Goal: Task Accomplishment & Management: Manage account settings

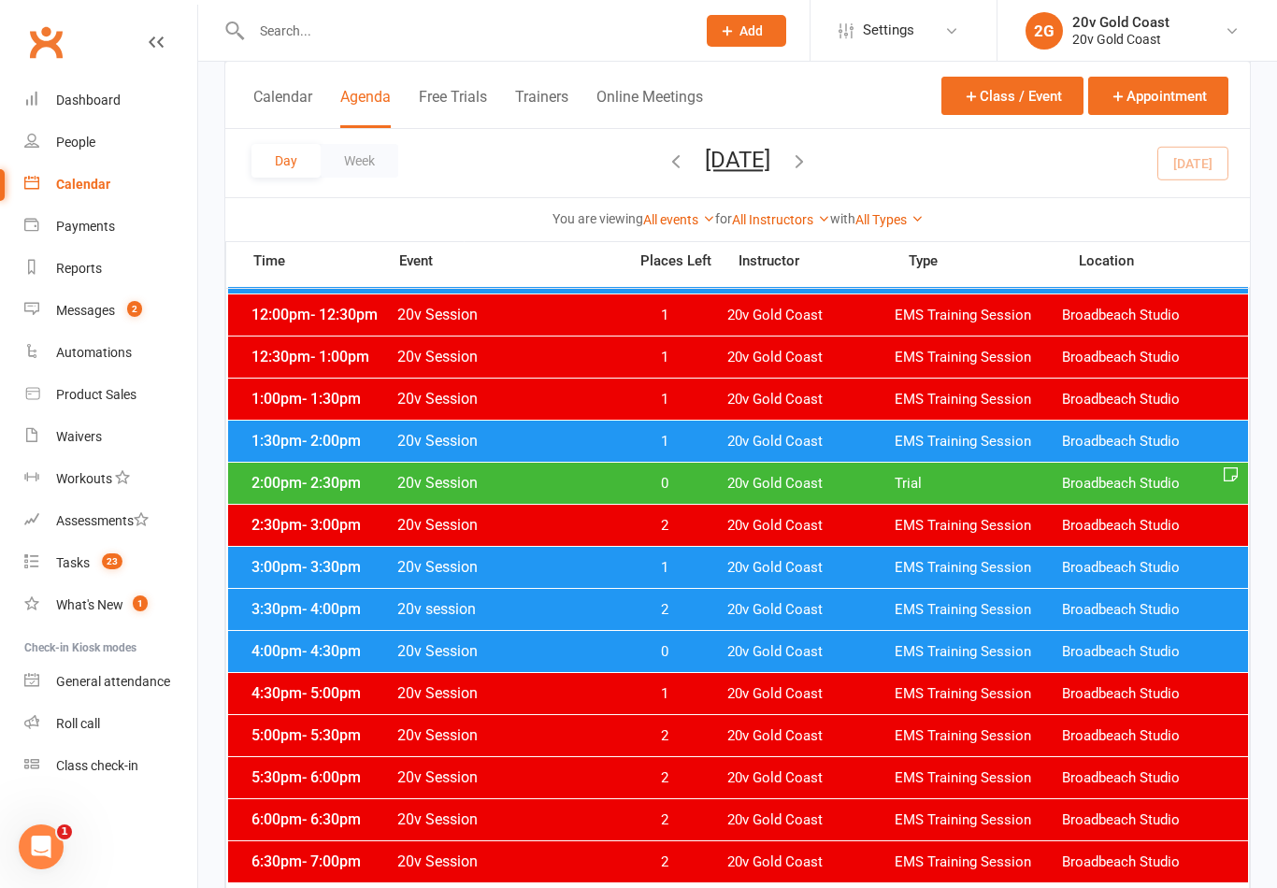
click at [810, 149] on button "button" at bounding box center [799, 163] width 21 height 33
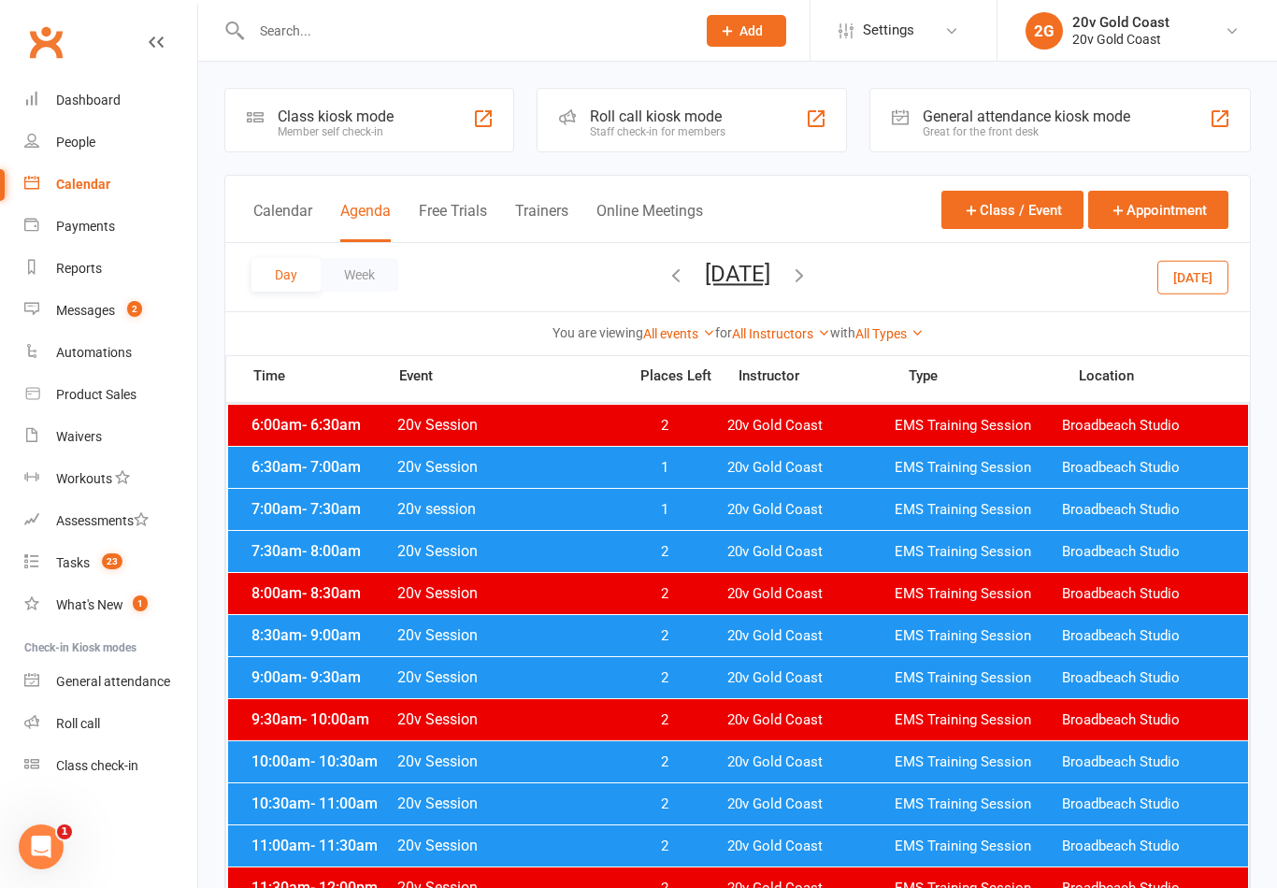
click at [270, 472] on span "6:30am - 7:00am" at bounding box center [322, 467] width 150 height 18
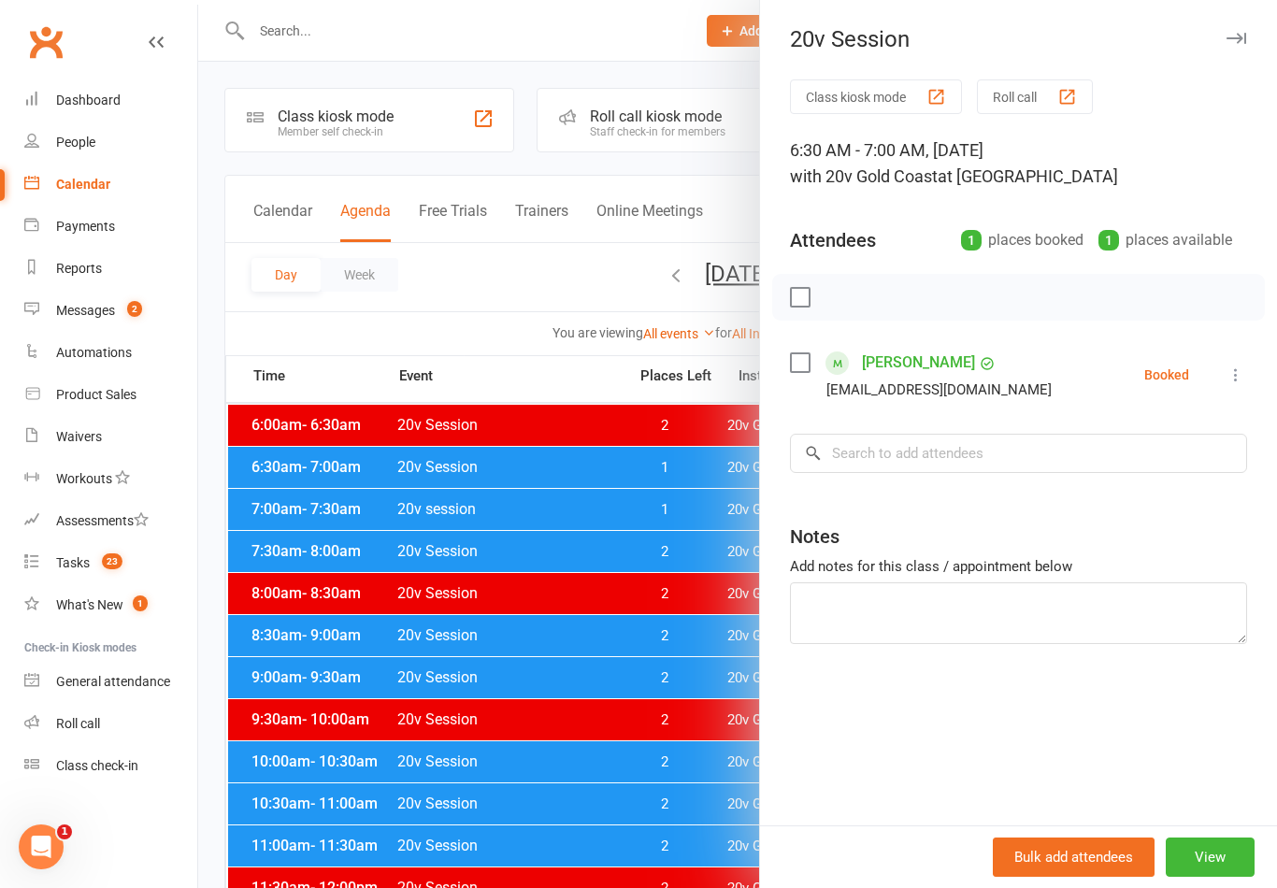
click at [320, 512] on div at bounding box center [737, 444] width 1079 height 888
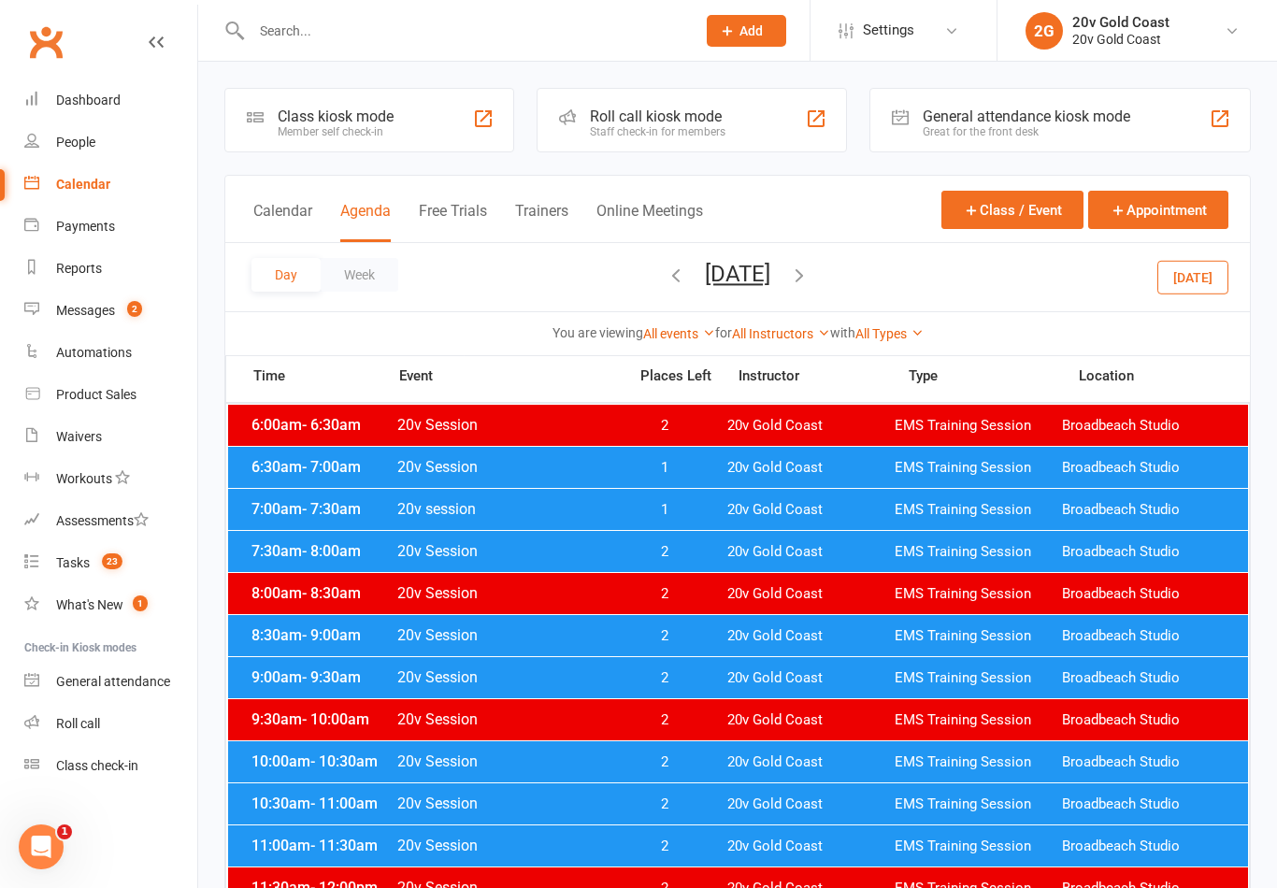
click at [299, 518] on div "7:00am - 7:30am 20v session 1 20v Gold Coast EMS Training Session Broadbeach St…" at bounding box center [738, 509] width 1020 height 41
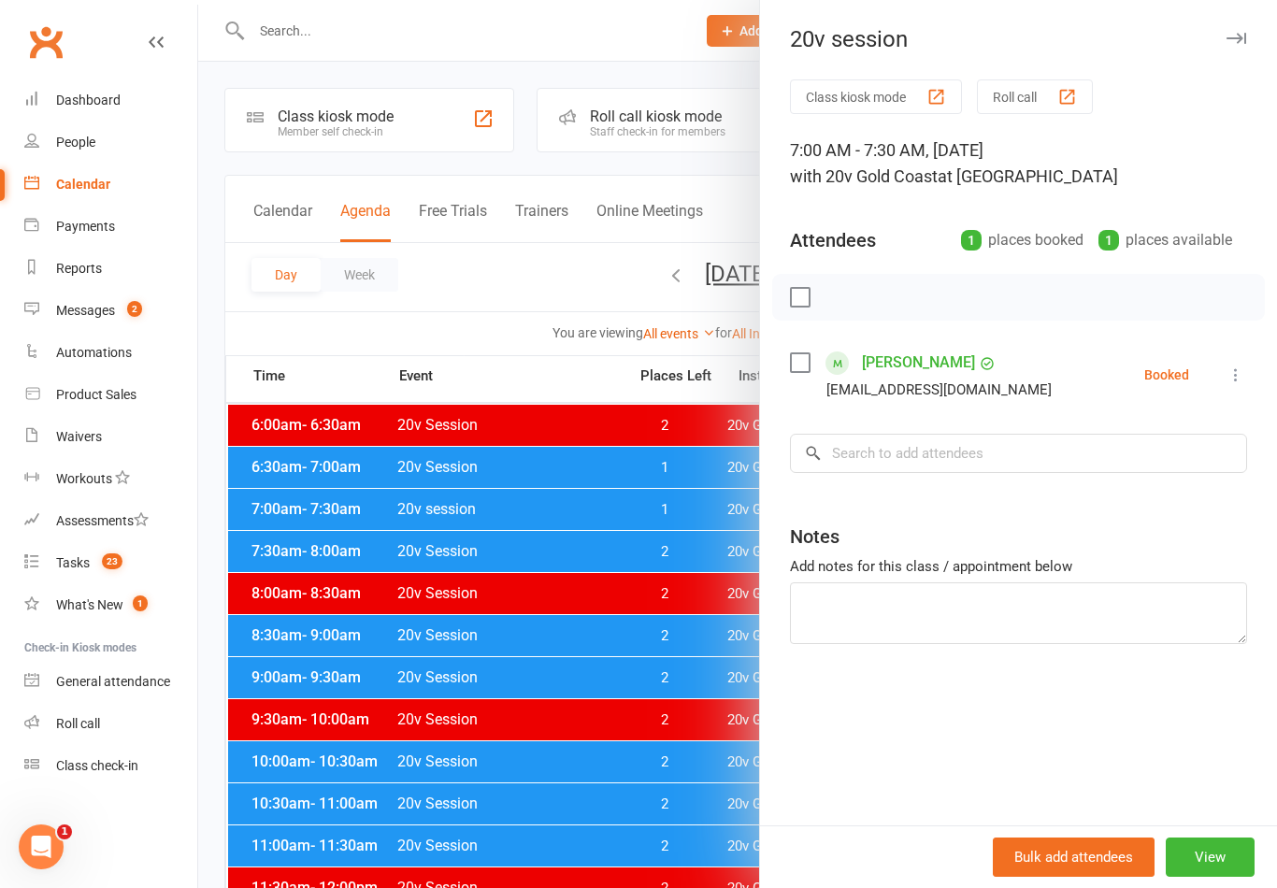
click at [387, 656] on div at bounding box center [737, 444] width 1079 height 888
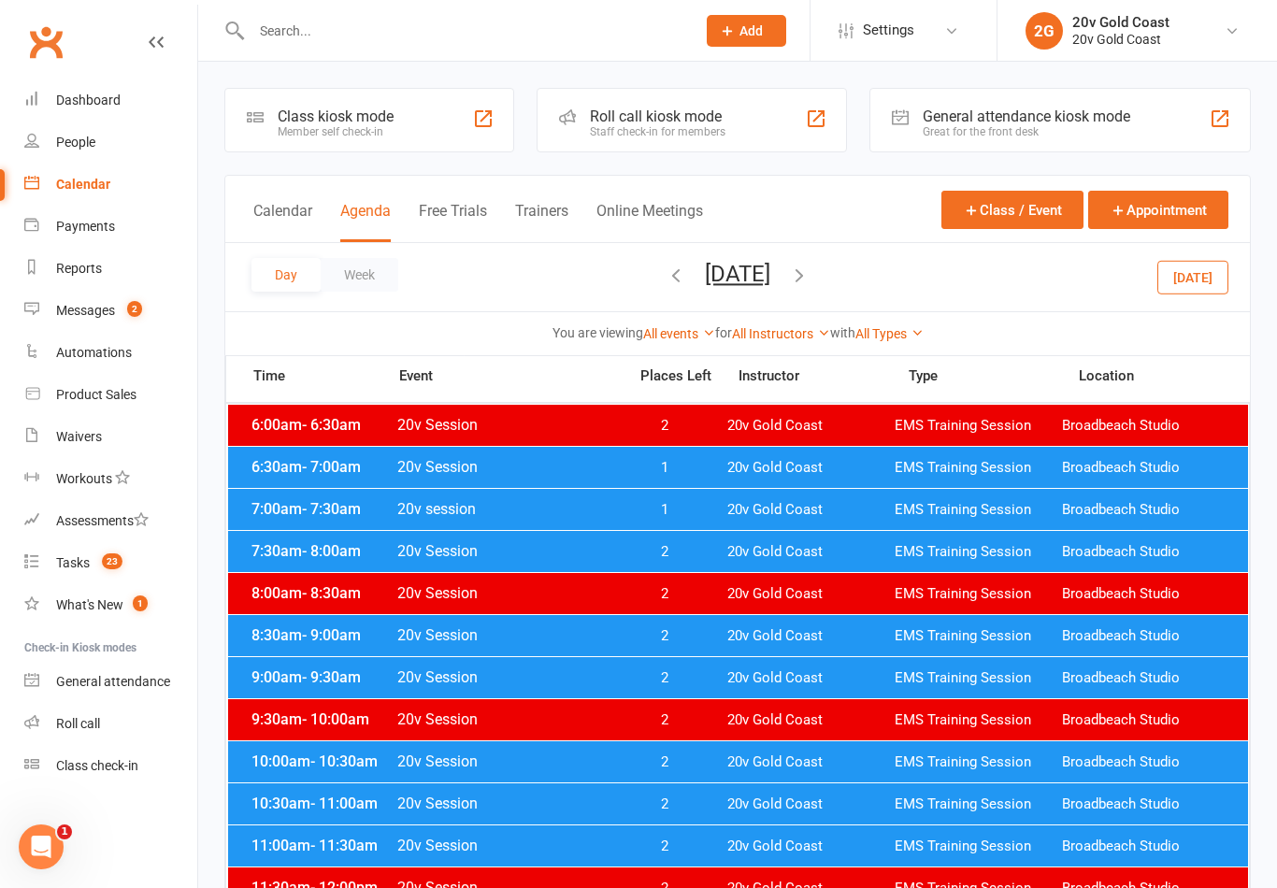
click at [877, 518] on span "20v Gold Coast" at bounding box center [810, 510] width 167 height 18
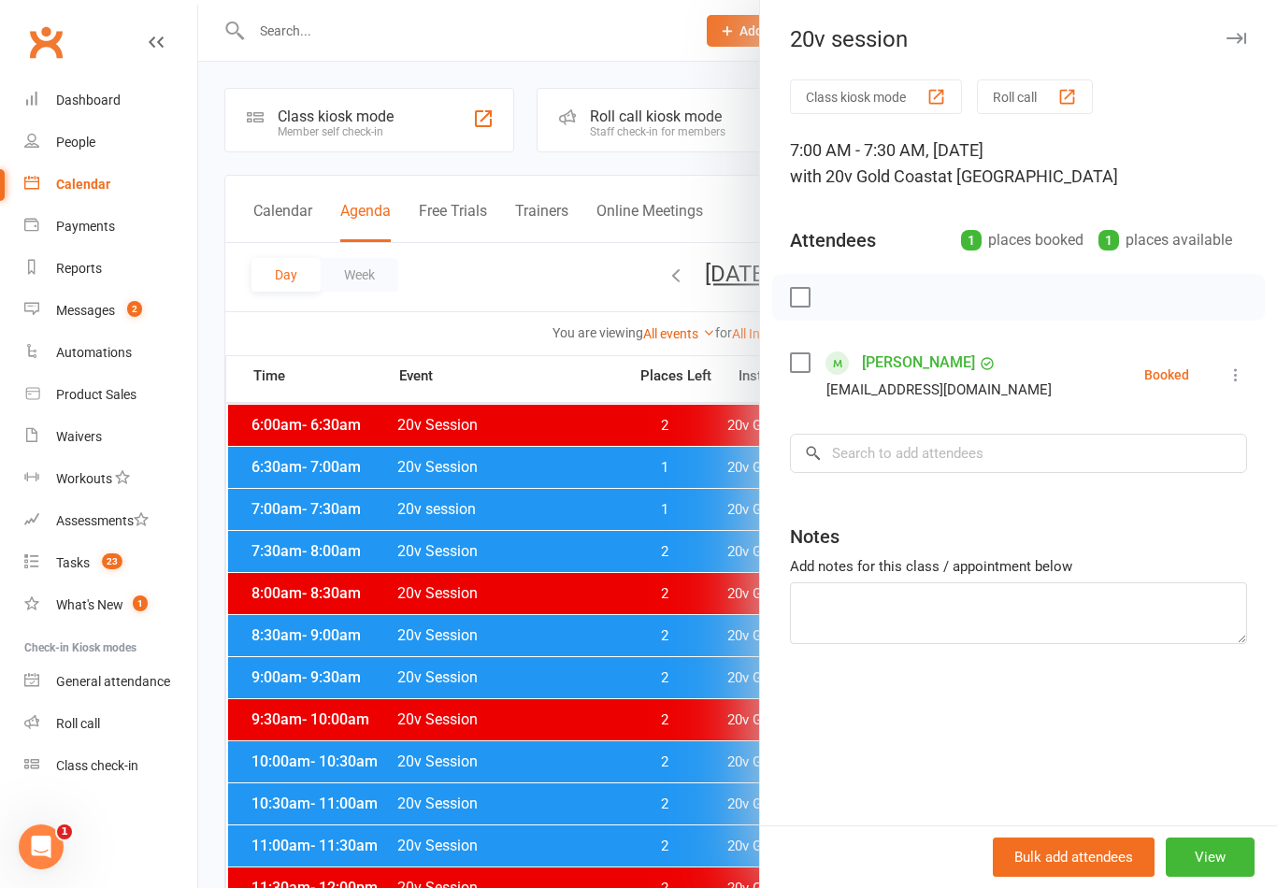
click at [596, 701] on div at bounding box center [737, 444] width 1079 height 888
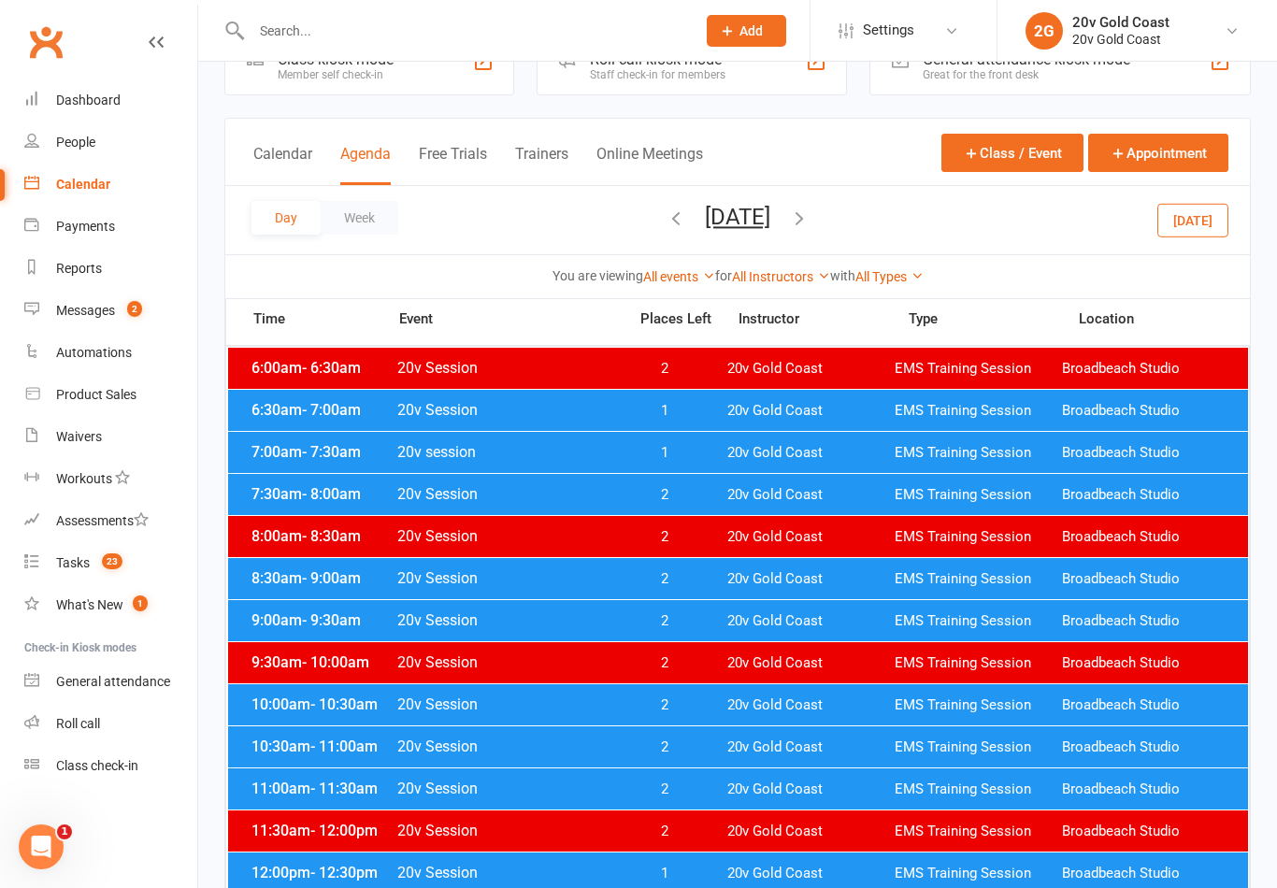
scroll to position [56, 0]
click at [1196, 219] on button "[DATE]" at bounding box center [1192, 221] width 71 height 34
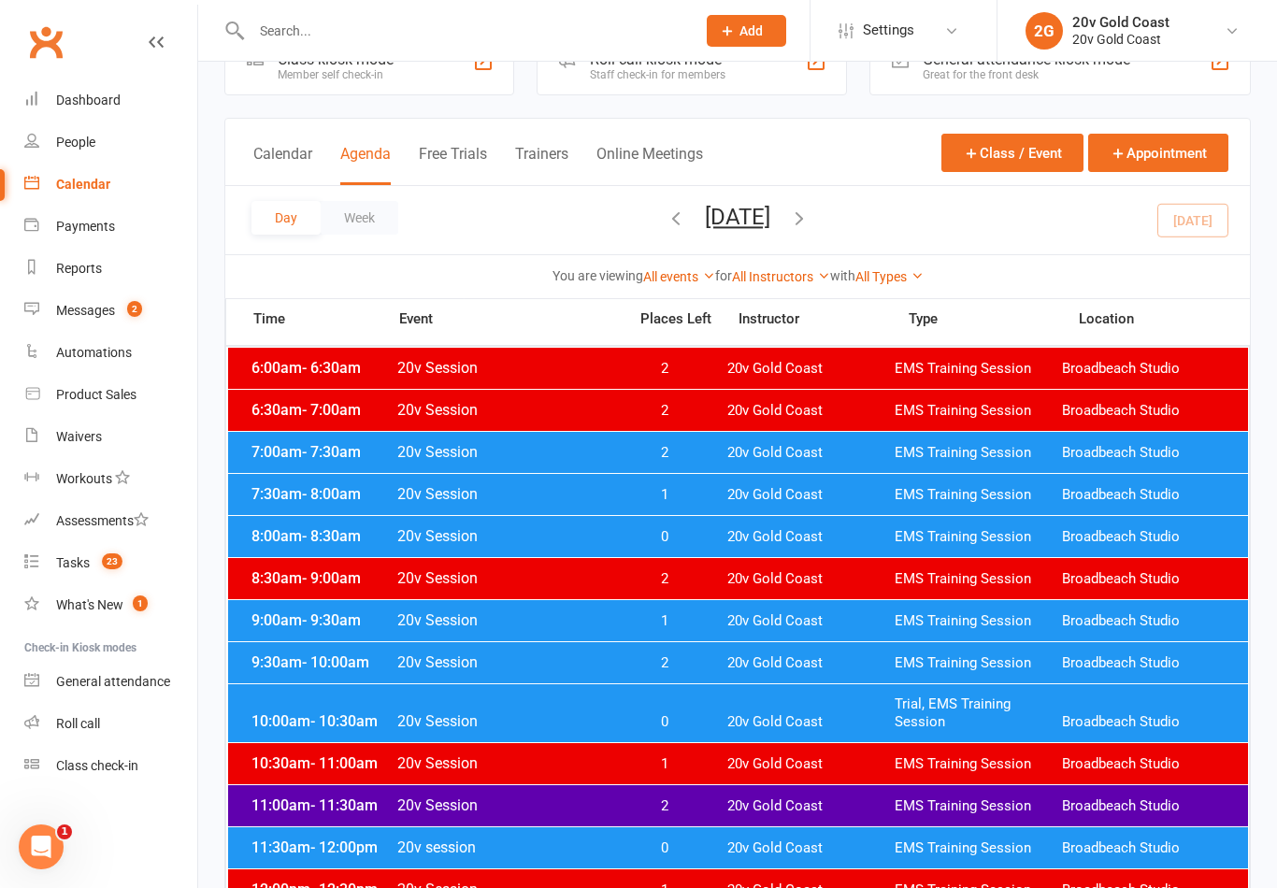
click at [97, 553] on link "Tasks 23" at bounding box center [110, 563] width 173 height 42
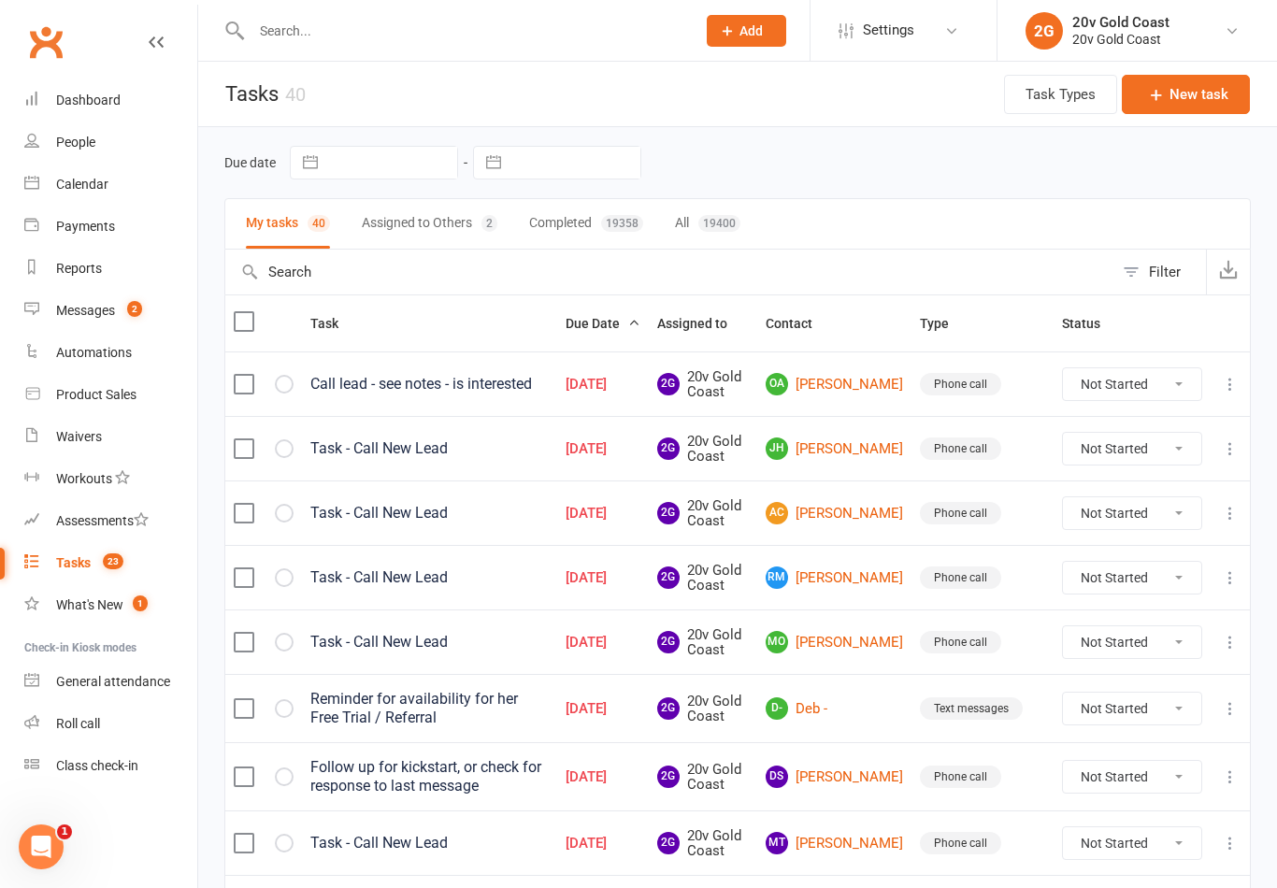
click at [842, 395] on link "OA [PERSON_NAME]" at bounding box center [834, 384] width 137 height 22
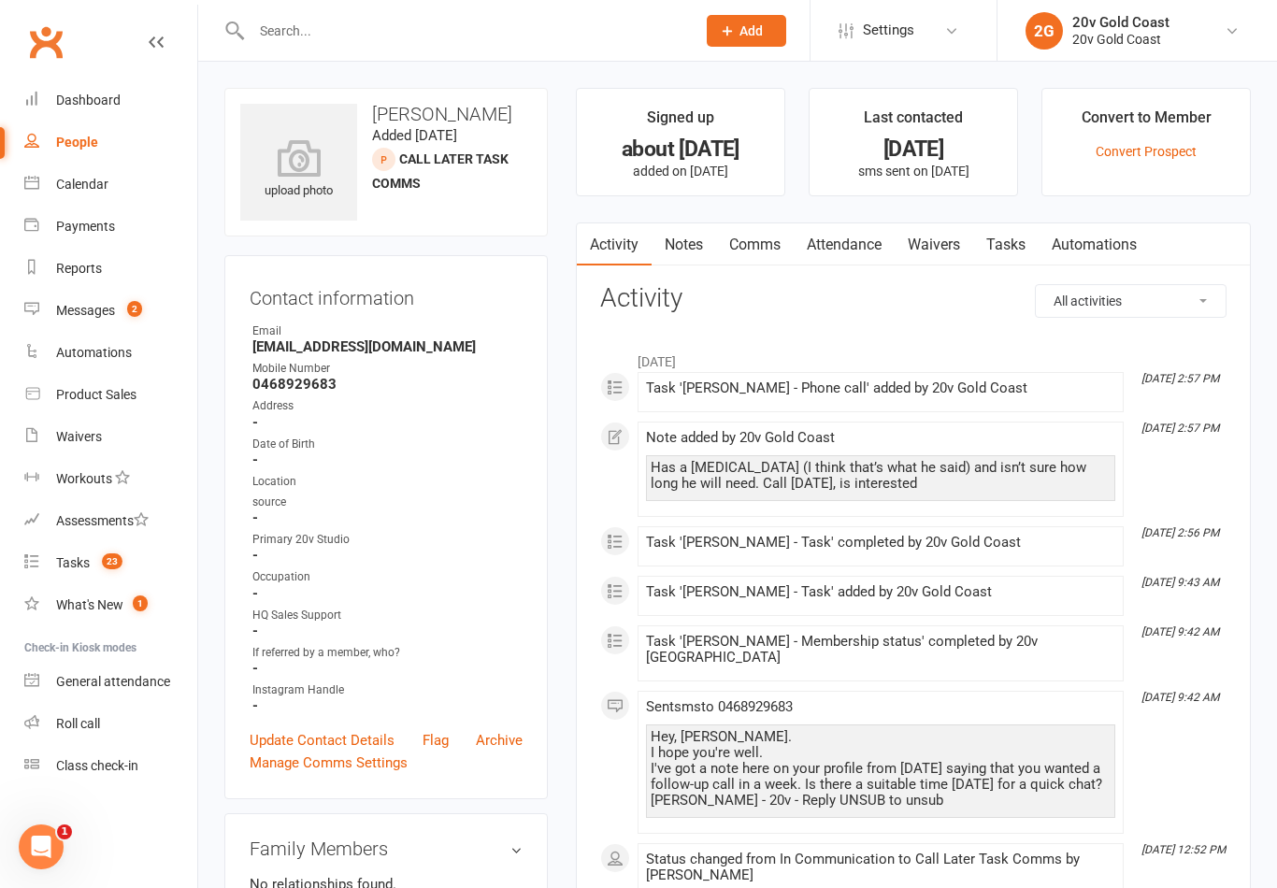
click at [692, 231] on link "Notes" at bounding box center [684, 244] width 65 height 43
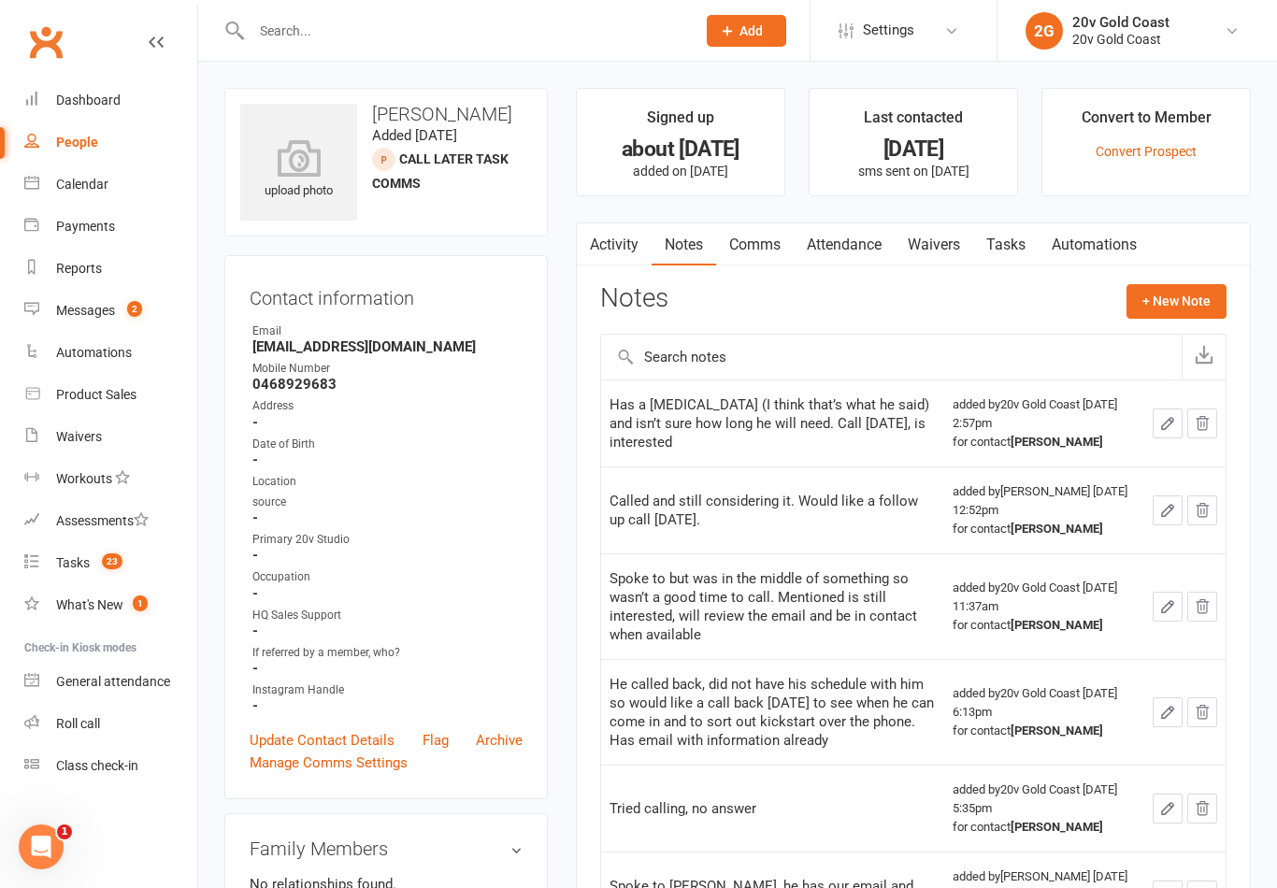
click at [758, 259] on link "Comms" at bounding box center [755, 244] width 78 height 43
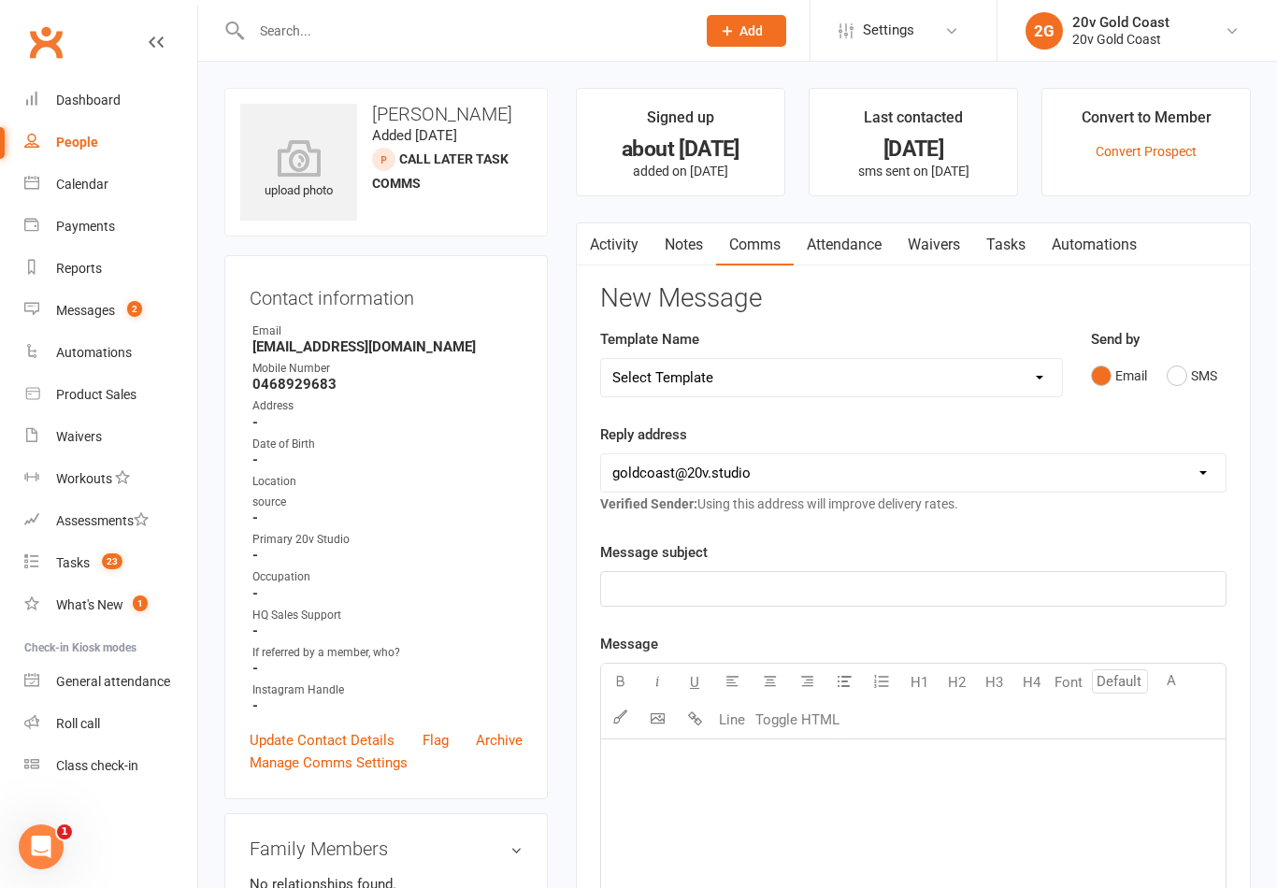
click at [686, 238] on link "Notes" at bounding box center [684, 244] width 65 height 43
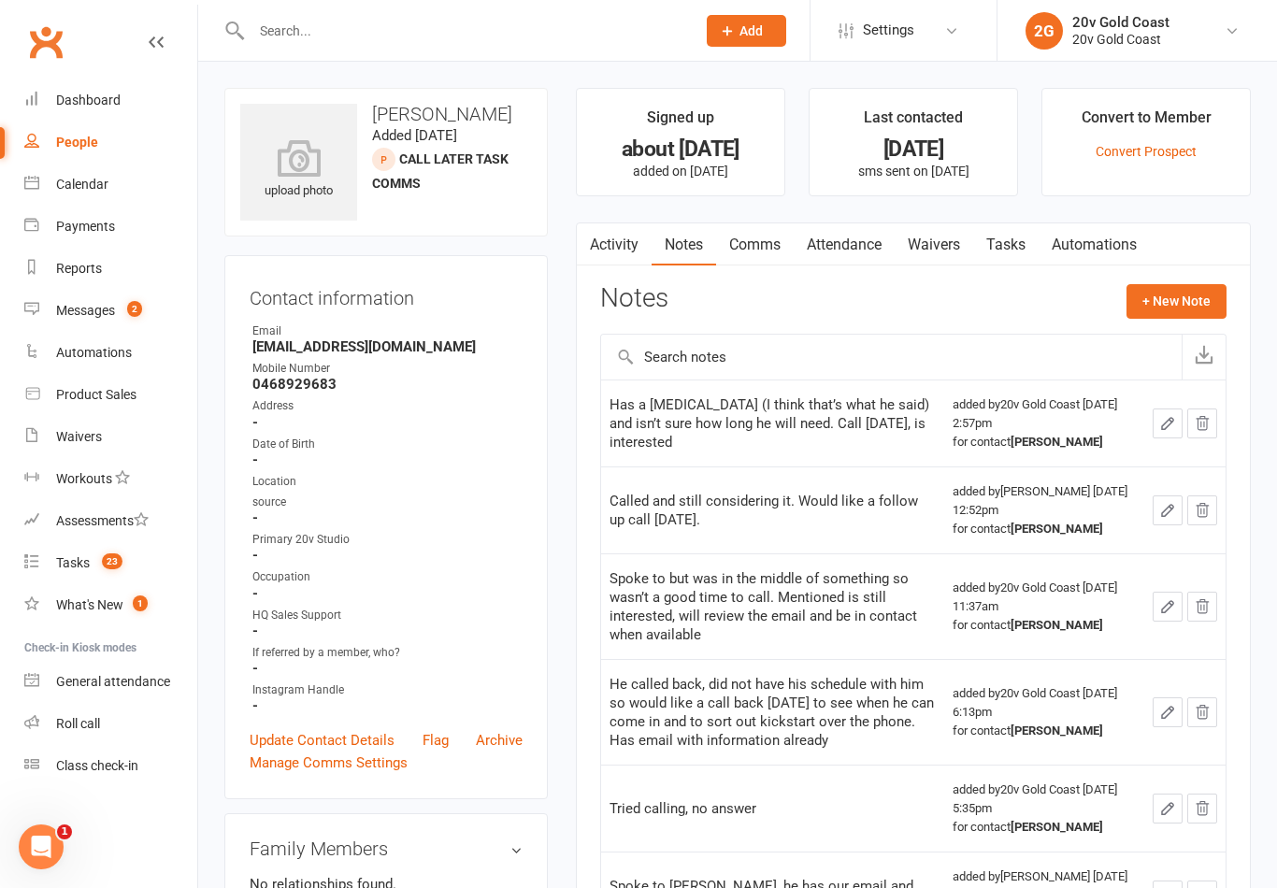
click at [1213, 328] on div "Notes + New Note" at bounding box center [913, 308] width 626 height 49
click at [1180, 294] on button "+ New Note" at bounding box center [1177, 301] width 100 height 34
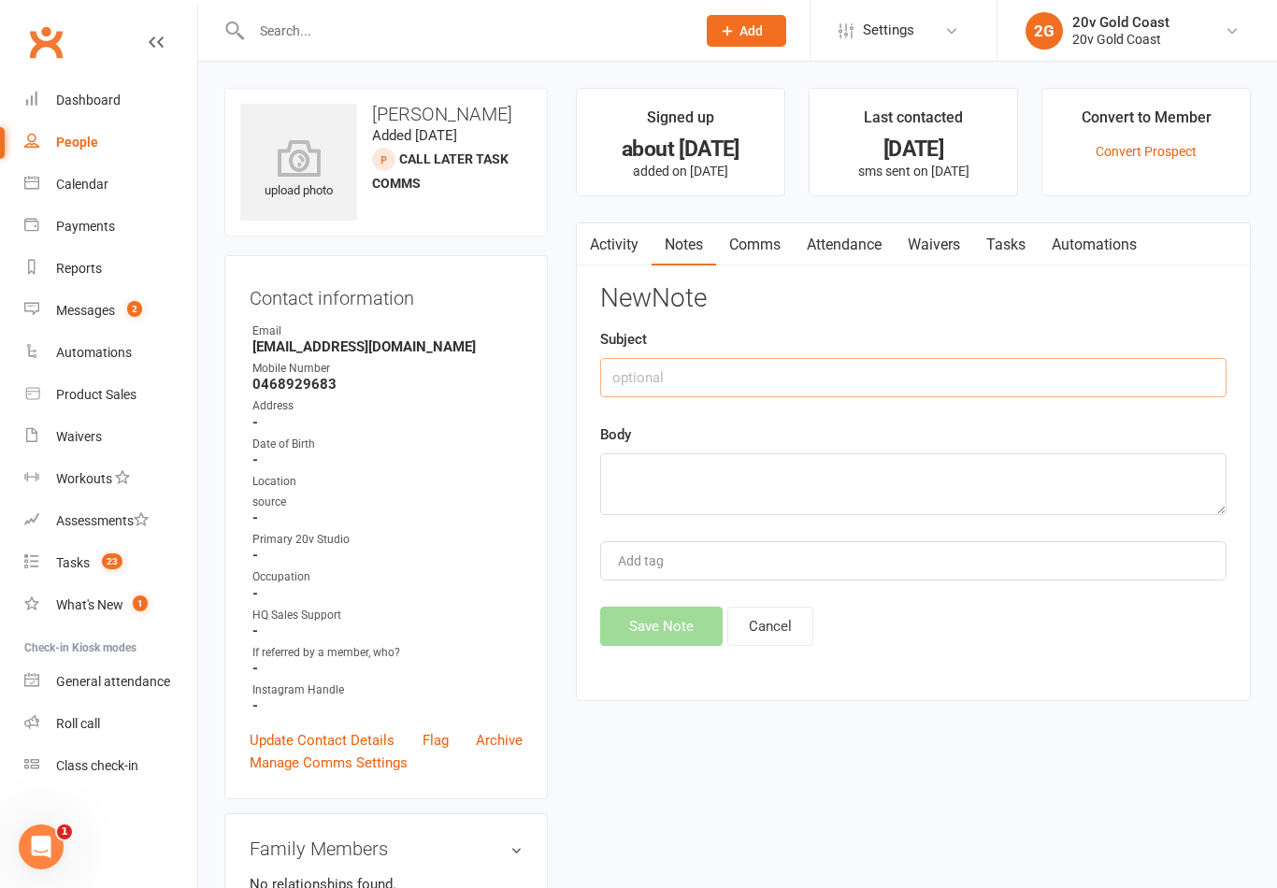
click at [978, 372] on input "text" at bounding box center [913, 377] width 626 height 39
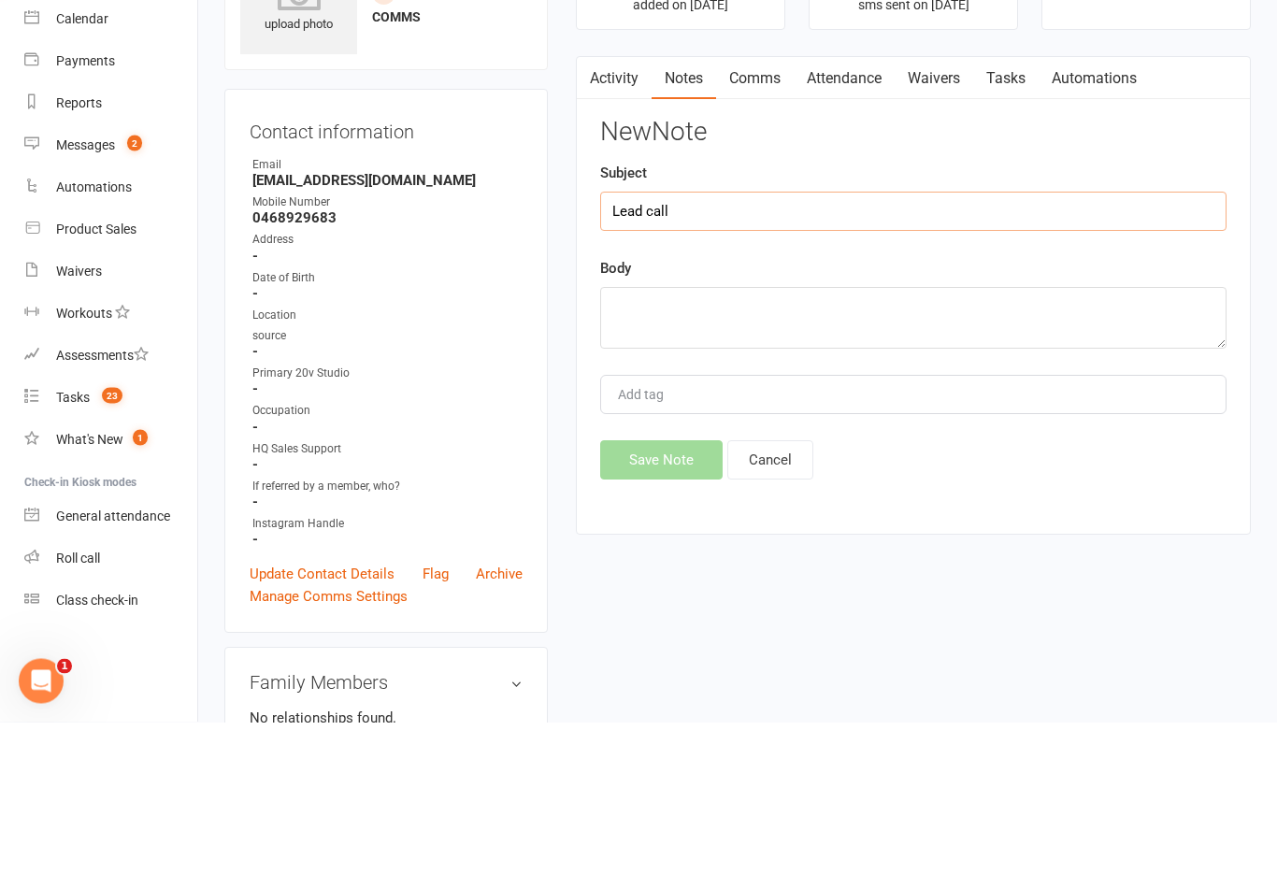
type input "Lead call"
click at [960, 453] on textarea at bounding box center [913, 484] width 626 height 62
type textarea "Would like a call mid week next week to set up kickstart"
click at [1191, 423] on div "Body Would like a call mid week next week to set up kickstart" at bounding box center [913, 469] width 626 height 92
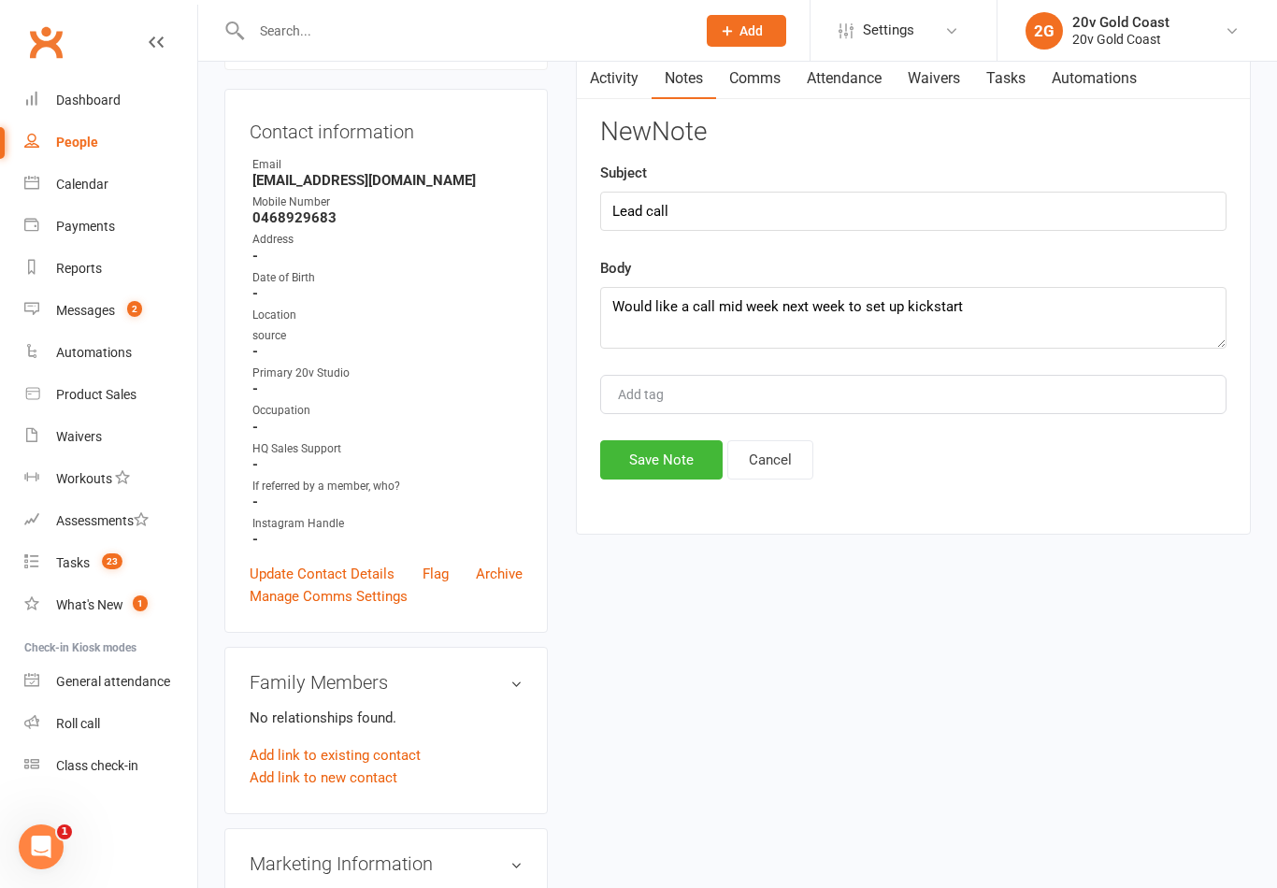
click at [685, 463] on button "Save Note" at bounding box center [661, 459] width 122 height 39
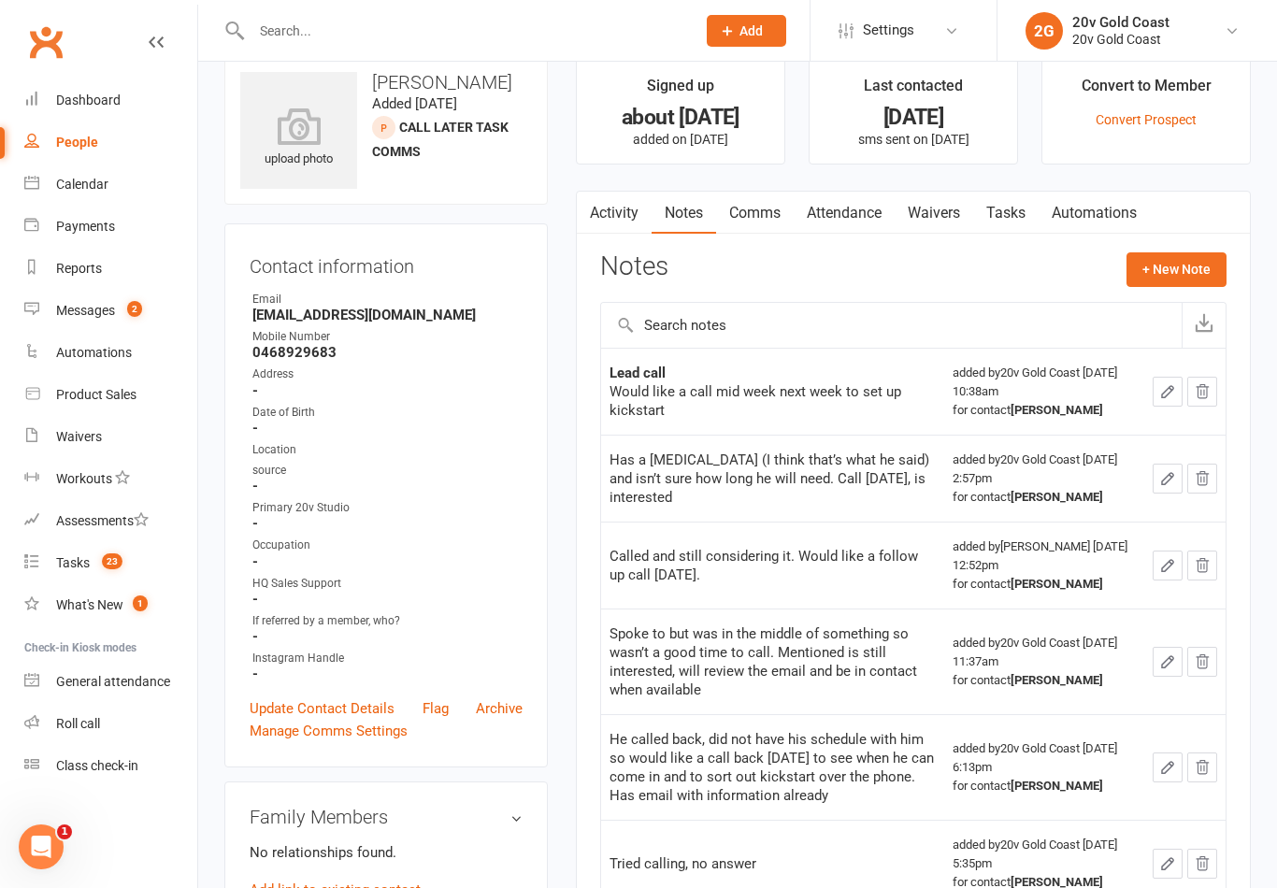
scroll to position [0, 0]
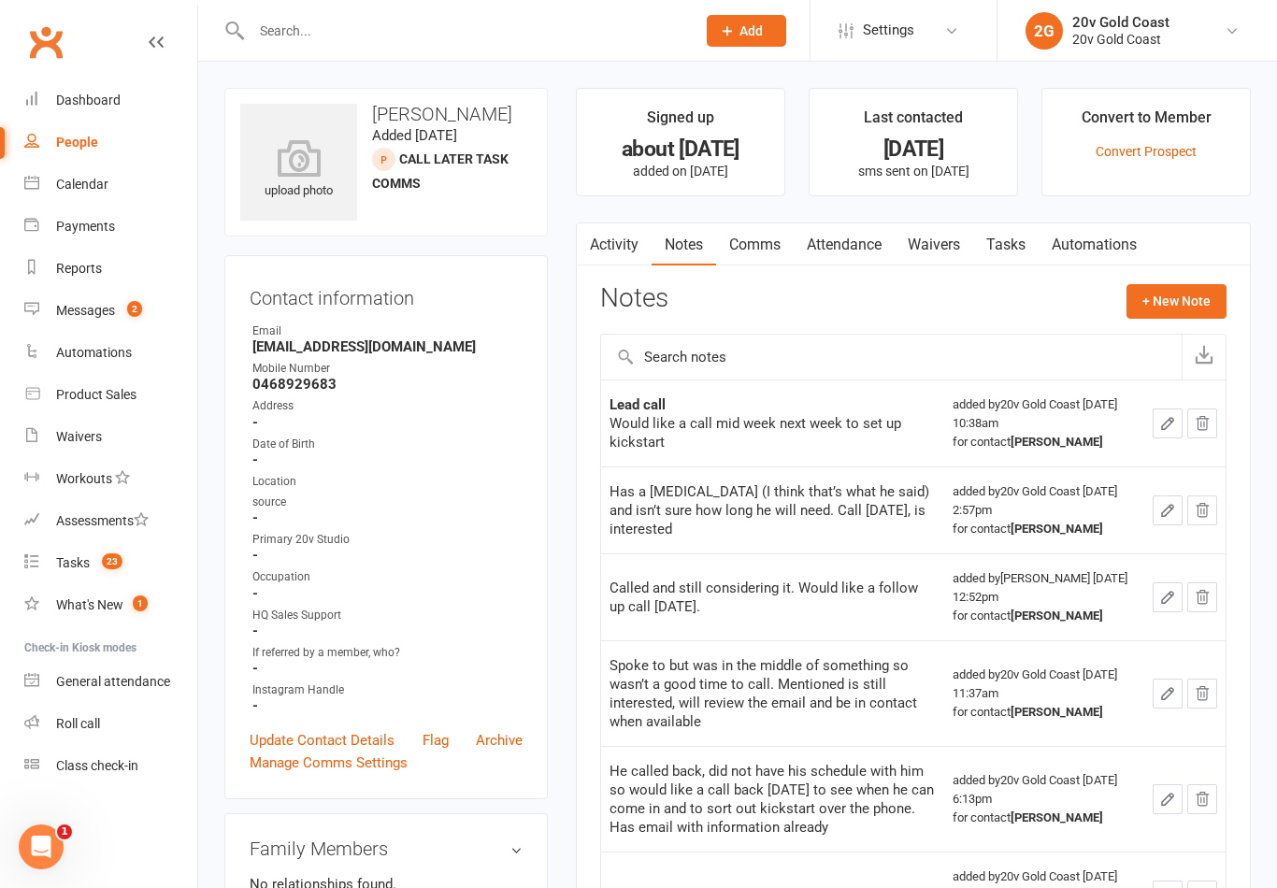
click at [1018, 247] on link "Tasks" at bounding box center [1005, 244] width 65 height 43
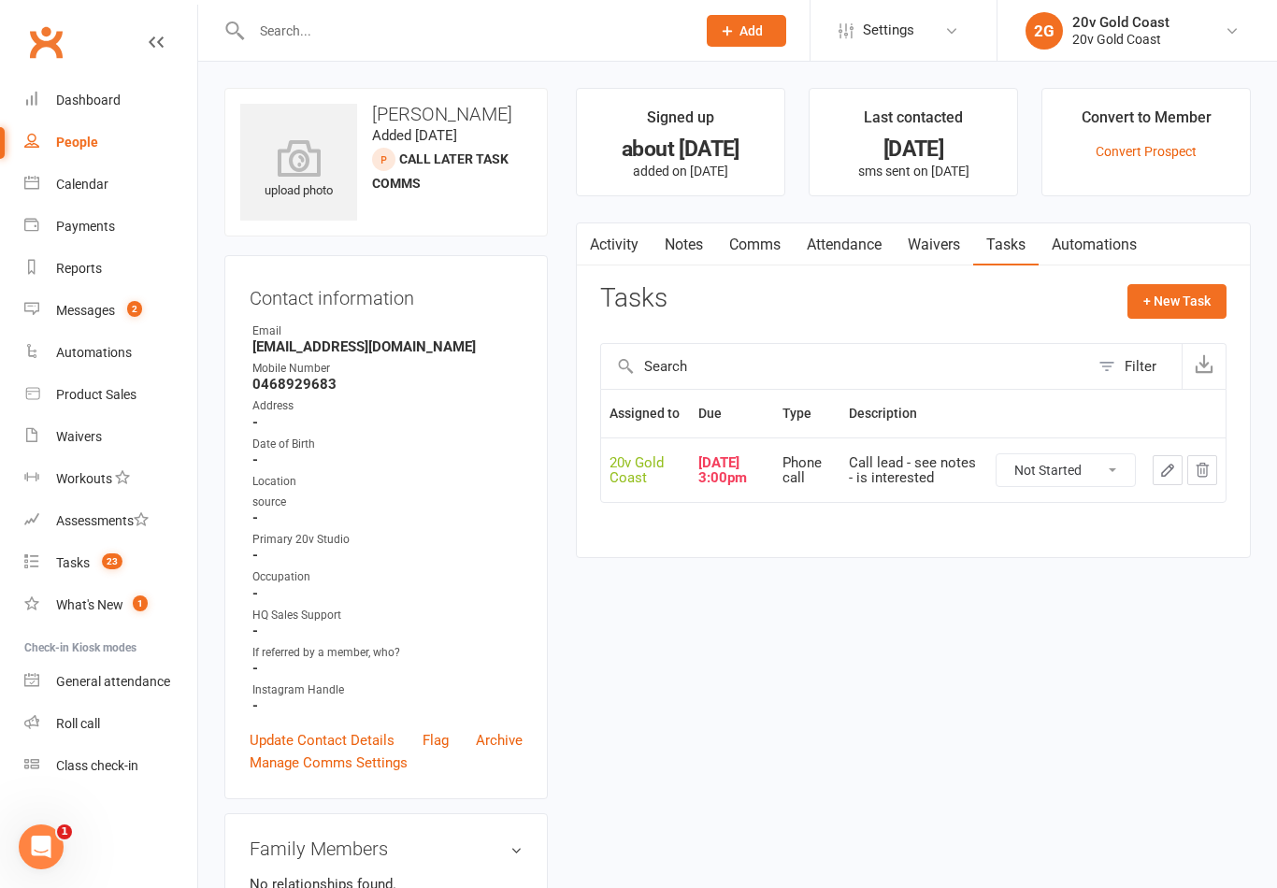
click at [1156, 485] on button "button" at bounding box center [1168, 470] width 30 height 30
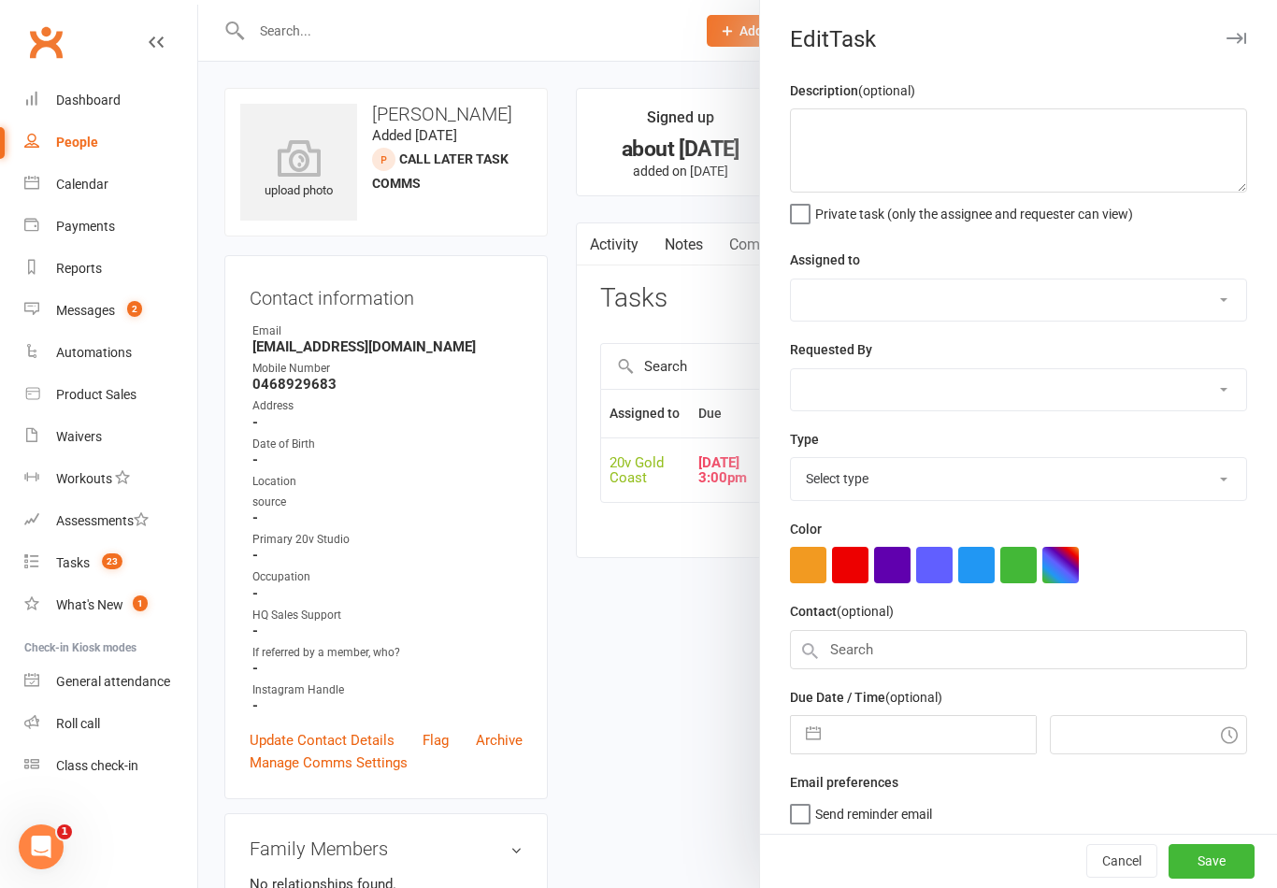
type textarea "Call lead - see notes - is interested"
select select "45734"
type input "[DATE]"
type input "3:00pm"
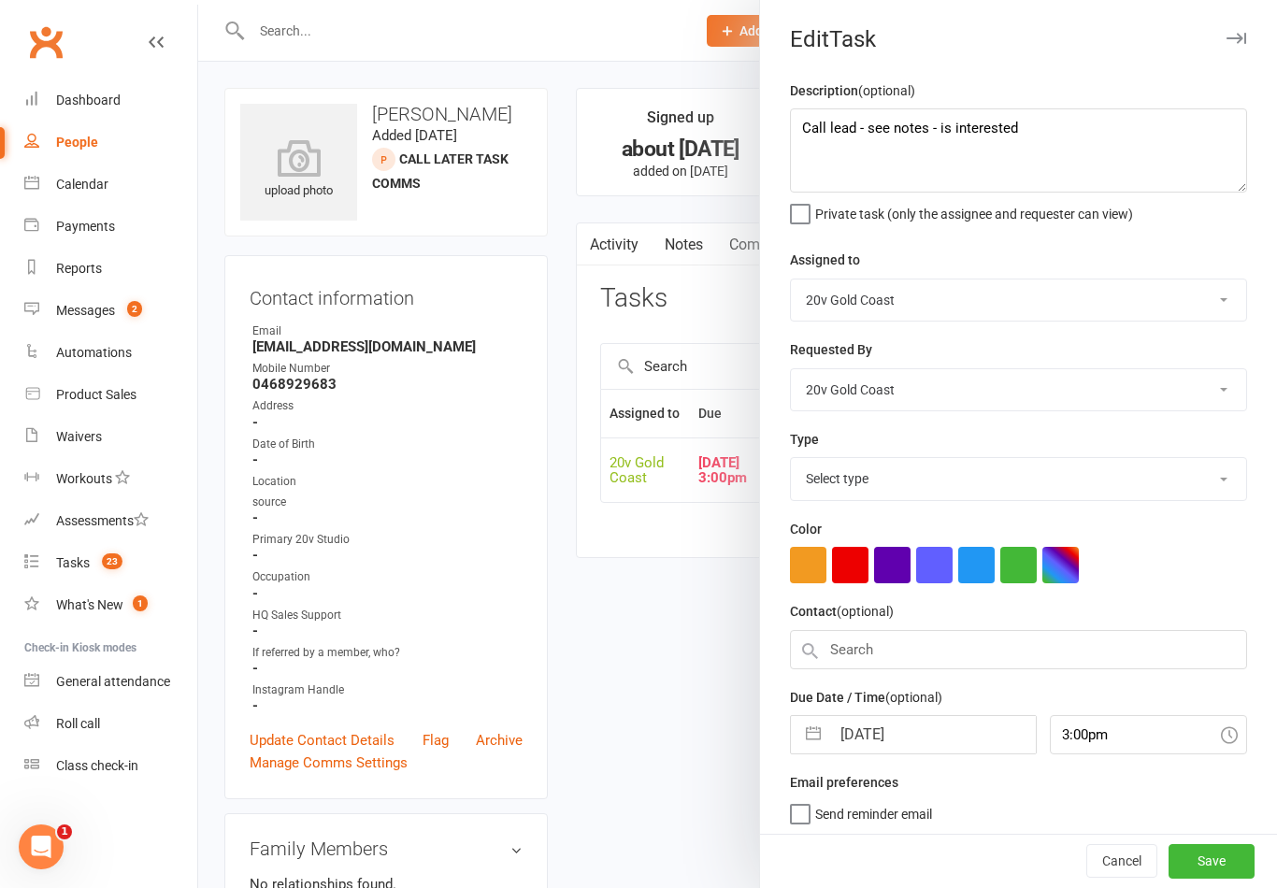
select select "22375"
click at [897, 736] on input "[DATE]" at bounding box center [932, 729] width 205 height 37
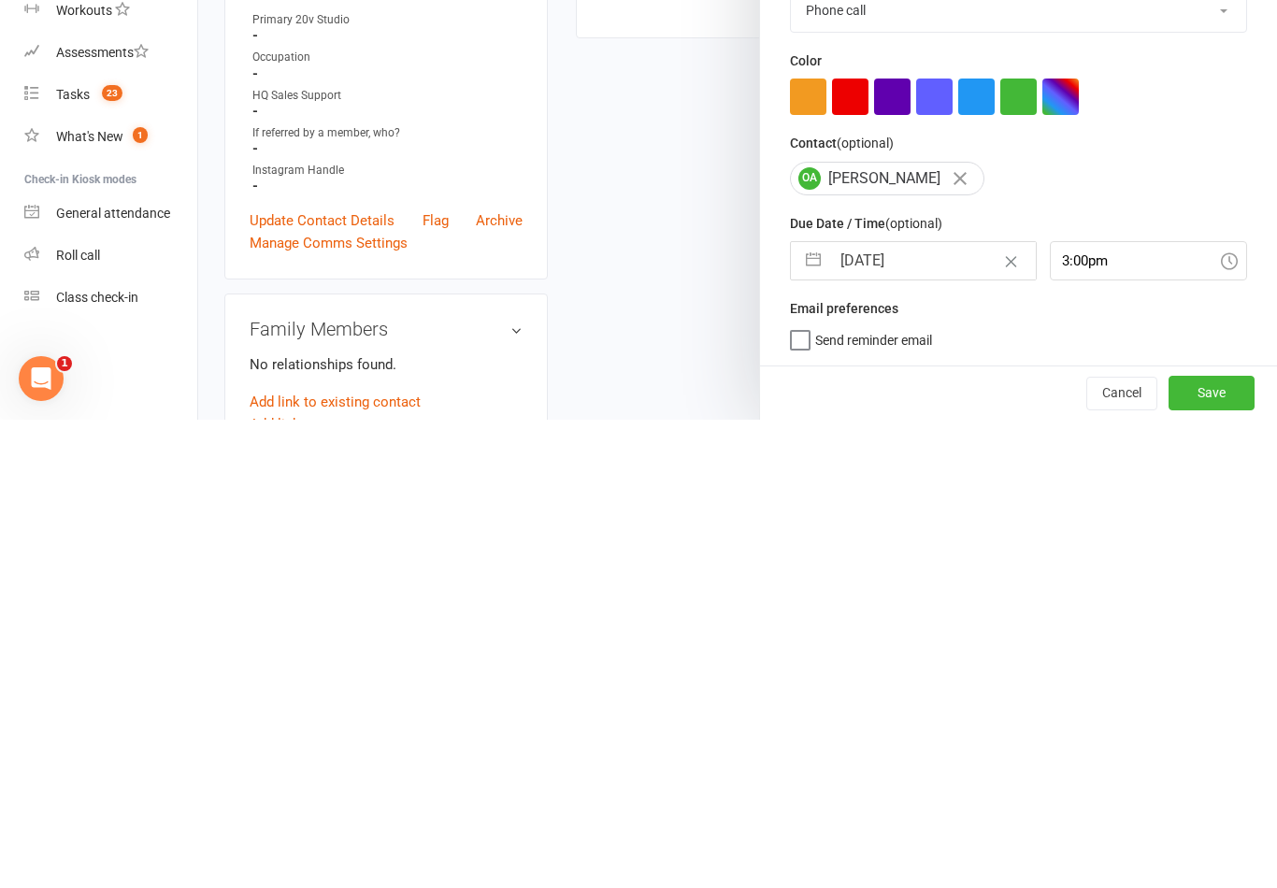
select select "7"
select select "2025"
select select "8"
select select "2025"
select select "9"
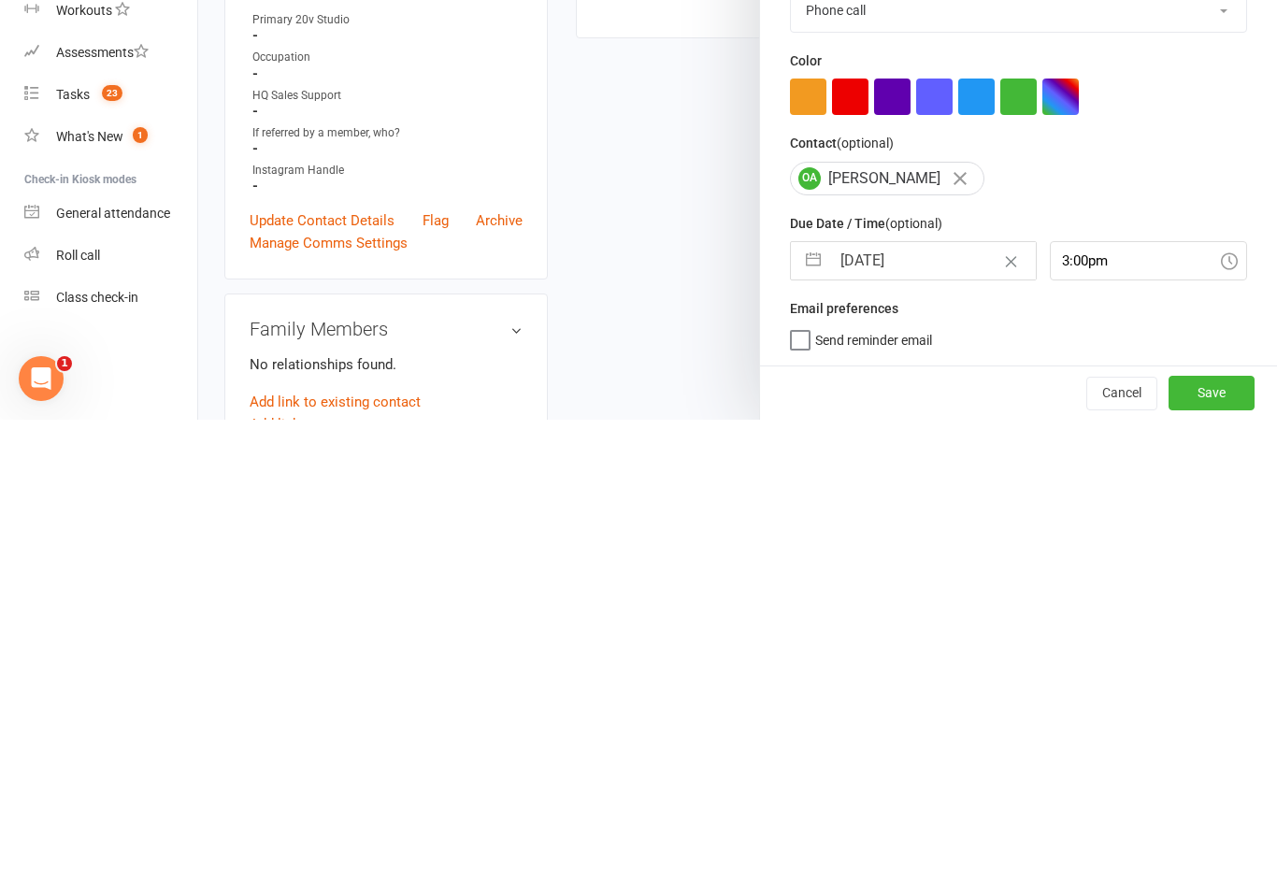
select select "2025"
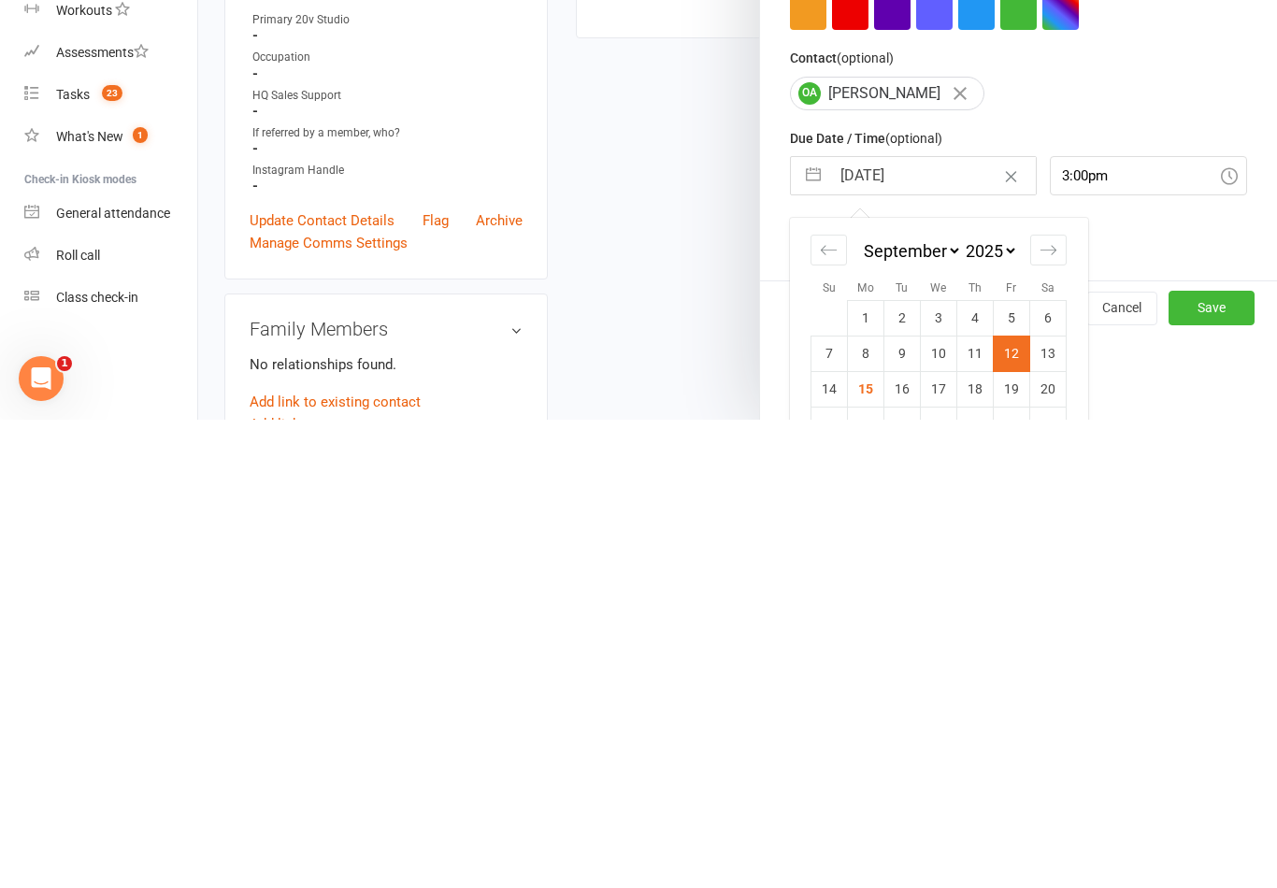
scroll to position [117, 0]
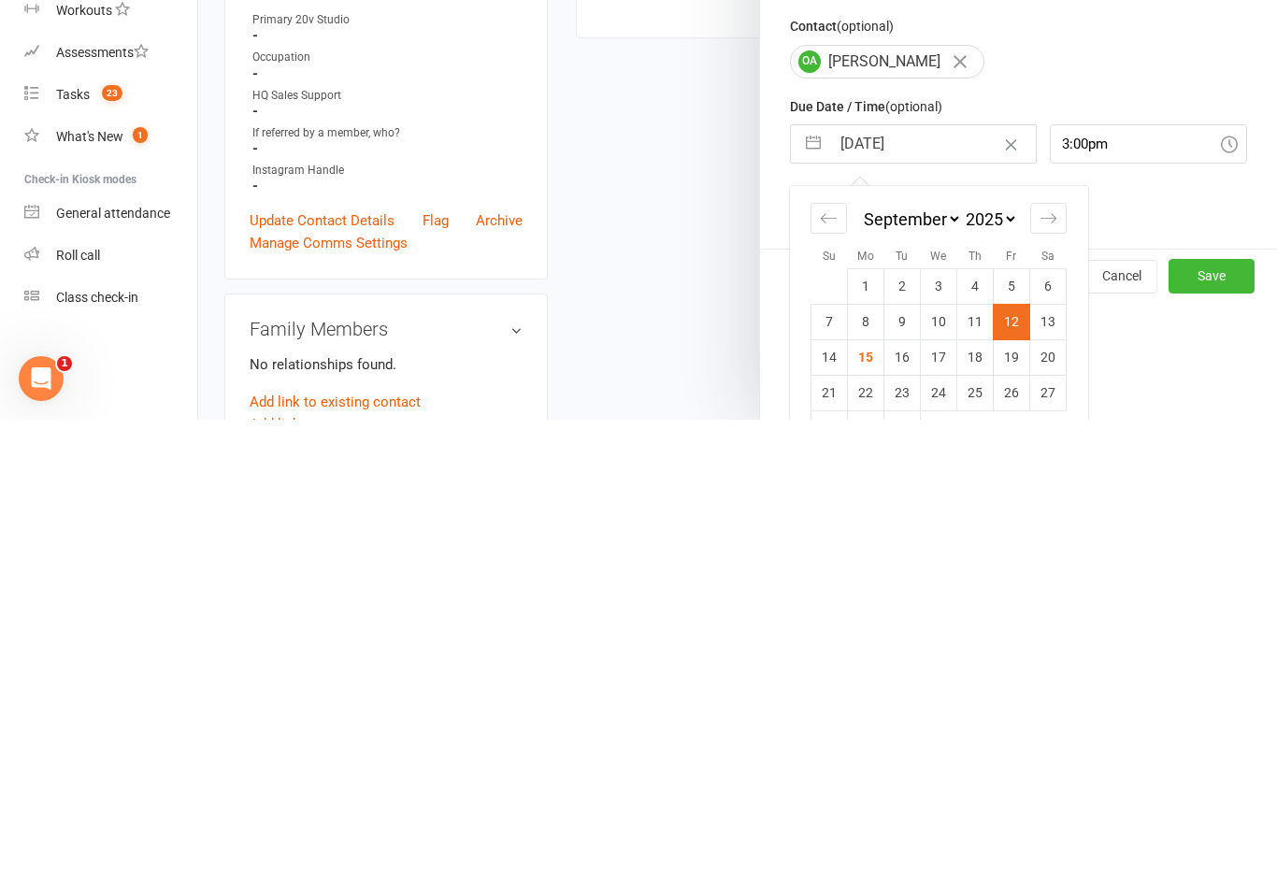
click at [944, 808] on td "17" at bounding box center [939, 826] width 36 height 36
type input "[DATE]"
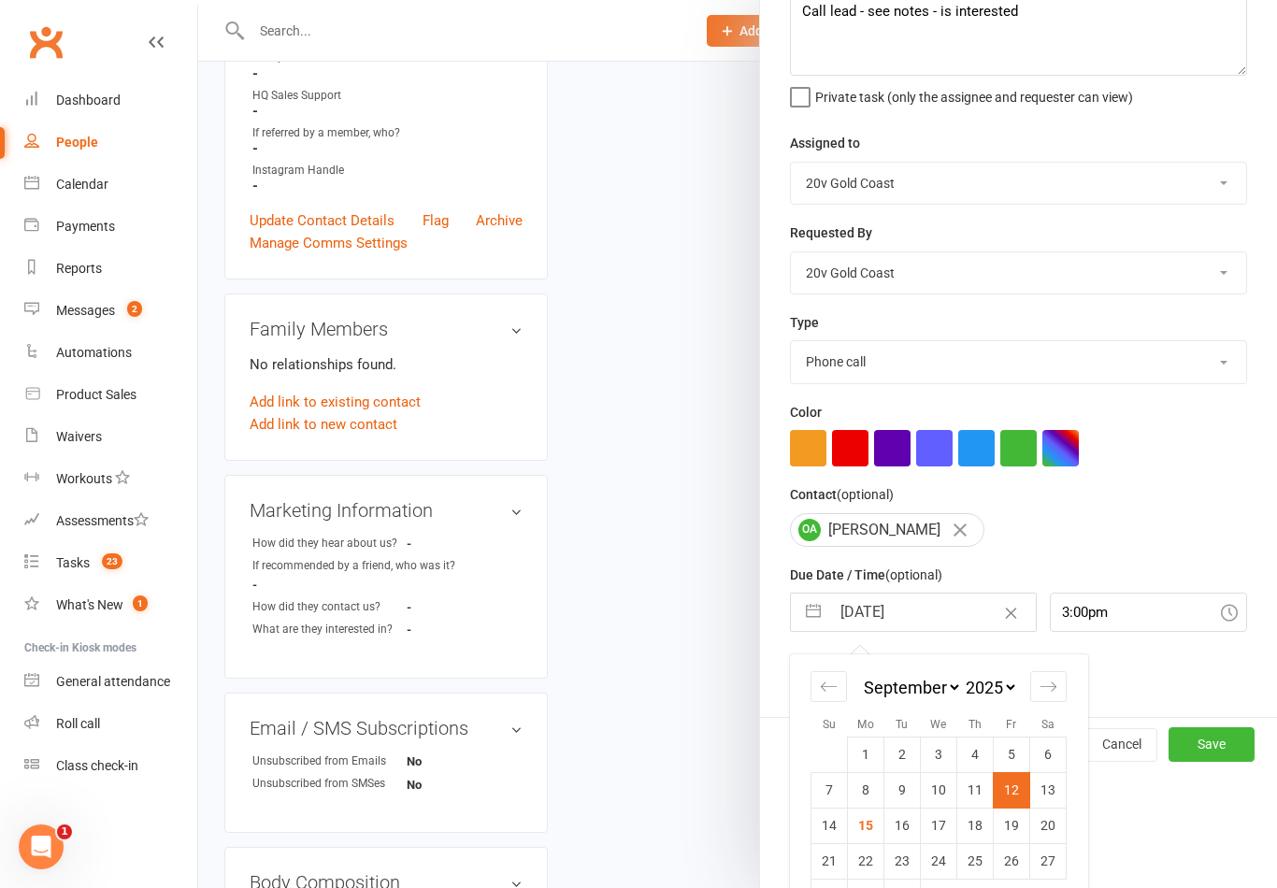
scroll to position [4, 0]
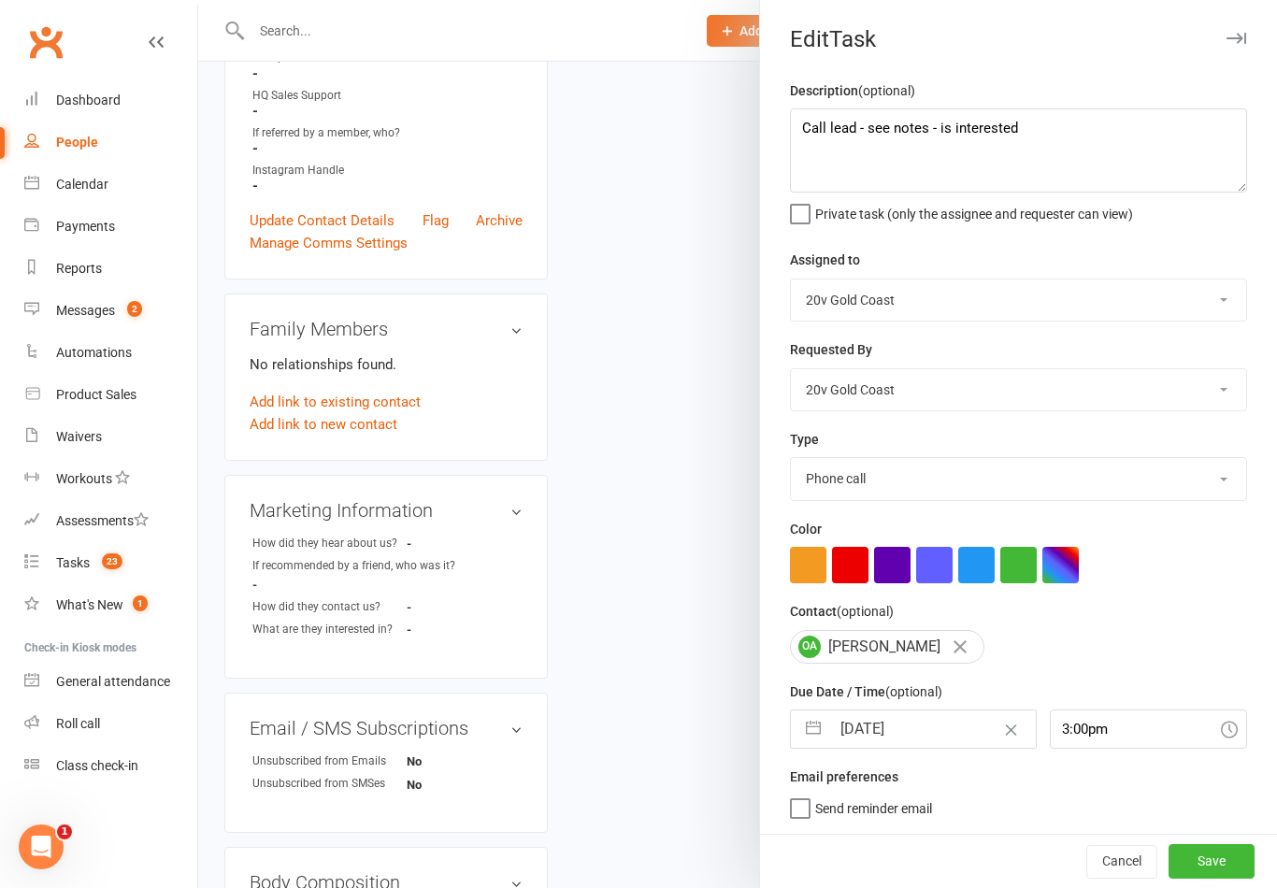
click at [1199, 872] on button "Save" at bounding box center [1212, 861] width 86 height 34
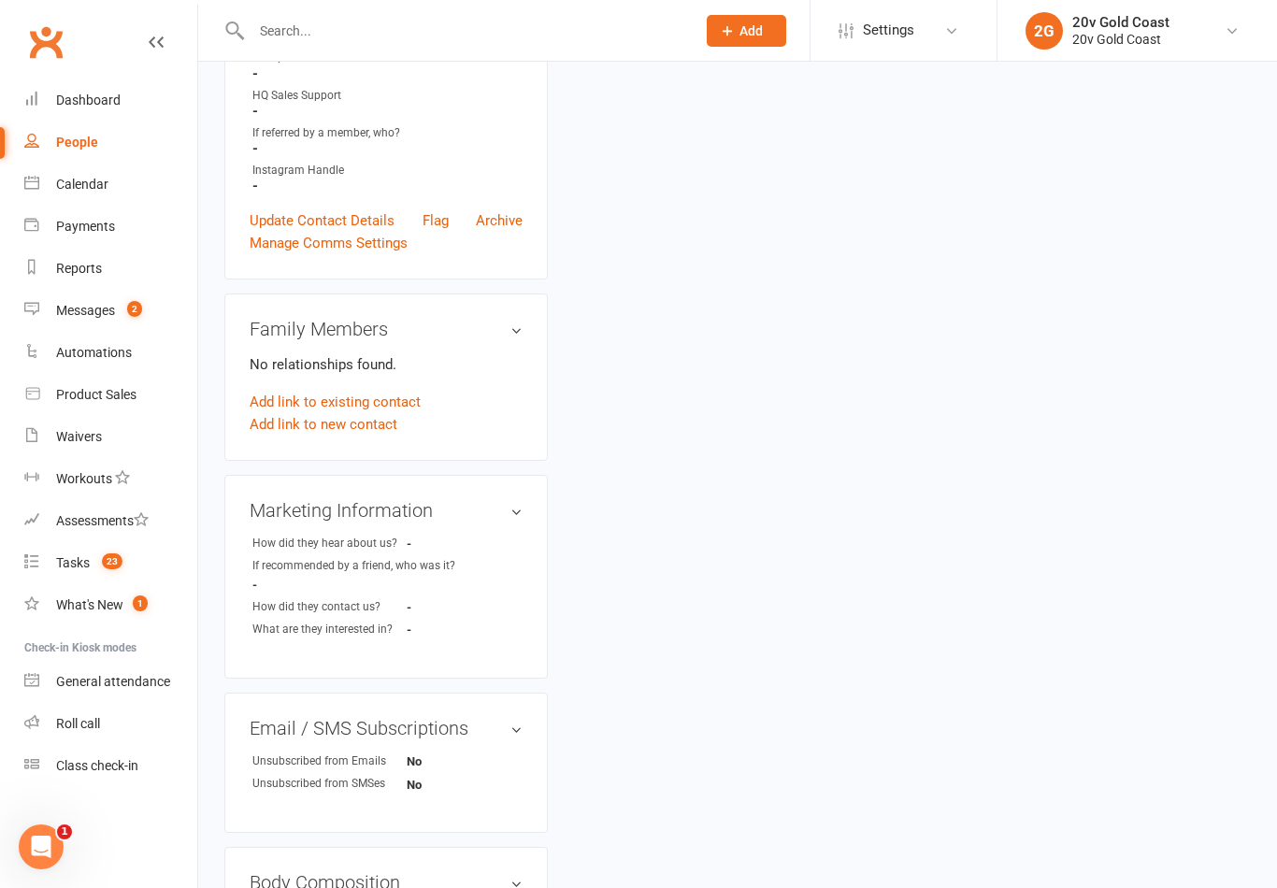
click at [119, 549] on link "Tasks 23" at bounding box center [110, 563] width 173 height 42
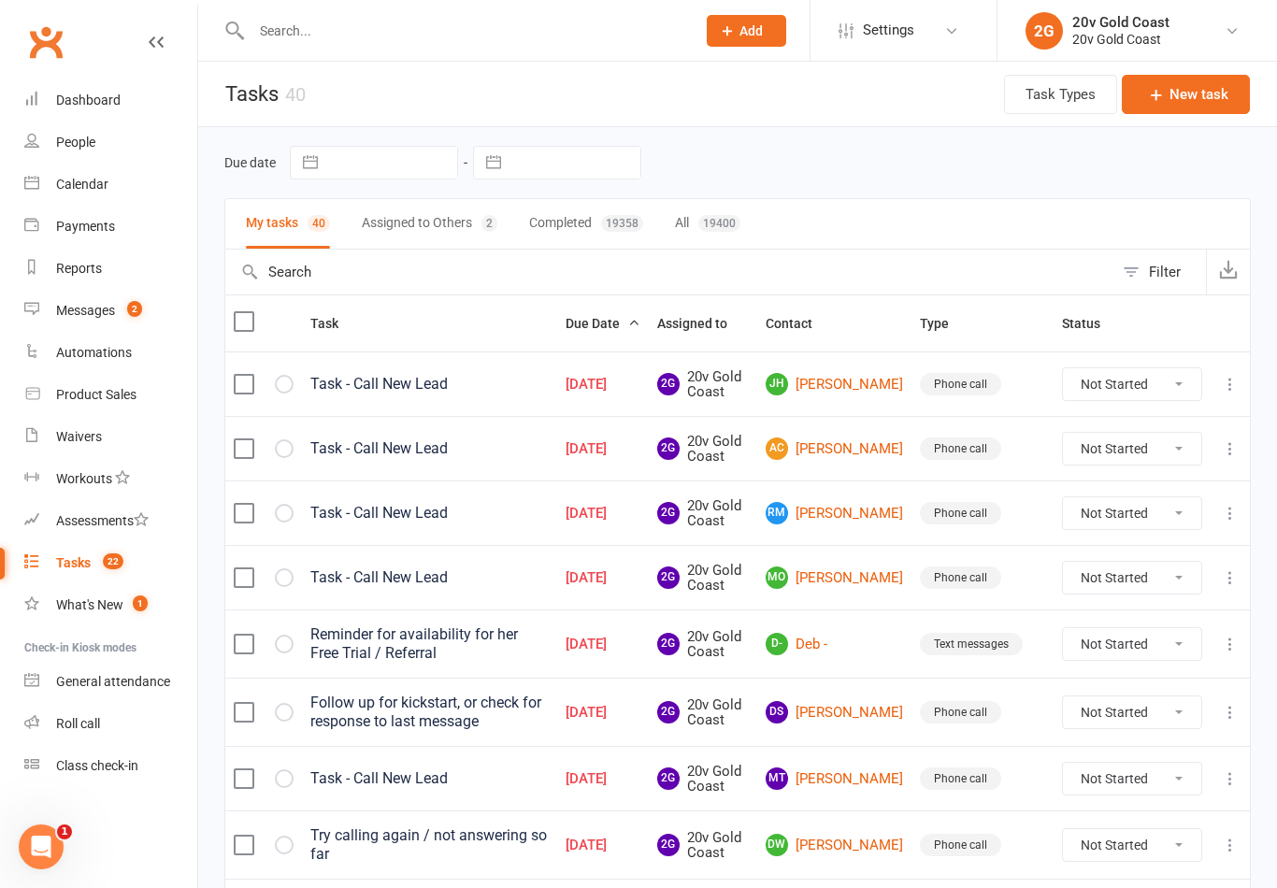
click at [841, 395] on link "JH [PERSON_NAME]" at bounding box center [834, 384] width 137 height 22
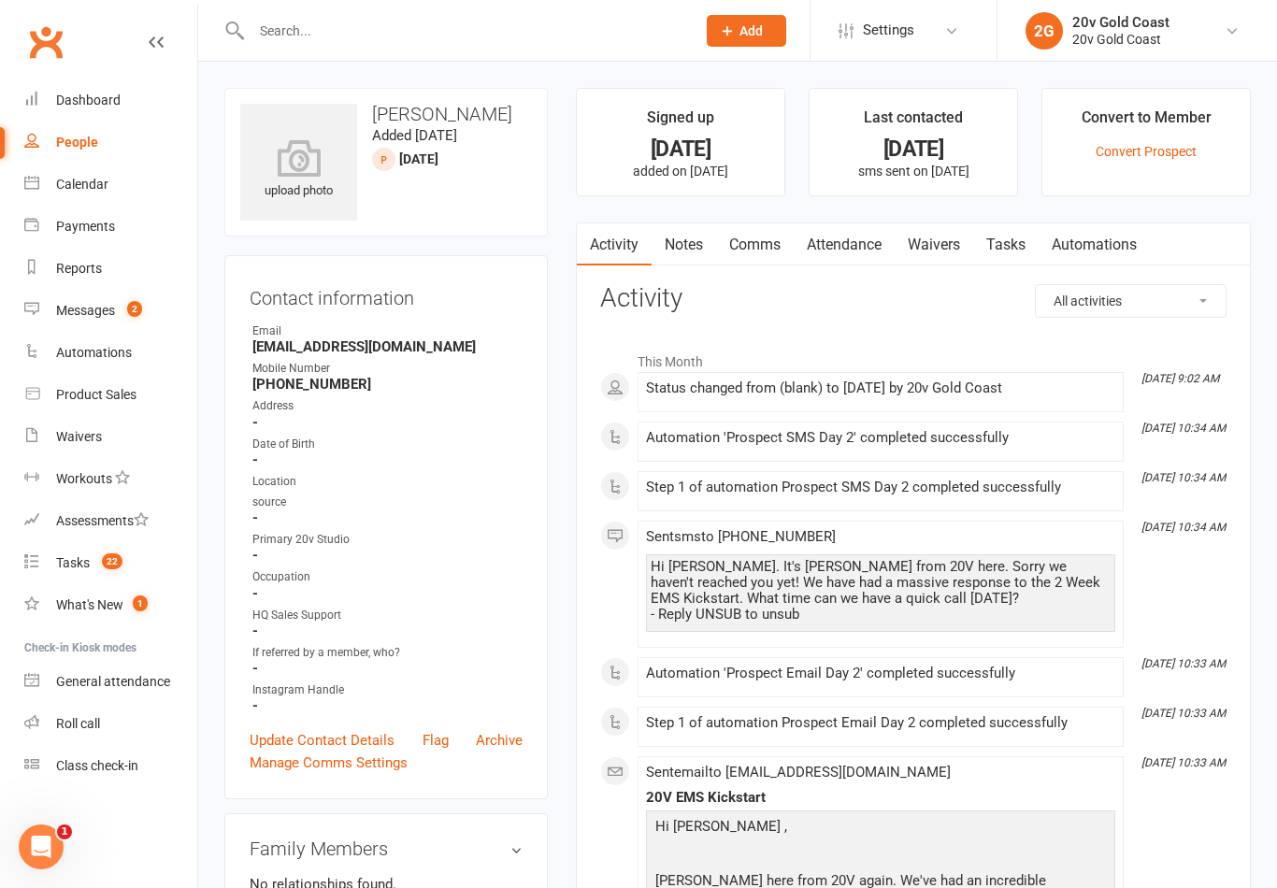
click at [709, 236] on link "Notes" at bounding box center [684, 244] width 65 height 43
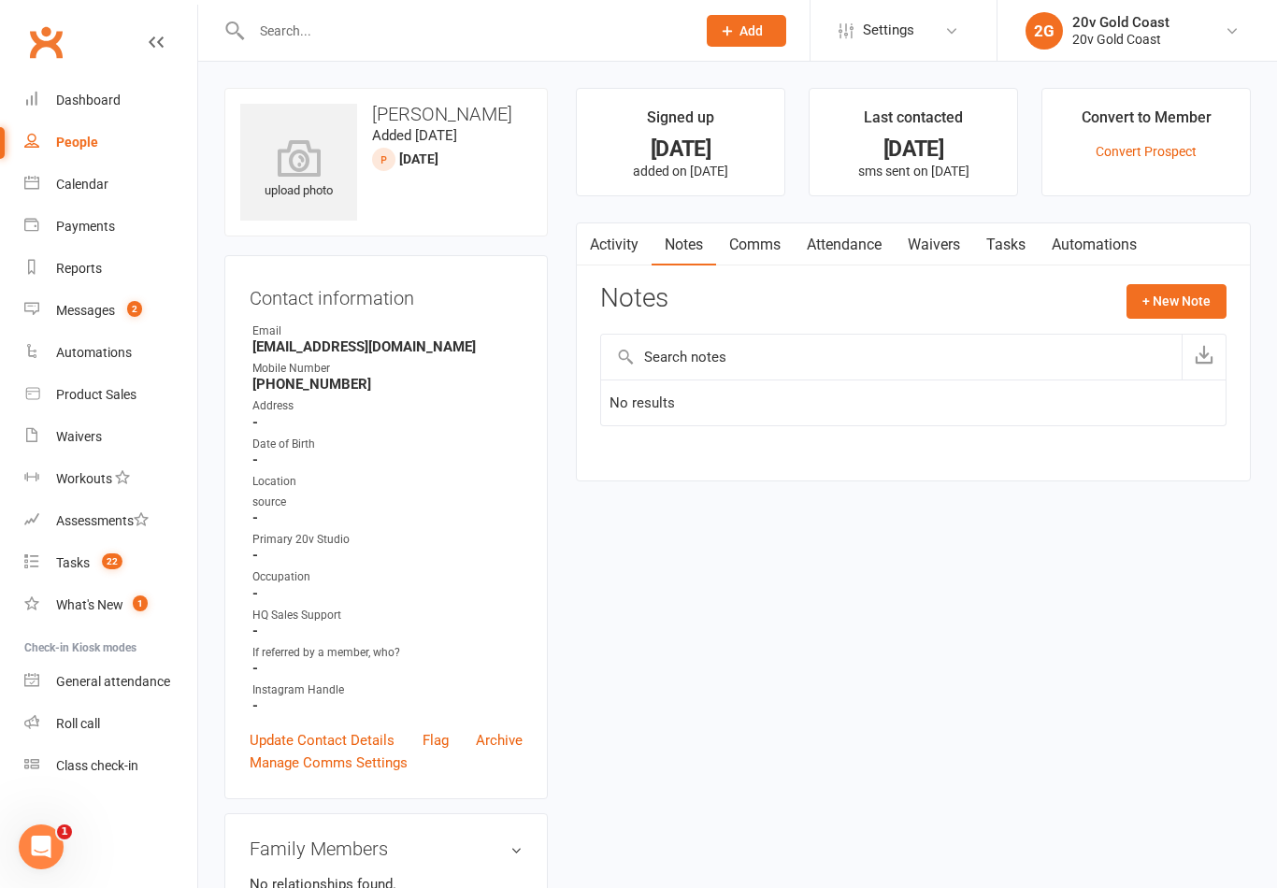
click at [1179, 310] on button "+ New Note" at bounding box center [1177, 301] width 100 height 34
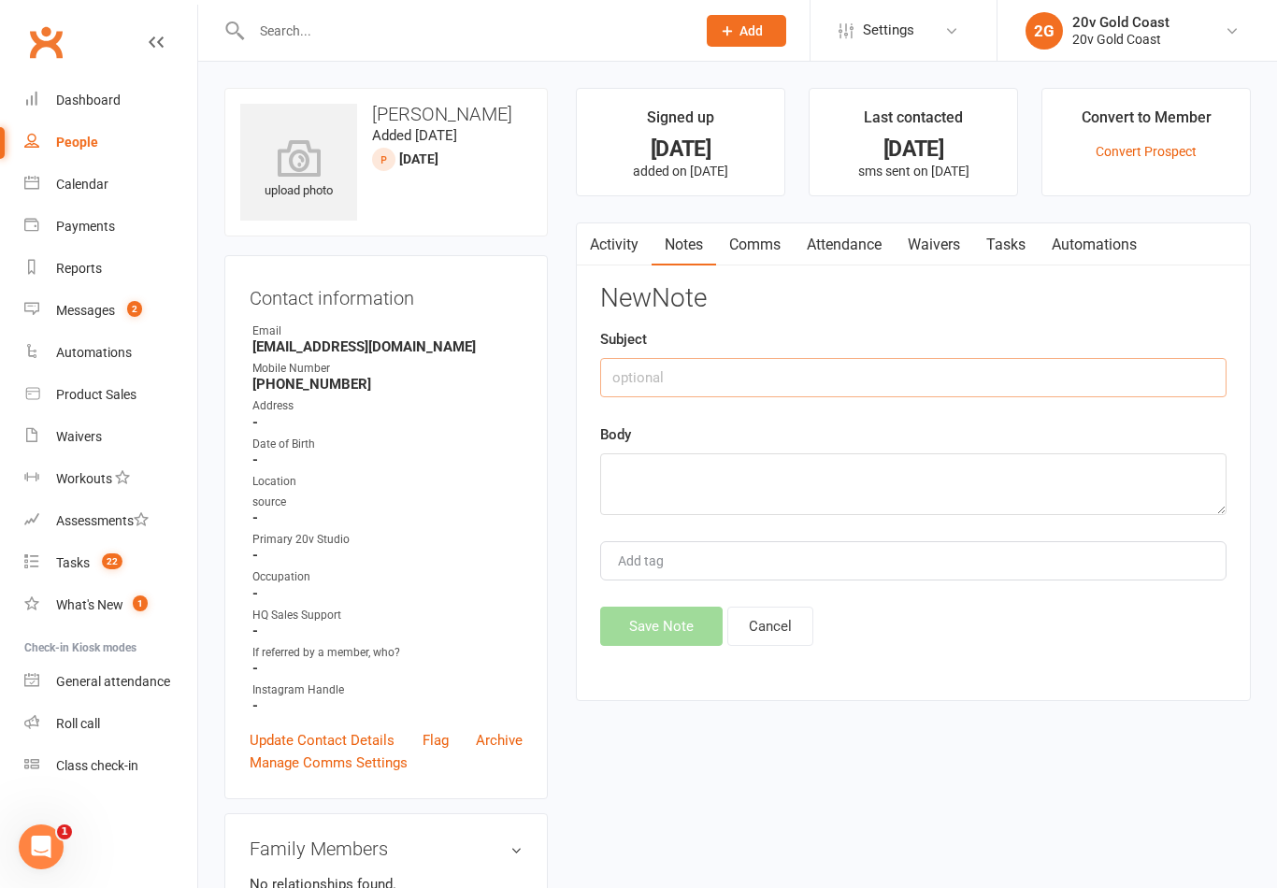
click at [970, 370] on input "text" at bounding box center [913, 377] width 626 height 39
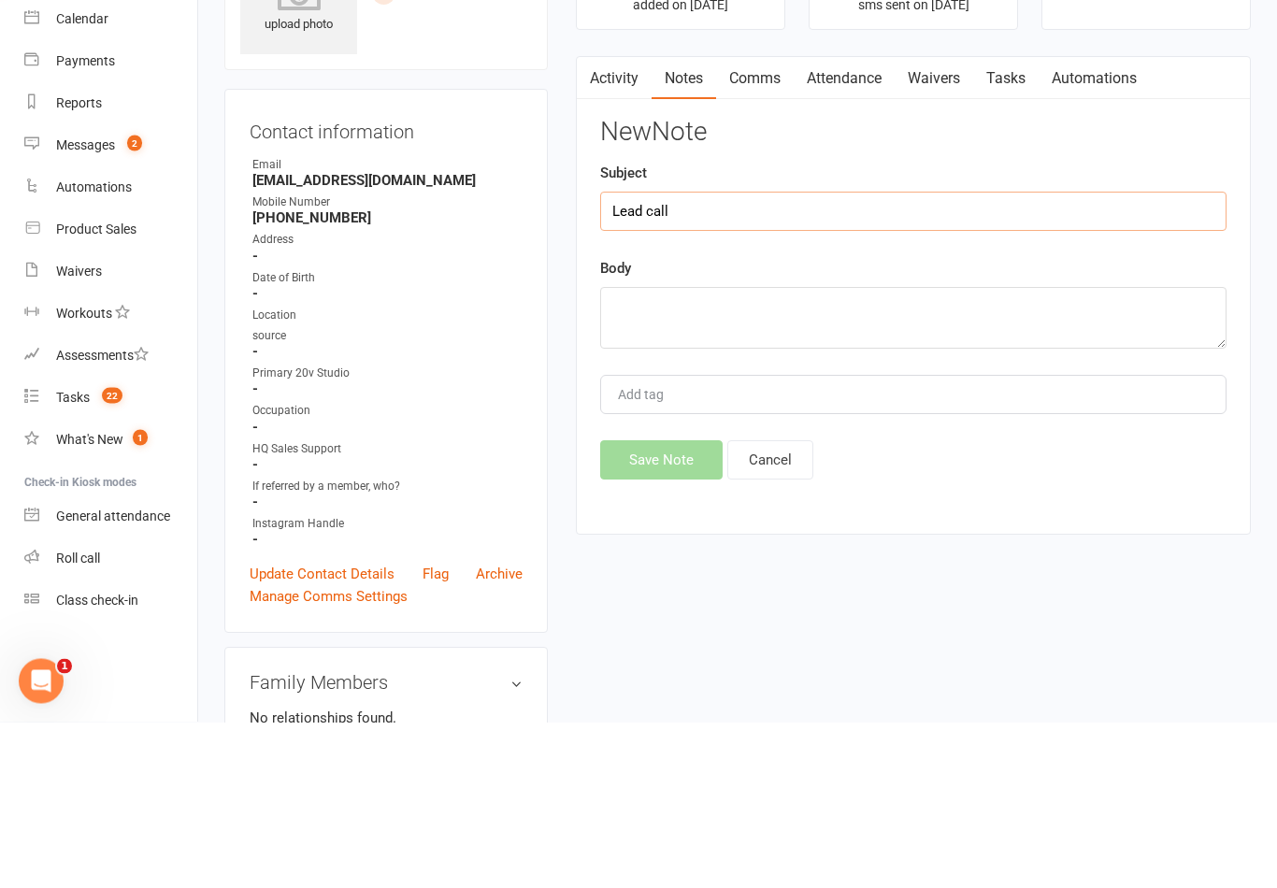
type input "Lead call"
click at [1021, 453] on textarea at bounding box center [913, 484] width 626 height 62
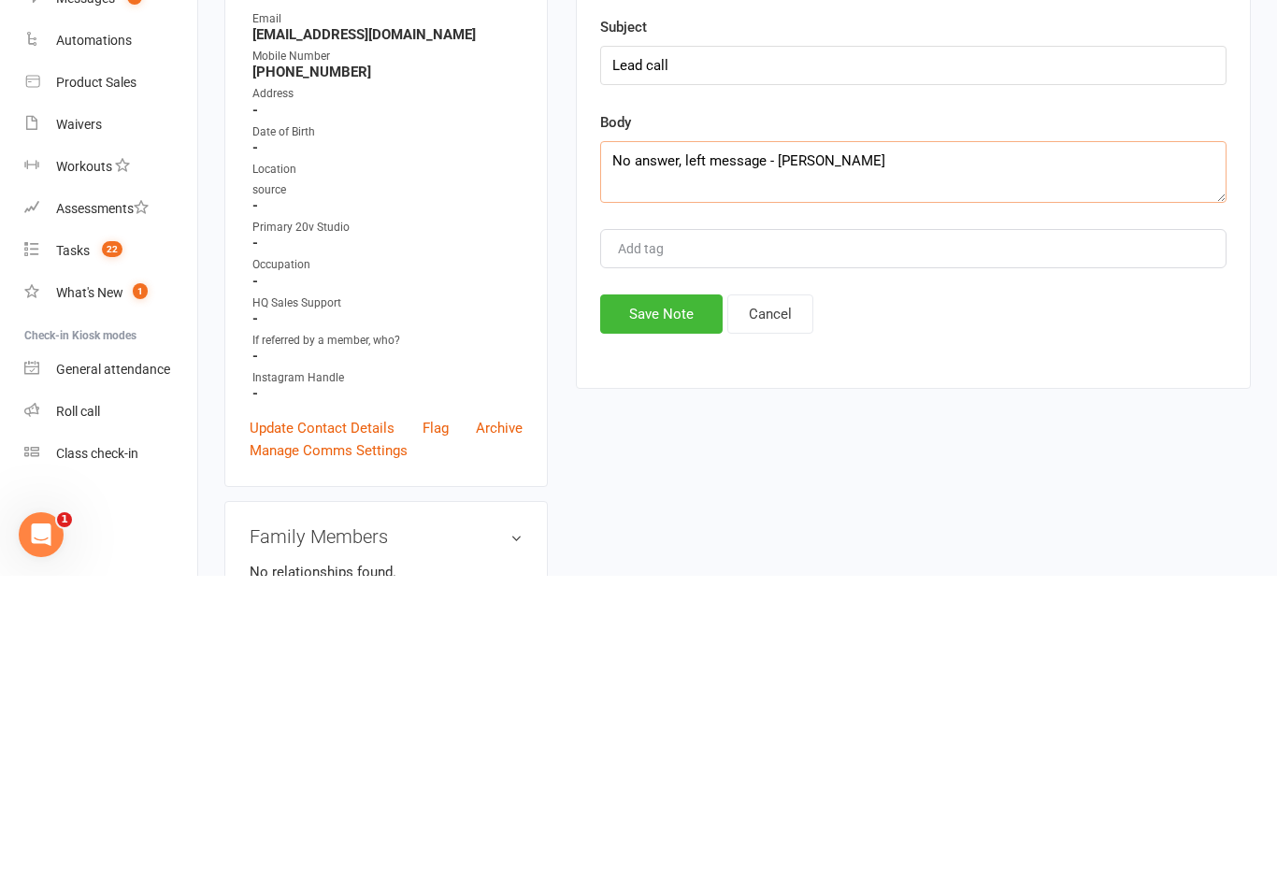
type textarea "No answer, left message - [PERSON_NAME]"
click at [684, 607] on button "Save Note" at bounding box center [661, 626] width 122 height 39
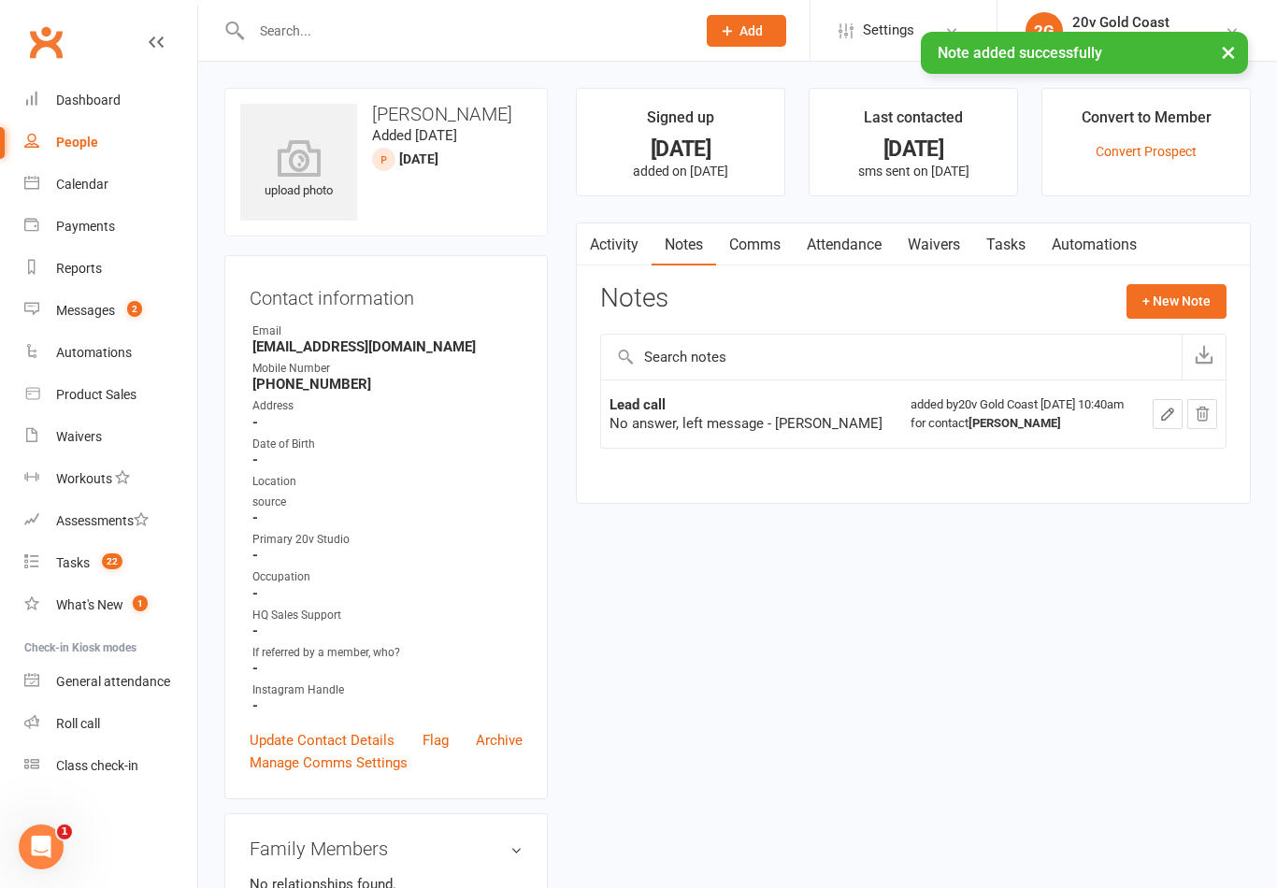
click at [1017, 240] on link "Tasks" at bounding box center [1005, 244] width 65 height 43
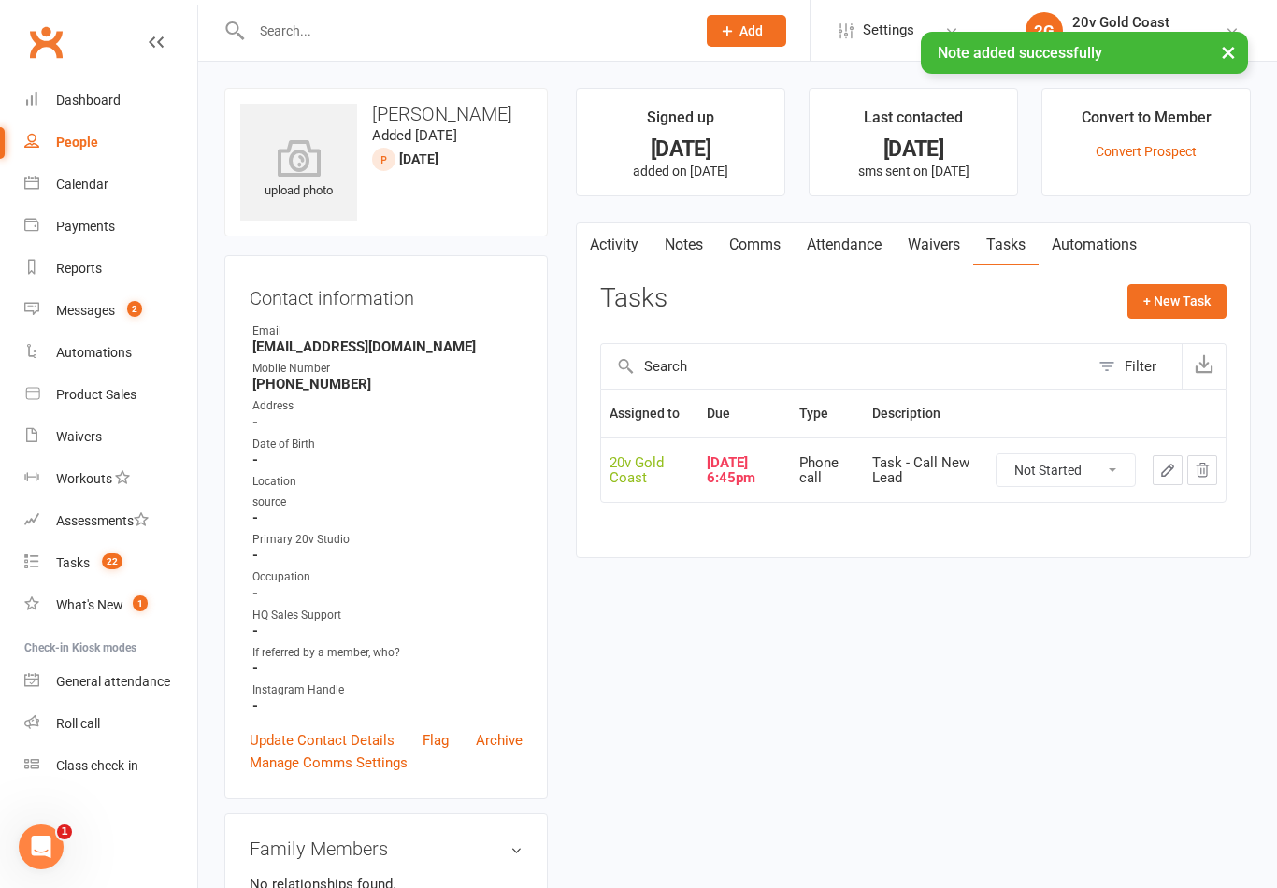
click at [1175, 463] on icon "button" at bounding box center [1167, 470] width 17 height 17
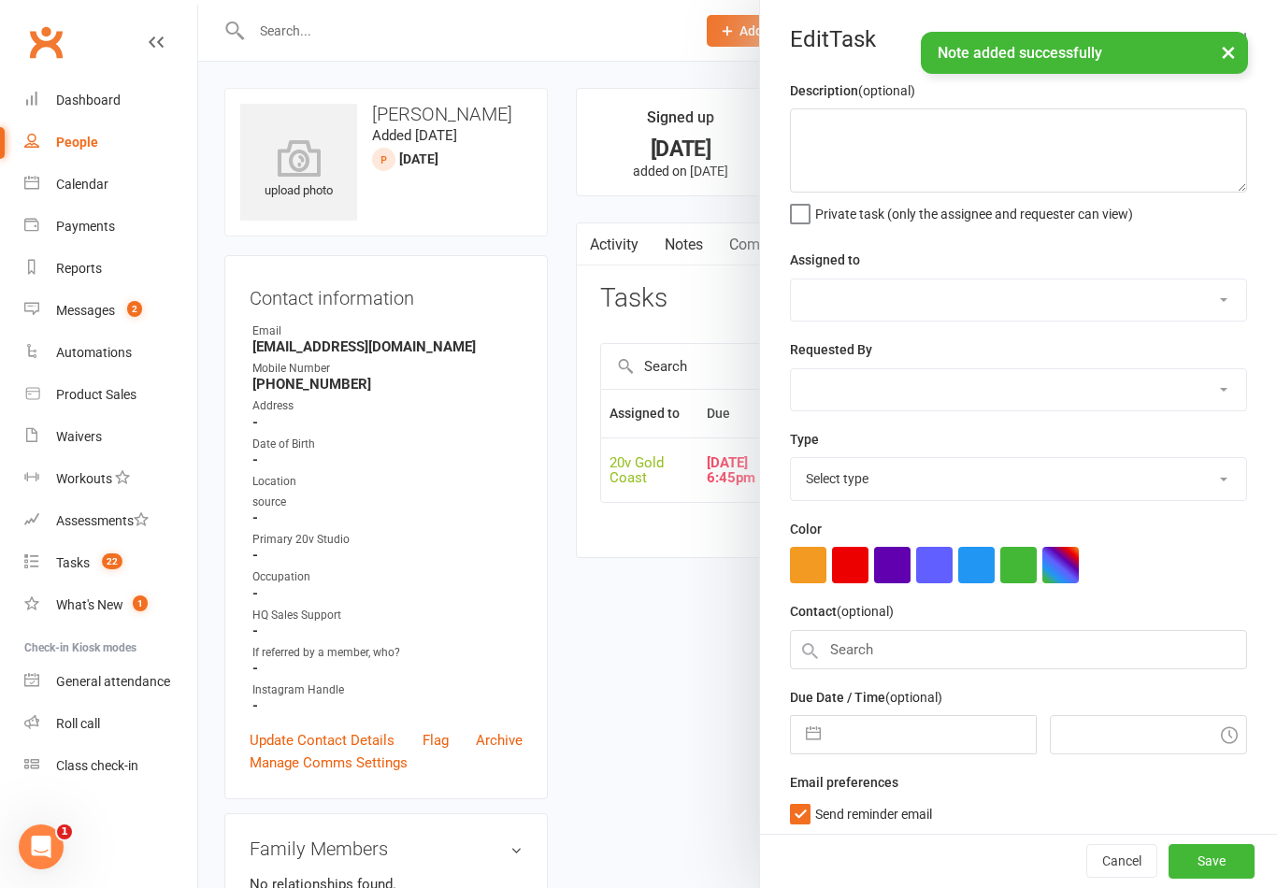
type textarea "Task - Call New Lead"
select select "45734"
type input "[DATE]"
type input "6:45pm"
checkbox input "true"
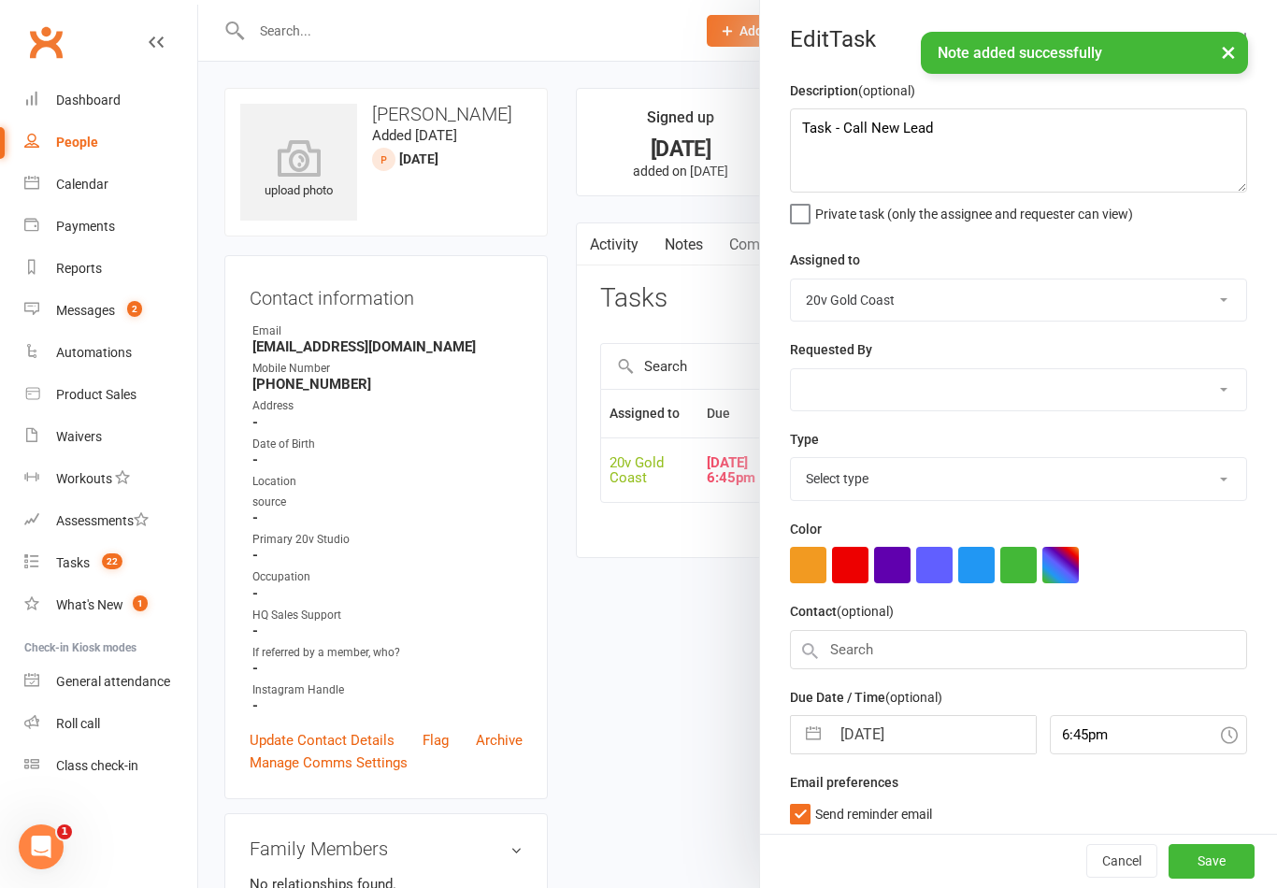
select select "22375"
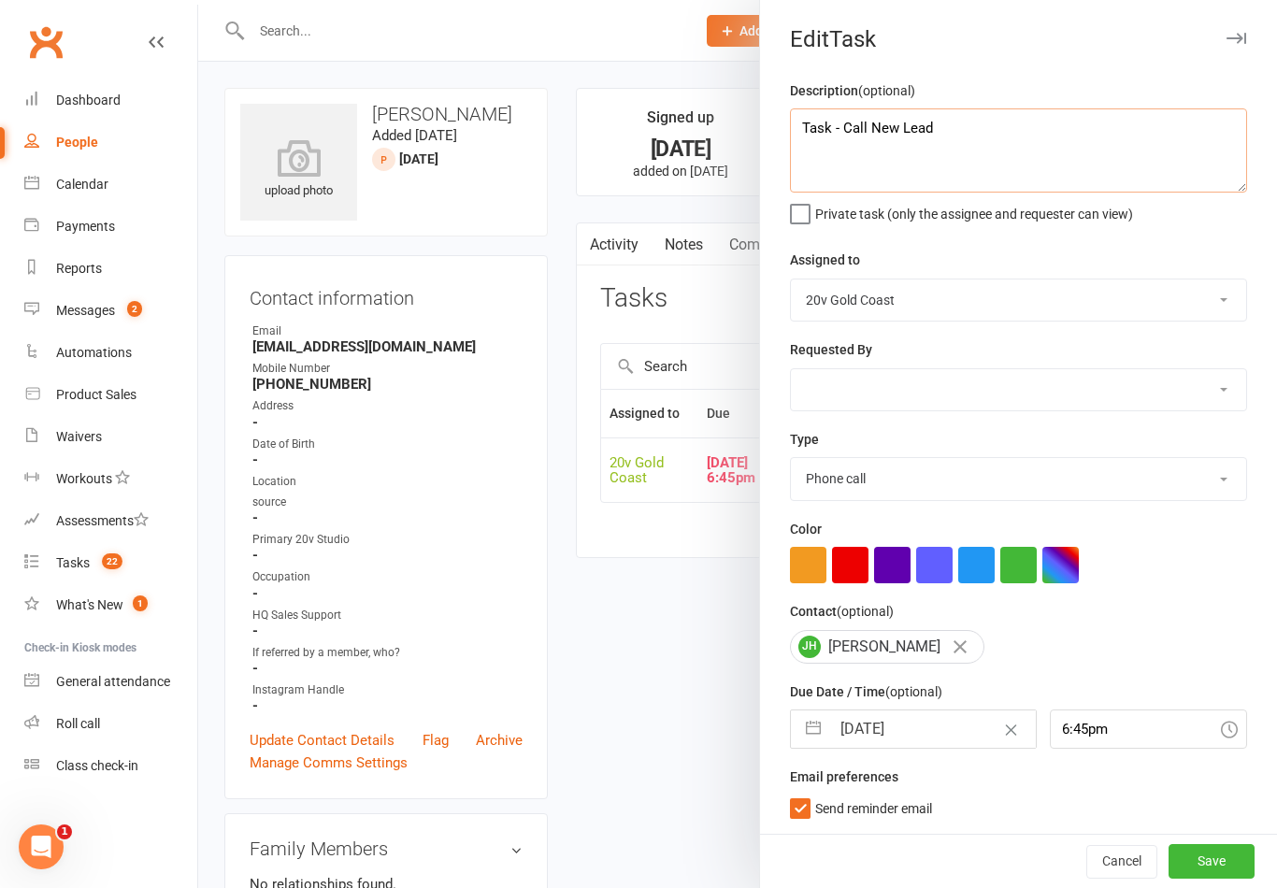
click at [1008, 135] on textarea "Task - Call New Lead" at bounding box center [1018, 150] width 457 height 84
type textarea "Task - Call"
click at [706, 126] on div at bounding box center [737, 444] width 1079 height 888
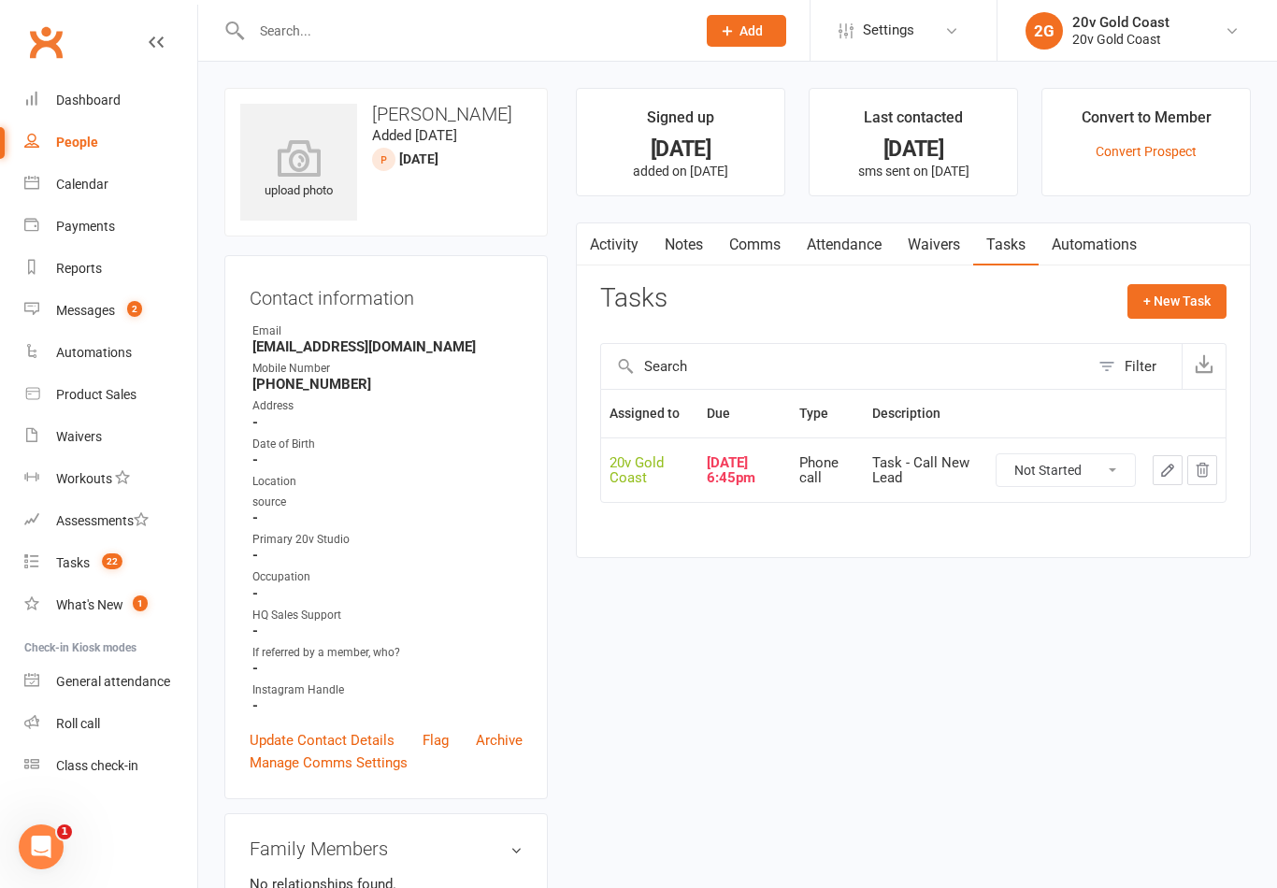
click at [1113, 468] on select "Not Started In Progress Waiting Complete" at bounding box center [1066, 470] width 138 height 32
select select "unstarted"
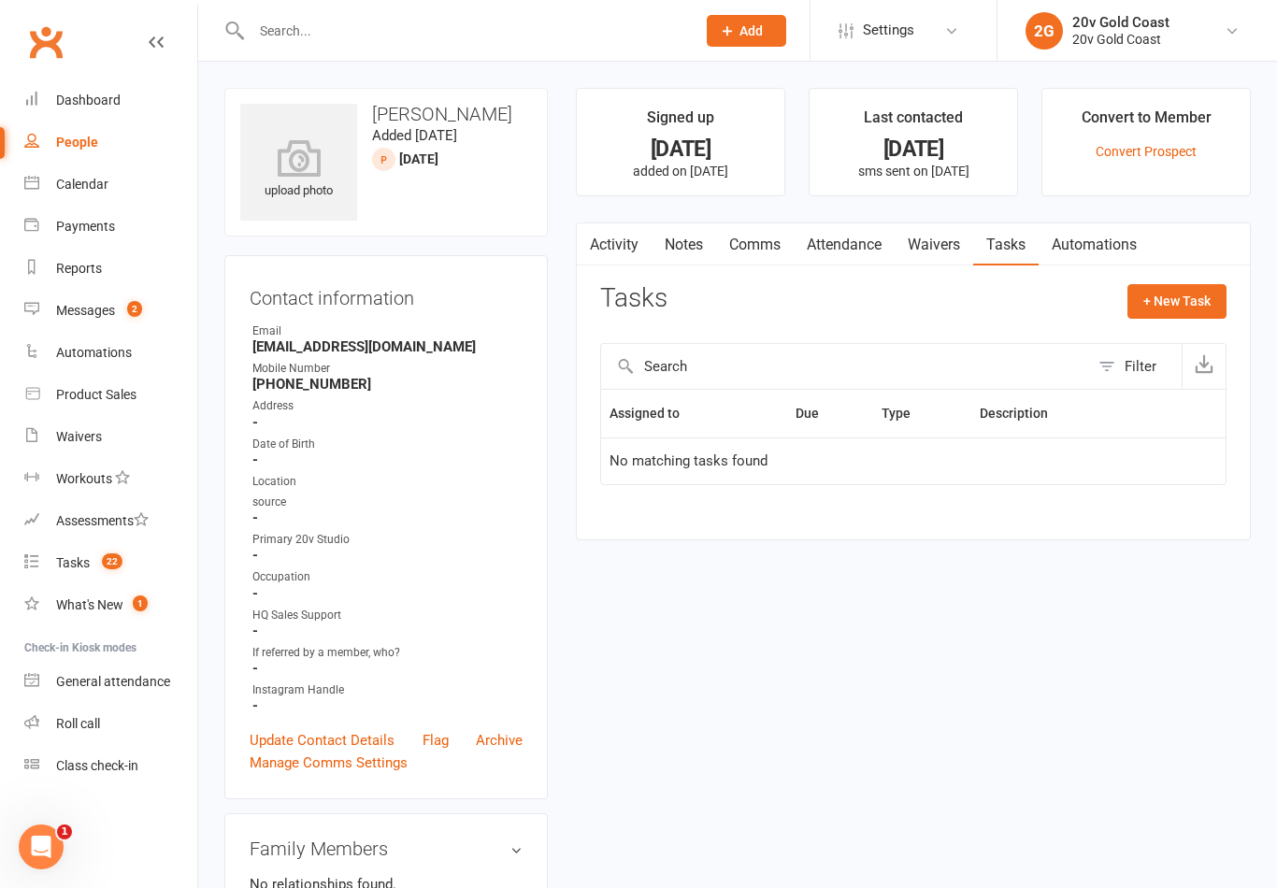
click at [1189, 305] on button "+ New Task" at bounding box center [1176, 301] width 99 height 34
select select "45734"
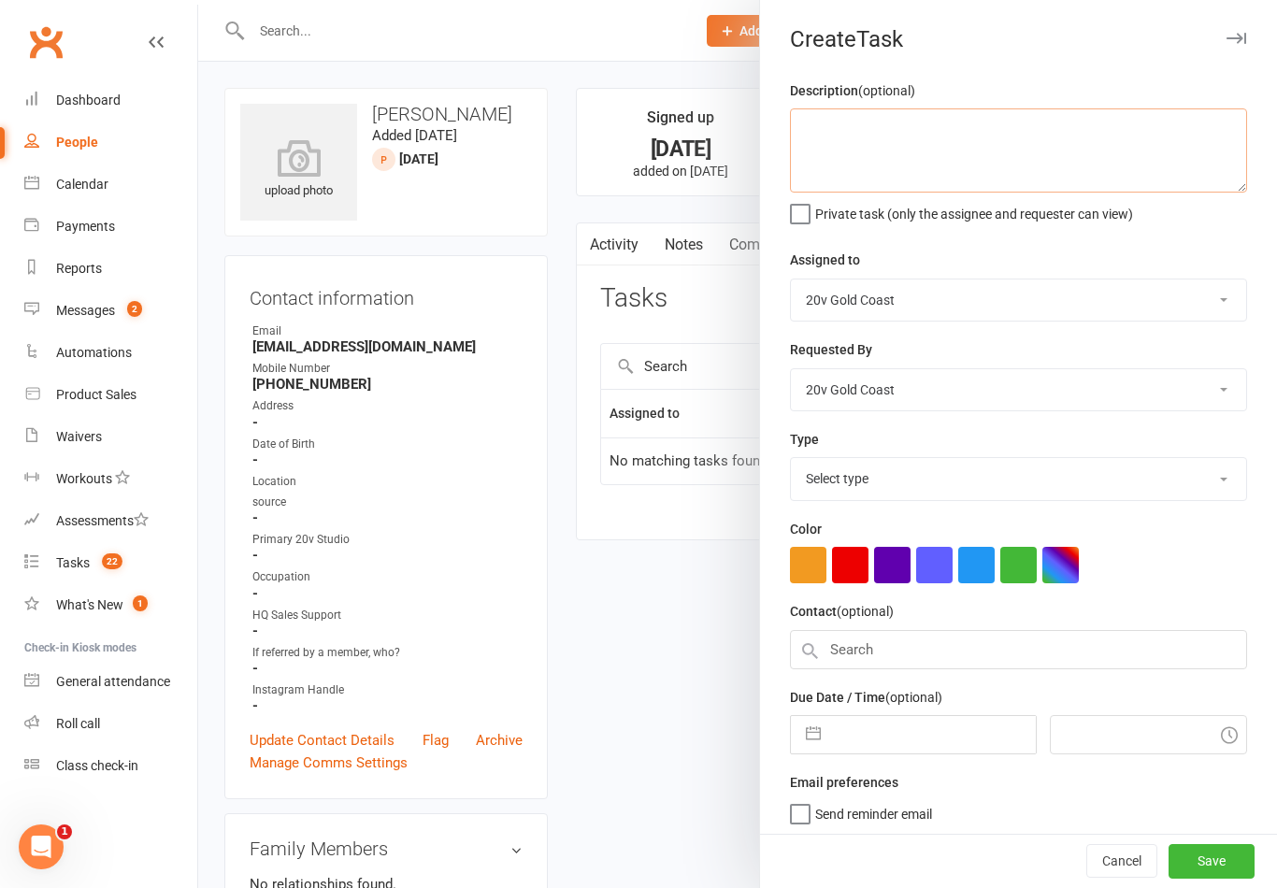
click at [1105, 154] on textarea at bounding box center [1018, 150] width 457 height 84
type textarea "Follow up lead"
click at [1169, 223] on div "Private task (only the assignee and requester can view)" at bounding box center [1018, 211] width 457 height 22
click at [993, 478] on select "Select type Call to confirm trial Cancel down Cancel down [PERSON_NAME] and [PE…" at bounding box center [1018, 478] width 455 height 41
select select "22375"
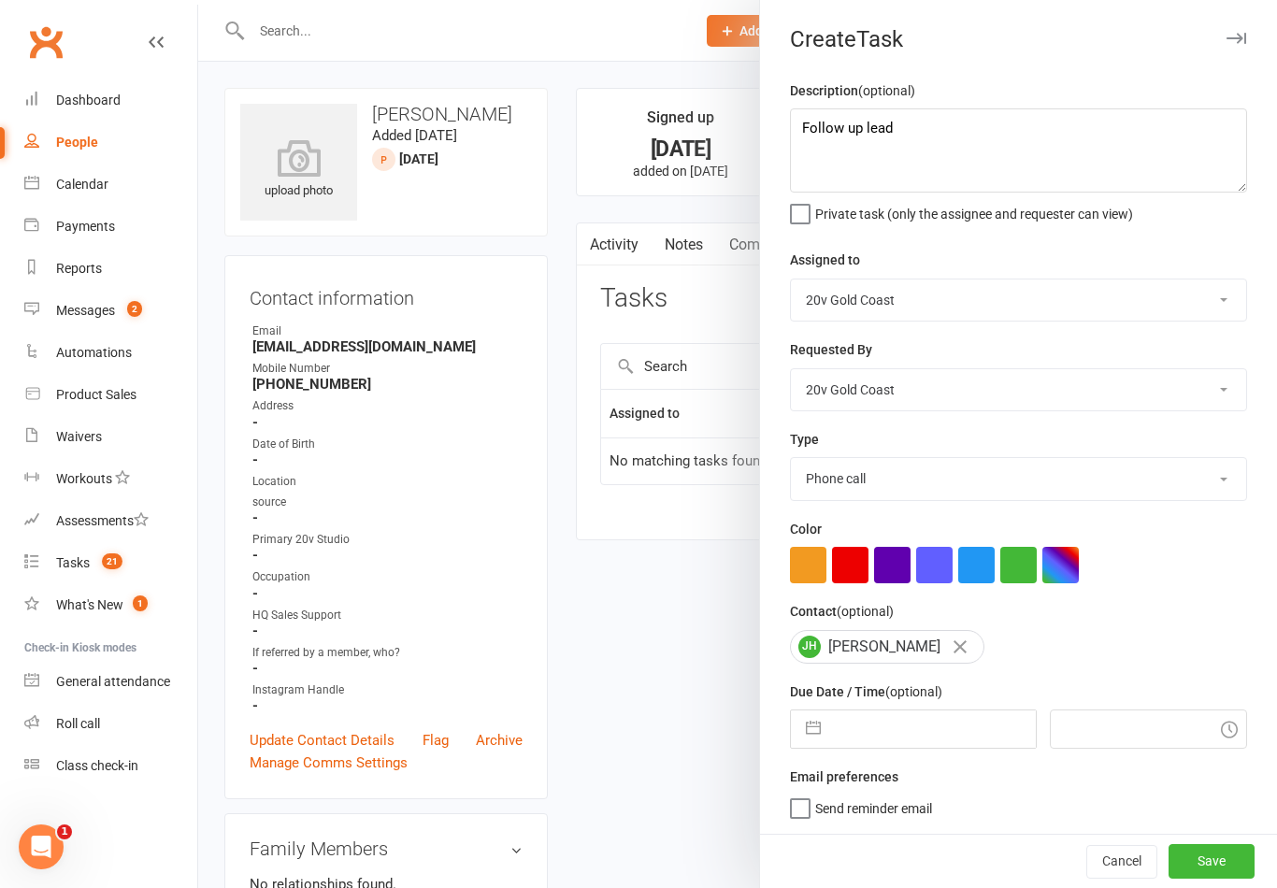
click at [891, 735] on input "text" at bounding box center [932, 729] width 205 height 37
select select "7"
select select "2025"
select select "8"
select select "2025"
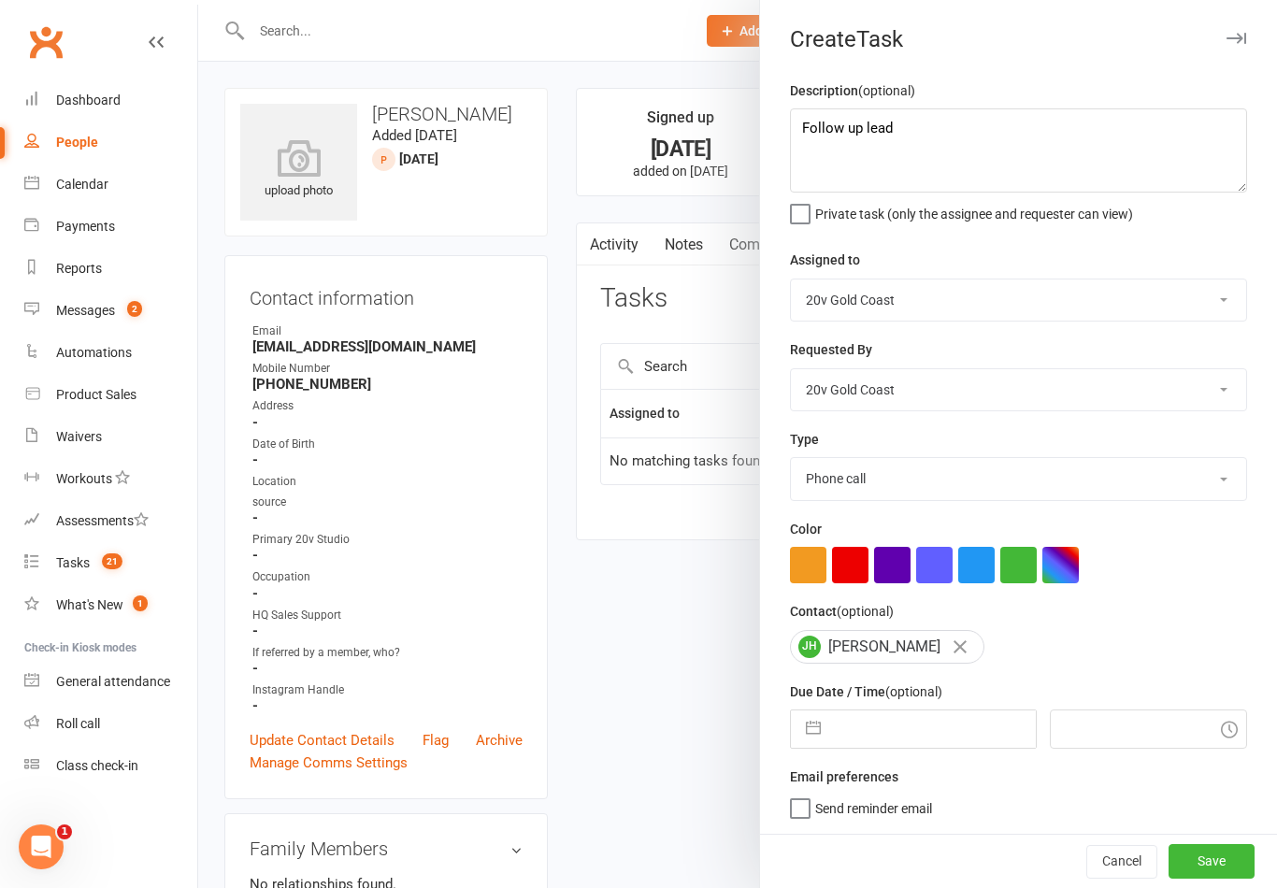
select select "9"
select select "2025"
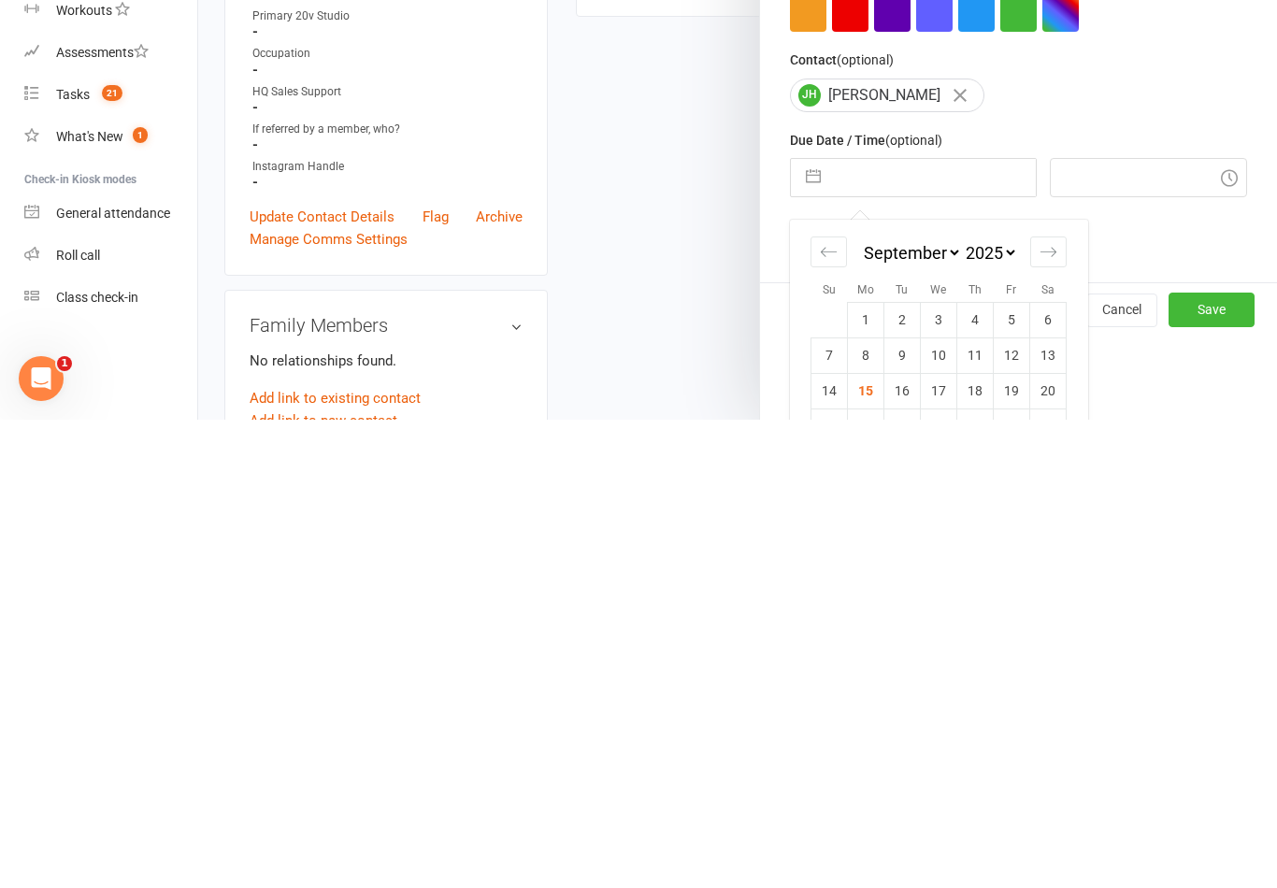
scroll to position [101, 0]
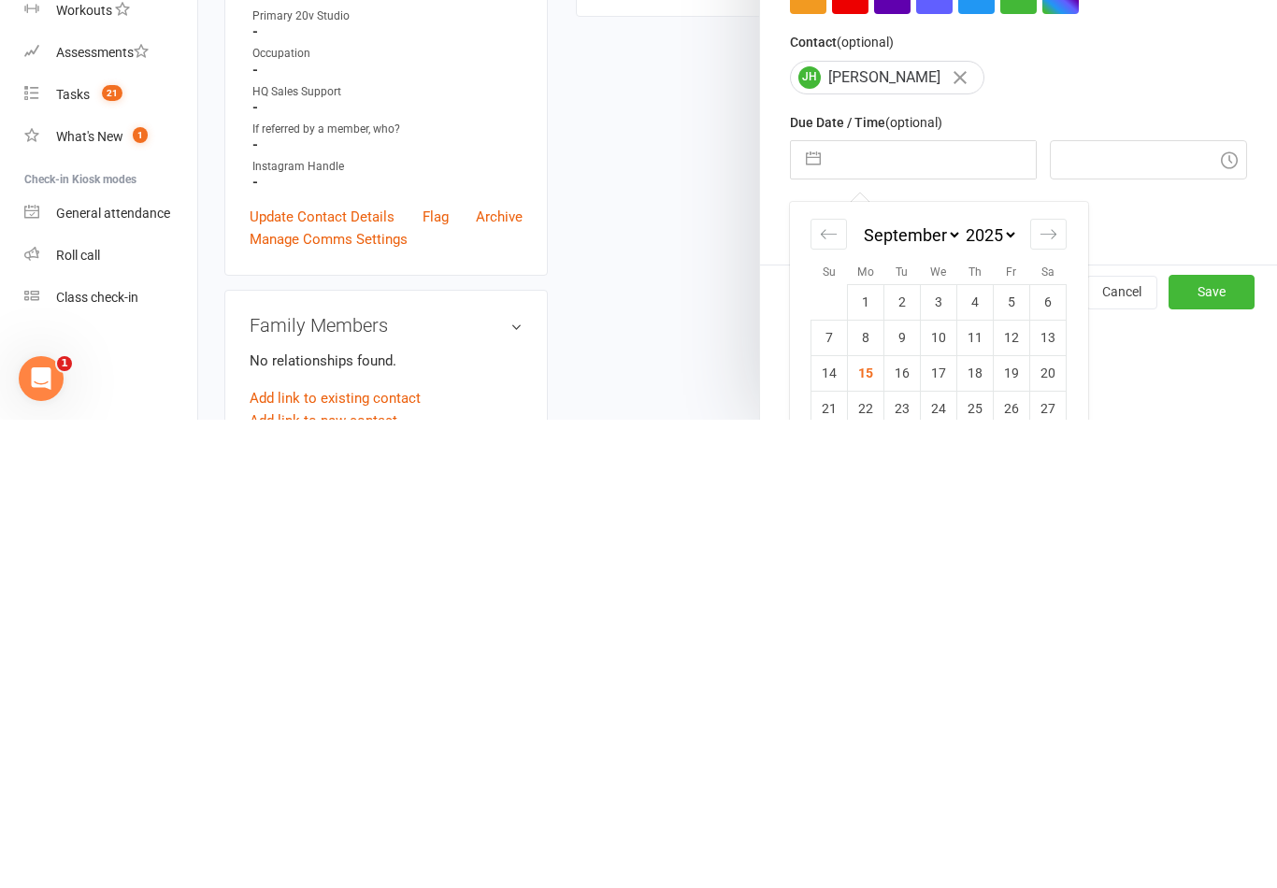
click at [903, 824] on td "16" at bounding box center [902, 842] width 36 height 36
type input "[DATE]"
type input "10:45am"
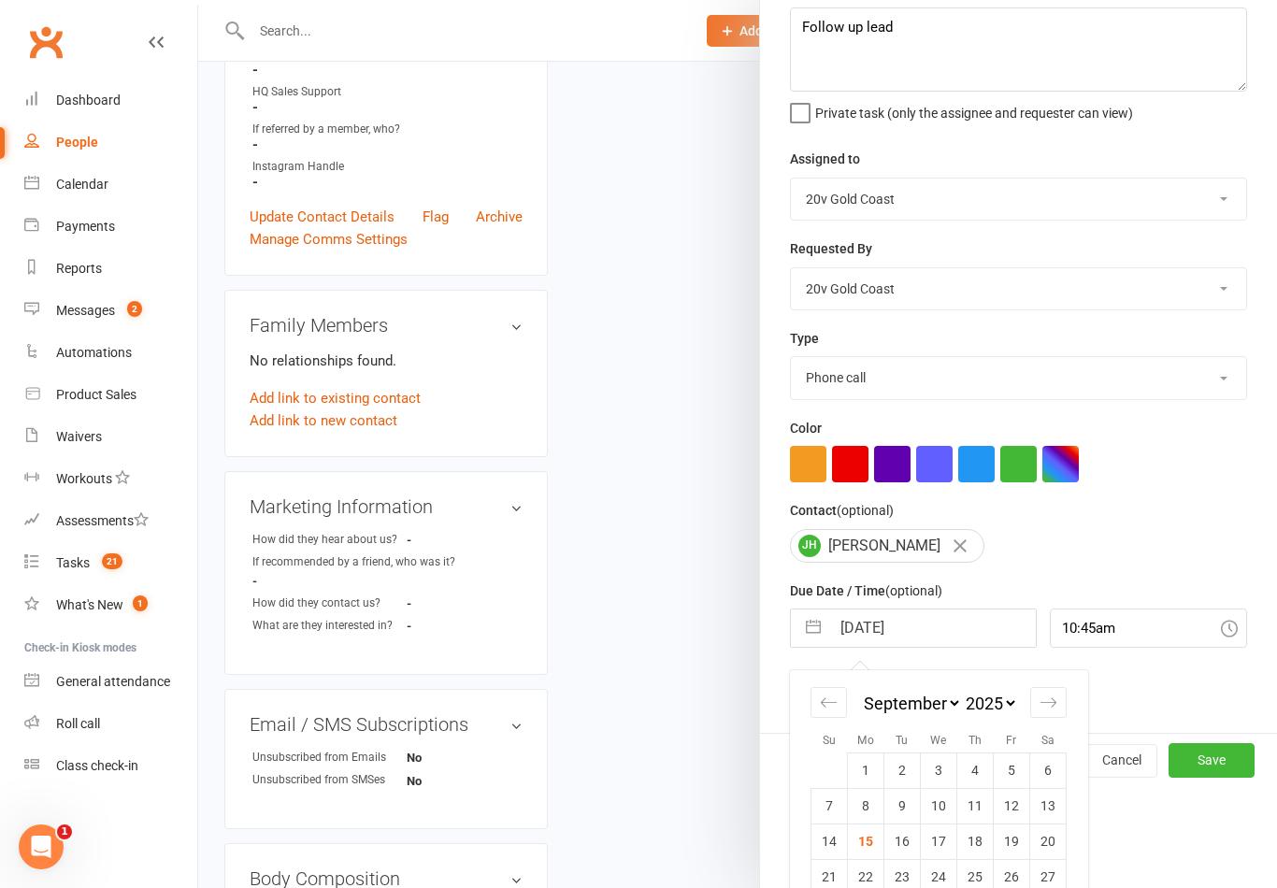
scroll to position [4, 0]
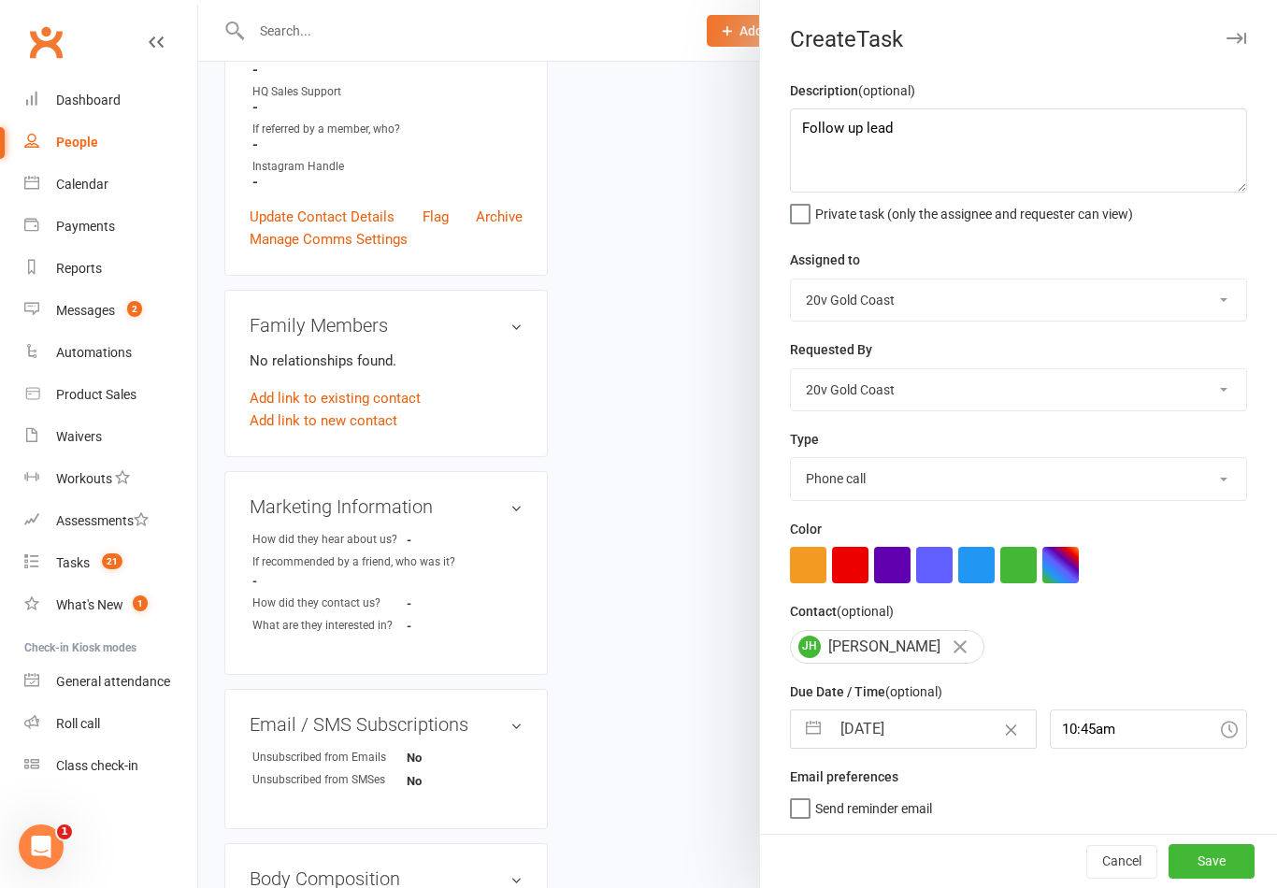
click at [1216, 854] on button "Save" at bounding box center [1212, 861] width 86 height 34
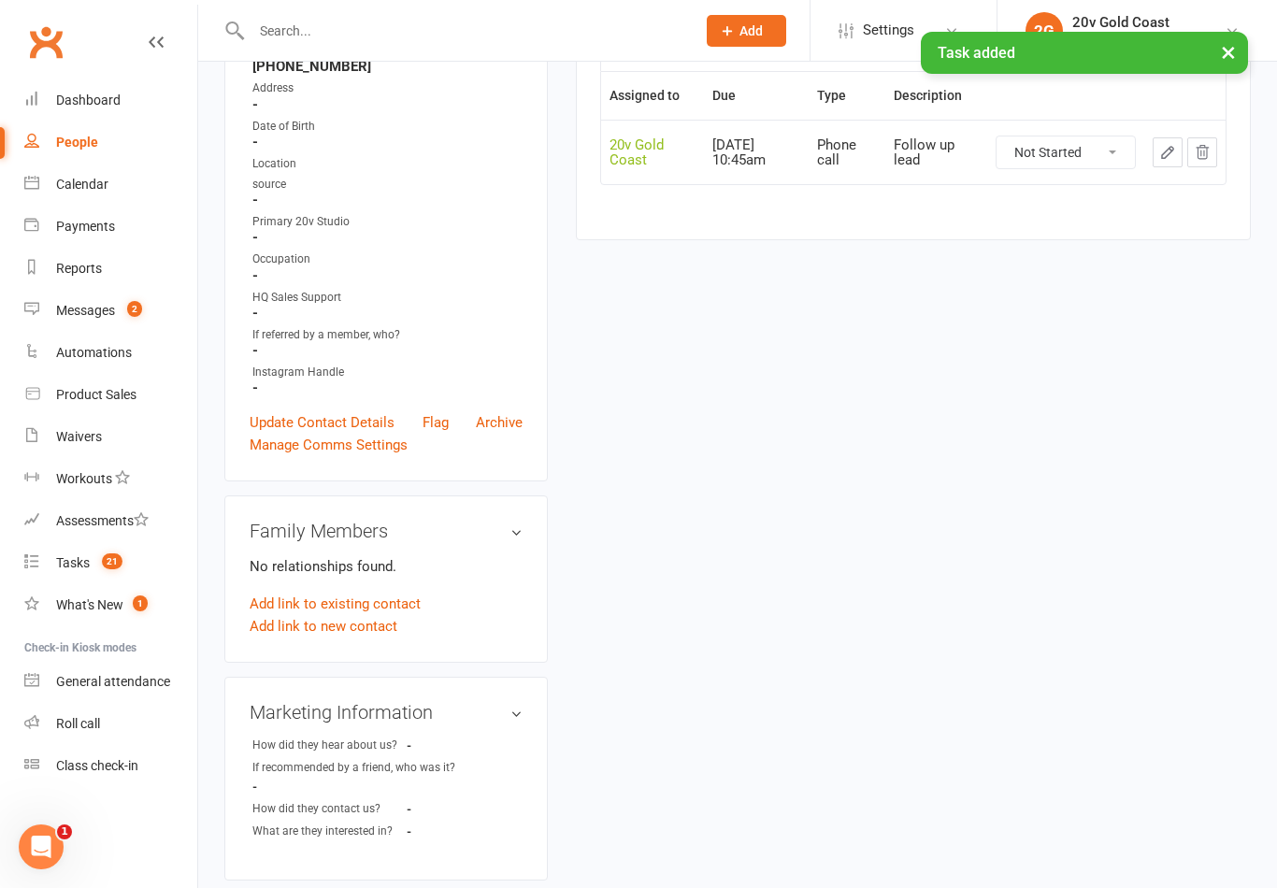
scroll to position [317, 0]
click at [97, 562] on count-badge "21" at bounding box center [108, 562] width 30 height 15
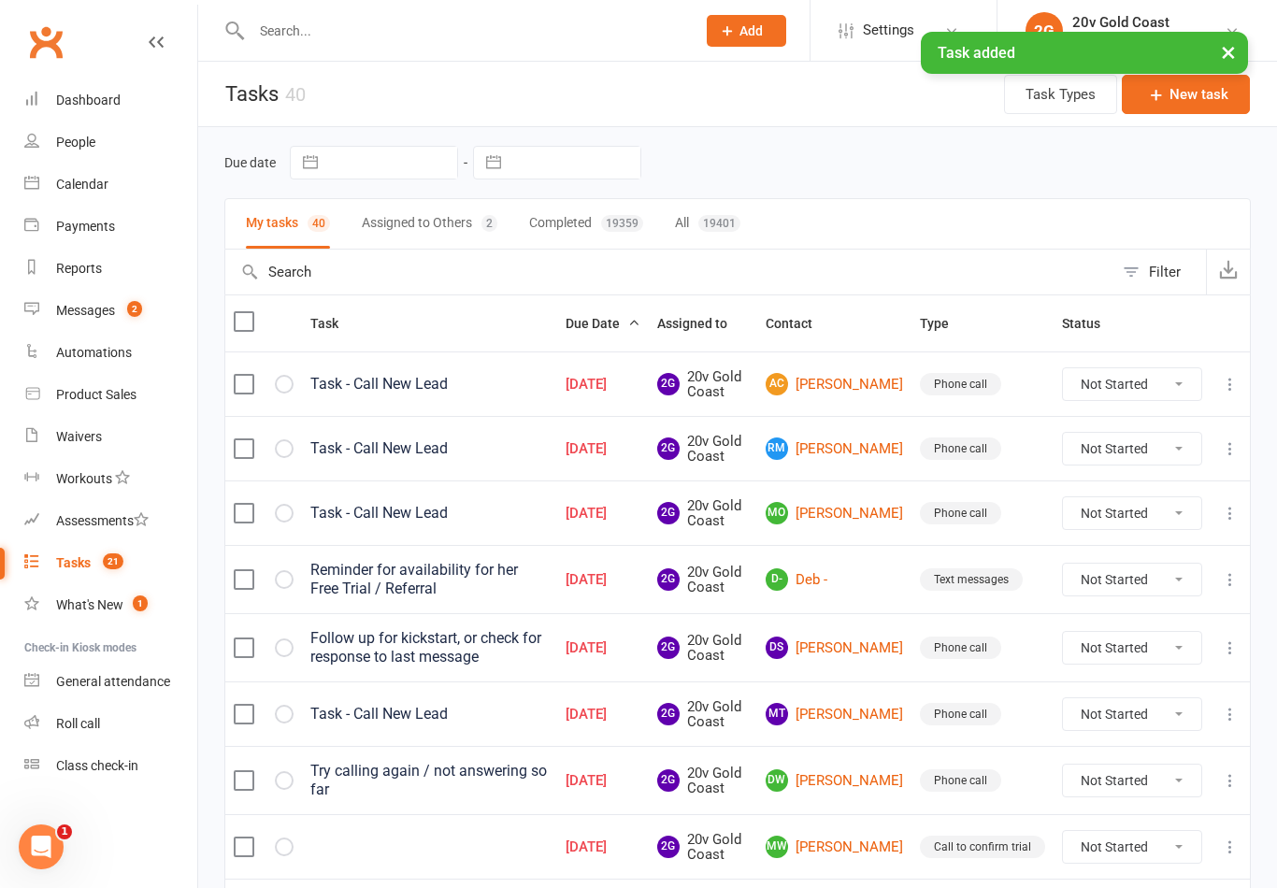
click at [872, 373] on link "AC [PERSON_NAME]" at bounding box center [834, 384] width 137 height 22
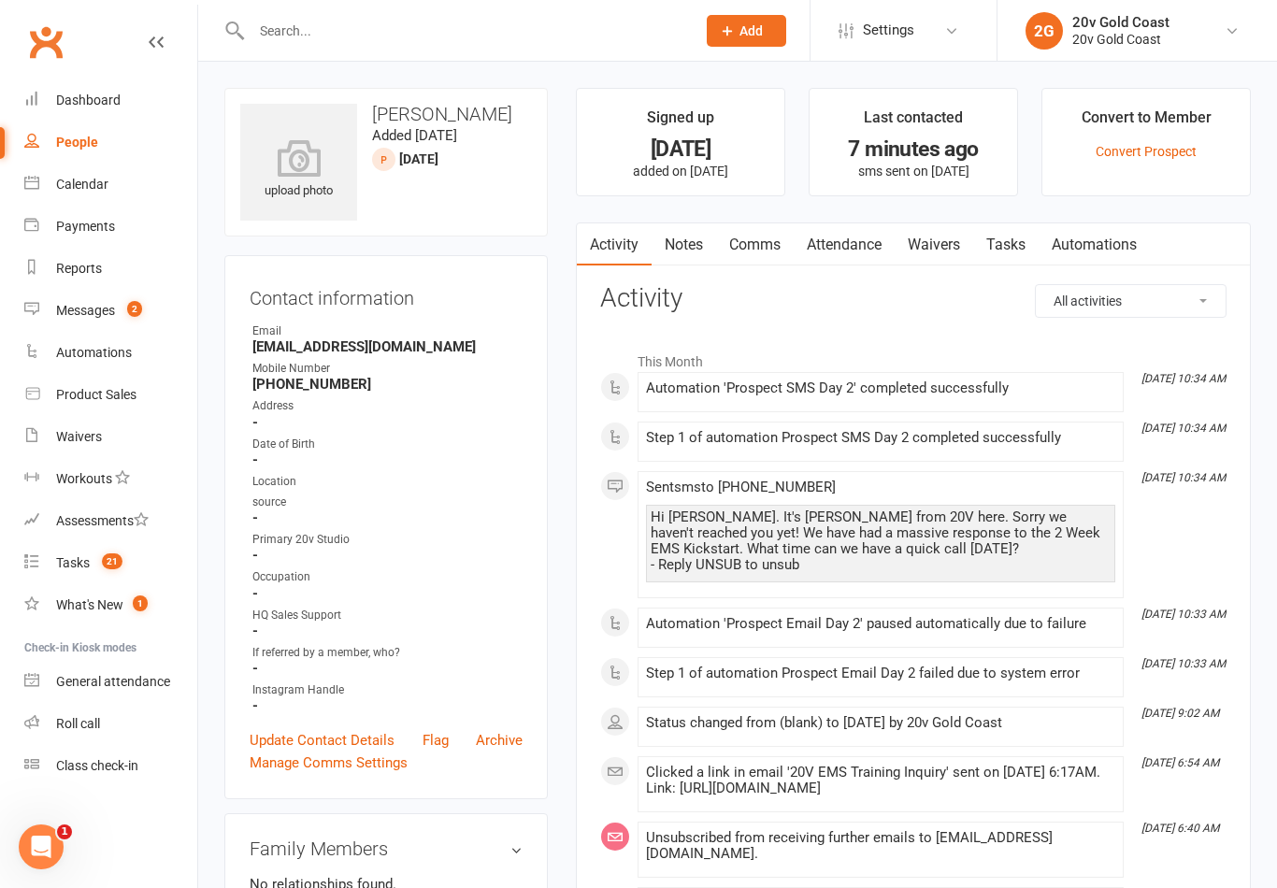
click at [697, 230] on link "Notes" at bounding box center [684, 244] width 65 height 43
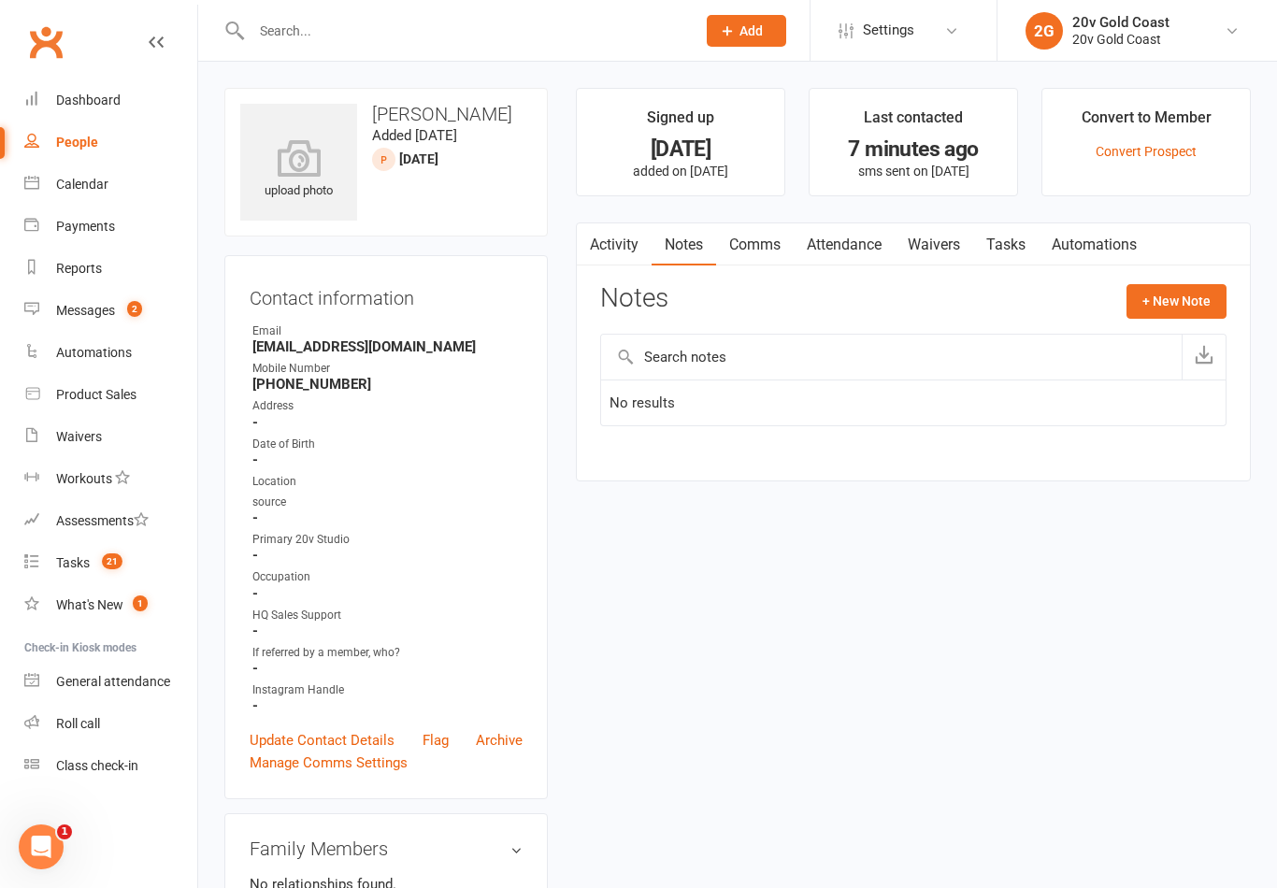
click at [1200, 288] on button "+ New Note" at bounding box center [1177, 301] width 100 height 34
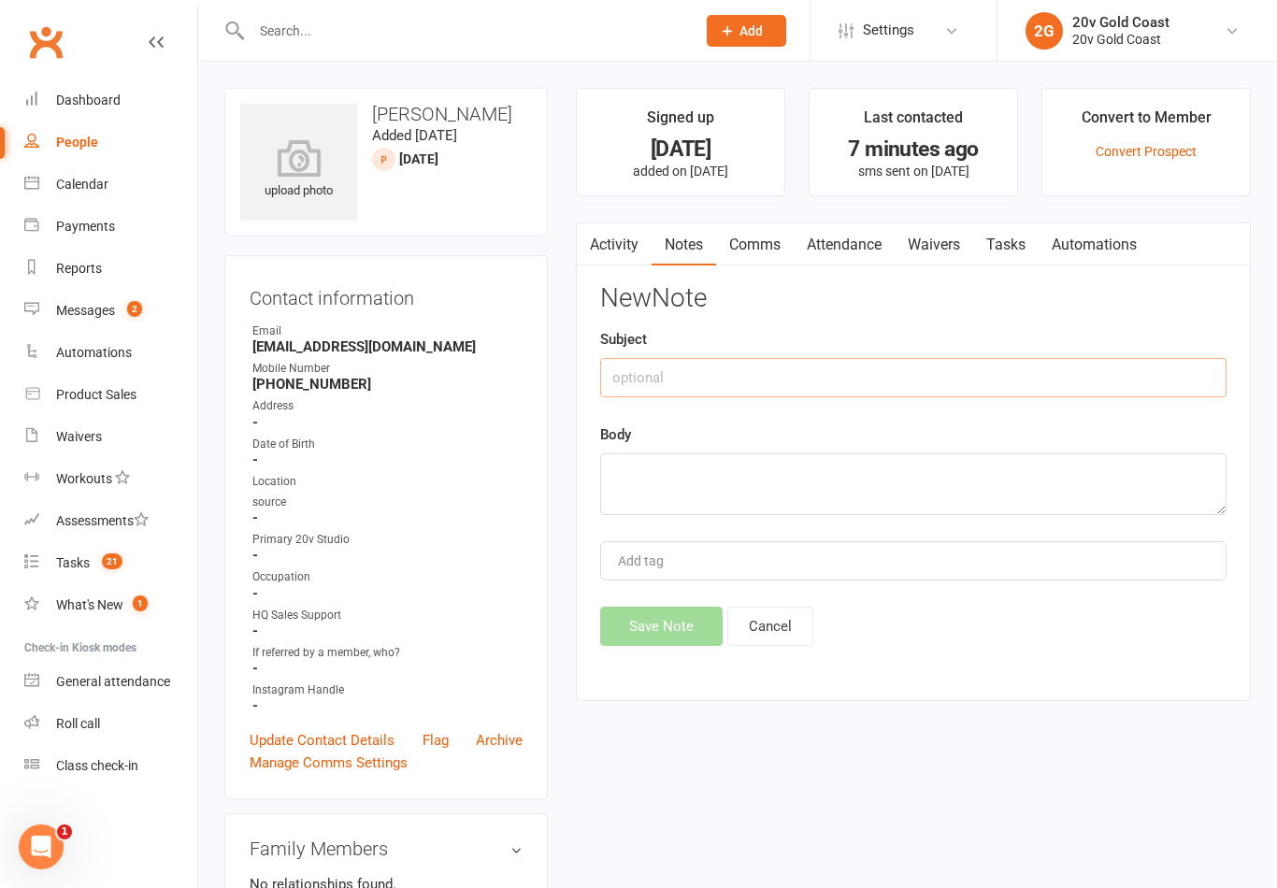
click at [1023, 376] on input "text" at bounding box center [913, 377] width 626 height 39
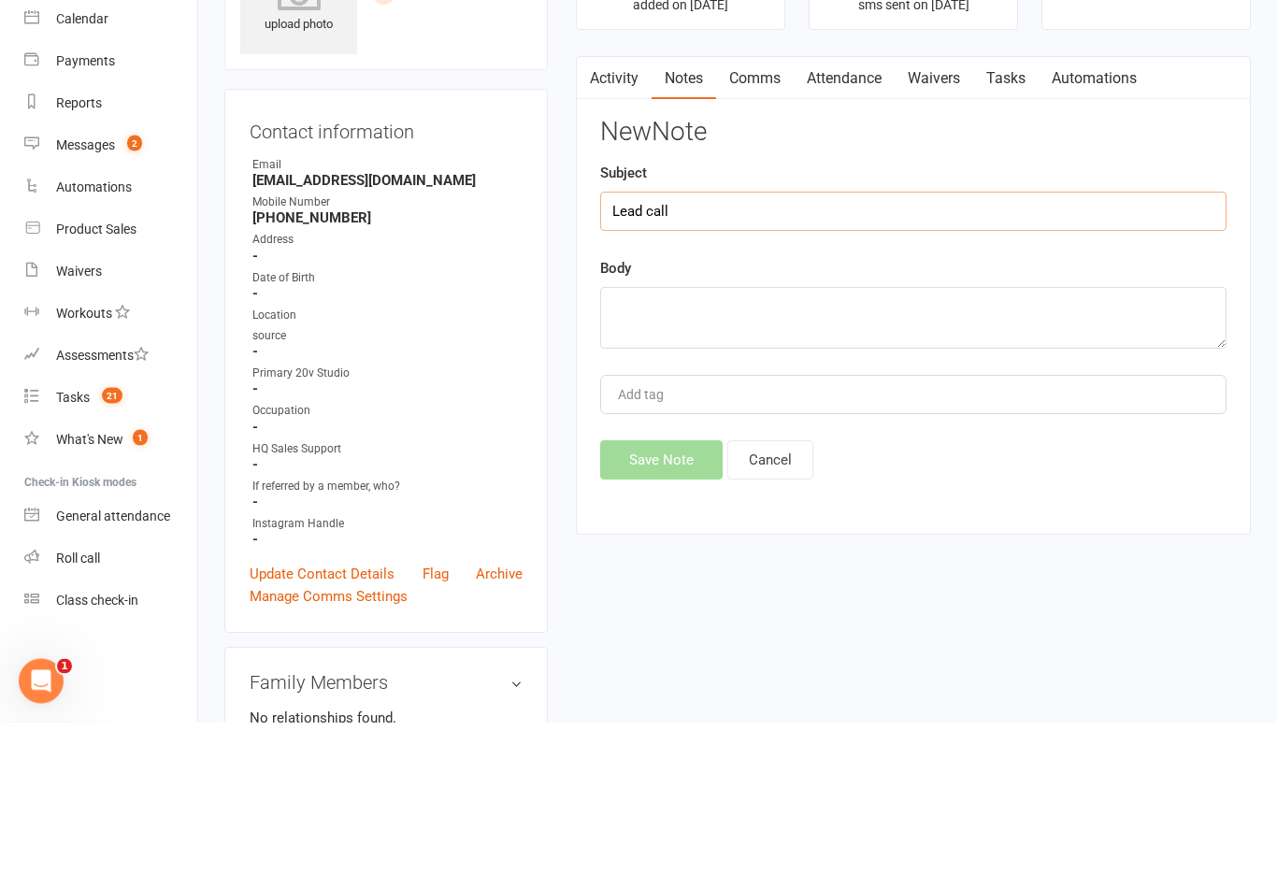
type input "Lead call"
click at [940, 453] on textarea at bounding box center [913, 484] width 626 height 62
click at [1109, 423] on div "Body No answer, left message - Nadinr" at bounding box center [913, 469] width 626 height 92
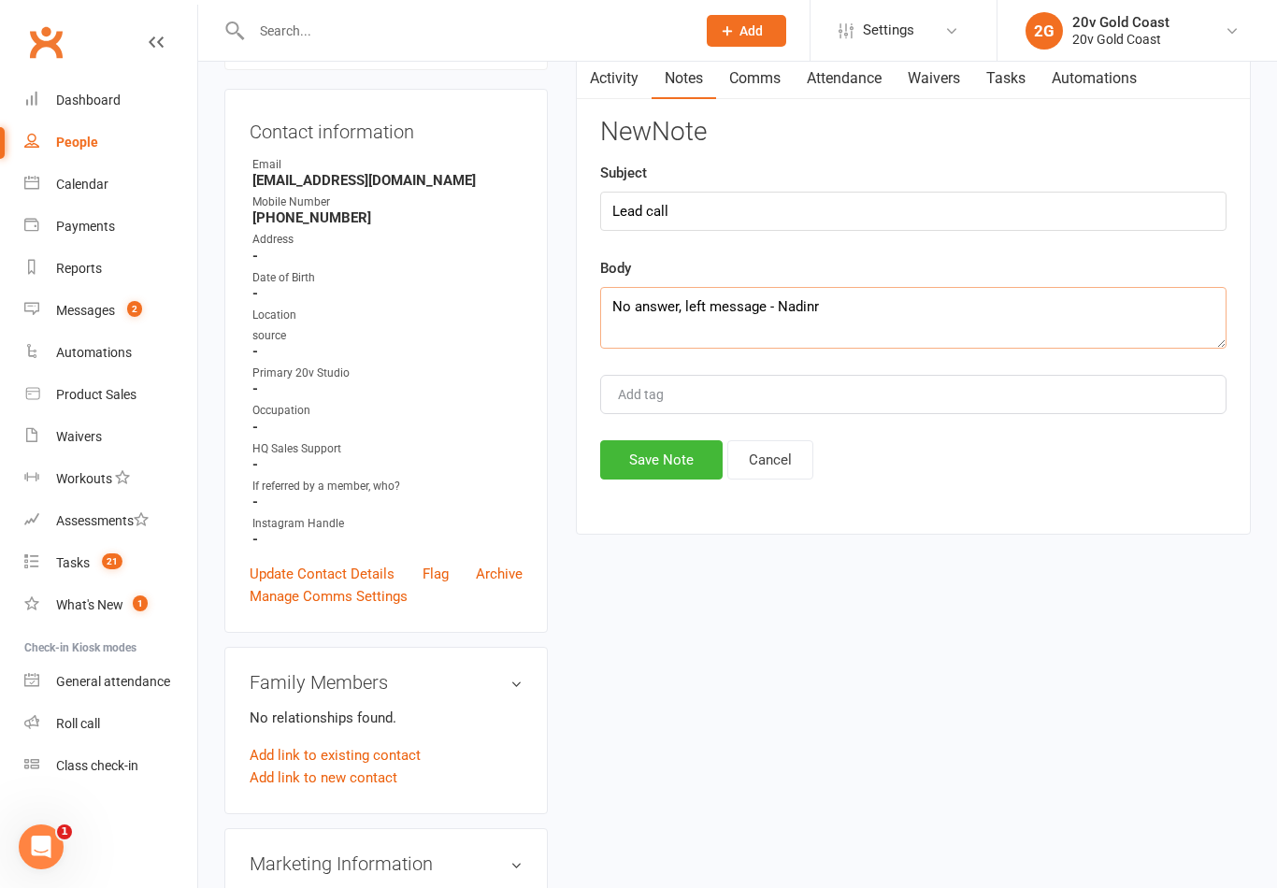
click at [1039, 317] on textarea "No answer, left message - Nadinr" at bounding box center [913, 318] width 626 height 62
type textarea "No answer, left message - [PERSON_NAME]"
click at [1117, 245] on div "New Note Subject Lead call Body No answer, left message - [PERSON_NAME] Add tag…" at bounding box center [913, 300] width 626 height 362
click at [697, 473] on button "Save Note" at bounding box center [661, 460] width 122 height 39
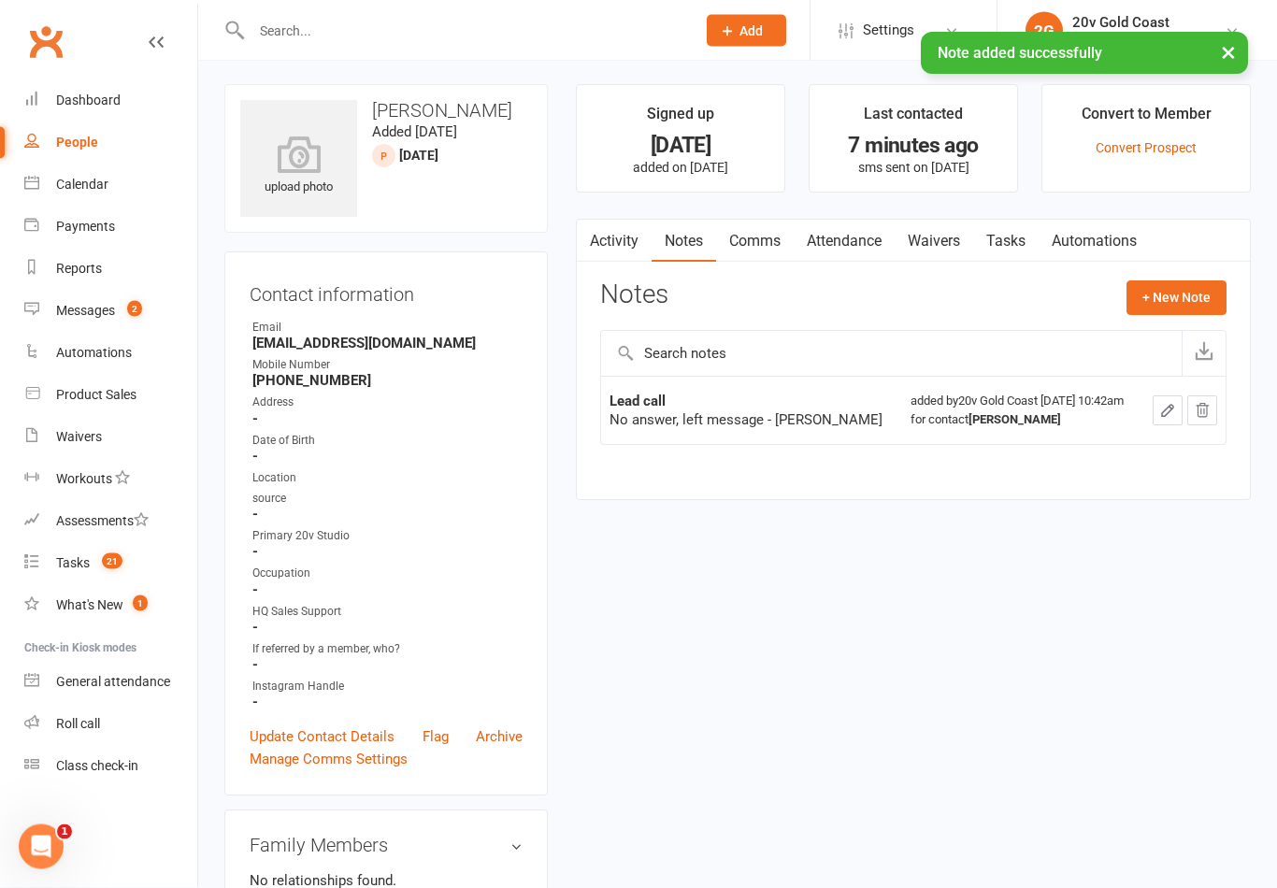
scroll to position [0, 0]
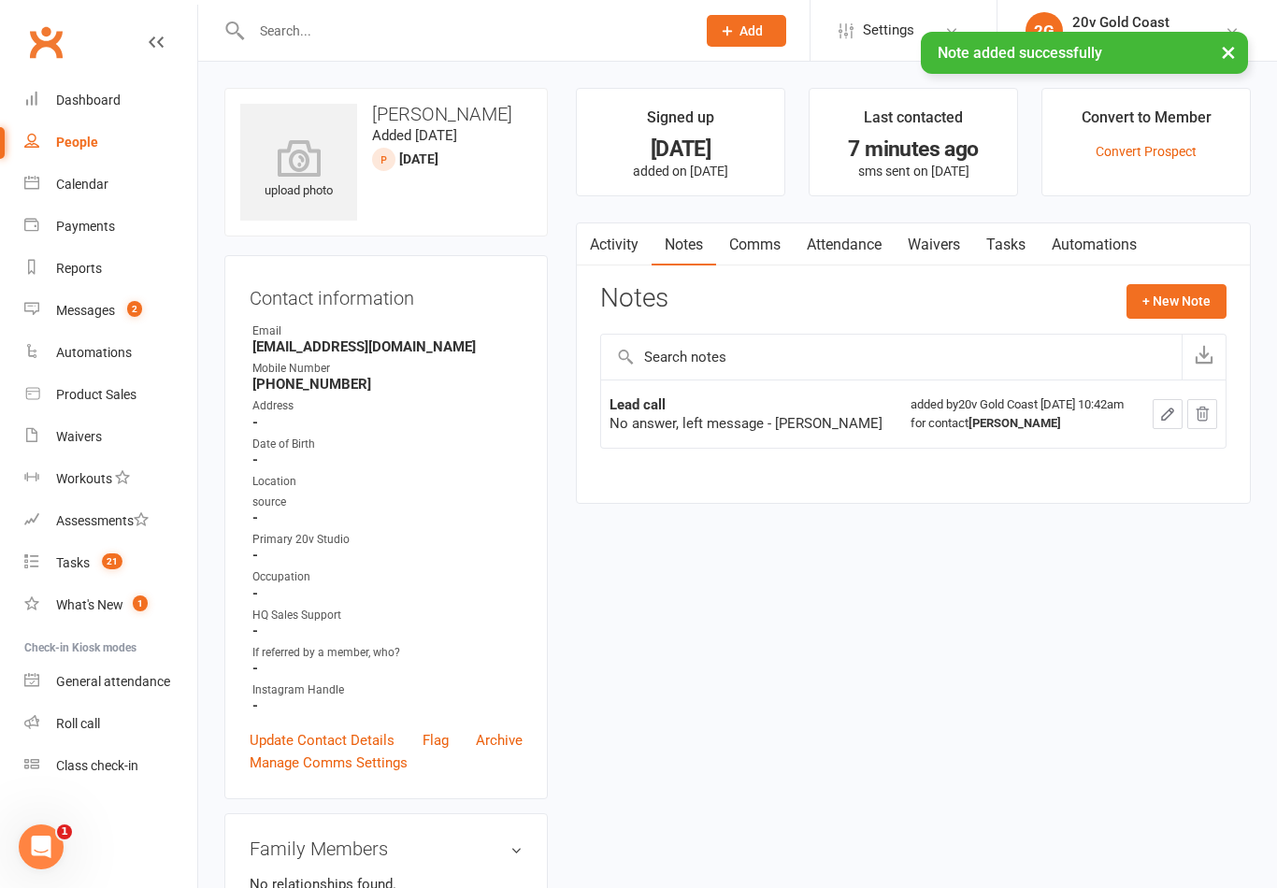
click at [1005, 249] on link "Tasks" at bounding box center [1005, 244] width 65 height 43
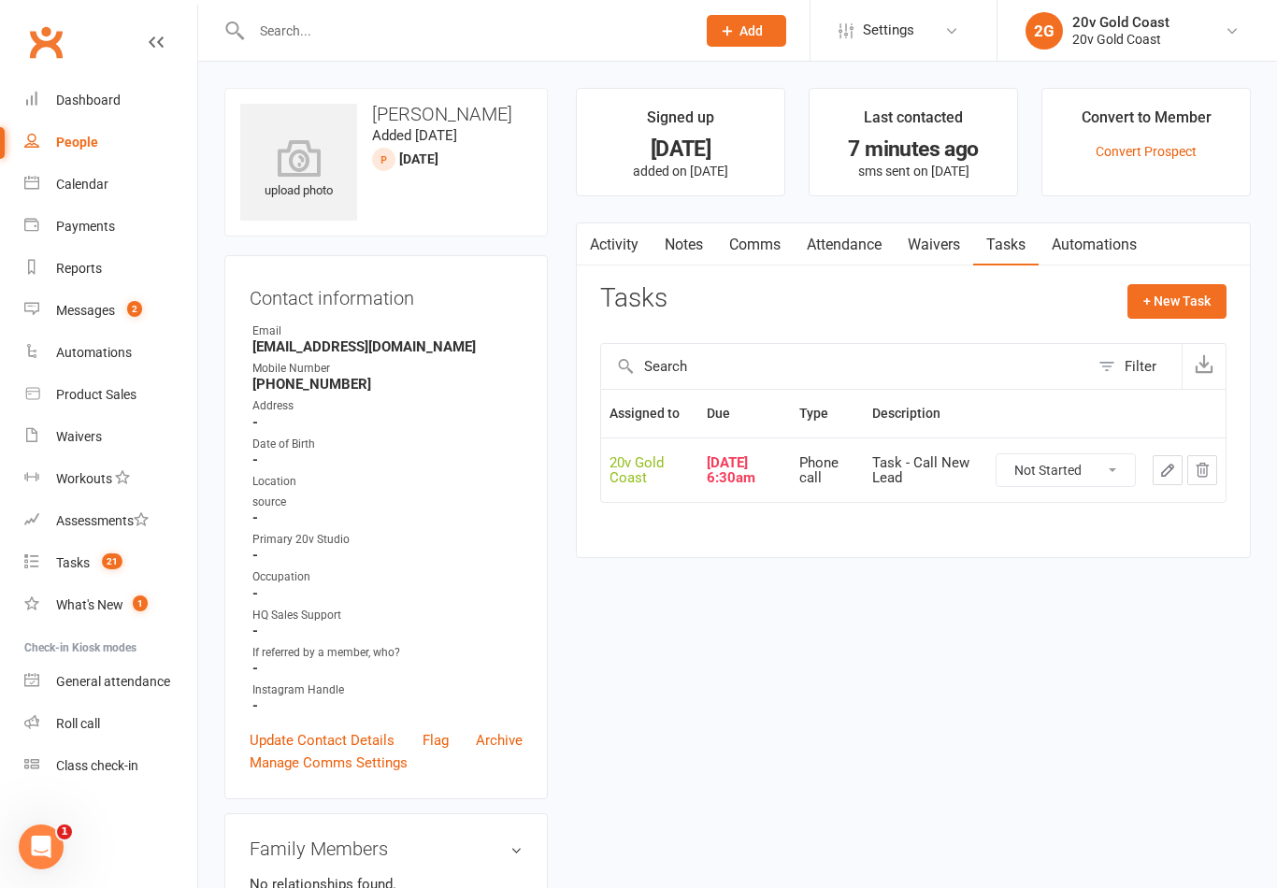
click at [1093, 467] on select "Not Started In Progress Waiting Complete" at bounding box center [1066, 470] width 138 height 32
select select "unstarted"
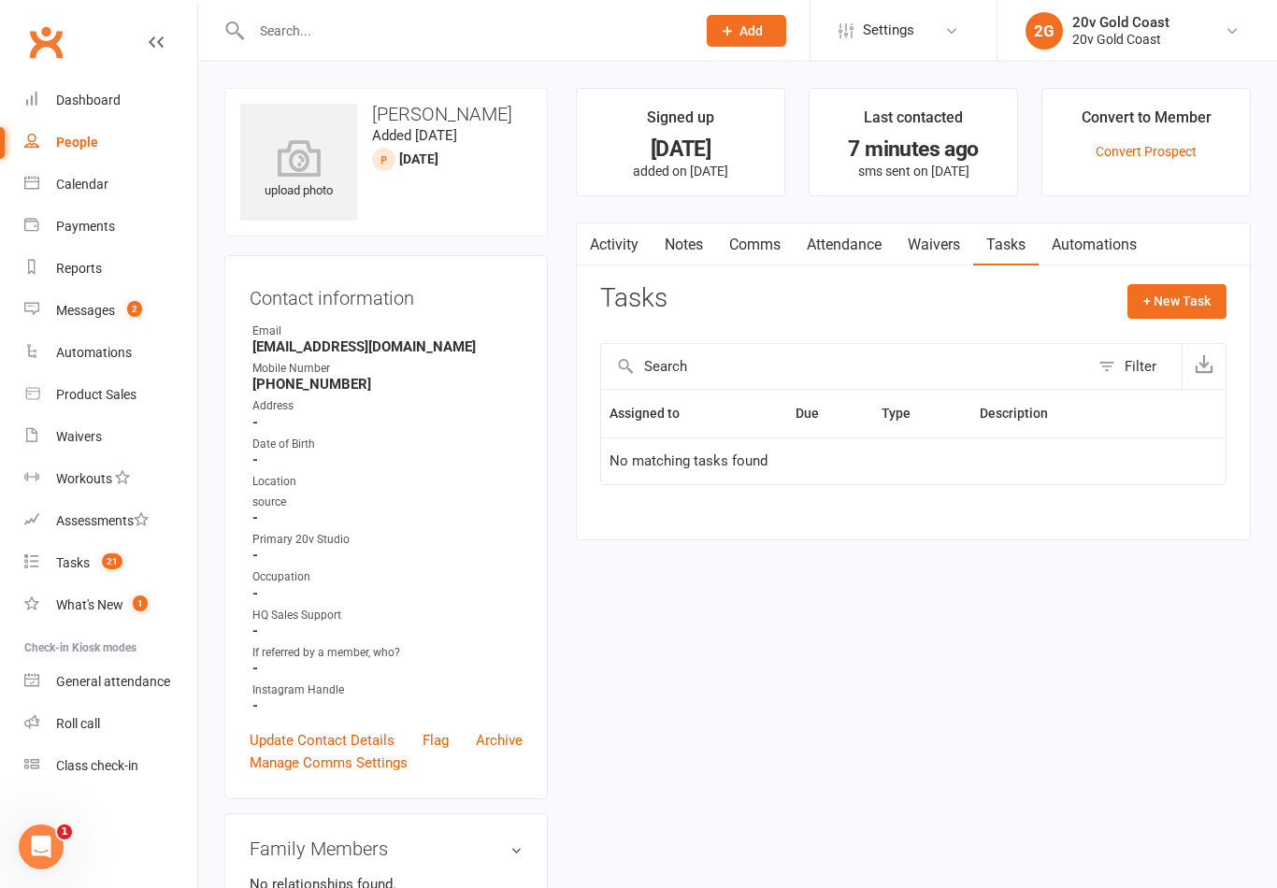
click at [1199, 308] on button "+ New Task" at bounding box center [1176, 301] width 99 height 34
select select "45734"
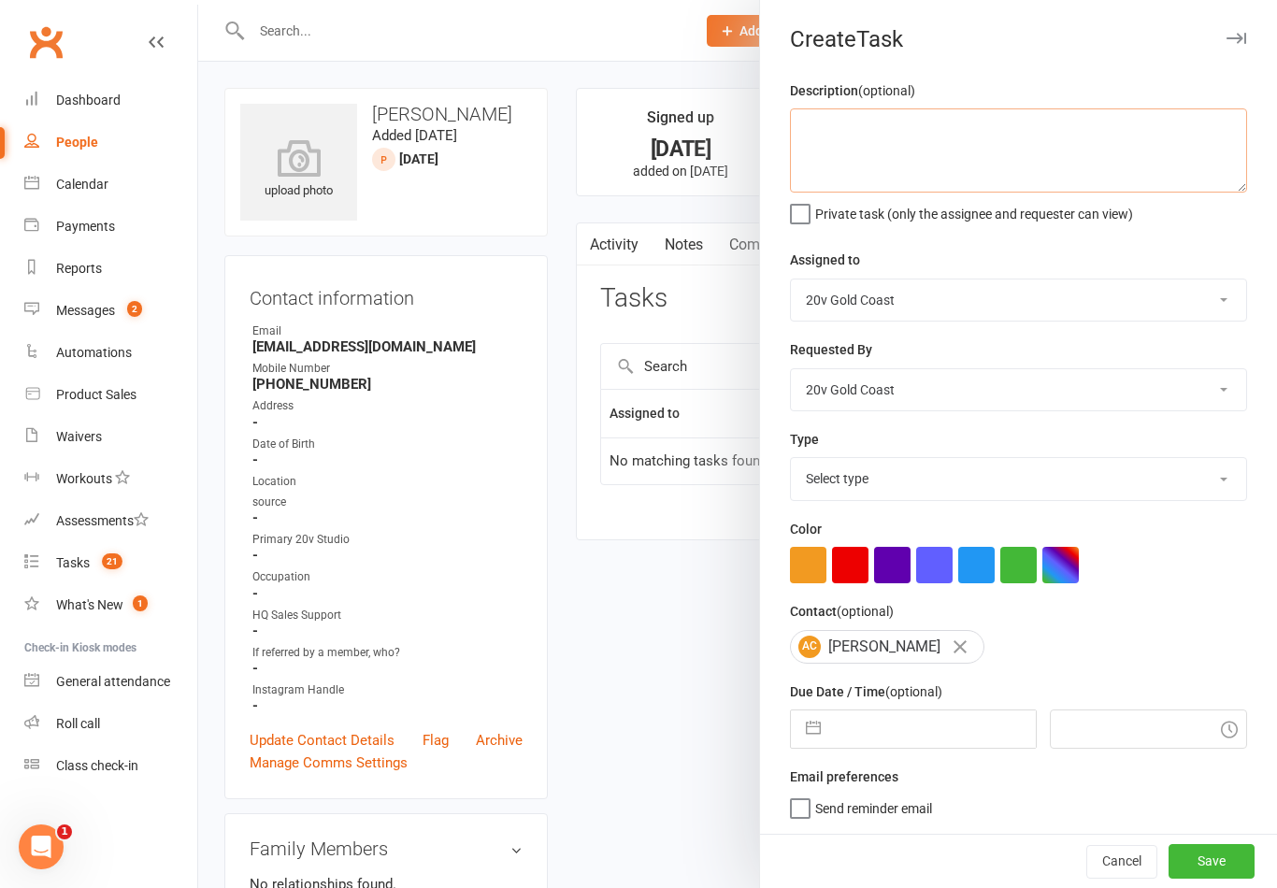
click at [1147, 151] on textarea at bounding box center [1018, 150] width 457 height 84
type textarea "Follow up lead"
click at [1199, 216] on div "Private task (only the assignee and requester can view)" at bounding box center [1018, 211] width 457 height 22
click at [974, 515] on div "Description (optional) Follow up lead Private task (only the assignee and reque…" at bounding box center [1018, 456] width 517 height 754
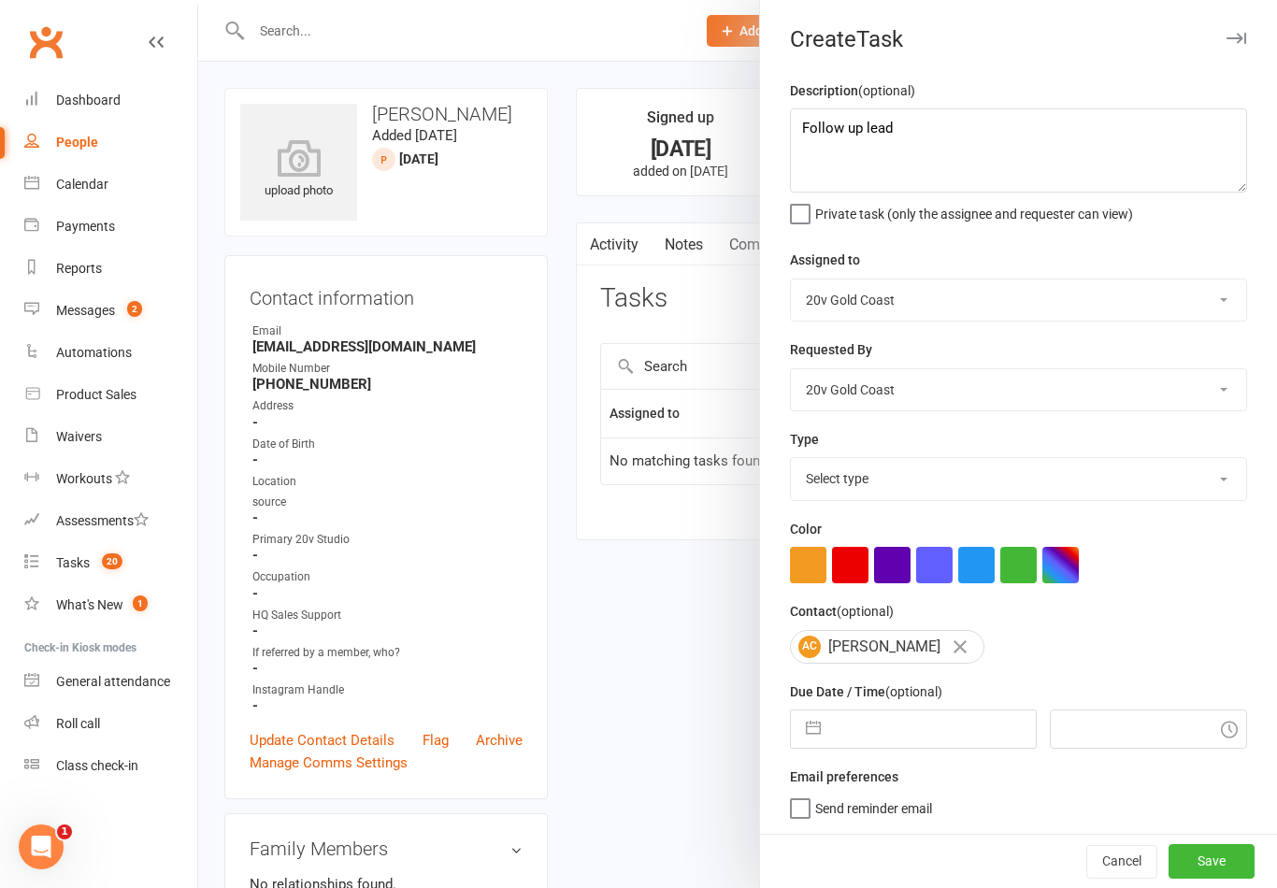
click at [1015, 481] on select "Select type Call to confirm trial Cancel down Cancel down [PERSON_NAME] and [PE…" at bounding box center [1018, 478] width 455 height 41
select select "22375"
click at [874, 739] on input "text" at bounding box center [932, 729] width 205 height 37
select select "7"
select select "2025"
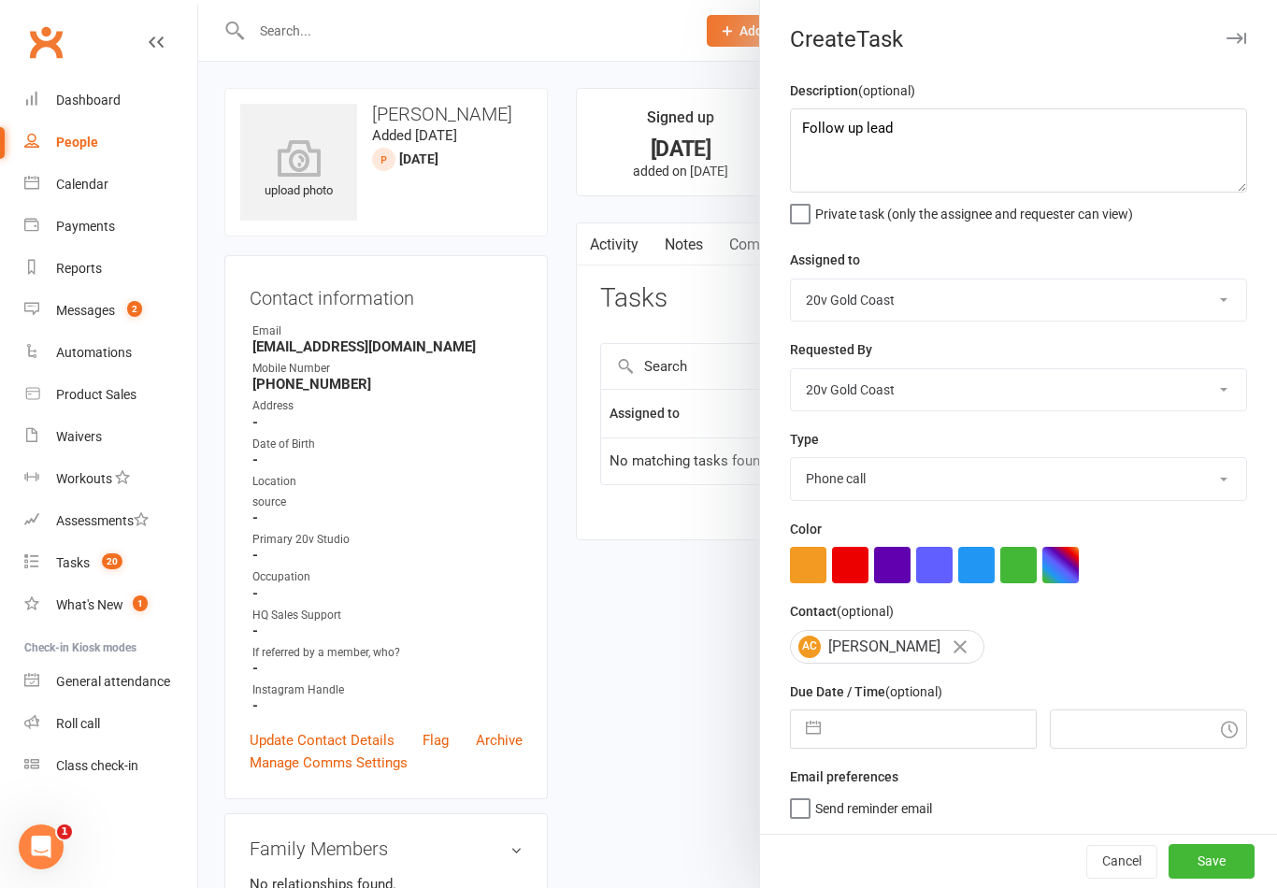
select select "8"
select select "2025"
select select "9"
select select "2025"
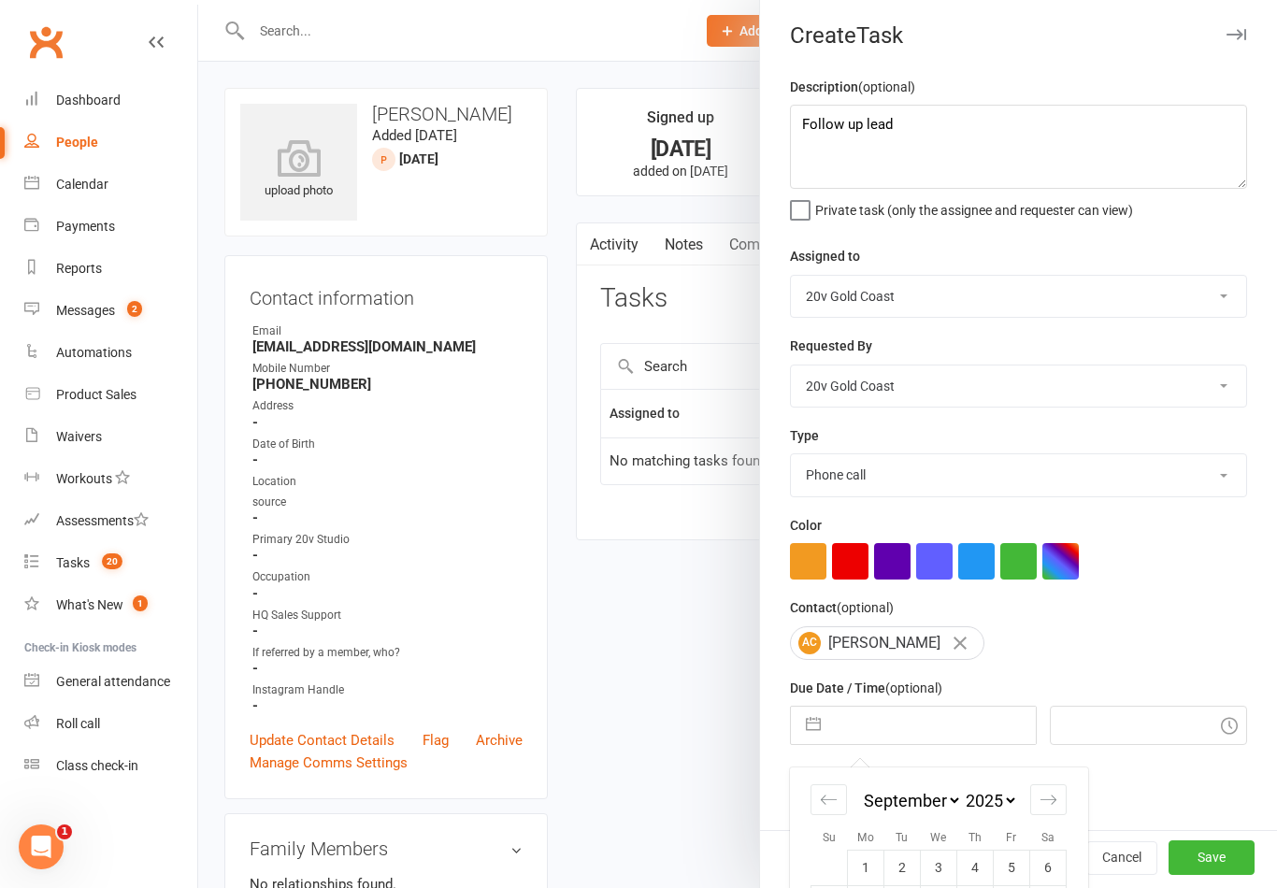
scroll to position [51, 0]
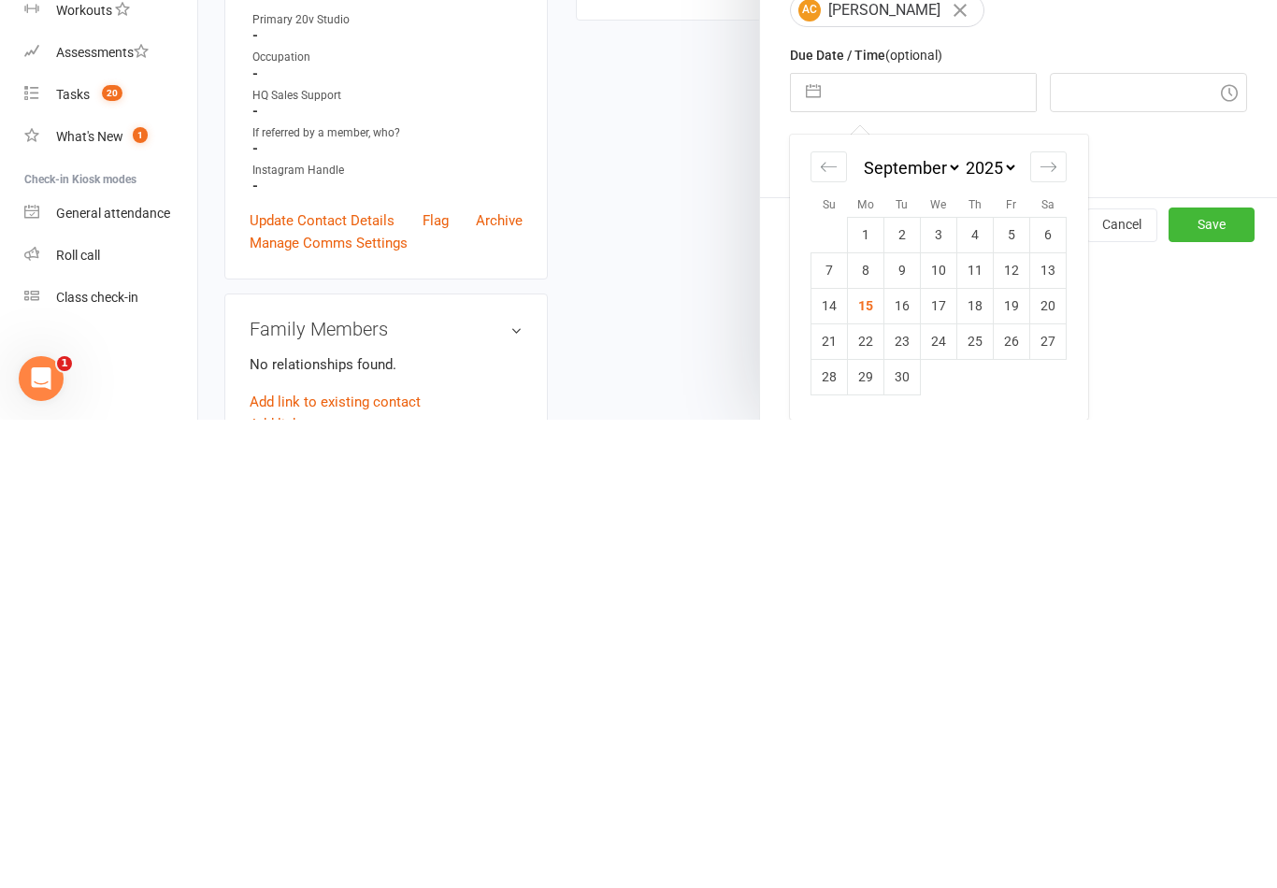
click at [901, 756] on td "16" at bounding box center [902, 774] width 36 height 36
type input "[DATE]"
type input "10:45am"
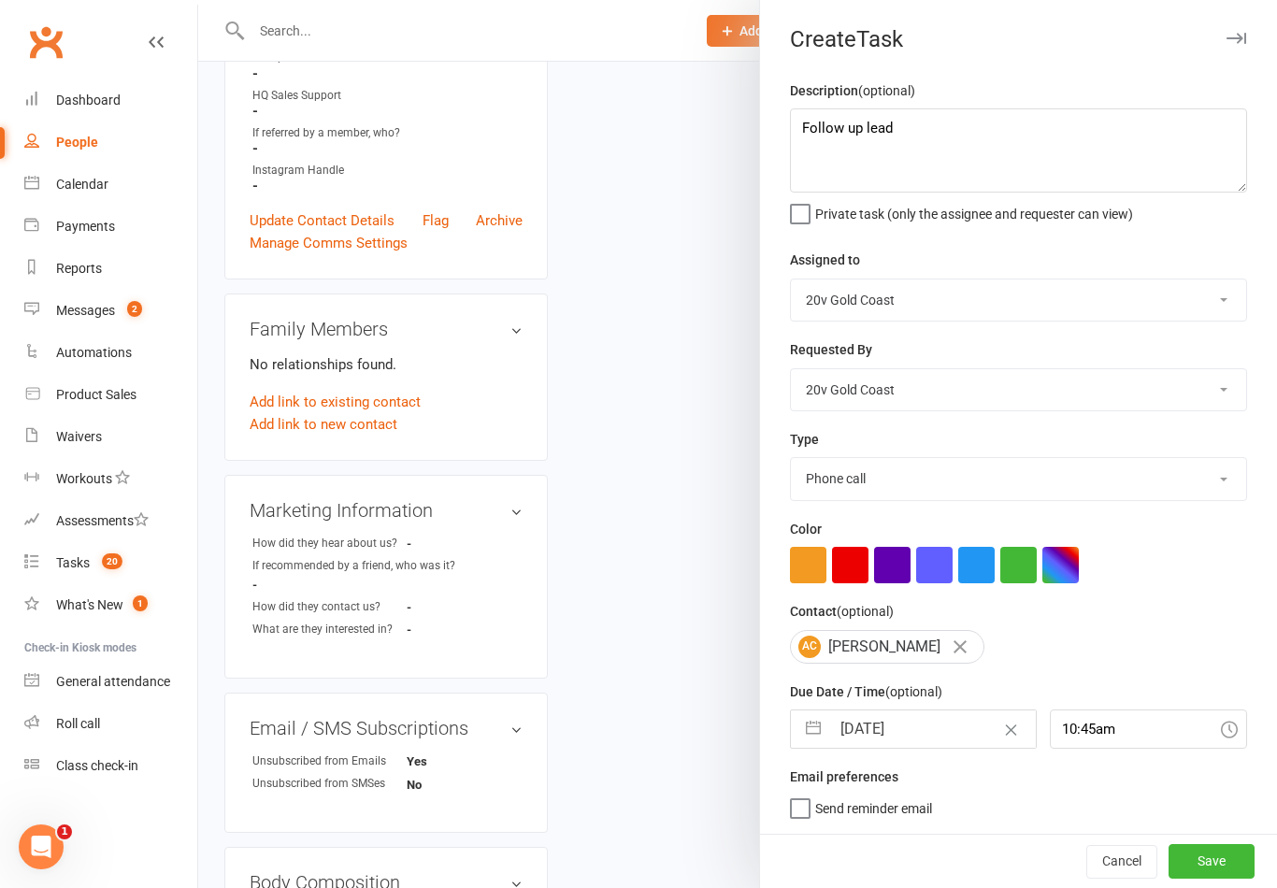
click at [1213, 878] on button "Save" at bounding box center [1212, 861] width 86 height 34
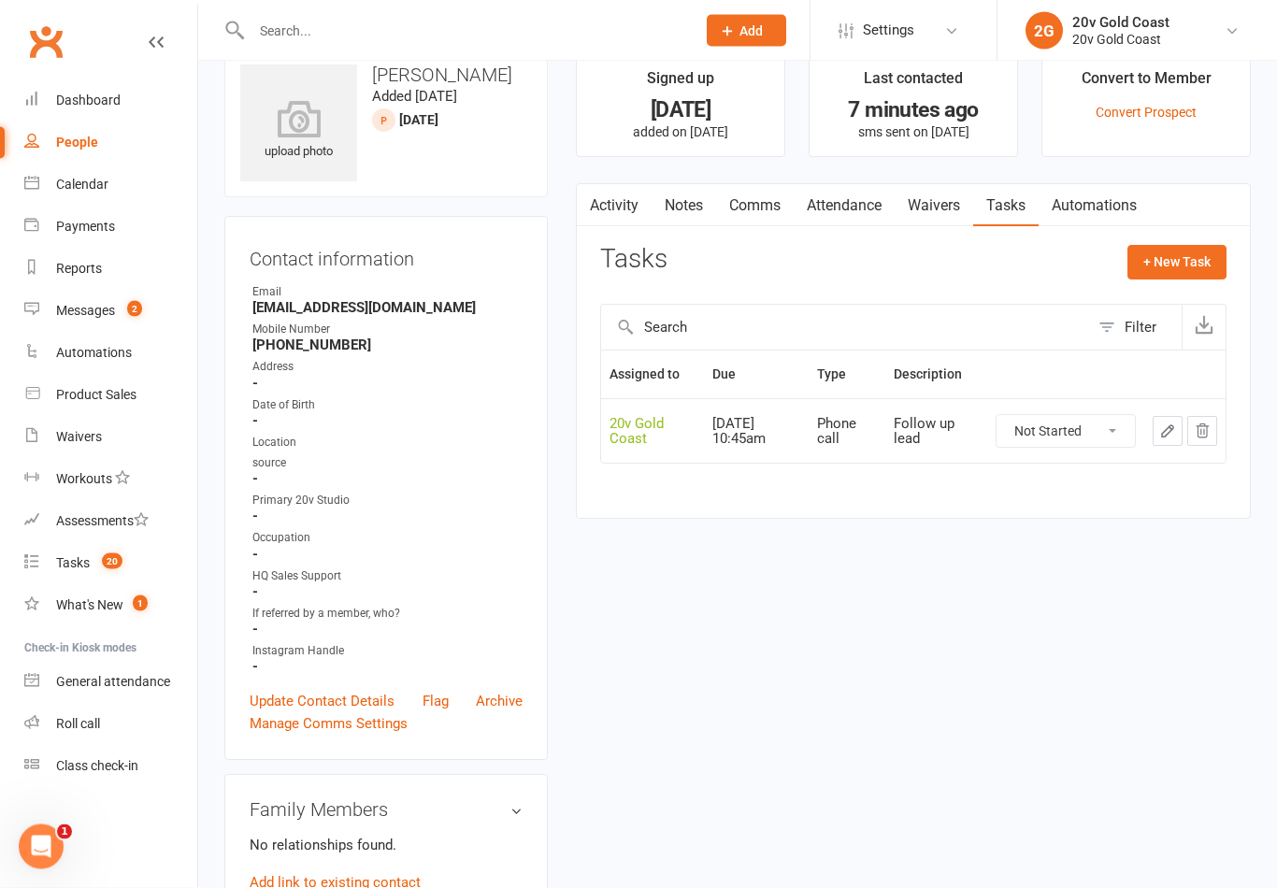
scroll to position [0, 0]
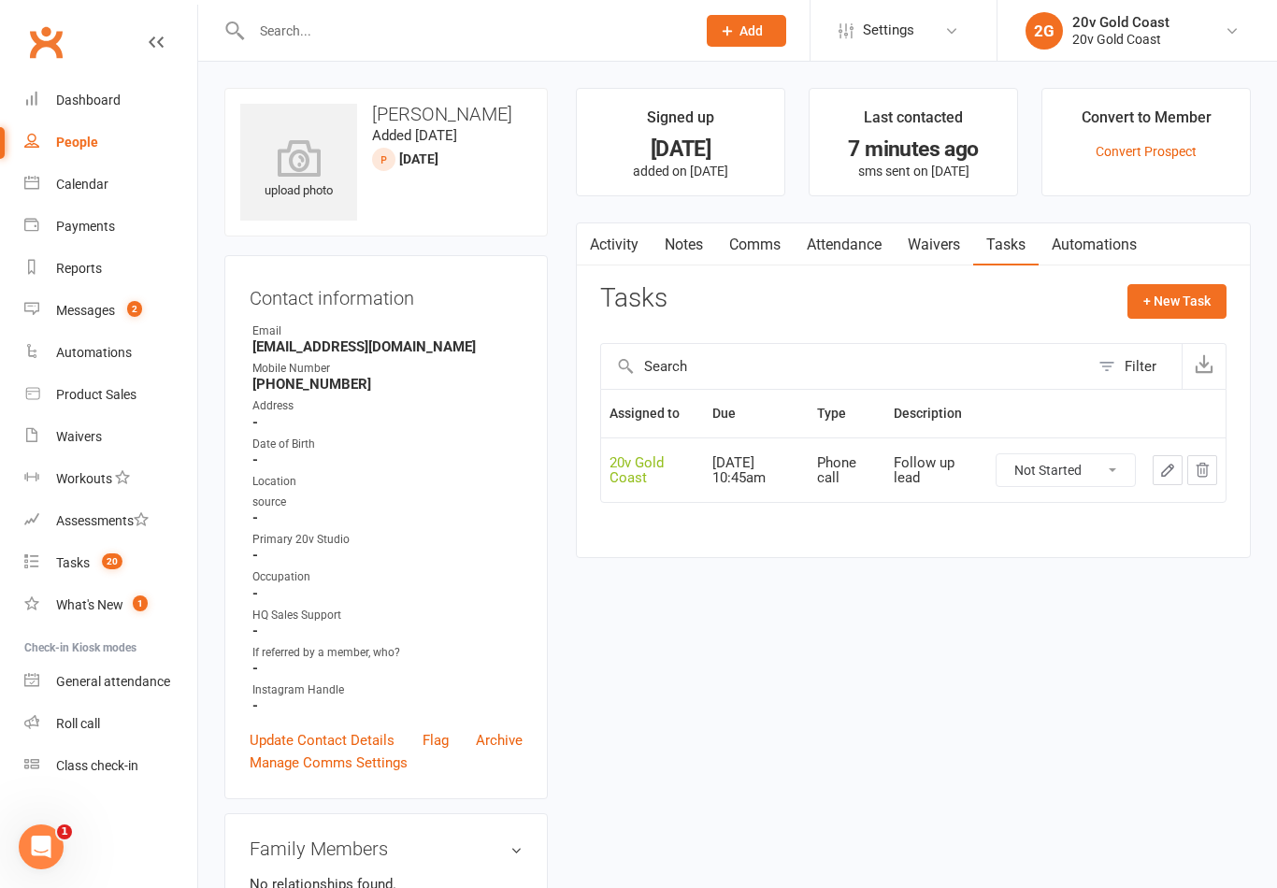
click at [113, 570] on count-badge "20" at bounding box center [108, 562] width 30 height 15
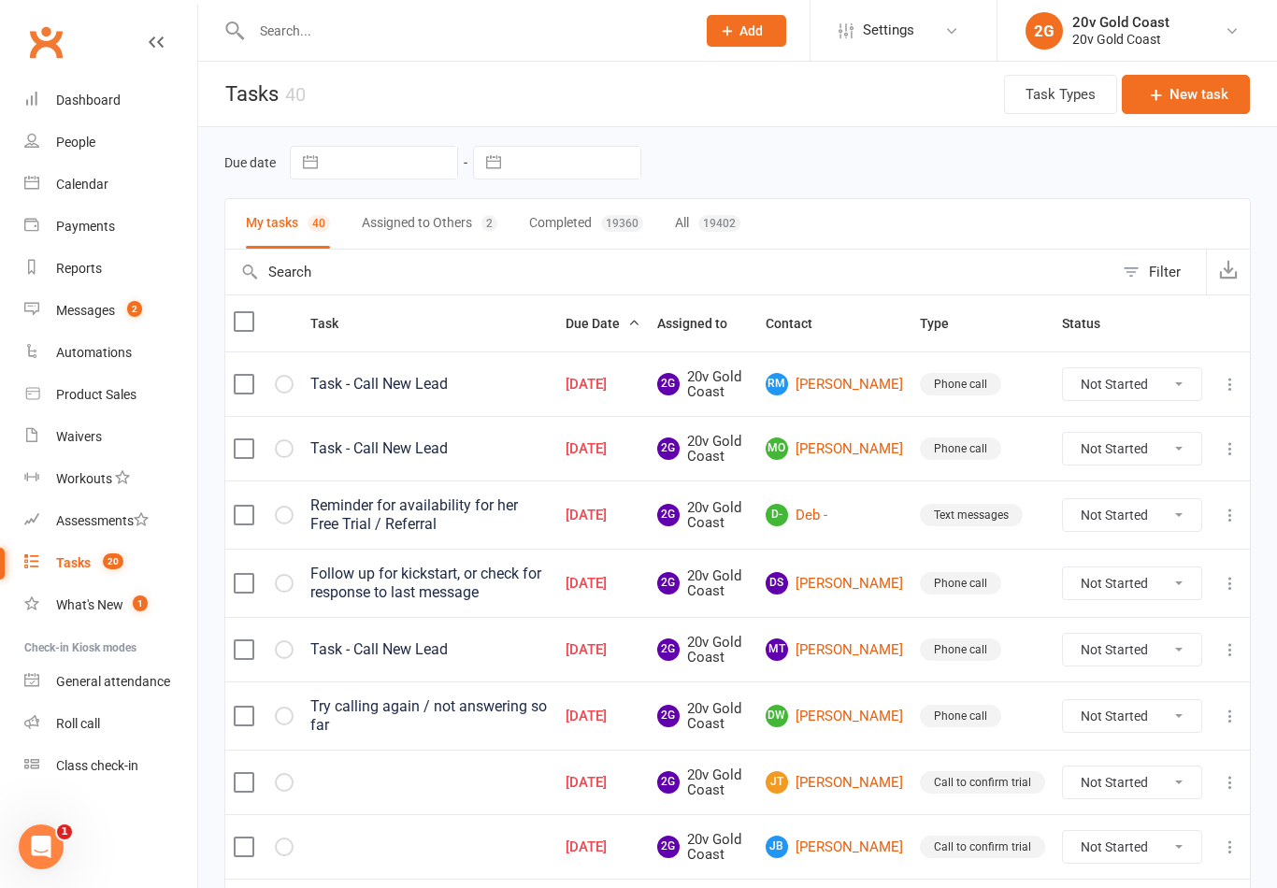
click at [855, 383] on link "RM [PERSON_NAME]" at bounding box center [834, 384] width 137 height 22
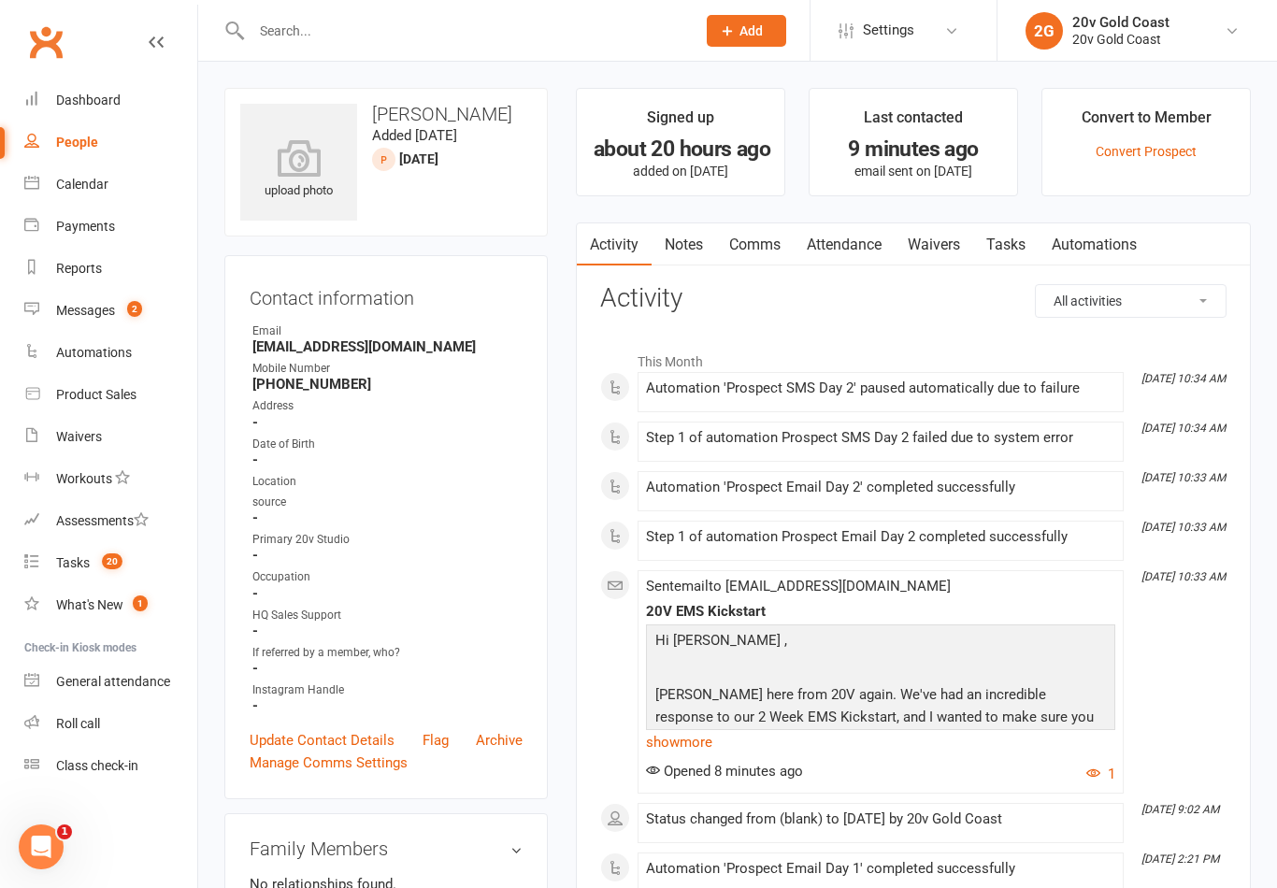
click at [696, 242] on link "Notes" at bounding box center [684, 244] width 65 height 43
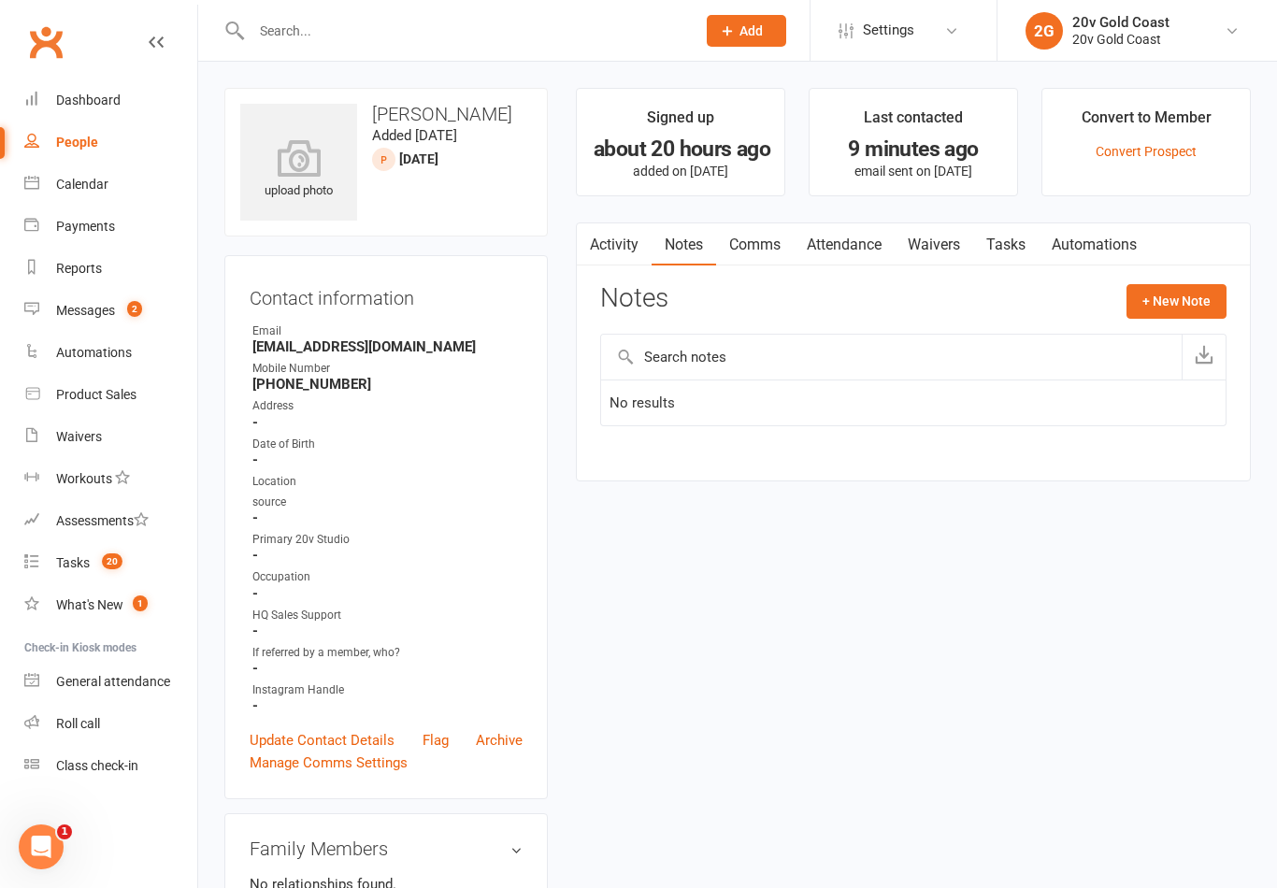
click at [1209, 303] on button "+ New Note" at bounding box center [1177, 301] width 100 height 34
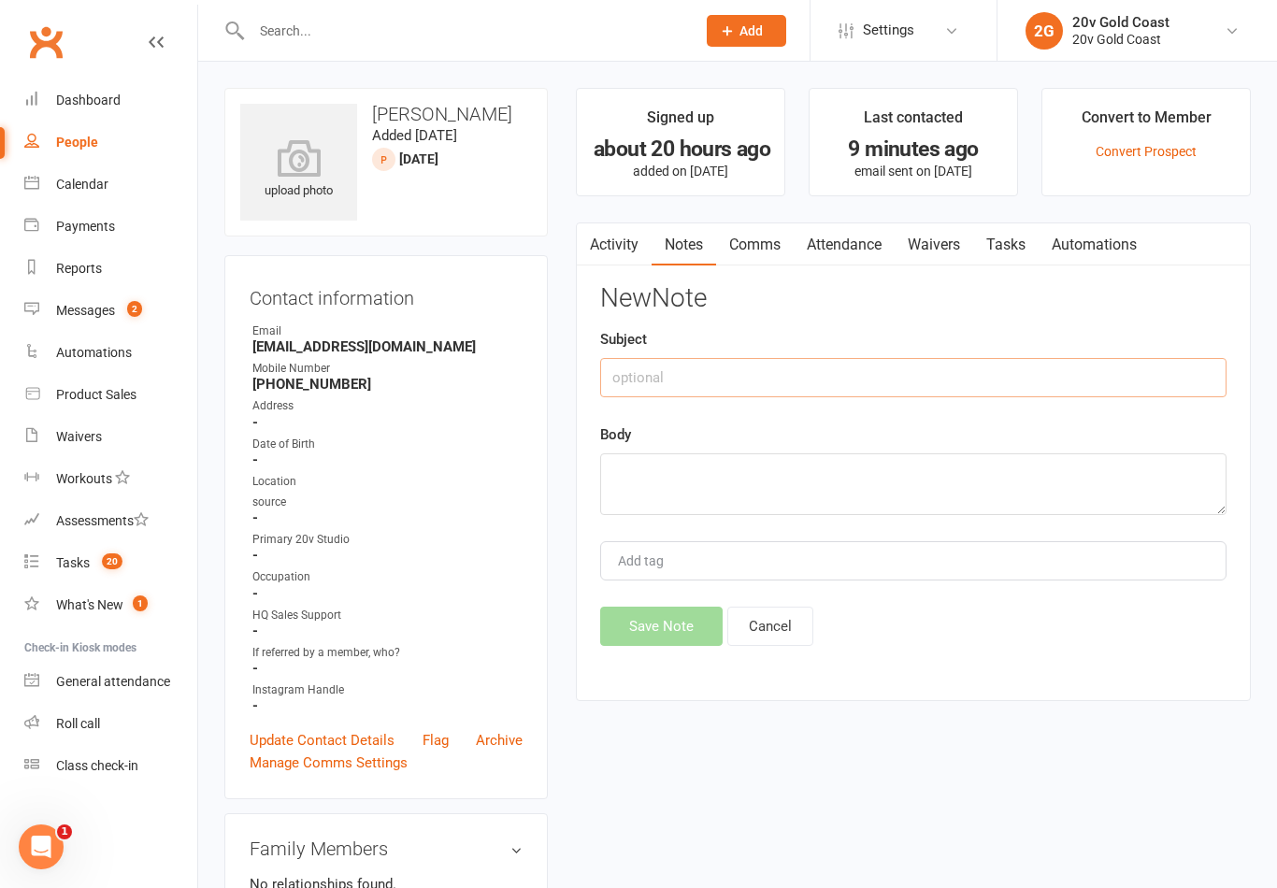
click at [976, 386] on input "text" at bounding box center [913, 377] width 626 height 39
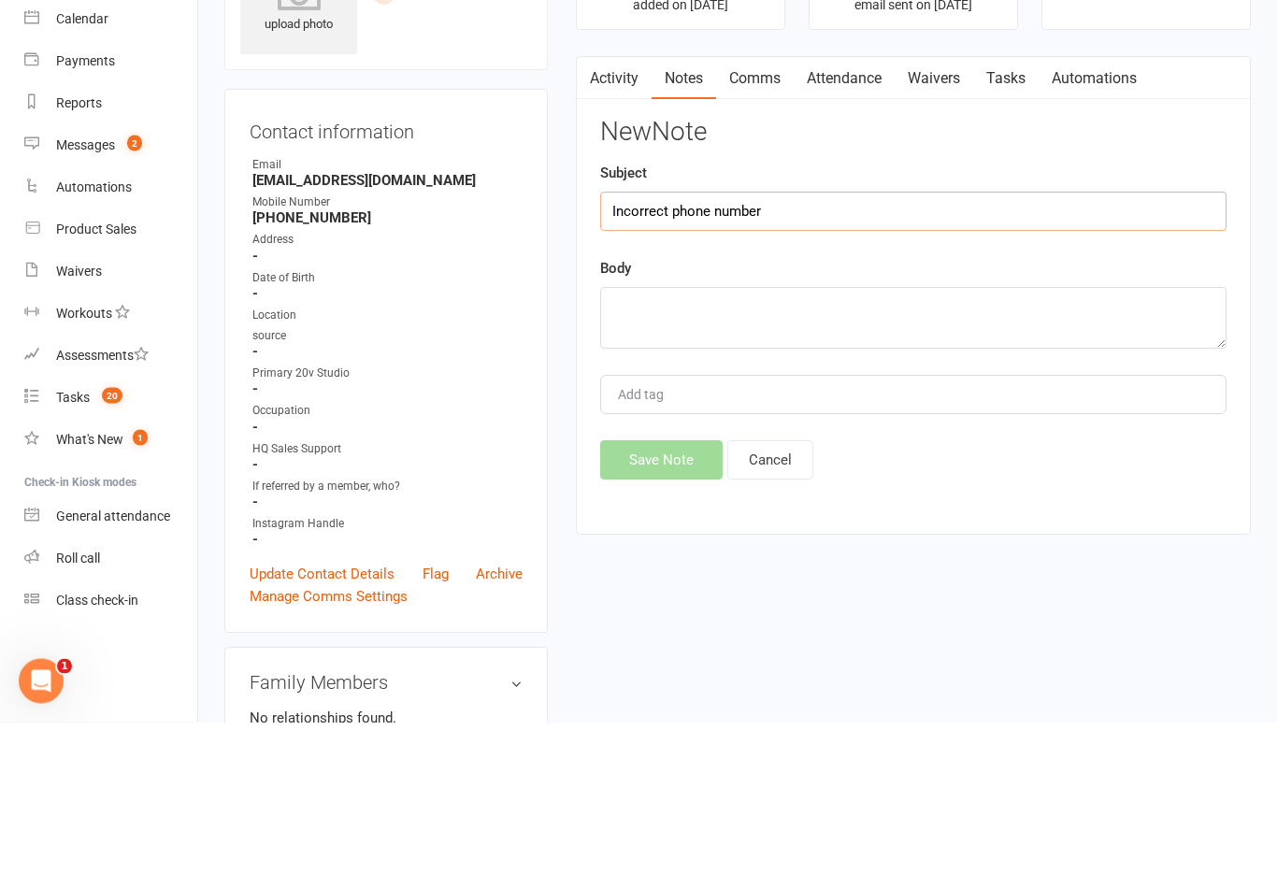
type input "Incorrect phone number"
click at [1107, 423] on div "Body" at bounding box center [913, 469] width 626 height 92
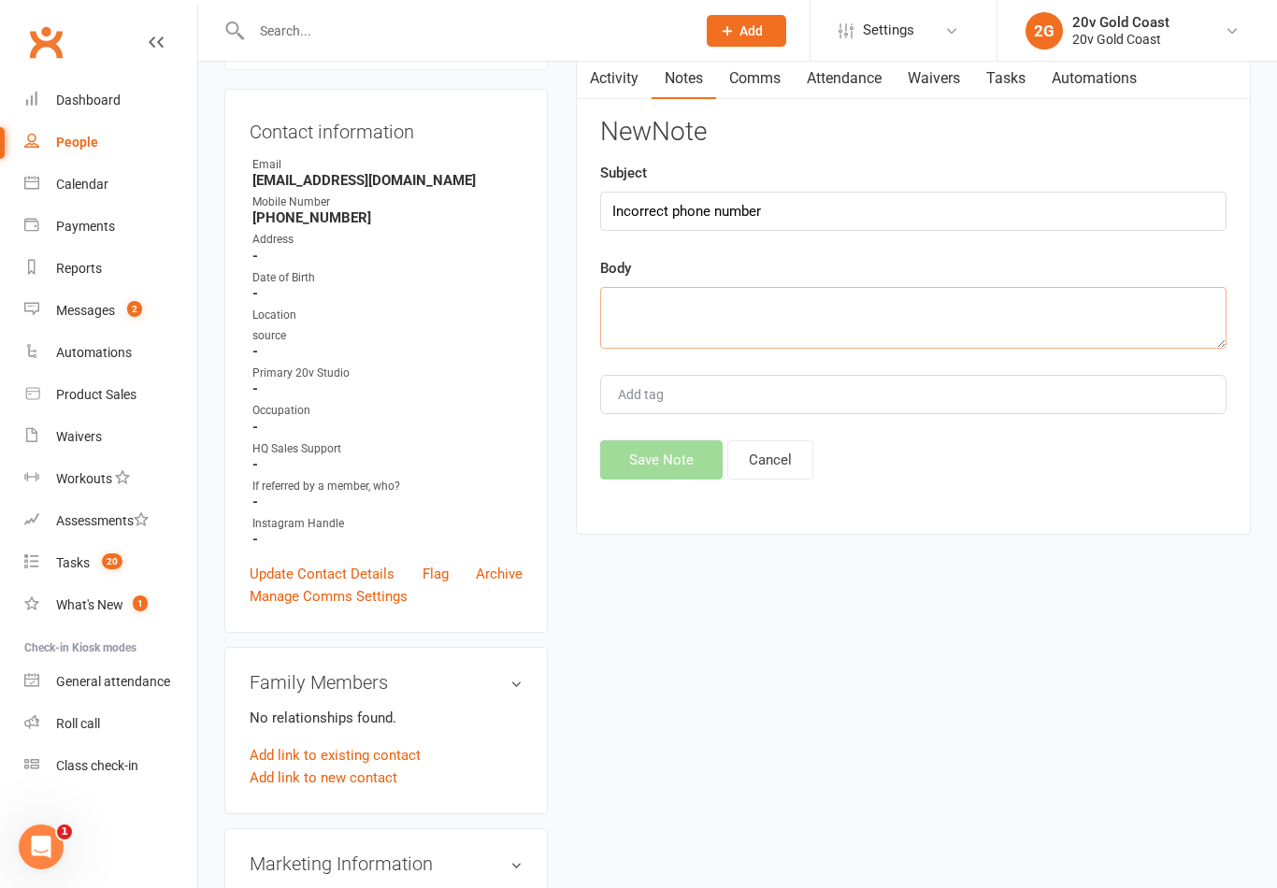
click at [895, 345] on textarea at bounding box center [913, 318] width 626 height 62
click at [1079, 281] on div "Body Cannot vsll" at bounding box center [913, 304] width 626 height 92
click at [834, 329] on textarea "Cannot vsll" at bounding box center [913, 319] width 626 height 62
type textarea "Cannot call"
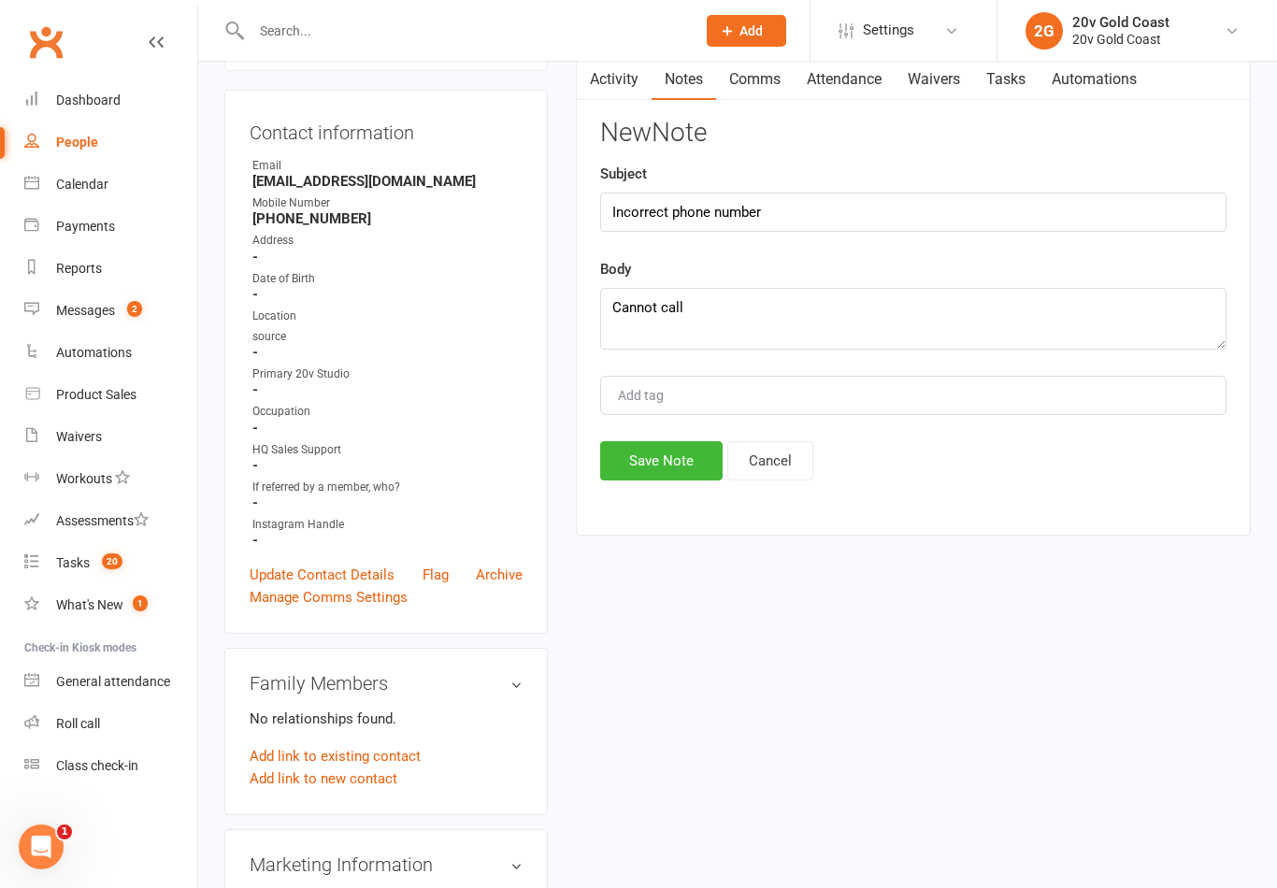
click at [1039, 241] on div "New Note Subject Incorrect phone number Body Cannot call Add tag Save Note Canc…" at bounding box center [913, 300] width 626 height 362
click at [668, 481] on button "Save Note" at bounding box center [661, 460] width 122 height 39
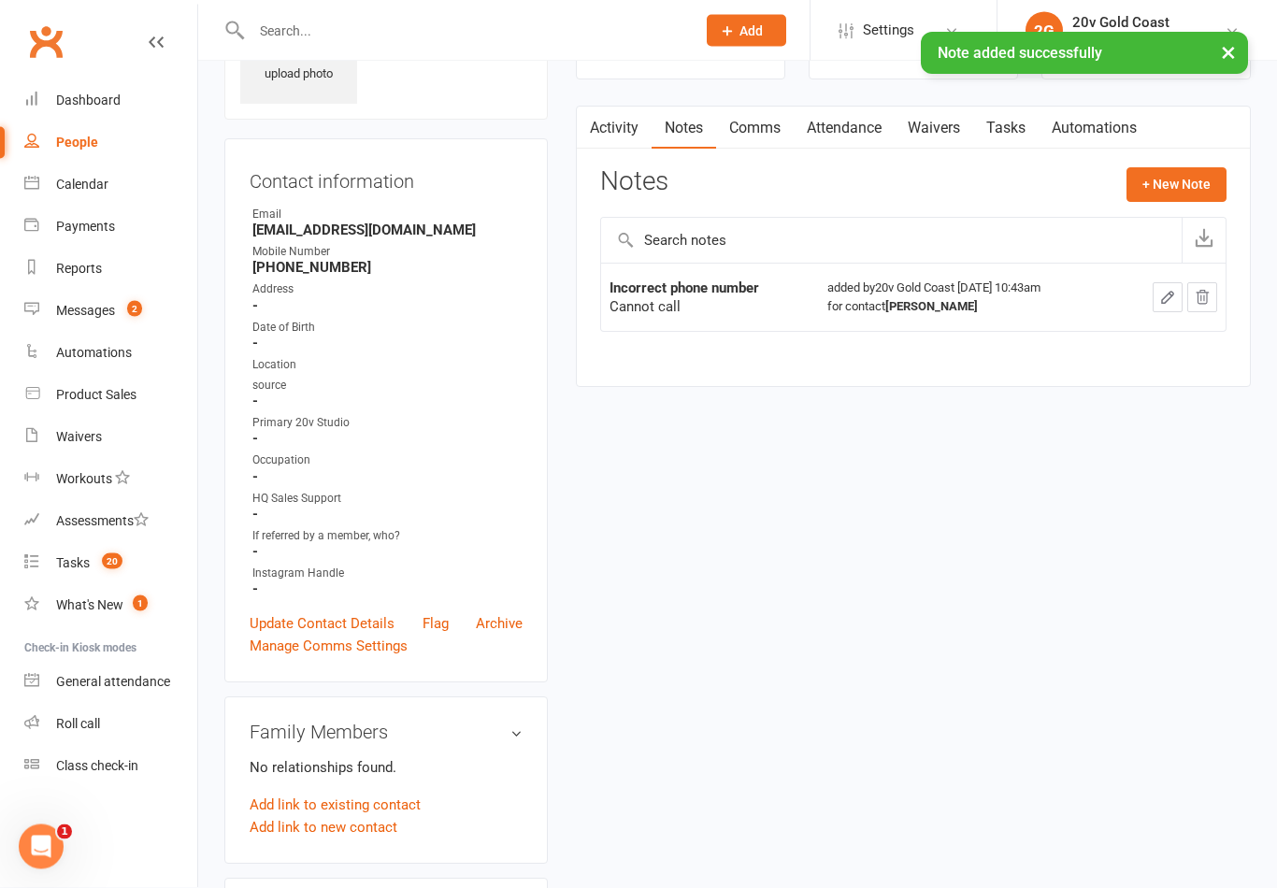
scroll to position [0, 0]
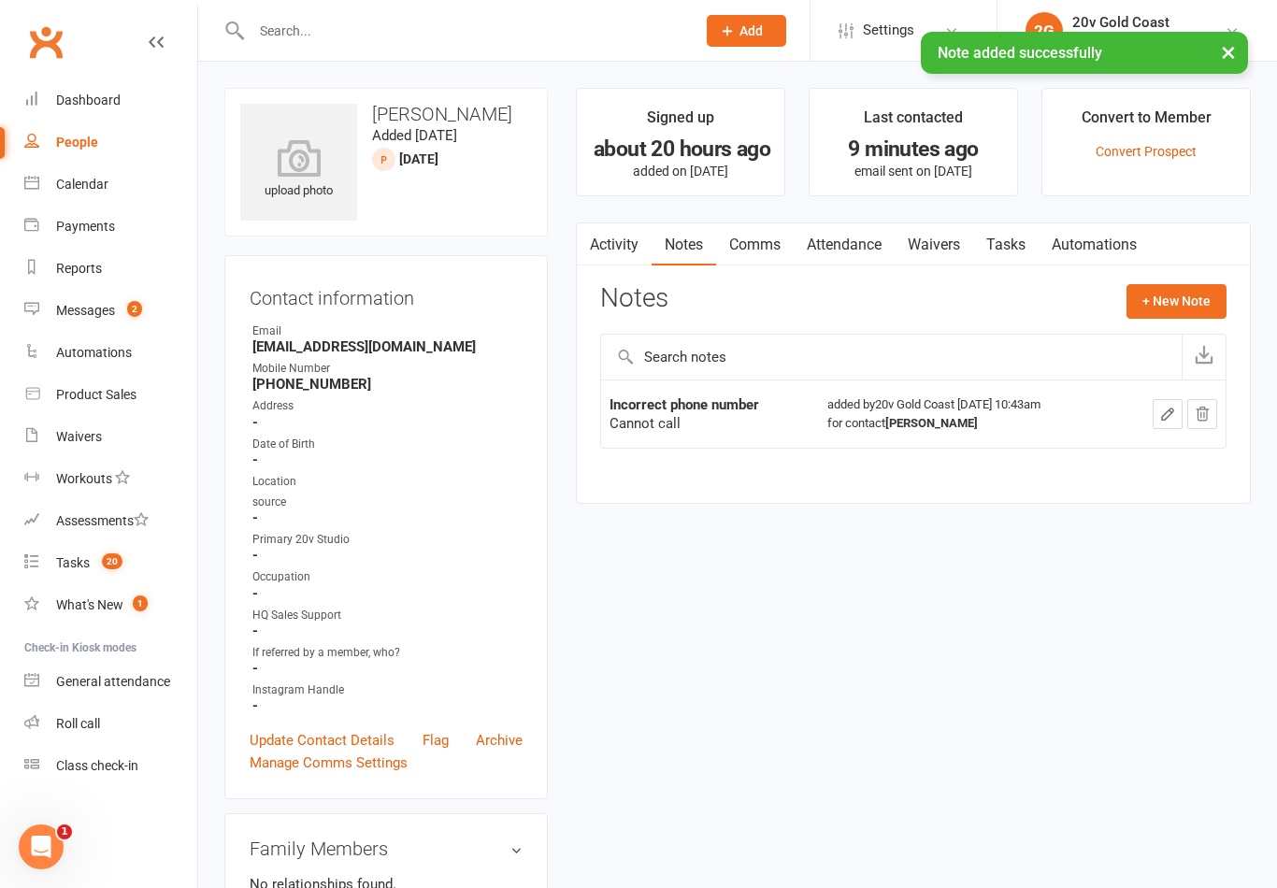
click at [1003, 258] on link "Tasks" at bounding box center [1005, 244] width 65 height 43
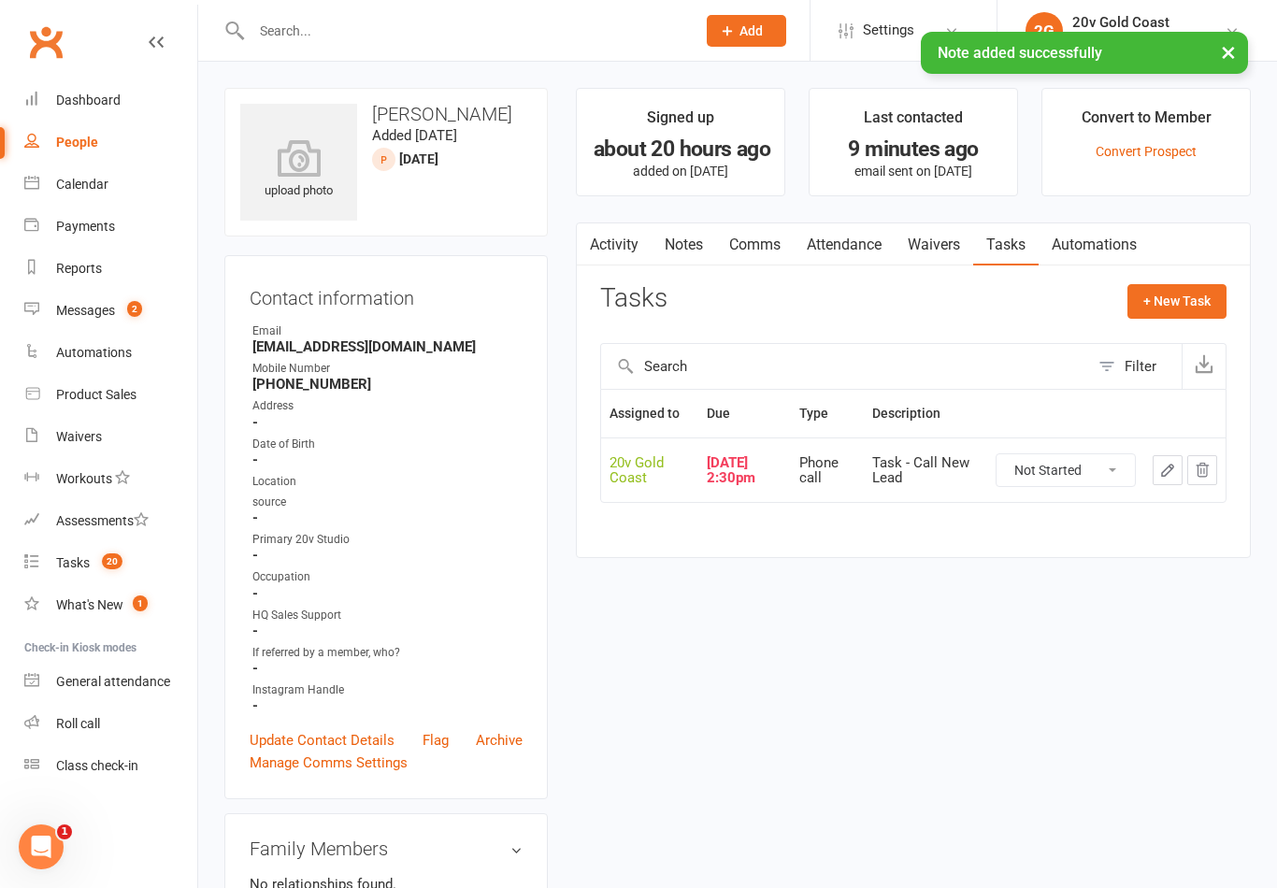
click at [1096, 481] on select "Not Started In Progress Waiting Complete" at bounding box center [1066, 470] width 138 height 32
select select "unstarted"
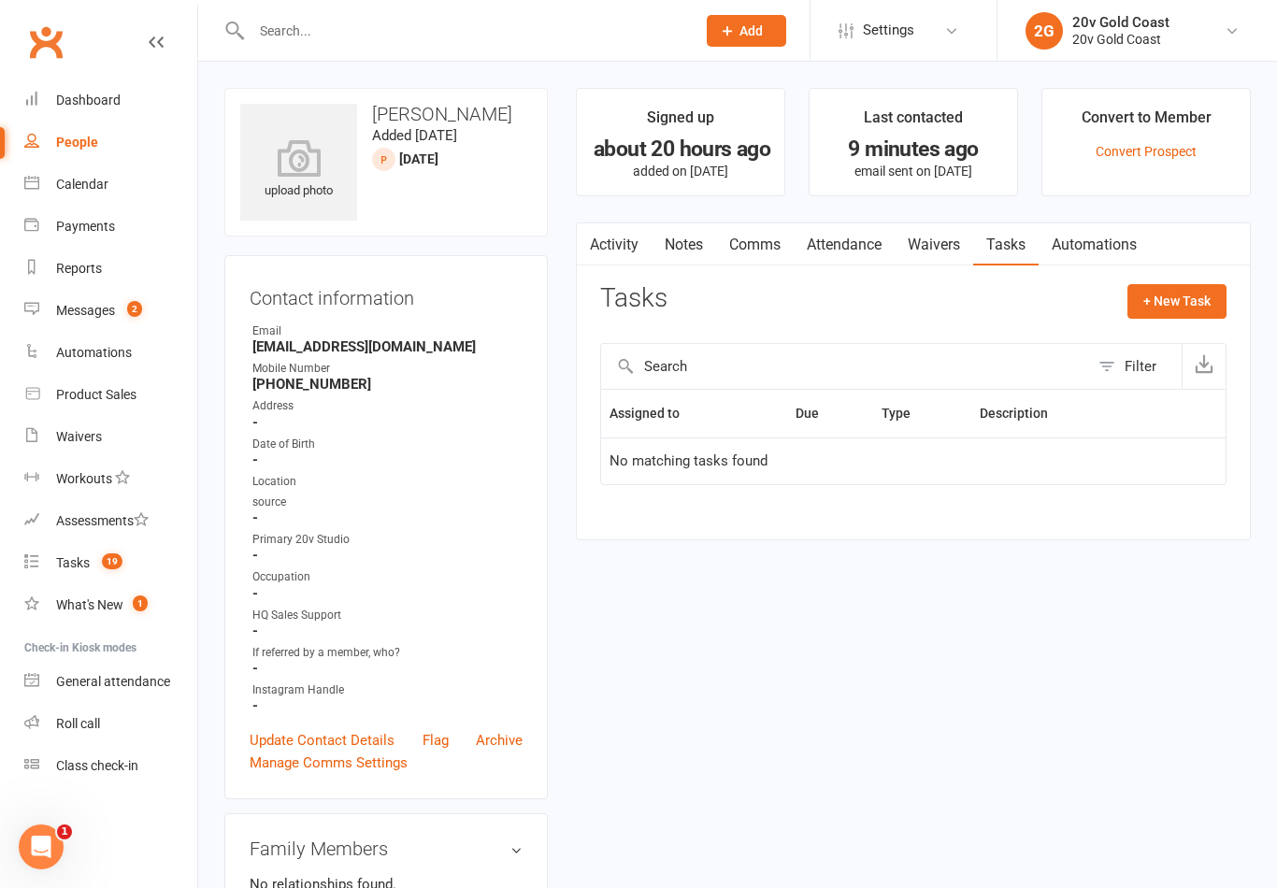
click at [143, 546] on link "Tasks 19" at bounding box center [110, 563] width 173 height 42
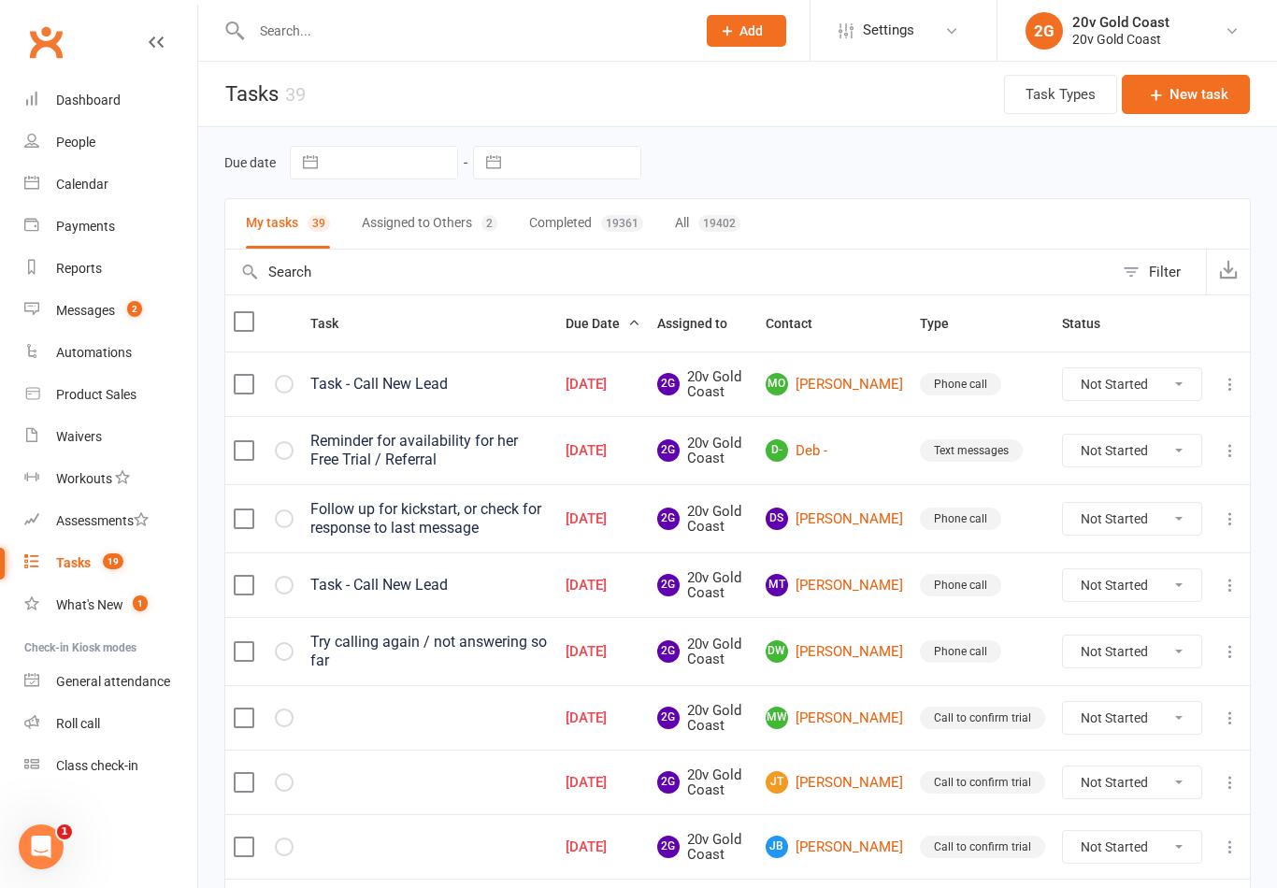
click at [847, 382] on link "MO [PERSON_NAME]" at bounding box center [834, 384] width 137 height 22
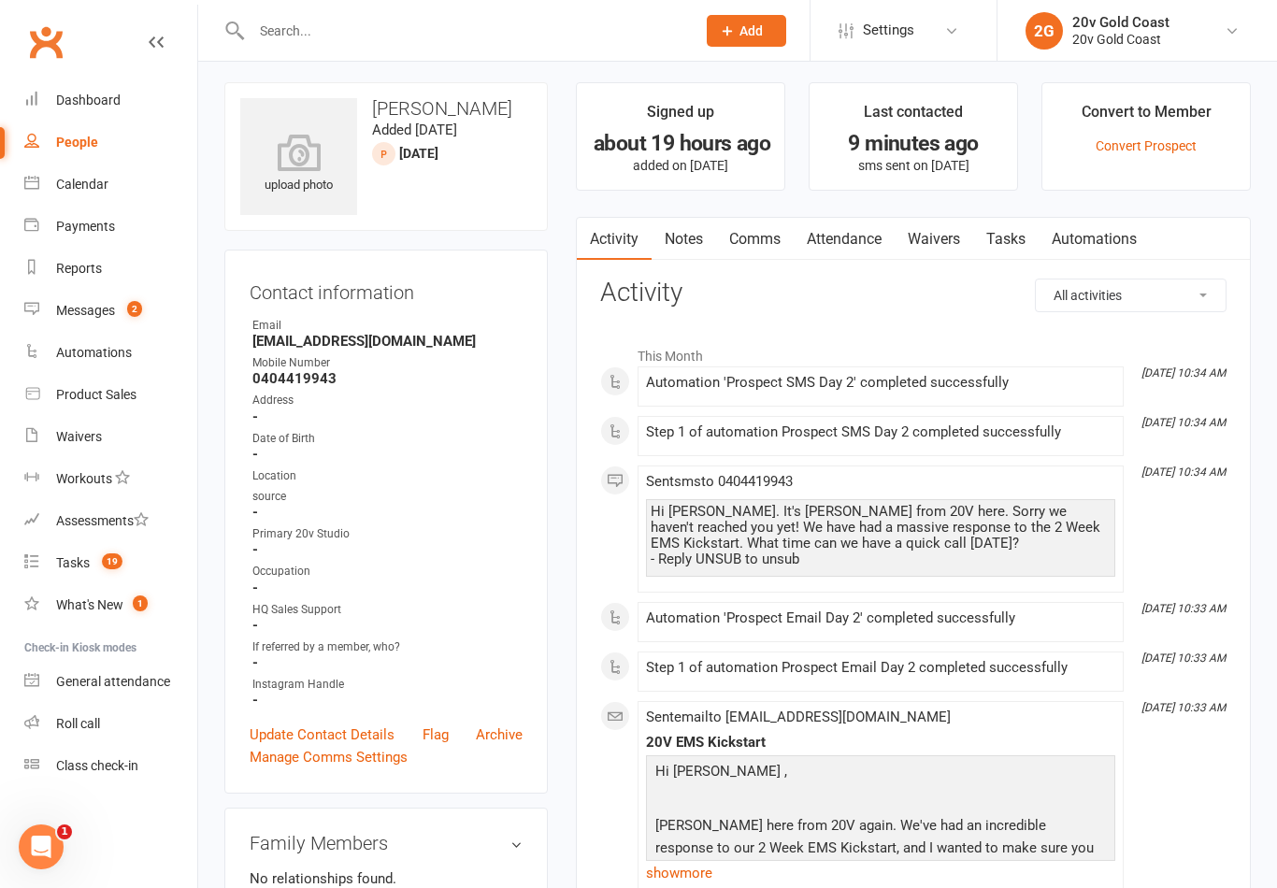
scroll to position [22, 0]
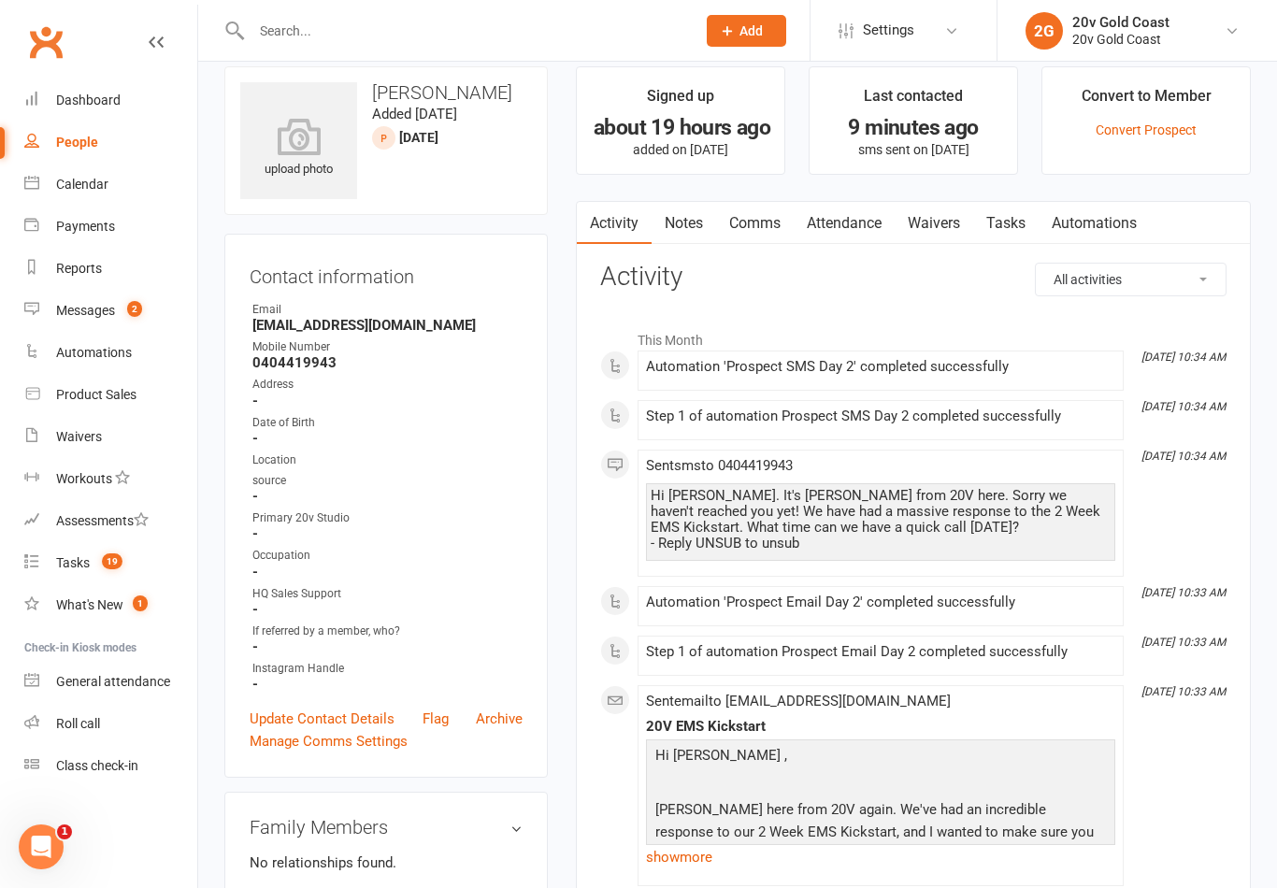
click at [670, 229] on link "Notes" at bounding box center [684, 223] width 65 height 43
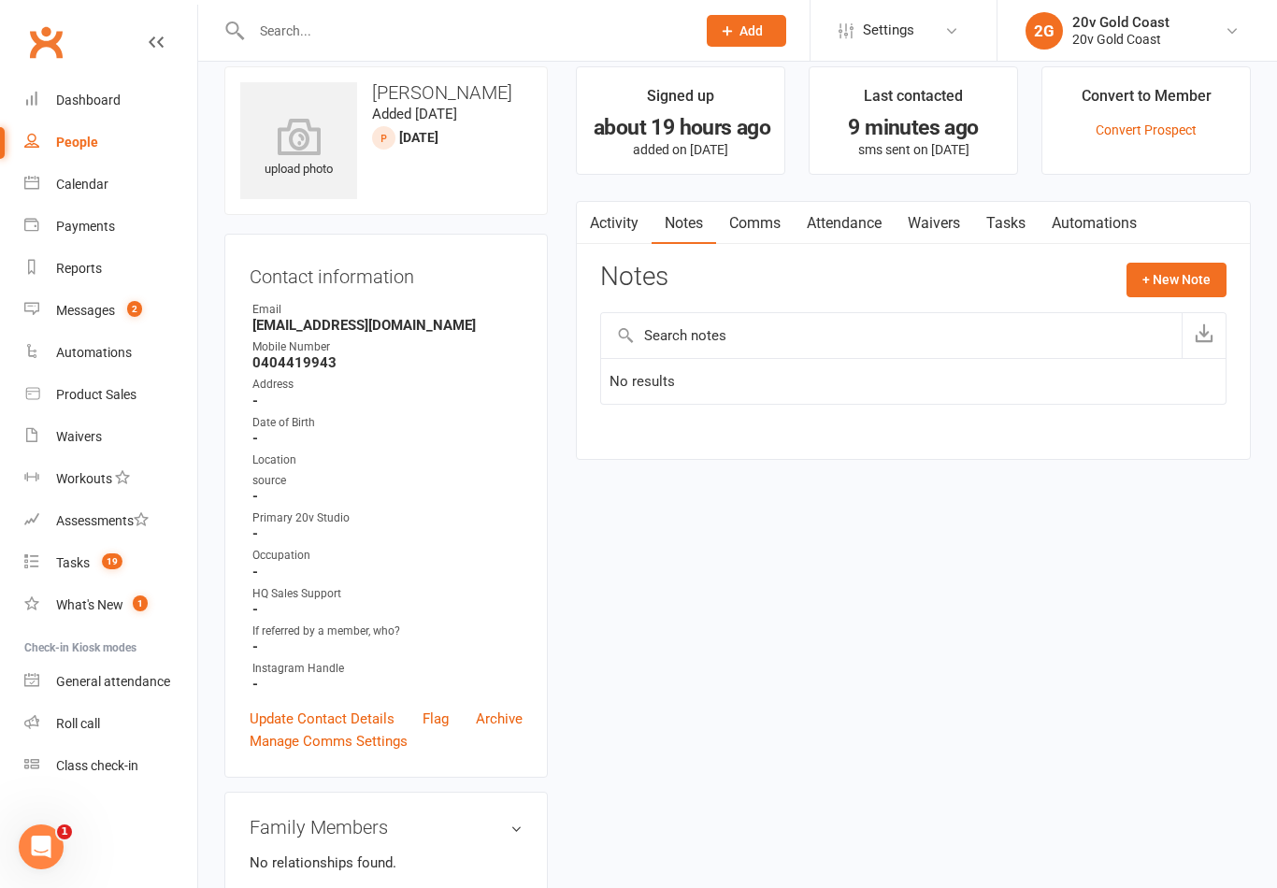
click at [1162, 282] on button "+ New Note" at bounding box center [1177, 280] width 100 height 34
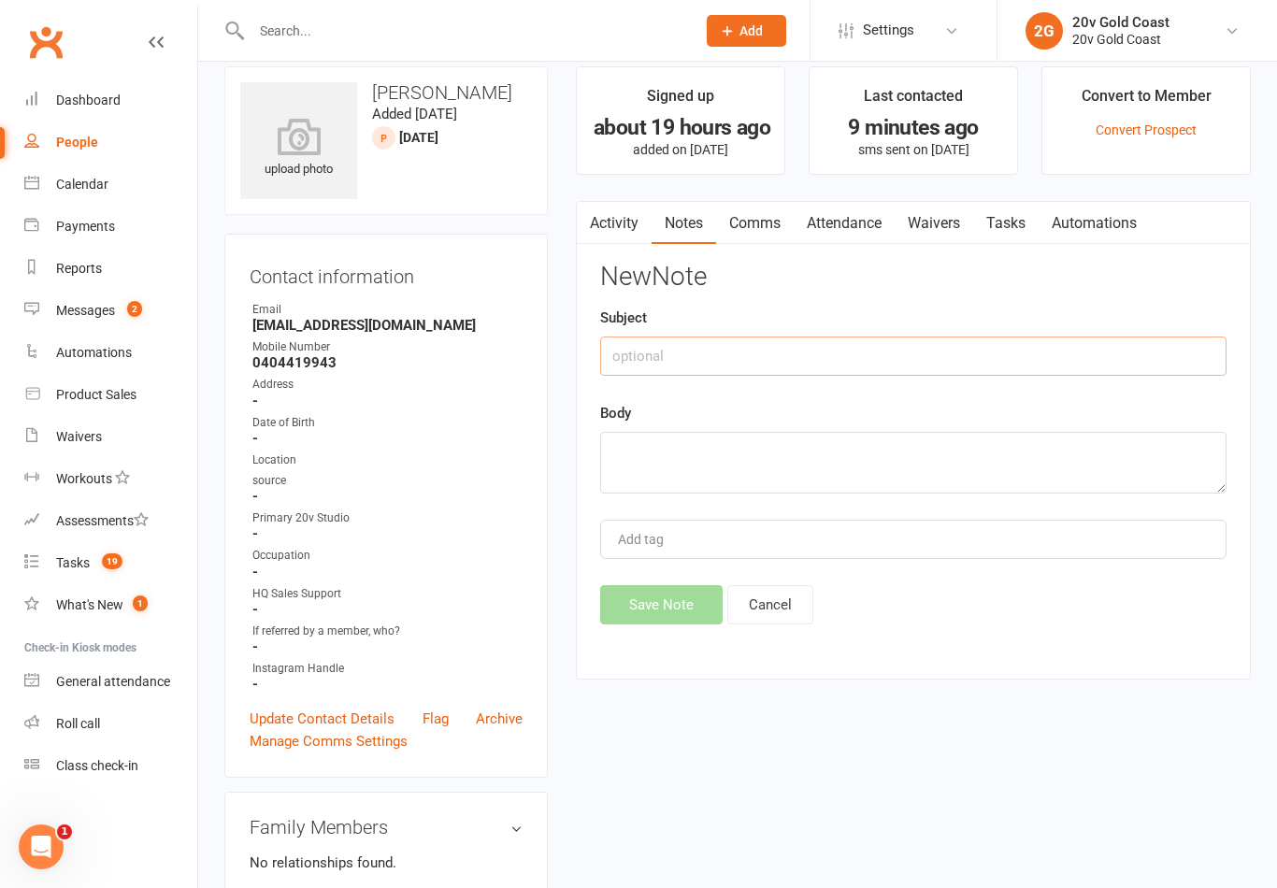
click at [989, 352] on input "text" at bounding box center [913, 356] width 626 height 39
type input "Lead call"
click at [1054, 311] on div "Subject Lead call" at bounding box center [913, 341] width 626 height 69
click at [893, 480] on textarea at bounding box center [913, 463] width 626 height 62
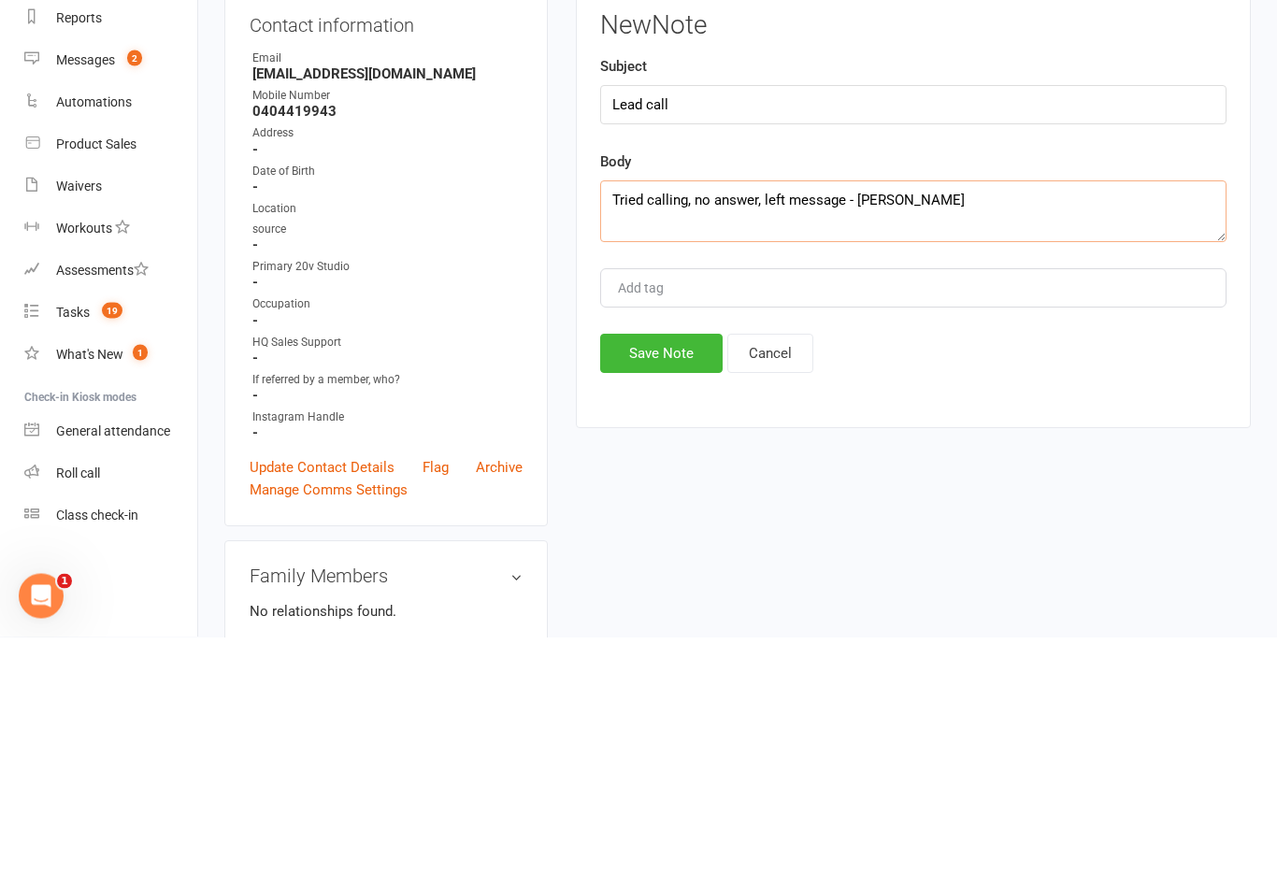
type textarea "Tried calling, no answer, left message - [PERSON_NAME]"
click at [1169, 520] on div "Add tag" at bounding box center [913, 539] width 626 height 39
click at [653, 585] on button "Save Note" at bounding box center [661, 604] width 122 height 39
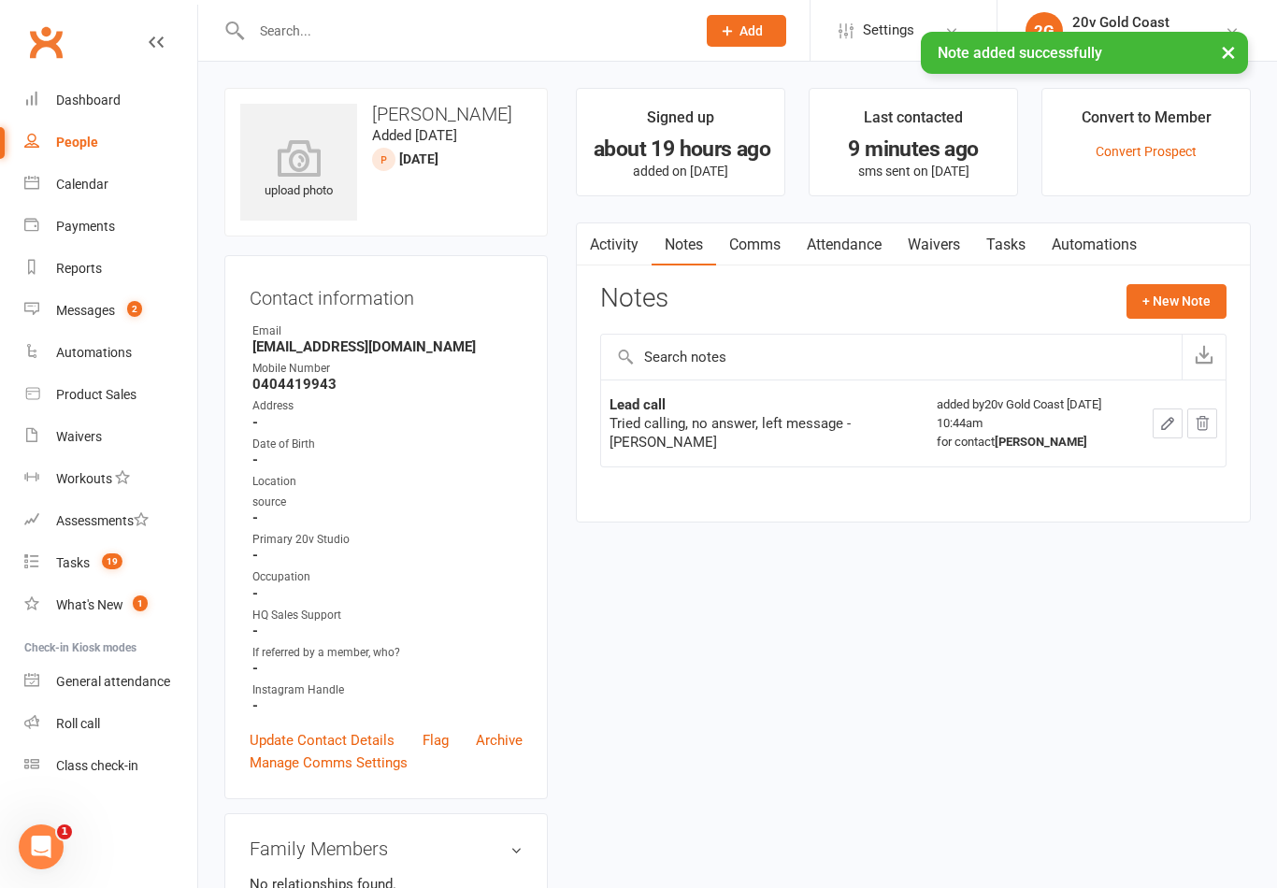
click at [1006, 254] on link "Tasks" at bounding box center [1005, 244] width 65 height 43
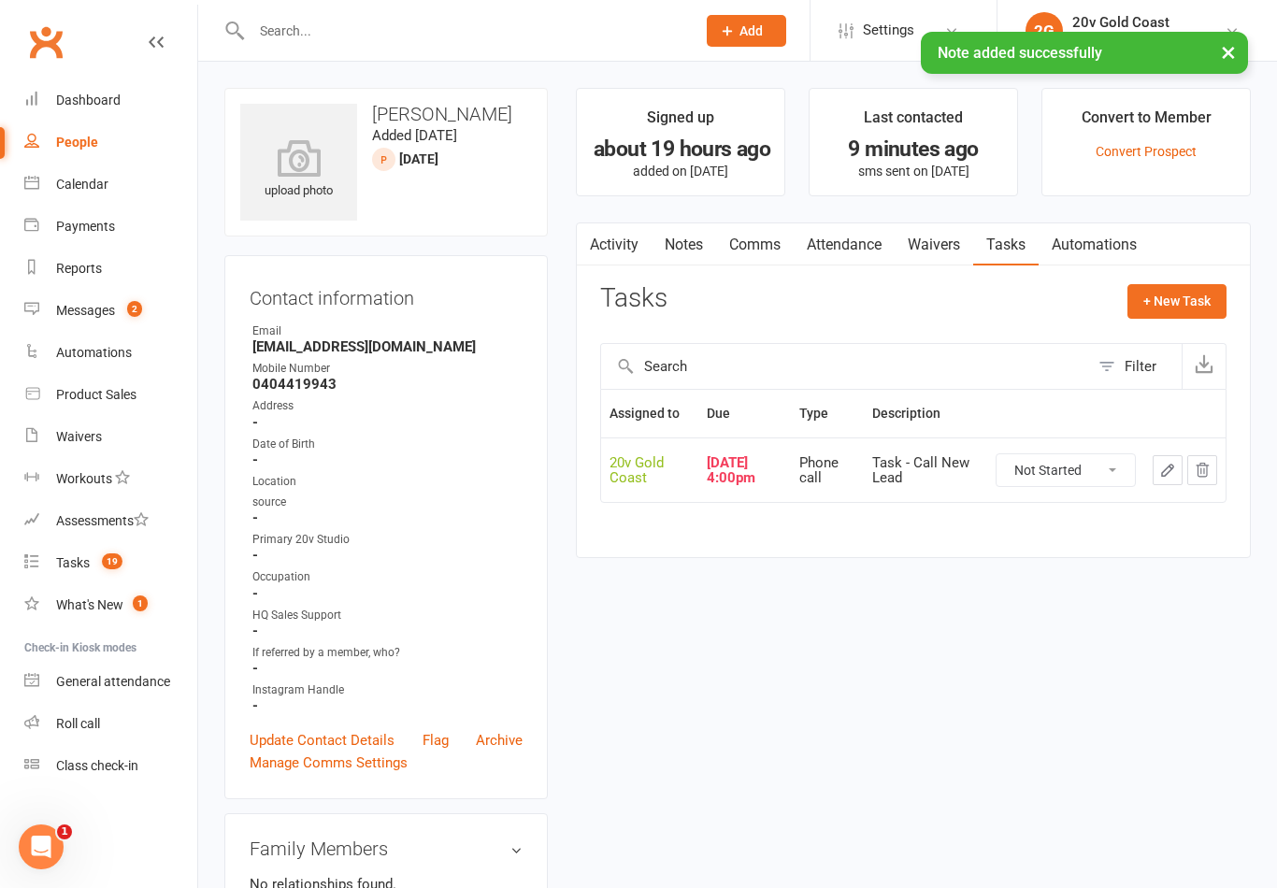
click at [1094, 475] on select "Not Started In Progress Waiting Complete" at bounding box center [1066, 470] width 138 height 32
select select "unstarted"
click at [1209, 298] on button "+ New Task" at bounding box center [1176, 301] width 99 height 34
select select "45734"
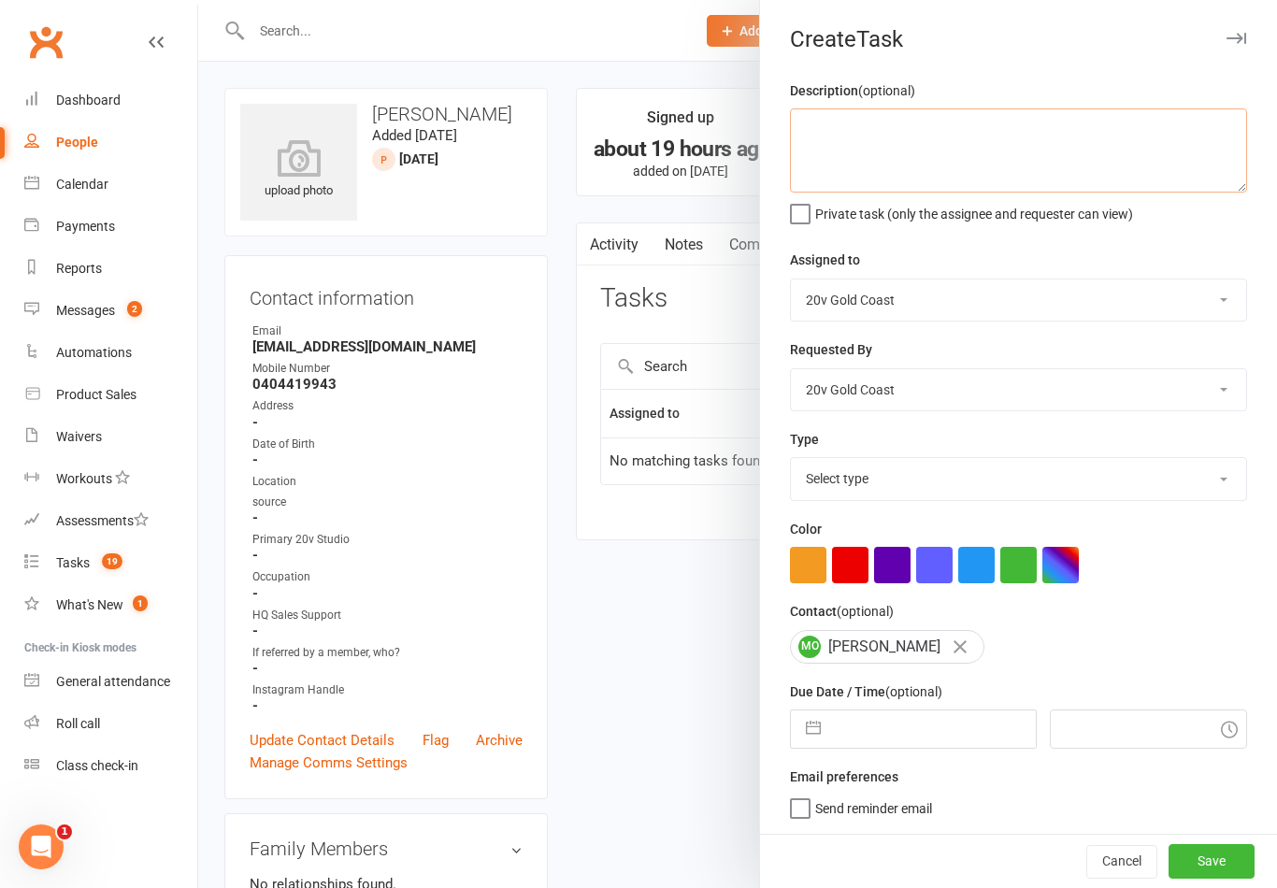
click at [1073, 182] on textarea at bounding box center [1018, 150] width 457 height 84
type textarea "Follow up lead"
click at [1174, 232] on div "Description (optional) Follow up lead Private task (only the assignee and reque…" at bounding box center [1018, 456] width 517 height 754
click at [978, 480] on select "Select type Call to confirm trial Cancel down Cancel down [PERSON_NAME] and [PE…" at bounding box center [1018, 478] width 455 height 41
select select "22375"
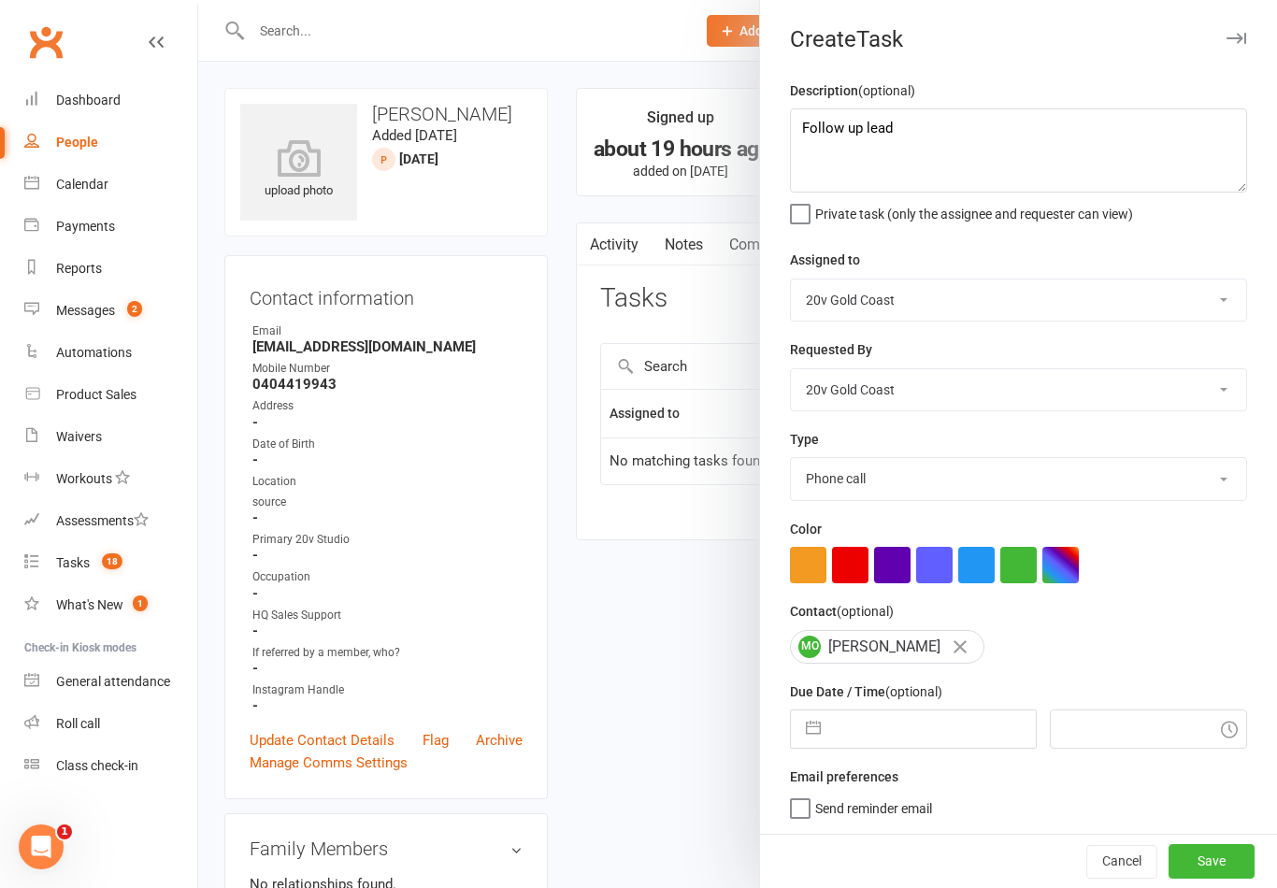
click at [893, 748] on input "text" at bounding box center [932, 729] width 205 height 37
select select "7"
select select "2025"
select select "8"
select select "2025"
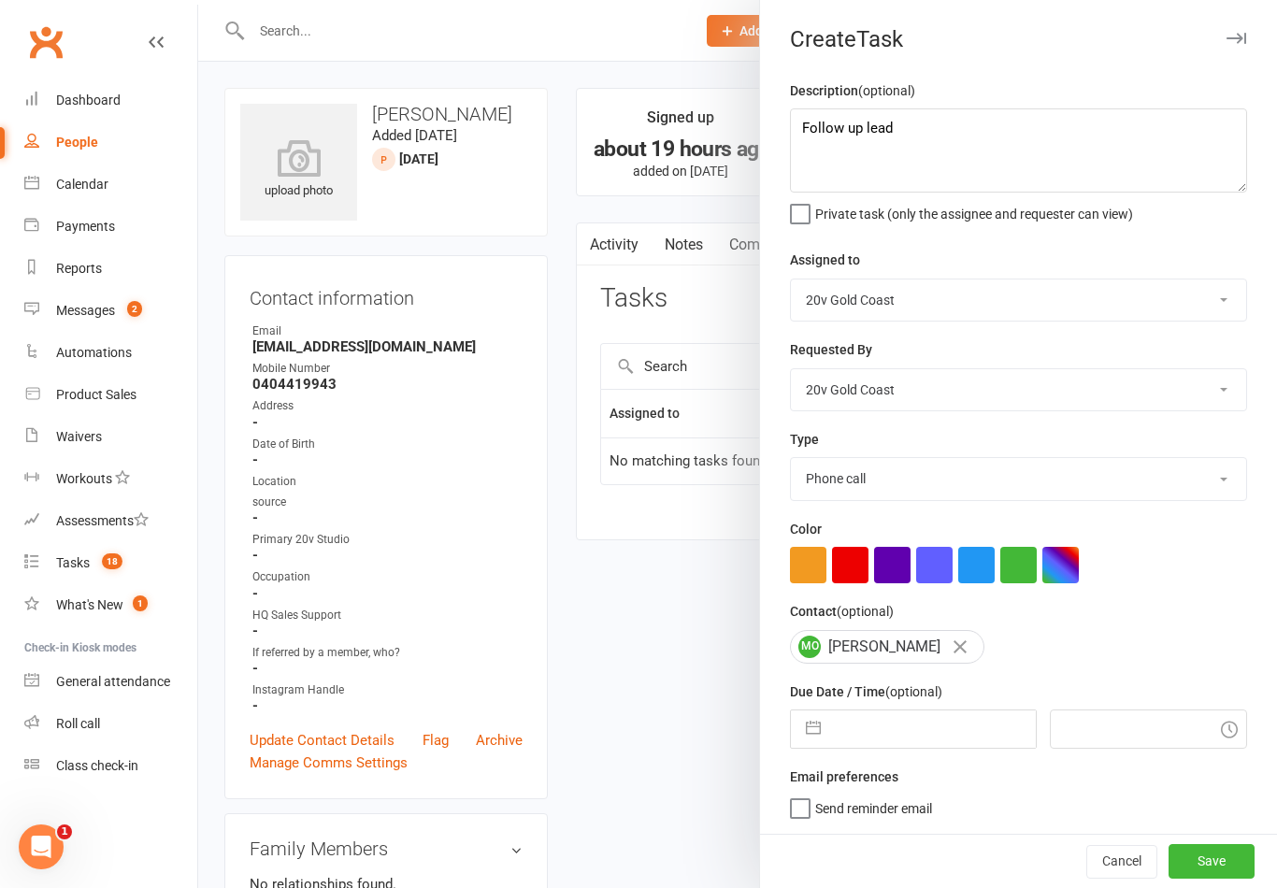
select select "9"
select select "2025"
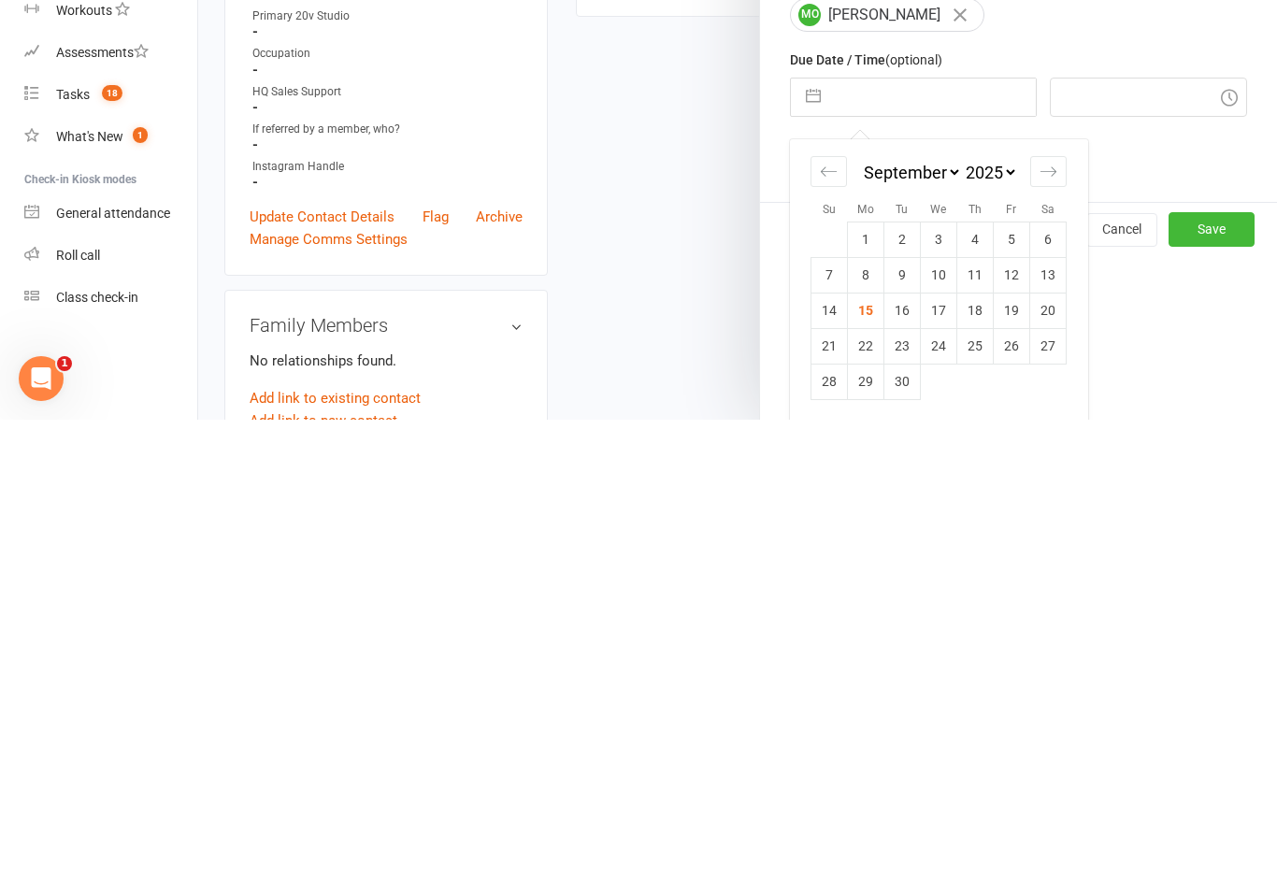
scroll to position [162, 0]
click at [905, 763] on td "16" at bounding box center [902, 781] width 36 height 36
type input "[DATE]"
type input "10:45am"
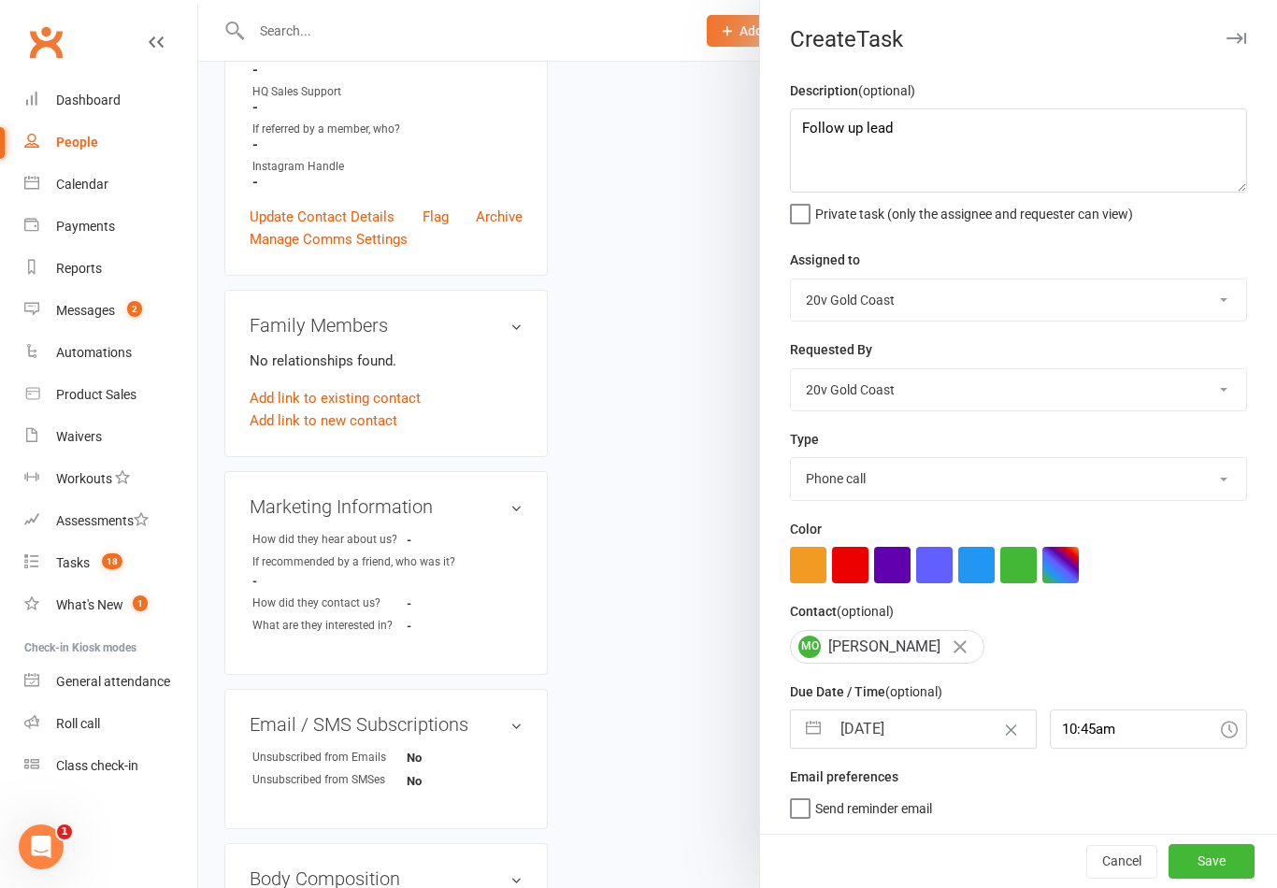
click at [1226, 878] on button "Save" at bounding box center [1212, 861] width 86 height 34
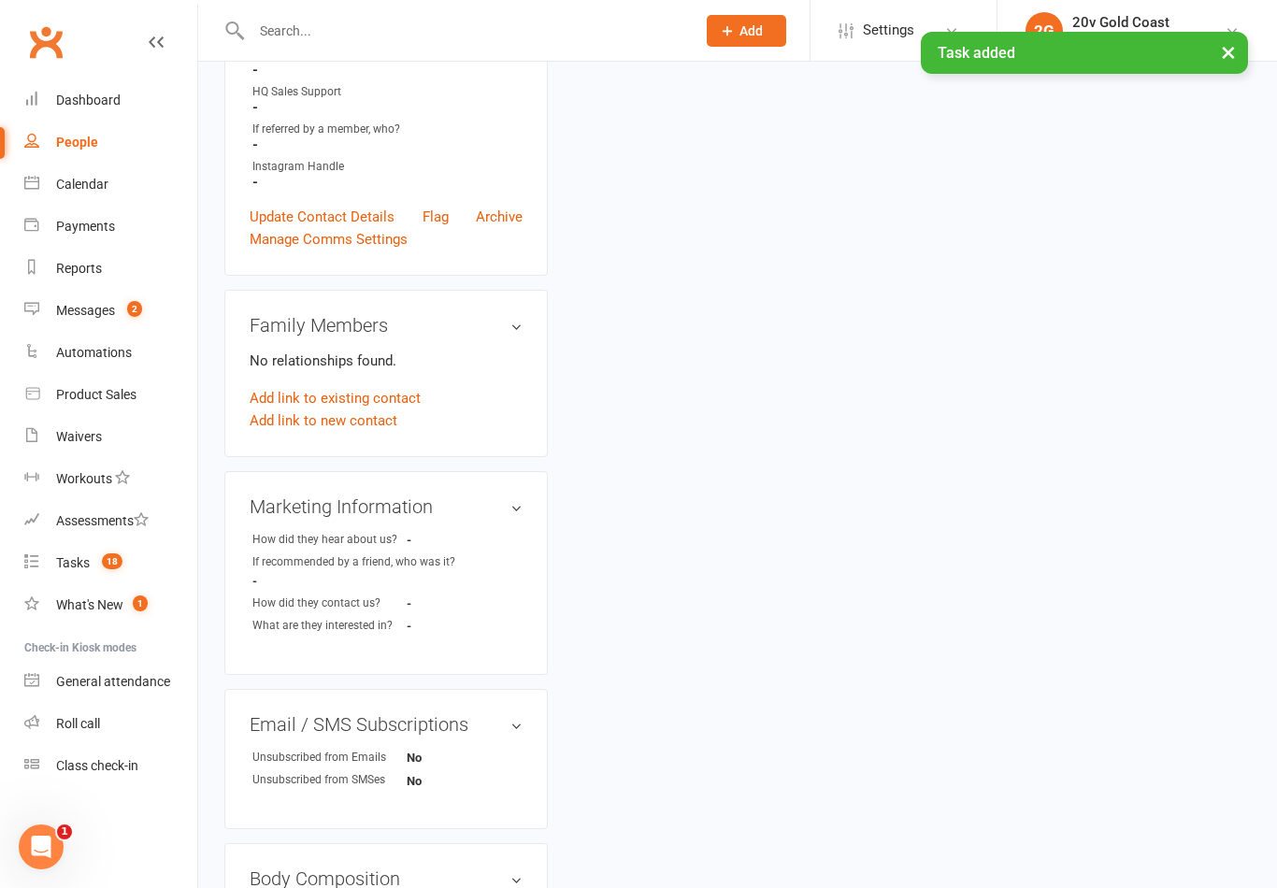
click at [94, 561] on count-badge "18" at bounding box center [108, 562] width 30 height 15
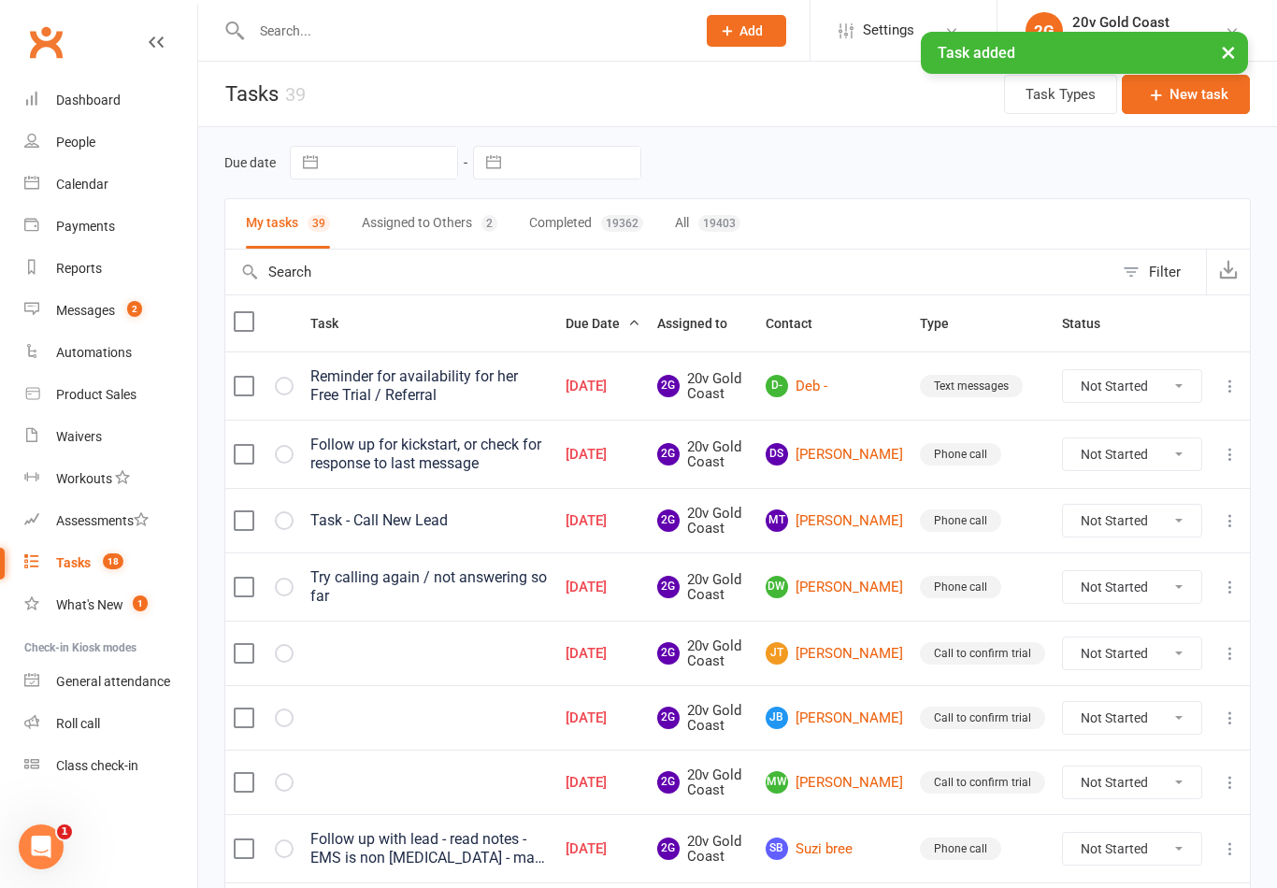
click at [837, 395] on link "D- Deb -" at bounding box center [834, 386] width 137 height 22
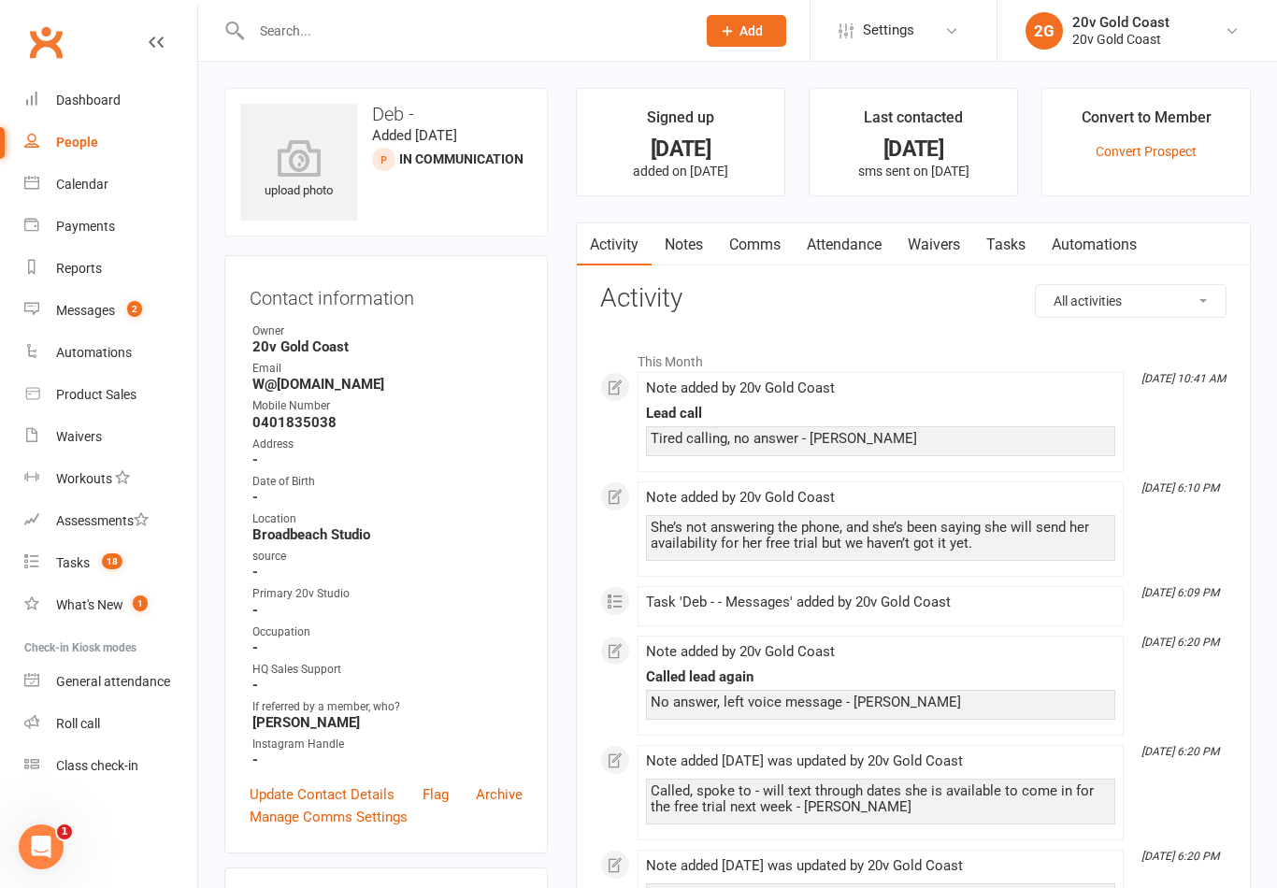
click at [673, 263] on link "Notes" at bounding box center [684, 244] width 65 height 43
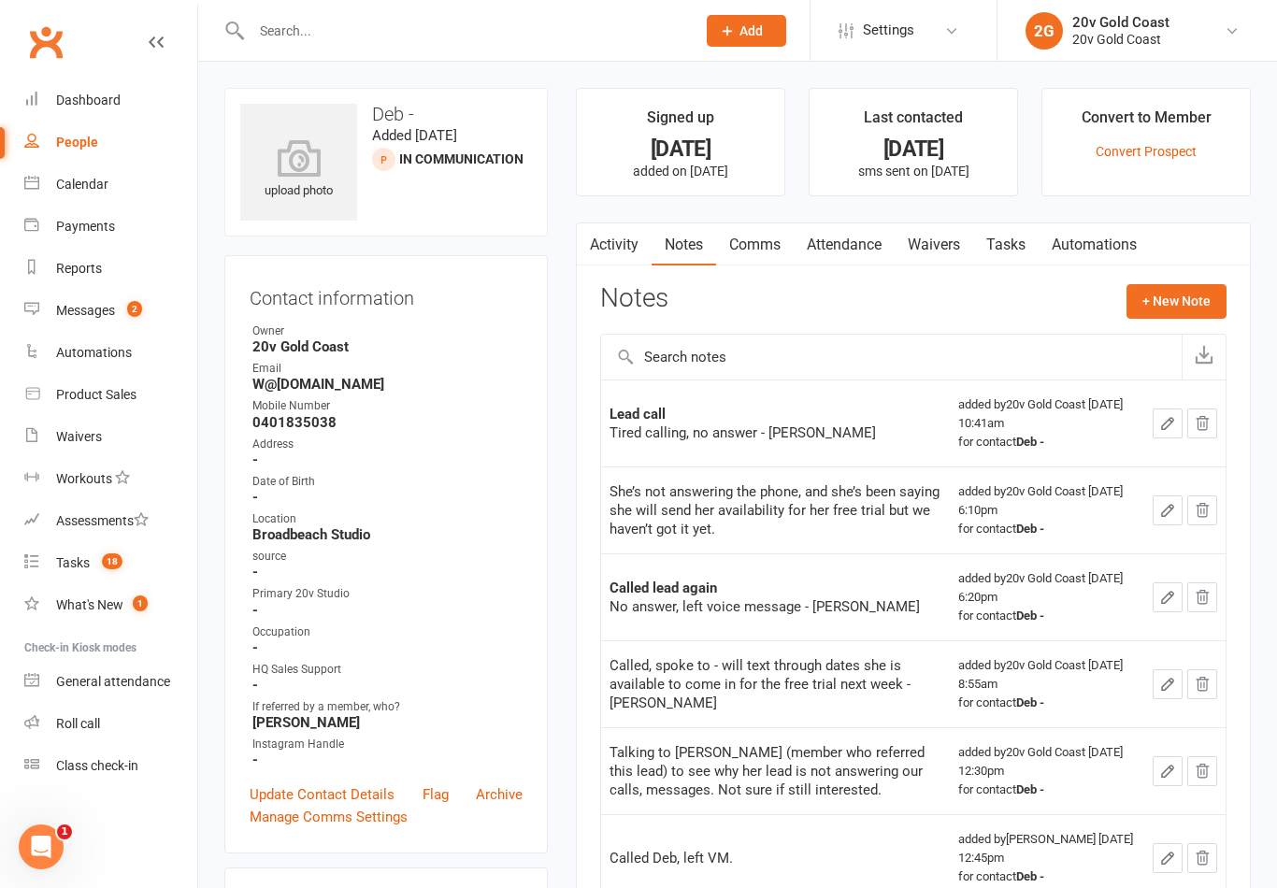
click at [1191, 307] on button "+ New Note" at bounding box center [1177, 301] width 100 height 34
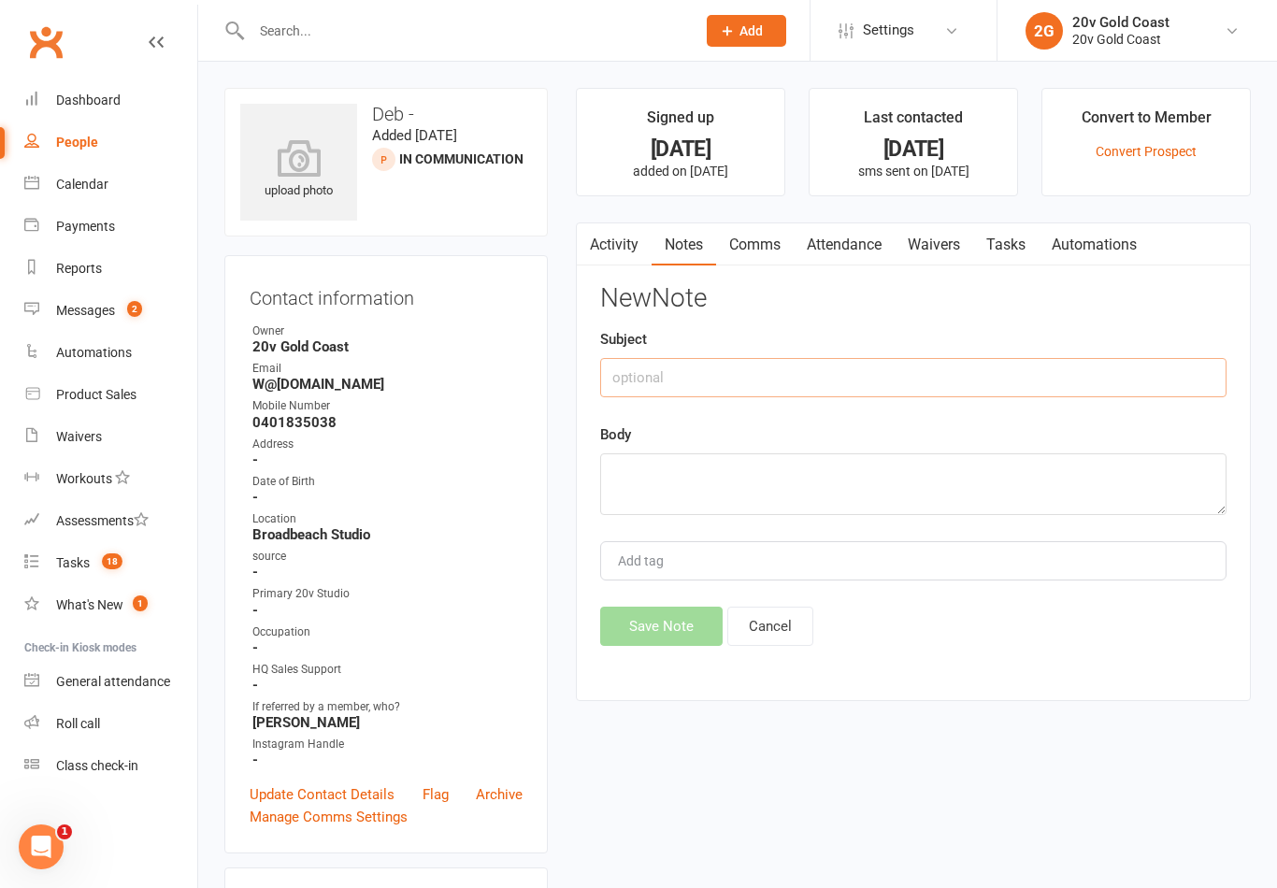
click at [1008, 368] on input "text" at bounding box center [913, 377] width 626 height 39
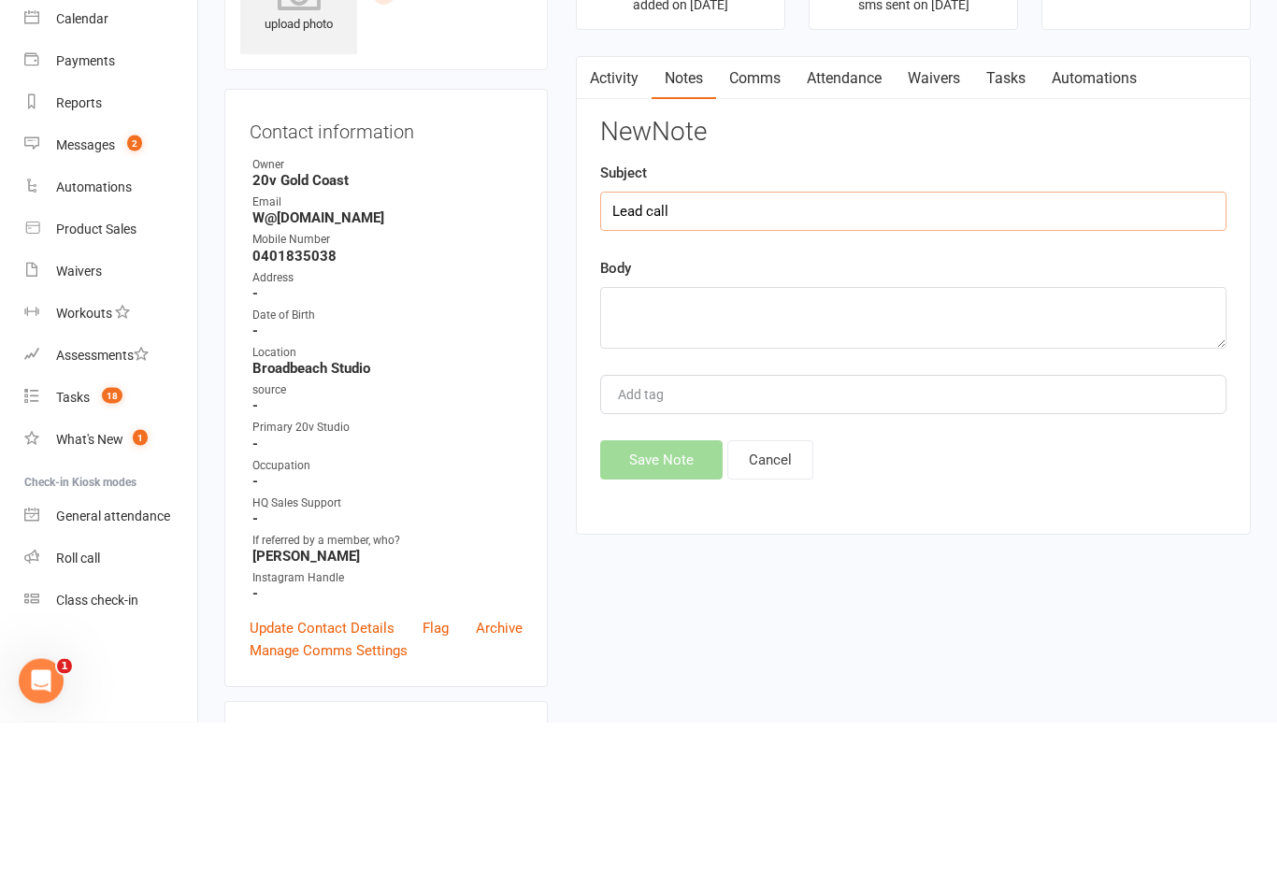
type input "Lead call"
click at [1010, 363] on div "New Note Subject Lead call Body Add tag Save Note Cancel" at bounding box center [913, 465] width 626 height 362
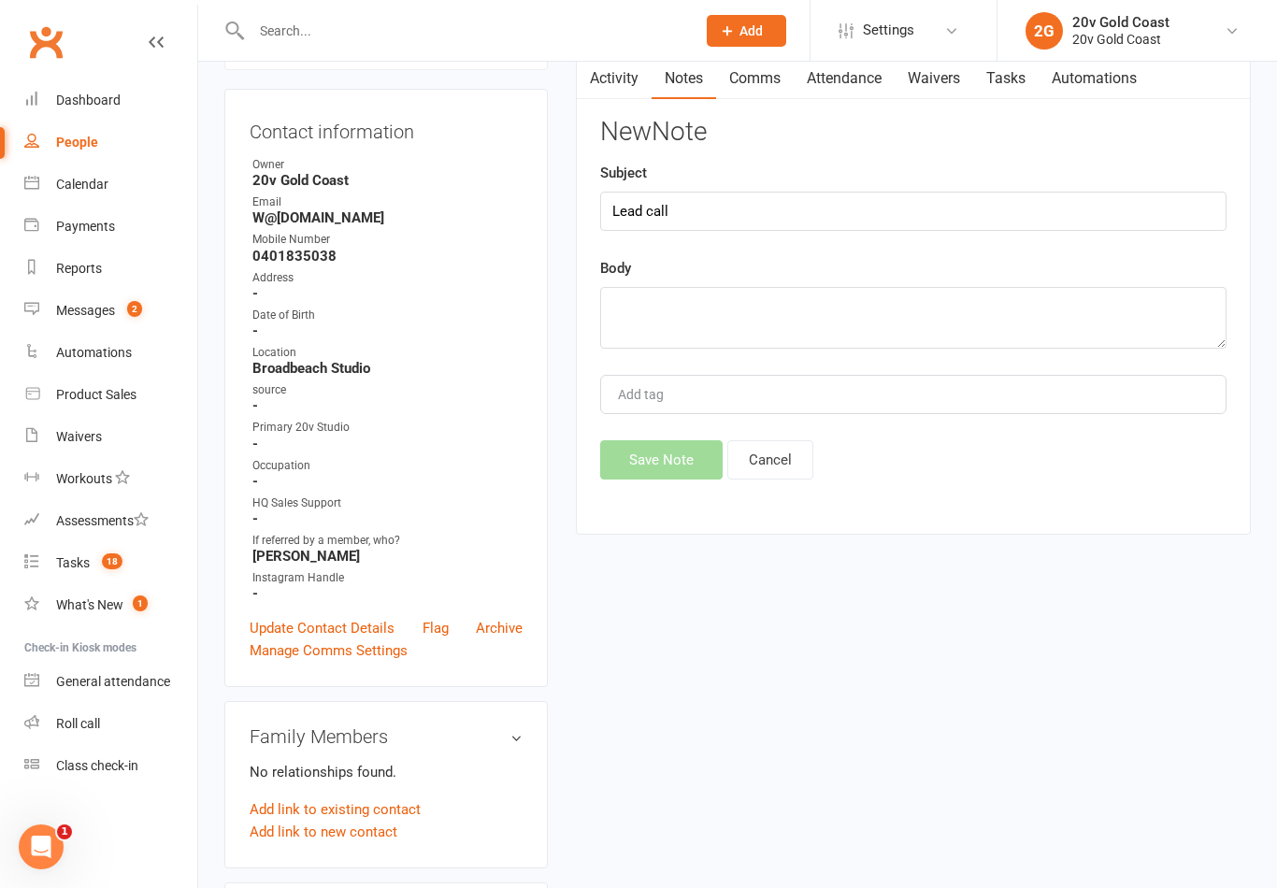
click at [1050, 362] on div "New Note Subject Lead call Body Add tag Save Note Cancel" at bounding box center [913, 299] width 626 height 362
click at [1038, 344] on textarea at bounding box center [913, 318] width 626 height 62
type textarea "Spoke to,"
click at [76, 175] on link "Calendar" at bounding box center [110, 185] width 173 height 42
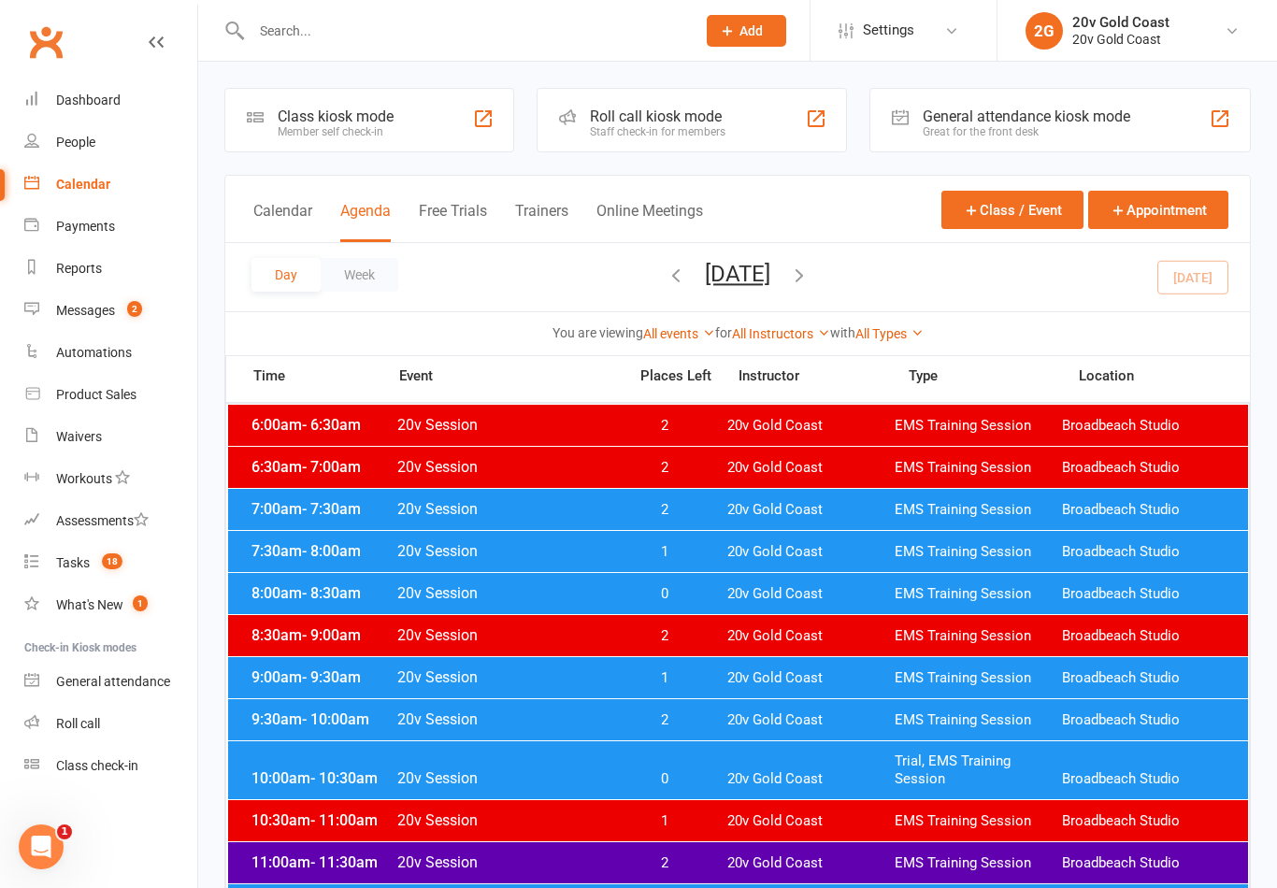
click at [770, 284] on button "[DATE]" at bounding box center [737, 274] width 65 height 26
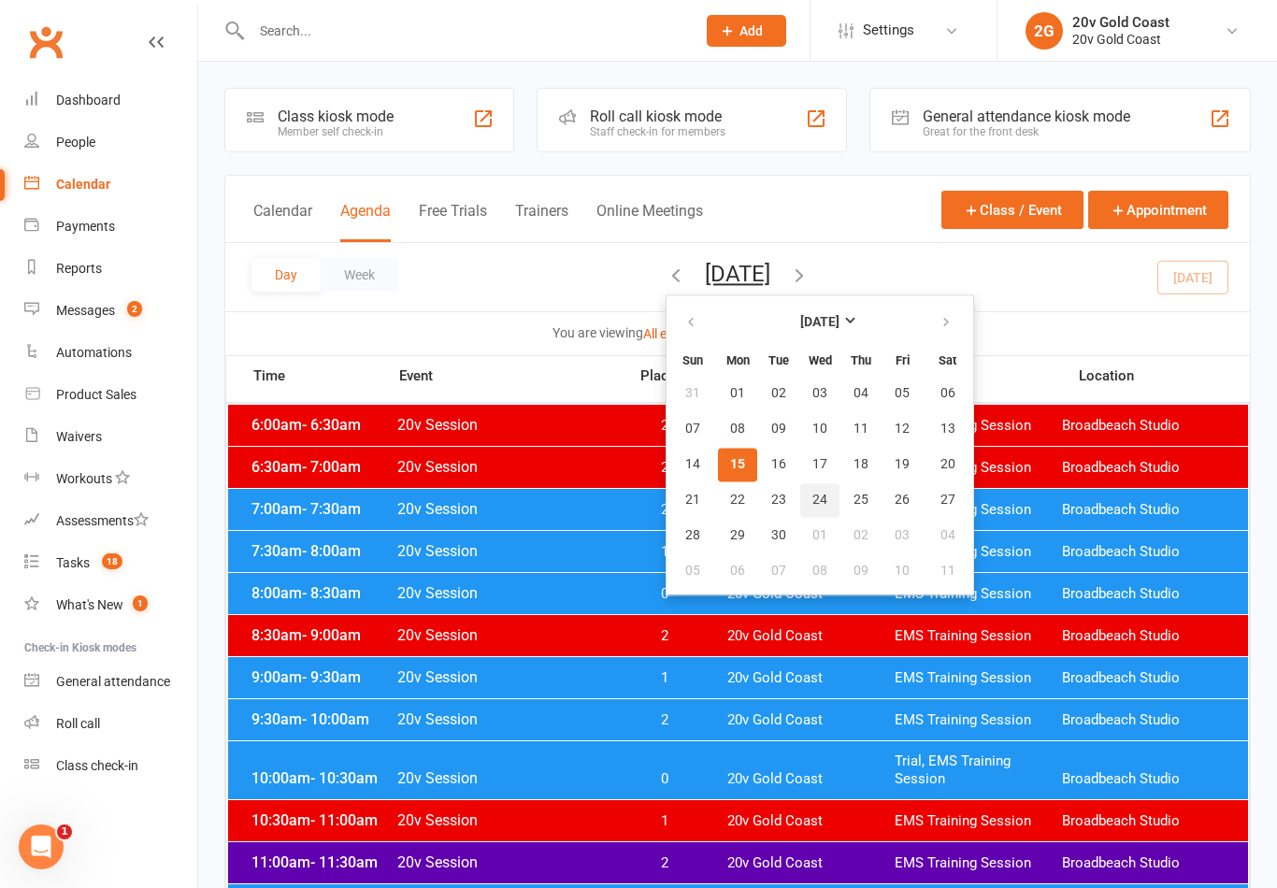
click at [812, 495] on span "24" at bounding box center [819, 500] width 15 height 15
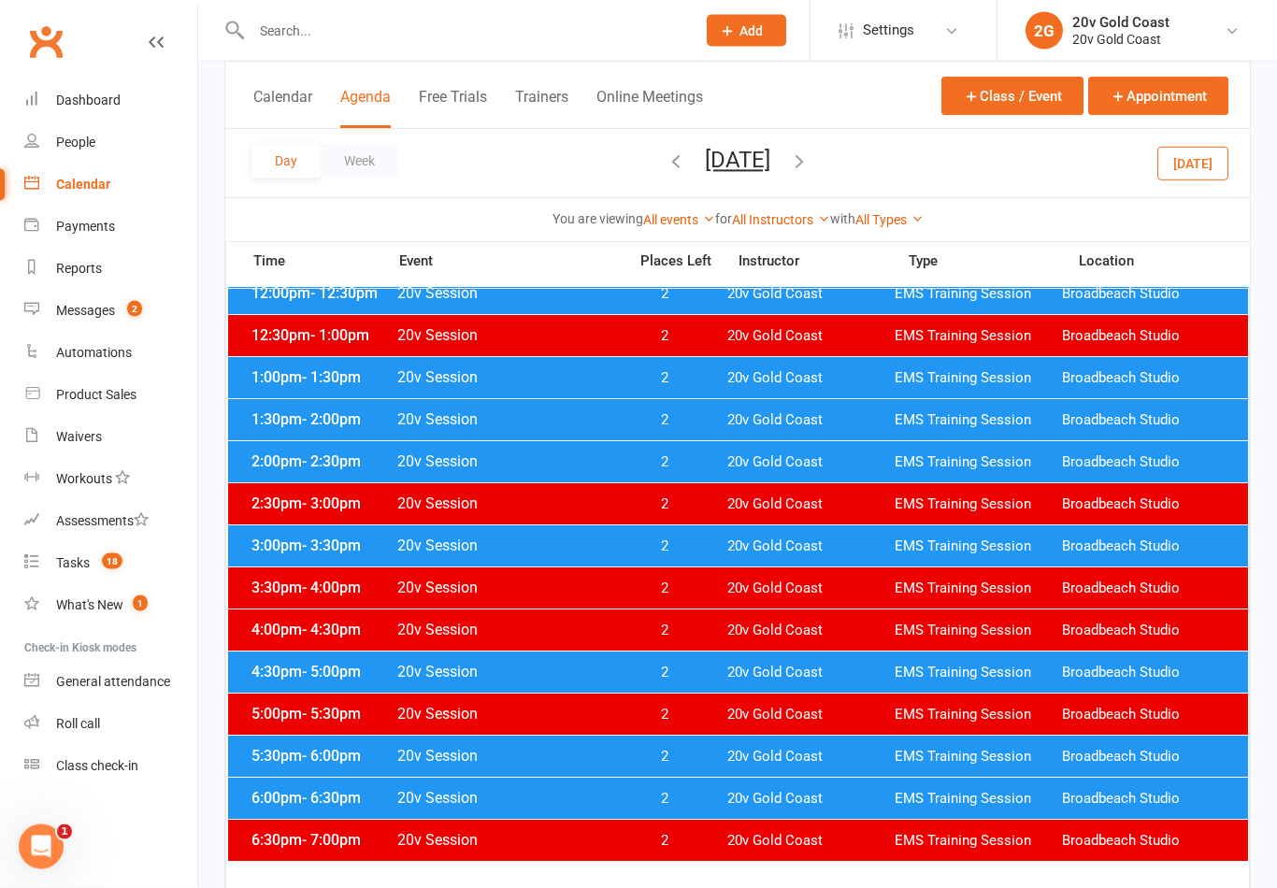
scroll to position [635, 0]
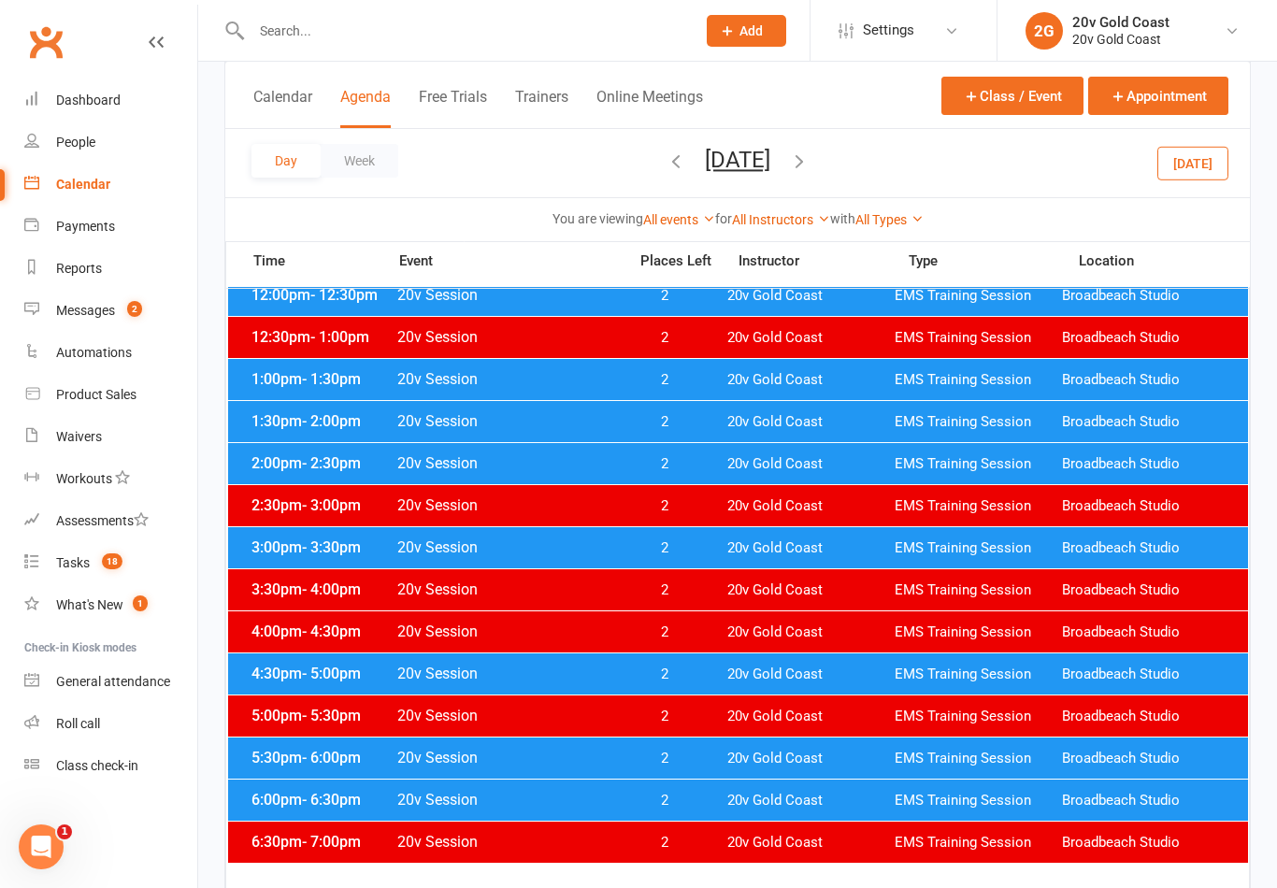
click at [830, 561] on div "3:00pm - 3:30pm 20v Session 2 20v Gold Coast EMS Training Session [GEOGRAPHIC_D…" at bounding box center [738, 547] width 1020 height 41
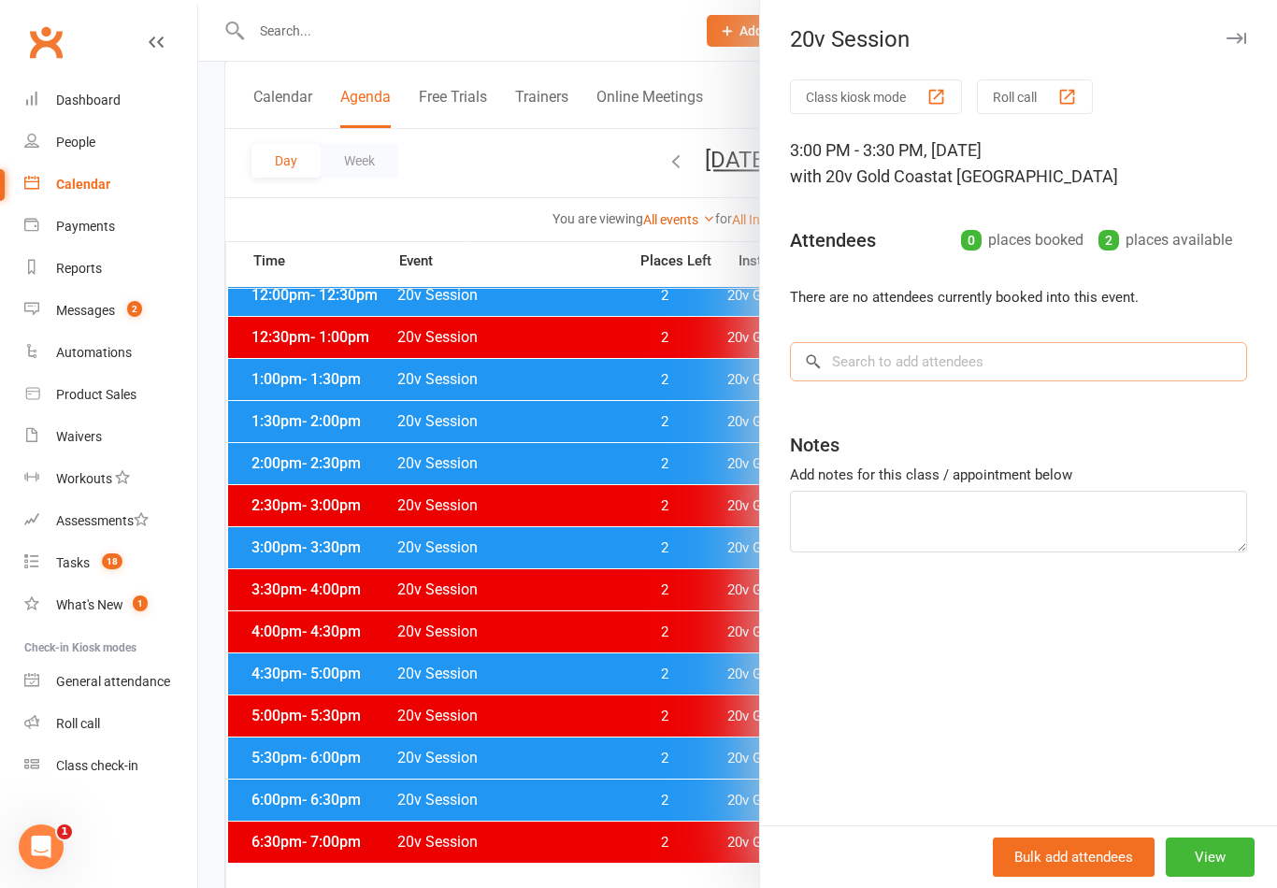
click at [1075, 365] on input "search" at bounding box center [1018, 361] width 457 height 39
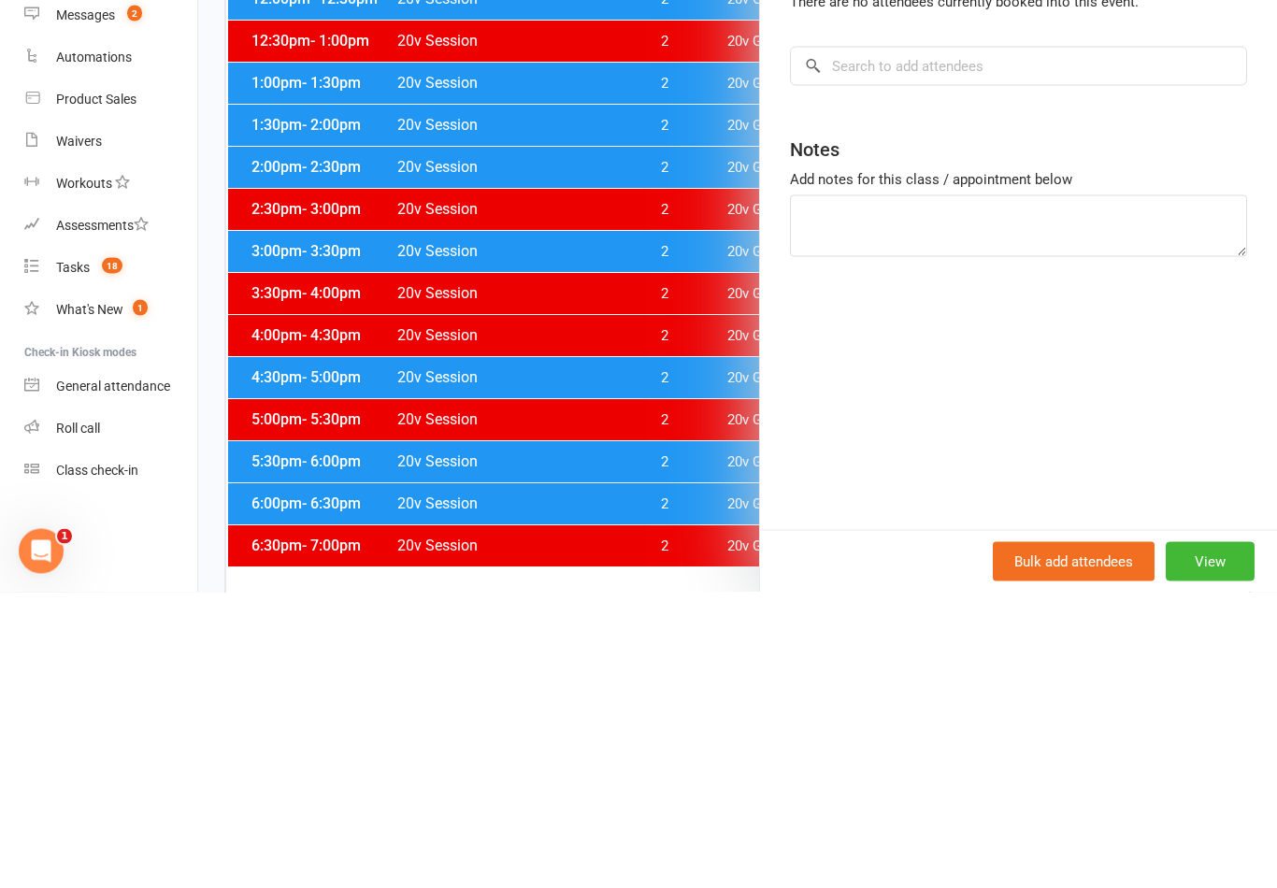
click at [132, 542] on link "Tasks 18" at bounding box center [110, 563] width 173 height 42
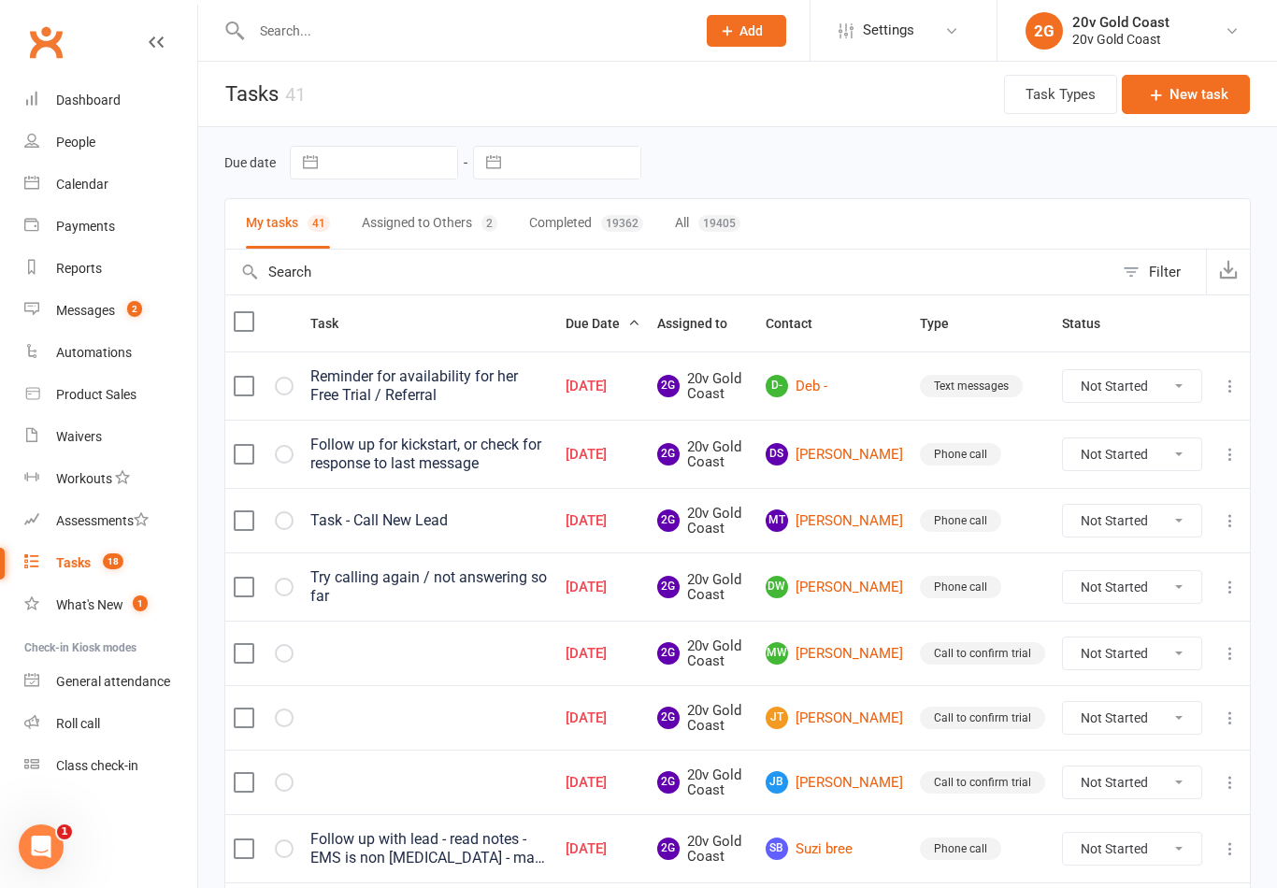
click at [845, 393] on link "D- Deb -" at bounding box center [834, 386] width 137 height 22
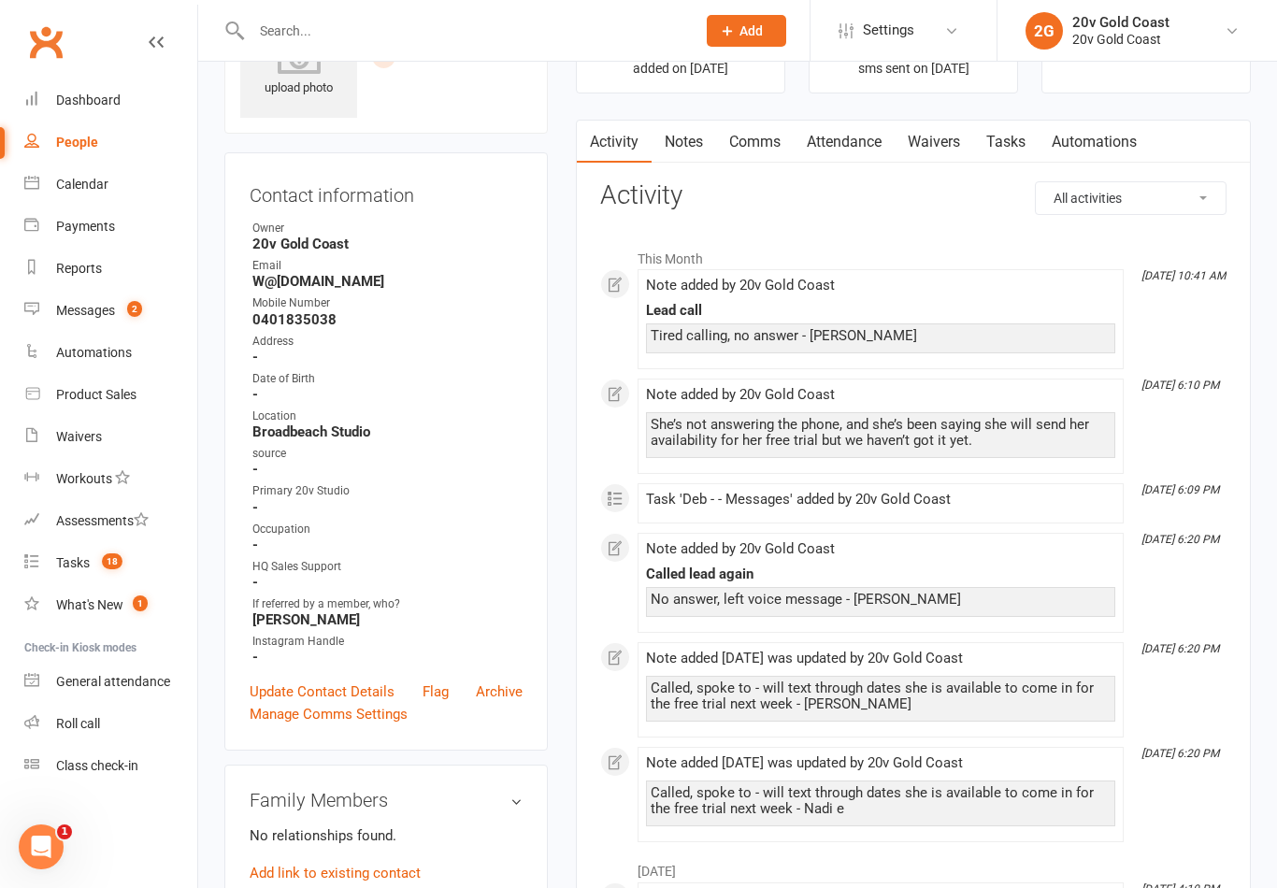
scroll to position [108, 0]
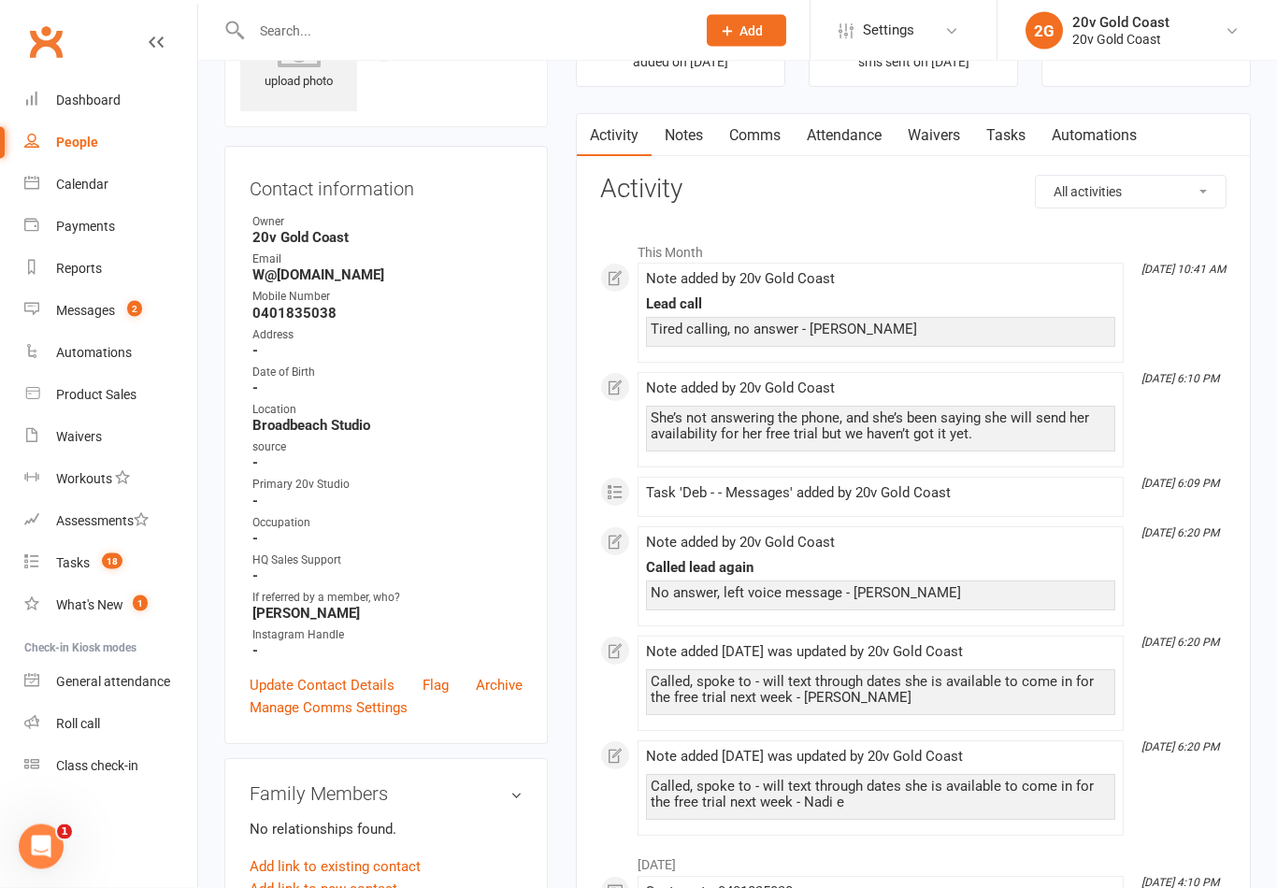
click at [356, 679] on link "Update Contact Details" at bounding box center [322, 686] width 145 height 22
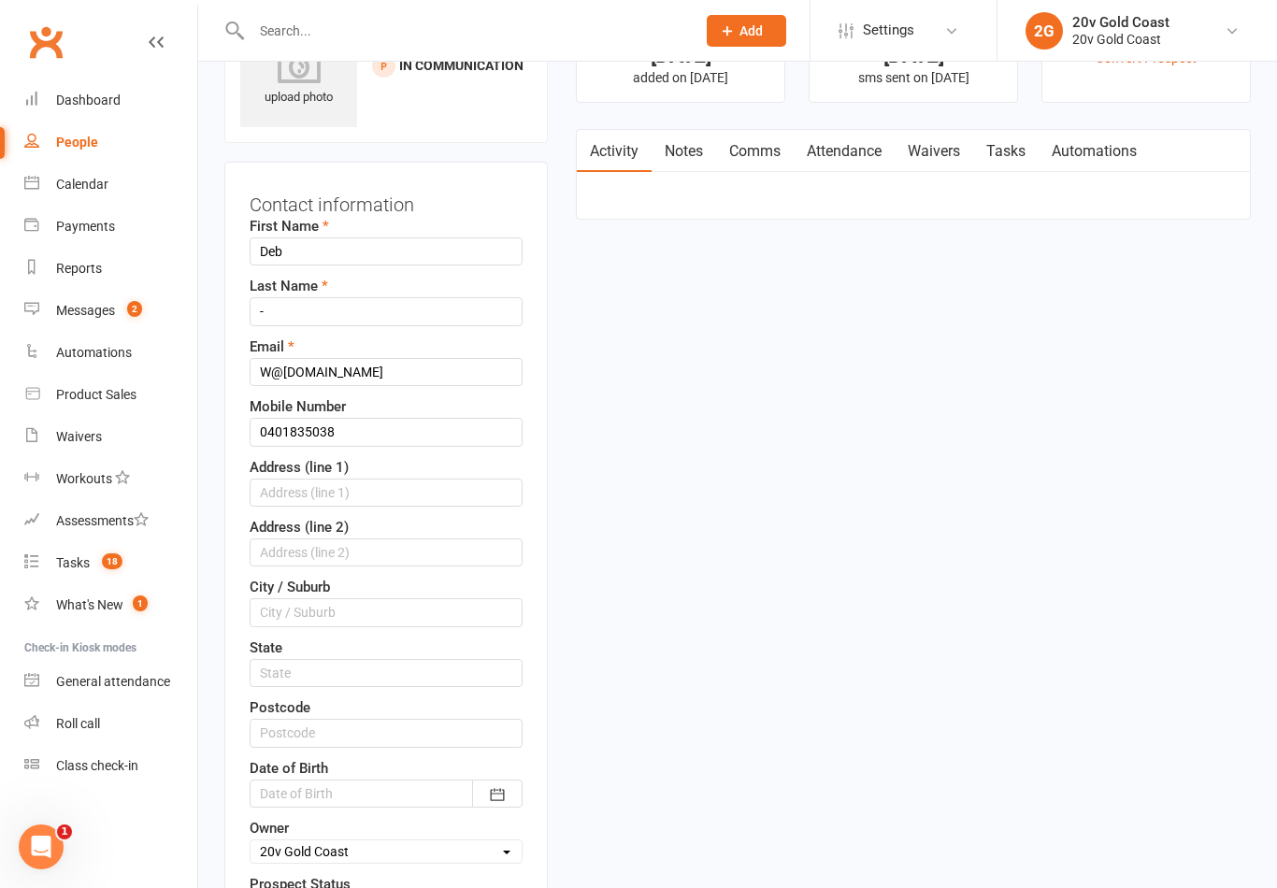
scroll to position [88, 0]
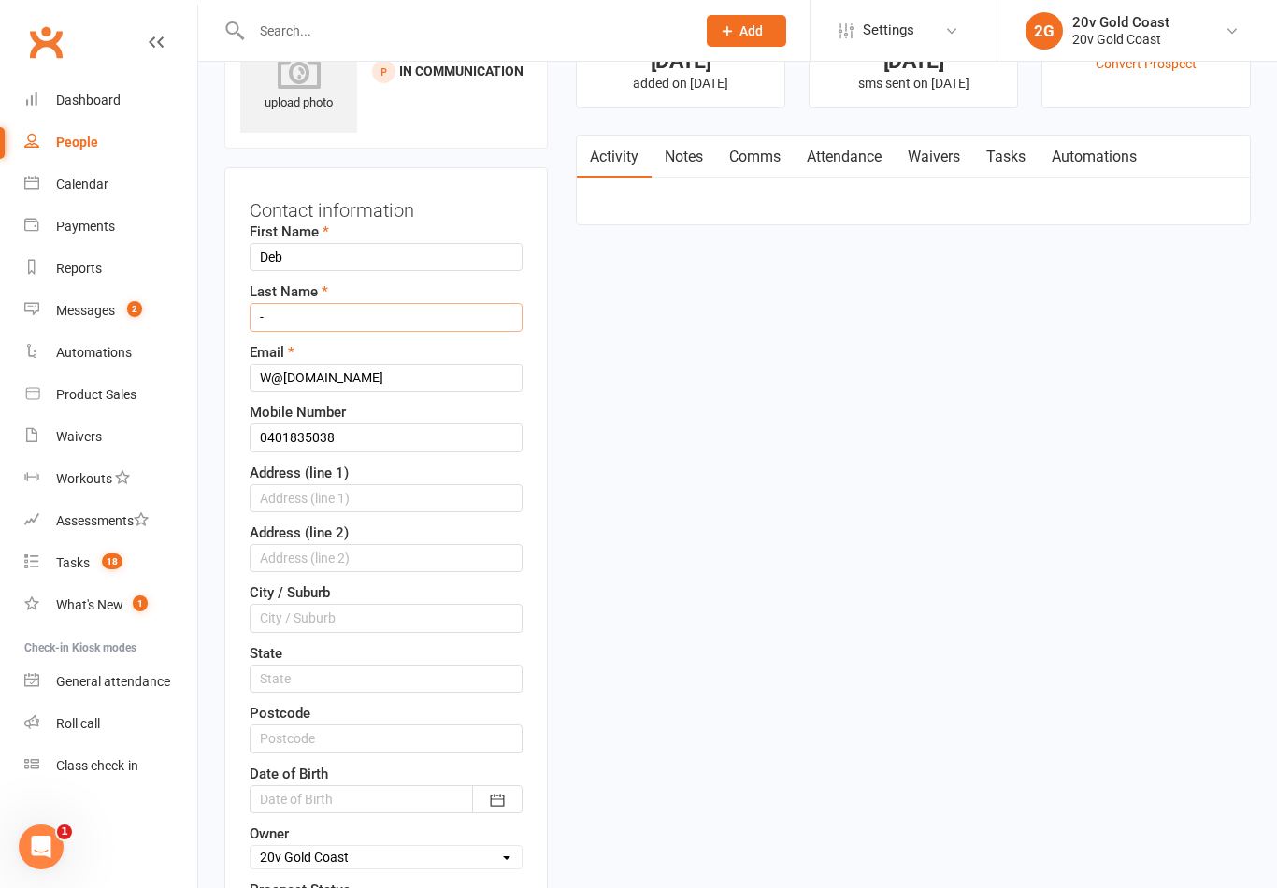
click at [408, 322] on input "-" at bounding box center [386, 317] width 273 height 28
type input "[PERSON_NAME]"
click at [352, 380] on input "W@[DOMAIN_NAME]" at bounding box center [386, 378] width 273 height 28
type input "W"
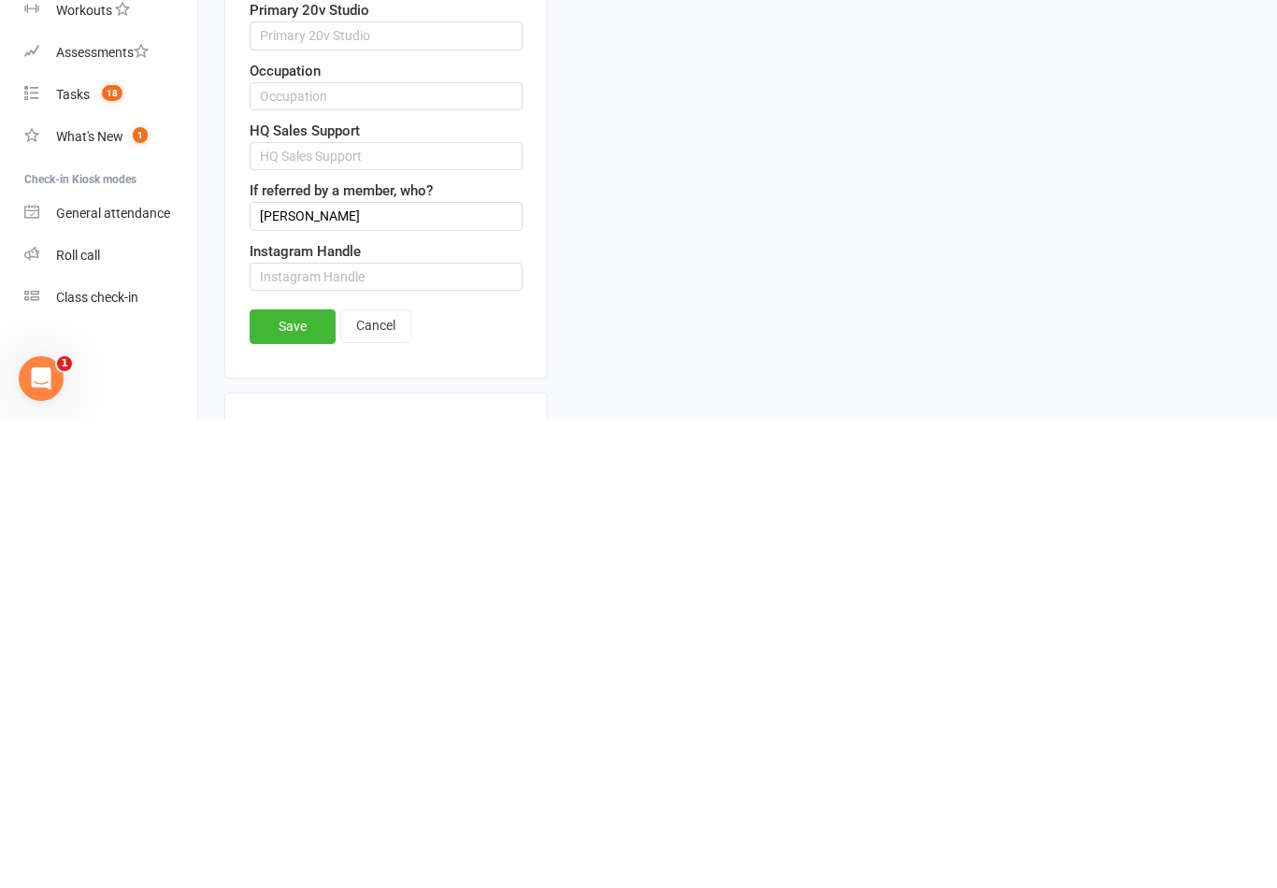
type input "[EMAIL_ADDRESS][DOMAIN_NAME]"
click at [294, 778] on link "Save" at bounding box center [293, 795] width 86 height 34
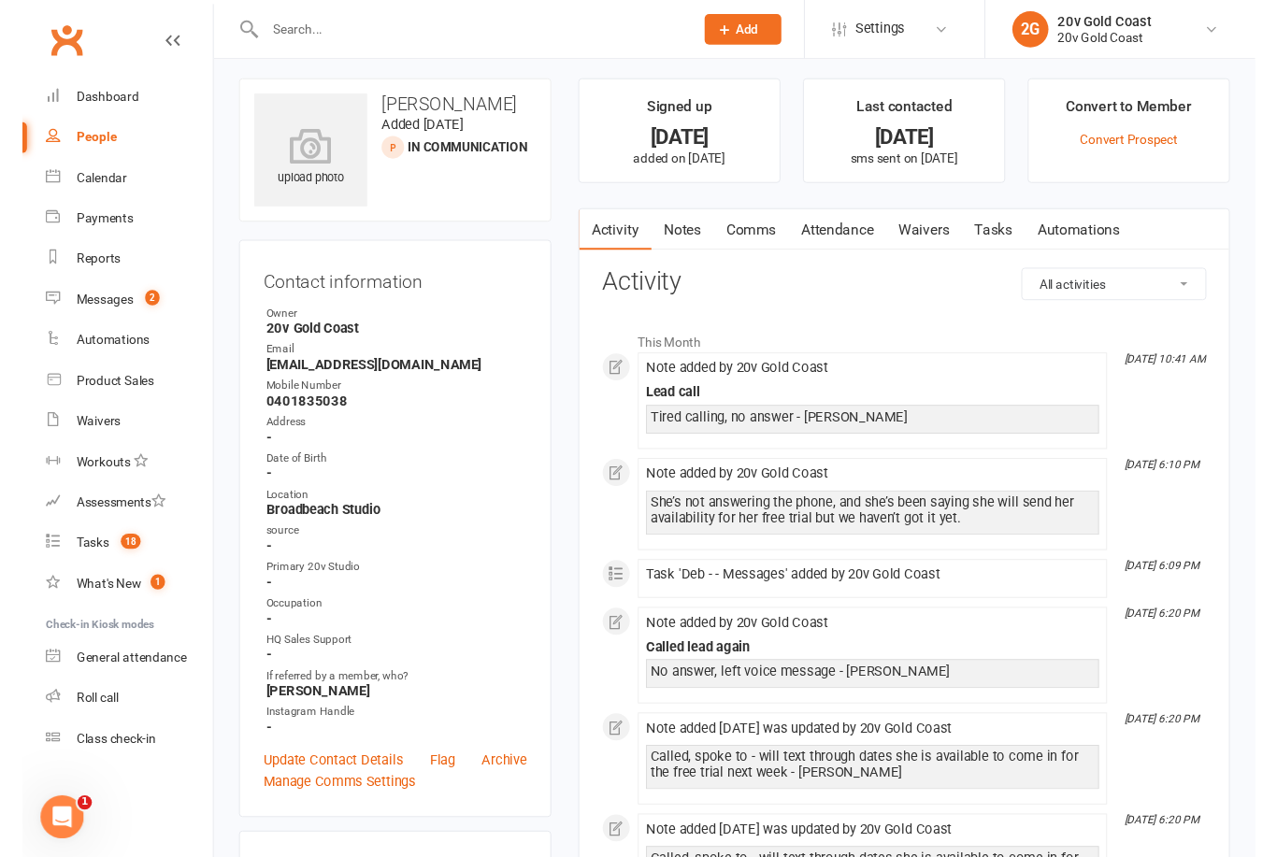
scroll to position [0, 0]
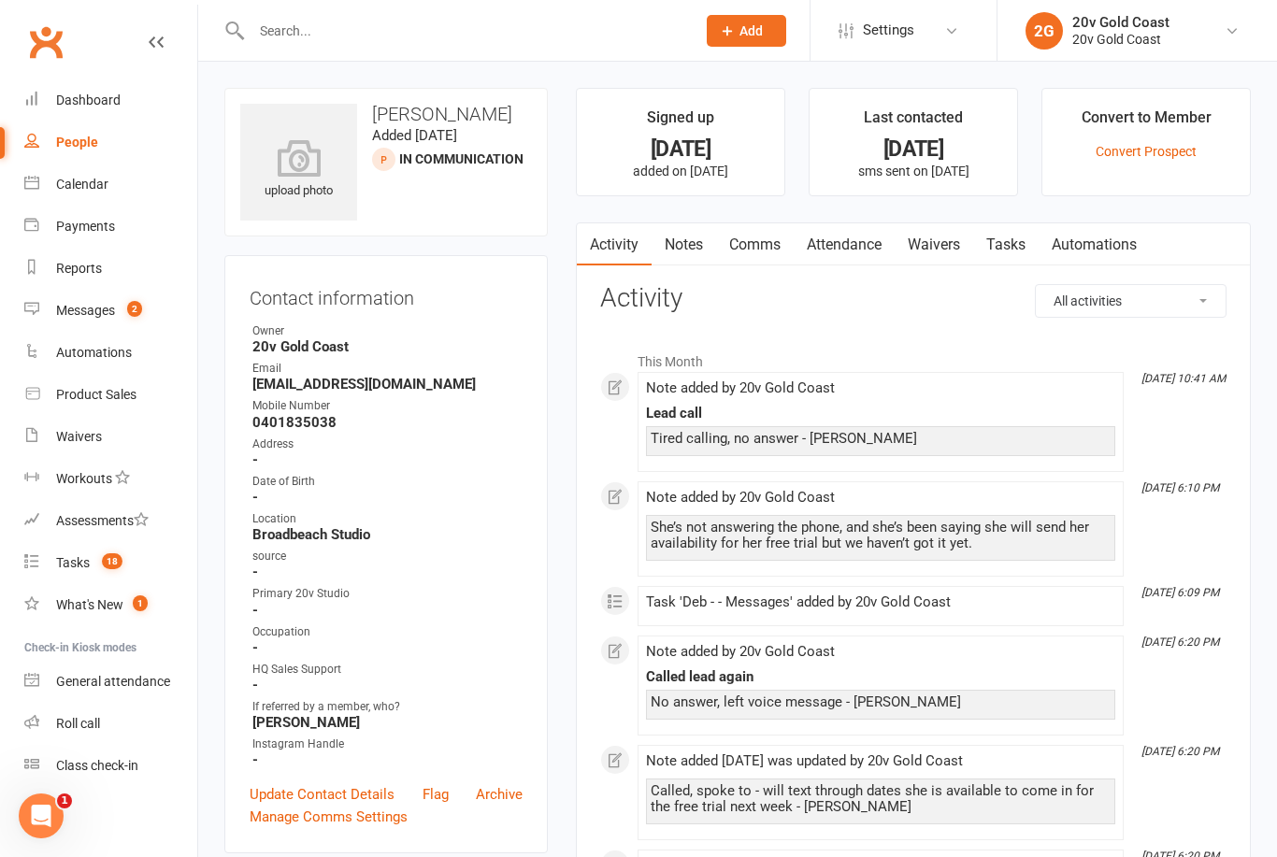
click at [768, 246] on link "Comms" at bounding box center [755, 244] width 78 height 43
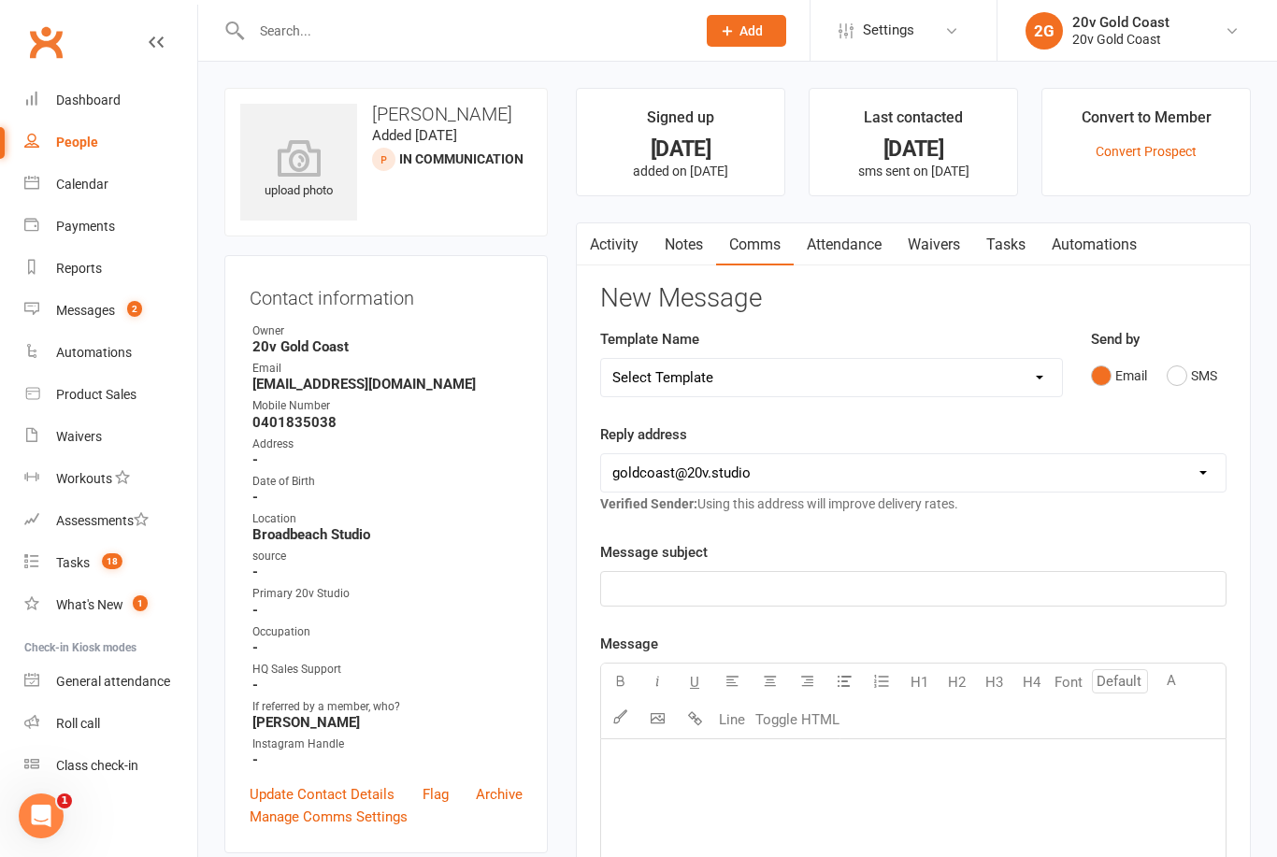
click at [1212, 373] on button "SMS" at bounding box center [1192, 376] width 50 height 36
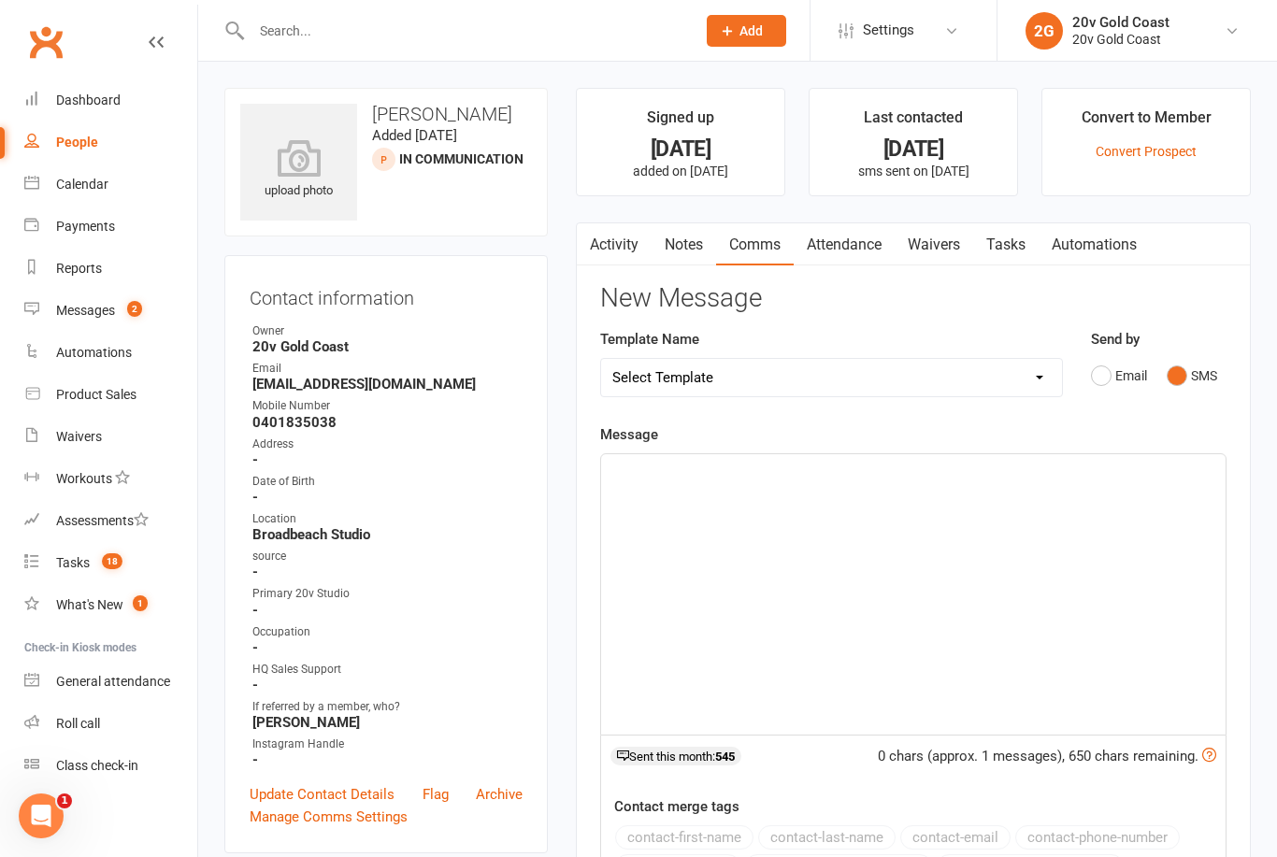
click at [977, 605] on div "﻿" at bounding box center [913, 594] width 624 height 280
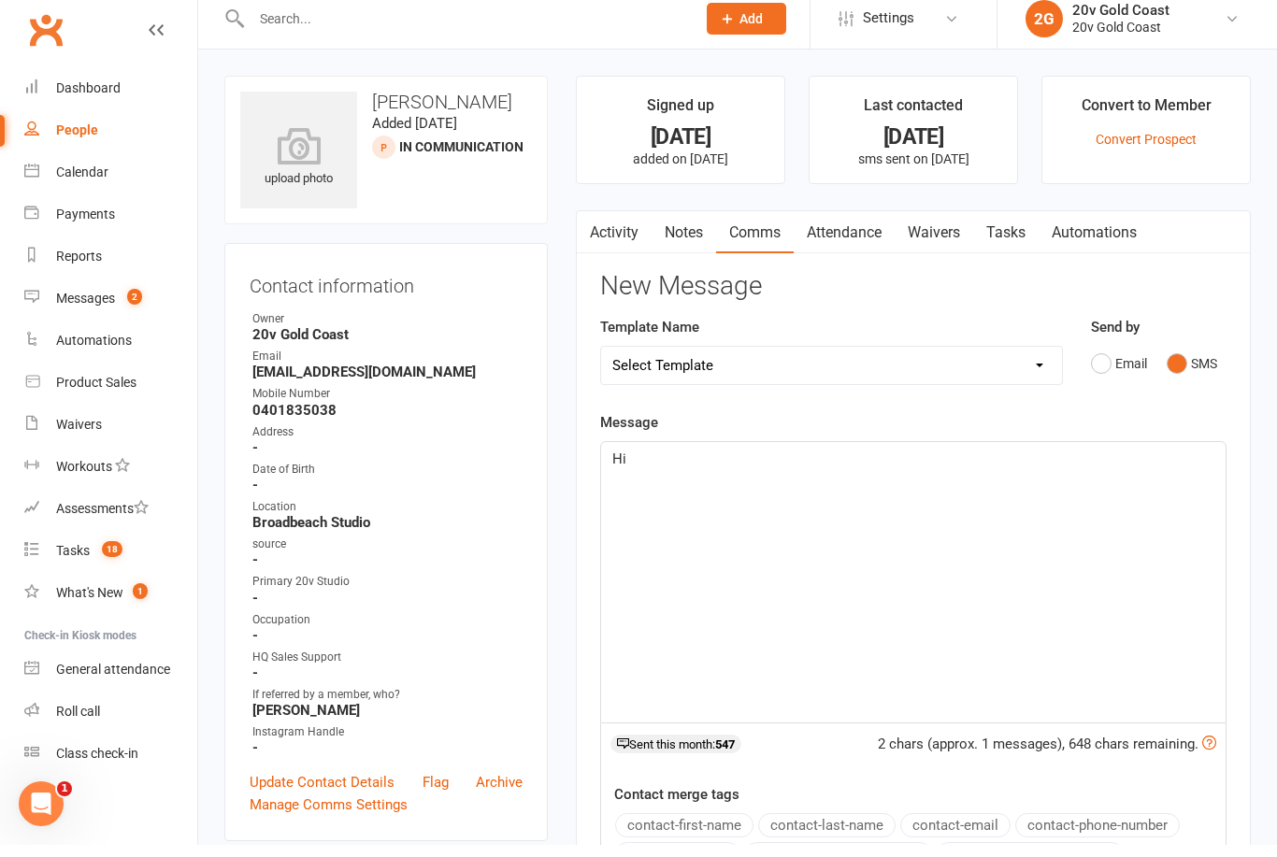
click at [91, 179] on div "Calendar" at bounding box center [82, 184] width 52 height 15
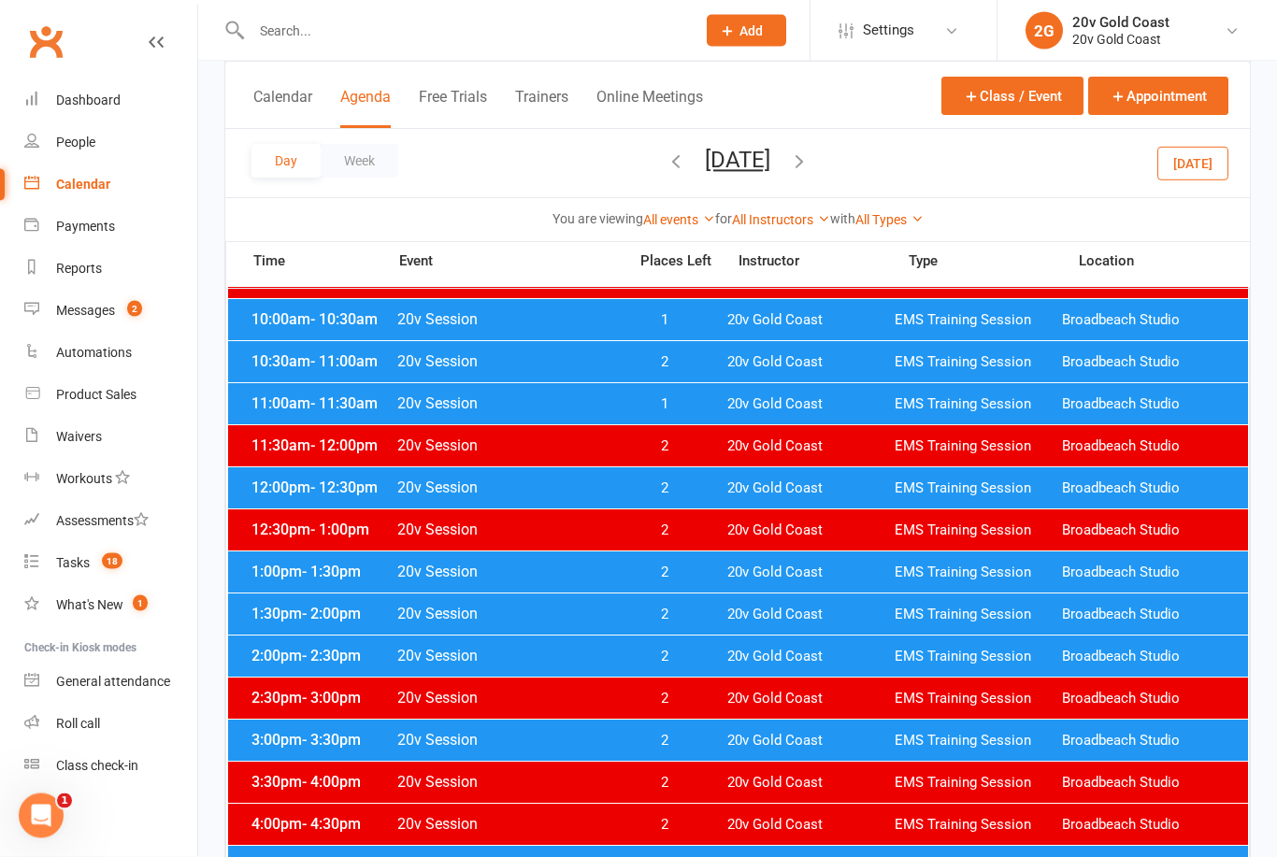
click at [806, 740] on span "20v Gold Coast" at bounding box center [810, 742] width 167 height 18
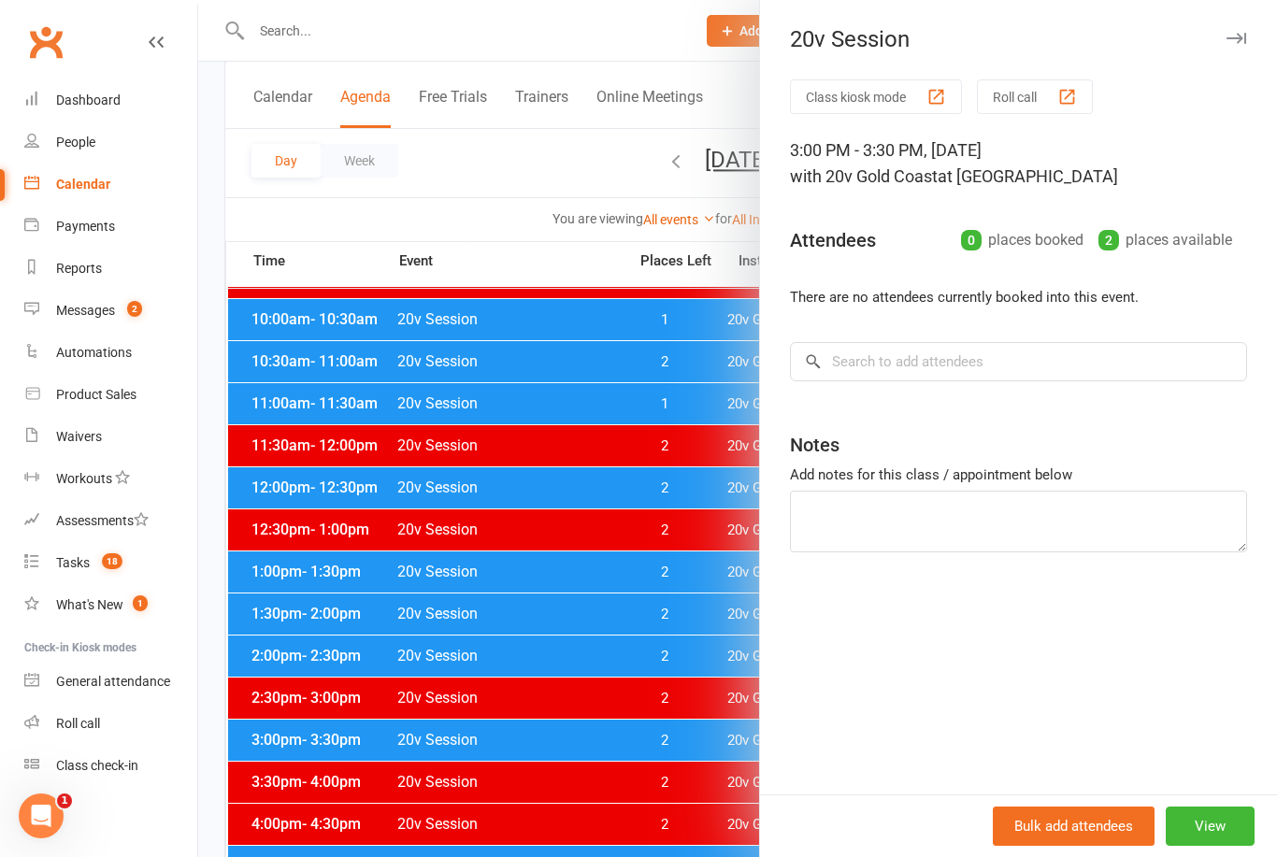
click at [1212, 846] on button "View" at bounding box center [1210, 826] width 89 height 39
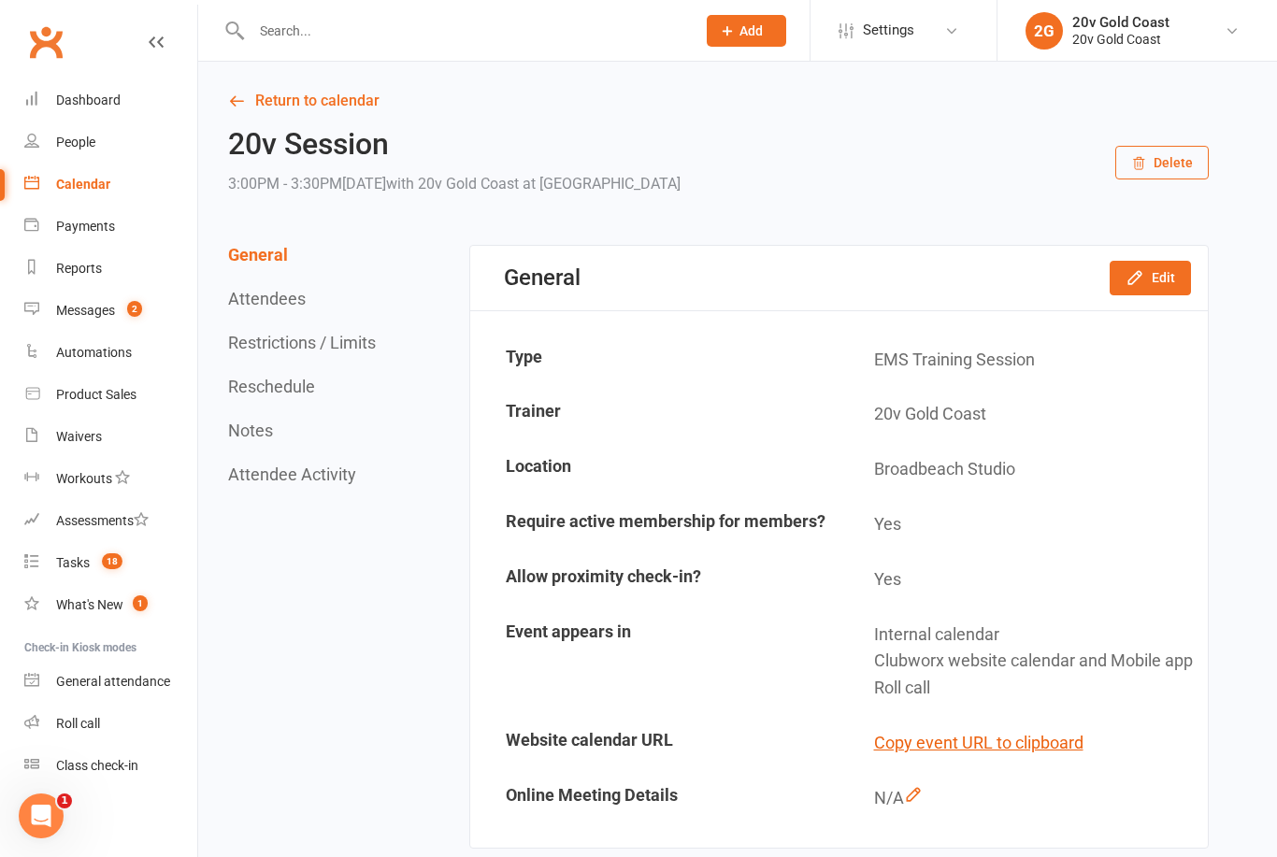
click at [1175, 280] on button "Edit" at bounding box center [1150, 278] width 81 height 34
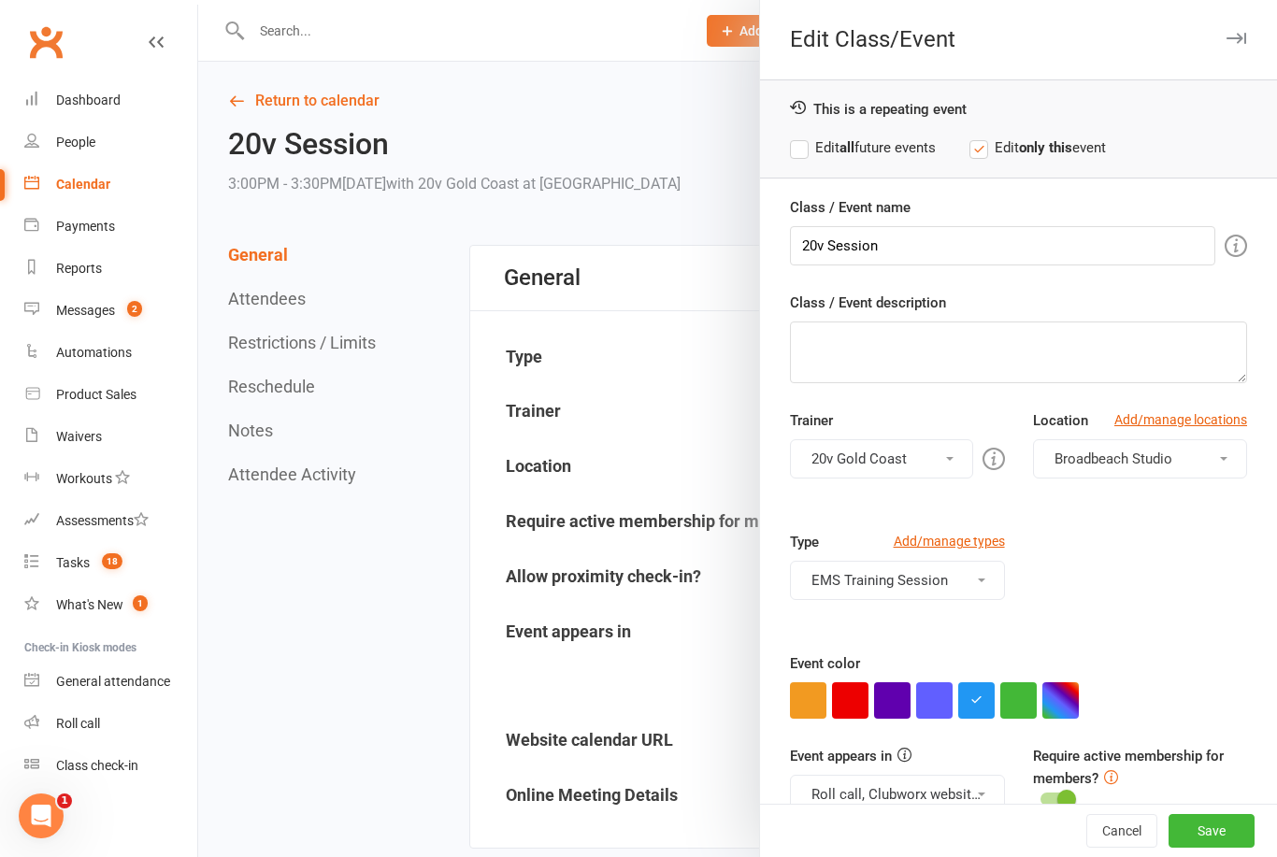
click at [1031, 694] on button "button" at bounding box center [1018, 700] width 36 height 36
click at [965, 587] on button "EMS Training Session" at bounding box center [897, 580] width 214 height 39
click at [926, 670] on link "Trial" at bounding box center [897, 662] width 212 height 37
click at [977, 580] on button "EMS Training Session, Trial" at bounding box center [897, 580] width 214 height 39
click at [952, 622] on link "EMS Training Session" at bounding box center [897, 625] width 212 height 37
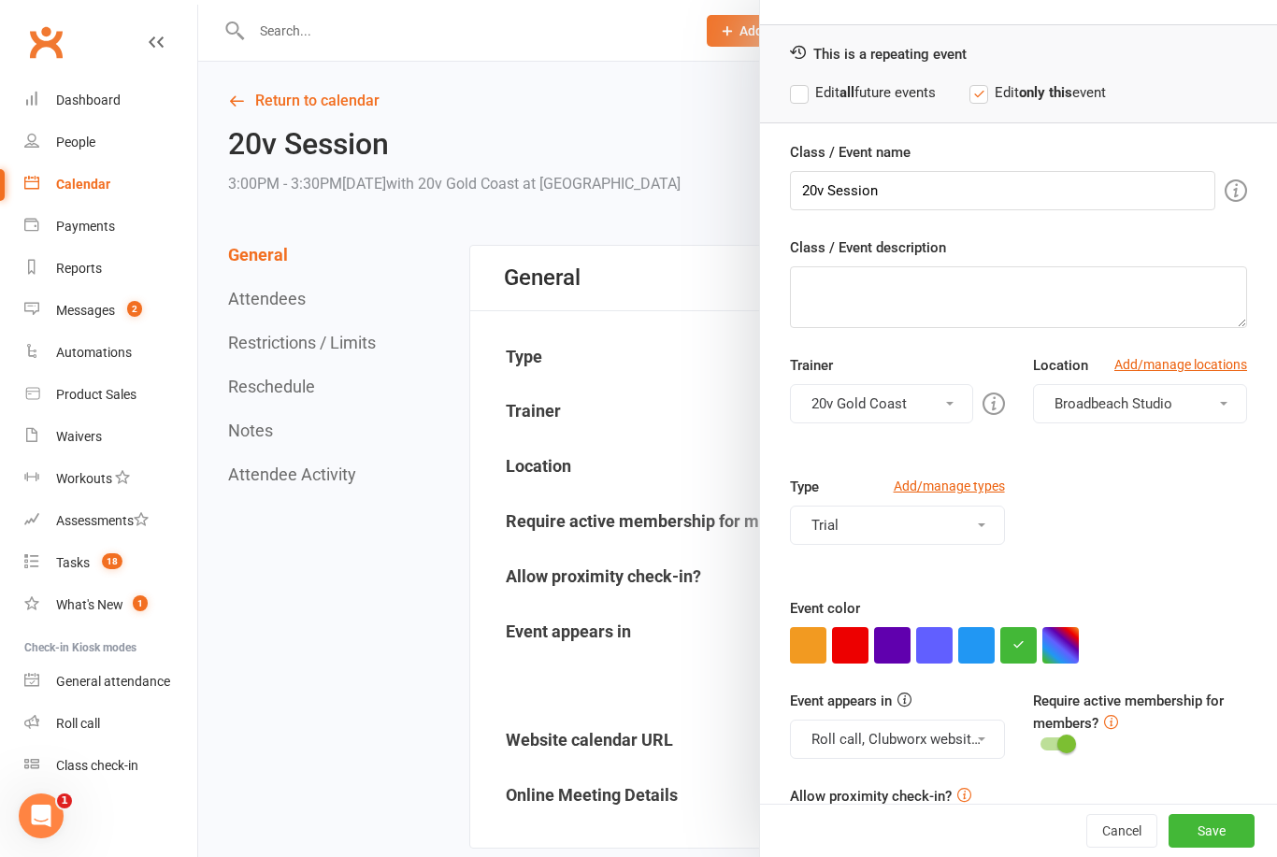
click at [973, 753] on button "Roll call, Clubworx website calendar and Mobile app" at bounding box center [897, 739] width 214 height 39
click at [973, 796] on link "Clubworx website calendar and Mobile app" at bounding box center [947, 785] width 313 height 37
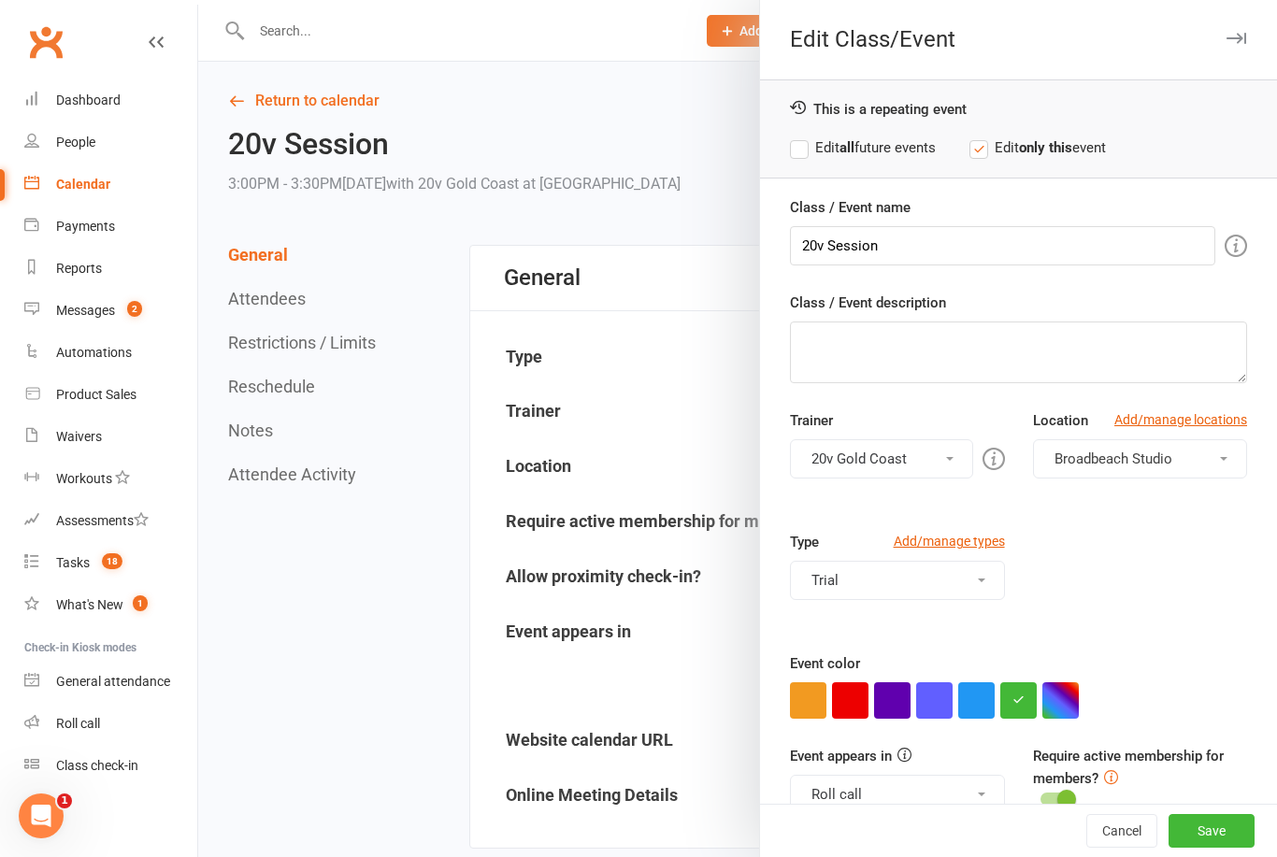
scroll to position [0, 0]
click at [1042, 262] on input "20v Session" at bounding box center [1002, 245] width 425 height 39
type input "20v Session trial"
click at [1126, 300] on div "Class / Event description" at bounding box center [1018, 338] width 457 height 92
click at [1223, 848] on button "Save" at bounding box center [1212, 831] width 86 height 34
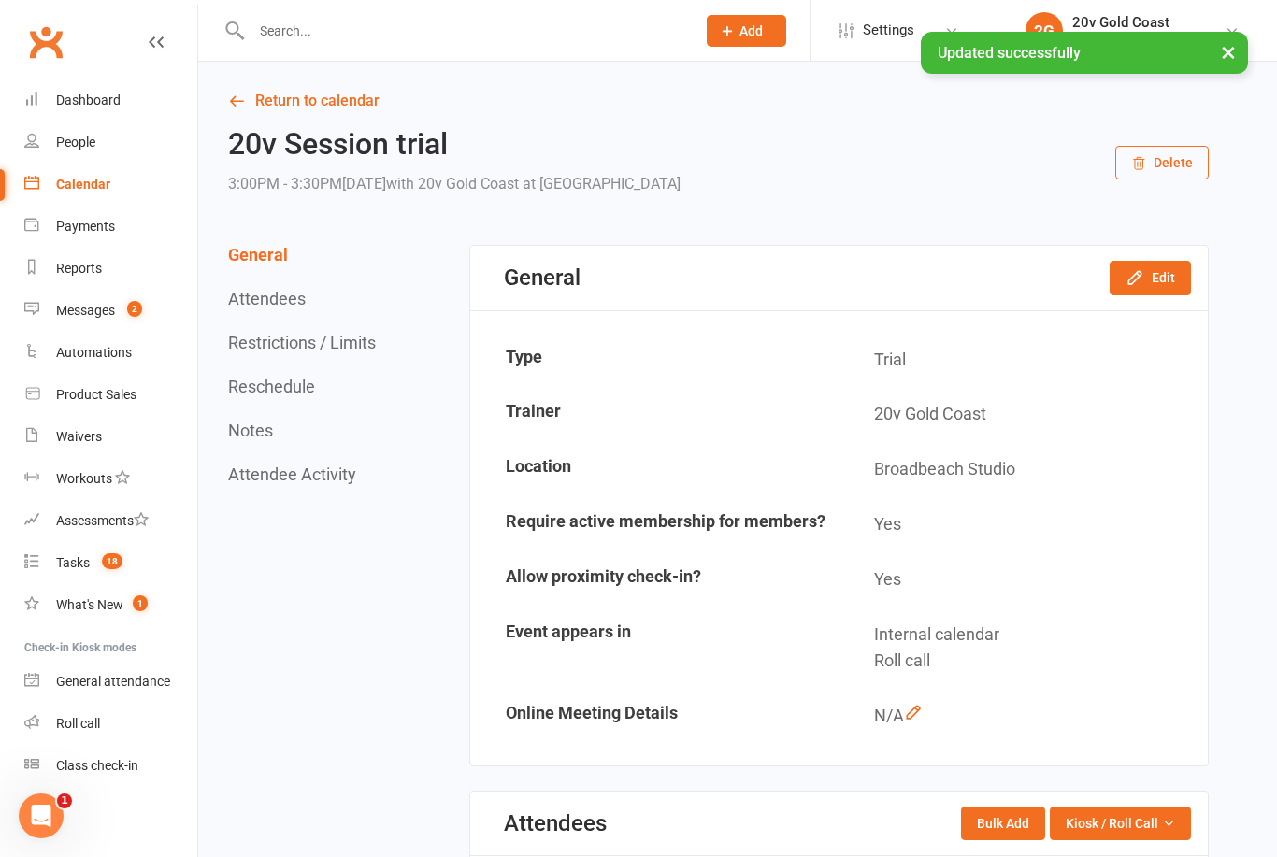
click at [107, 189] on div "Calendar" at bounding box center [83, 184] width 54 height 15
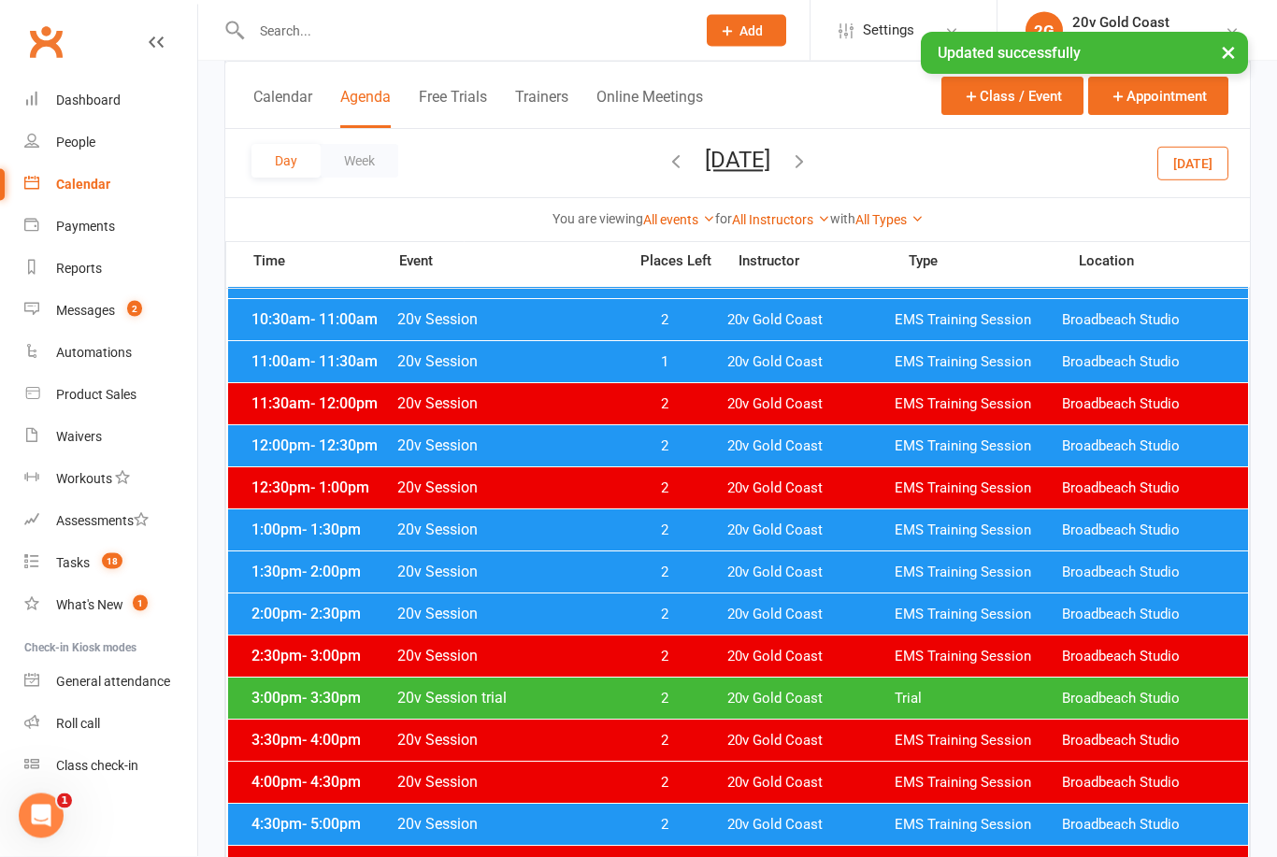
click at [910, 699] on span "Trial" at bounding box center [978, 700] width 167 height 18
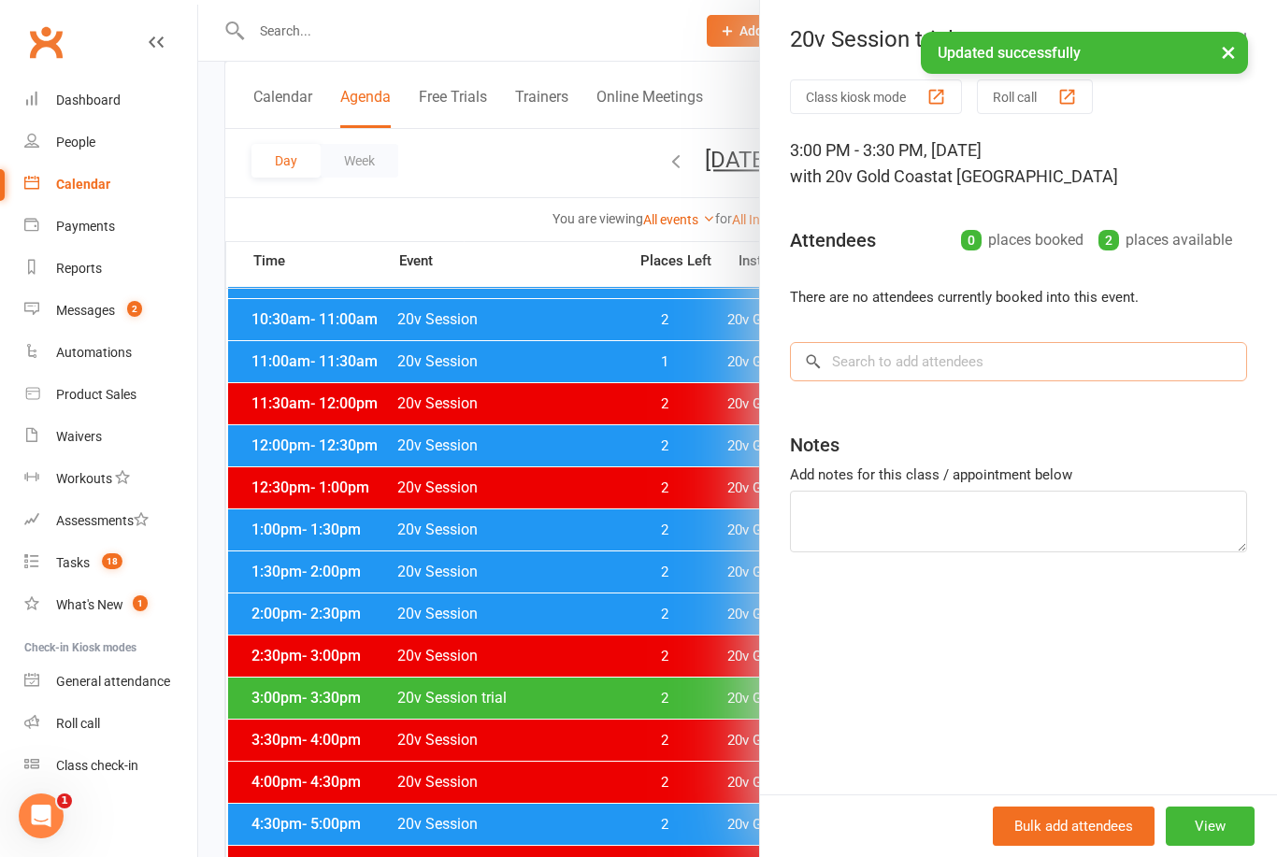
click at [1059, 369] on input "search" at bounding box center [1018, 361] width 457 height 39
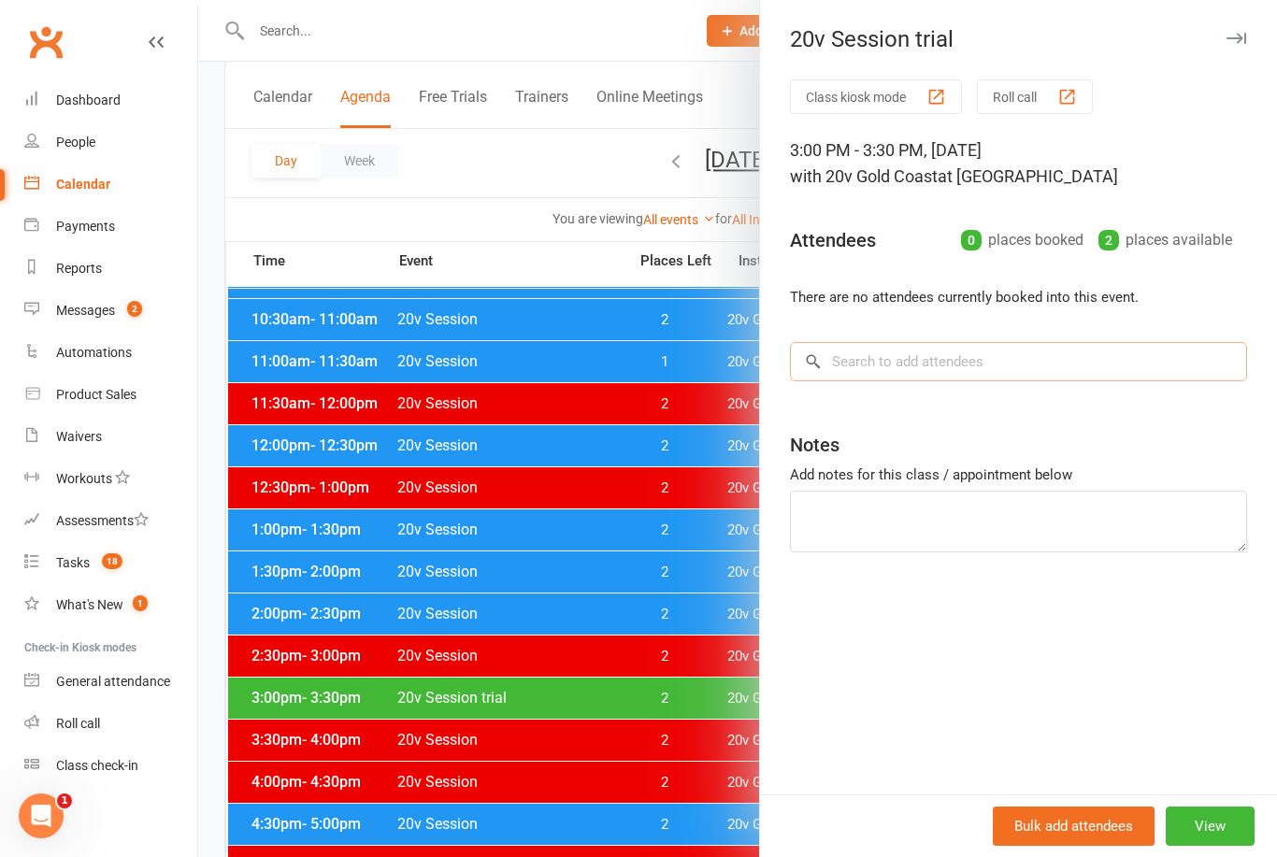
scroll to position [483, 0]
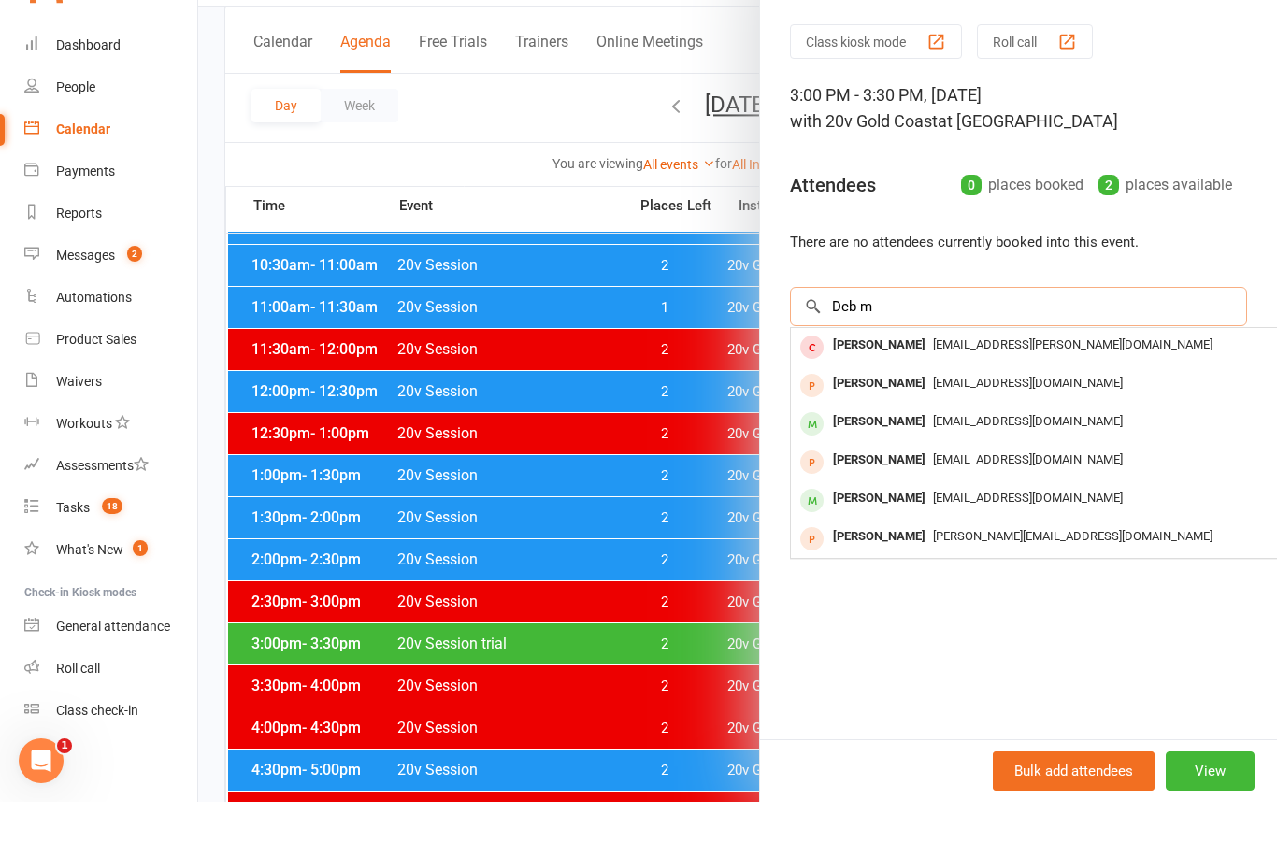
type input "Deb m"
click at [1038, 431] on span "[EMAIL_ADDRESS][DOMAIN_NAME]" at bounding box center [1028, 438] width 190 height 14
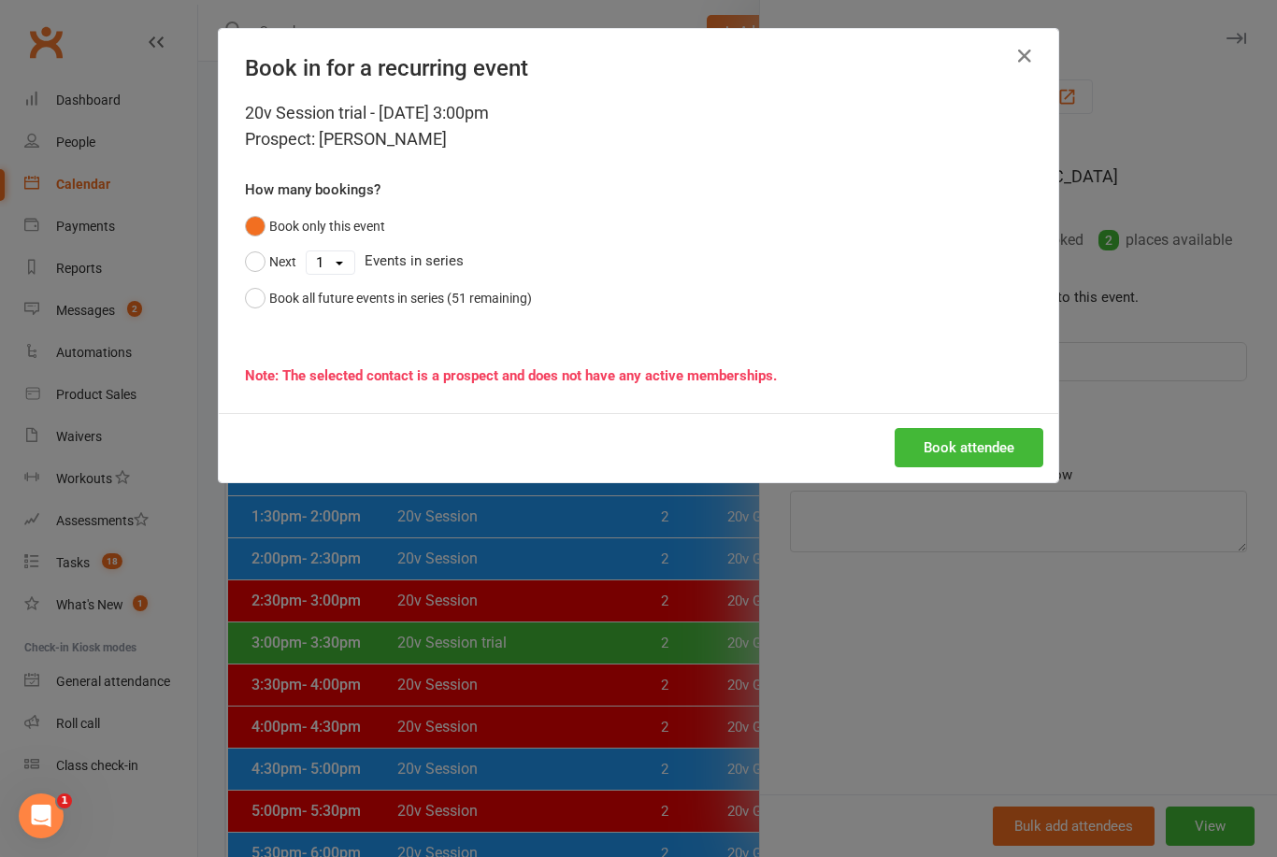
click at [987, 449] on button "Book attendee" at bounding box center [969, 447] width 149 height 39
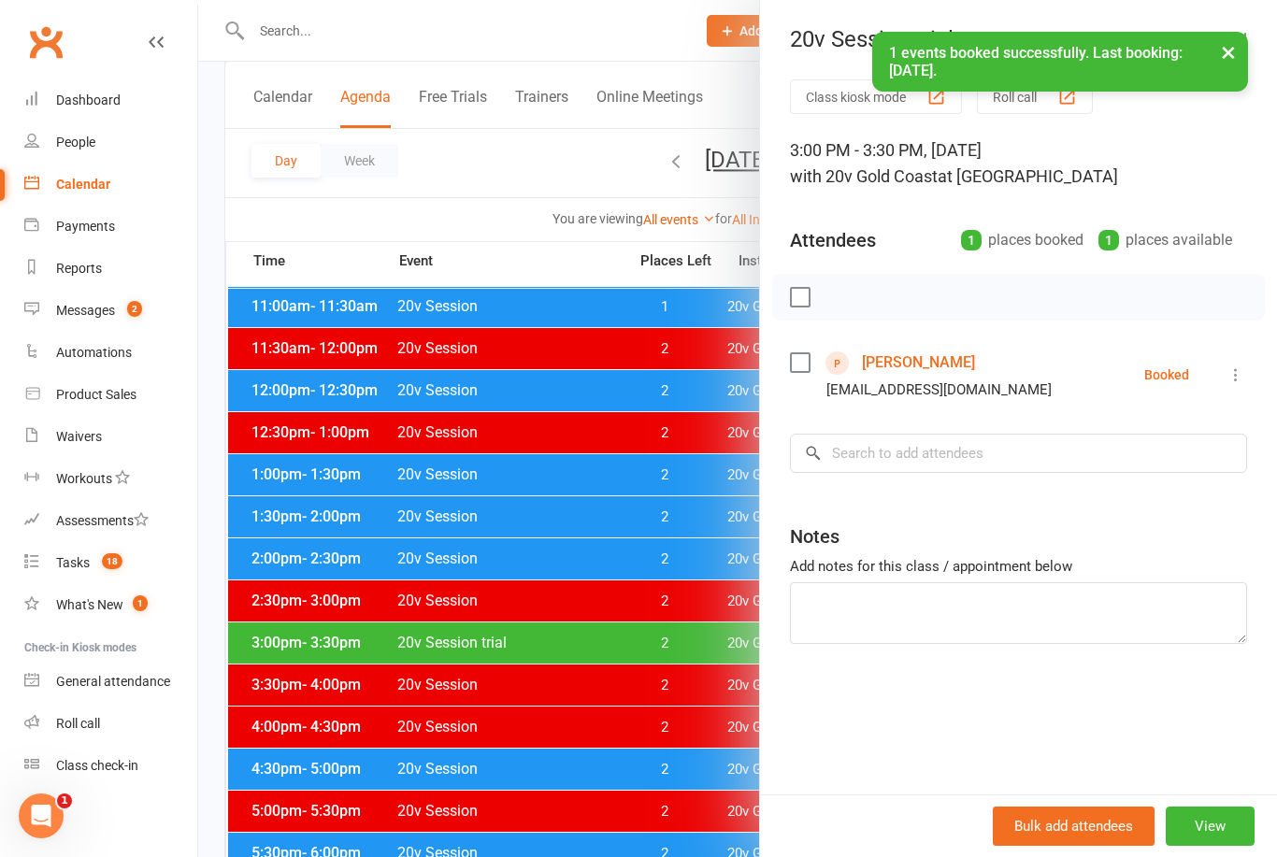
click at [936, 368] on link "[PERSON_NAME]" at bounding box center [918, 363] width 113 height 30
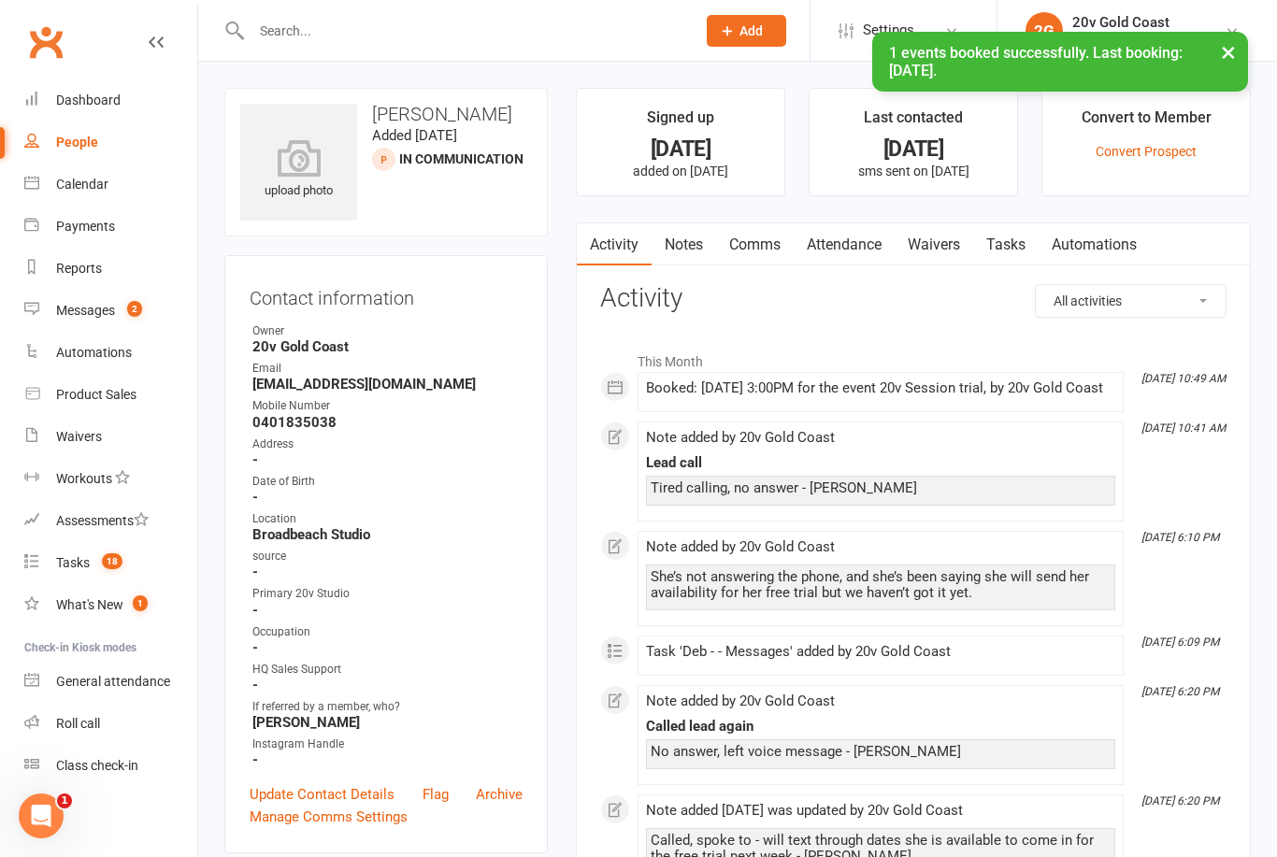
click at [84, 197] on link "Calendar" at bounding box center [110, 185] width 173 height 42
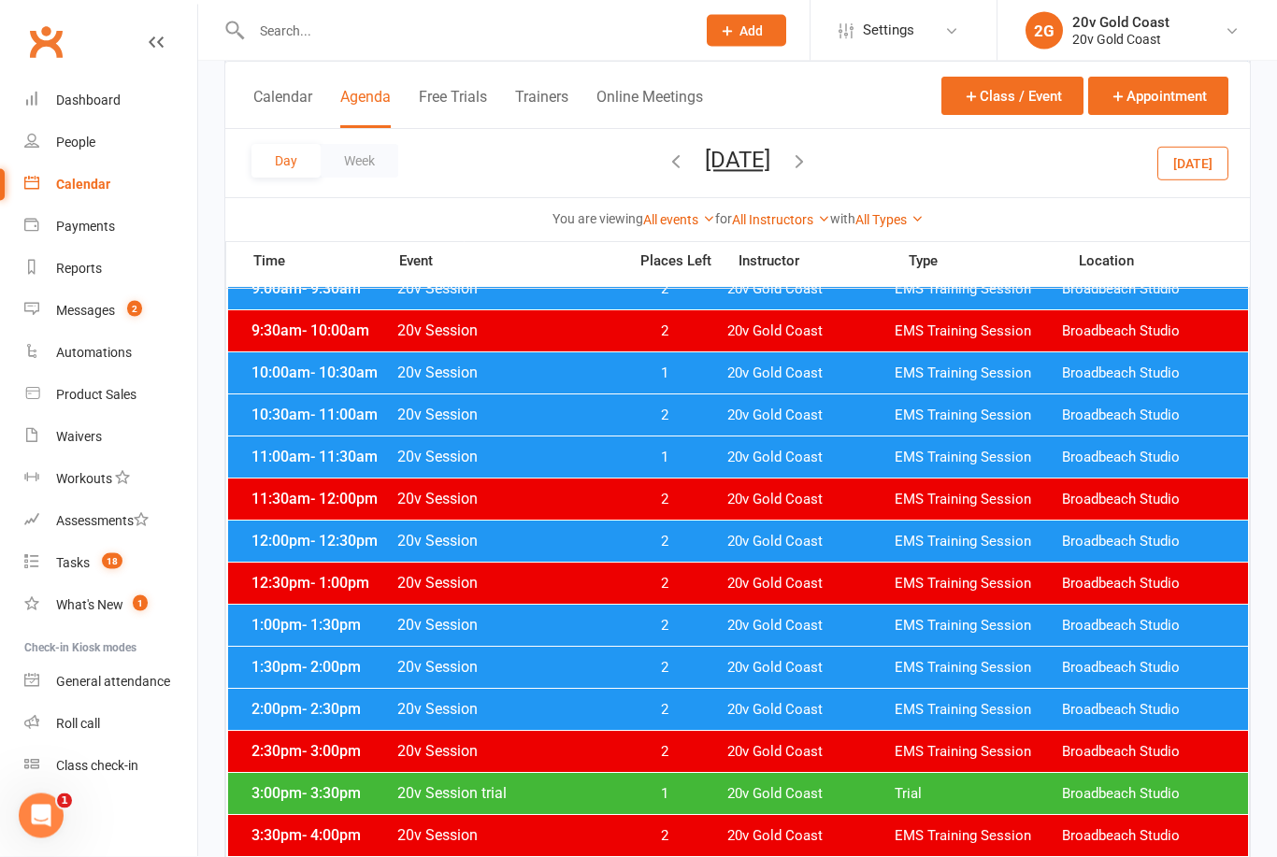
scroll to position [389, 0]
click at [308, 768] on div "2:30pm - 3:00pm 20v Session 2 20v Gold Coast EMS Training Session Broadbeach St…" at bounding box center [738, 751] width 1020 height 41
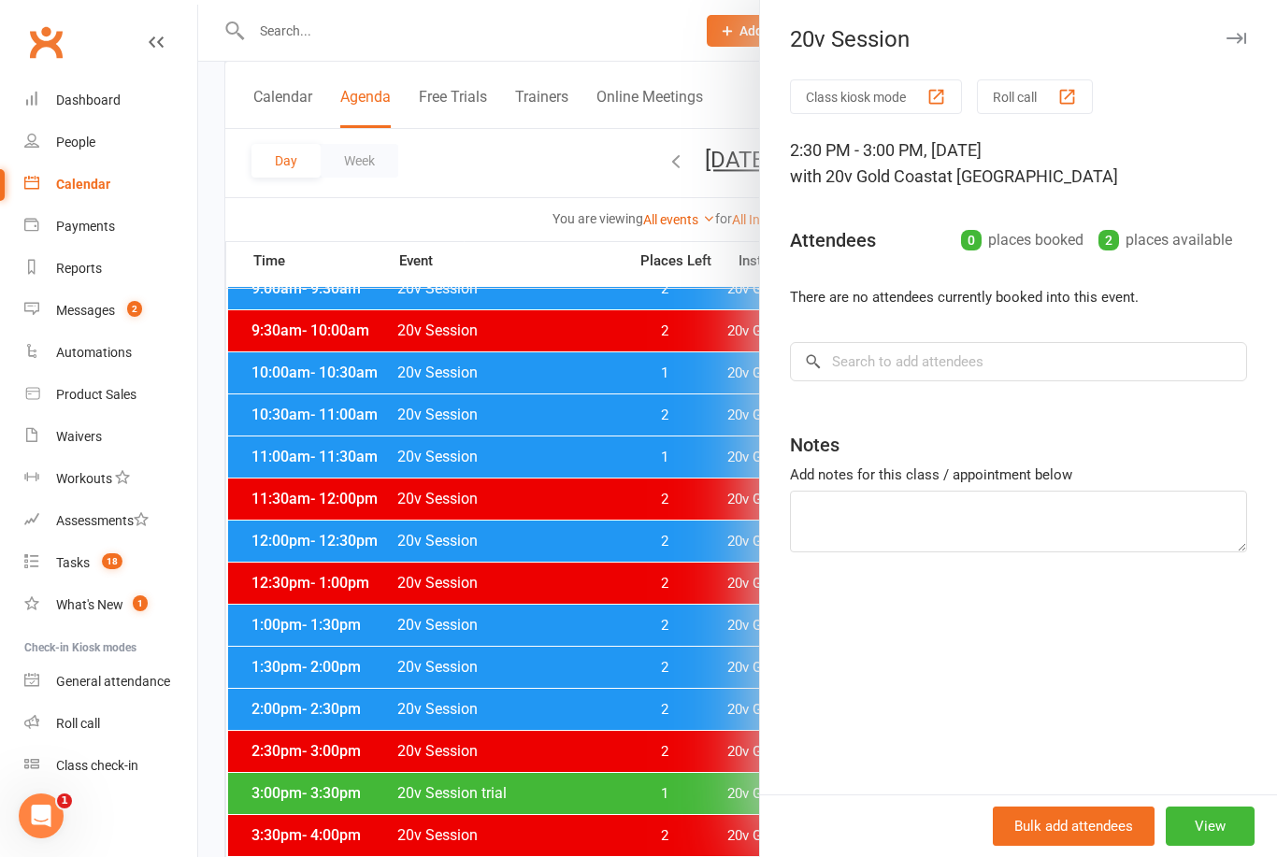
click at [276, 802] on div at bounding box center [737, 428] width 1079 height 857
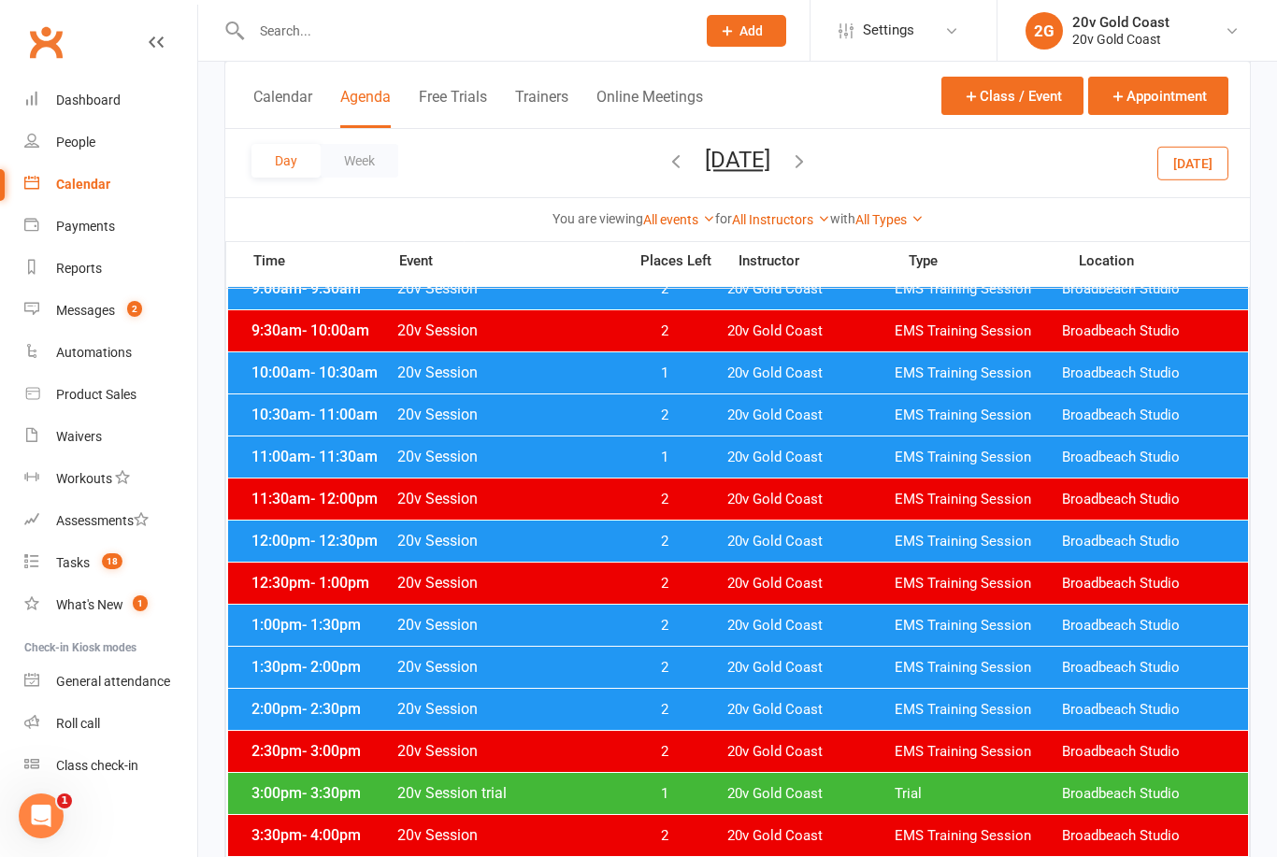
click at [286, 801] on span "3:00pm - 3:30pm" at bounding box center [322, 793] width 150 height 18
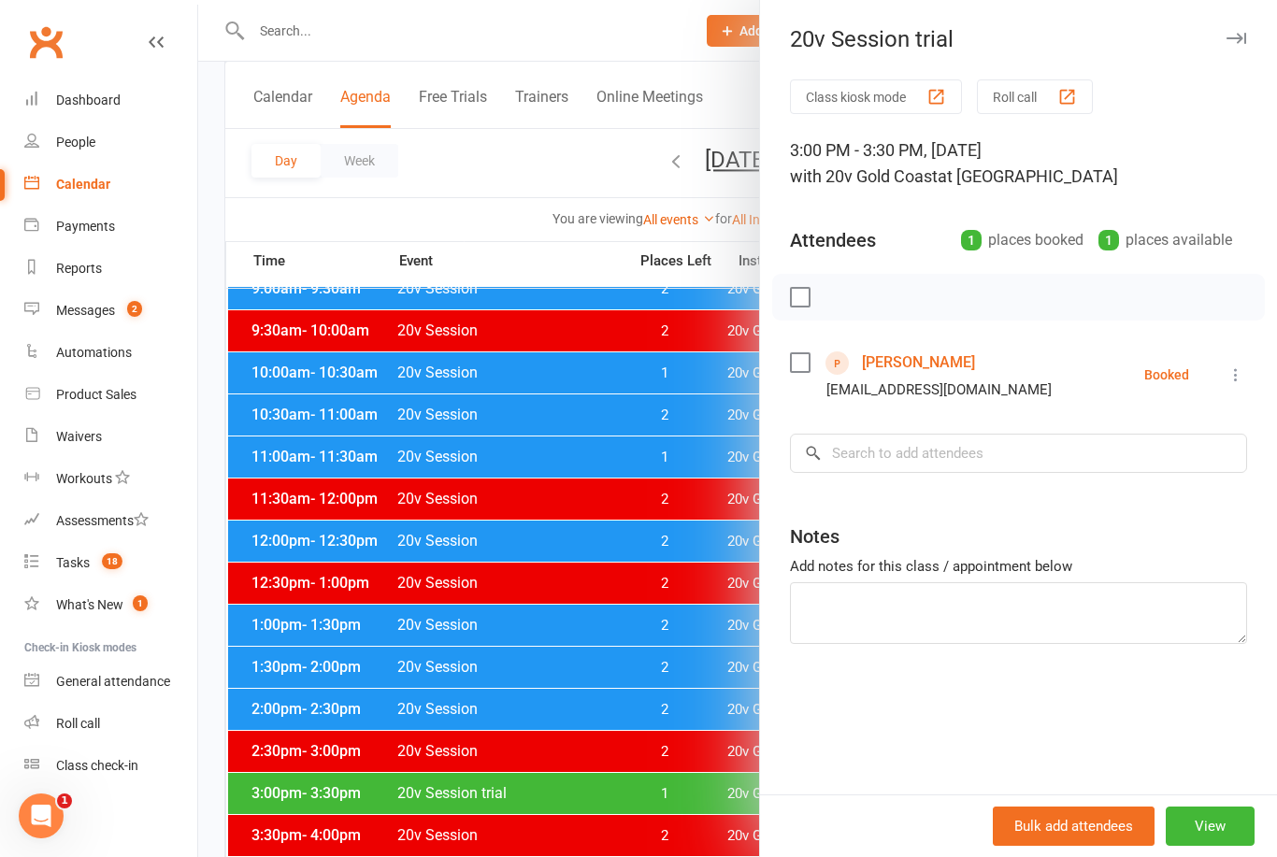
click at [952, 371] on link "[PERSON_NAME]" at bounding box center [918, 363] width 113 height 30
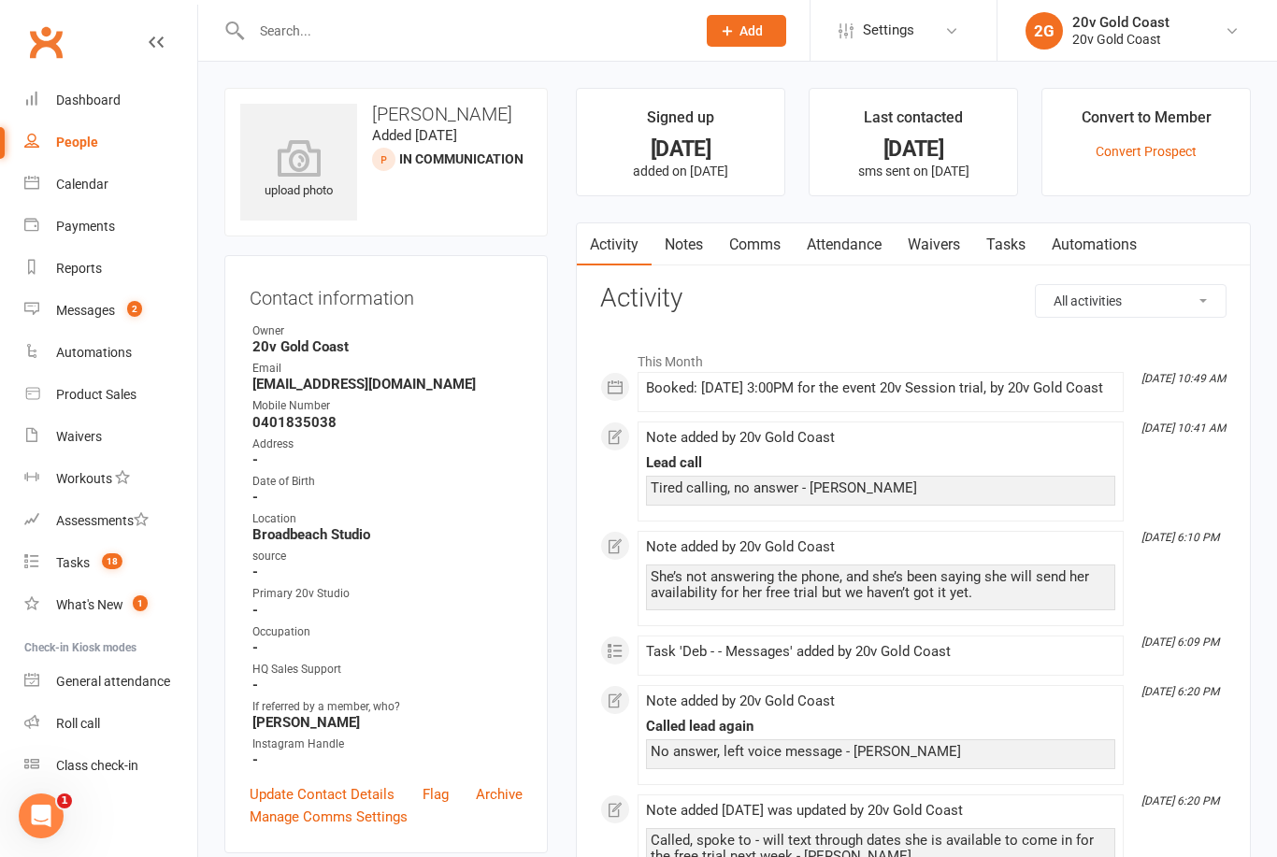
click at [758, 241] on link "Comms" at bounding box center [755, 244] width 78 height 43
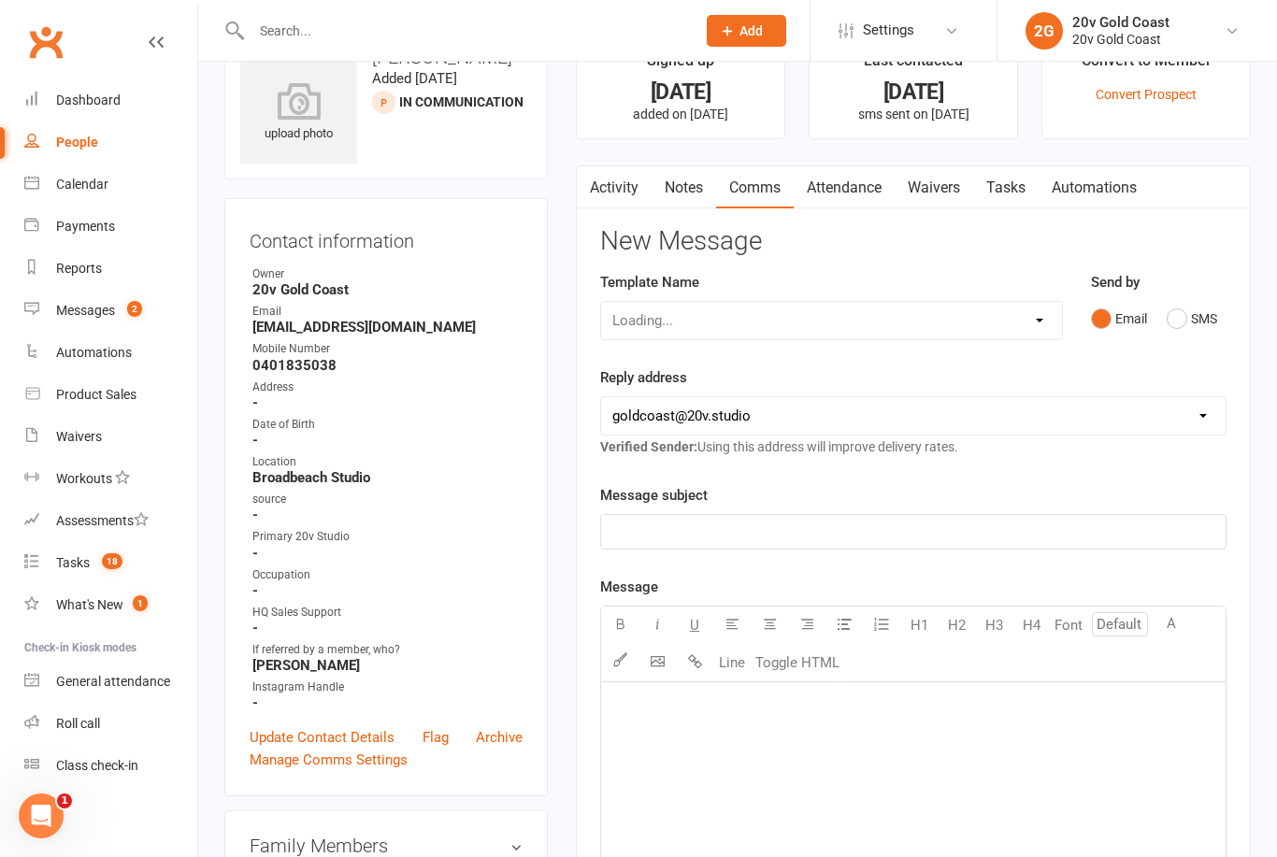
scroll to position [60, 0]
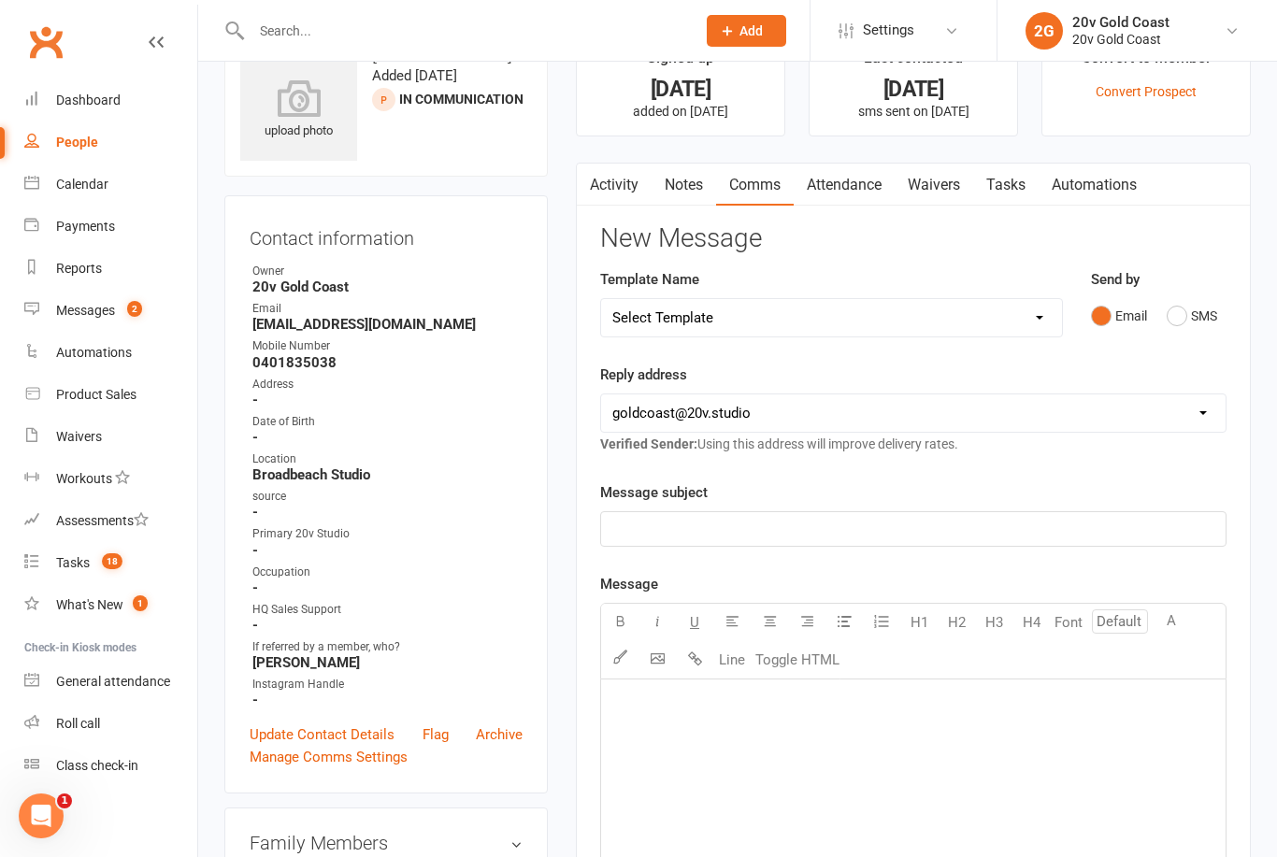
click at [1191, 314] on button "SMS" at bounding box center [1192, 316] width 50 height 36
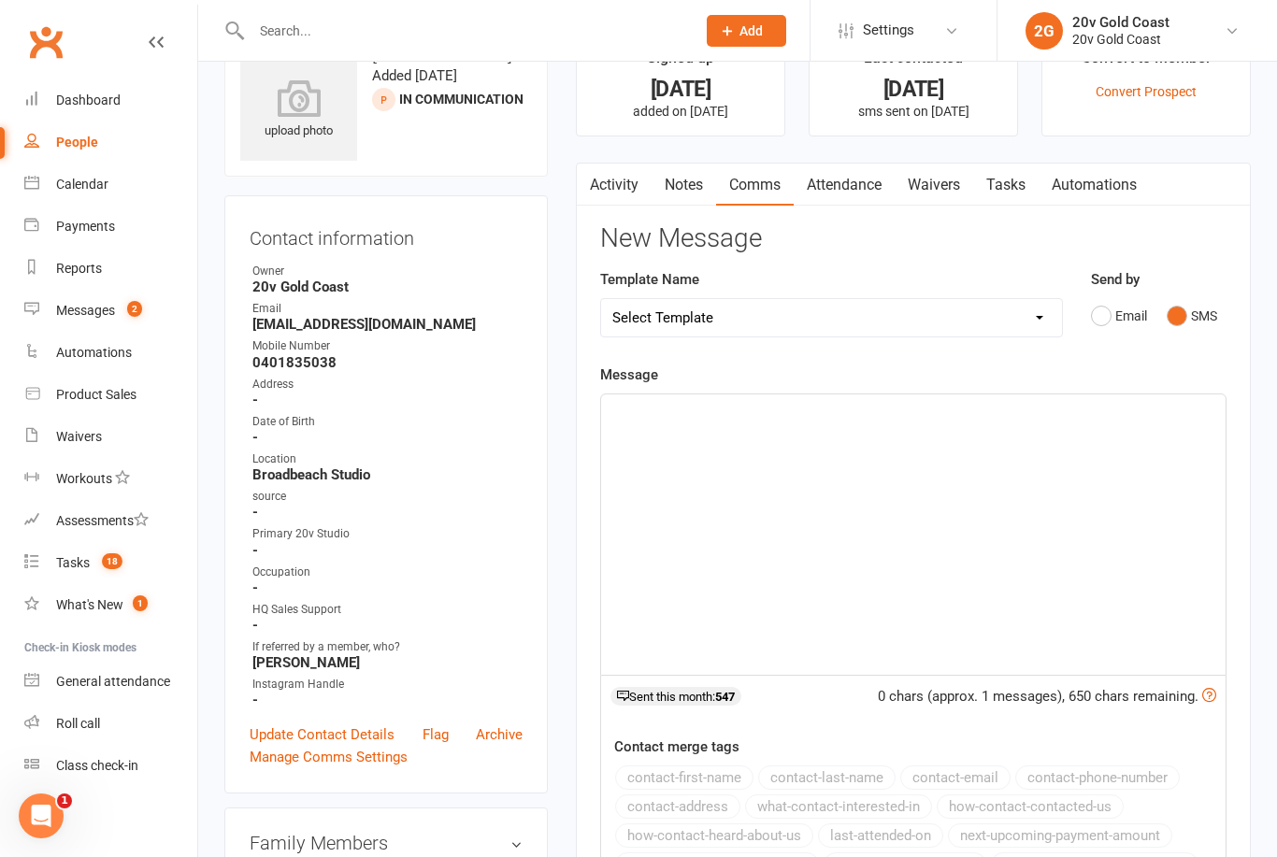
click at [909, 667] on div "﻿" at bounding box center [913, 535] width 624 height 280
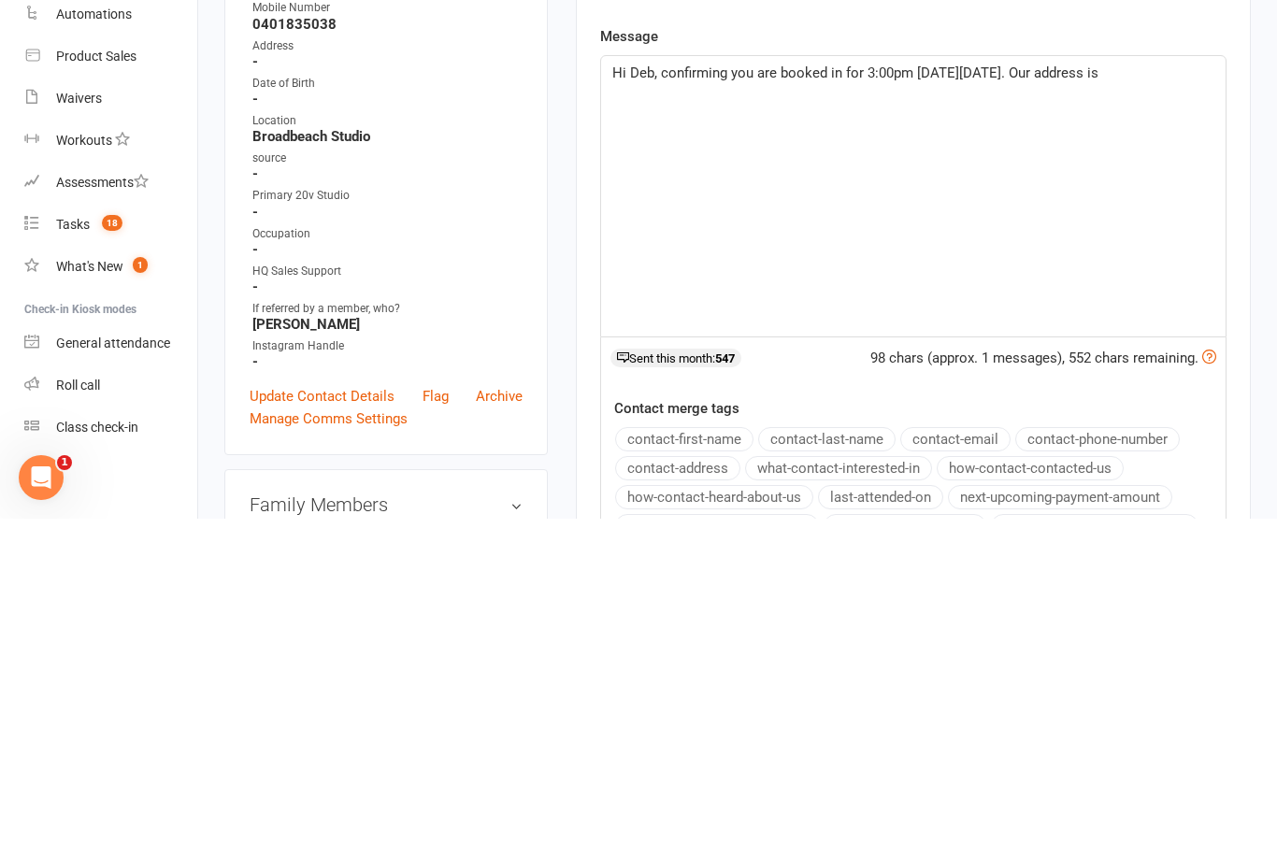
click at [741, 395] on div "Hi Deb, confirming you are booked in for 3:00pm [DATE][DATE]. Our address is" at bounding box center [913, 535] width 624 height 280
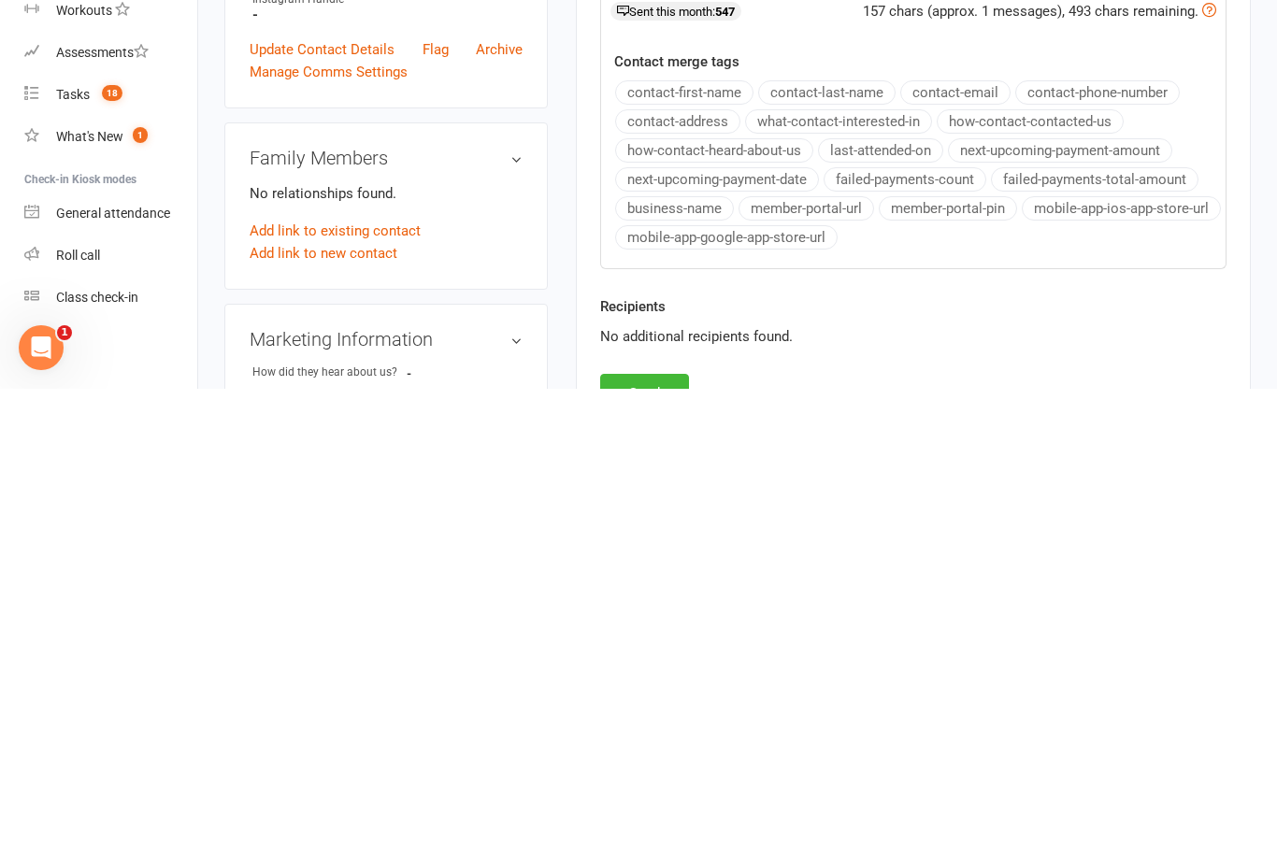
scroll to position [289, 0]
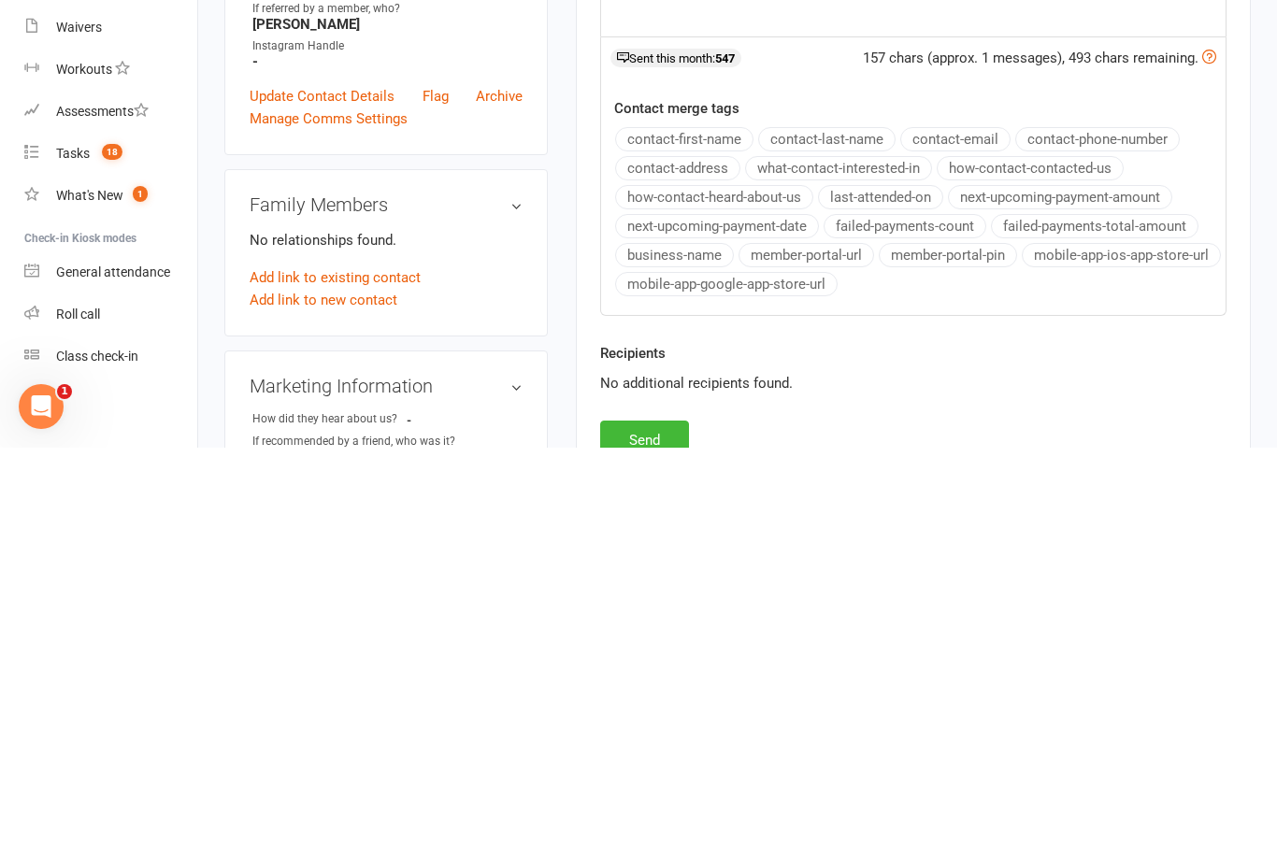
click at [688, 830] on button "Send" at bounding box center [644, 849] width 89 height 39
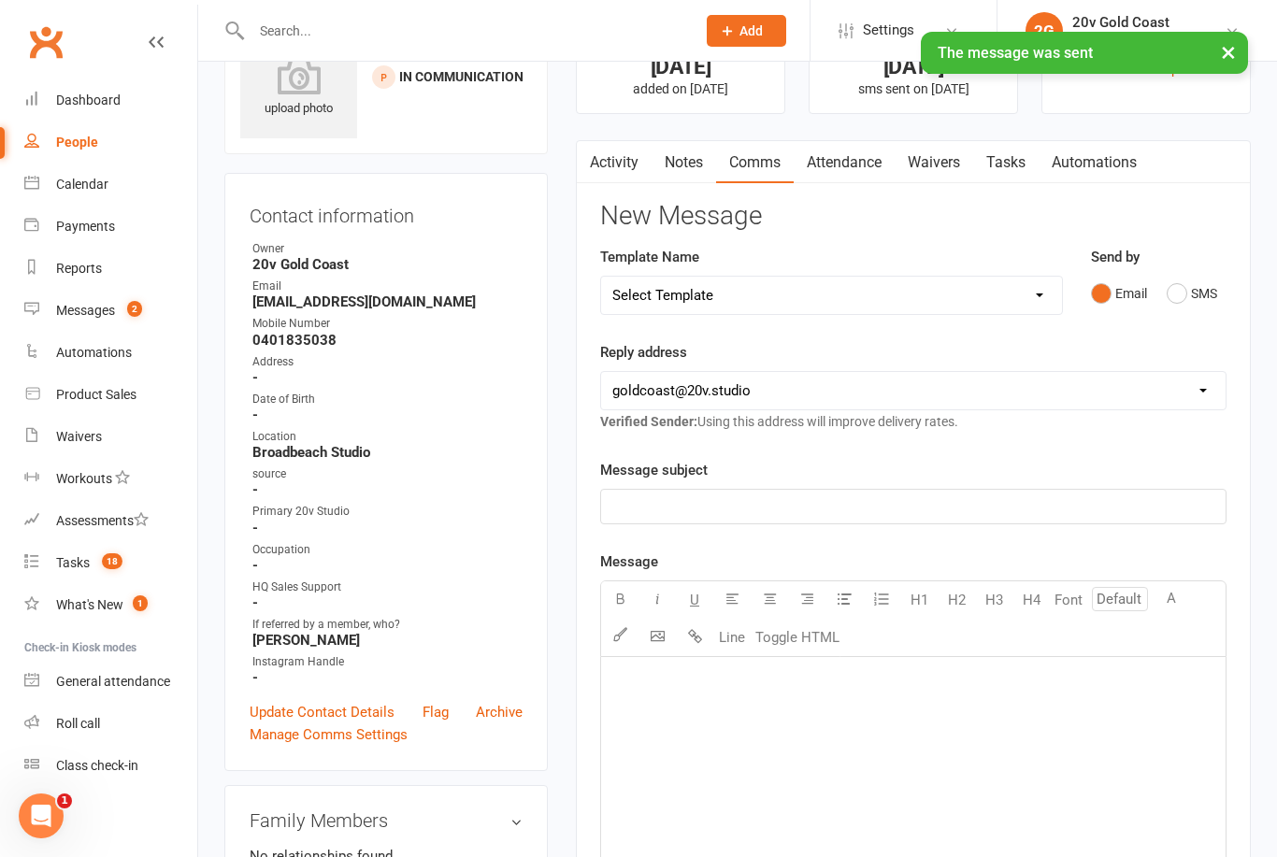
scroll to position [84, 2]
click at [1008, 165] on link "Tasks" at bounding box center [1005, 160] width 65 height 43
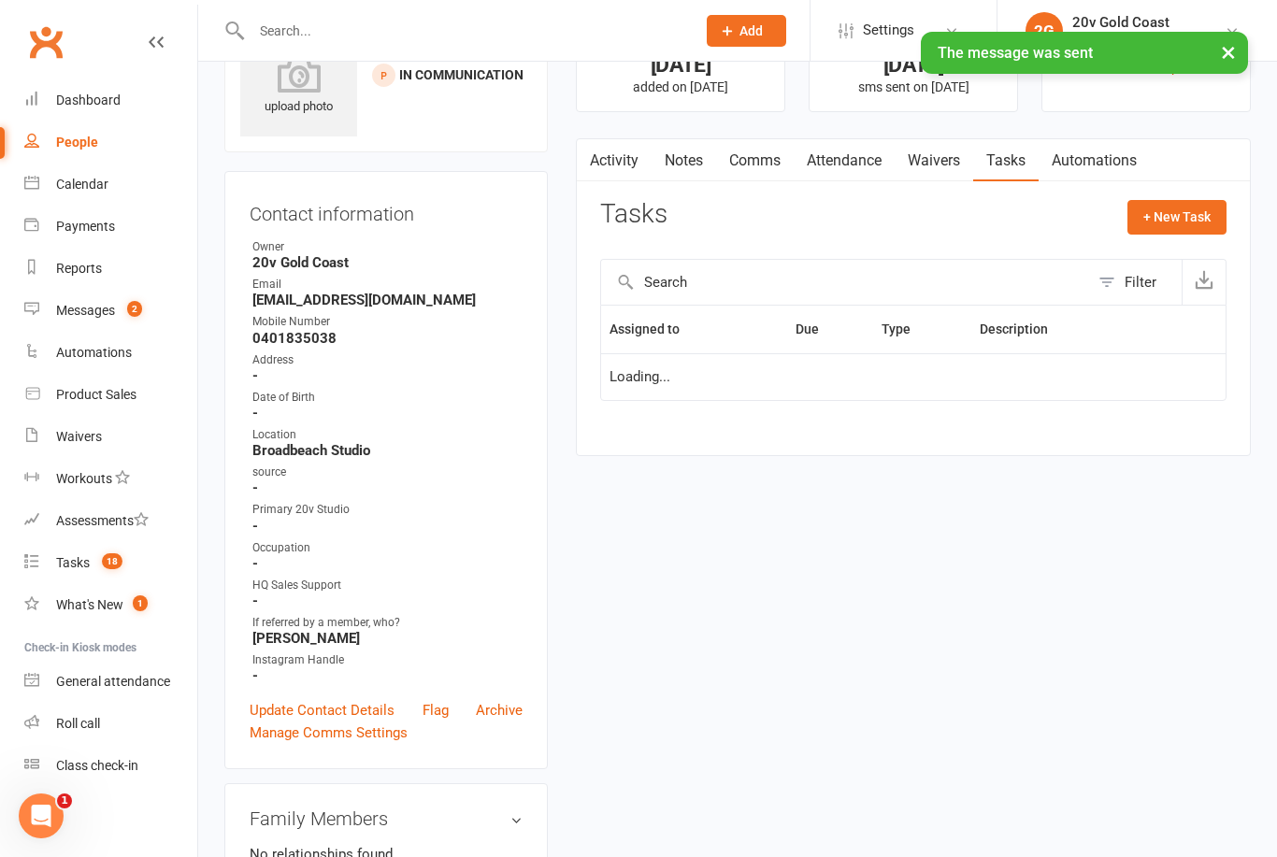
scroll to position [84, 0]
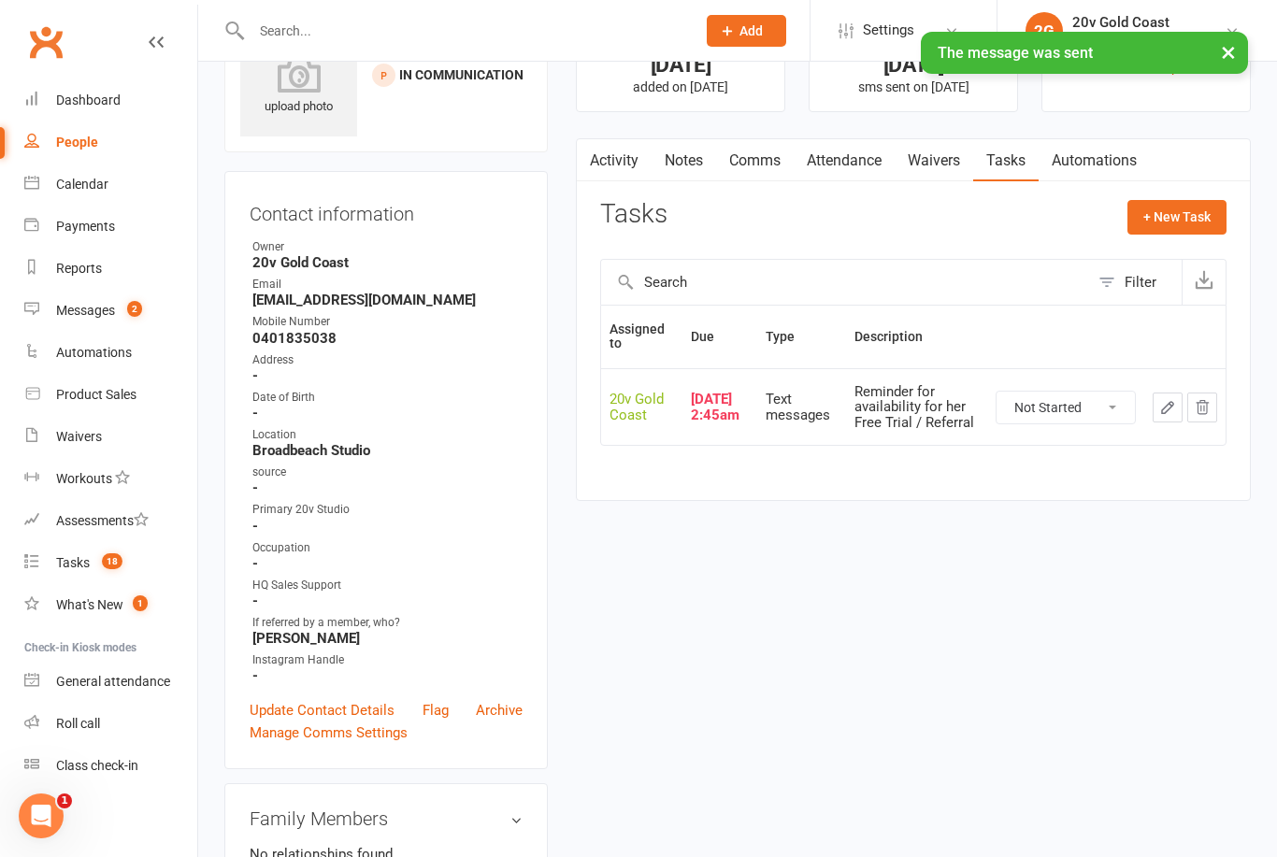
click at [1082, 398] on select "Not Started In Progress Waiting Complete" at bounding box center [1066, 408] width 138 height 32
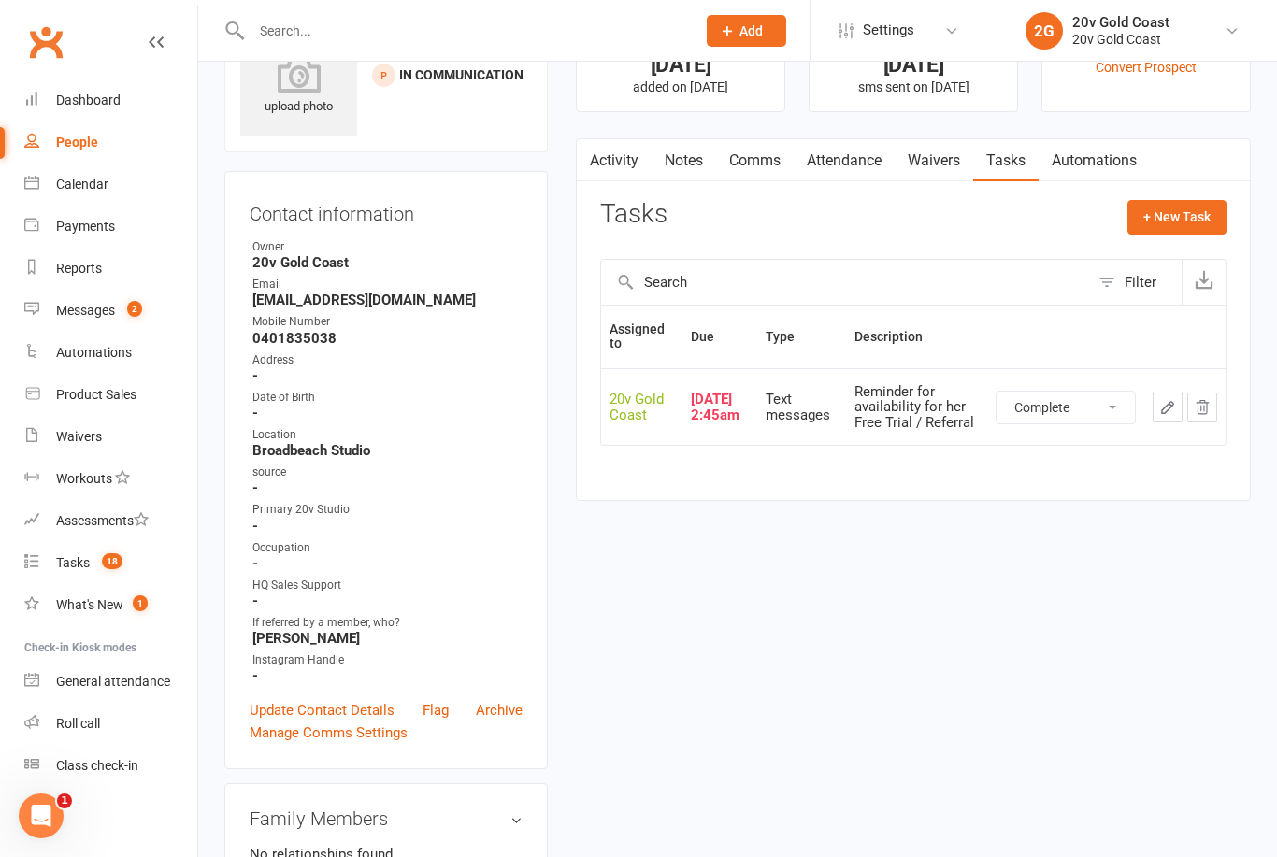
select select "unstarted"
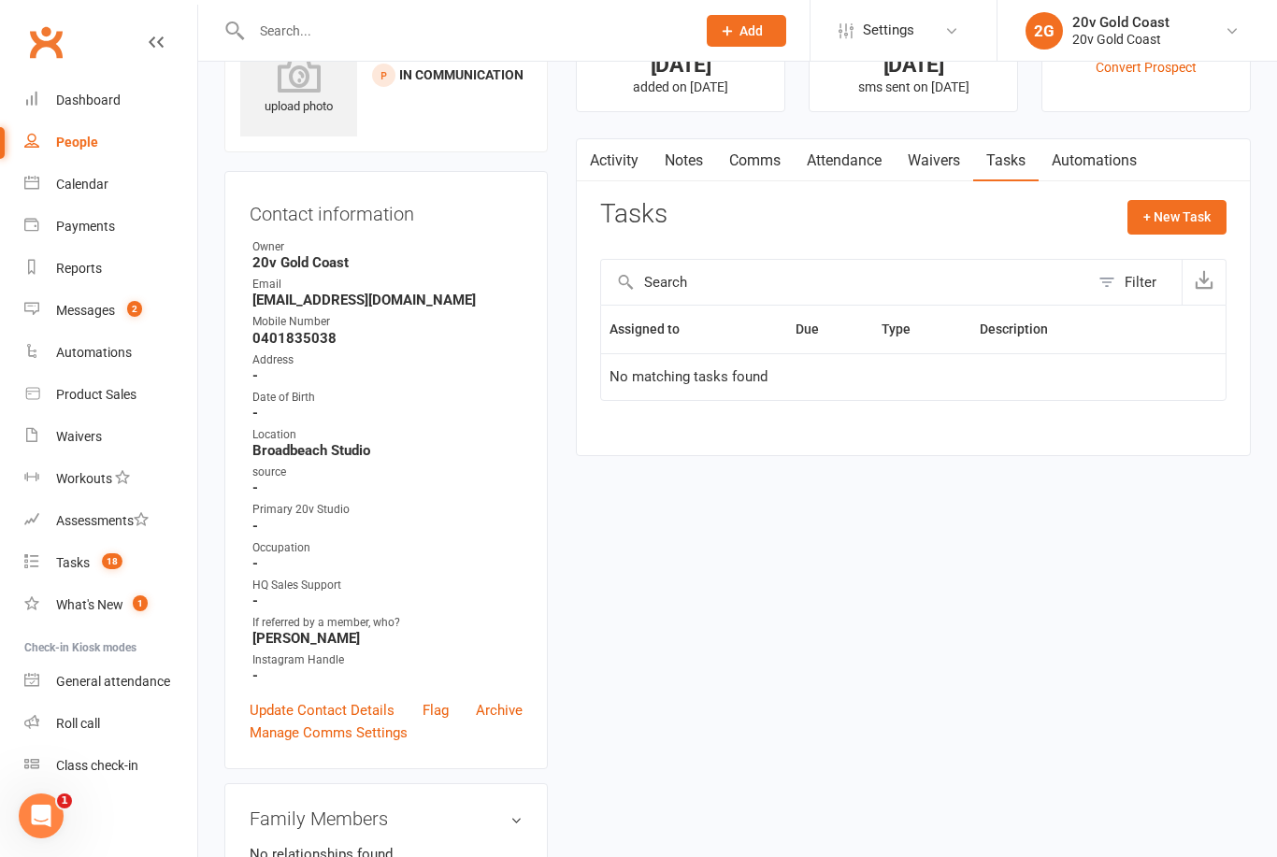
click at [83, 560] on div "Tasks" at bounding box center [73, 562] width 34 height 15
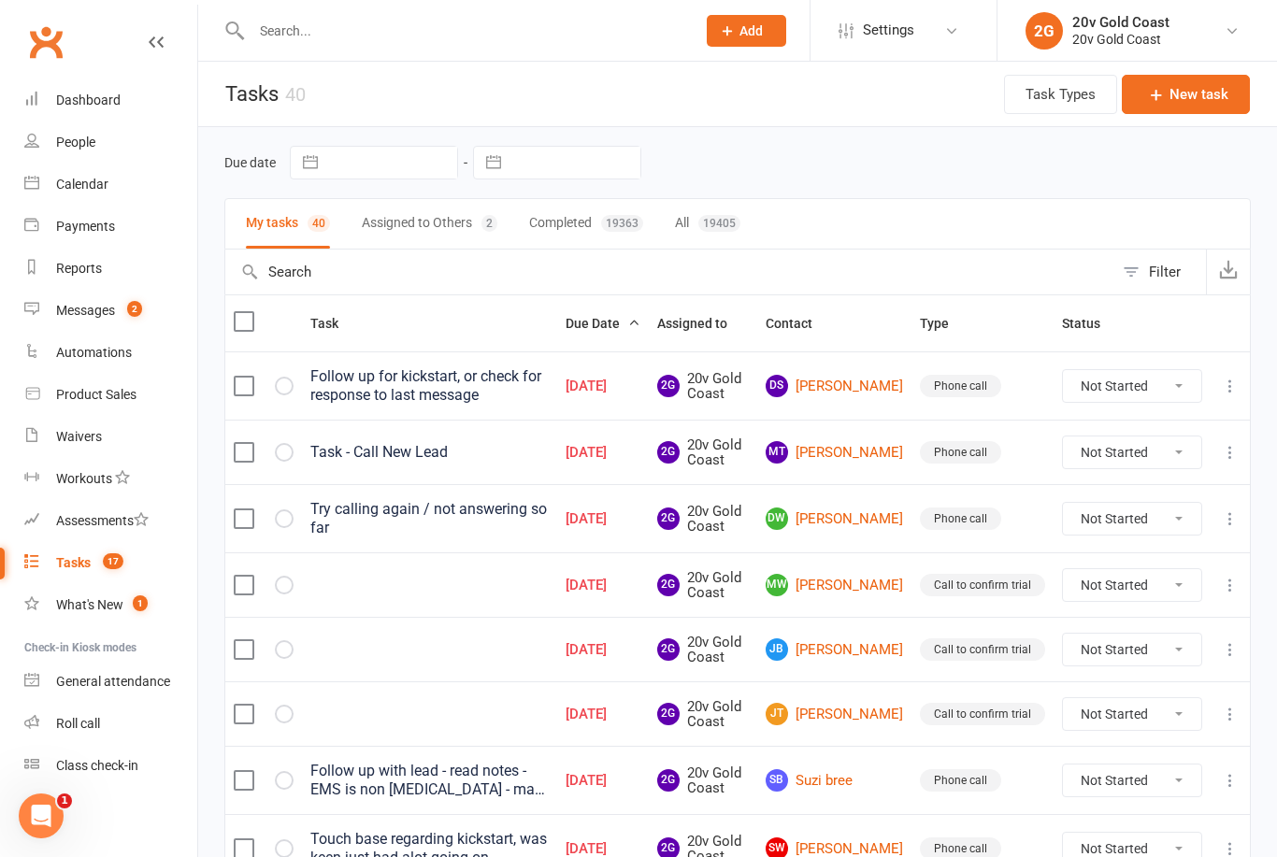
click at [862, 379] on link "DS [PERSON_NAME]" at bounding box center [834, 386] width 137 height 22
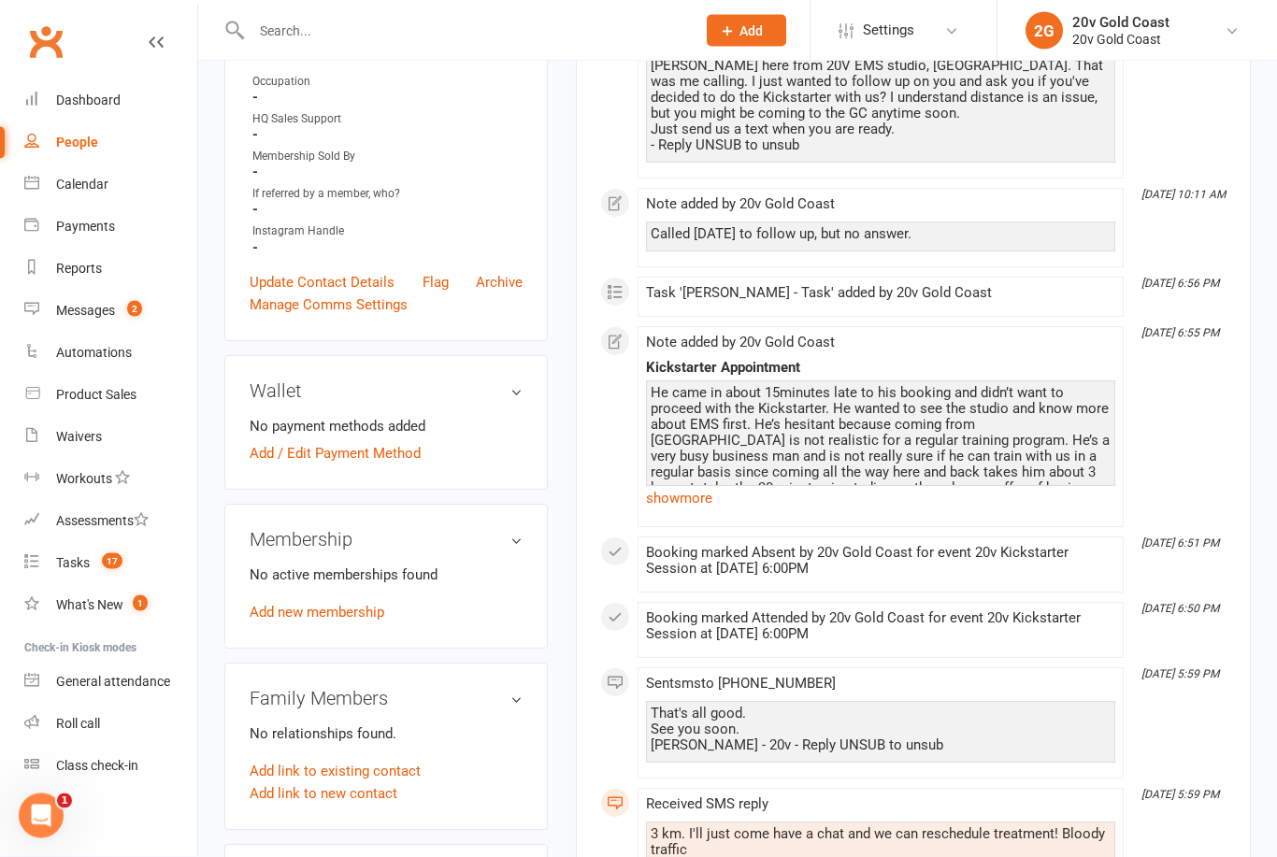
scroll to position [582, 0]
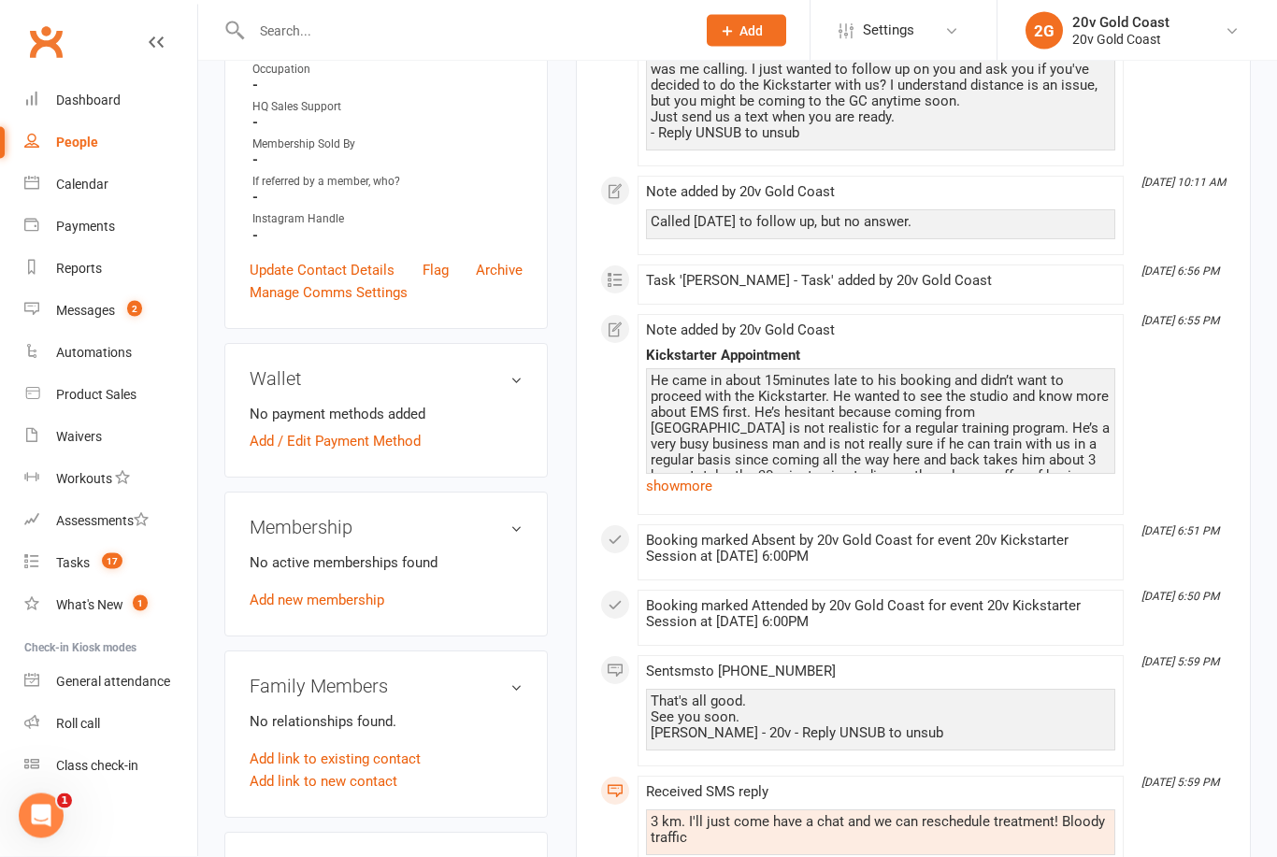
click at [686, 485] on link "show more" at bounding box center [880, 487] width 469 height 26
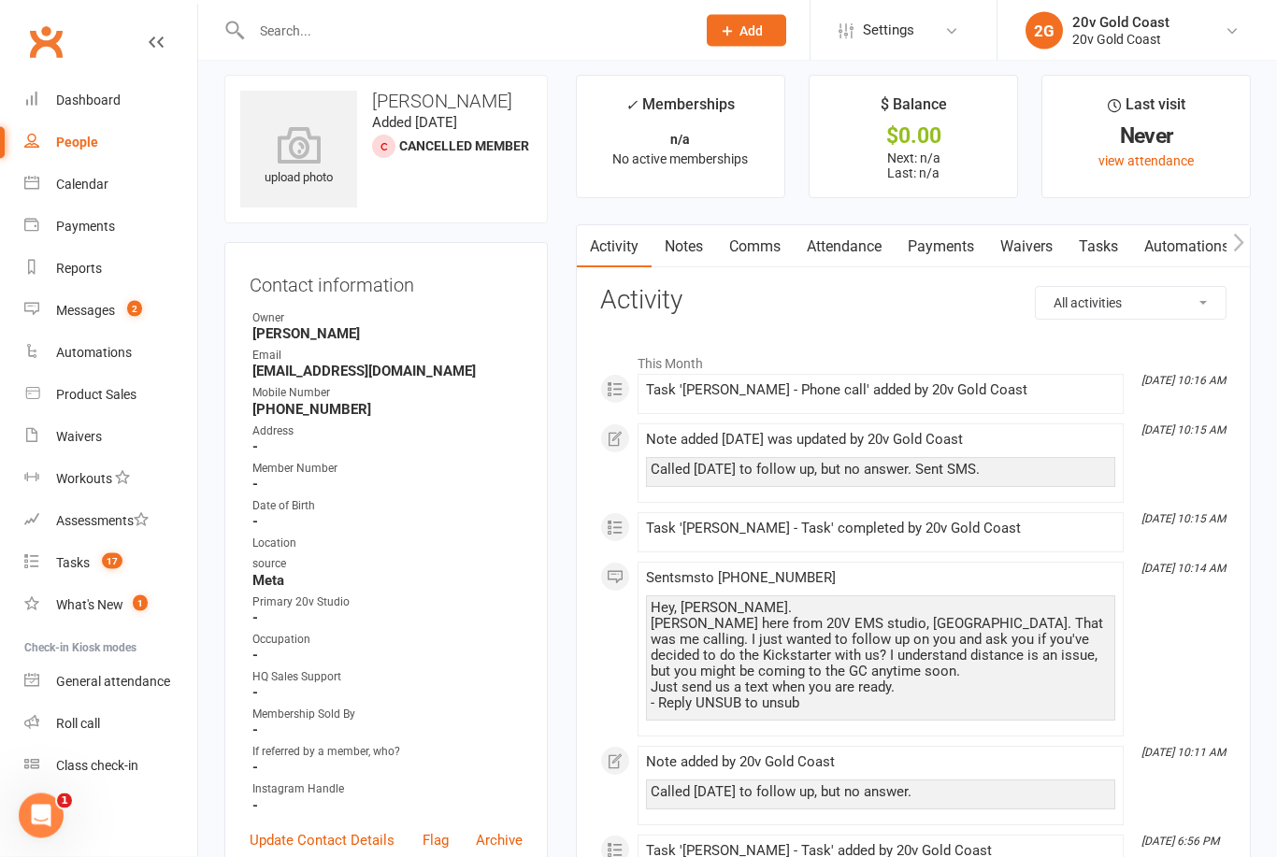
scroll to position [0, 0]
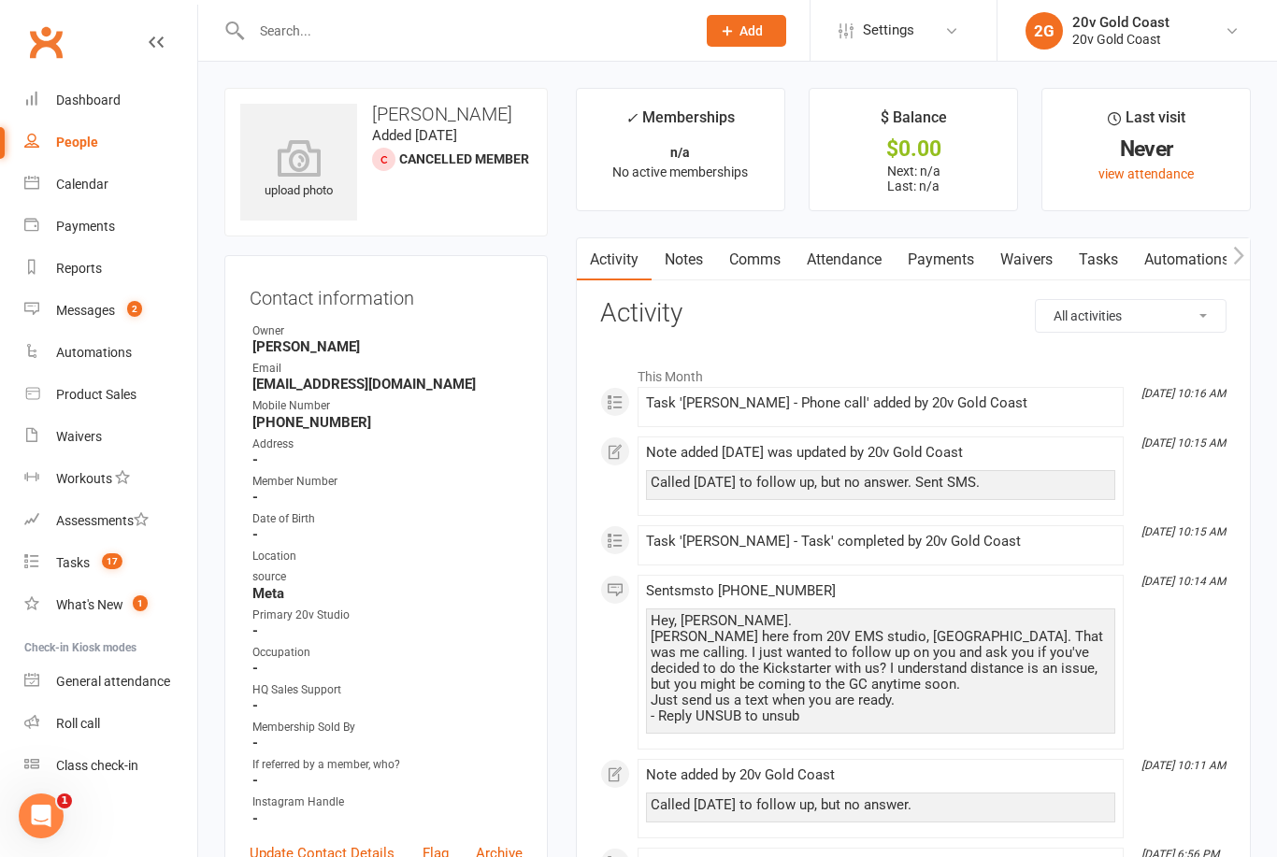
click at [736, 260] on link "Comms" at bounding box center [755, 259] width 78 height 43
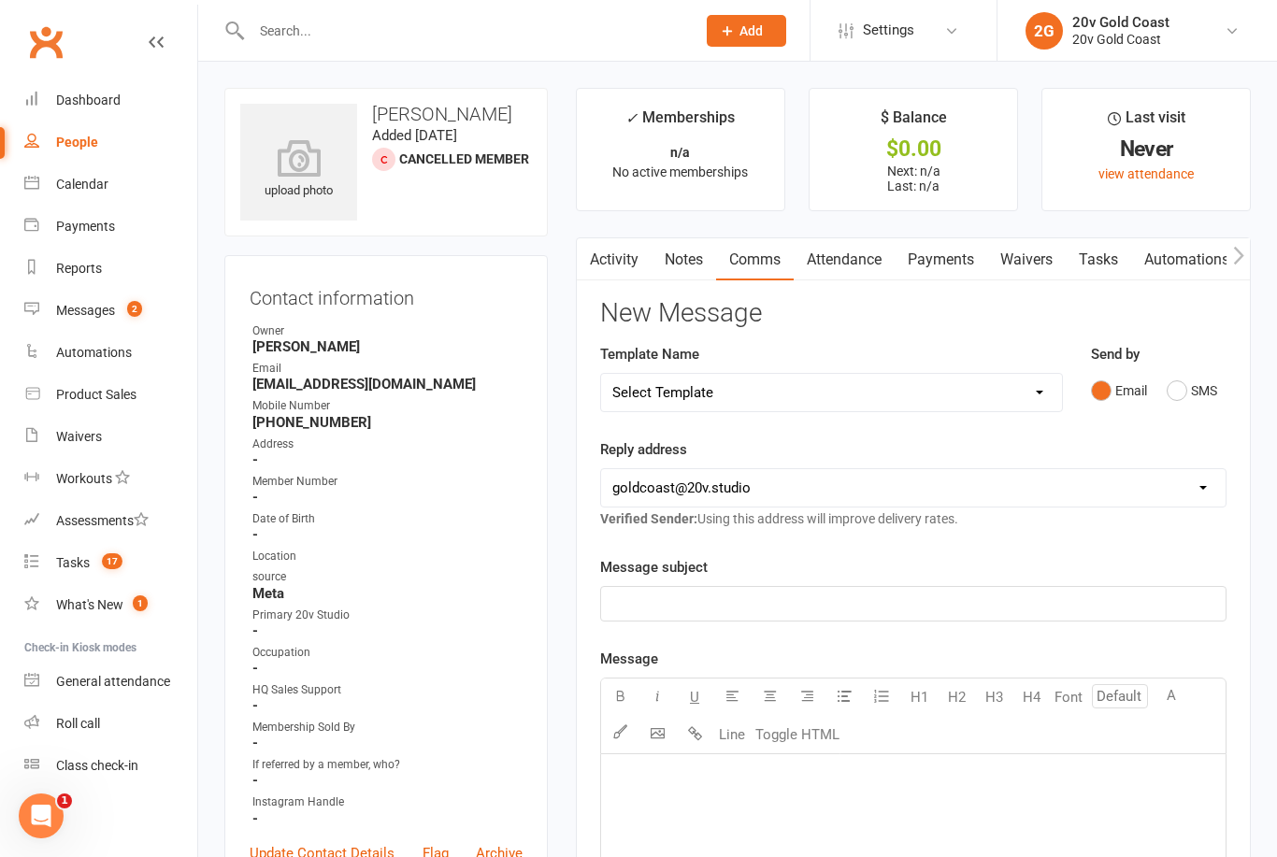
click at [667, 267] on link "Notes" at bounding box center [684, 259] width 65 height 43
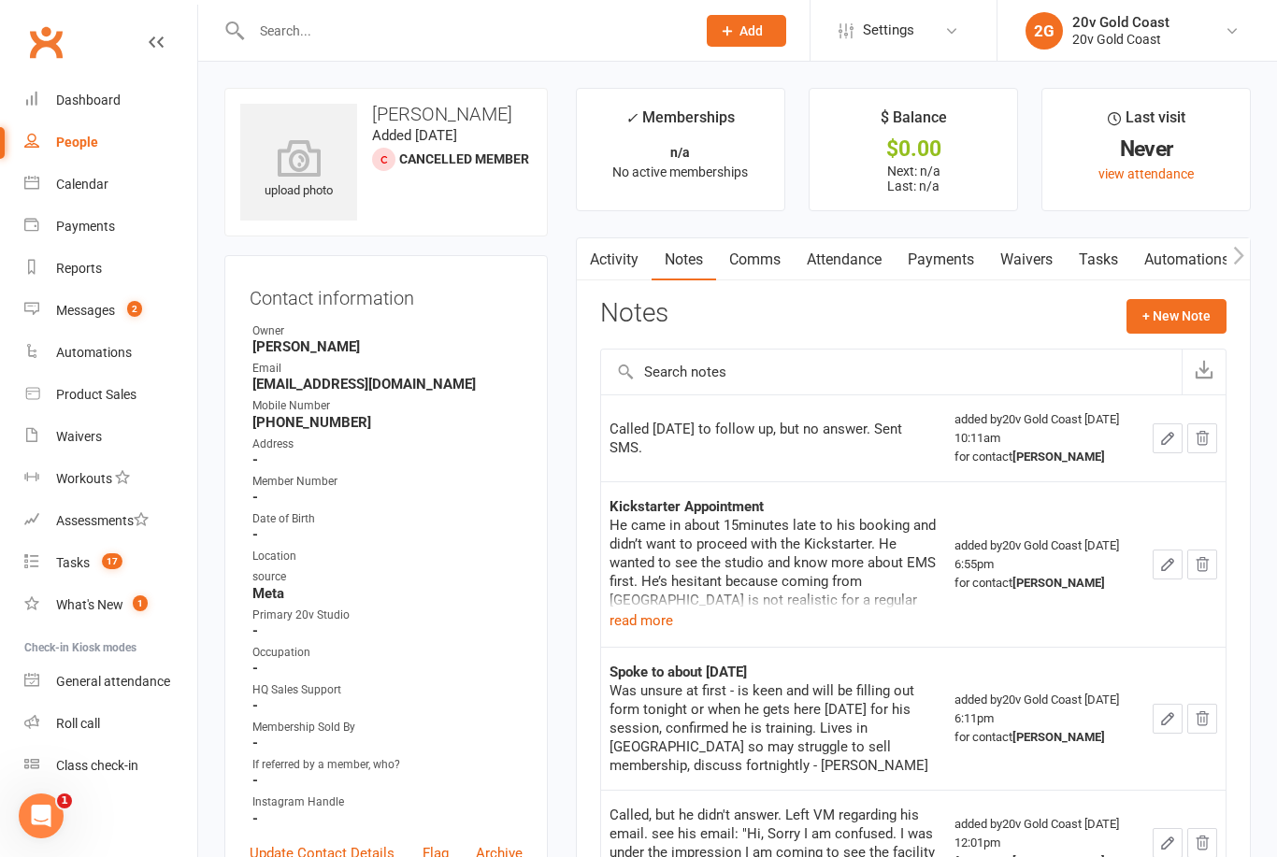
click at [1199, 323] on button "+ New Note" at bounding box center [1177, 316] width 100 height 34
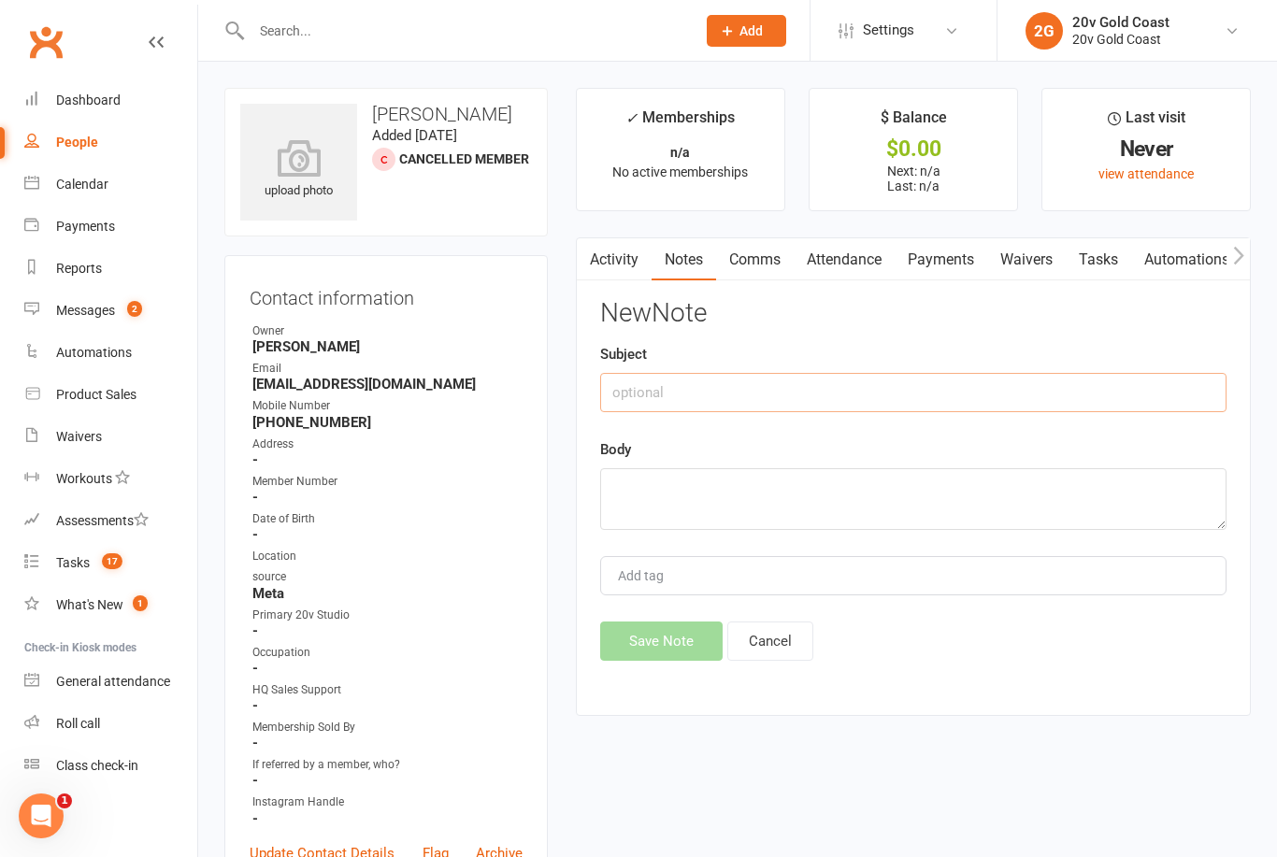
click at [1045, 380] on input "text" at bounding box center [913, 392] width 626 height 39
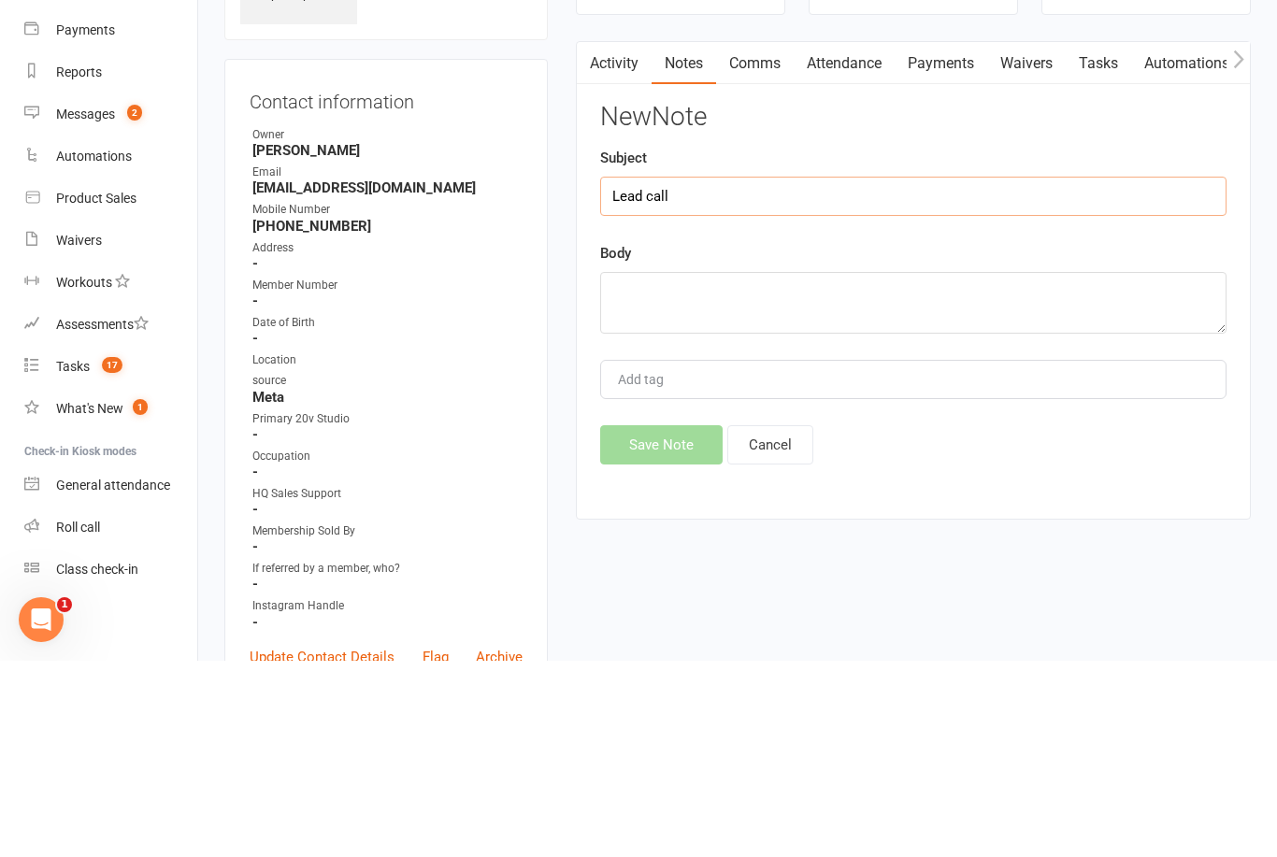
type input "Lead call"
click at [854, 468] on textarea at bounding box center [913, 499] width 626 height 62
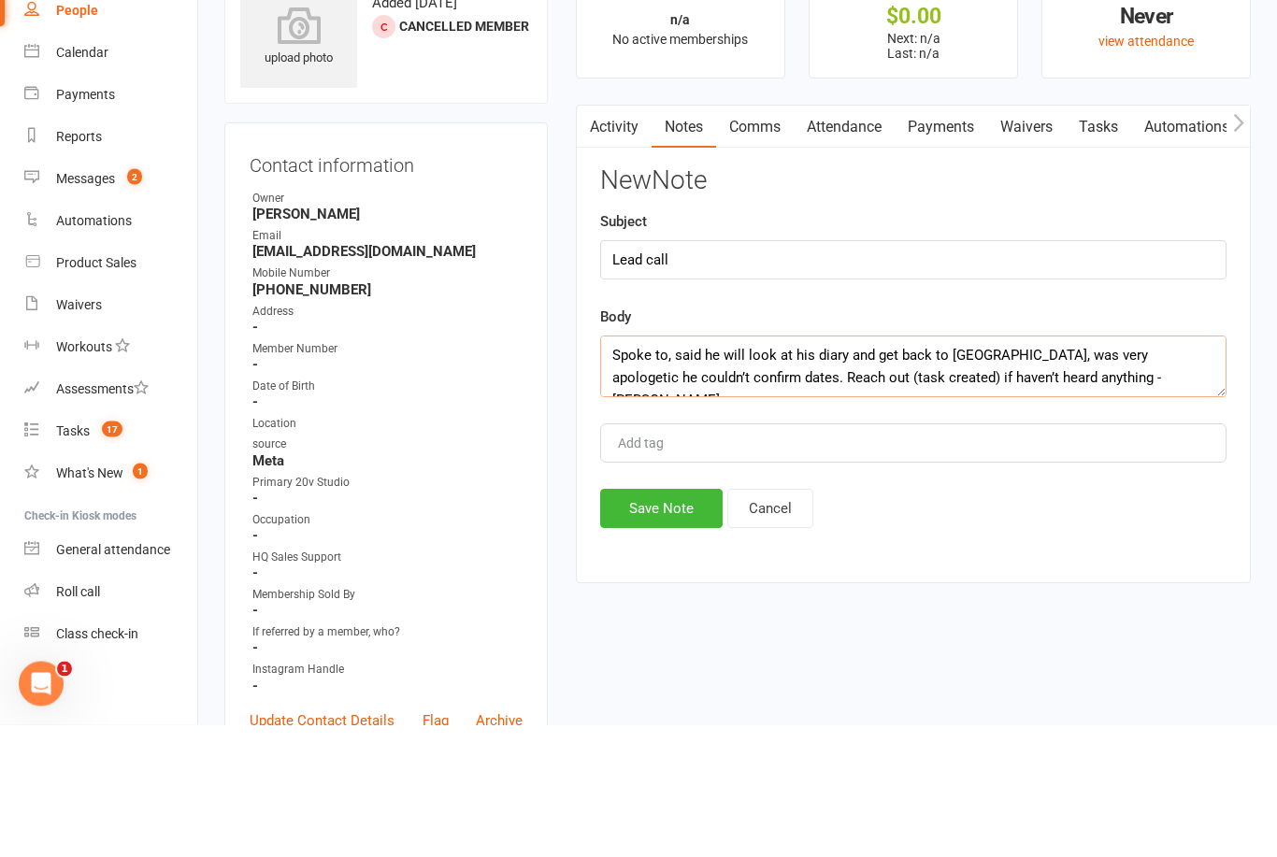
type textarea "Spoke to, said he will look at his diary and get back to [GEOGRAPHIC_DATA], was…"
click at [1153, 438] on div "Body Spoke to, said he will look at his diary and get back to [GEOGRAPHIC_DATA]…" at bounding box center [913, 484] width 626 height 92
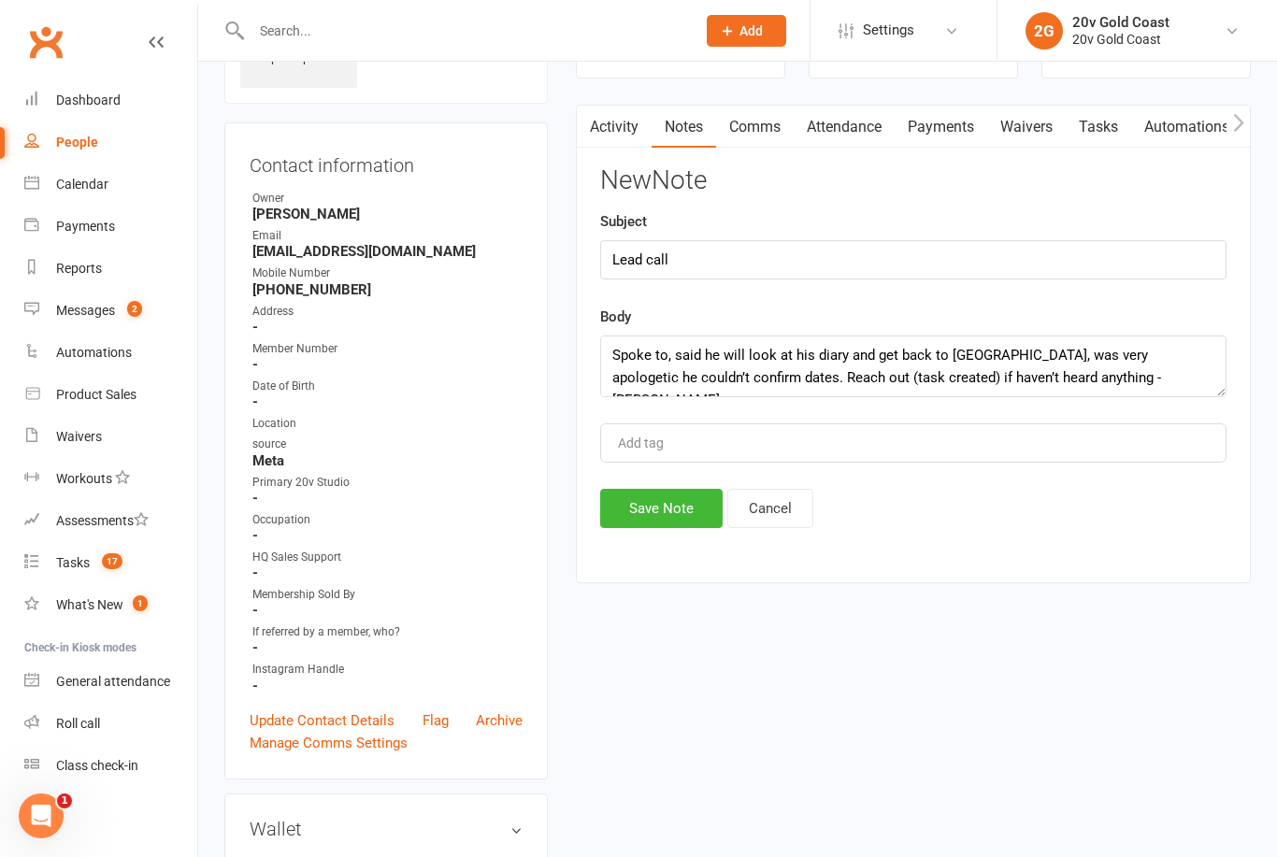
click at [668, 528] on button "Save Note" at bounding box center [661, 508] width 122 height 39
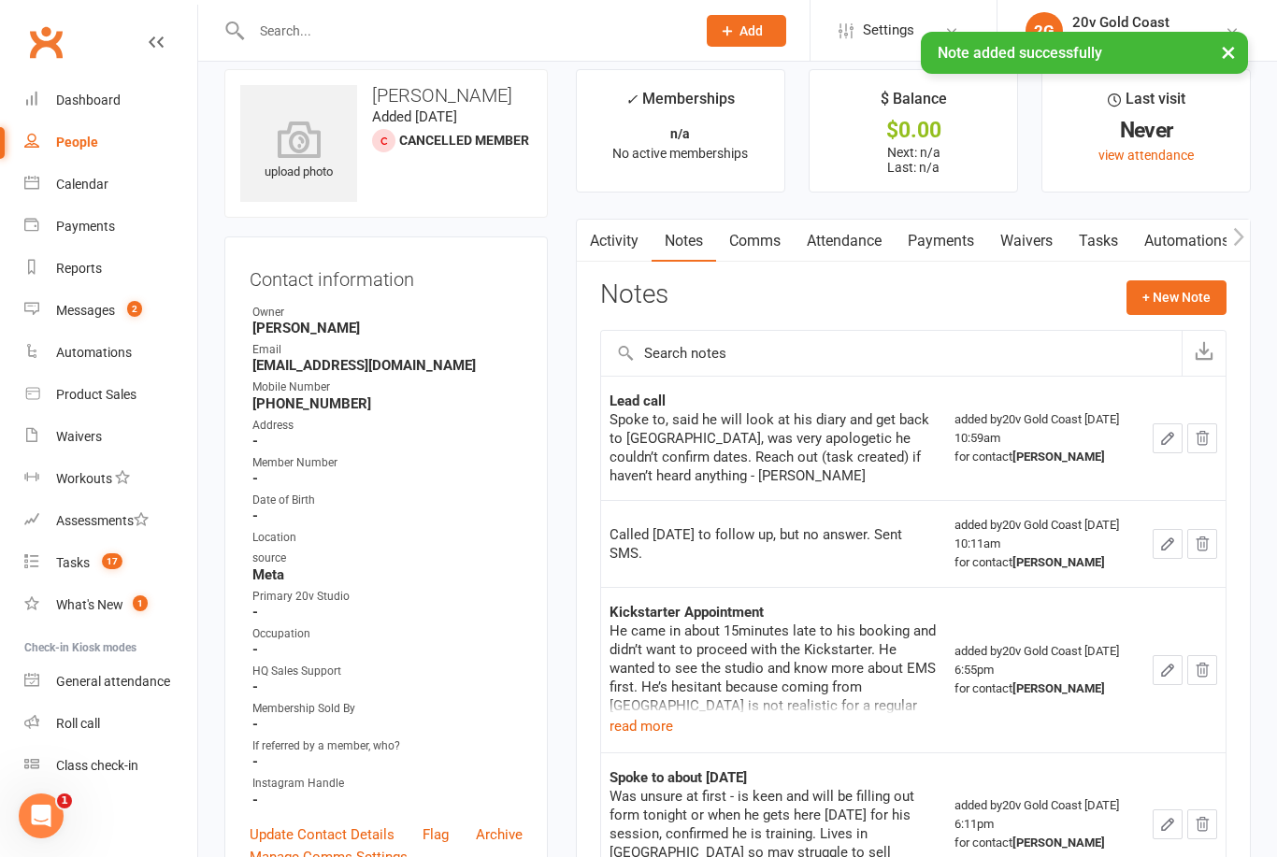
click at [1103, 242] on link "Tasks" at bounding box center [1098, 241] width 65 height 43
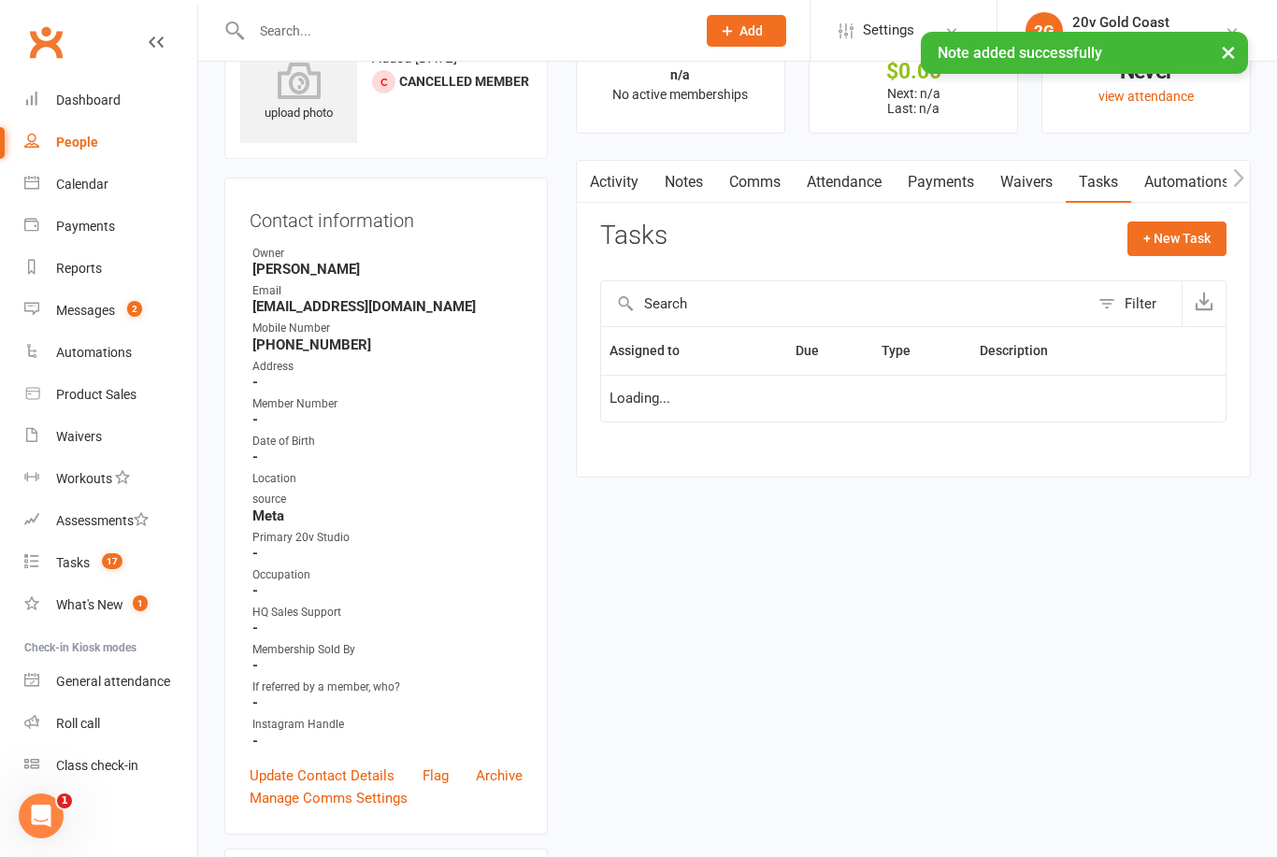
scroll to position [79, 0]
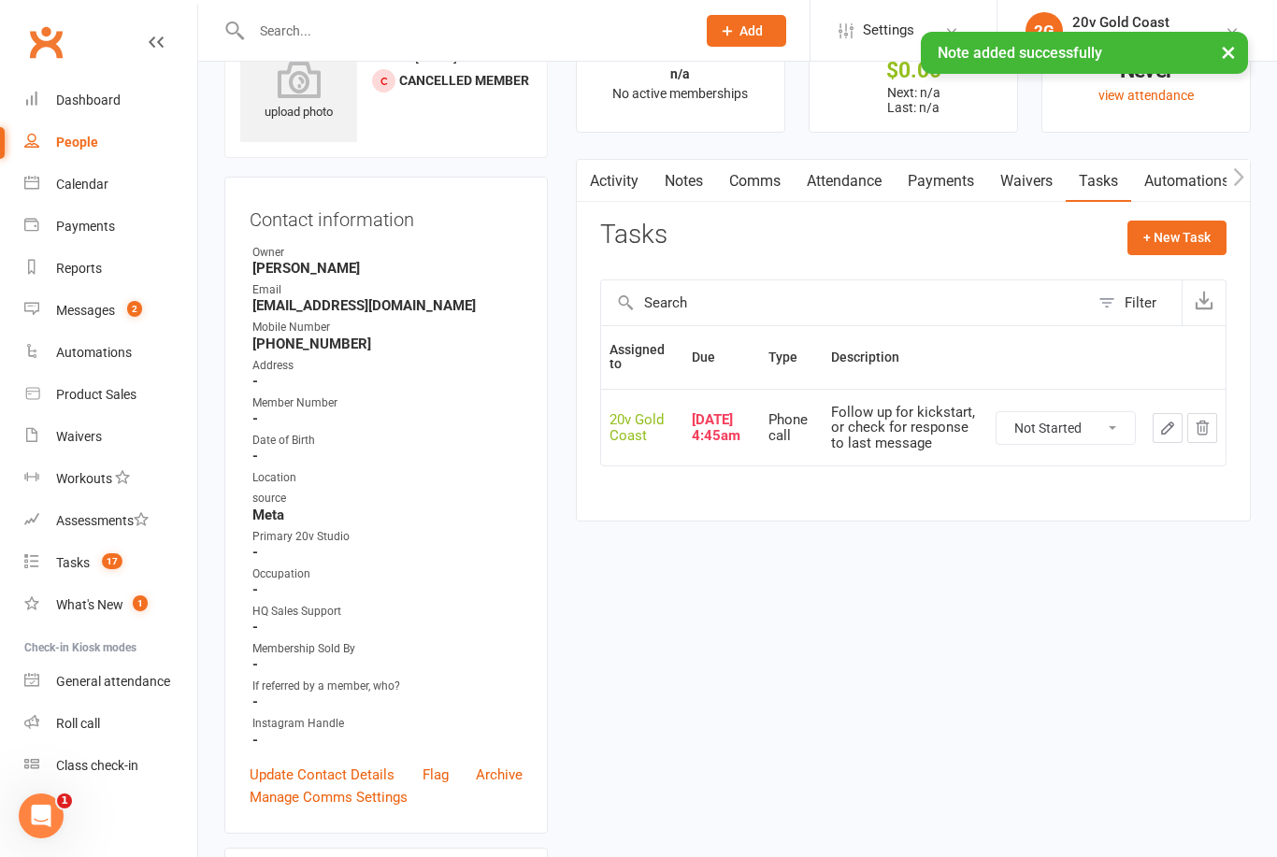
click at [1084, 438] on select "Not Started In Progress Waiting Complete" at bounding box center [1066, 428] width 138 height 32
select select "unstarted"
click at [1186, 232] on button "+ New Task" at bounding box center [1176, 238] width 99 height 34
select select "45734"
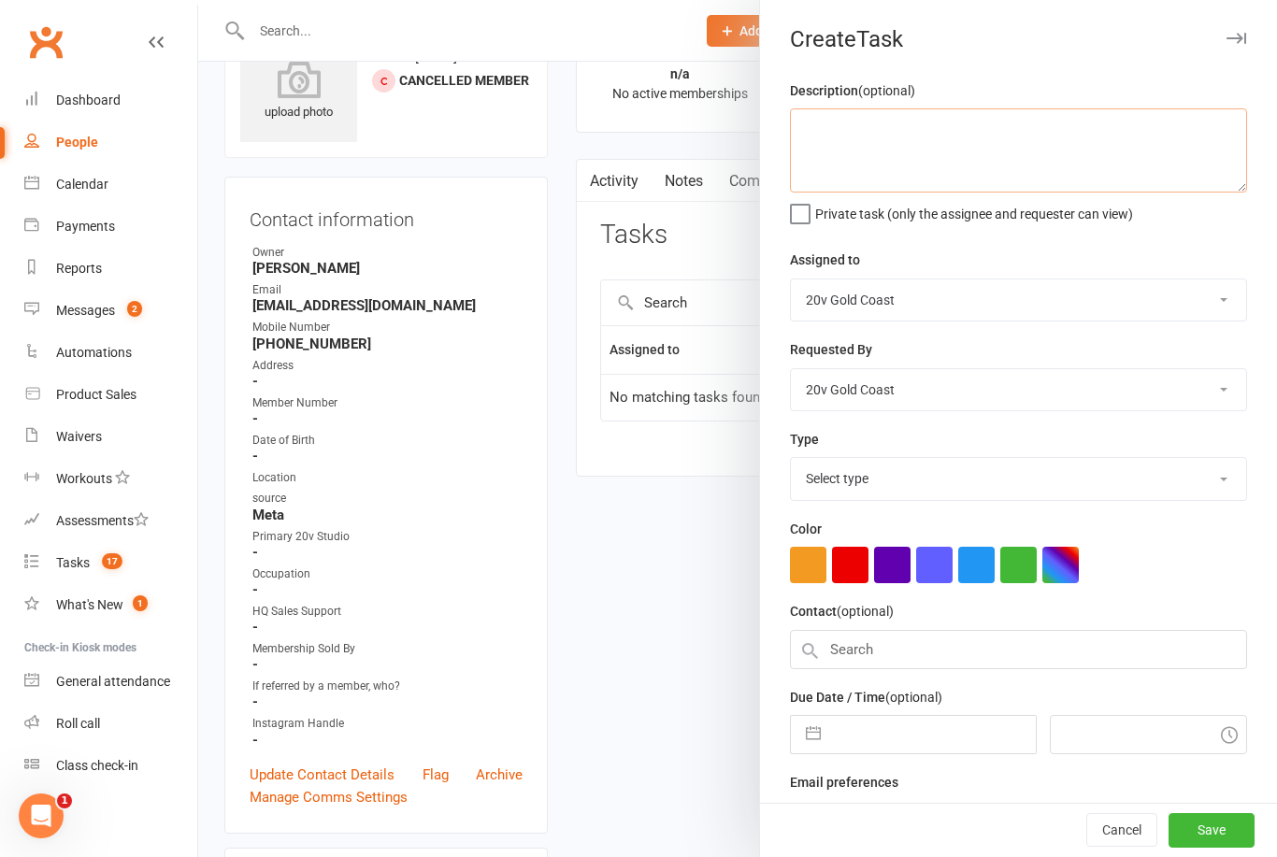
click at [1010, 125] on textarea at bounding box center [1018, 150] width 457 height 84
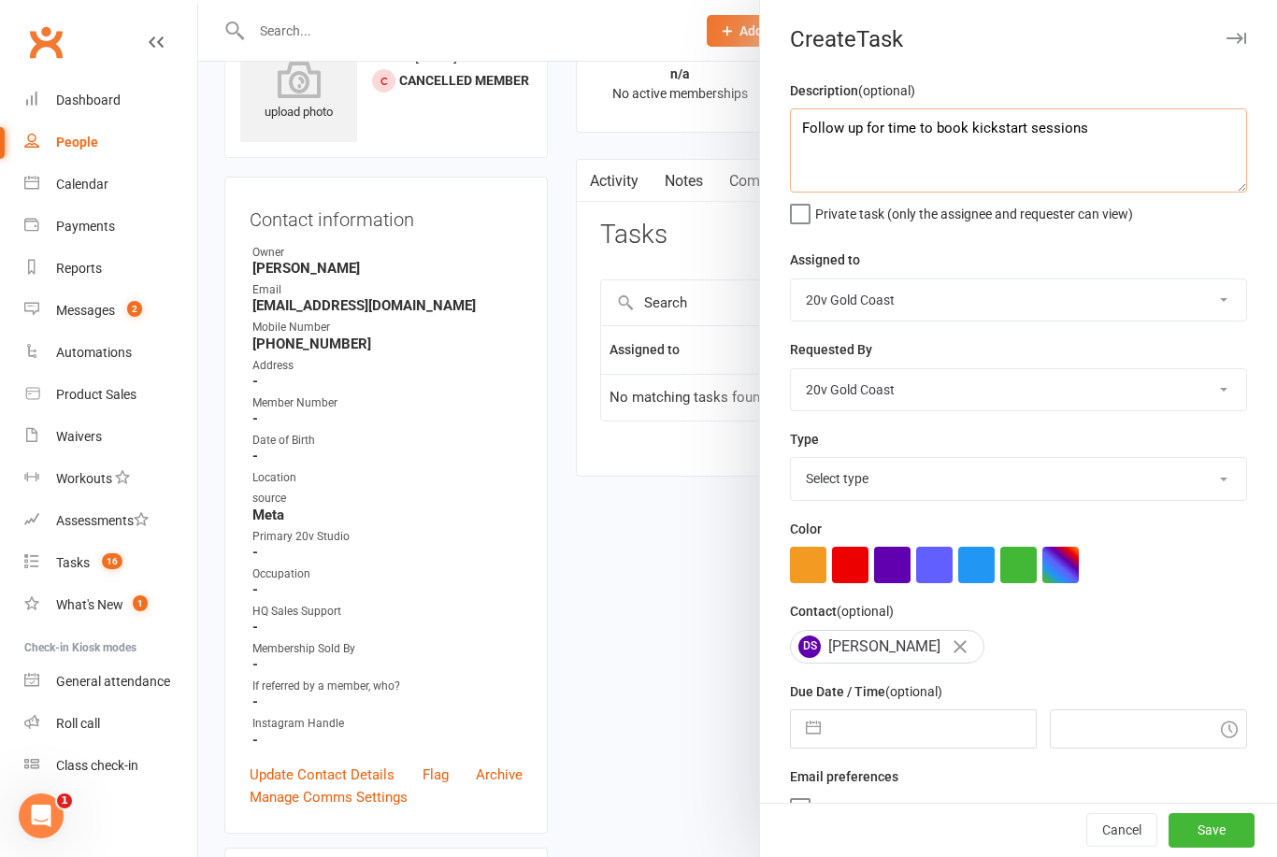
type textarea "Follow up for time to book kickstart sessions"
click at [1196, 238] on div "Description (optional) Follow up for time to book kickstart sessions Private ta…" at bounding box center [1018, 456] width 517 height 754
click at [946, 481] on select "Select type Call to confirm trial Cancel down Cancel down [PERSON_NAME] and [PE…" at bounding box center [1018, 478] width 455 height 41
click at [1127, 486] on select "Call to confirm trial Cancel down Cancel down [PERSON_NAME] and [PERSON_NAME] m…" at bounding box center [1018, 478] width 455 height 41
select select "22375"
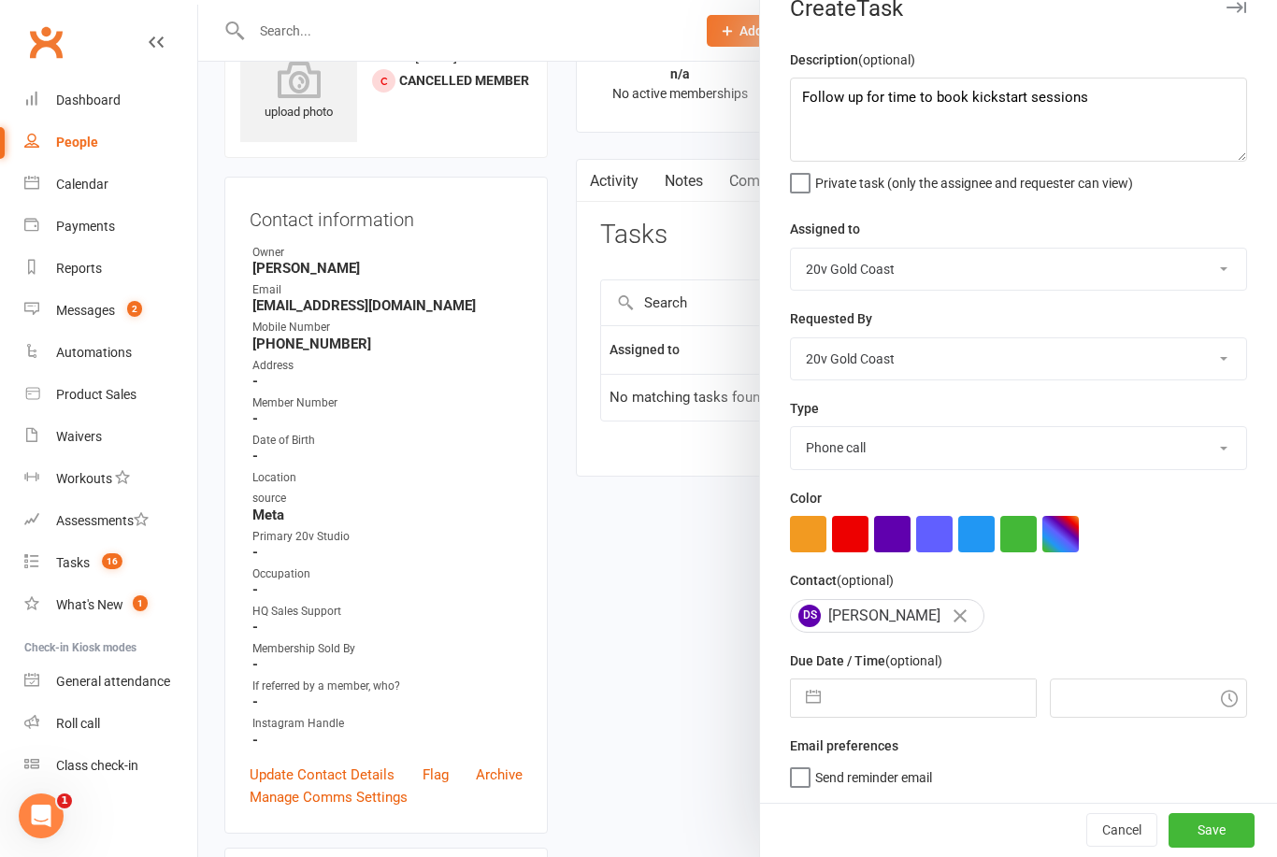
scroll to position [35, 0]
click at [875, 708] on input "text" at bounding box center [932, 698] width 205 height 37
select select "7"
select select "2025"
select select "8"
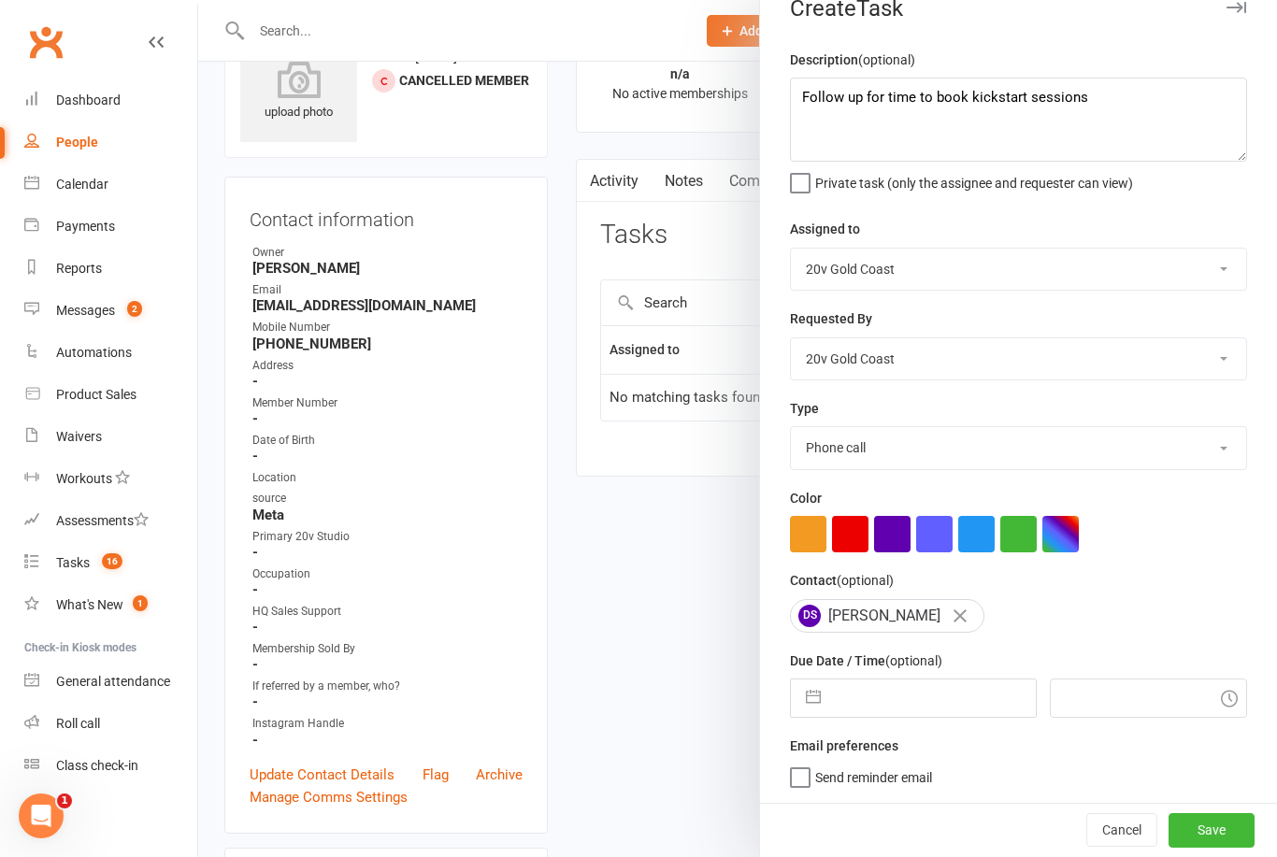
select select "2025"
select select "9"
select select "2025"
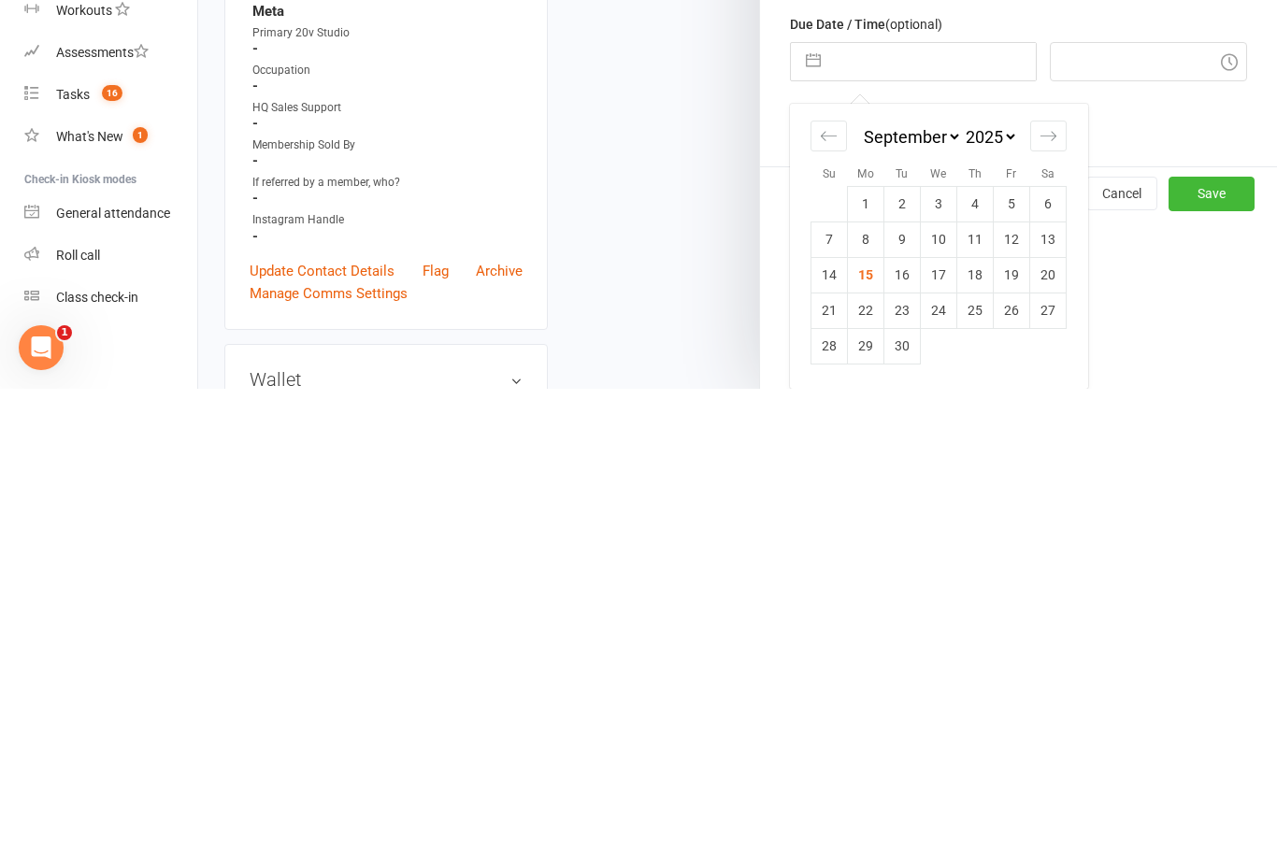
scroll to position [203, 0]
click at [861, 797] on td "29" at bounding box center [866, 815] width 36 height 36
type input "[DATE]"
type input "11:00am"
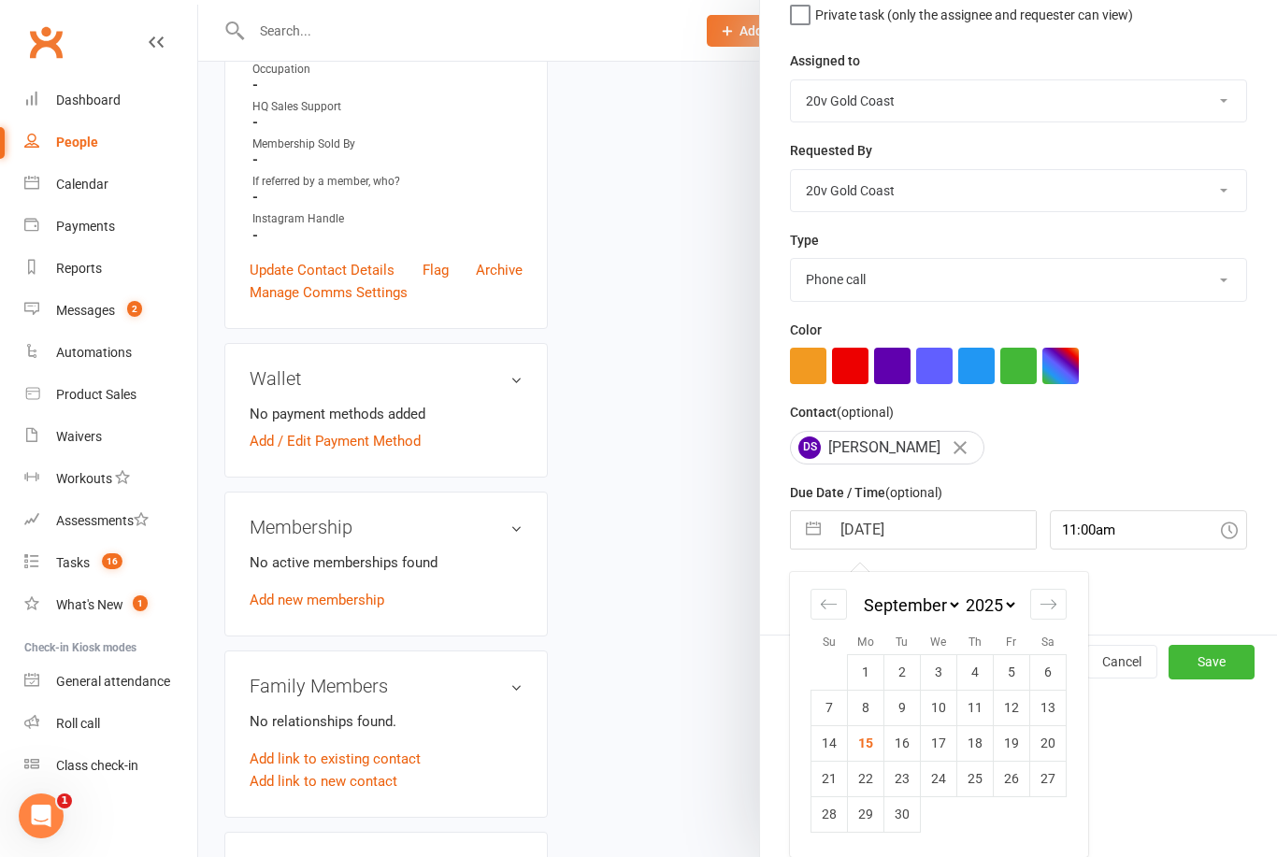
scroll to position [35, 0]
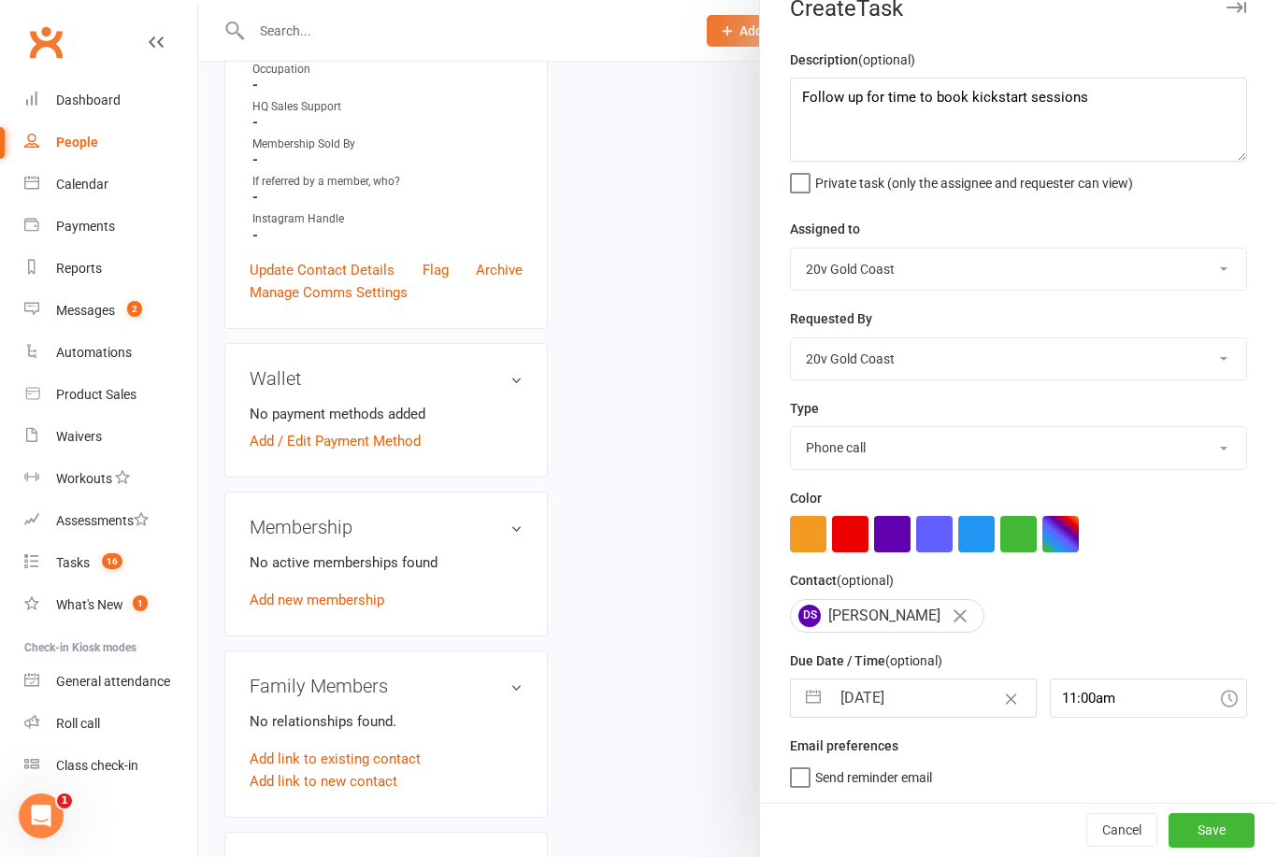
click at [1253, 826] on button "Save" at bounding box center [1212, 830] width 86 height 34
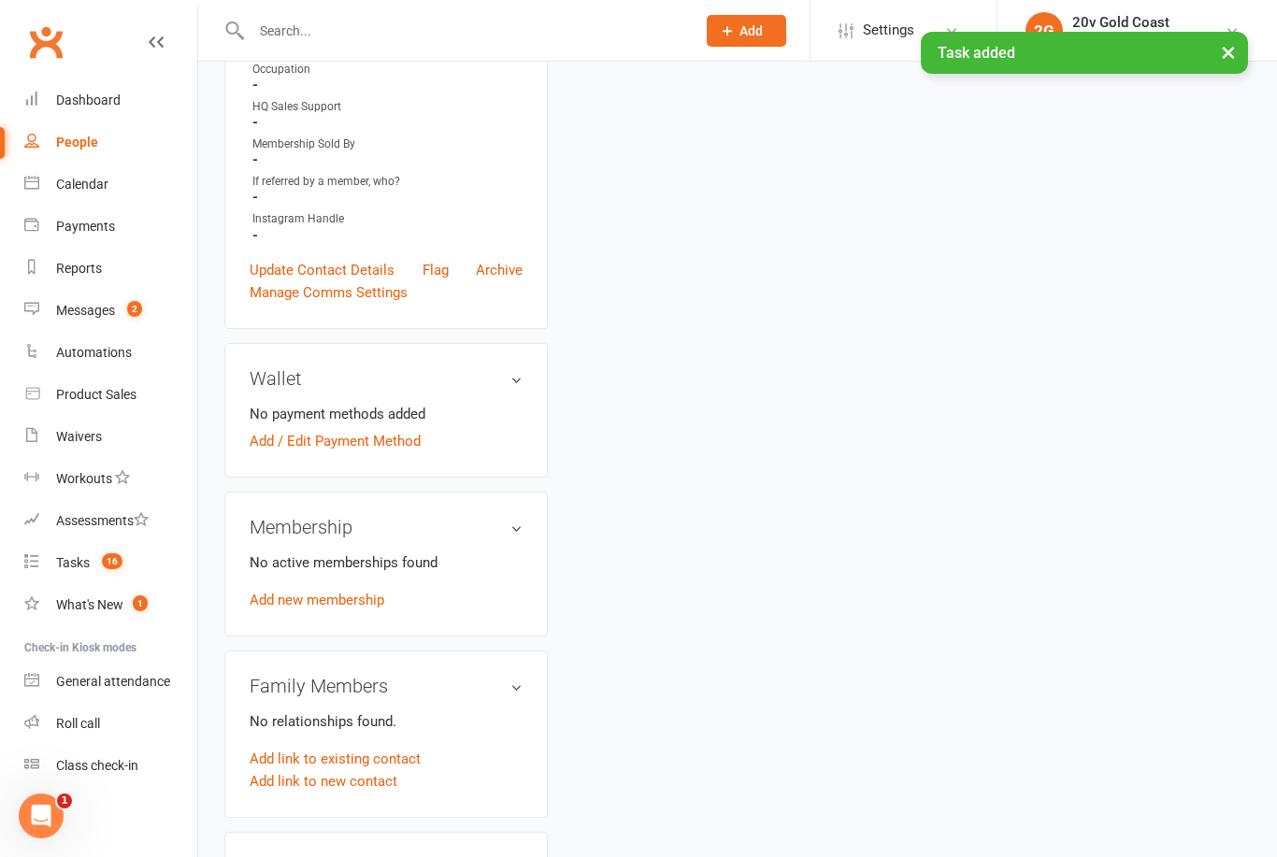
click at [106, 564] on span "16" at bounding box center [112, 561] width 21 height 16
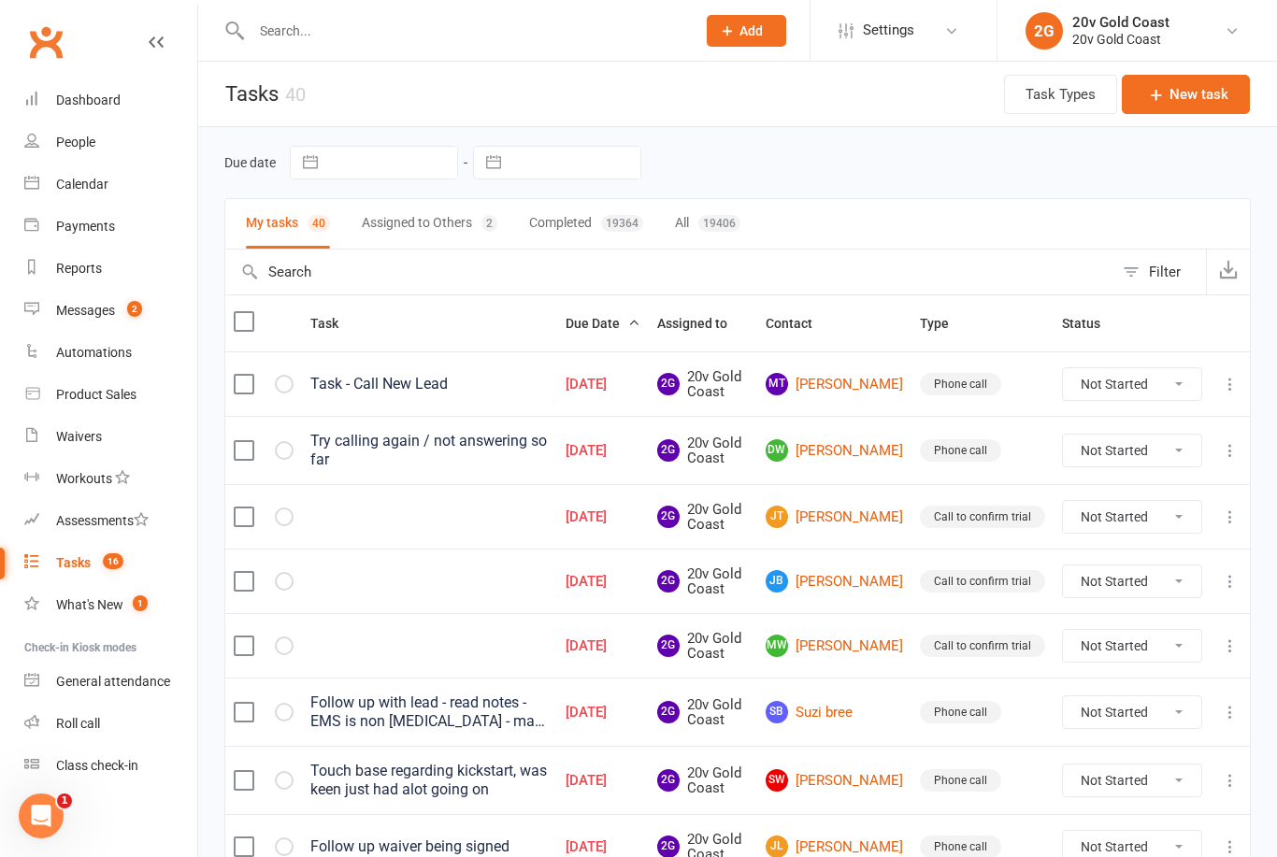
click at [872, 383] on link "MT [PERSON_NAME]" at bounding box center [834, 384] width 137 height 22
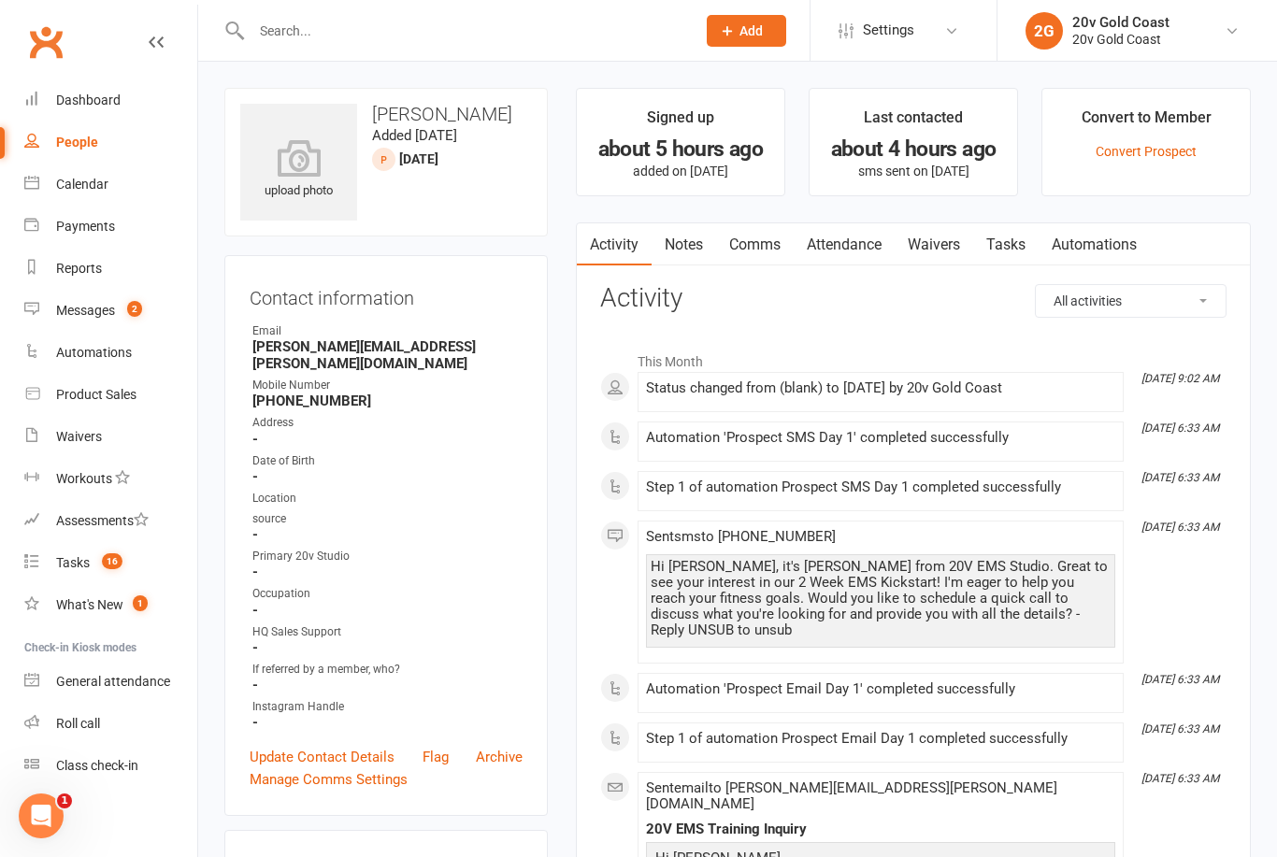
click at [669, 258] on link "Notes" at bounding box center [684, 244] width 65 height 43
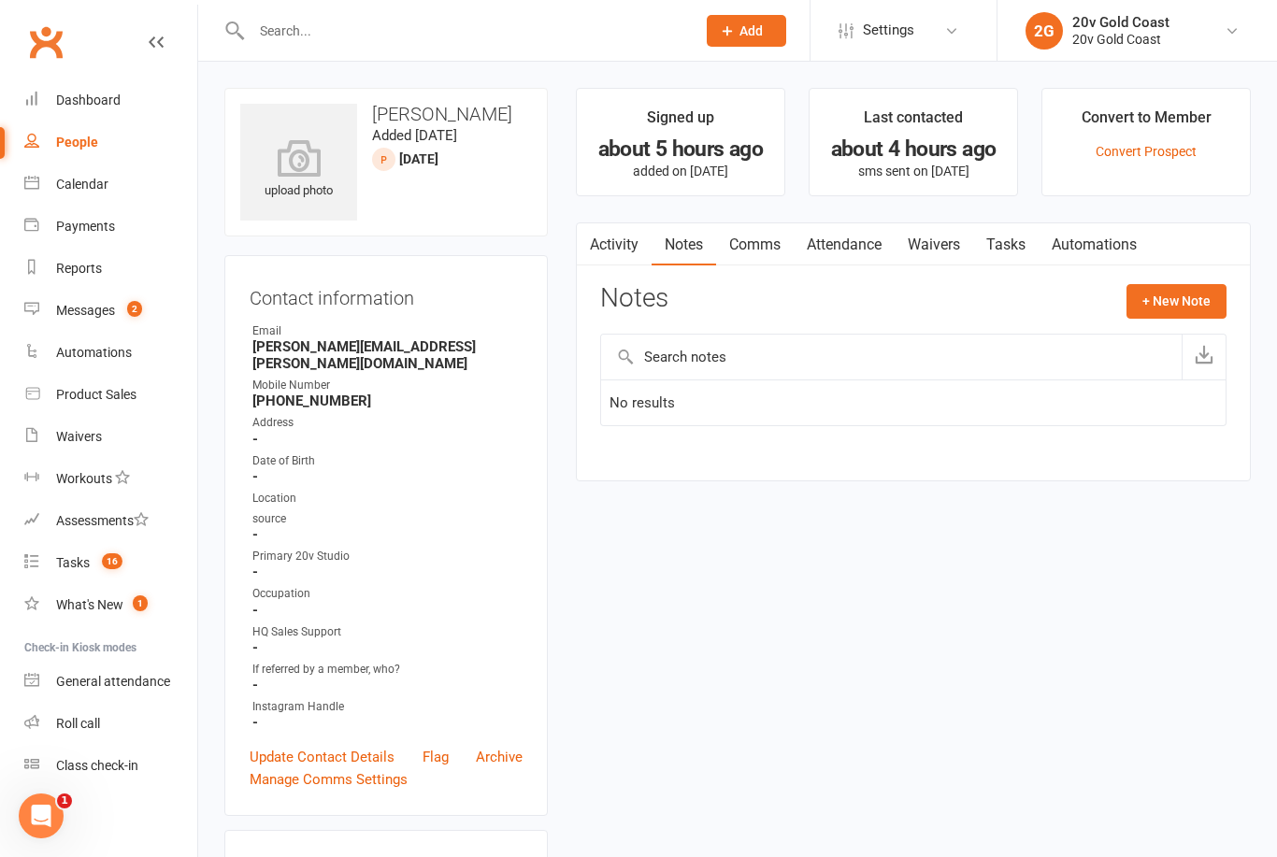
click at [1180, 314] on button "+ New Note" at bounding box center [1177, 301] width 100 height 34
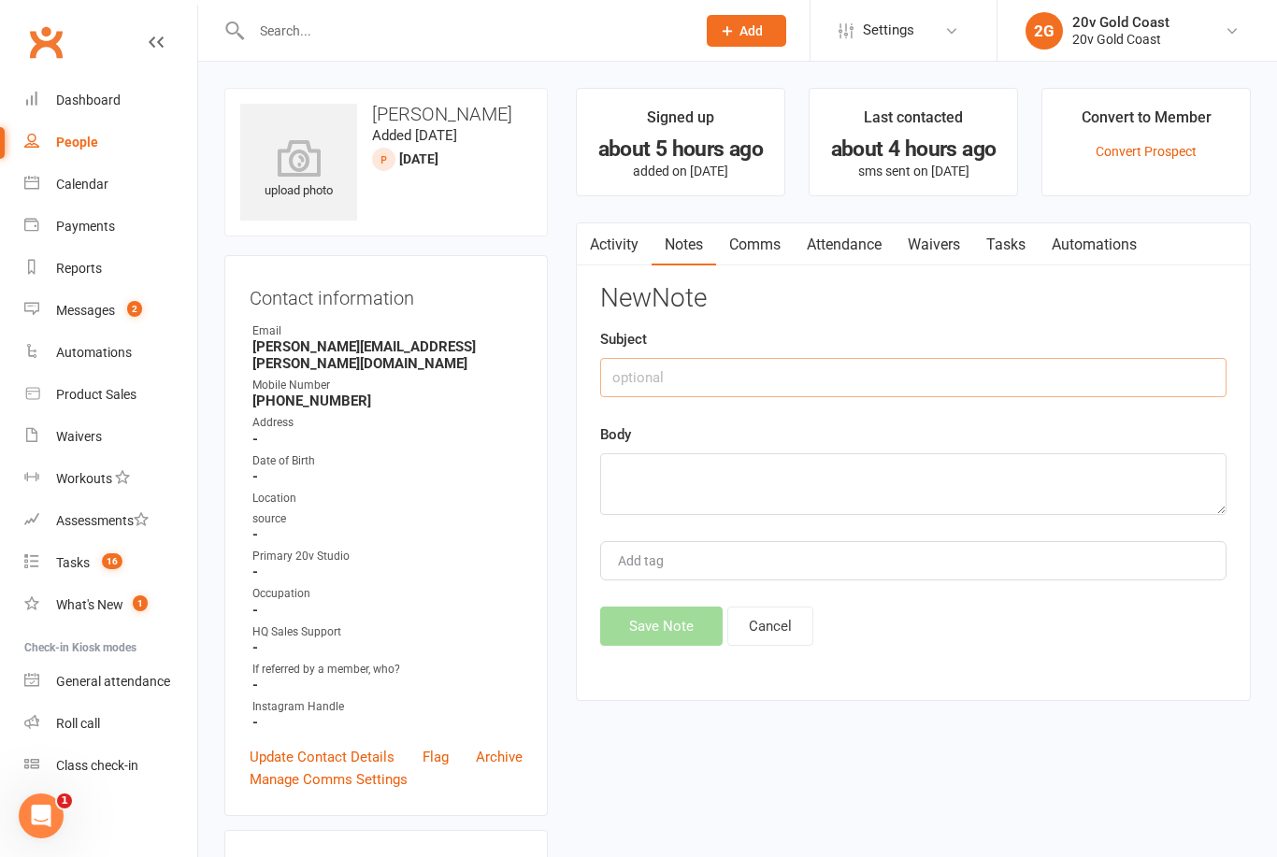
click at [1004, 377] on input "text" at bounding box center [913, 377] width 626 height 39
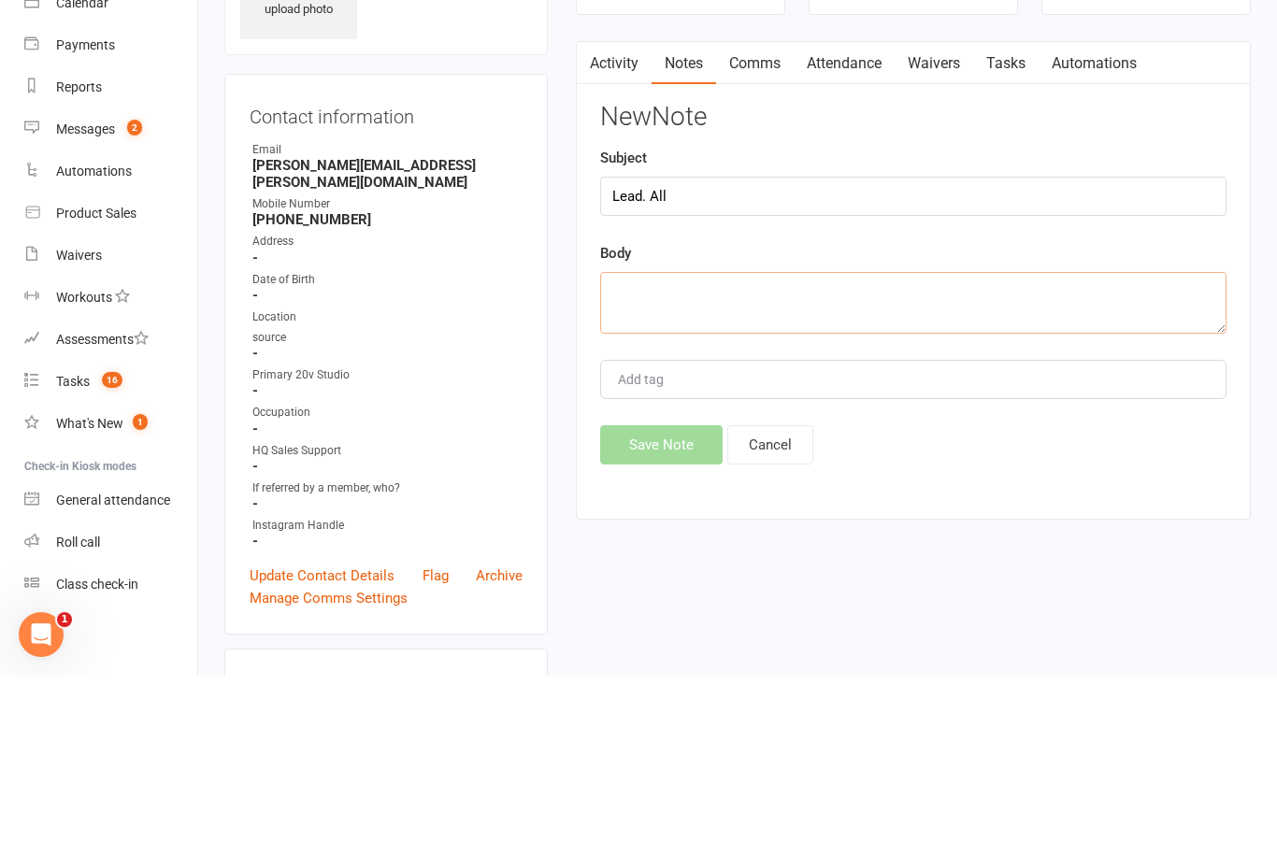
click at [909, 453] on textarea at bounding box center [913, 484] width 626 height 62
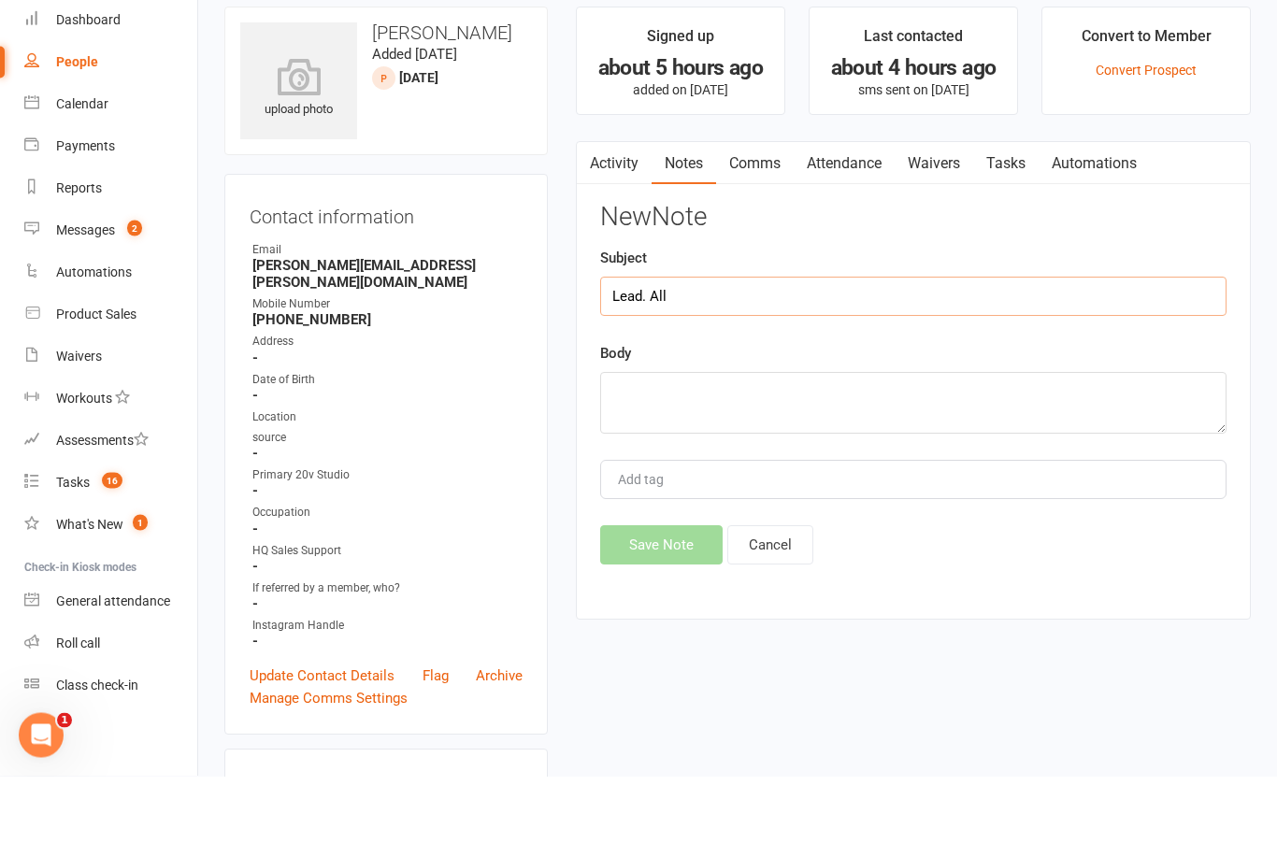
click at [1045, 358] on input "Lead. All" at bounding box center [913, 377] width 626 height 39
type input "Lead call"
click at [931, 453] on textarea at bounding box center [913, 484] width 626 height 62
type textarea "S"
type textarea "Went straight to a strange voicemail"
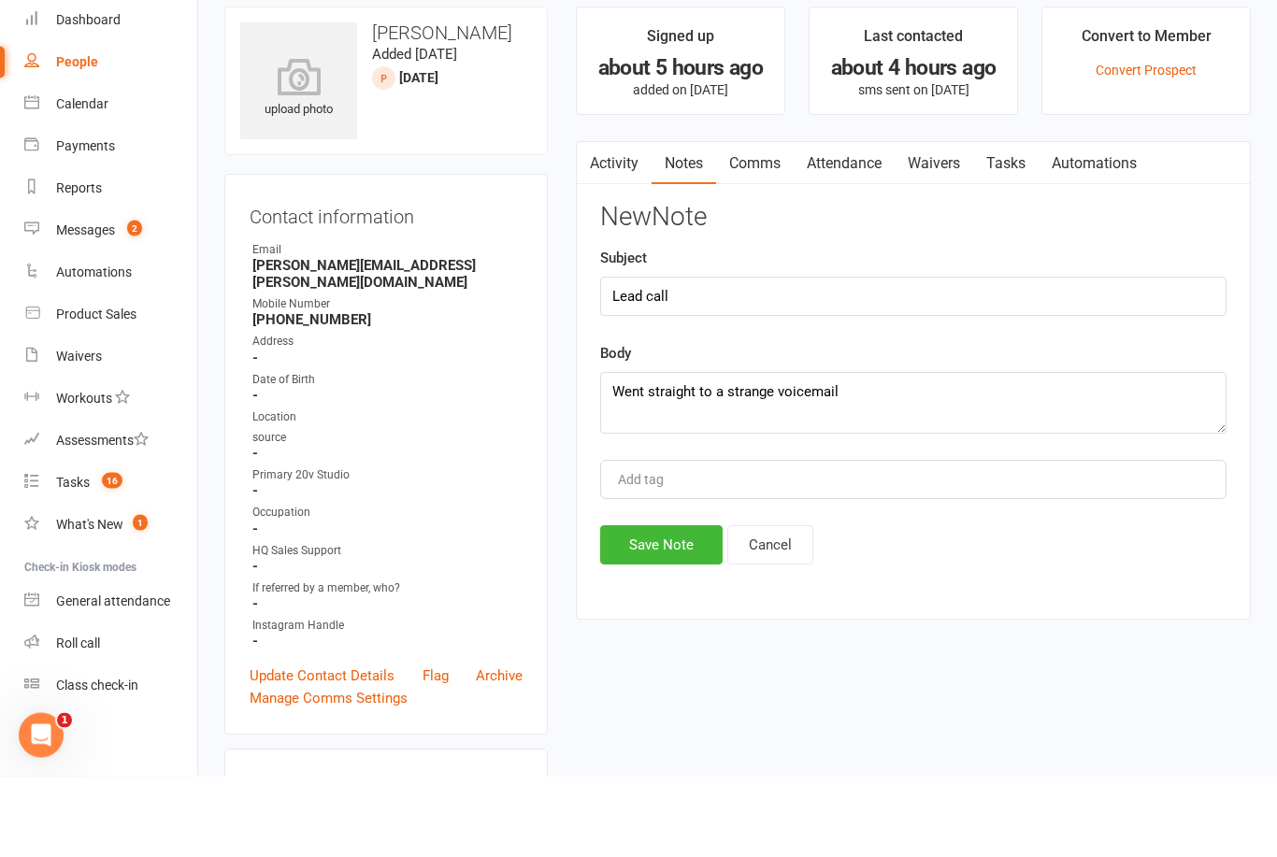
click at [963, 331] on div "New Note Subject Lead call Body Went straight to a strange voicemail Add tag Sa…" at bounding box center [913, 465] width 626 height 362
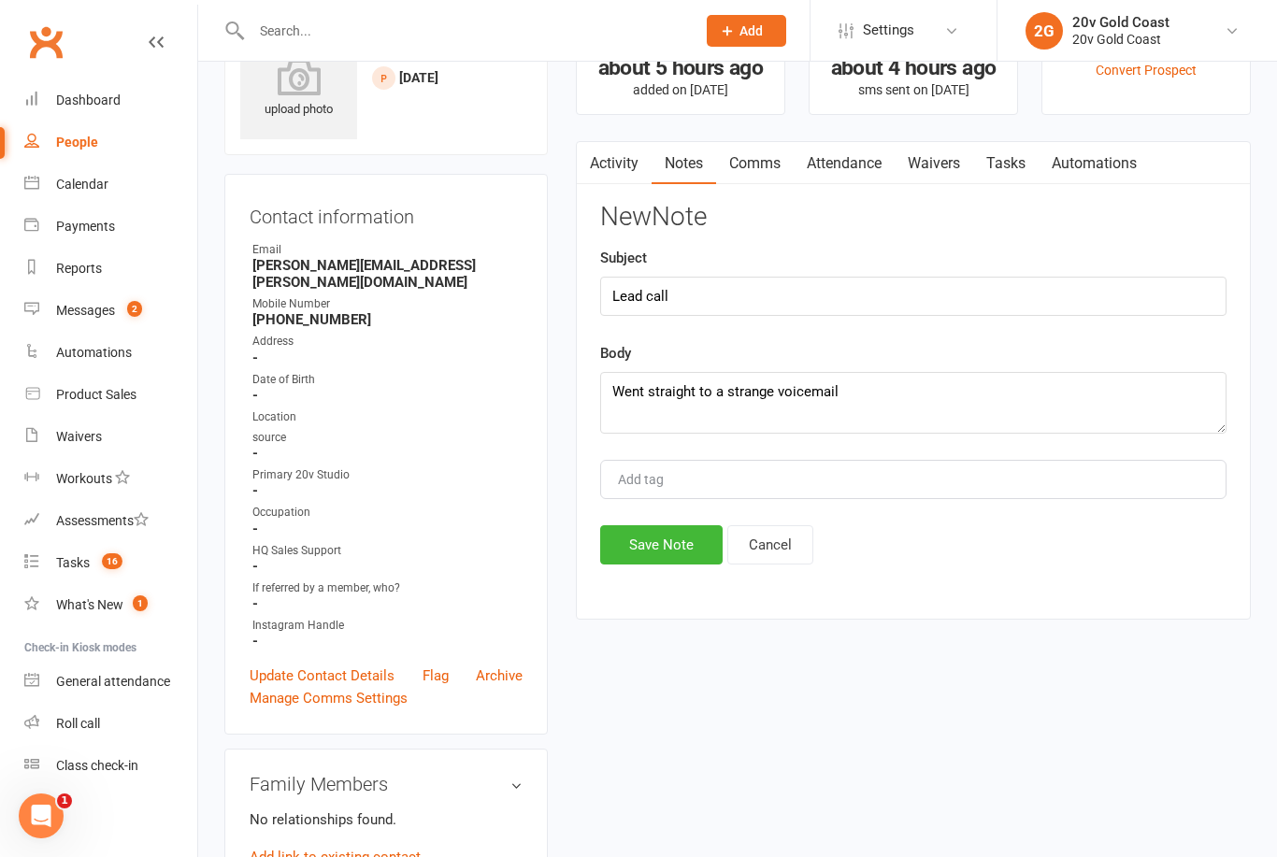
click at [701, 562] on button "Save Note" at bounding box center [661, 544] width 122 height 39
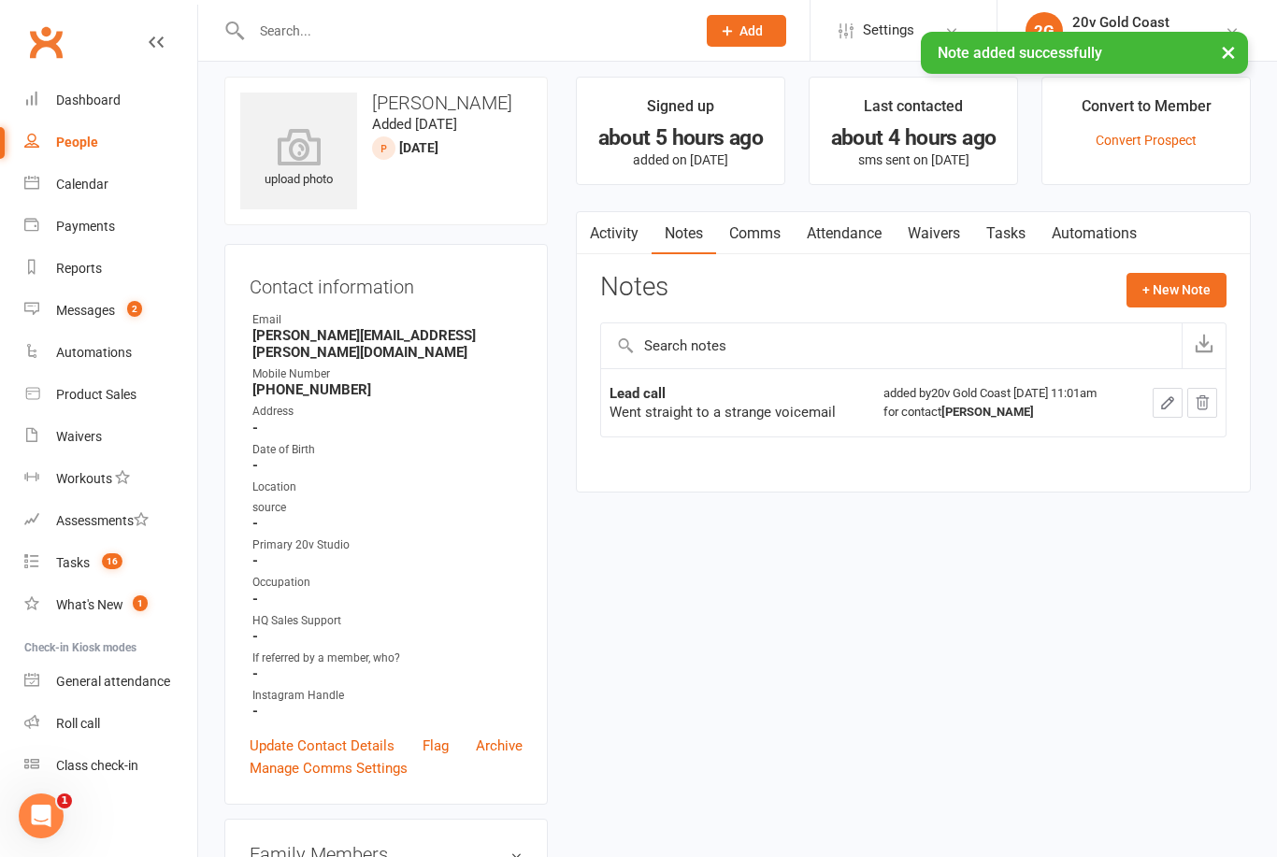
scroll to position [0, 0]
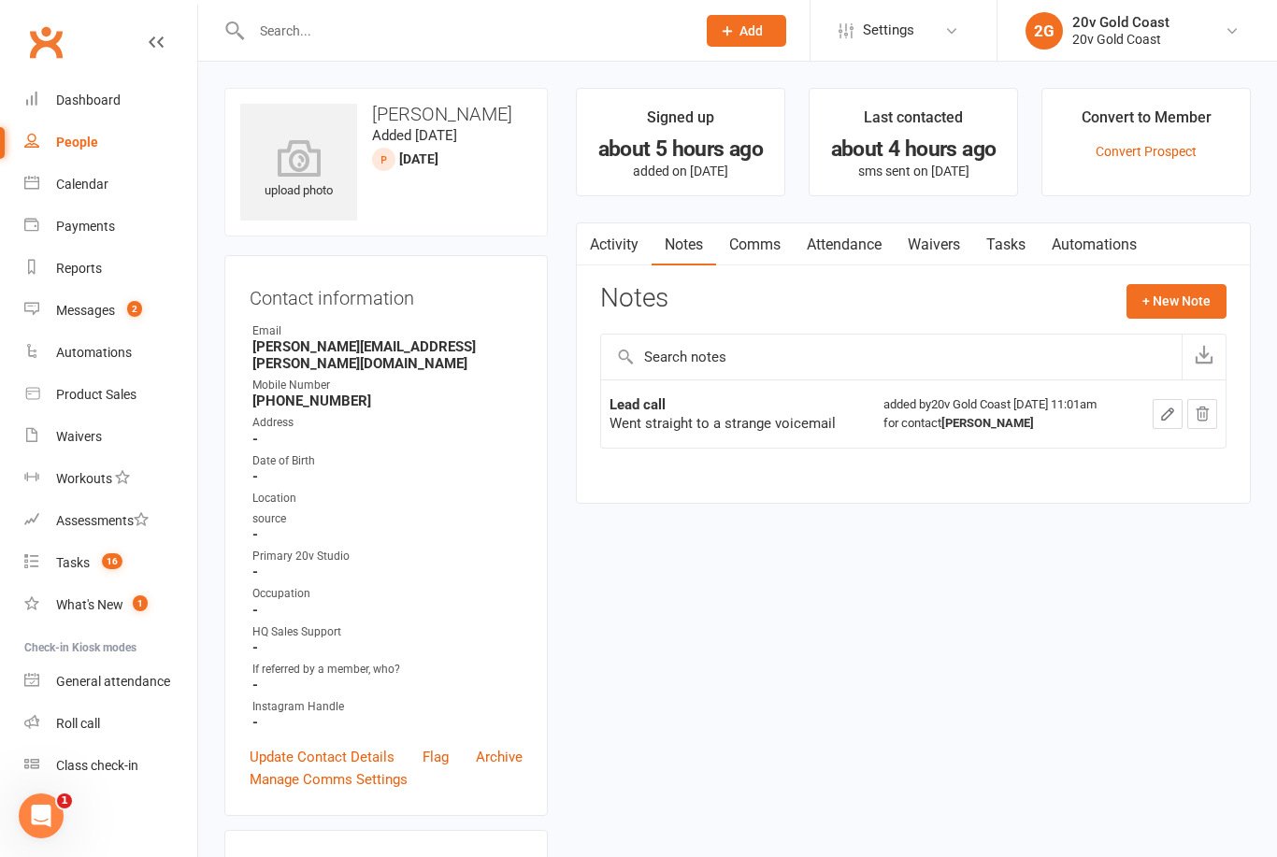
click at [995, 263] on link "Tasks" at bounding box center [1005, 244] width 65 height 43
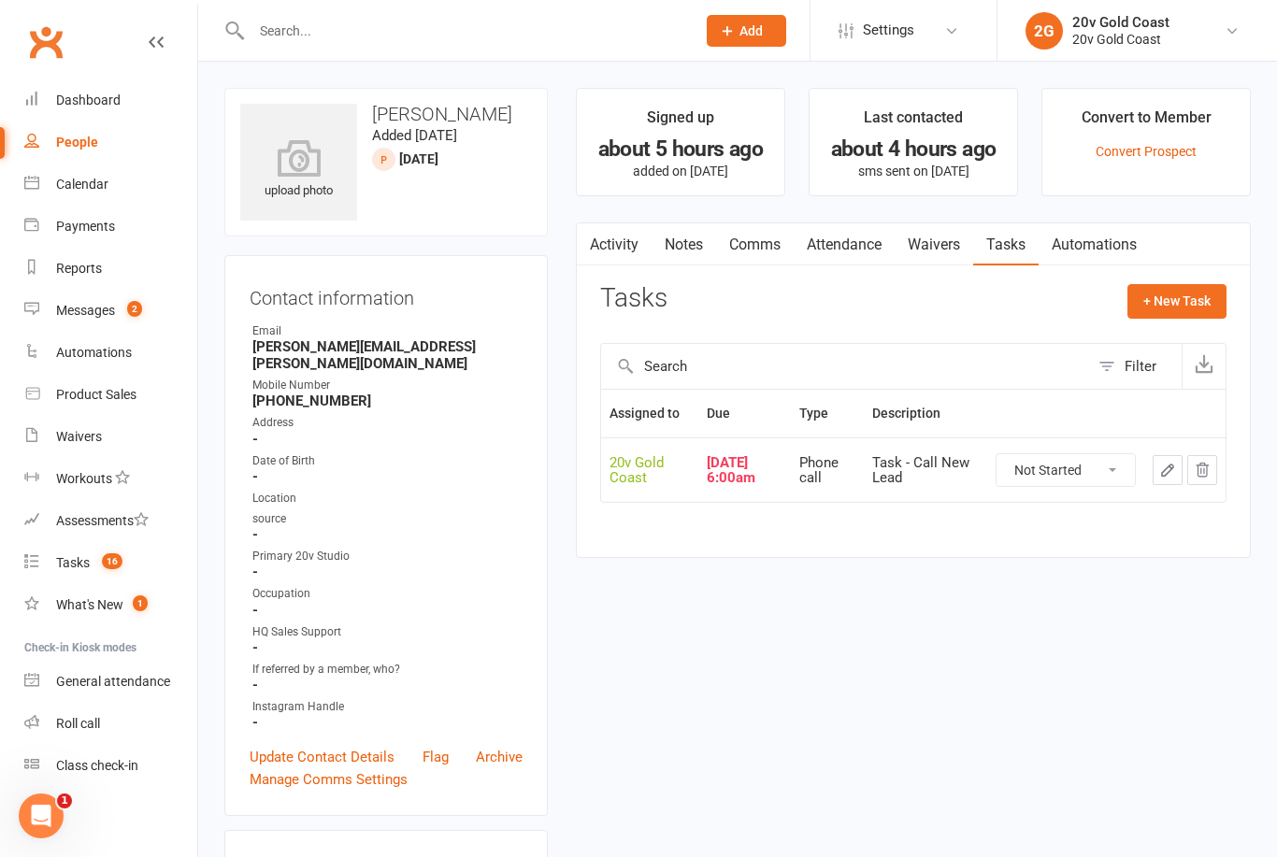
click at [1092, 467] on select "Not Started In Progress Waiting Complete" at bounding box center [1066, 470] width 138 height 32
select select "unstarted"
click at [1196, 298] on button "+ New Task" at bounding box center [1176, 301] width 99 height 34
select select "45734"
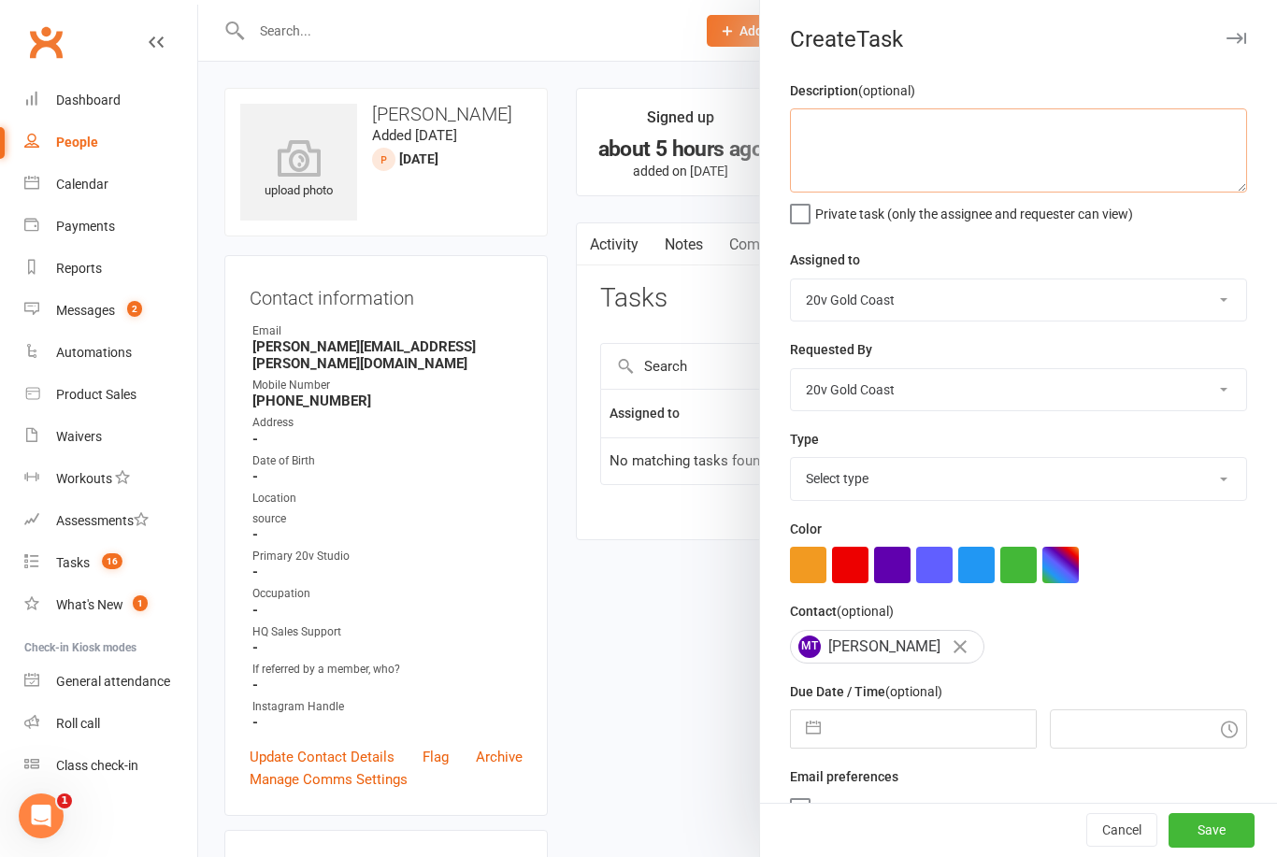
click at [1162, 139] on textarea at bounding box center [1018, 150] width 457 height 84
type textarea "Follow up lead"
click at [1124, 219] on span "Private task (only the assignee and requester can view)" at bounding box center [974, 211] width 318 height 22
click at [1124, 200] on input "Private task (only the assignee and requester can view)" at bounding box center [961, 200] width 343 height 0
checkbox input "true"
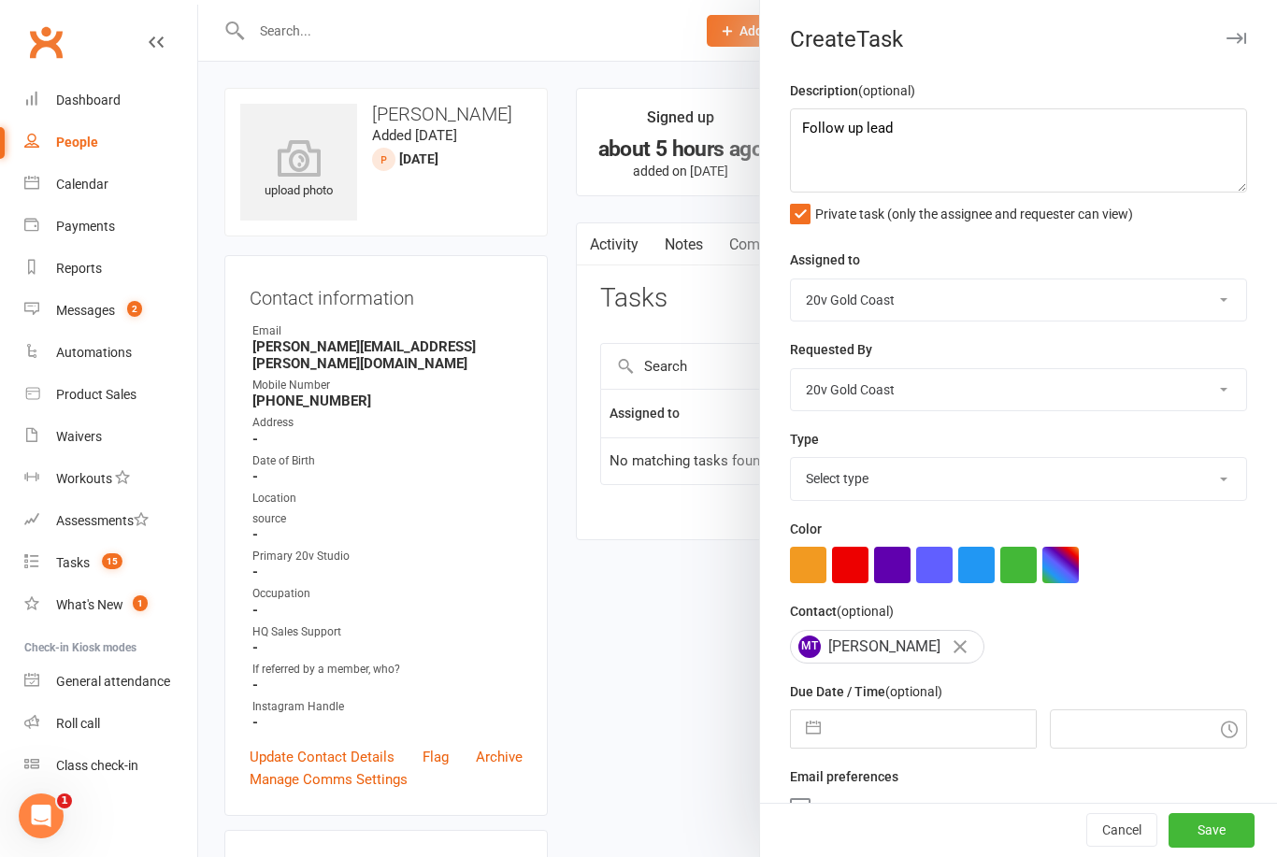
click at [962, 478] on select "Select type Call to confirm trial Cancel down Cancel down [PERSON_NAME] and [PE…" at bounding box center [1018, 478] width 455 height 41
select select "22375"
click at [814, 205] on label "Private task (only the assignee and requester can view)" at bounding box center [961, 209] width 343 height 19
click at [814, 200] on input "Private task (only the assignee and requester can view)" at bounding box center [961, 200] width 343 height 0
checkbox input "false"
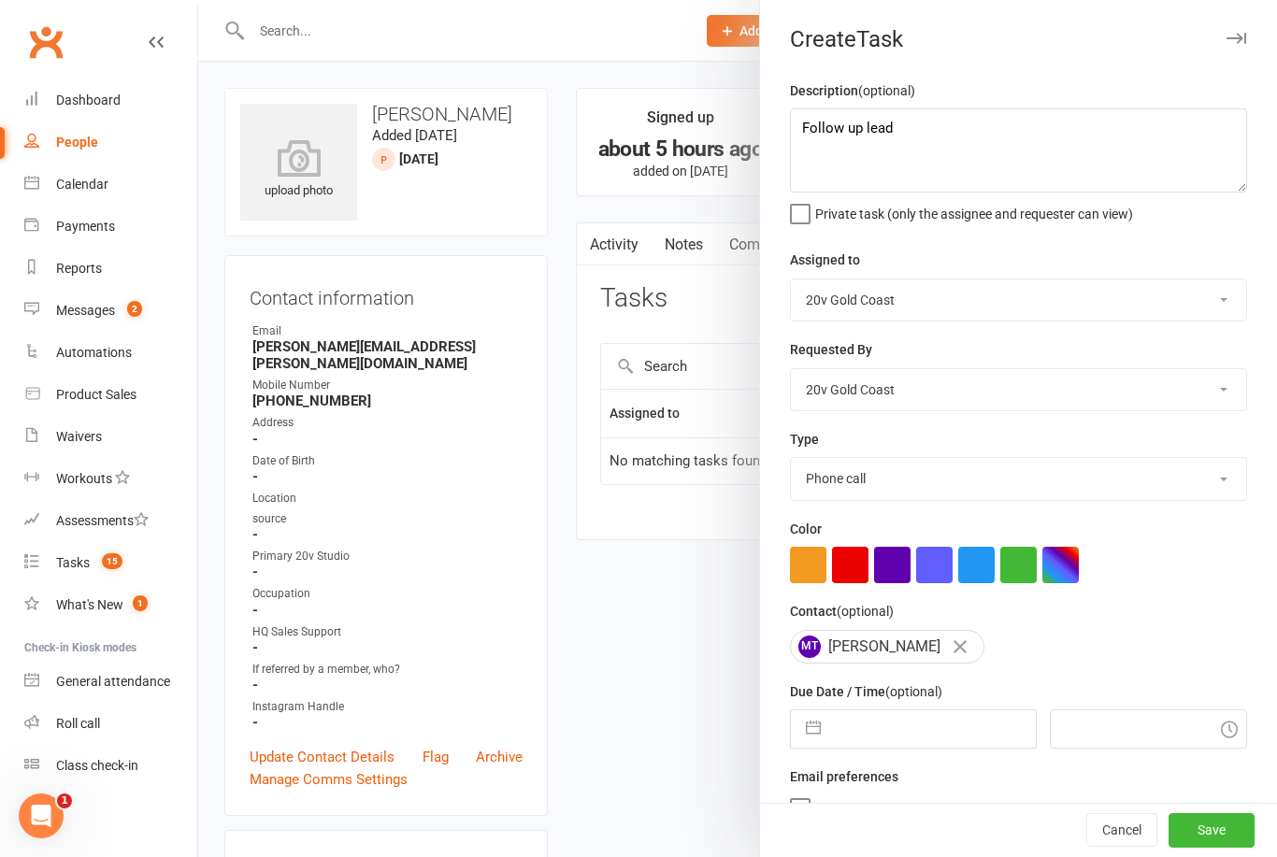
click at [895, 730] on input "text" at bounding box center [932, 729] width 205 height 37
select select "7"
select select "2025"
select select "8"
select select "2025"
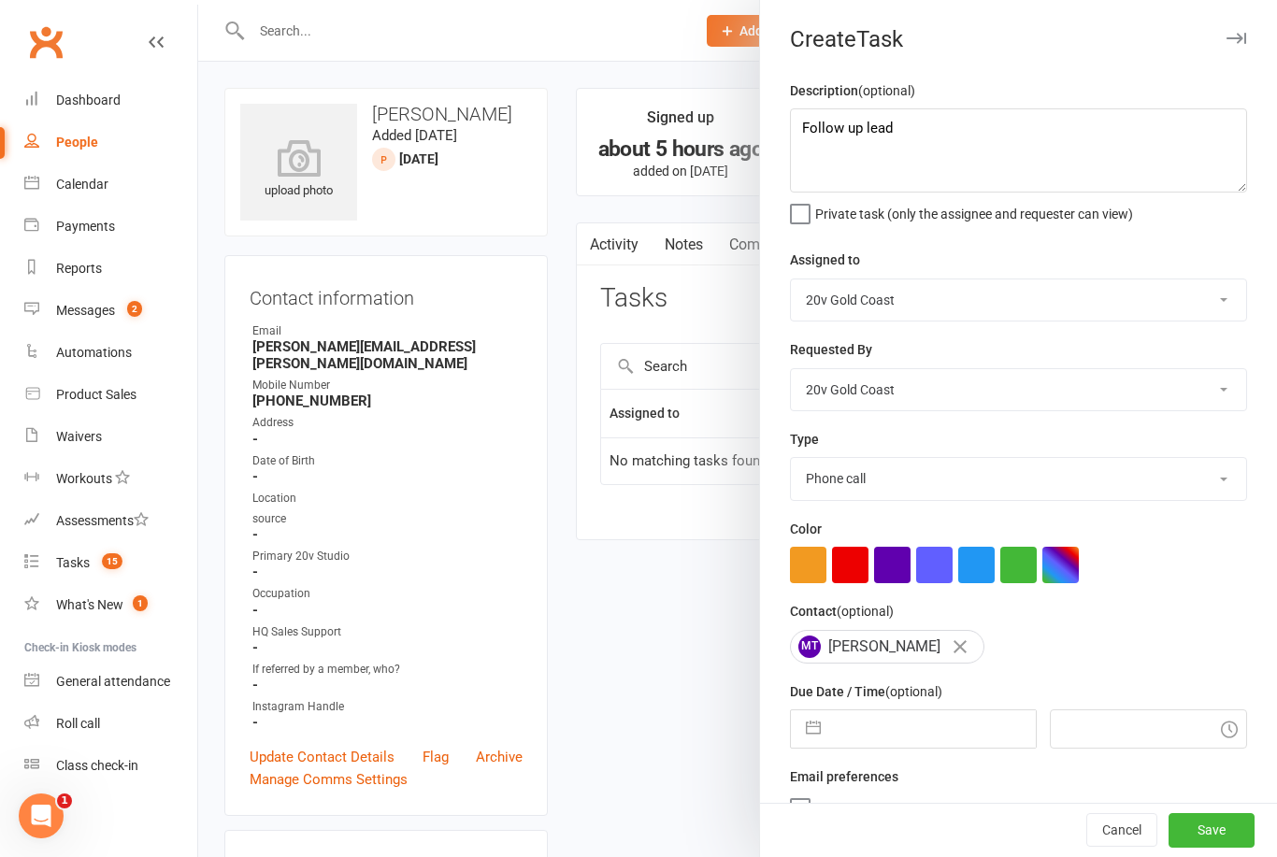
select select "9"
select select "2025"
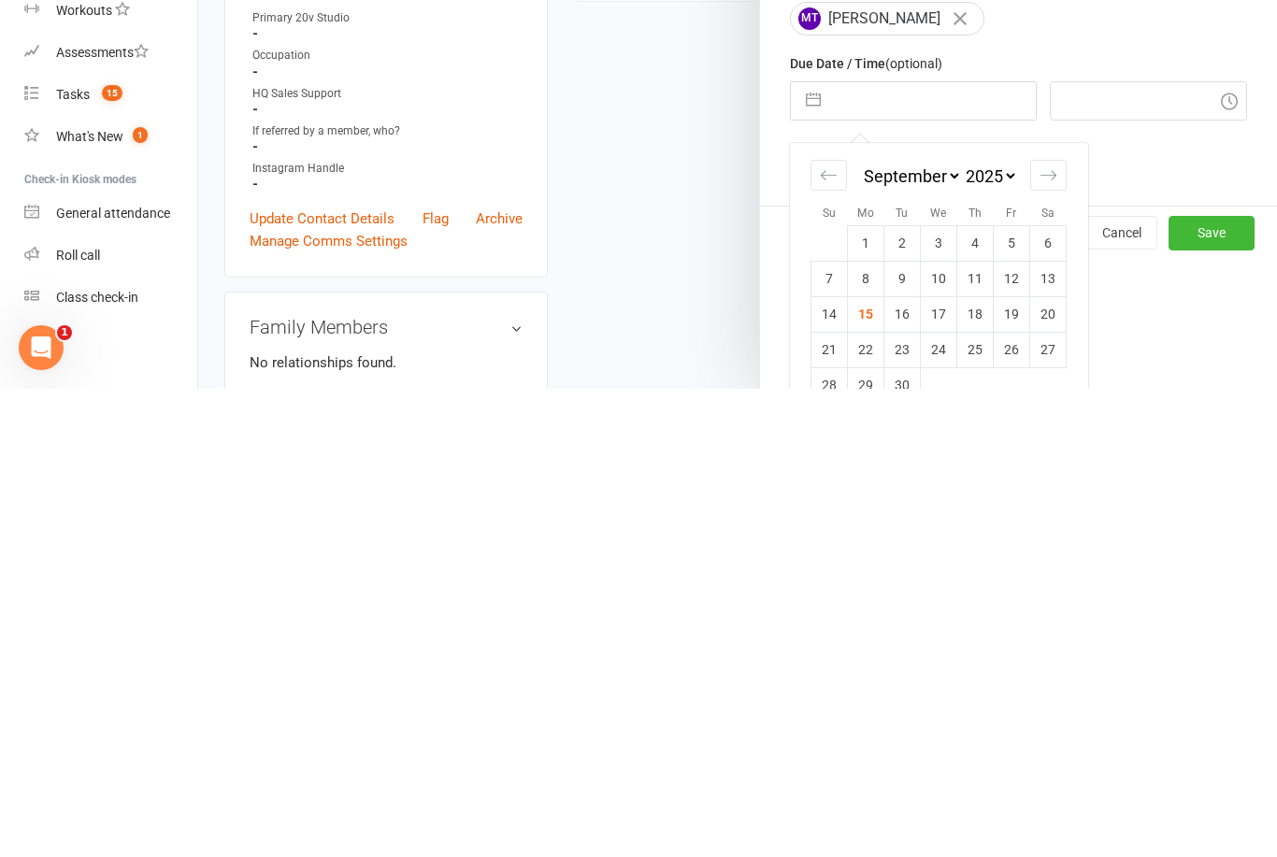
scroll to position [158, 0]
click at [908, 767] on td "16" at bounding box center [902, 785] width 36 height 36
type input "[DATE]"
type input "11:15am"
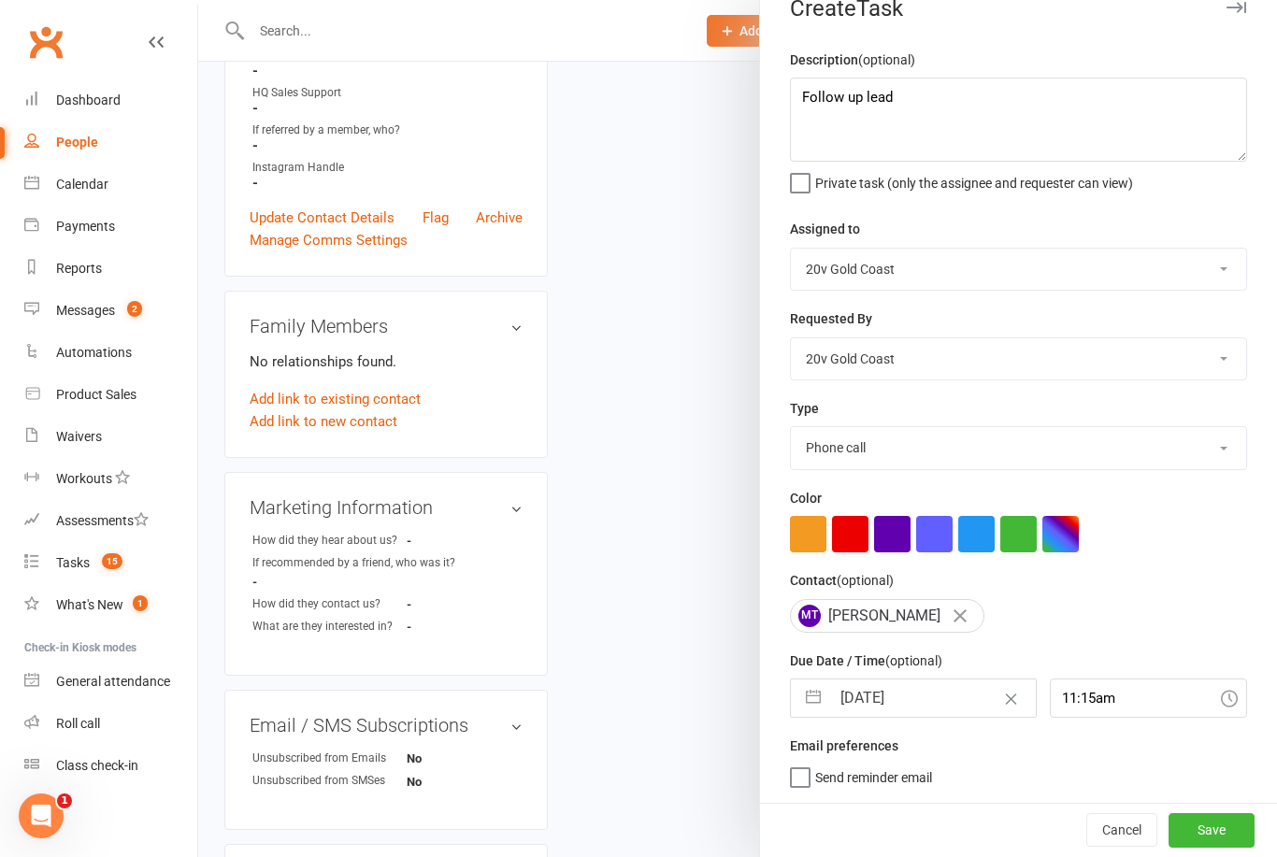
scroll to position [35, 0]
click at [1236, 844] on button "Save" at bounding box center [1212, 830] width 86 height 34
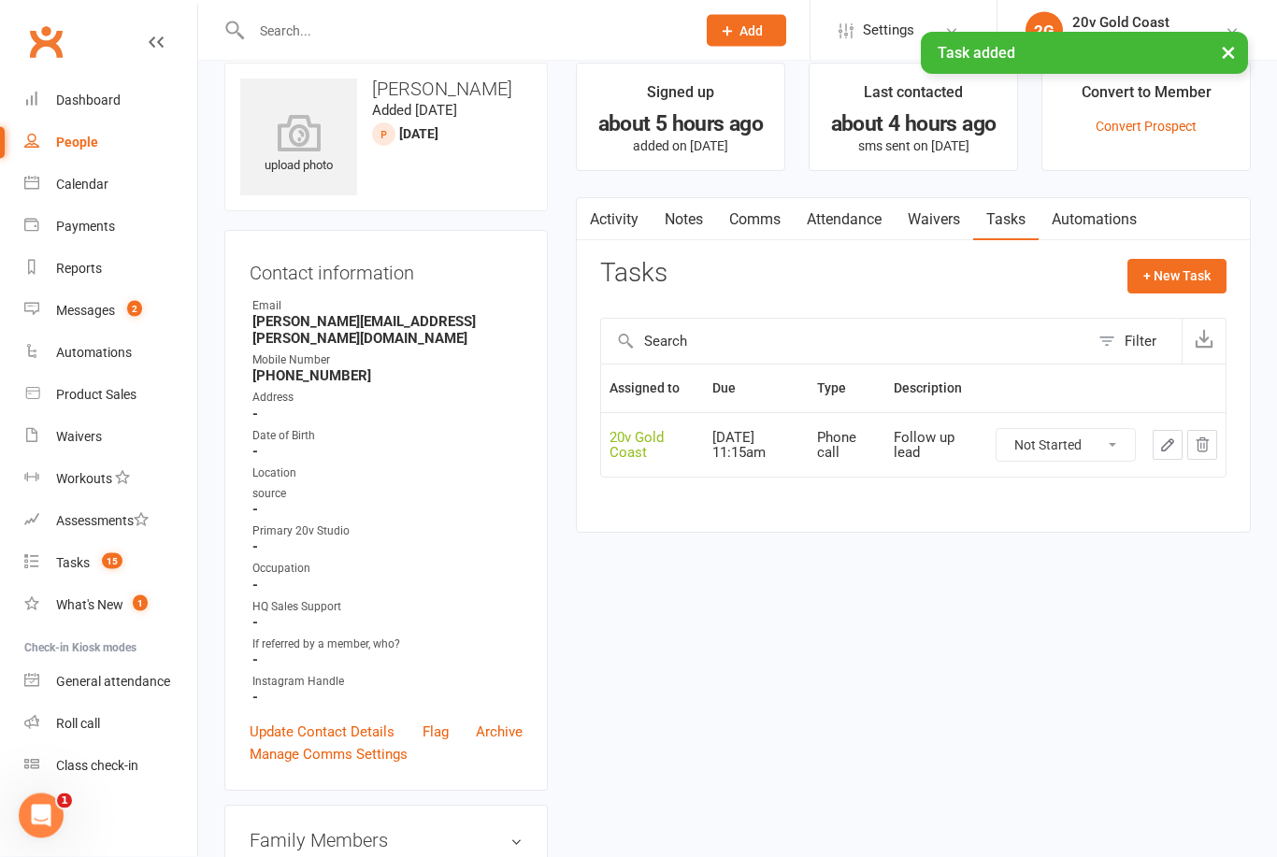
scroll to position [0, 0]
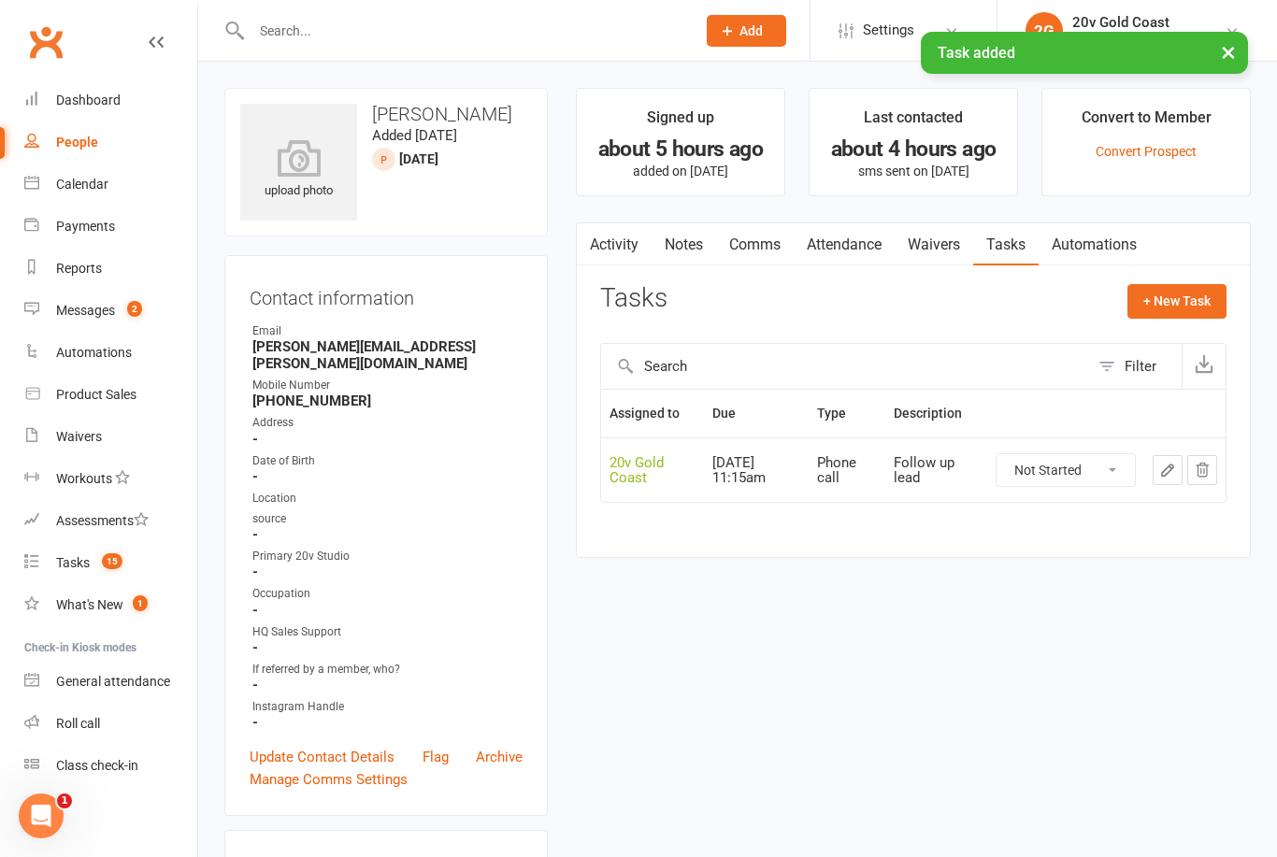
click at [79, 567] on div "Tasks" at bounding box center [73, 562] width 34 height 15
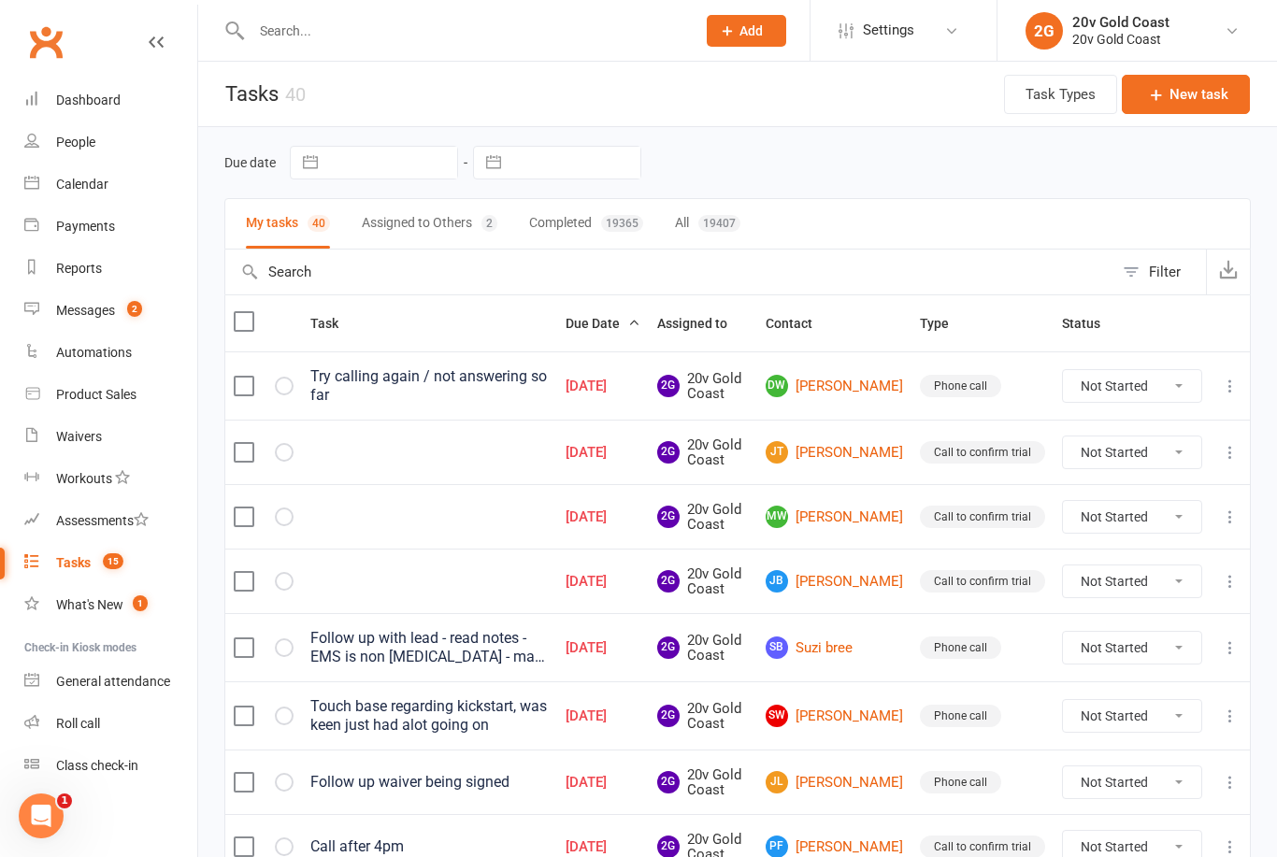
click at [872, 391] on link "DW [PERSON_NAME]" at bounding box center [834, 386] width 137 height 22
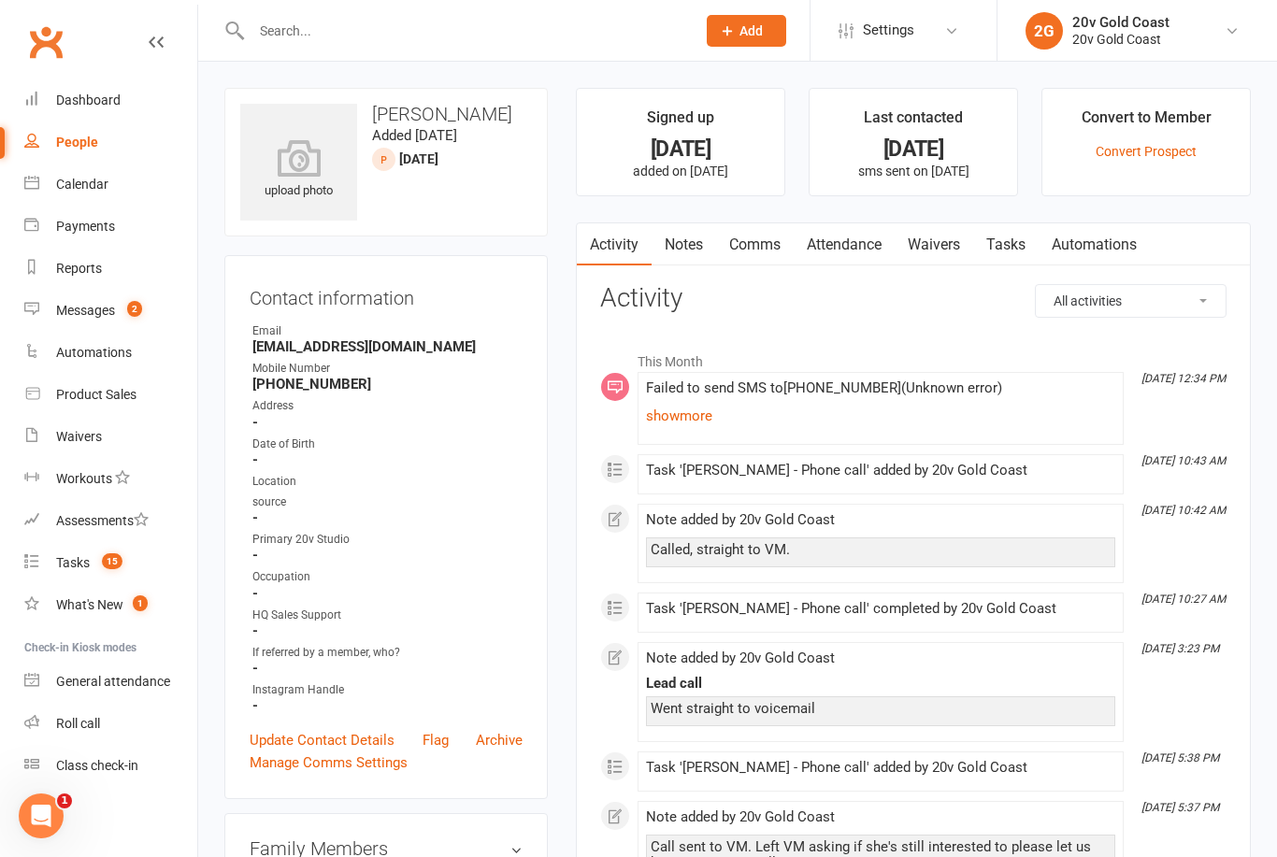
click at [702, 235] on link "Notes" at bounding box center [684, 244] width 65 height 43
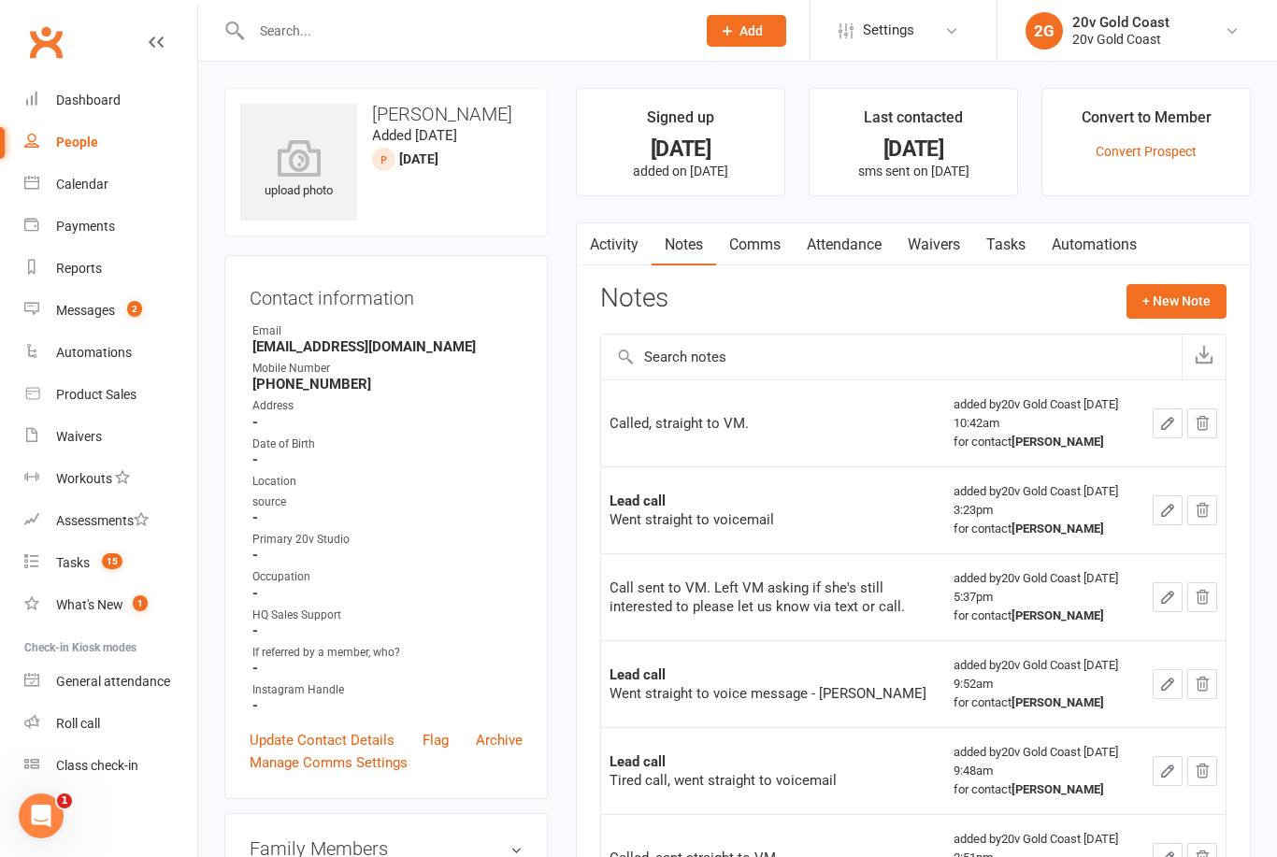
click at [1196, 316] on button "+ New Note" at bounding box center [1177, 301] width 100 height 34
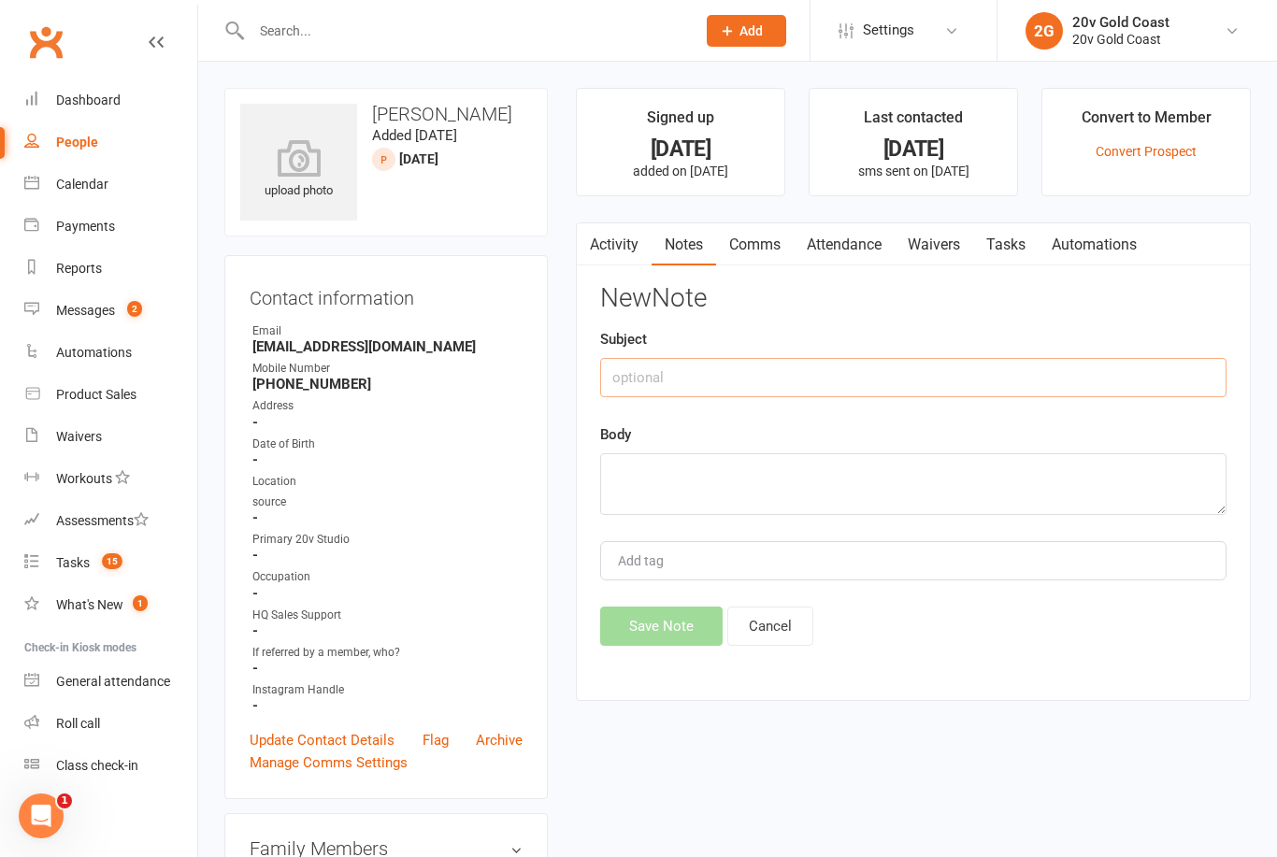
click at [931, 385] on input "text" at bounding box center [913, 377] width 626 height 39
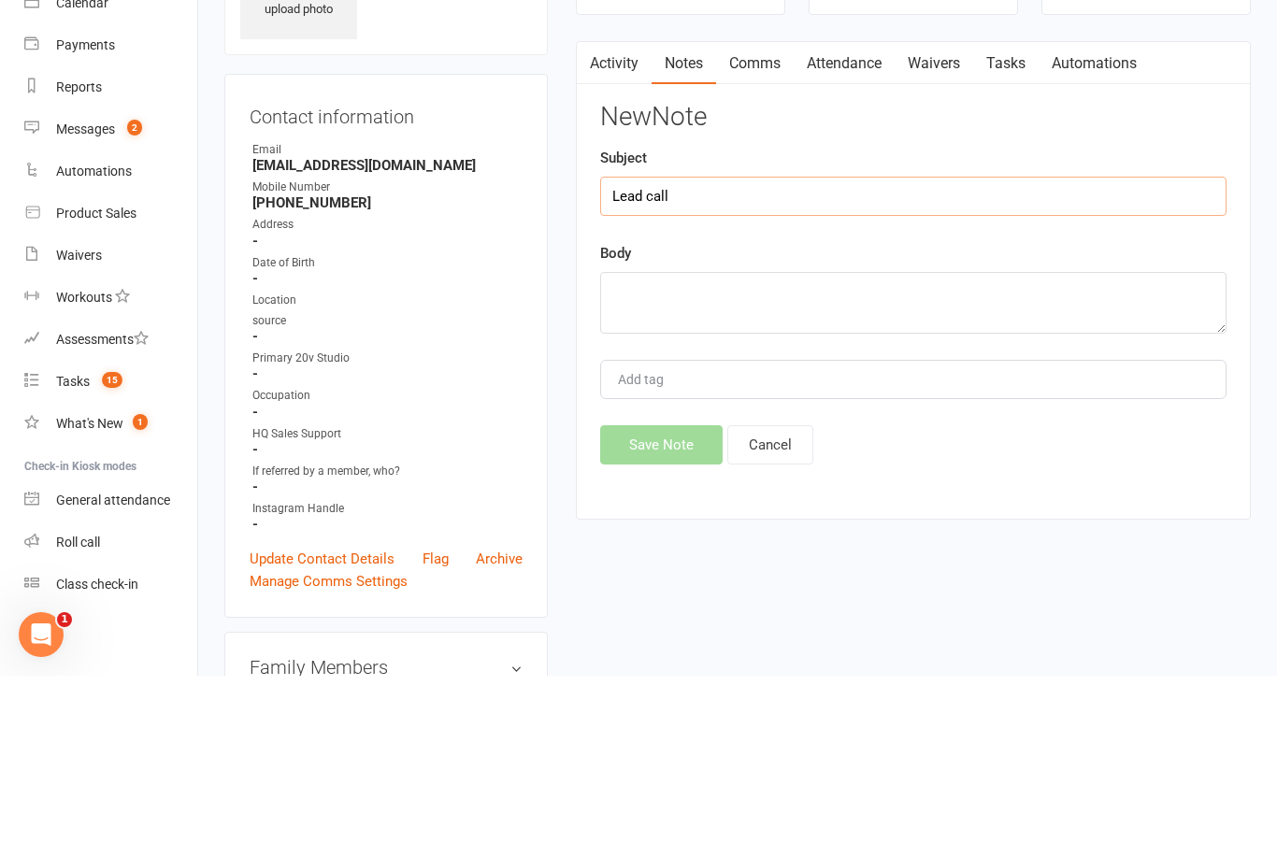
type input "Lead call"
click at [876, 453] on textarea at bounding box center [913, 484] width 626 height 62
type textarea "Straight to voicemail"
click at [1018, 284] on div "New Note Subject Lead call Body Straight to voicemail Add tag Save Note Cancel" at bounding box center [913, 465] width 626 height 362
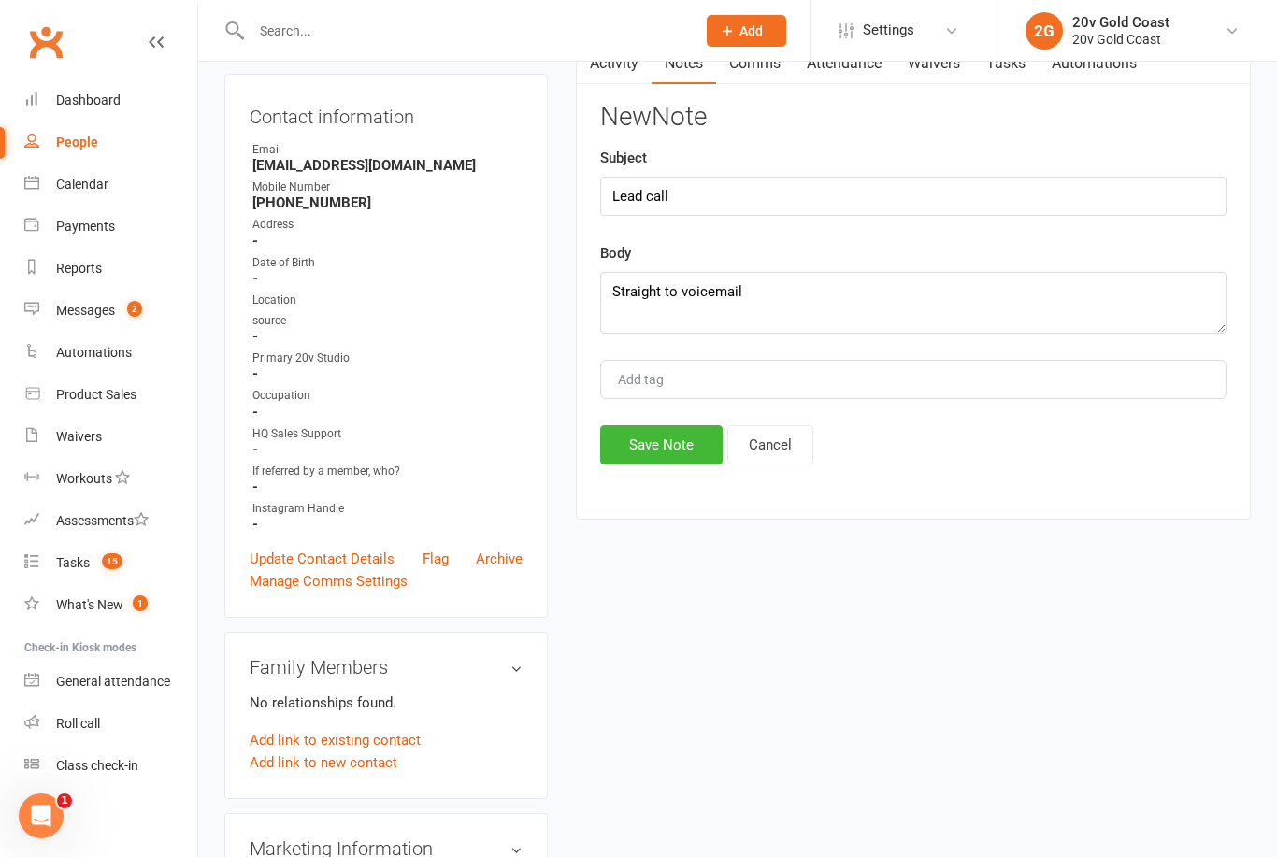
click at [668, 465] on button "Save Note" at bounding box center [661, 444] width 122 height 39
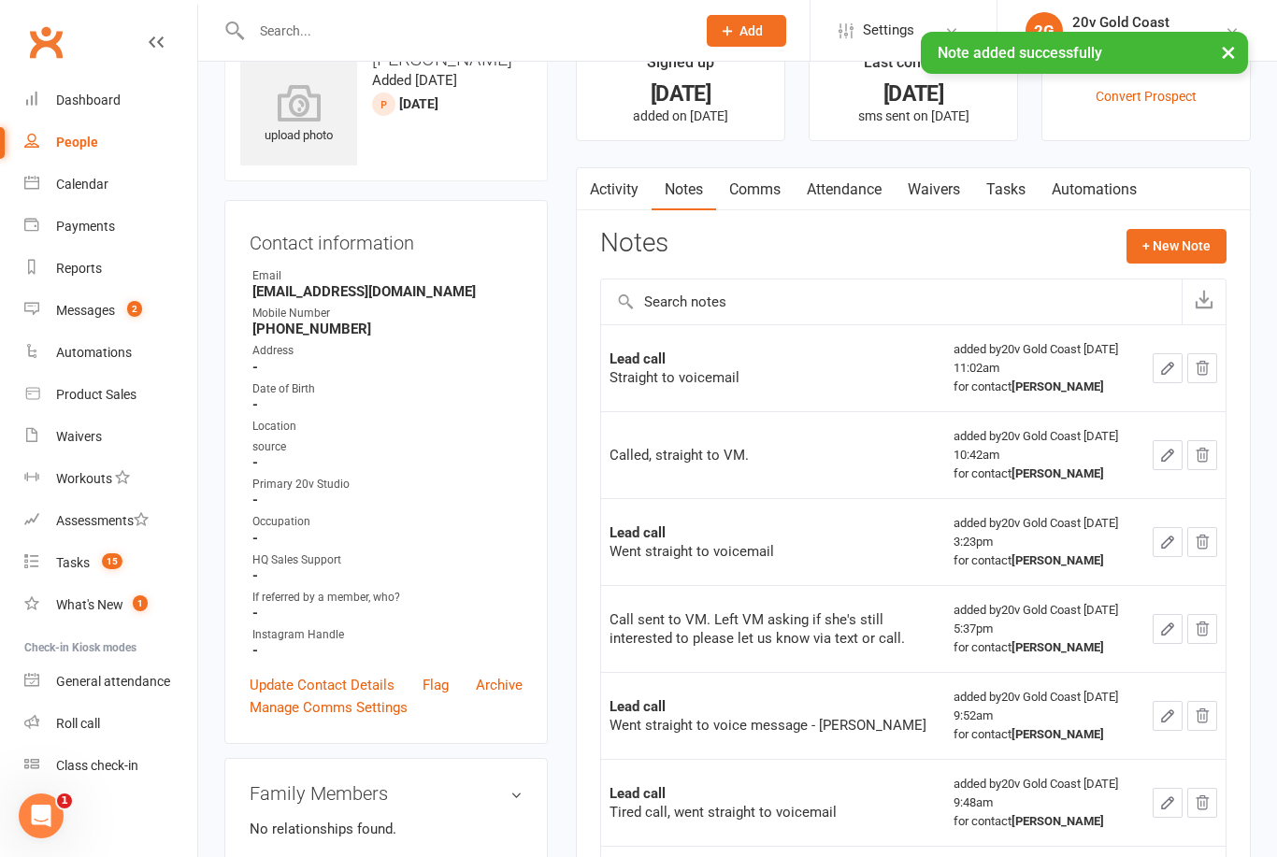
scroll to position [0, 0]
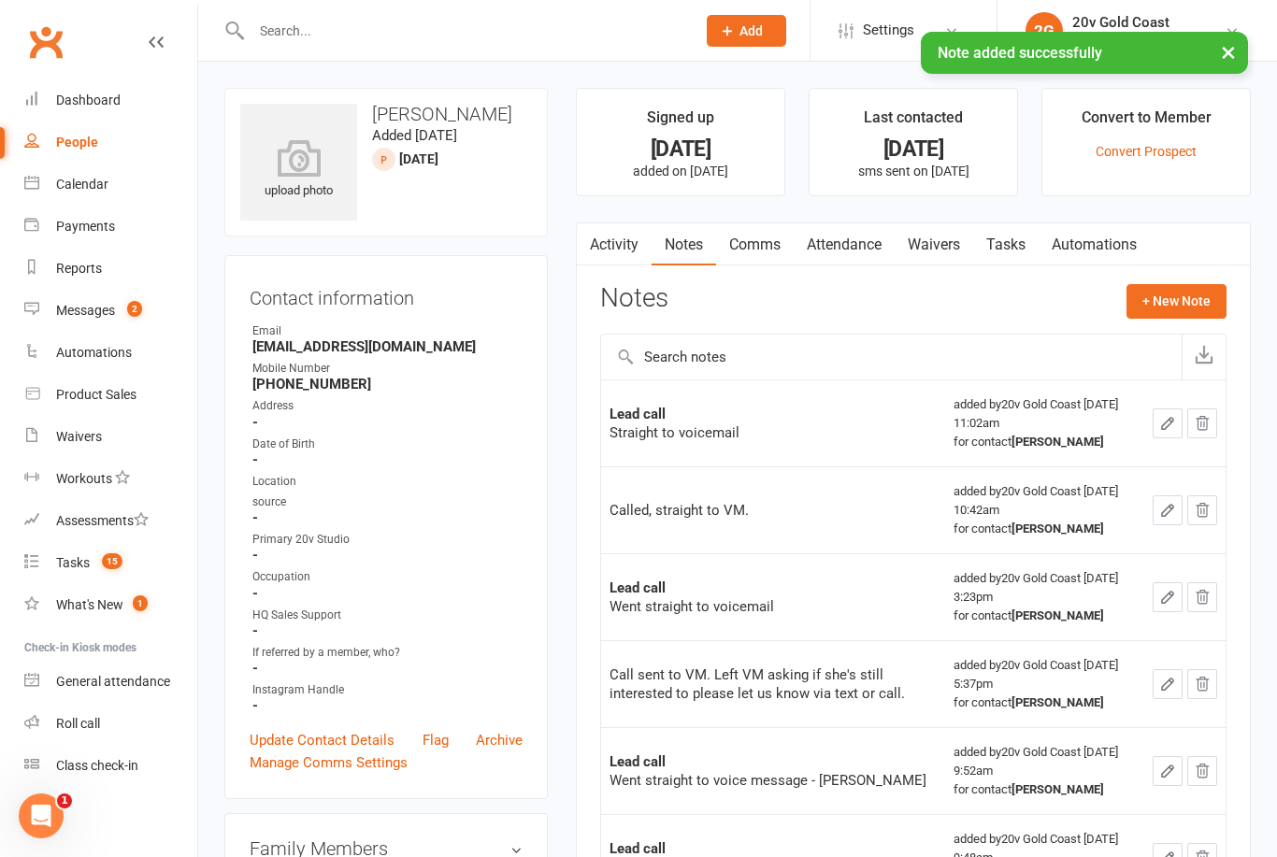
click at [1044, 235] on link "Automations" at bounding box center [1094, 244] width 111 height 43
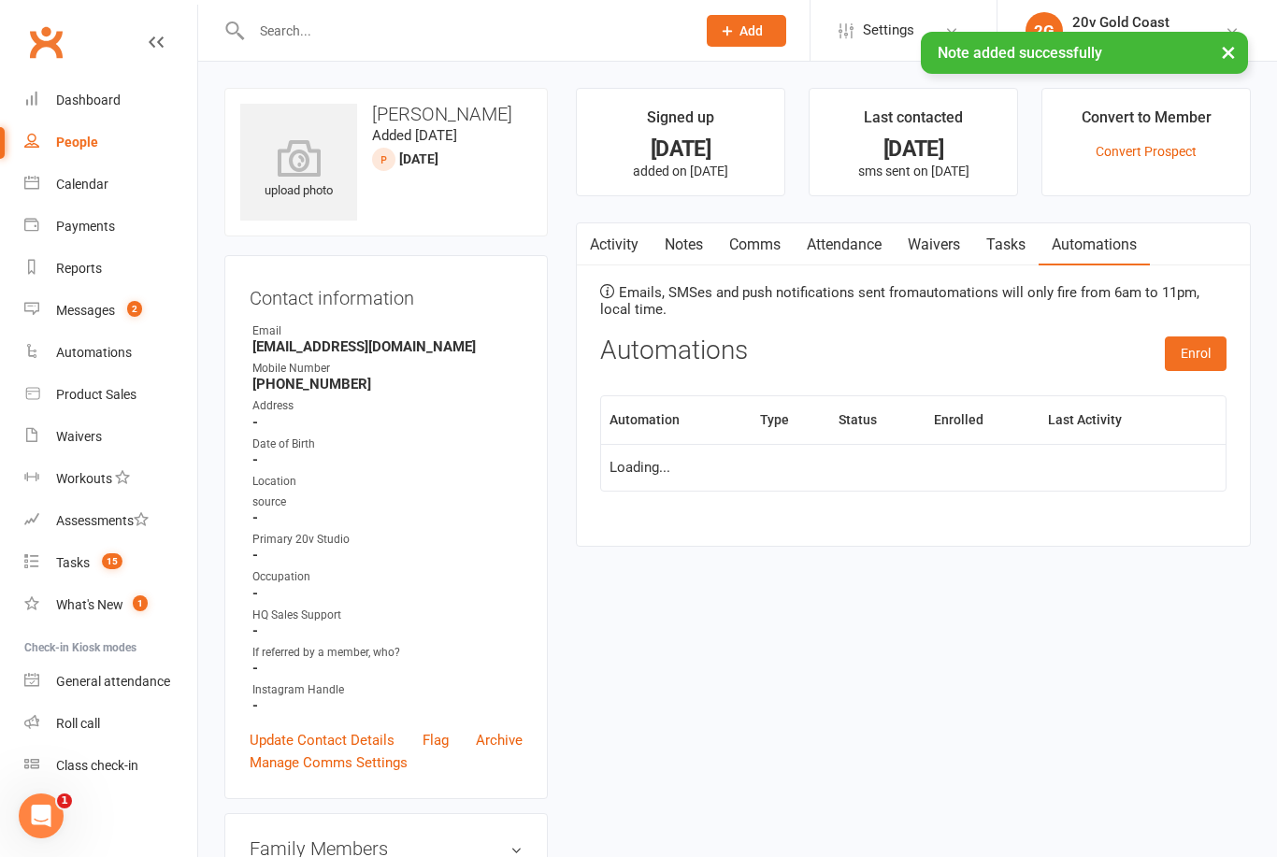
click at [1003, 250] on link "Tasks" at bounding box center [1005, 244] width 65 height 43
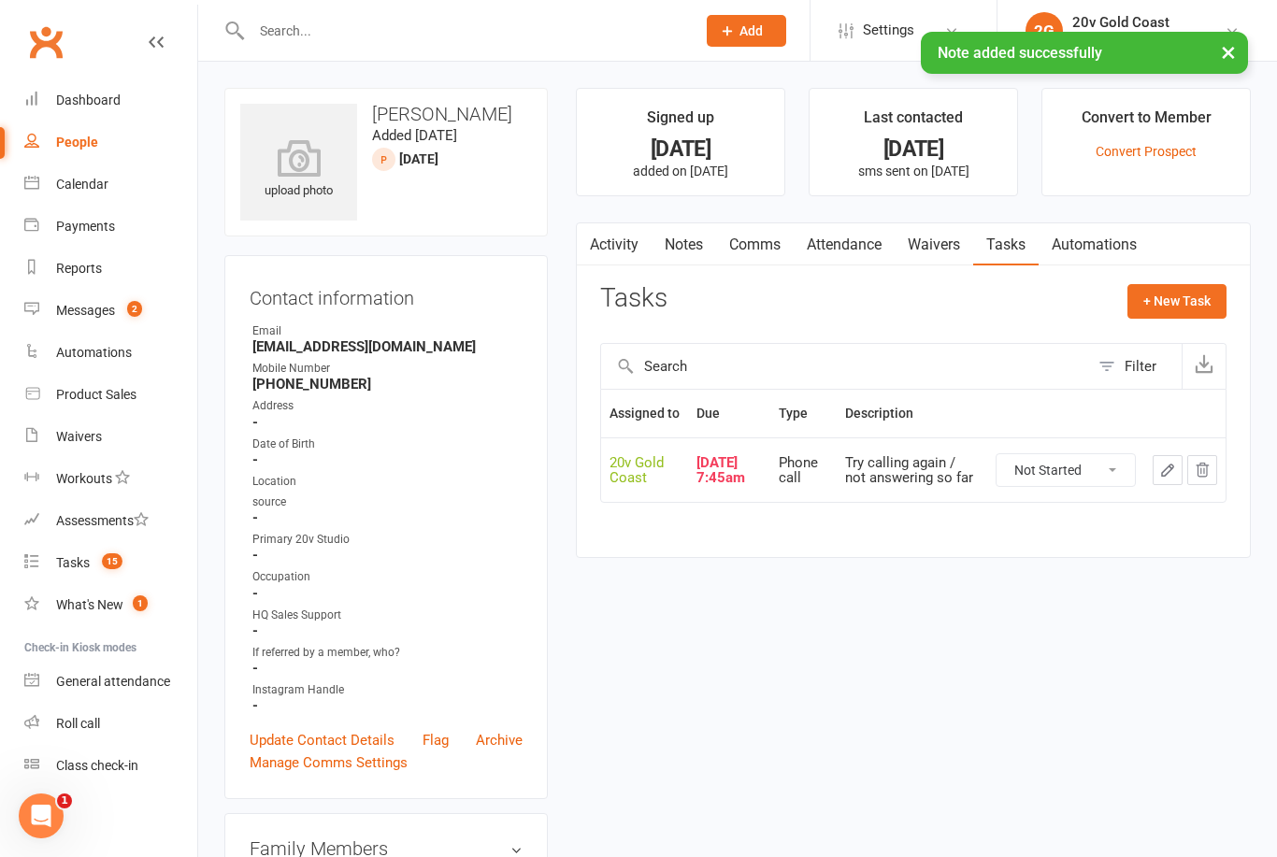
click at [1087, 486] on select "Not Started In Progress Waiting Complete" at bounding box center [1066, 470] width 138 height 32
select select "unstarted"
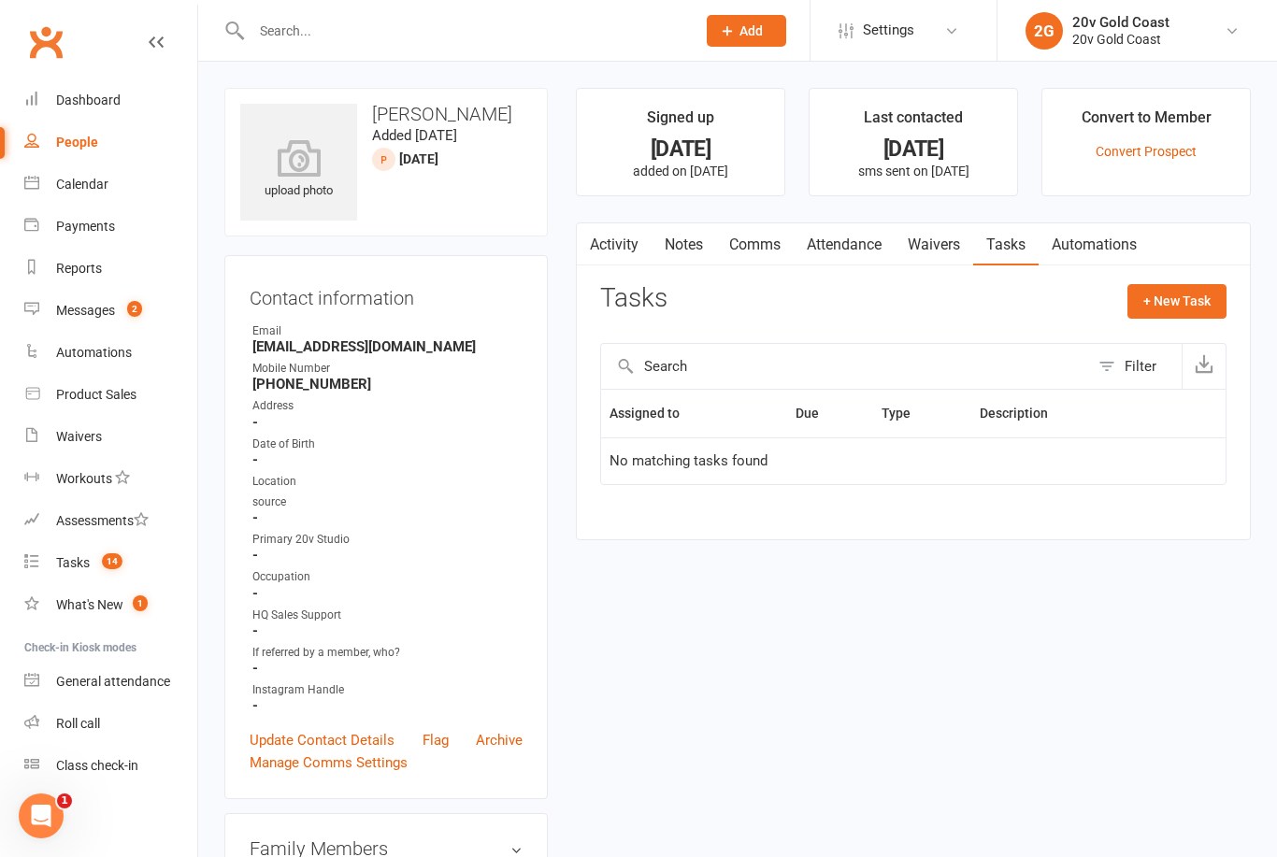
click at [419, 166] on span "[DATE] prospect" at bounding box center [418, 158] width 39 height 15
click at [395, 191] on div "upload photo [PERSON_NAME] Added [DATE] [DATE] prospect" at bounding box center [385, 162] width 323 height 149
click at [1185, 299] on button "+ New Task" at bounding box center [1176, 301] width 99 height 34
select select "45734"
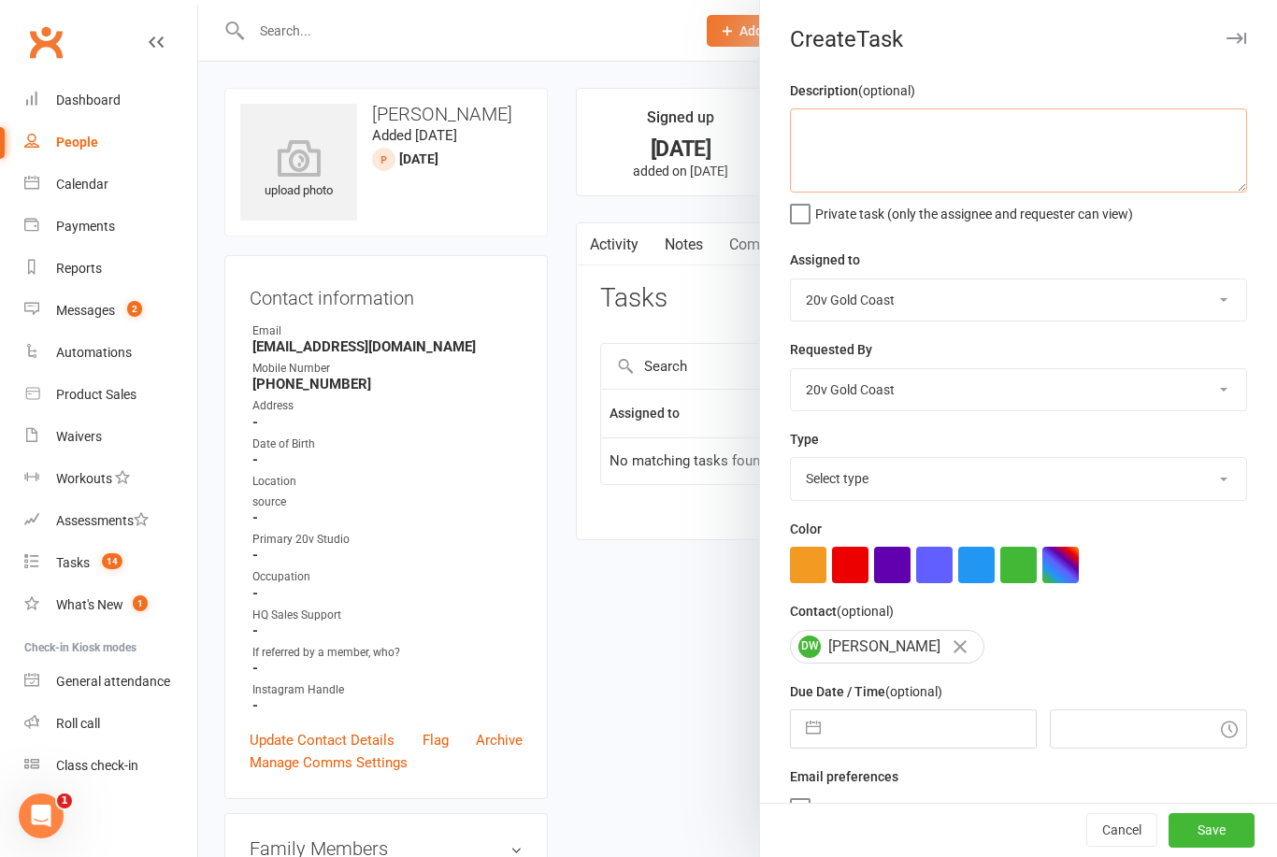
click at [1044, 166] on textarea at bounding box center [1018, 150] width 457 height 84
type textarea "Last follow up of lead, not answering"
click at [1185, 220] on div "Private task (only the assignee and requester can view)" at bounding box center [1018, 211] width 457 height 22
click at [995, 467] on select "Select type Call to confirm trial Cancel down Cancel down [PERSON_NAME] and [PE…" at bounding box center [1018, 478] width 455 height 41
select select "22375"
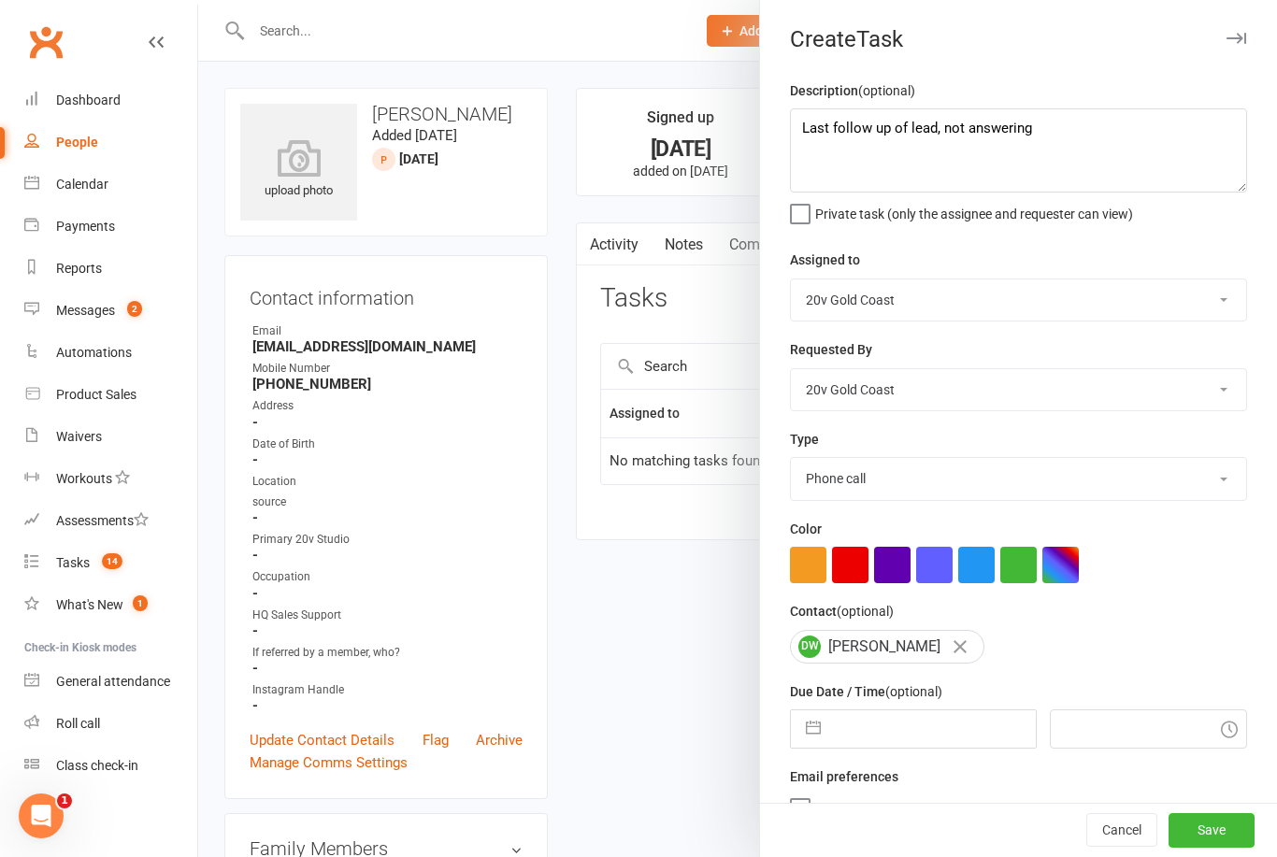
click at [915, 748] on input "text" at bounding box center [932, 729] width 205 height 37
select select "7"
select select "2025"
select select "8"
select select "2025"
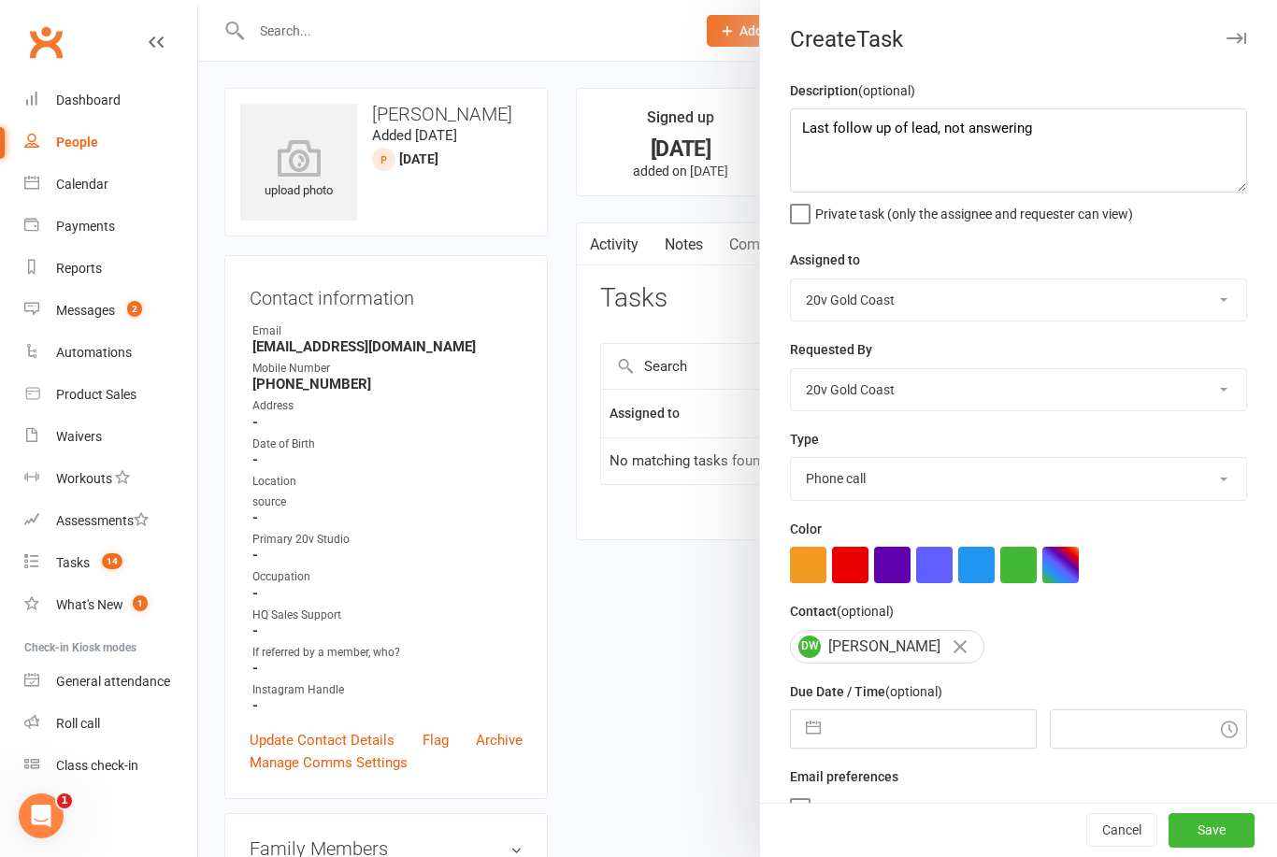
select select "9"
select select "2025"
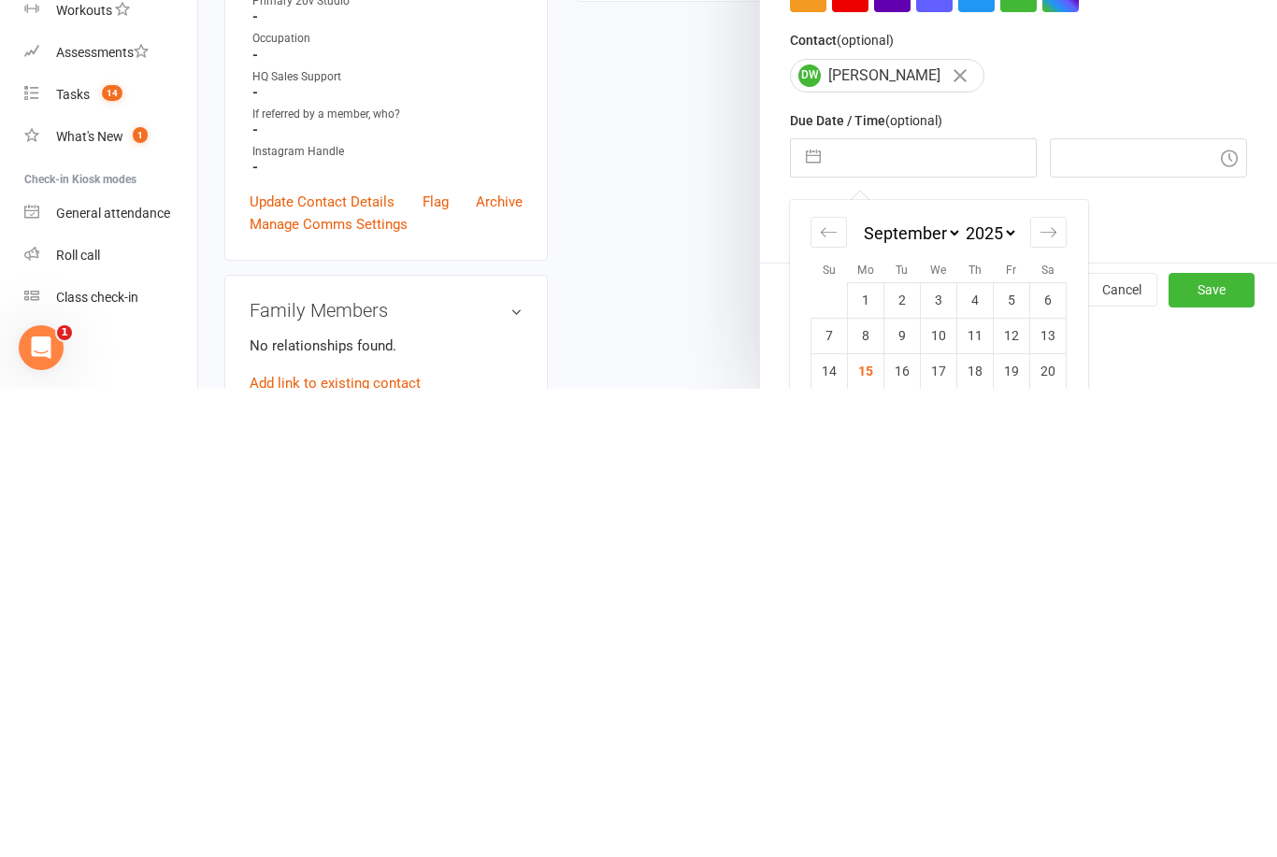
scroll to position [171, 0]
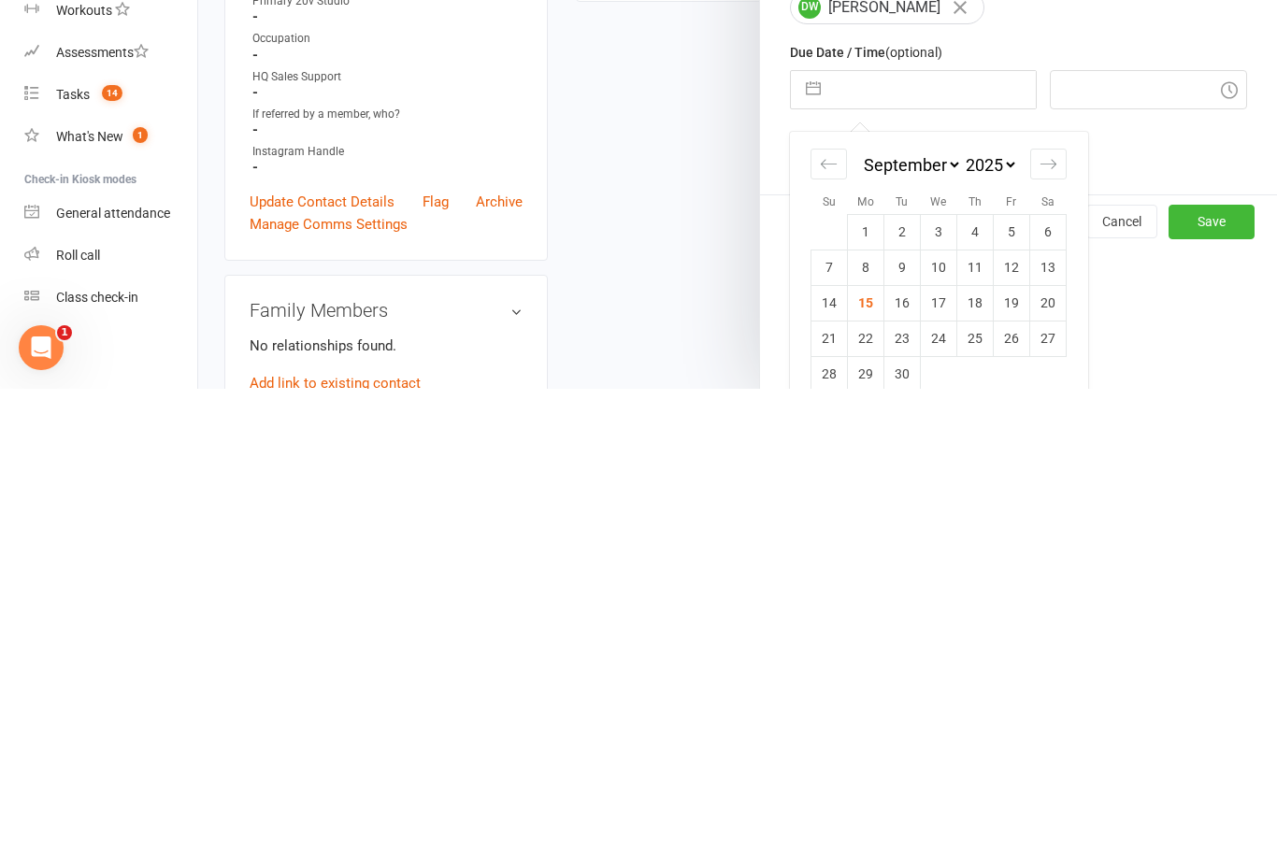
click at [983, 754] on td "18" at bounding box center [975, 772] width 36 height 36
type input "[DATE]"
type input "11:15am"
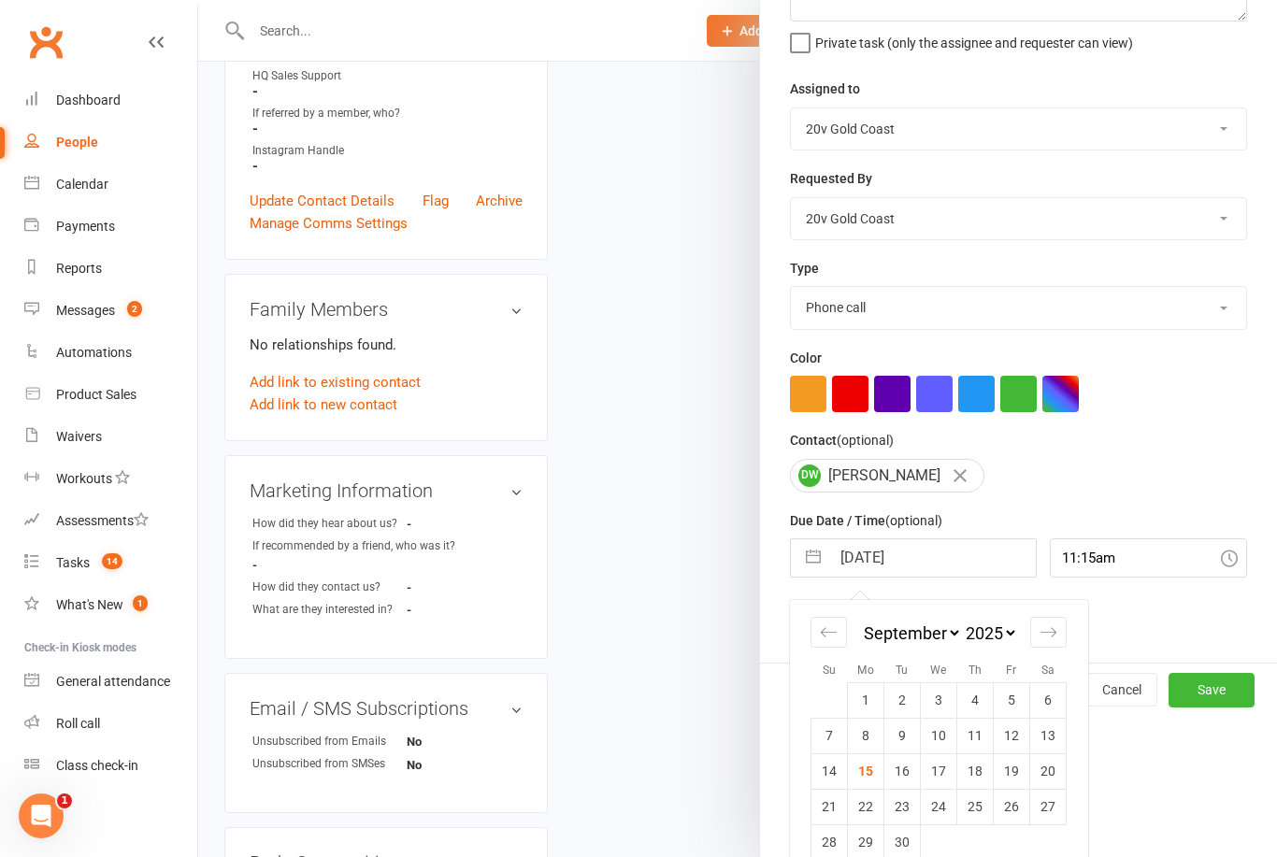
scroll to position [35, 0]
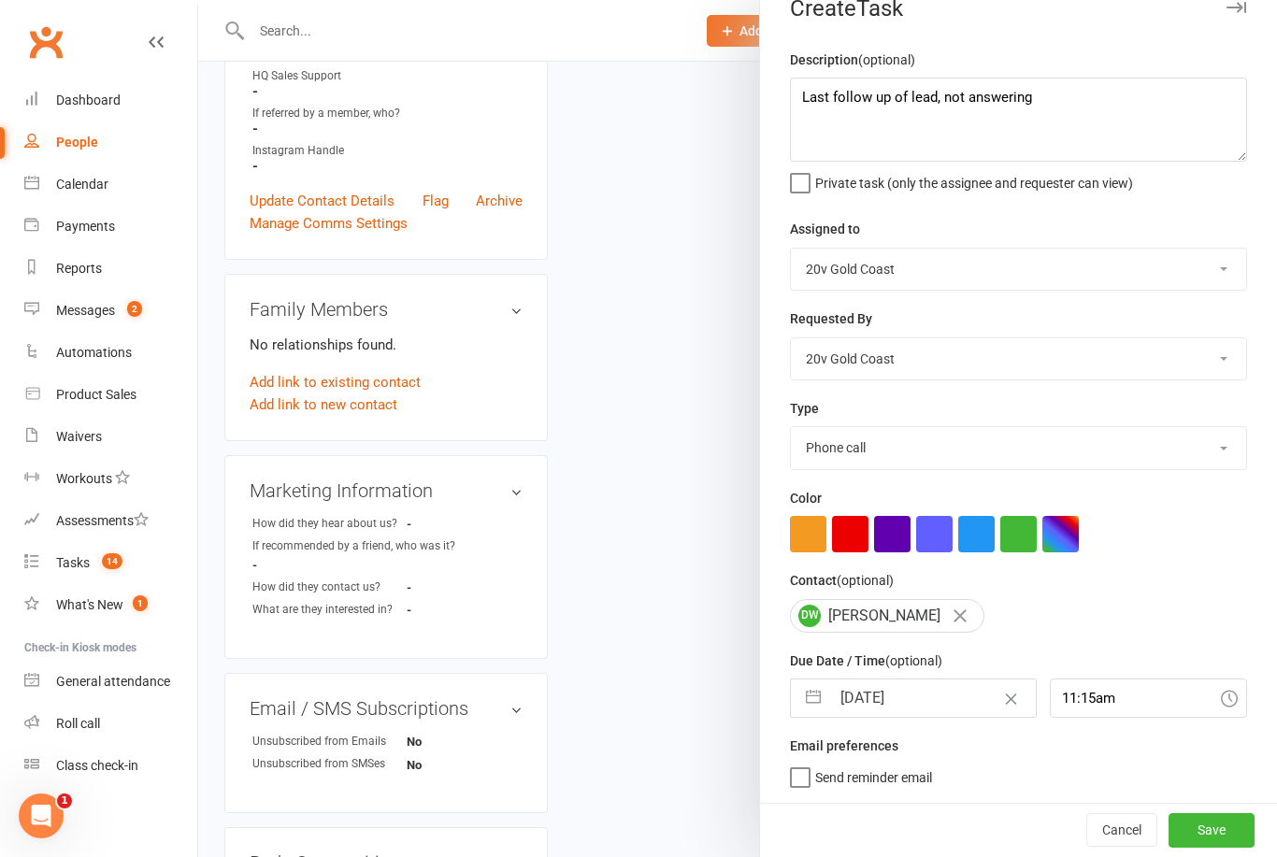
click at [1230, 833] on button "Save" at bounding box center [1212, 830] width 86 height 34
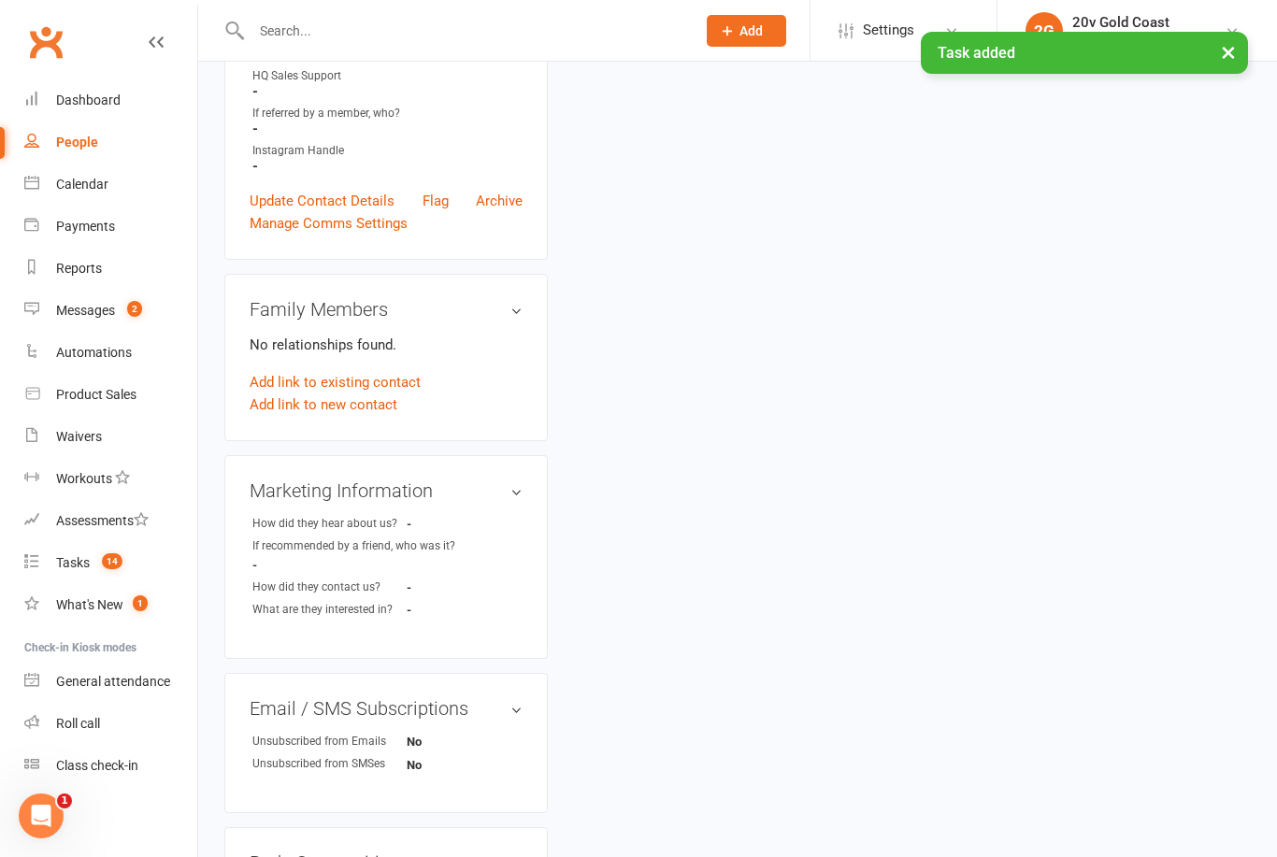
click at [118, 575] on link "Tasks 14" at bounding box center [110, 563] width 173 height 42
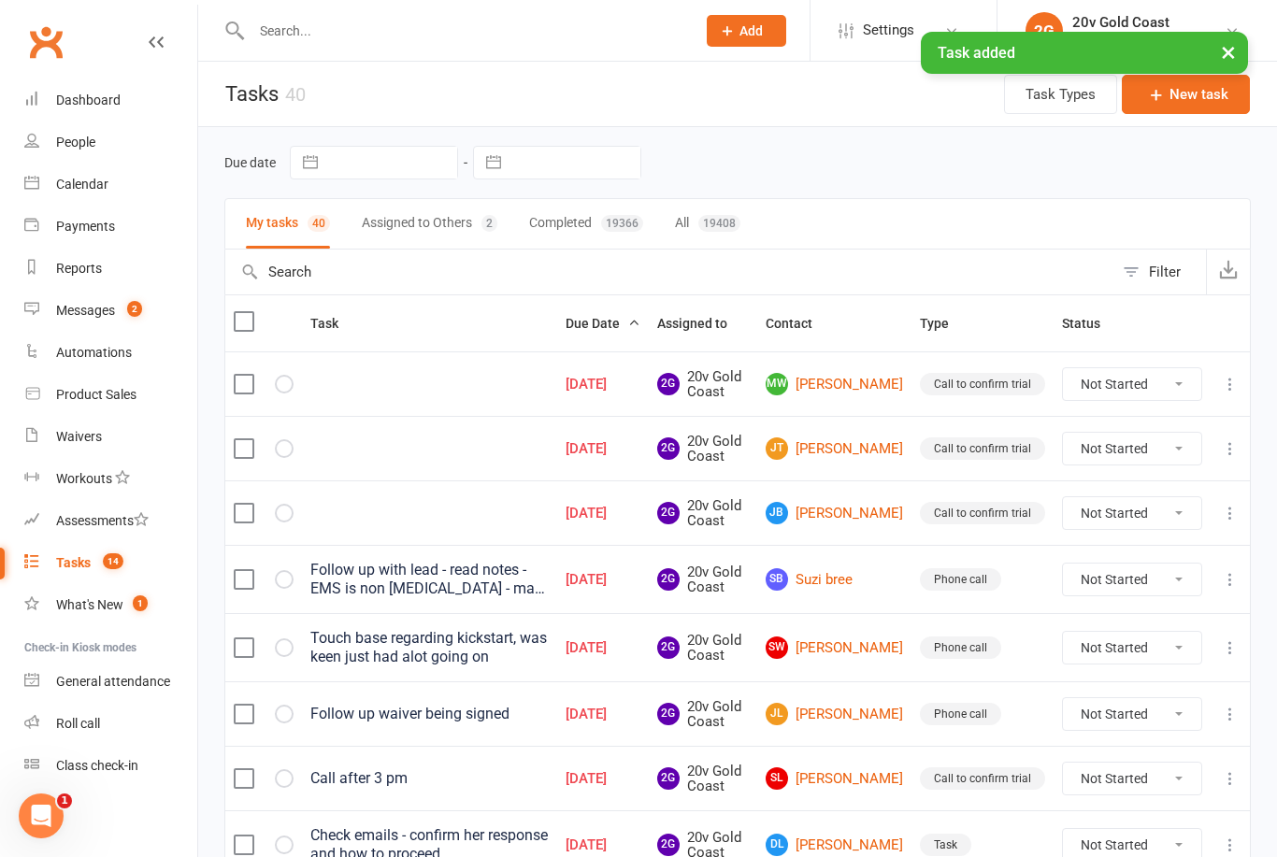
click at [856, 375] on link "MW [PERSON_NAME]" at bounding box center [834, 384] width 137 height 22
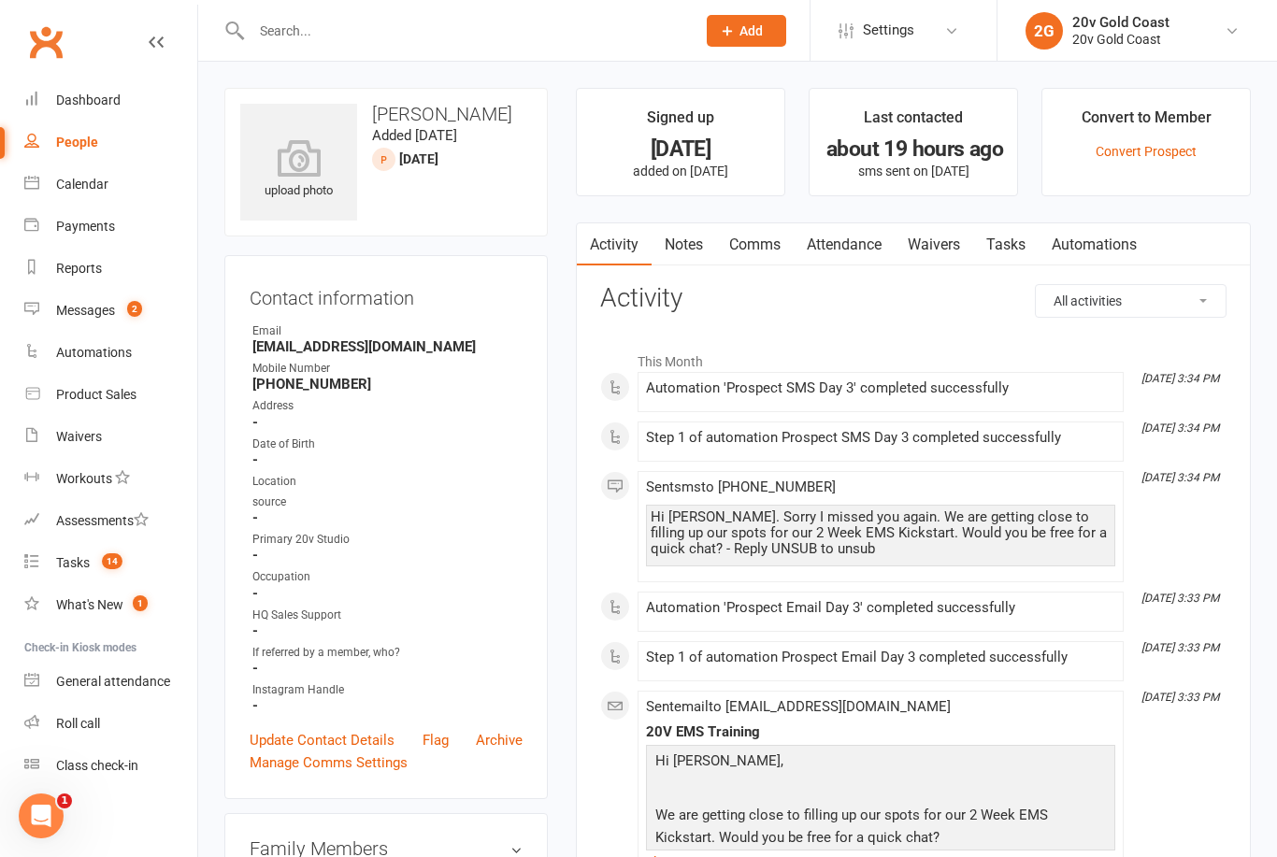
click at [686, 228] on link "Notes" at bounding box center [684, 244] width 65 height 43
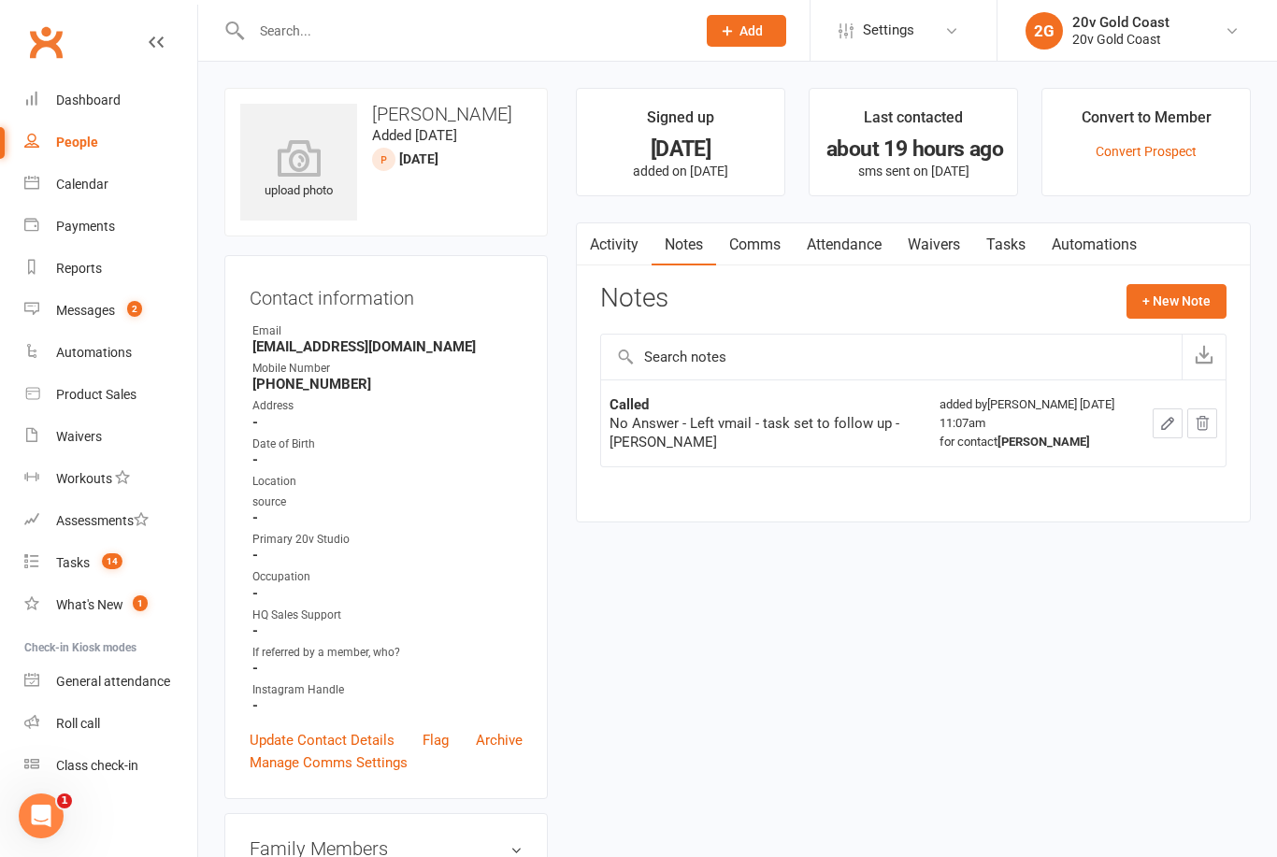
click at [1216, 298] on button "+ New Note" at bounding box center [1177, 301] width 100 height 34
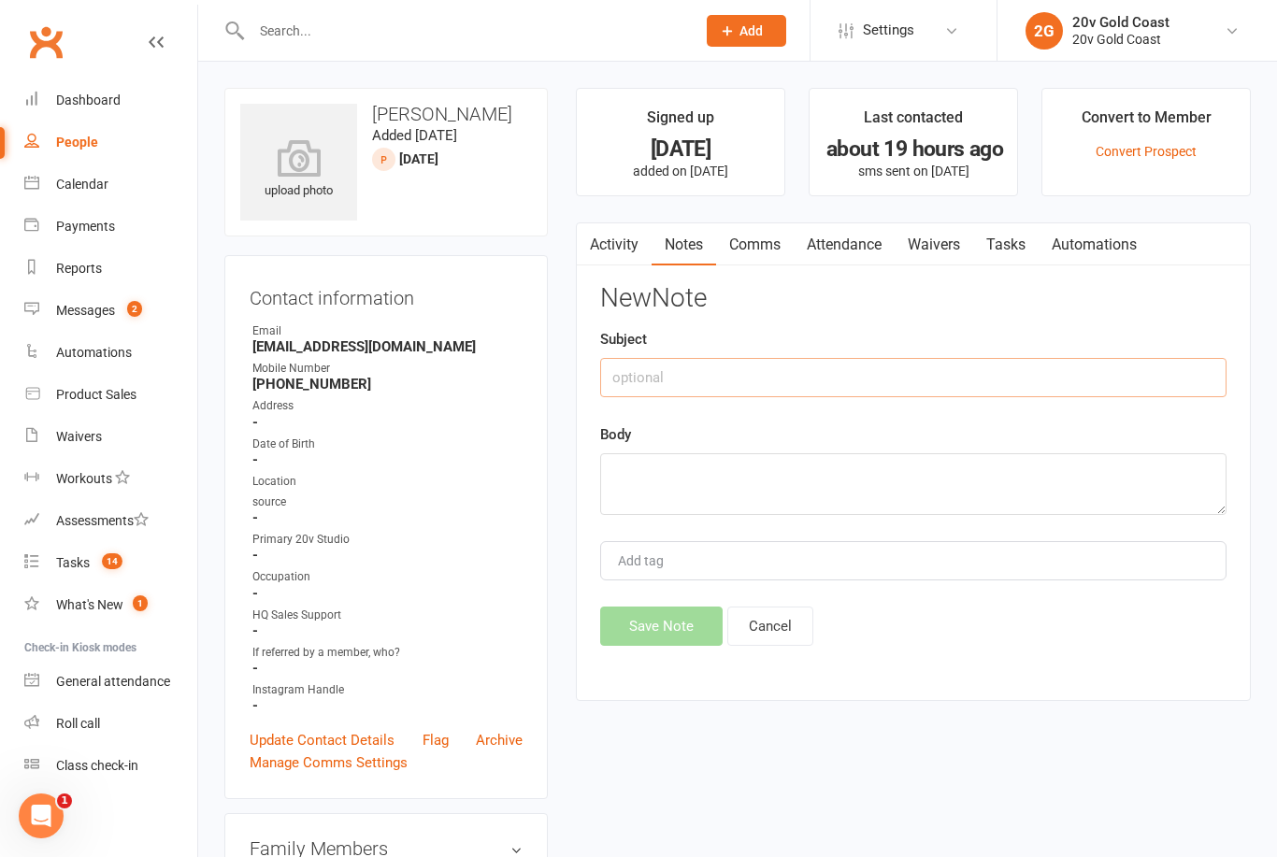
click at [1058, 382] on input "text" at bounding box center [913, 377] width 626 height 39
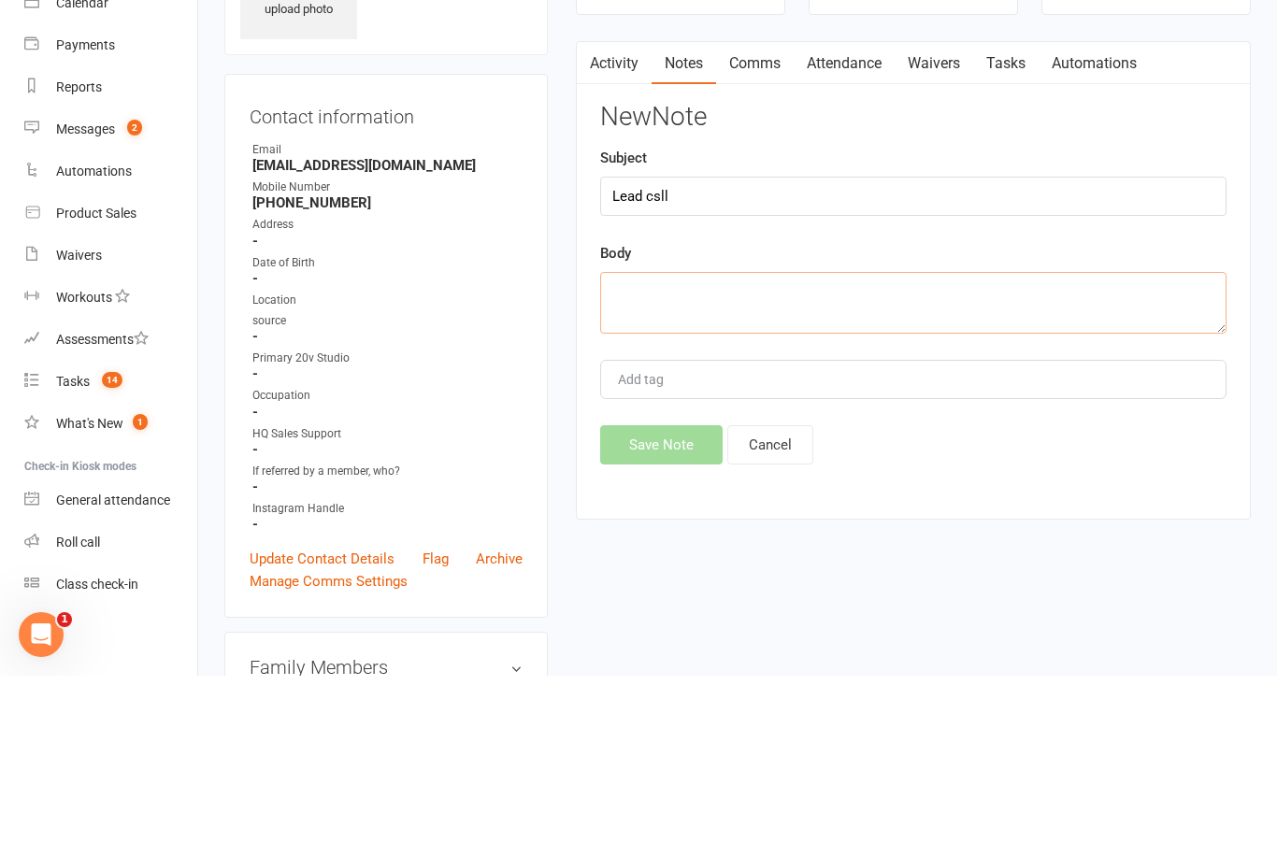
click at [997, 453] on textarea at bounding box center [913, 484] width 626 height 62
click at [640, 358] on input "Lead csll" at bounding box center [913, 377] width 626 height 39
click at [662, 358] on input "Lead csll" at bounding box center [913, 377] width 626 height 39
type input "Lead call"
click at [785, 453] on textarea at bounding box center [913, 484] width 626 height 62
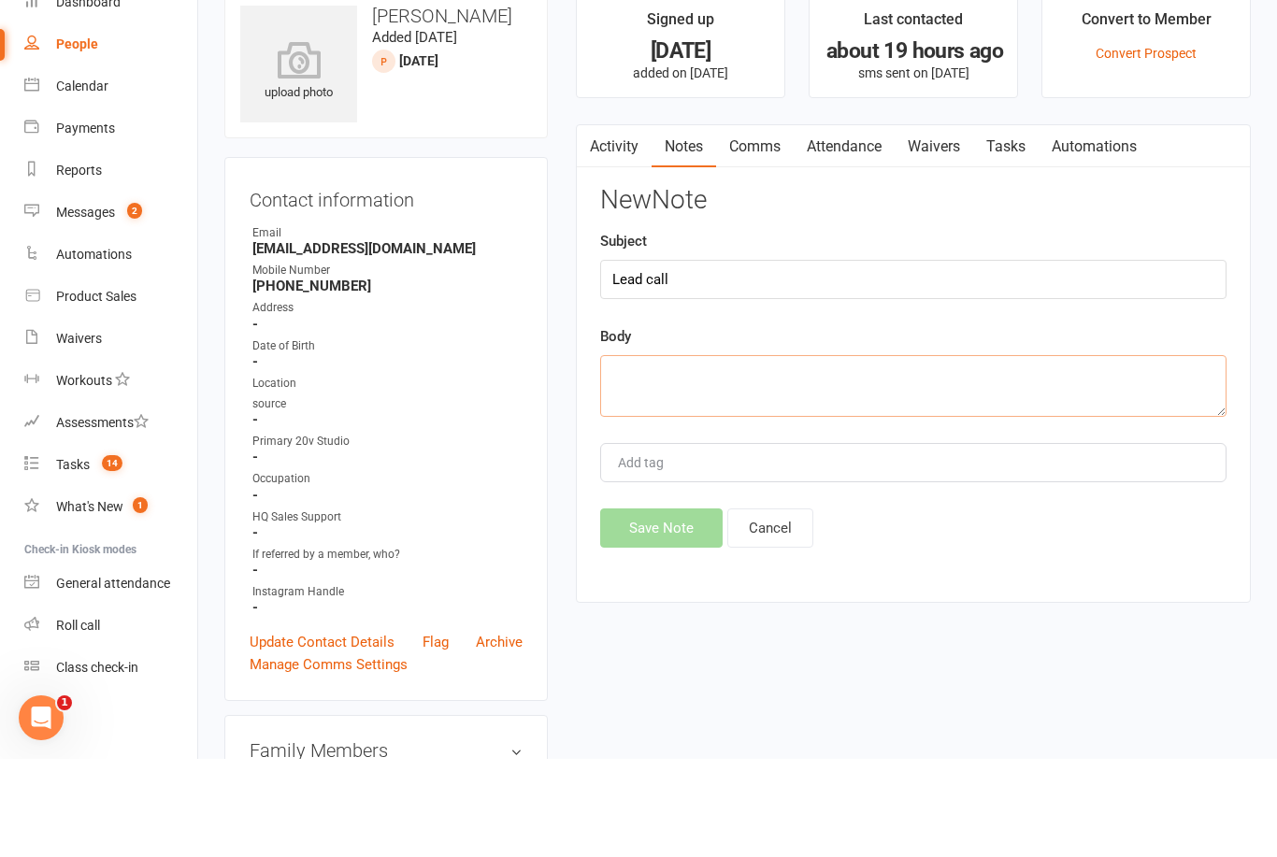
click at [880, 453] on textarea at bounding box center [913, 484] width 626 height 62
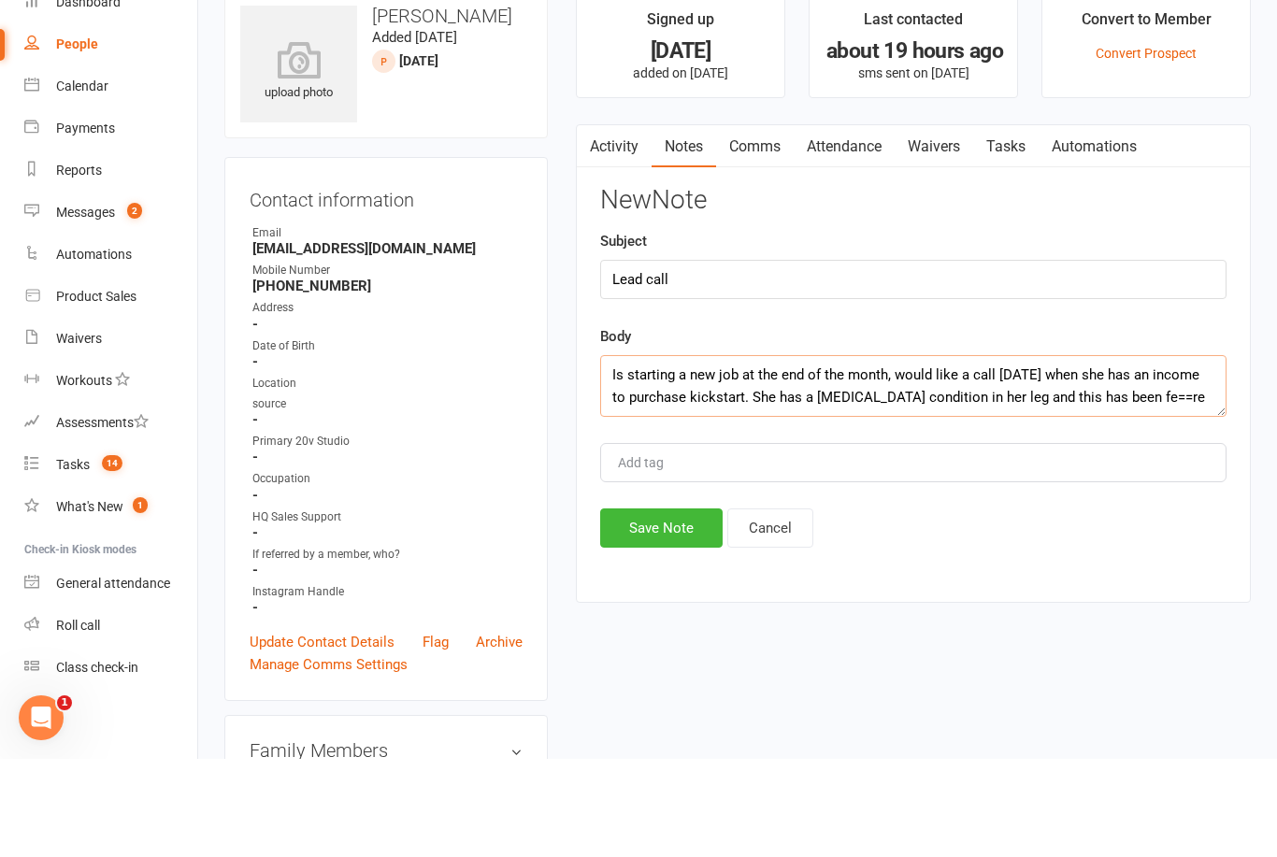
scroll to position [12, 0]
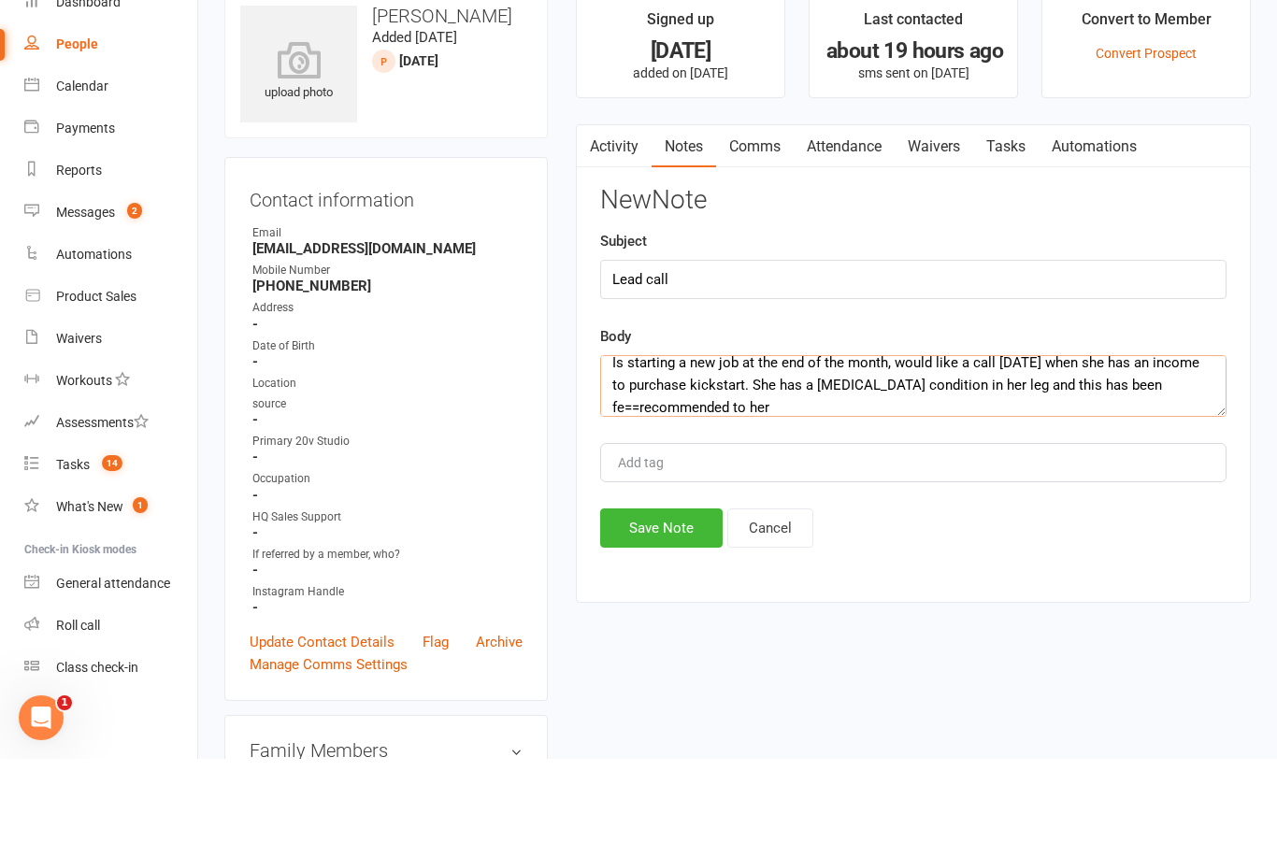
click at [633, 453] on textarea "Is starting a new job at the end of the month, would like a call [DATE] when sh…" at bounding box center [913, 484] width 626 height 62
click at [647, 453] on textarea "Is starting a new job at the end of the month, would like a call [DATE] when sh…" at bounding box center [913, 484] width 626 height 62
click at [864, 453] on textarea "Is starting a new job at the end of the month, would like a call [DATE] when sh…" at bounding box center [913, 484] width 626 height 62
click at [622, 453] on textarea "Is starting a new job at the end of the month, would like a call [DATE] when sh…" at bounding box center [913, 484] width 626 height 62
click at [837, 453] on textarea "Is starting a new job at the end of the month, would like a call [DATE] when sh…" at bounding box center [913, 484] width 626 height 62
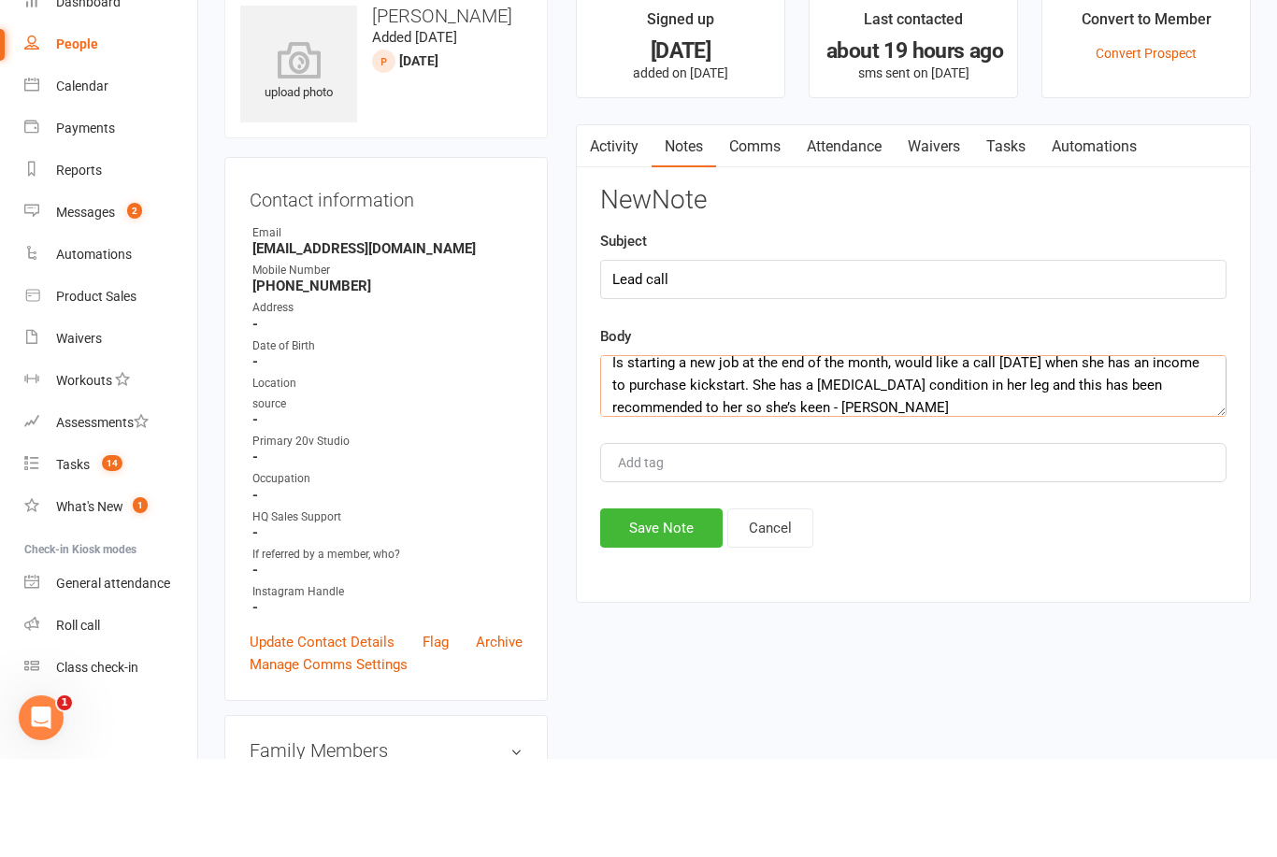
type textarea "Is starting a new job at the end of the month, would like a call [DATE] when sh…"
click at [1090, 358] on input "Lead call" at bounding box center [913, 377] width 626 height 39
click at [1082, 328] on div "Subject Lead call" at bounding box center [913, 362] width 626 height 69
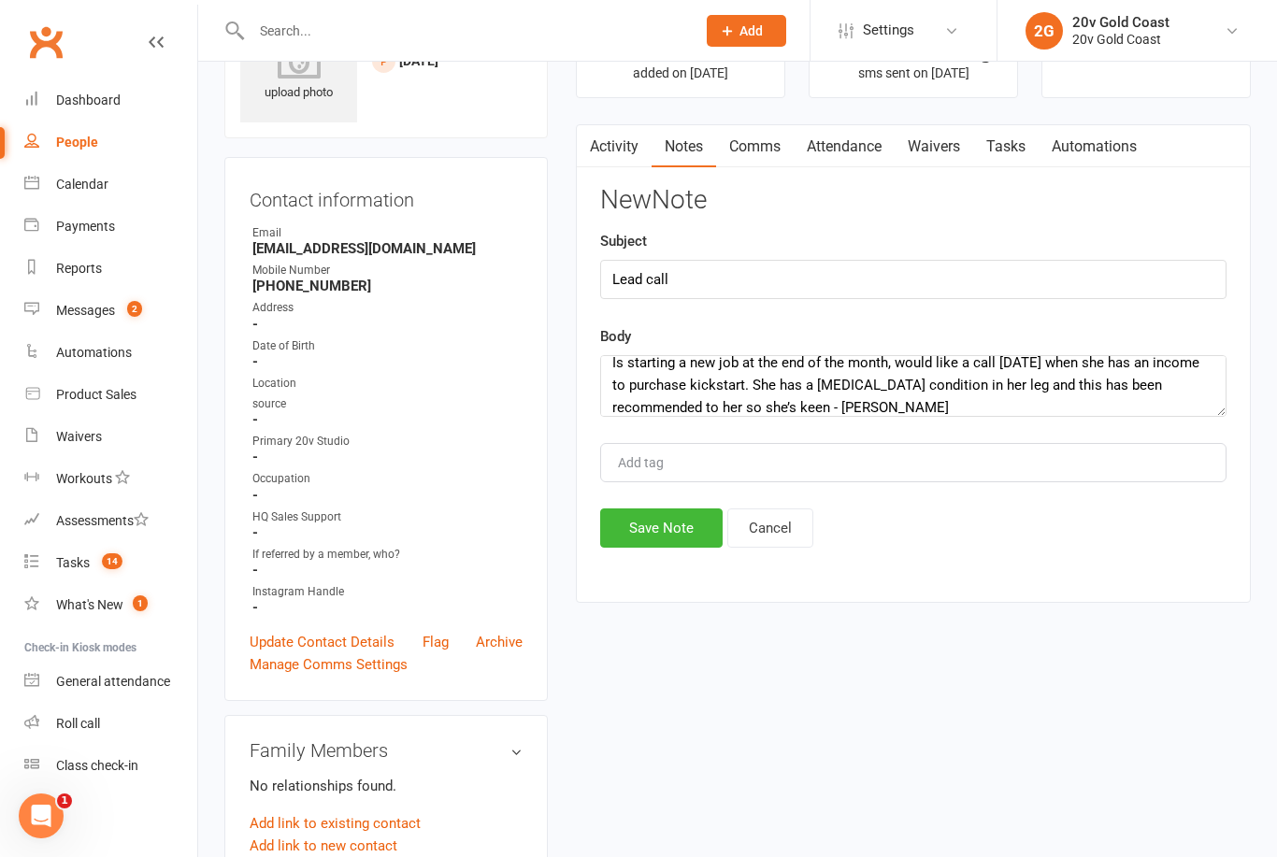
click at [695, 522] on button "Save Note" at bounding box center [661, 528] width 122 height 39
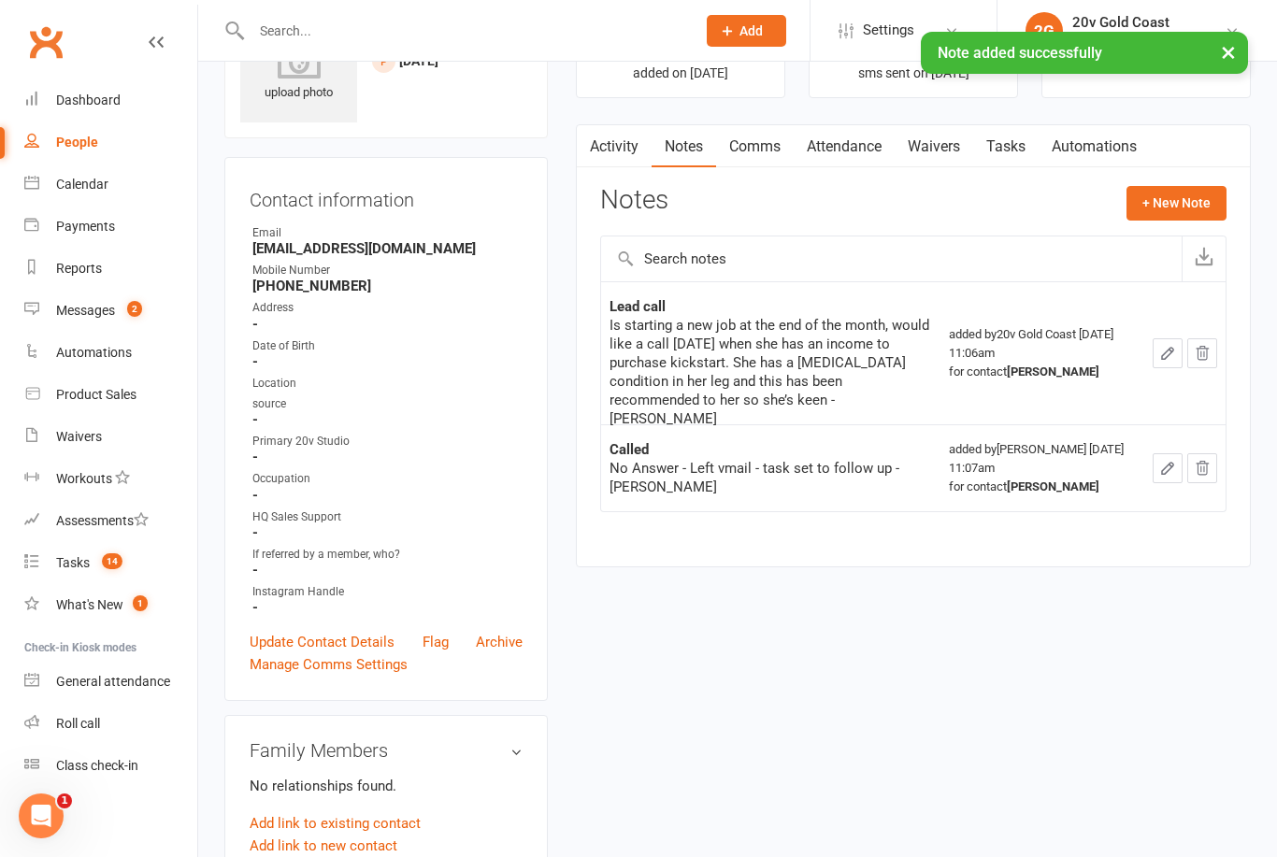
click at [978, 164] on link "Tasks" at bounding box center [1005, 146] width 65 height 43
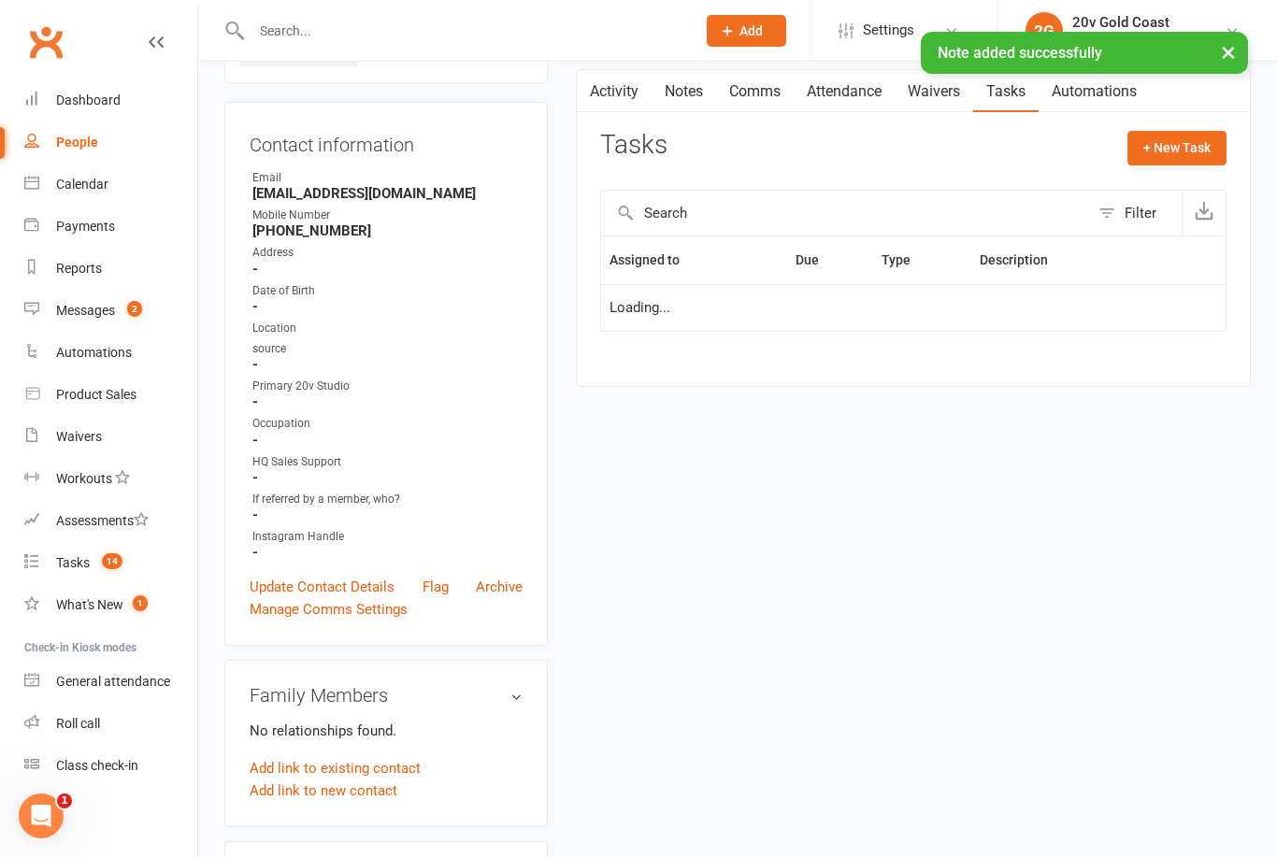
scroll to position [158, 0]
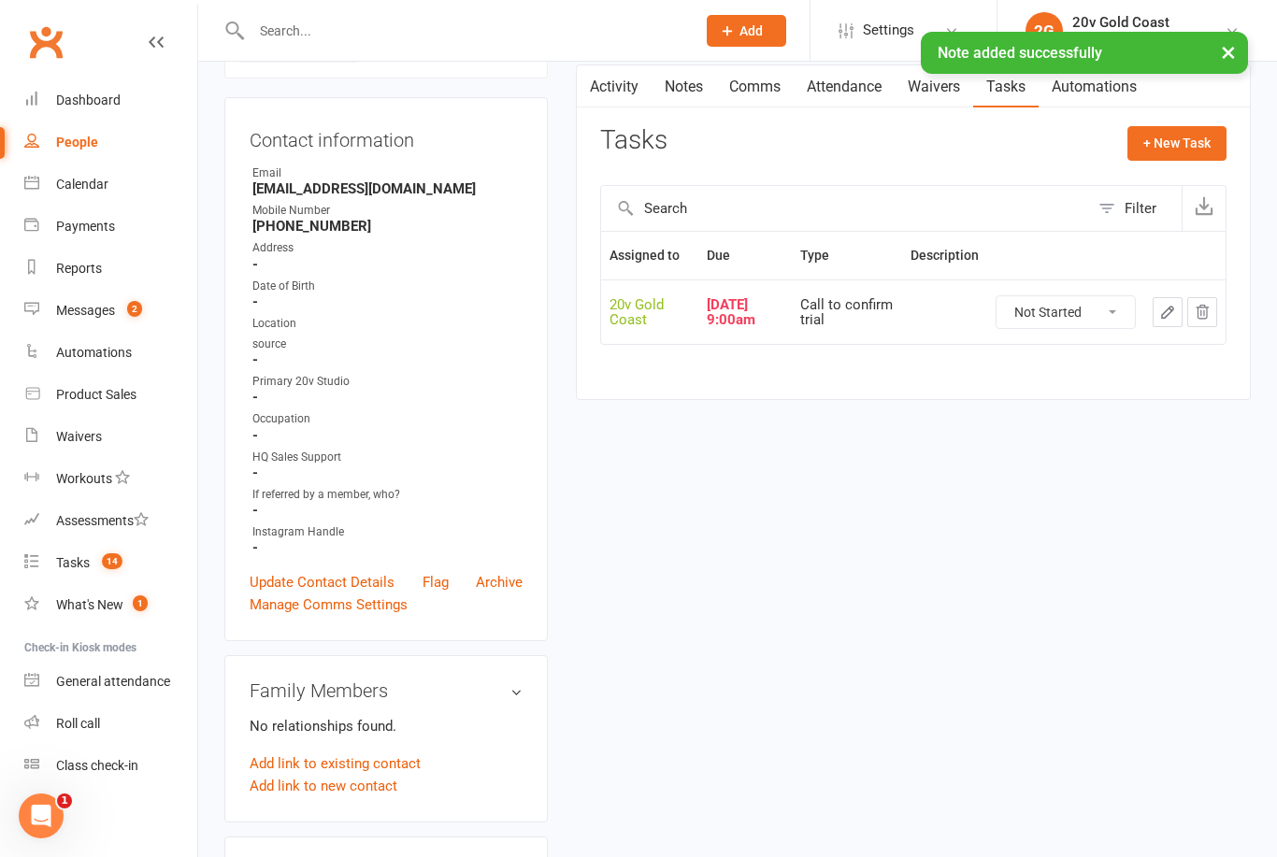
click at [1098, 321] on select "Not Started In Progress Waiting Complete" at bounding box center [1066, 312] width 138 height 32
select select "unstarted"
click at [1184, 148] on button "+ New Task" at bounding box center [1176, 143] width 99 height 34
select select "45734"
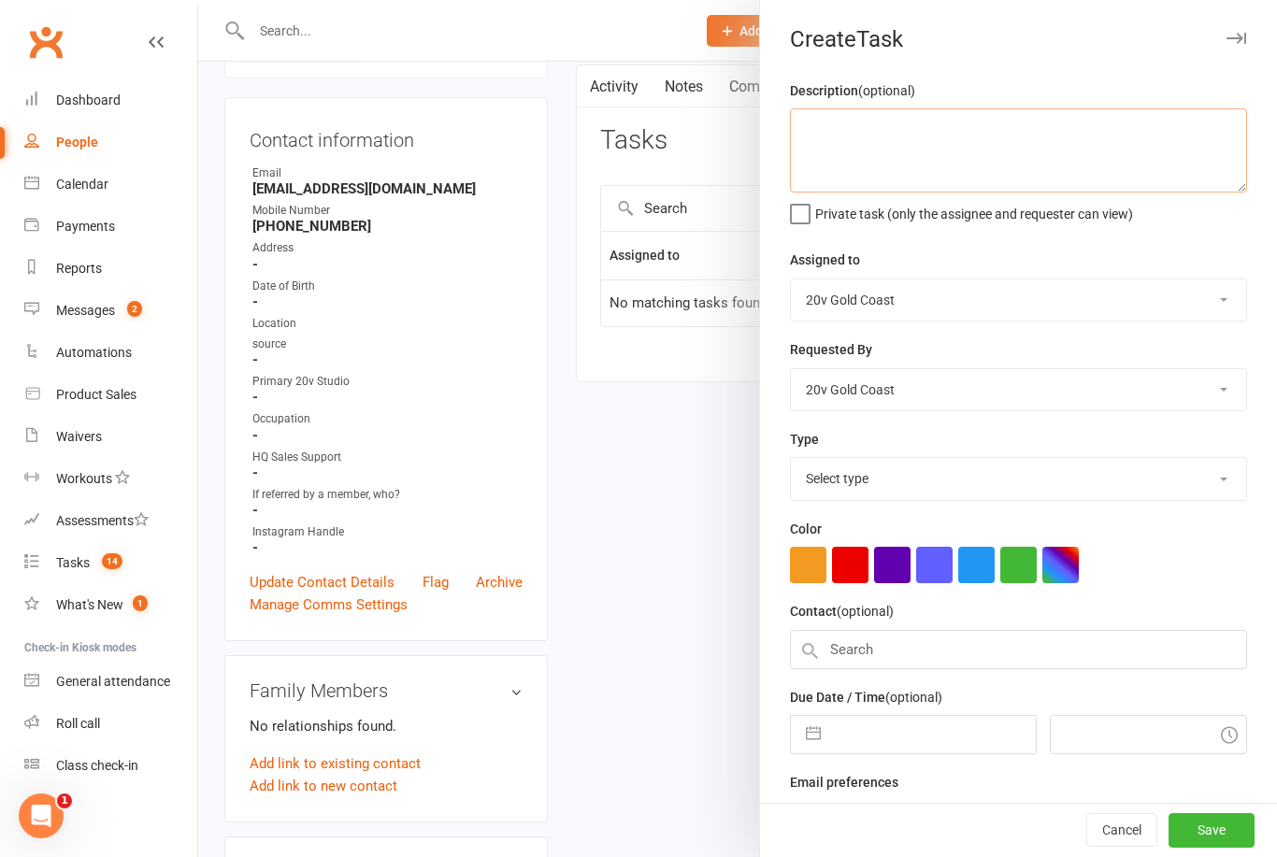
click at [1052, 166] on textarea at bounding box center [1018, 150] width 457 height 84
type textarea "Call to book/purchase kickstart"
click at [1076, 222] on span "Private task (only the assignee and requester can view)" at bounding box center [974, 211] width 318 height 22
click at [1076, 200] on input "Private task (only the assignee and requester can view)" at bounding box center [961, 200] width 343 height 0
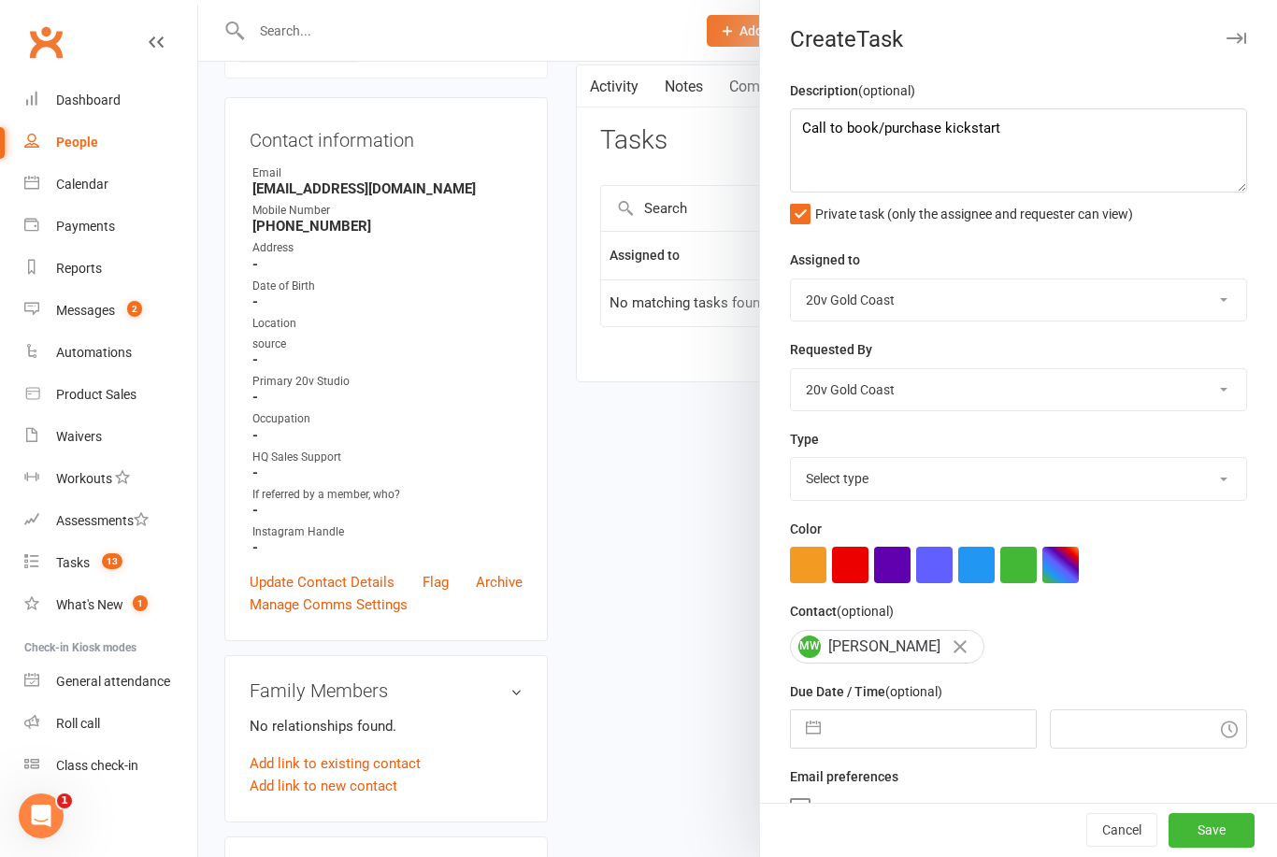
click at [942, 217] on span "Private task (only the assignee and requester can view)" at bounding box center [974, 211] width 318 height 22
click at [942, 200] on input "Private task (only the assignee and requester can view)" at bounding box center [961, 200] width 343 height 0
checkbox input "false"
click at [915, 475] on select "Select type Call to confirm trial Cancel down Cancel down [PERSON_NAME] and [PE…" at bounding box center [1018, 478] width 455 height 41
select select "22375"
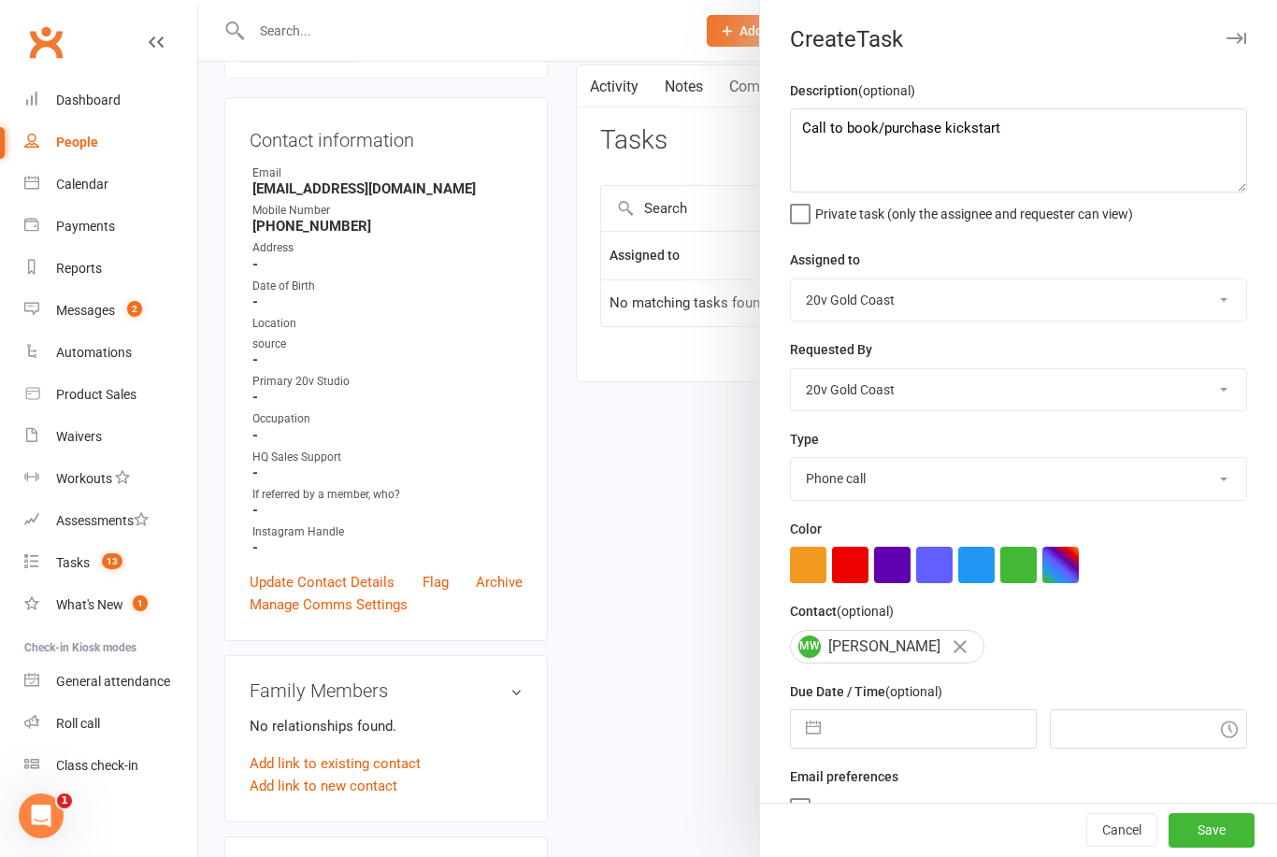
click at [845, 747] on input "text" at bounding box center [932, 729] width 205 height 37
select select "7"
select select "2025"
select select "8"
select select "2025"
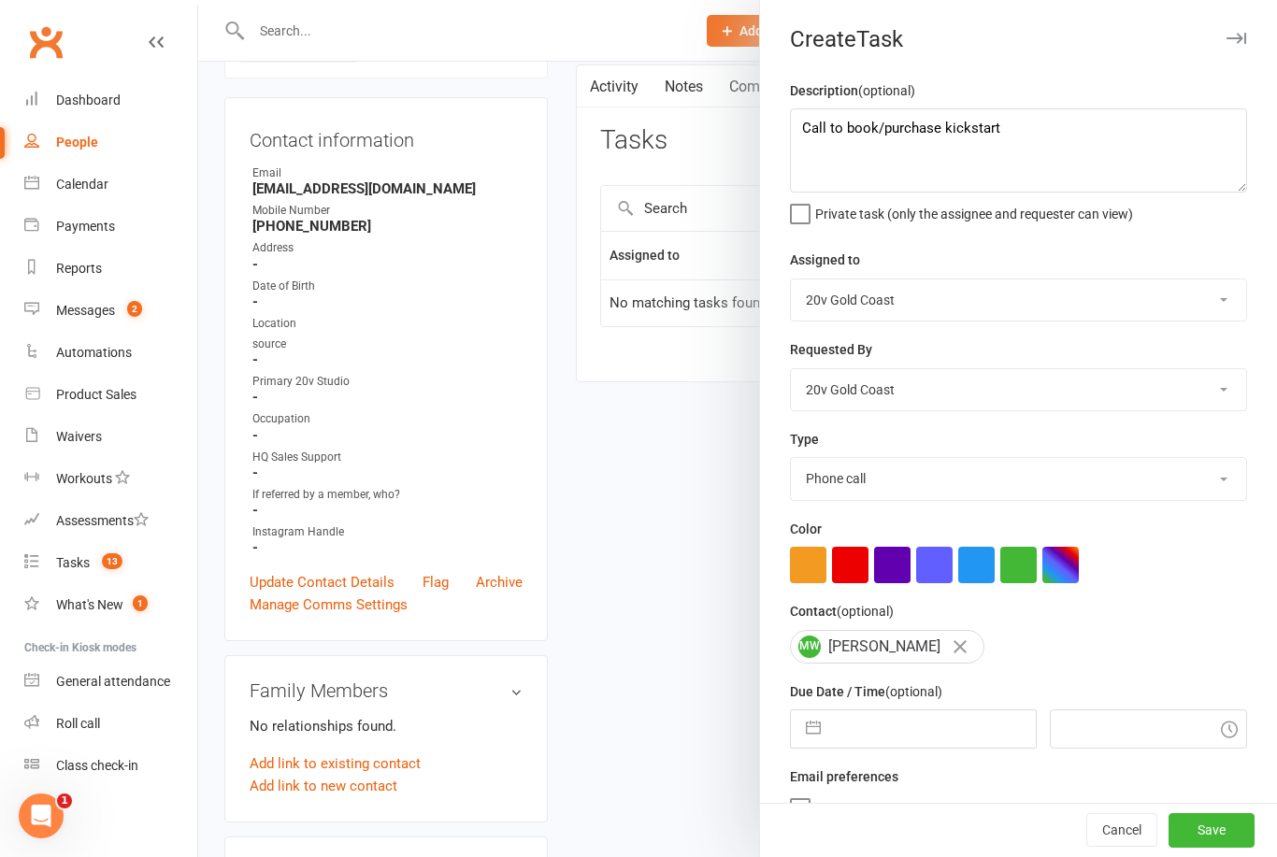
select select "9"
select select "2025"
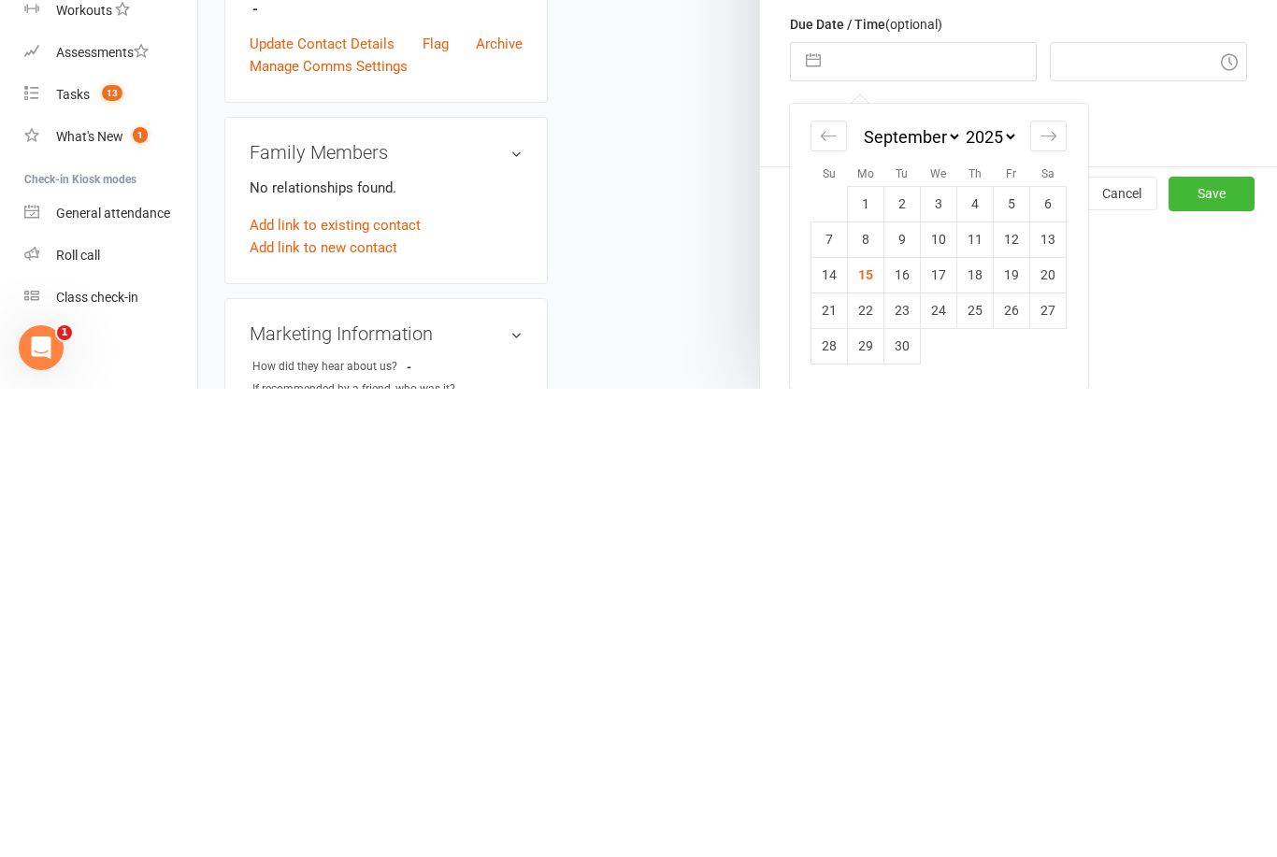
scroll to position [203, 0]
click at [1040, 589] on div "Move forward to switch to the next month." at bounding box center [1048, 604] width 36 height 31
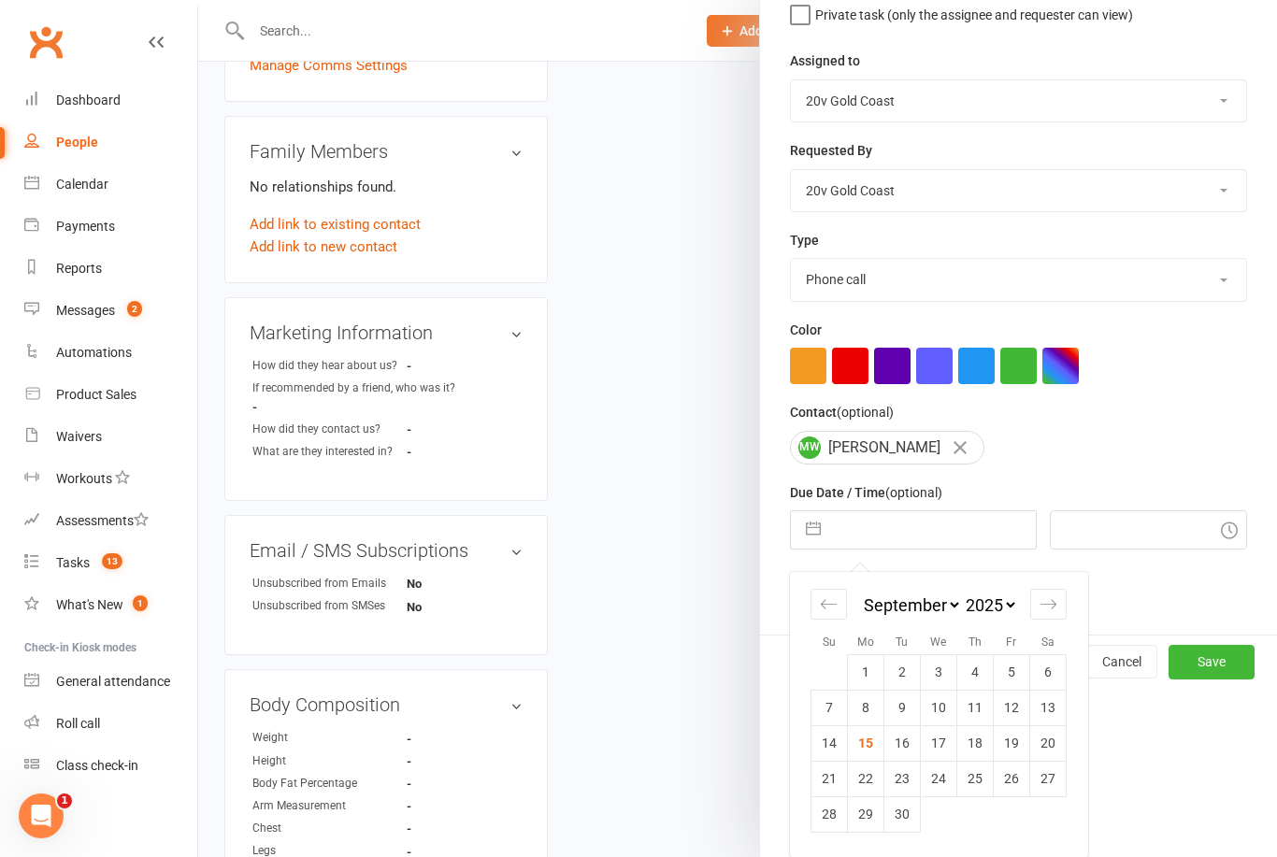
select select "10"
select select "2025"
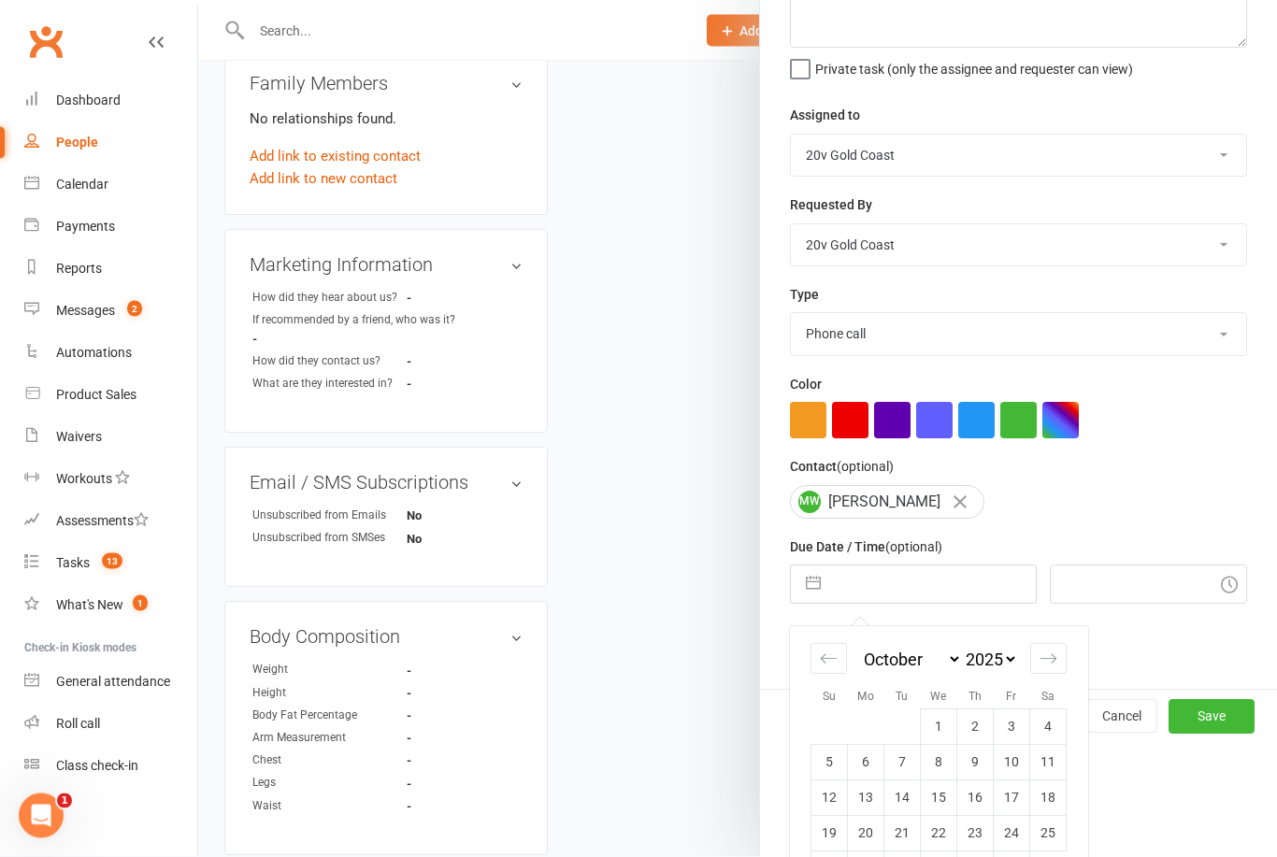
click at [866, 776] on td "6" at bounding box center [866, 763] width 36 height 36
type input "[DATE]"
type input "11:15am"
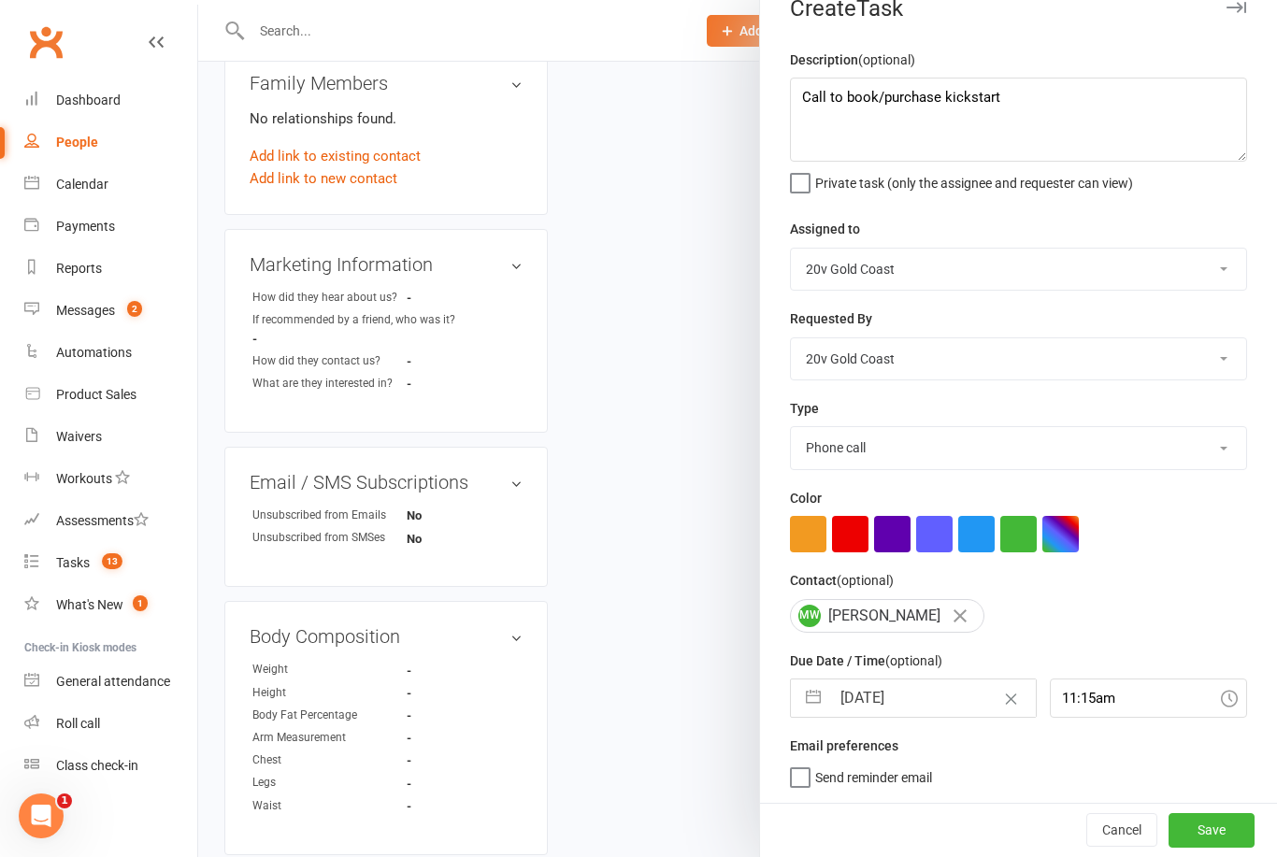
scroll to position [0, 0]
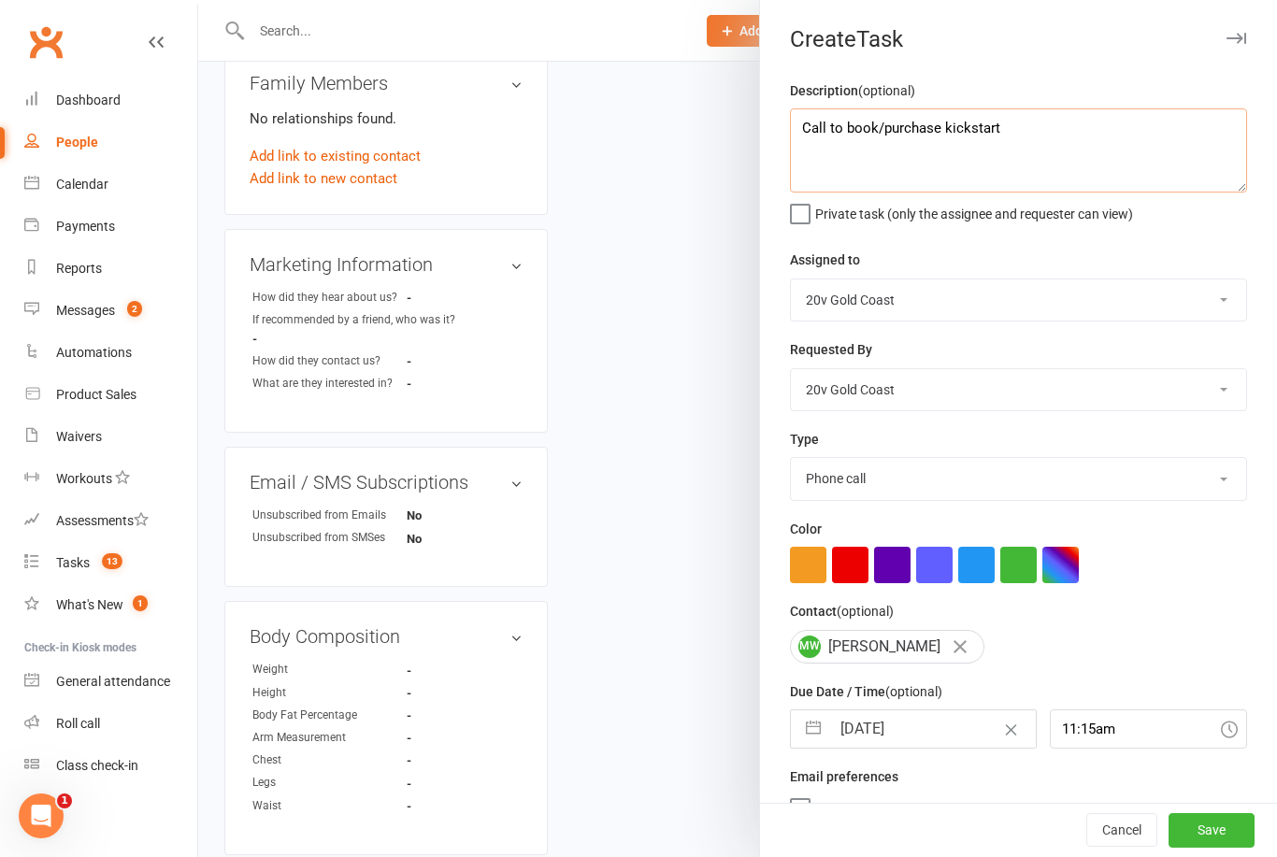
click at [1084, 138] on textarea "Call to book/purchase kickstart" at bounding box center [1018, 150] width 457 height 84
type textarea "Call to book/purchase kickstart - just started new job"
click at [1189, 206] on div "Private task (only the assignee and requester can view)" at bounding box center [1018, 211] width 457 height 22
click at [1209, 848] on button "Save" at bounding box center [1212, 831] width 86 height 34
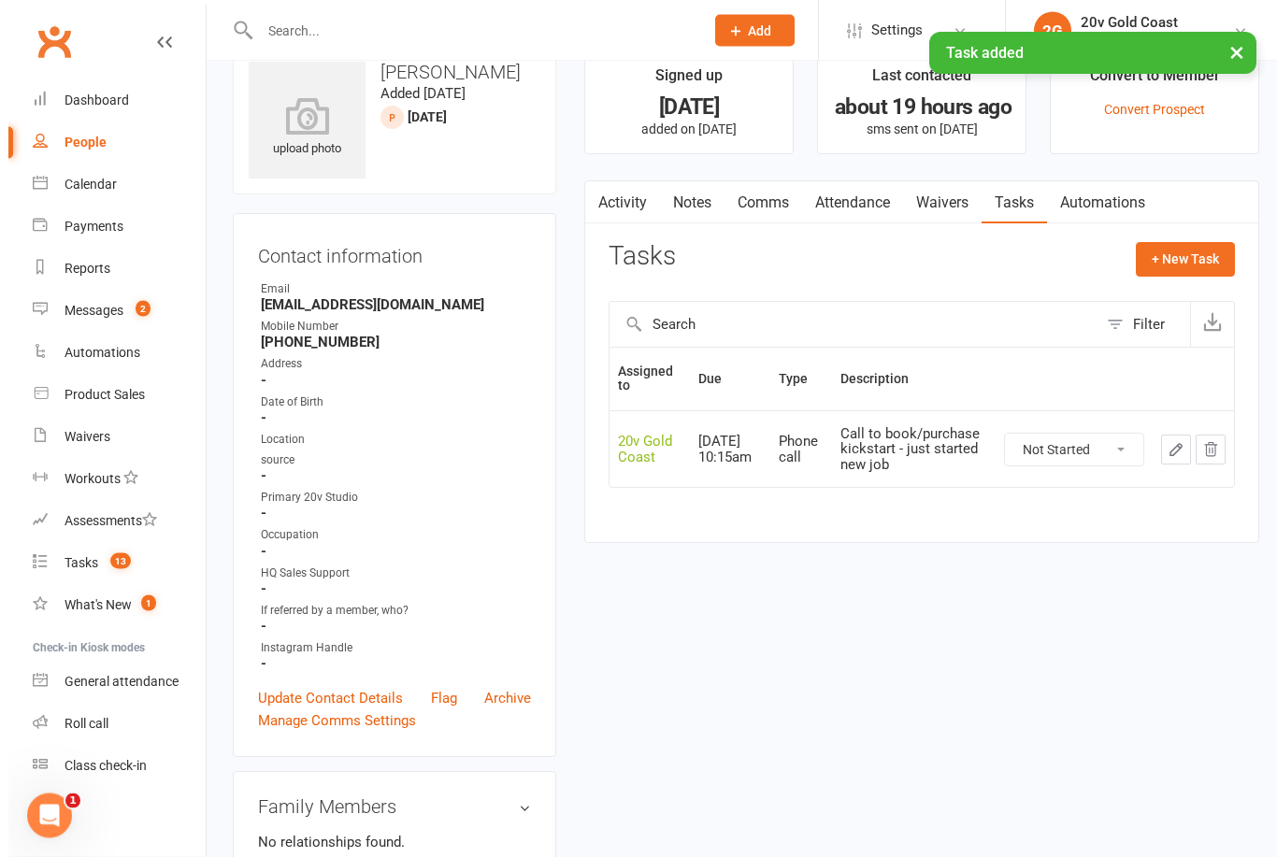
scroll to position [0, 0]
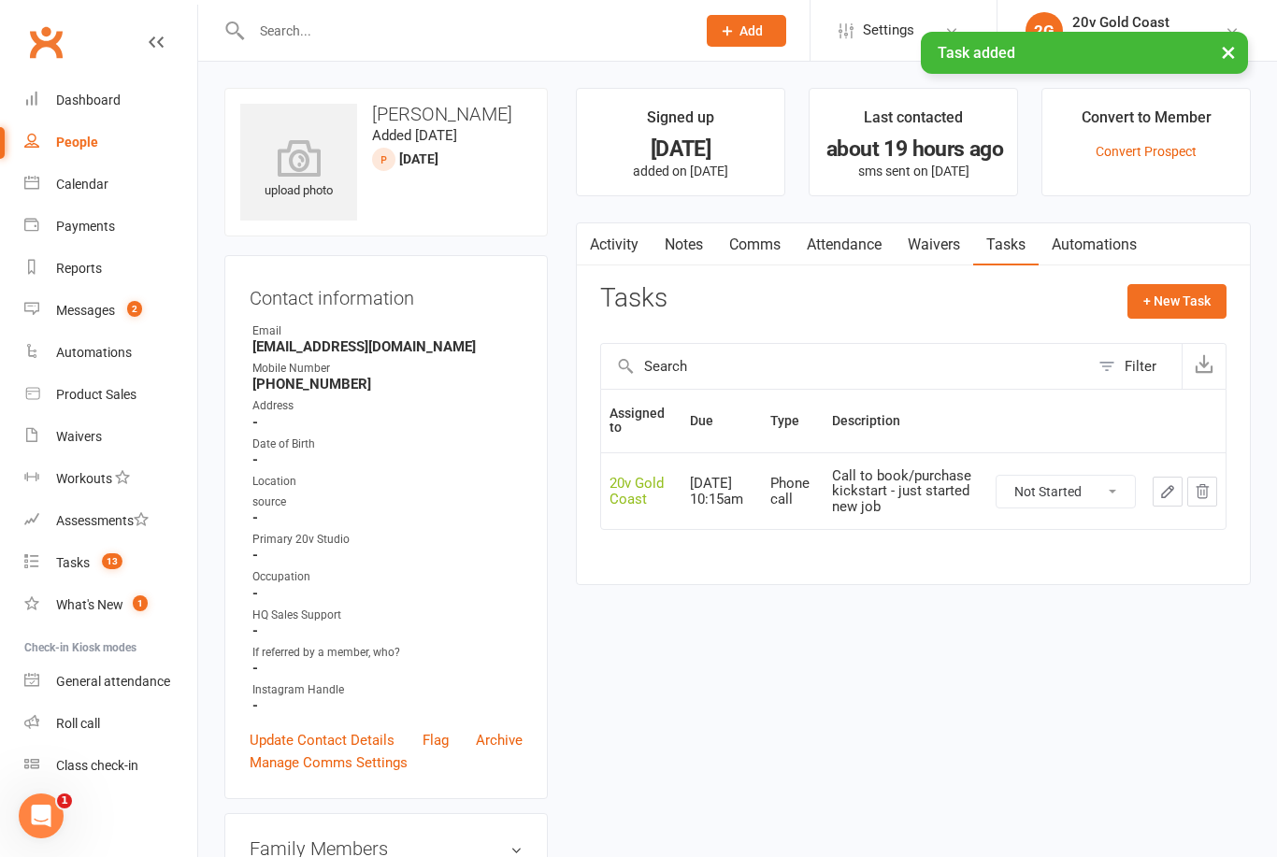
click at [128, 181] on link "Calendar" at bounding box center [110, 185] width 173 height 42
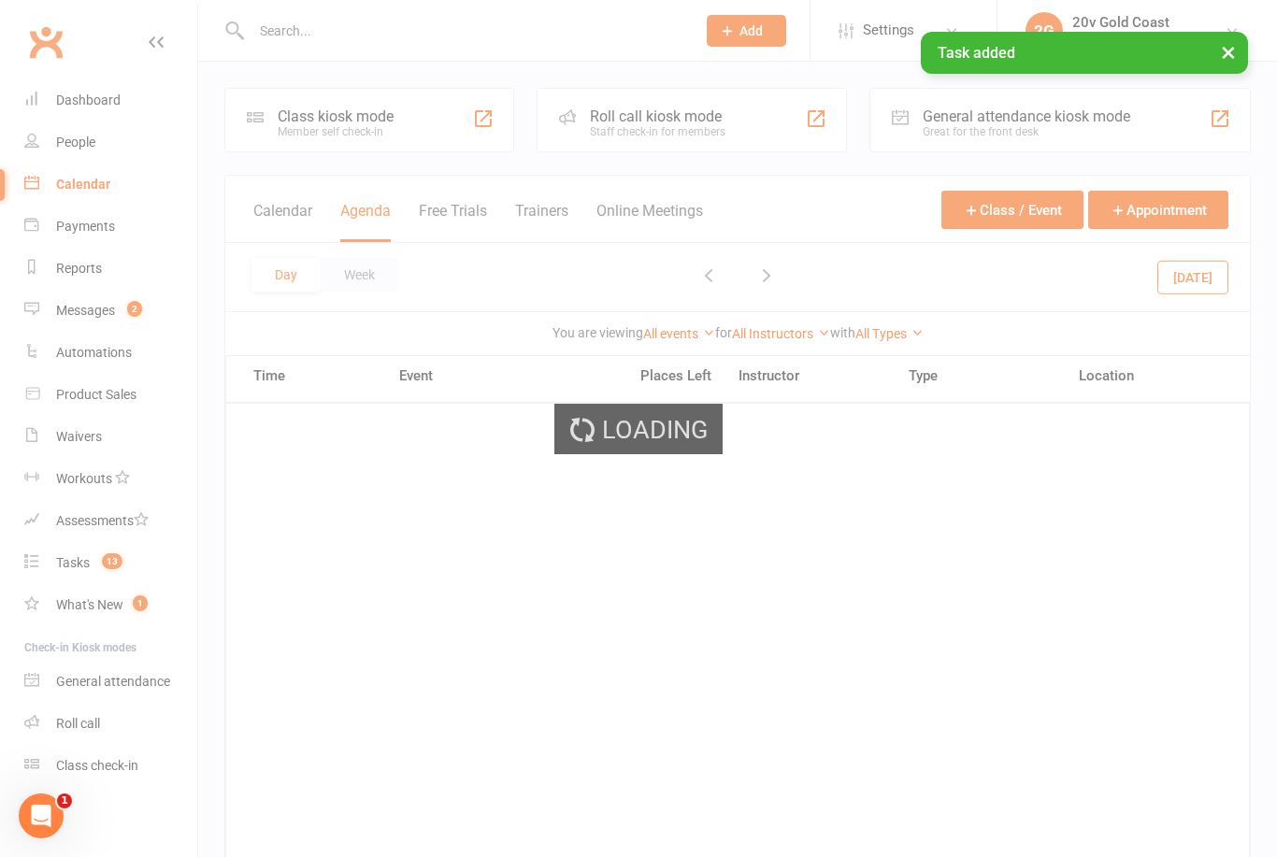
click at [122, 125] on div "Loading" at bounding box center [638, 428] width 1277 height 857
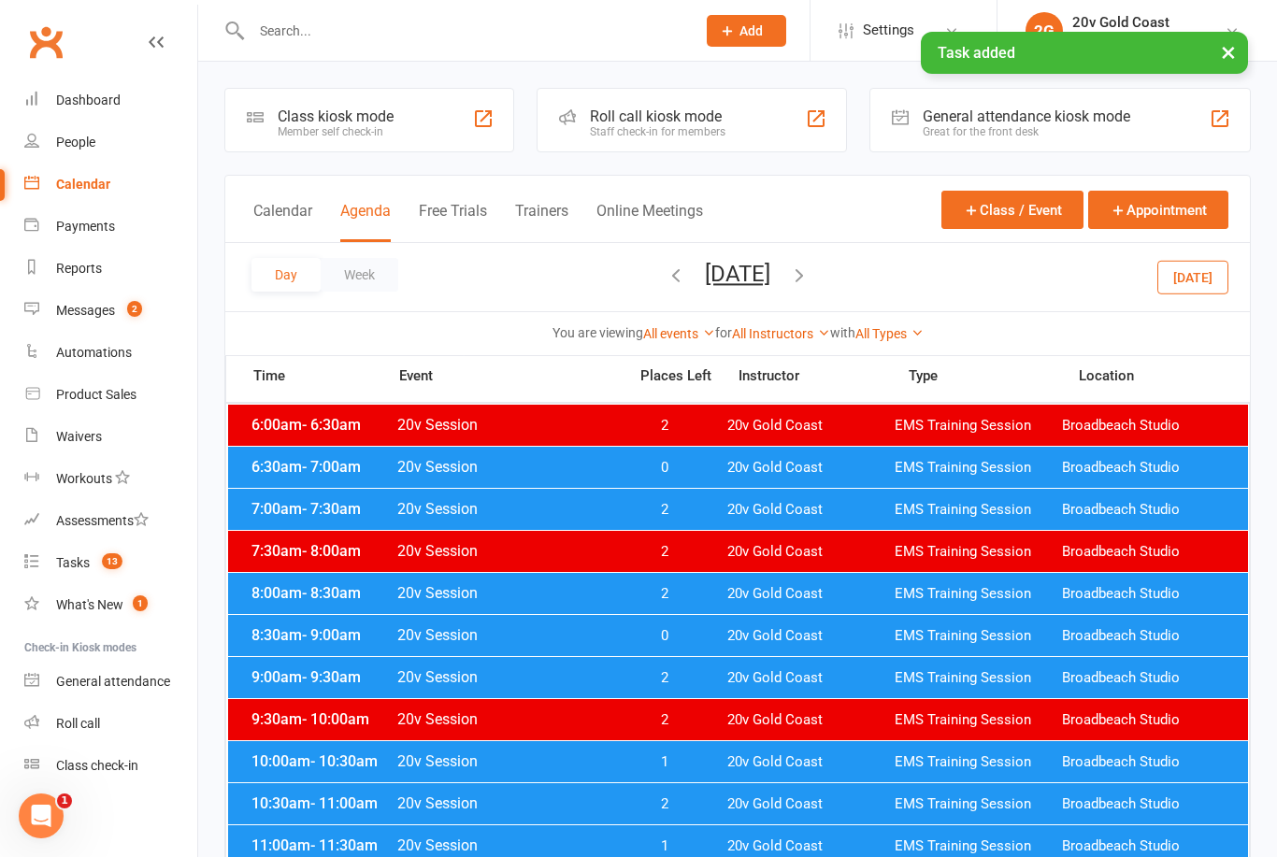
click at [96, 130] on link "People" at bounding box center [110, 143] width 173 height 42
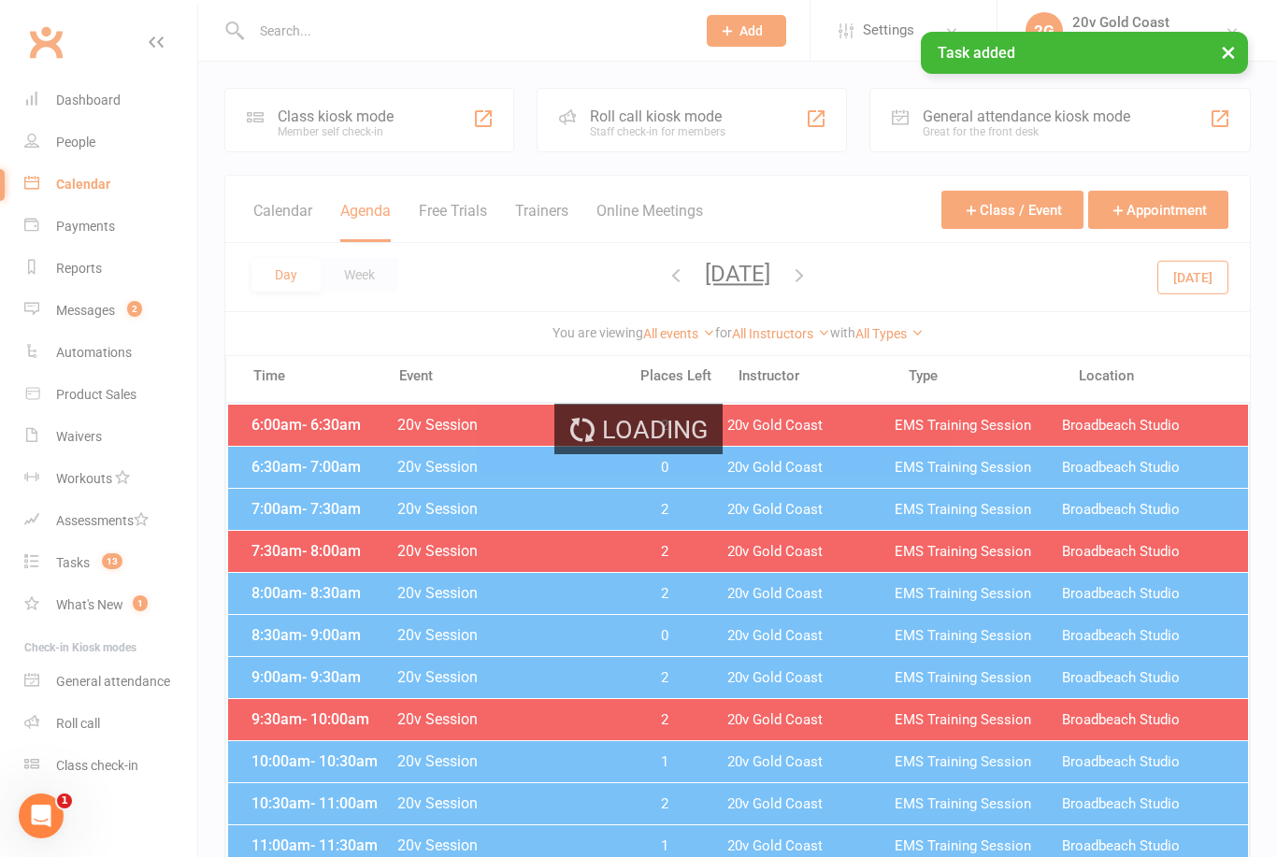
select select "100"
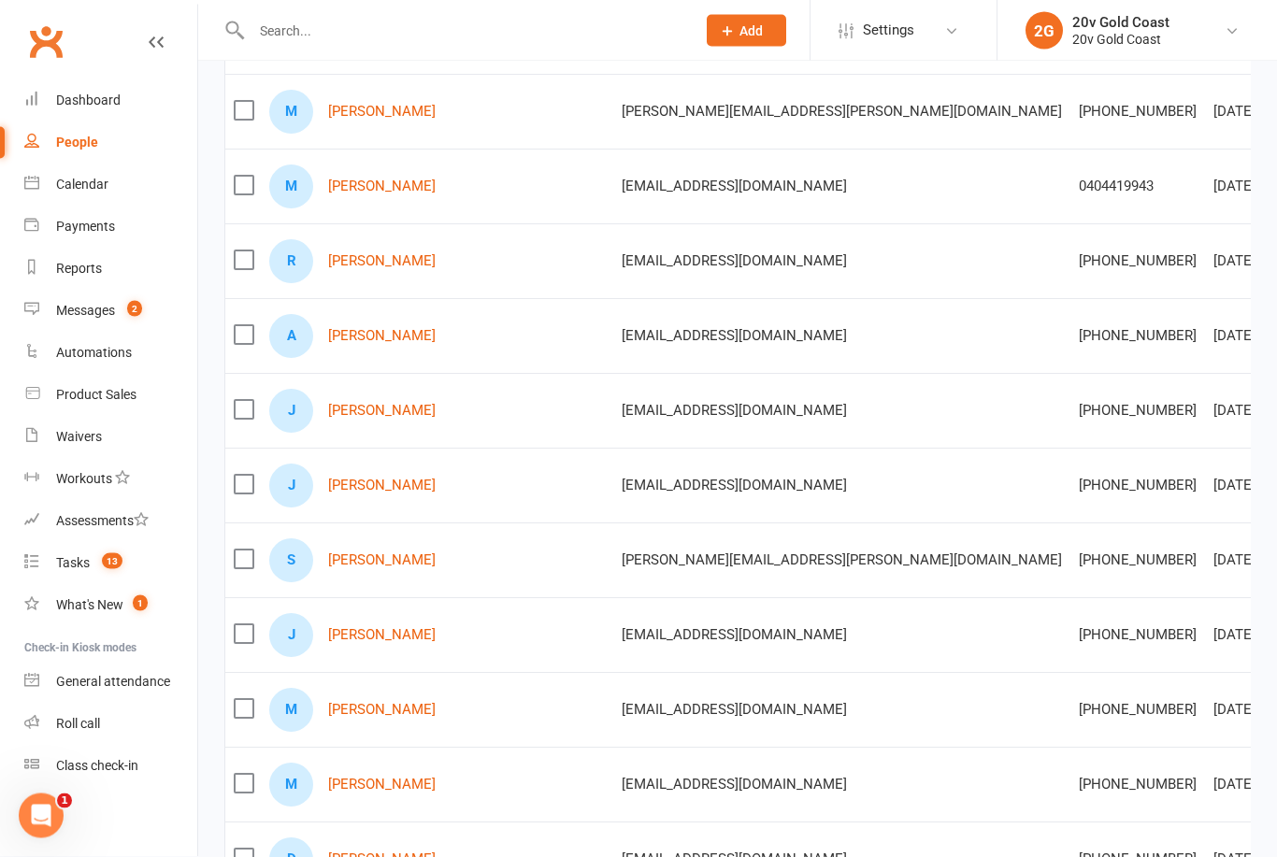
scroll to position [253, 0]
click at [1215, 865] on link "Call Later Task Comms" at bounding box center [1198, 862] width 185 height 37
click at [124, 570] on link "Tasks 13" at bounding box center [110, 563] width 173 height 42
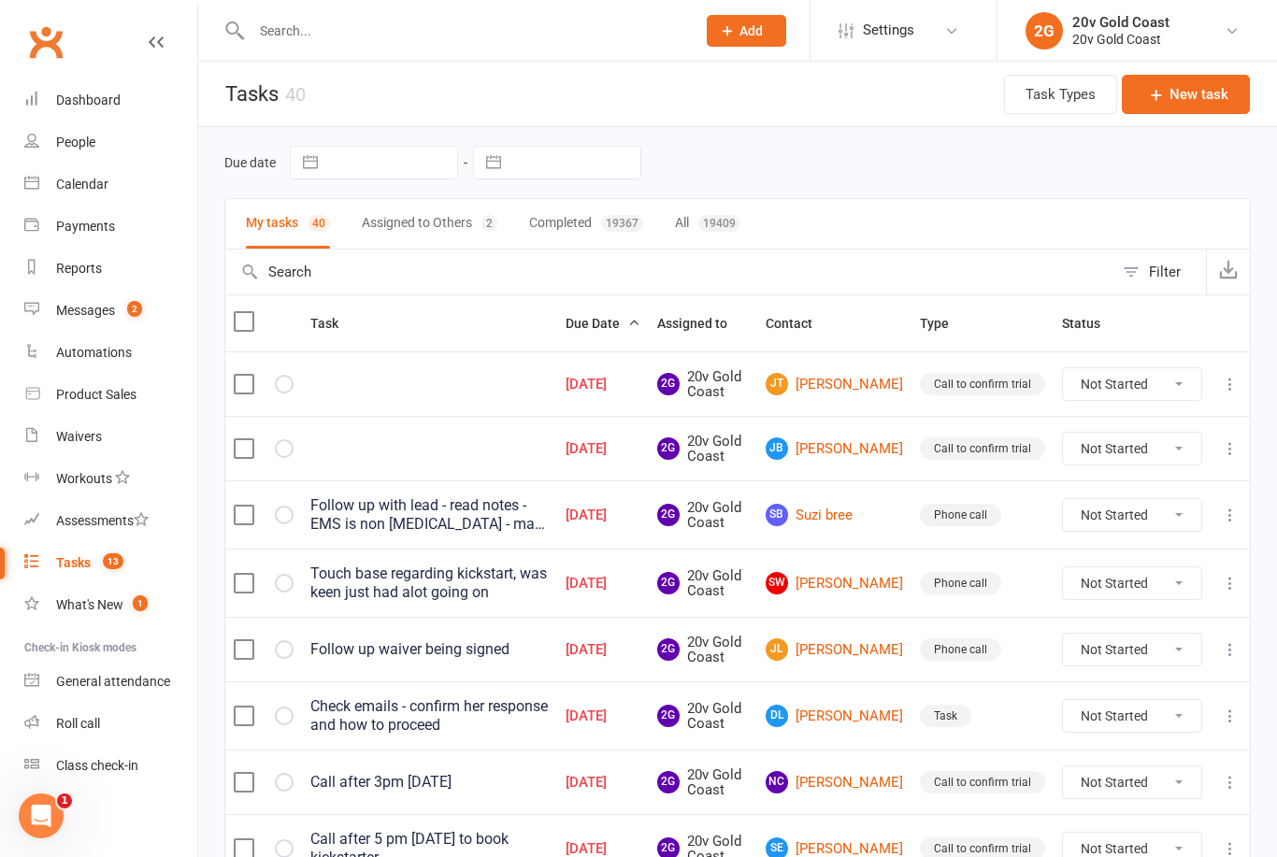
click at [864, 395] on link "[PERSON_NAME] [PERSON_NAME]" at bounding box center [834, 384] width 137 height 22
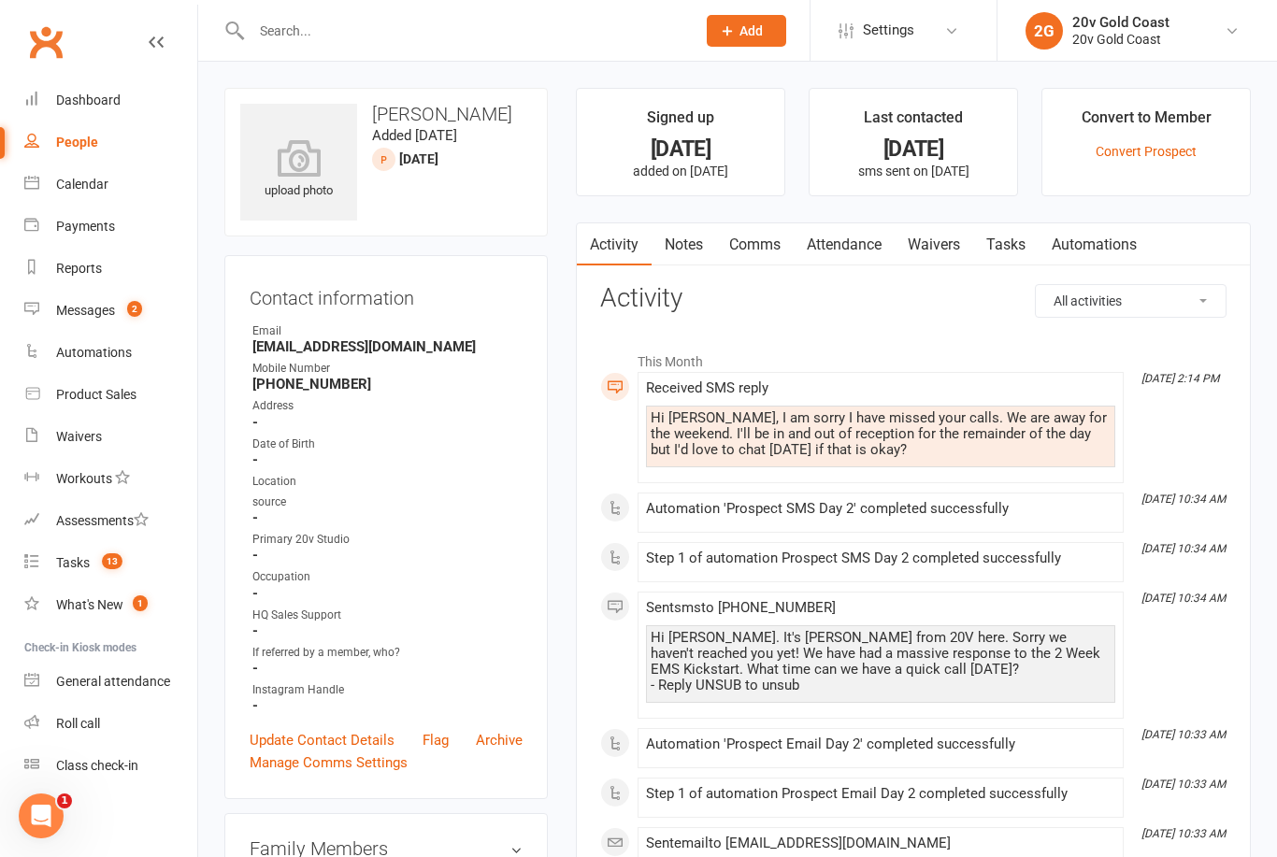
click at [1019, 252] on link "Tasks" at bounding box center [1005, 244] width 65 height 43
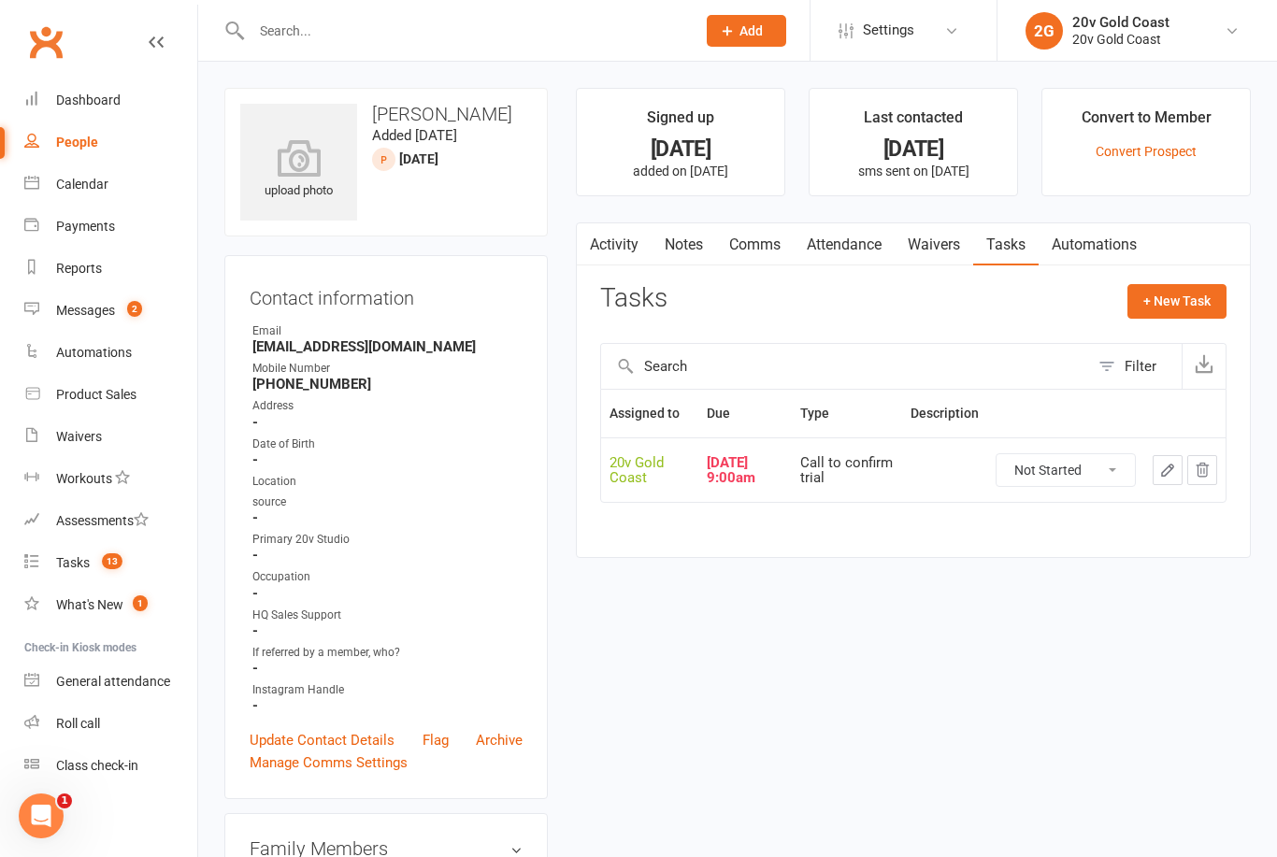
click at [1099, 465] on select "Not Started In Progress Waiting Complete" at bounding box center [1066, 470] width 138 height 32
select select "unstarted"
click at [1195, 297] on button "+ New Task" at bounding box center [1176, 301] width 99 height 34
select select "45734"
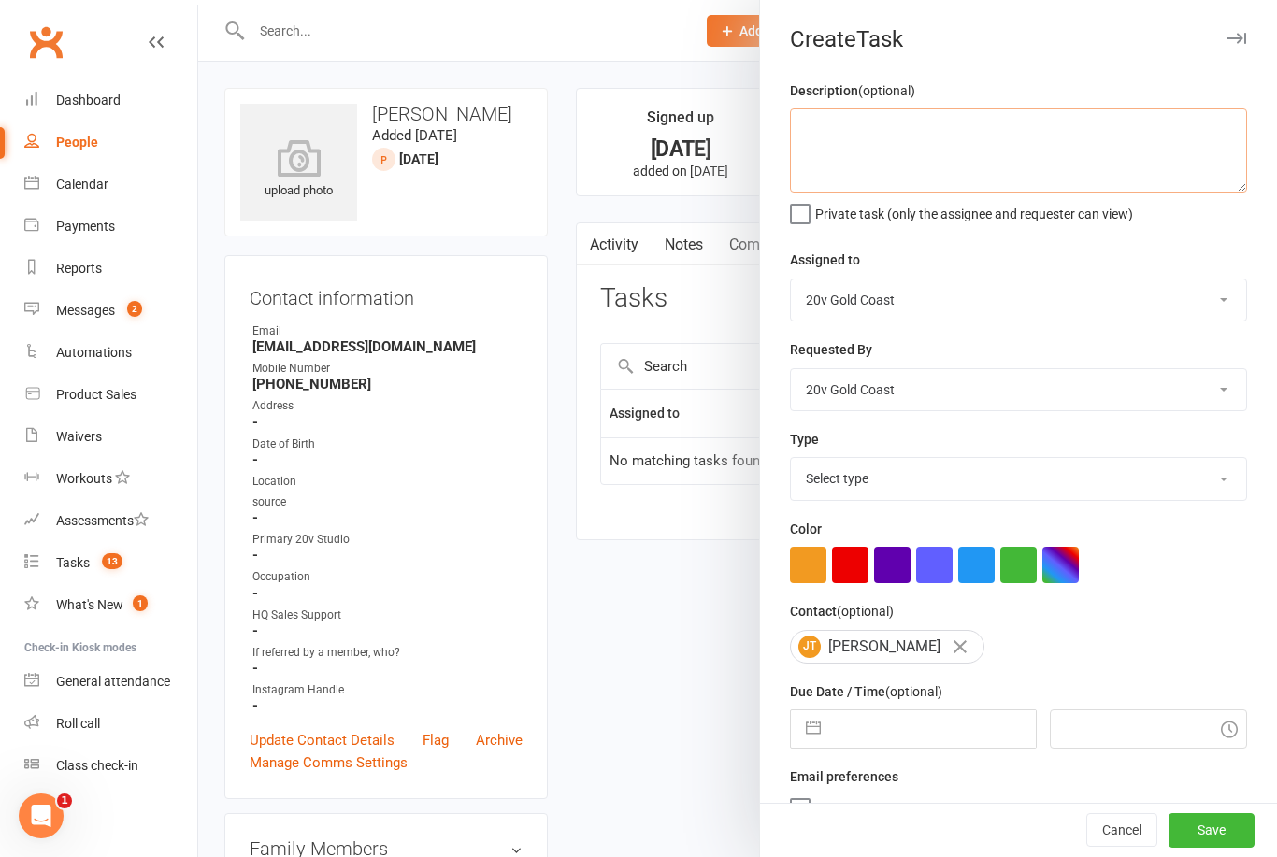
click at [1090, 173] on textarea at bounding box center [1018, 150] width 457 height 84
type textarea "Follow up lead"
click at [1155, 244] on div "Description (optional) Follow up lead Private task (only the assignee and reque…" at bounding box center [1018, 456] width 517 height 754
click at [1000, 499] on select "Select type Call to confirm trial Cancel down Cancel down [PERSON_NAME] and [PE…" at bounding box center [1018, 478] width 455 height 41
select select "22375"
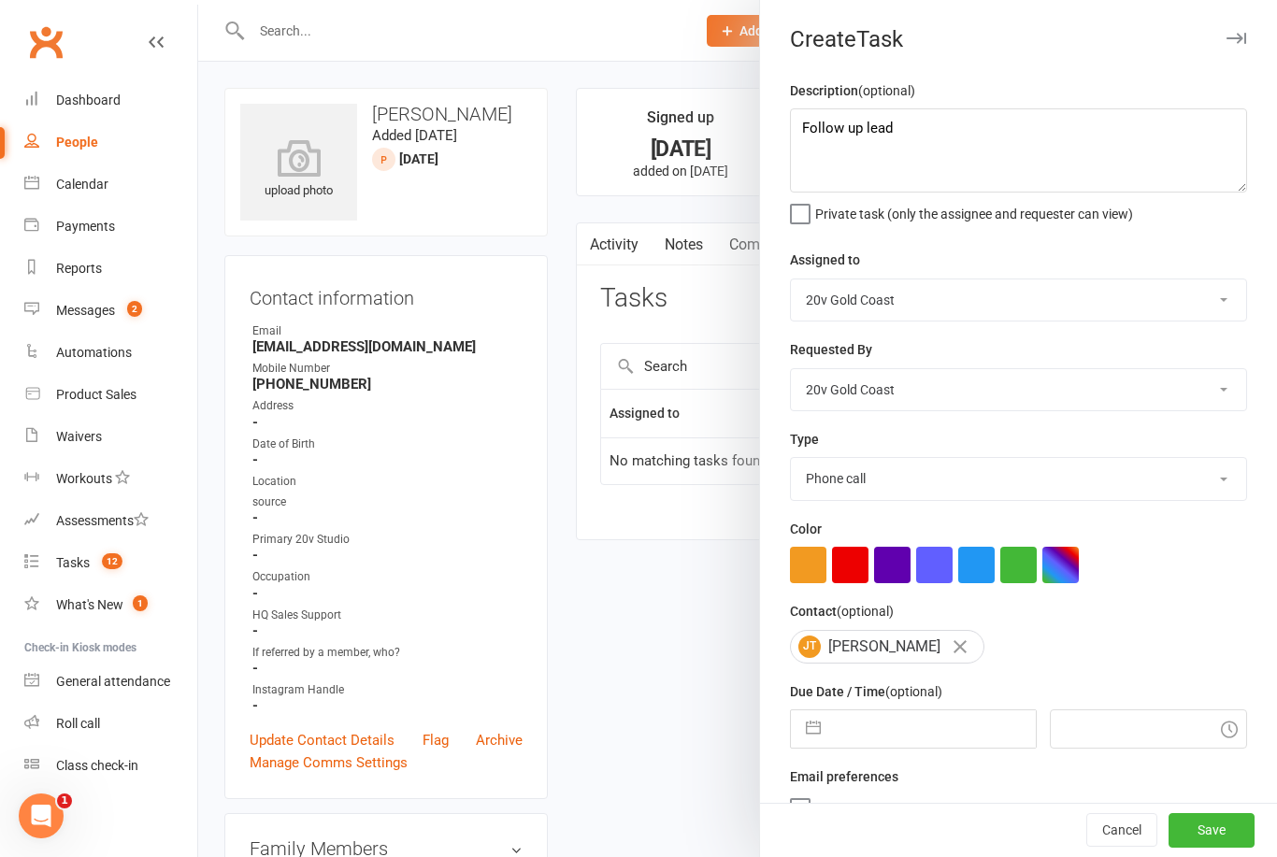
click at [907, 741] on input "text" at bounding box center [932, 729] width 205 height 37
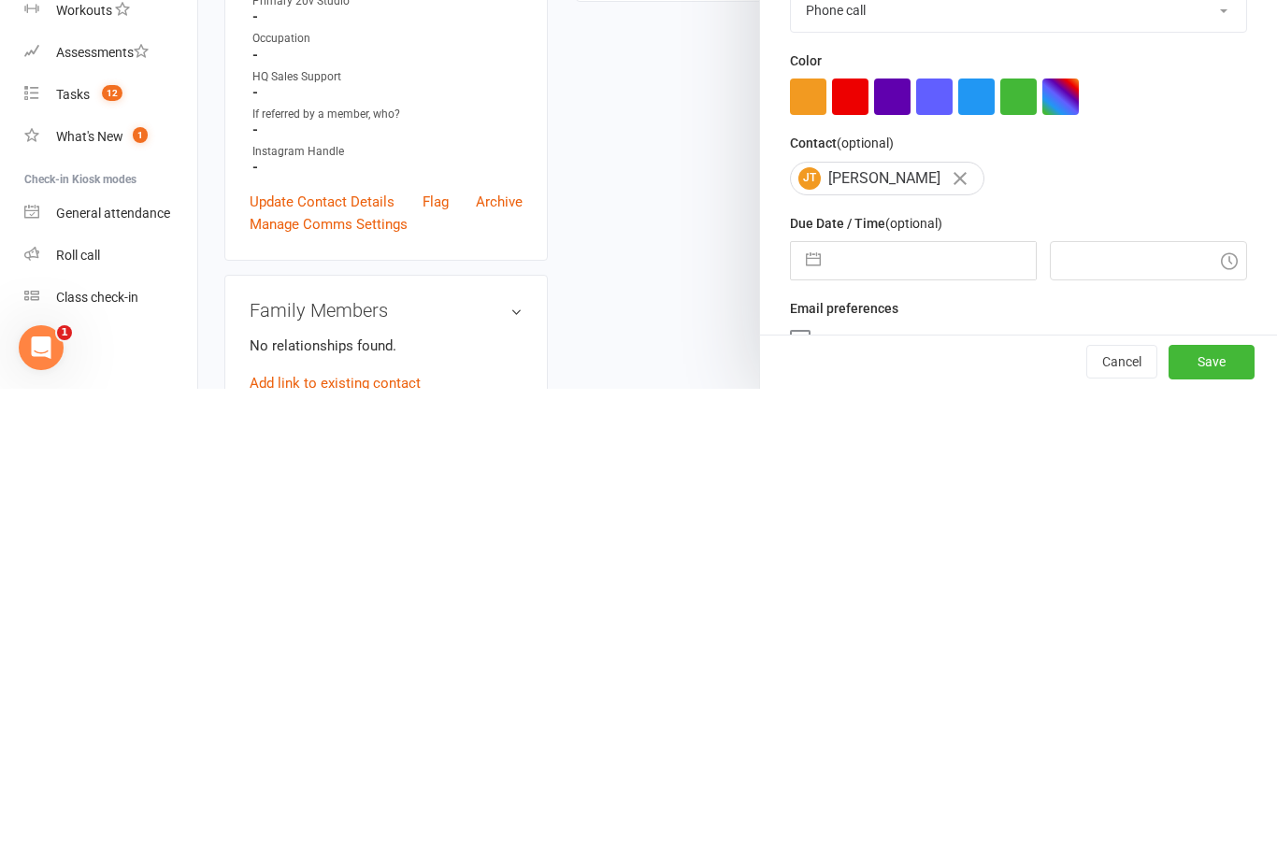
select select "7"
select select "2025"
select select "8"
select select "2025"
select select "9"
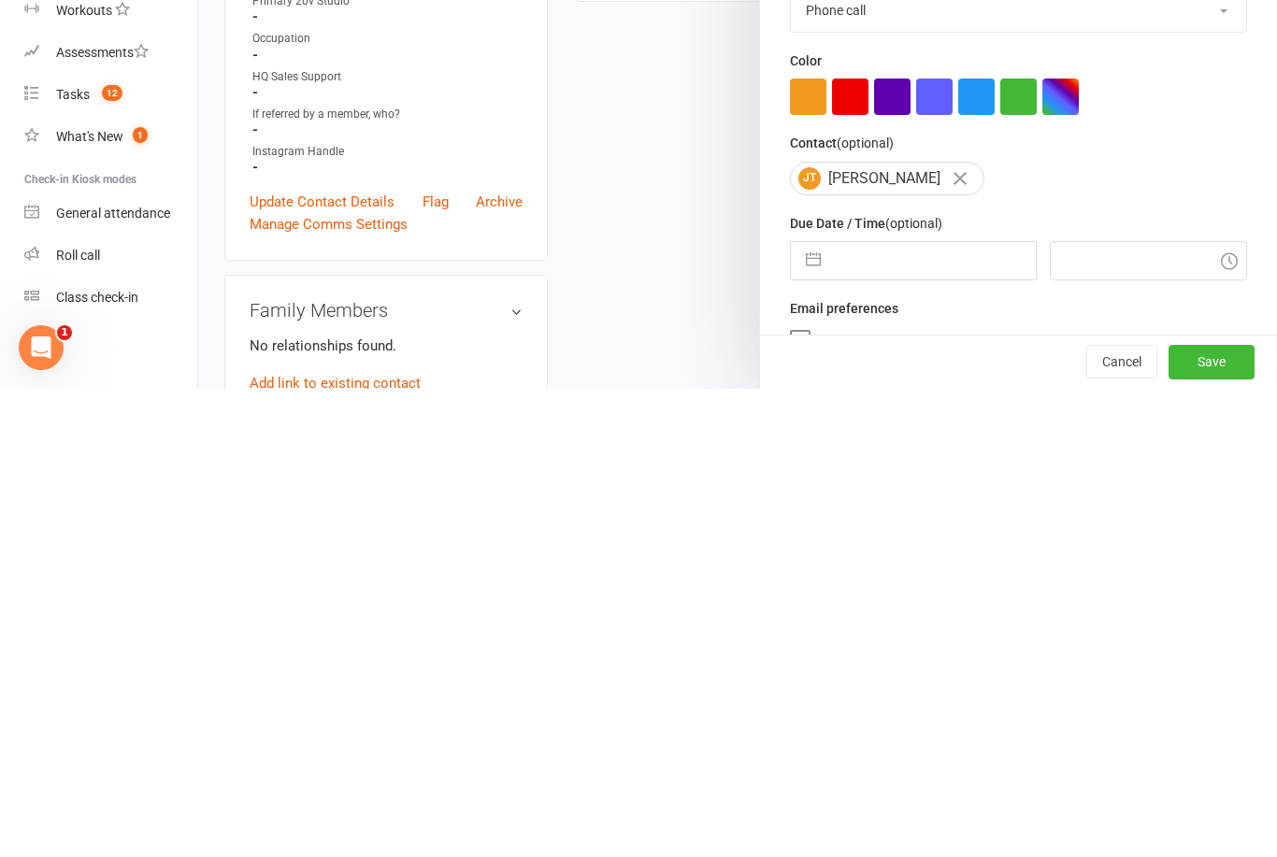
select select "2025"
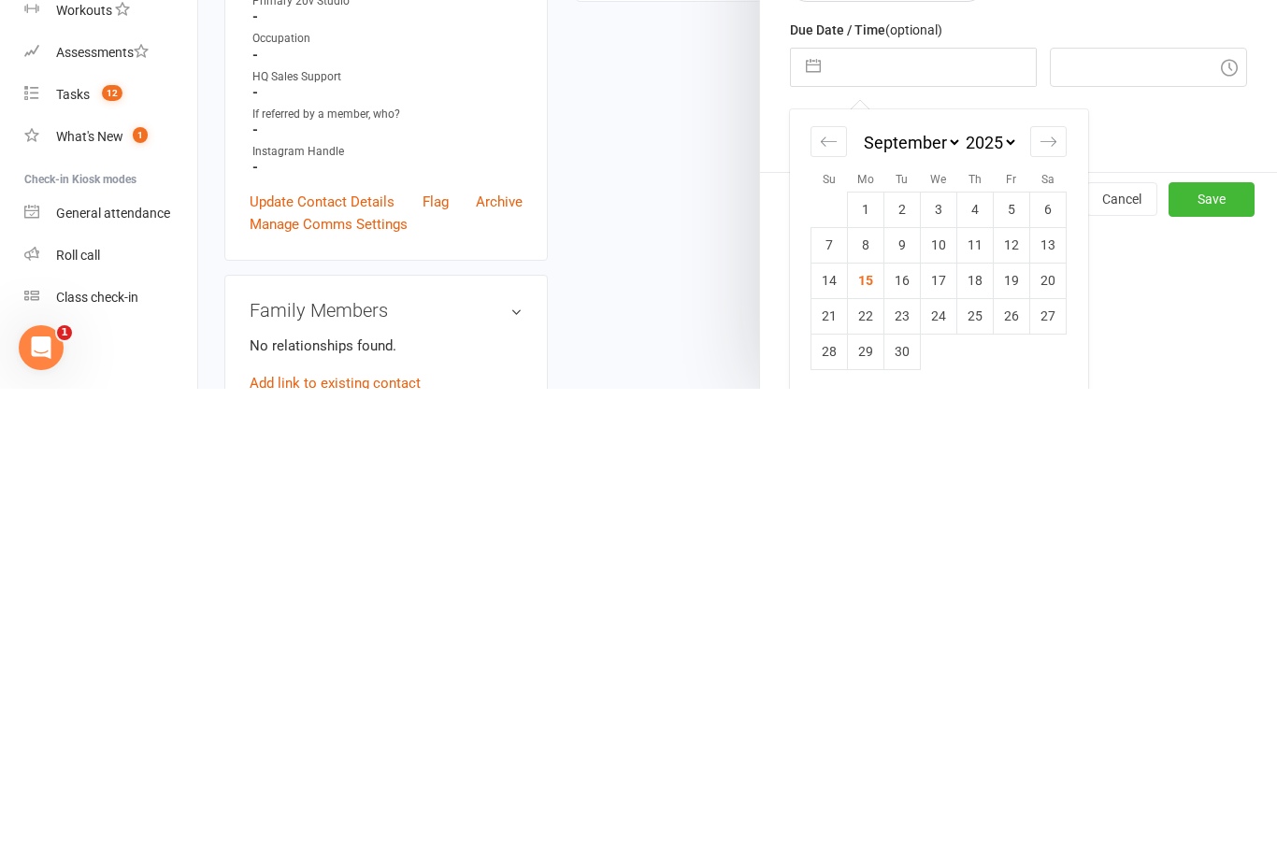
scroll to position [192, 0]
click at [897, 733] on td "16" at bounding box center [902, 751] width 36 height 36
type input "[DATE]"
type input "11:15am"
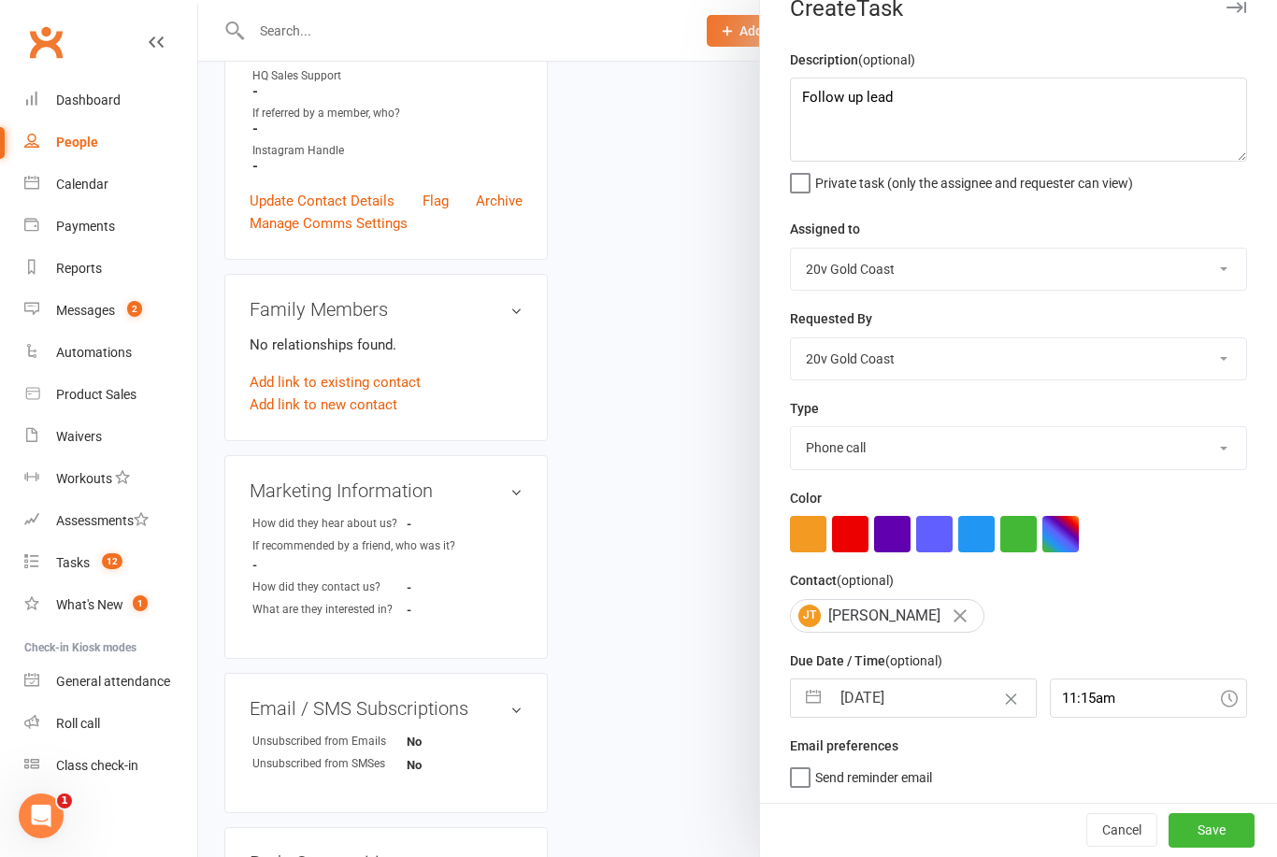
scroll to position [35, 0]
click at [1227, 822] on button "Save" at bounding box center [1212, 830] width 86 height 34
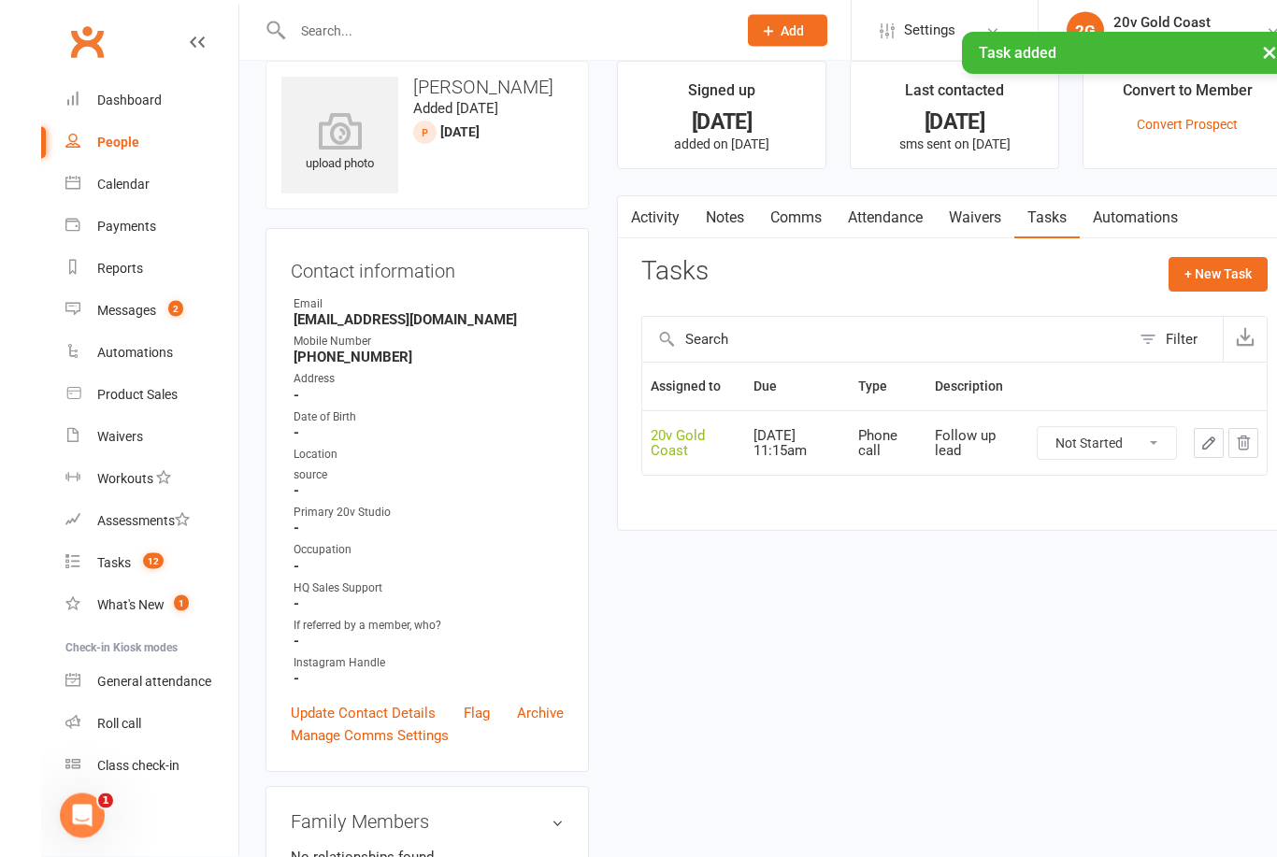
scroll to position [0, 0]
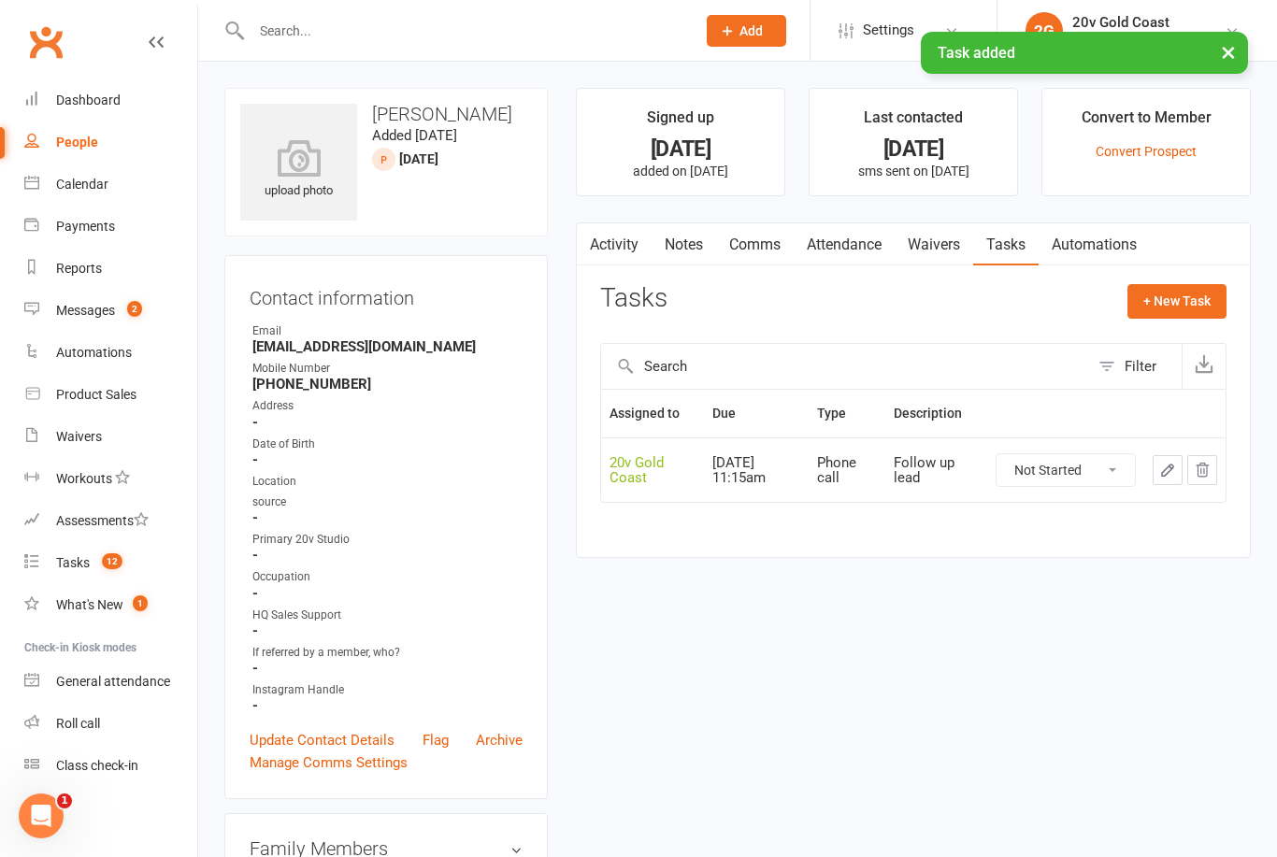
click at [694, 225] on link "Notes" at bounding box center [684, 244] width 65 height 43
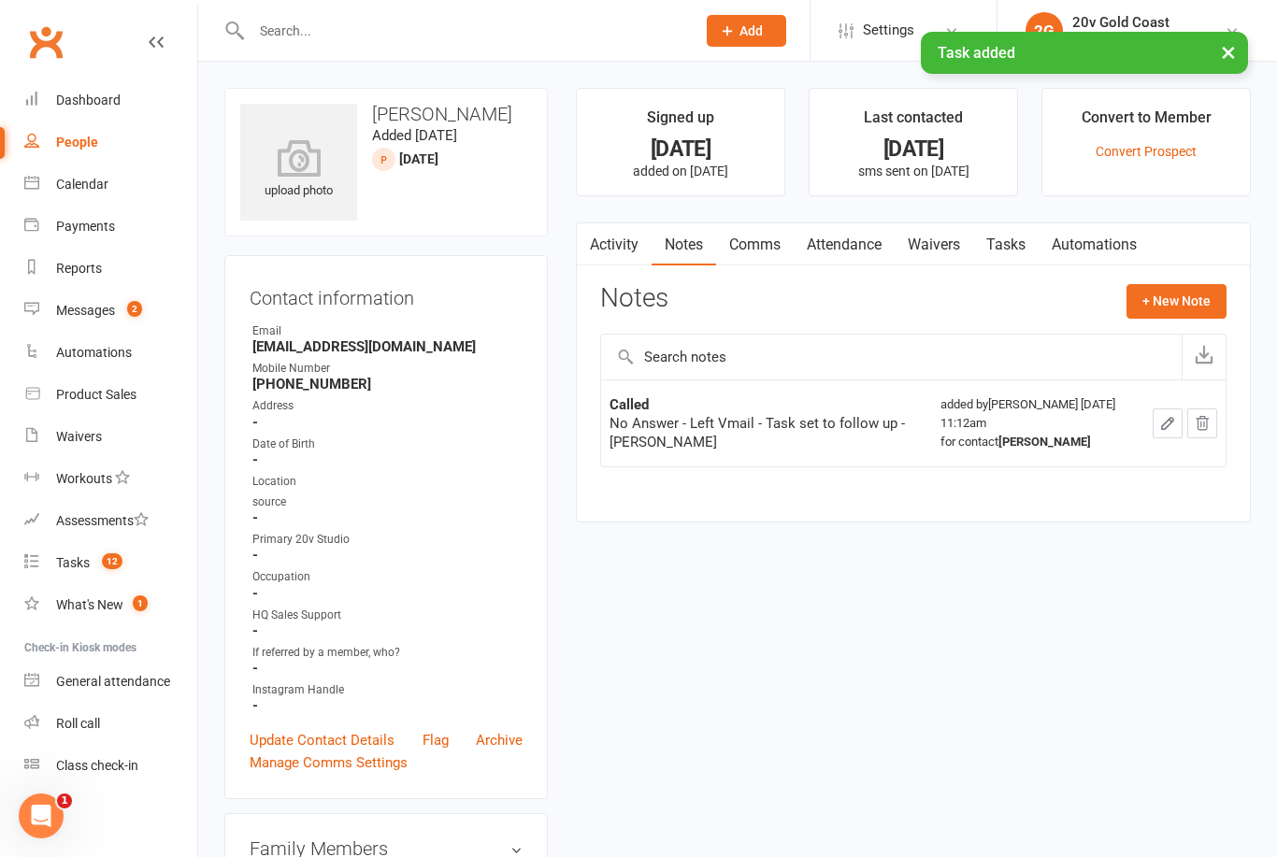
click at [1188, 294] on button "+ New Note" at bounding box center [1177, 301] width 100 height 34
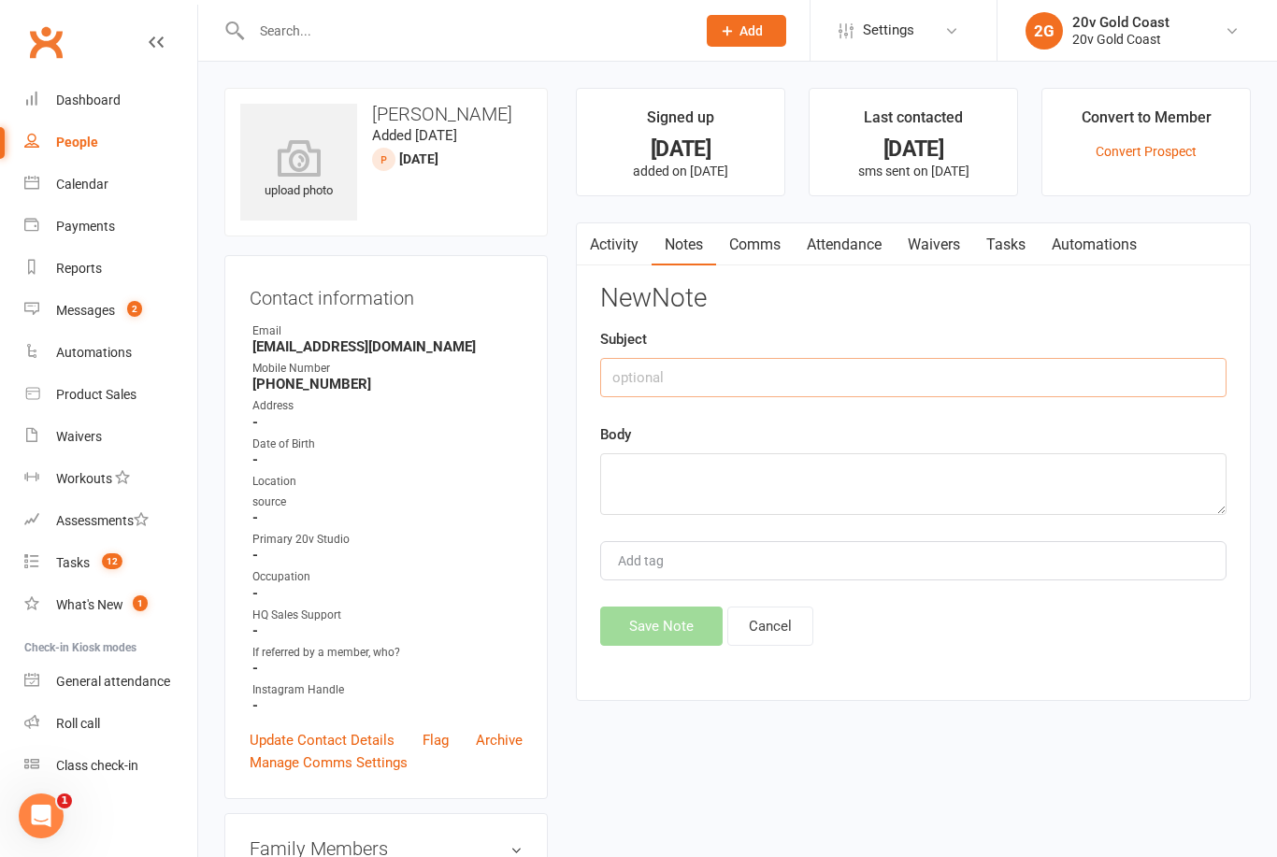
click at [988, 373] on input "text" at bounding box center [913, 377] width 626 height 39
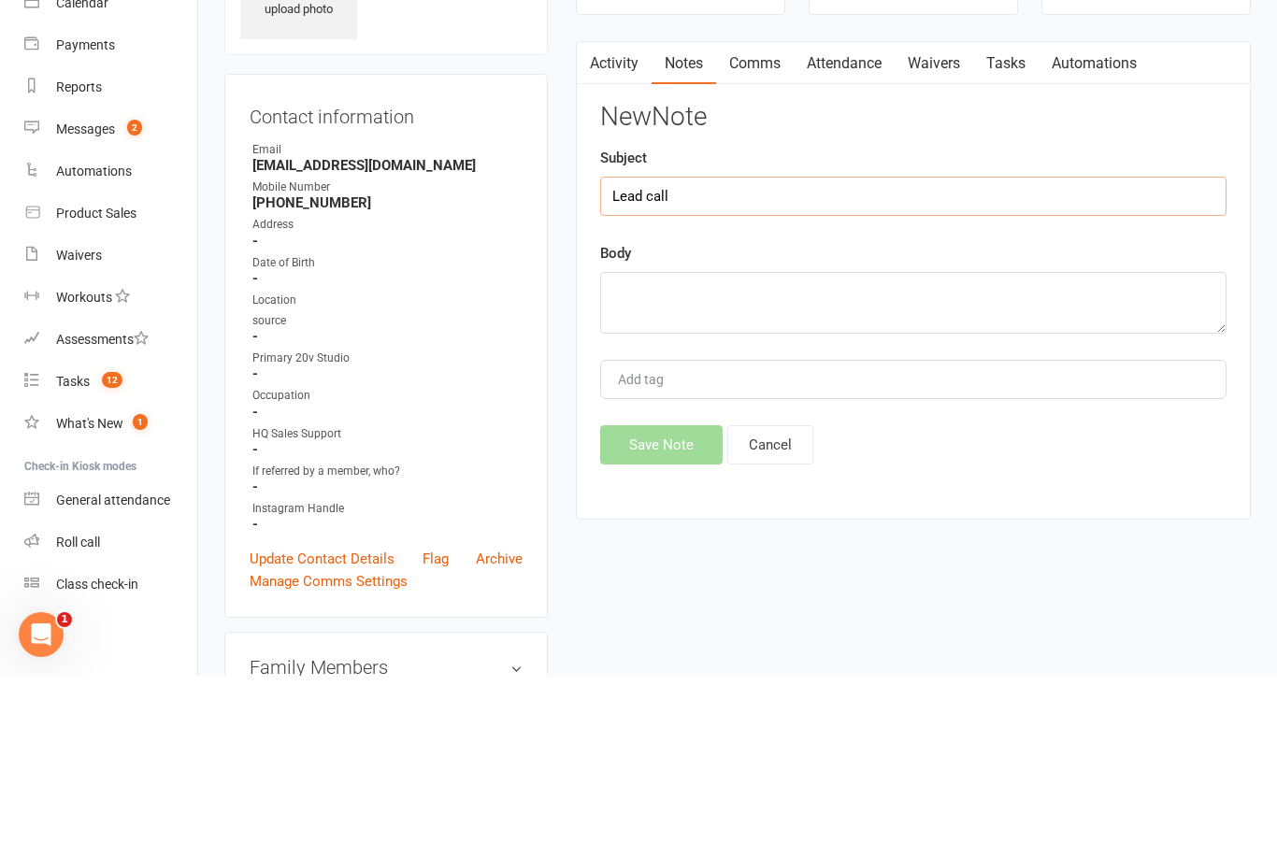
type input "Lead call"
click at [854, 453] on textarea at bounding box center [913, 484] width 626 height 62
click at [1103, 284] on div "New Note Subject Lead call Body Tried calling, must still be out of reception -…" at bounding box center [913, 465] width 626 height 362
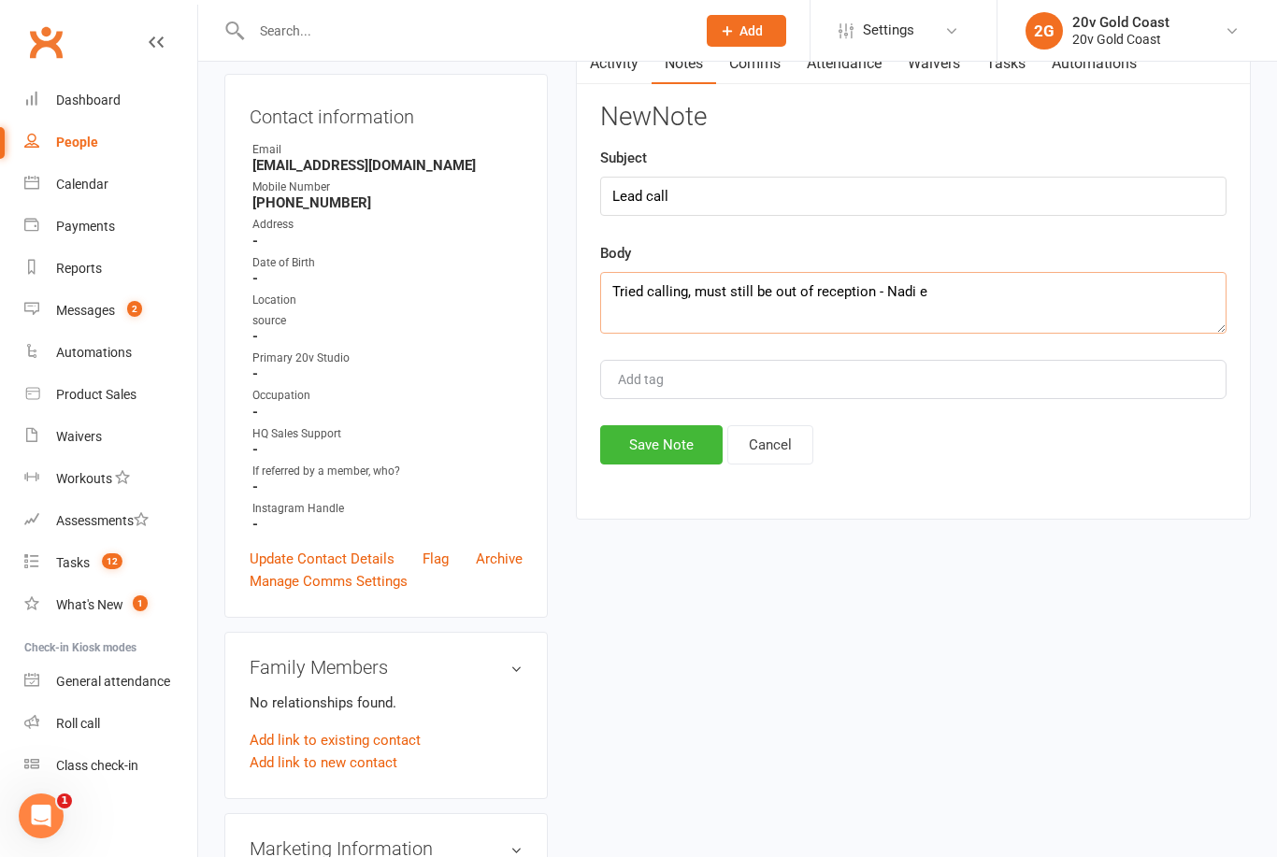
click at [1050, 293] on textarea "Tried calling, must still be out of reception - Nadi e" at bounding box center [913, 303] width 626 height 62
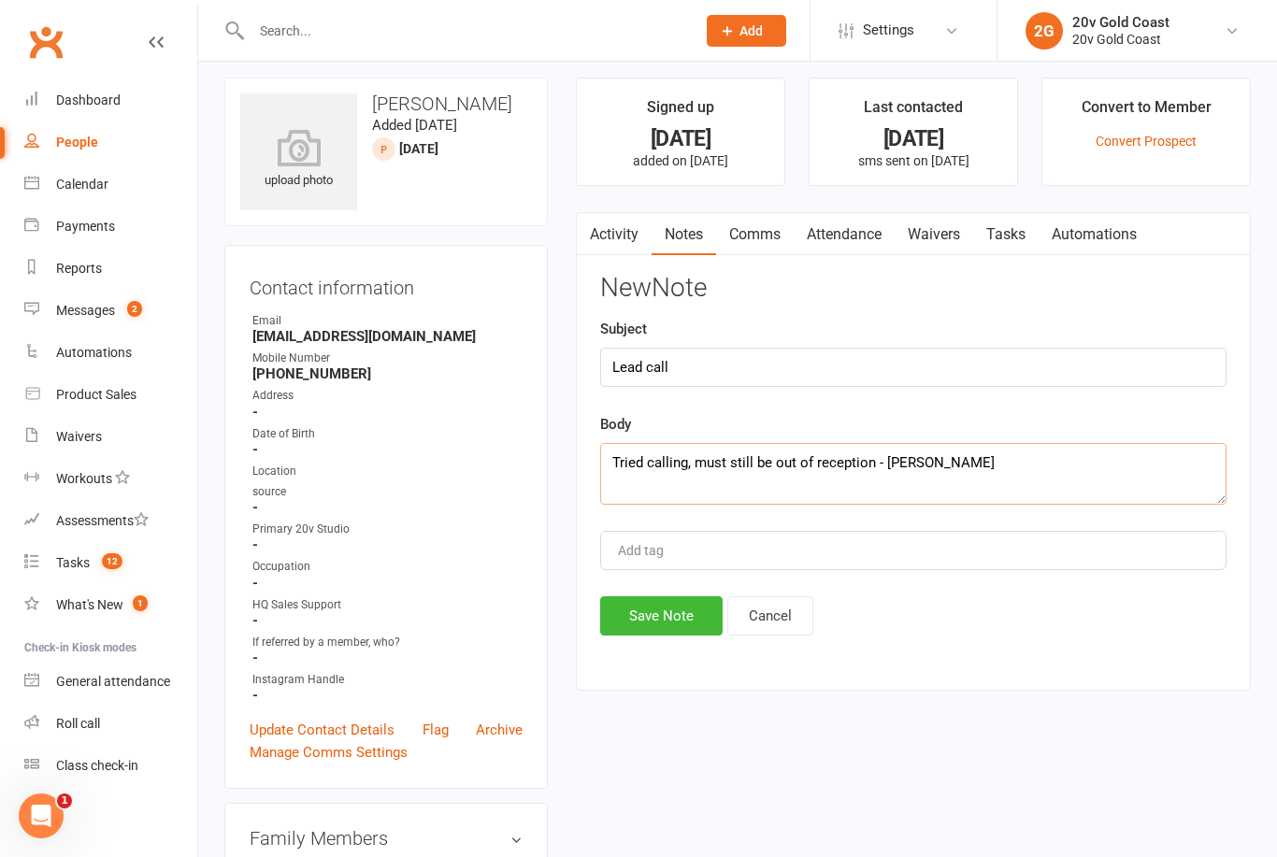
scroll to position [0, 0]
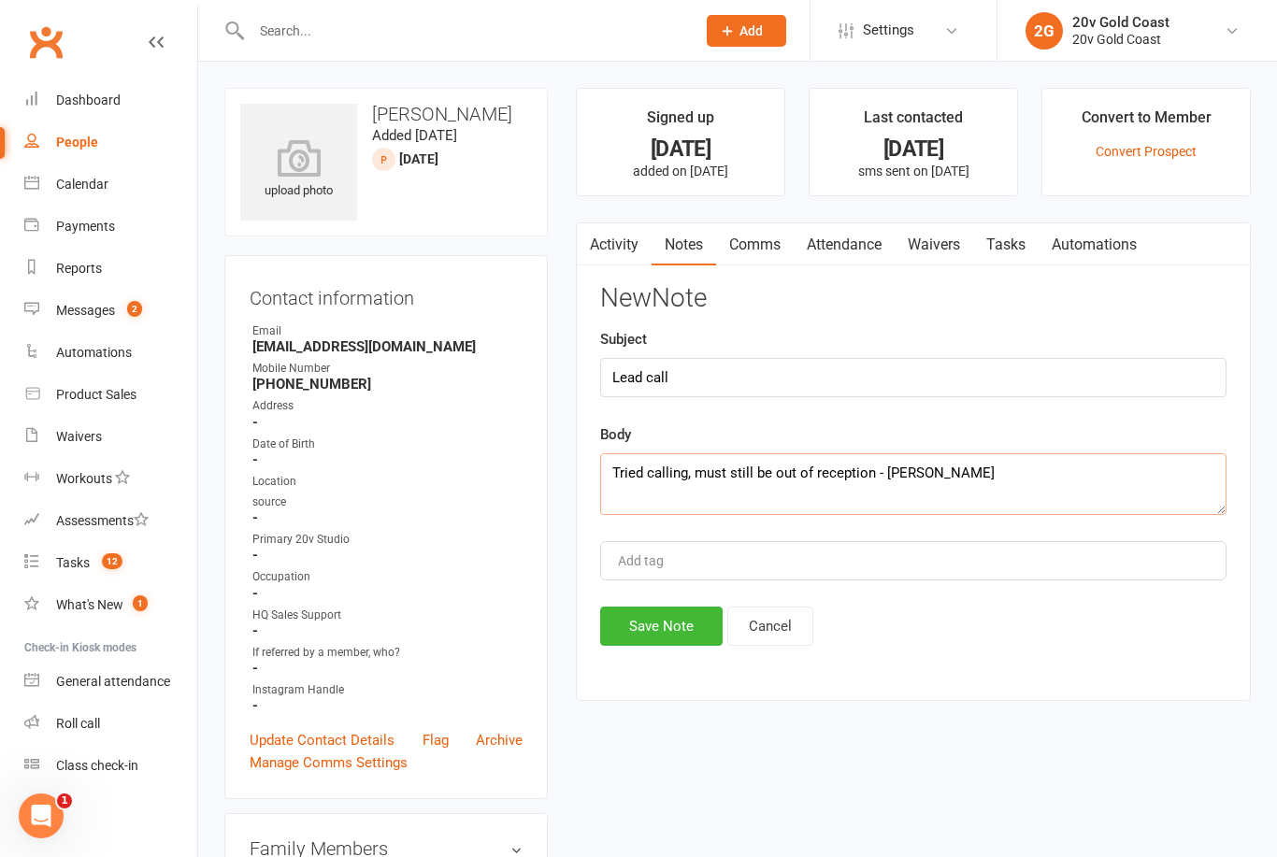
type textarea "Tried calling, must still be out of reception - [PERSON_NAME]"
click at [909, 307] on h3 "New Note" at bounding box center [913, 298] width 626 height 29
click at [672, 641] on button "Save Note" at bounding box center [661, 626] width 122 height 39
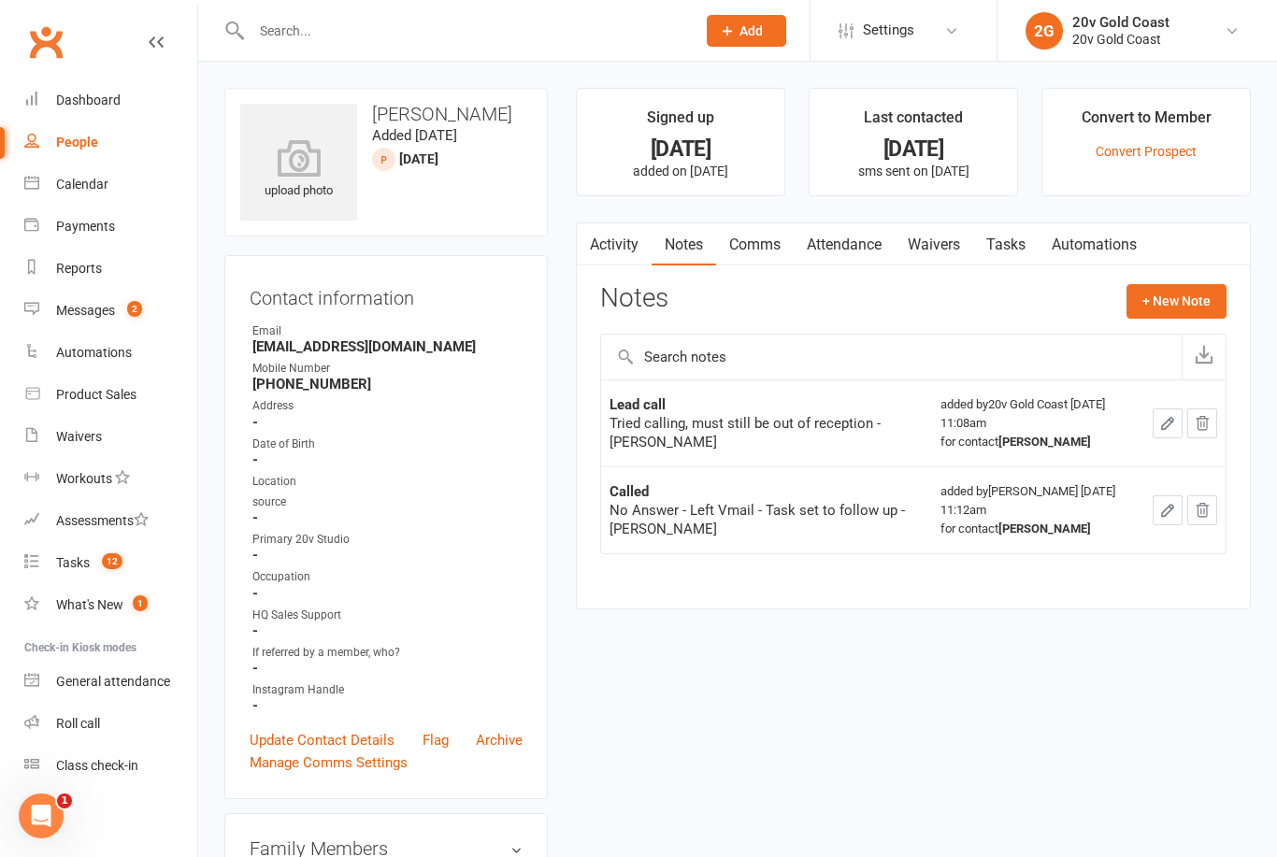
click at [1000, 240] on link "Tasks" at bounding box center [1005, 244] width 65 height 43
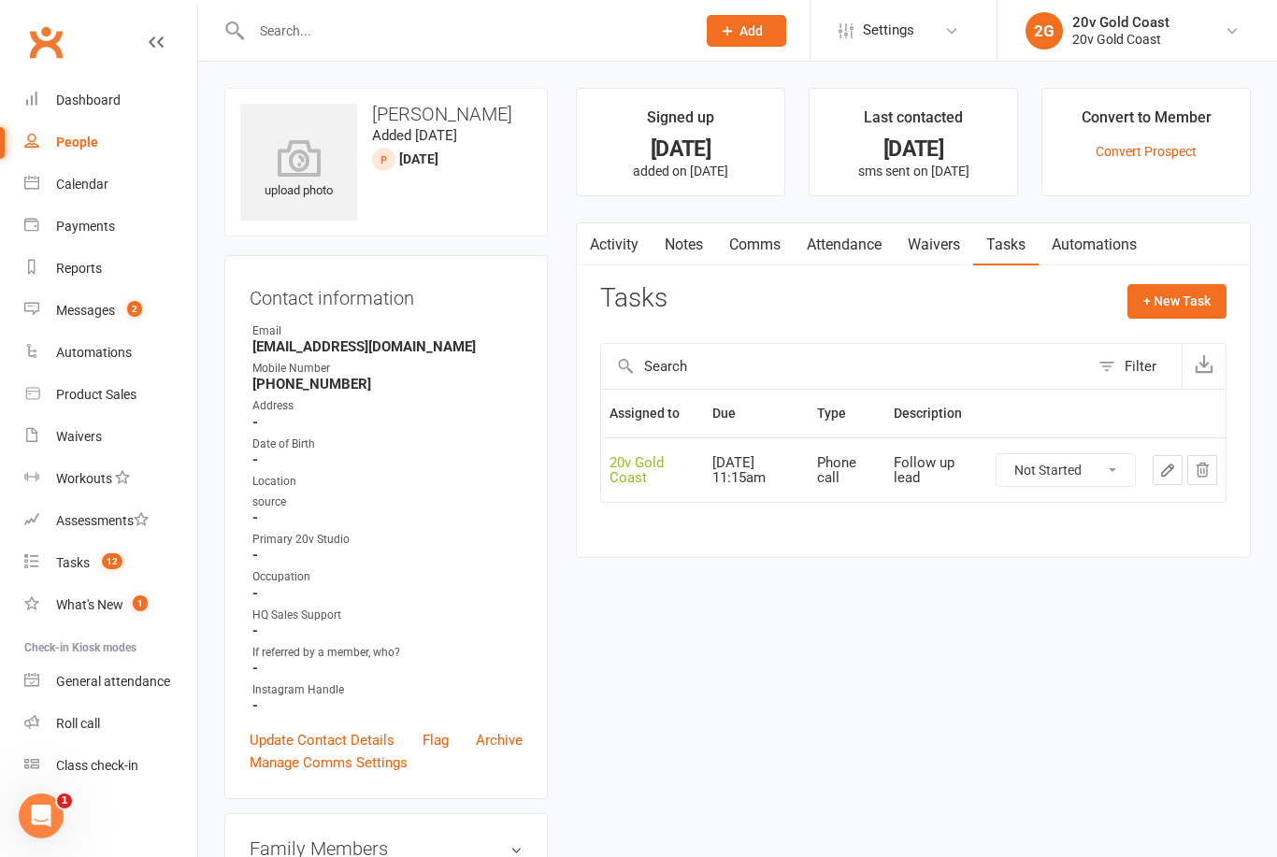
click at [102, 314] on div "Messages" at bounding box center [85, 310] width 59 height 15
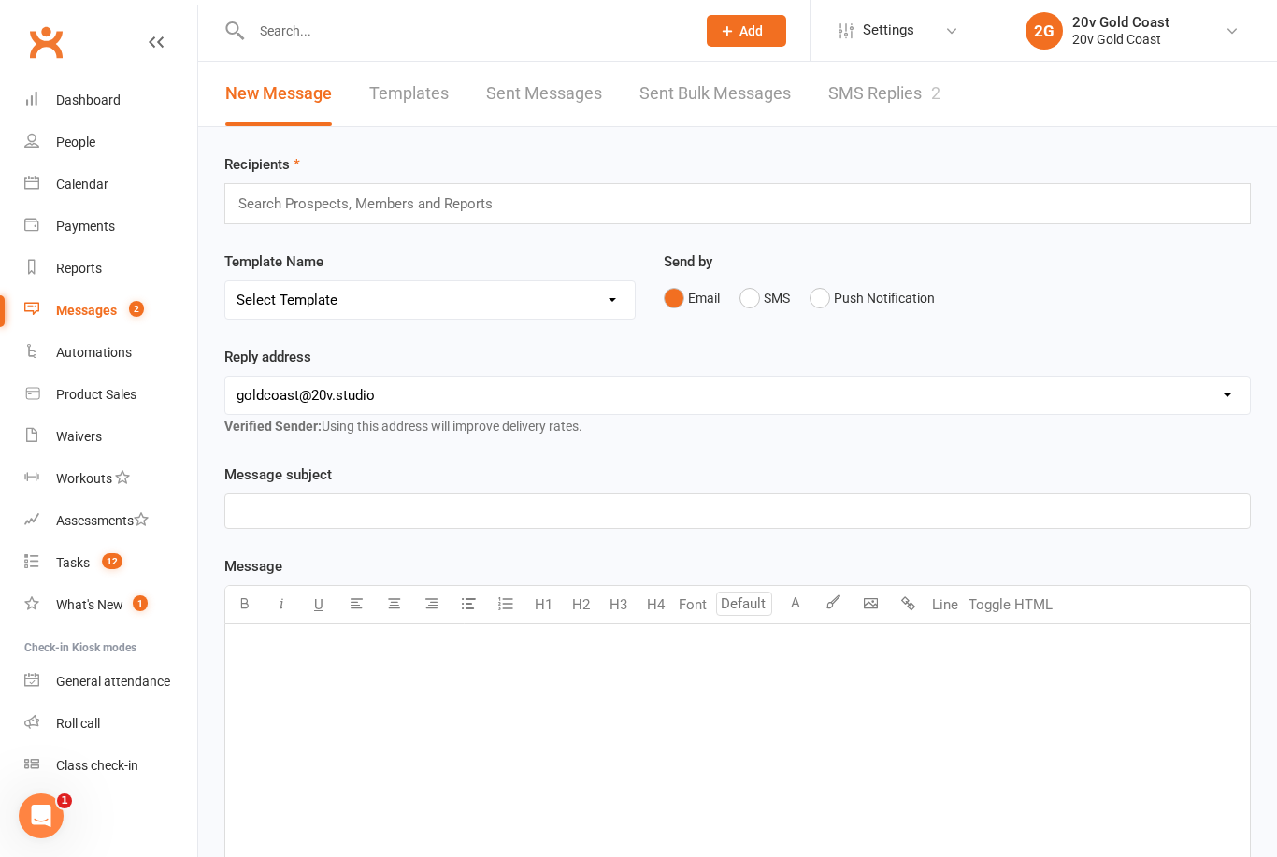
click at [908, 96] on link "SMS Replies 2" at bounding box center [884, 94] width 112 height 65
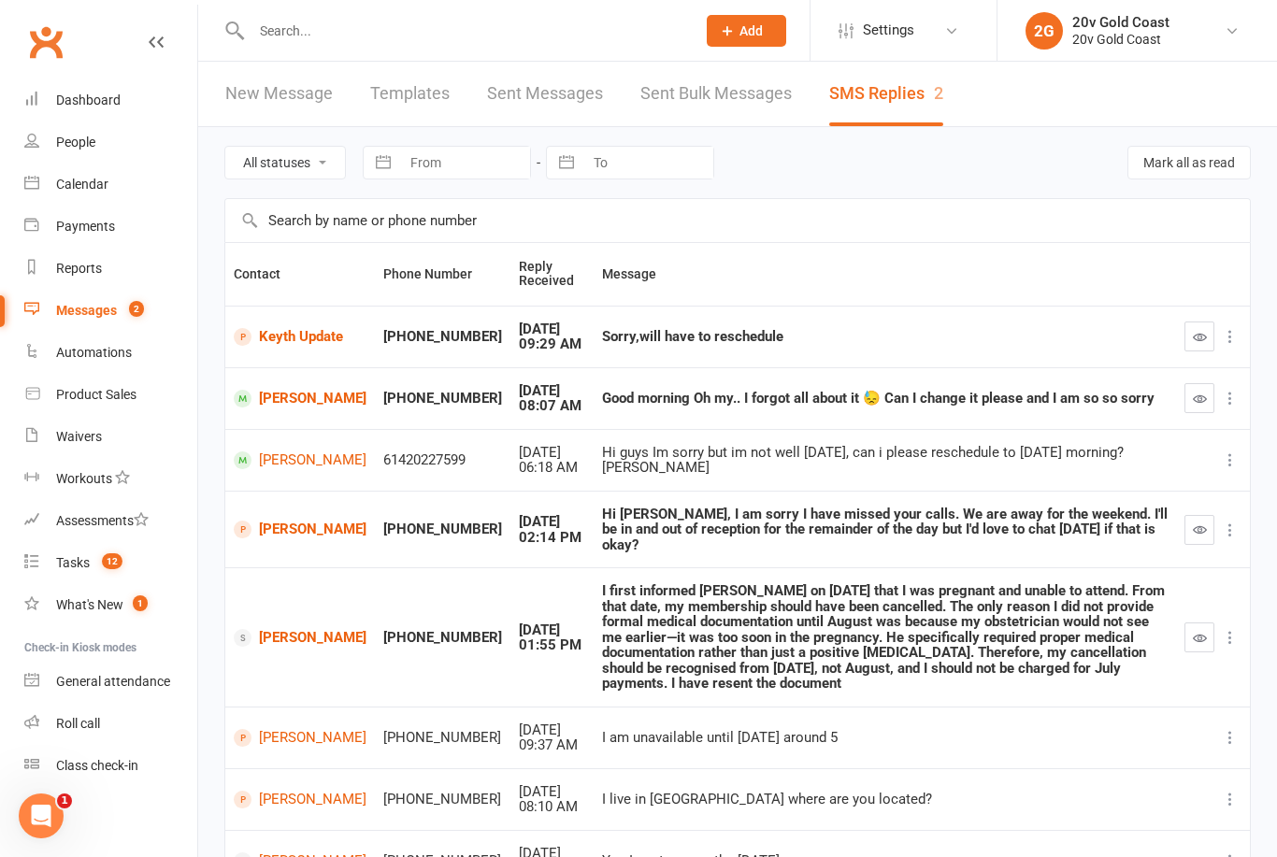
click at [1194, 523] on icon "button" at bounding box center [1200, 530] width 14 height 14
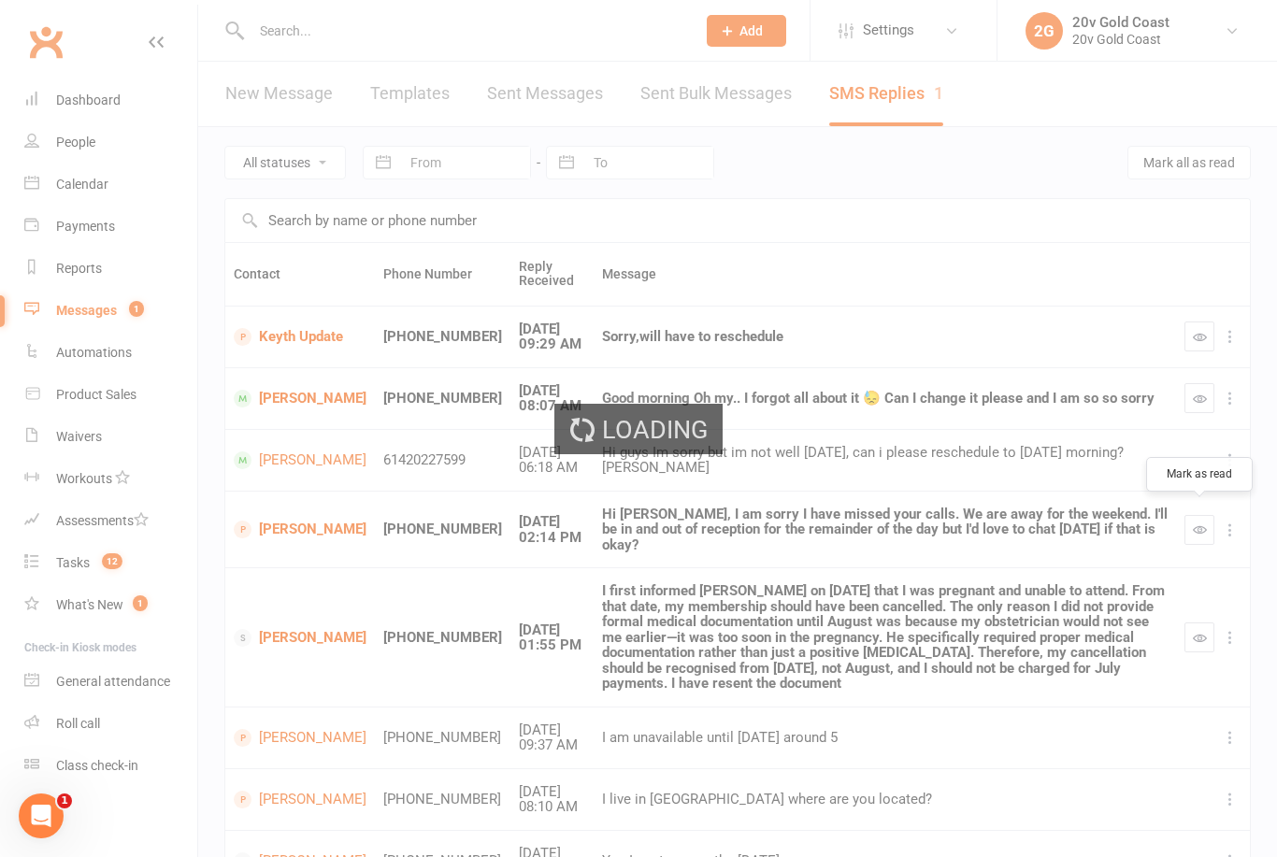
click at [289, 521] on link "[PERSON_NAME]" at bounding box center [300, 530] width 133 height 18
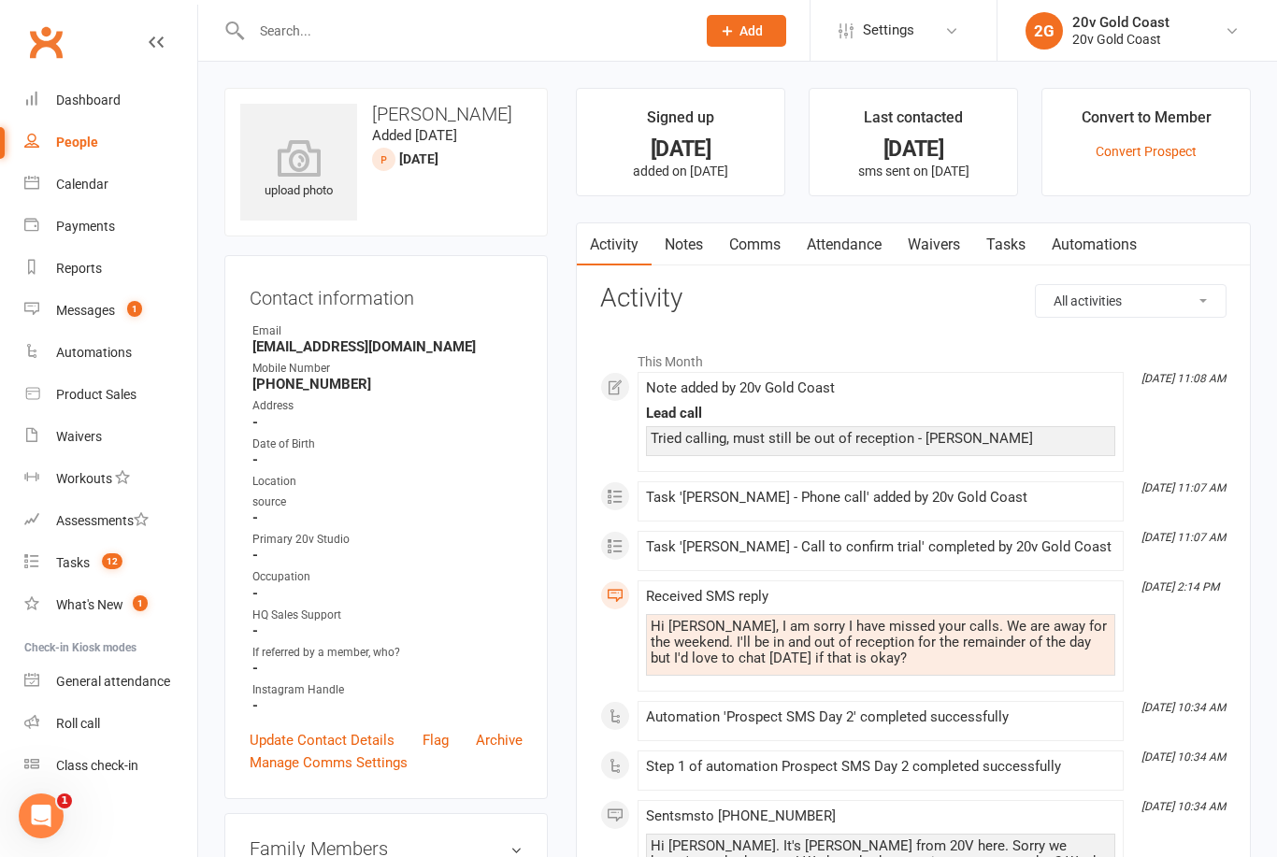
click at [764, 261] on link "Comms" at bounding box center [755, 244] width 78 height 43
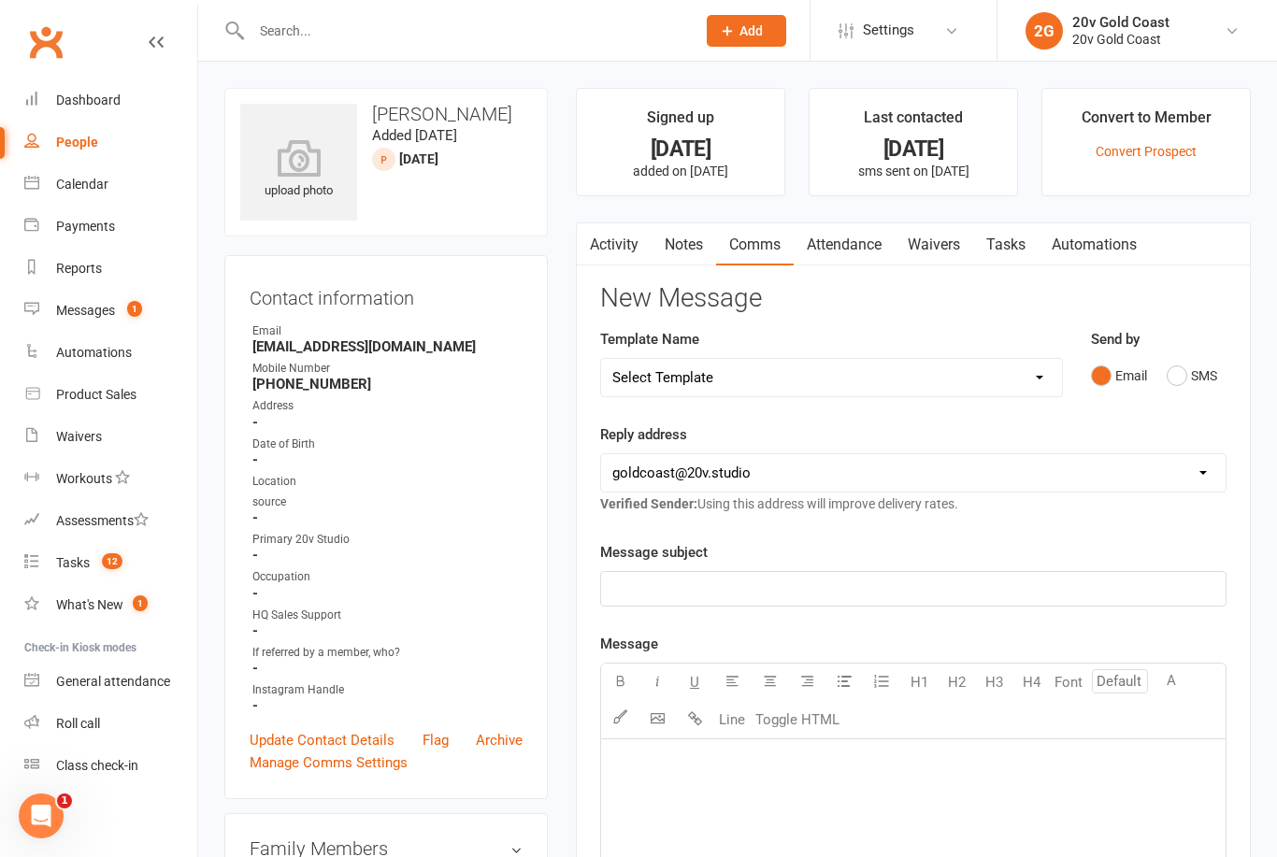
click at [1191, 389] on button "SMS" at bounding box center [1192, 376] width 50 height 36
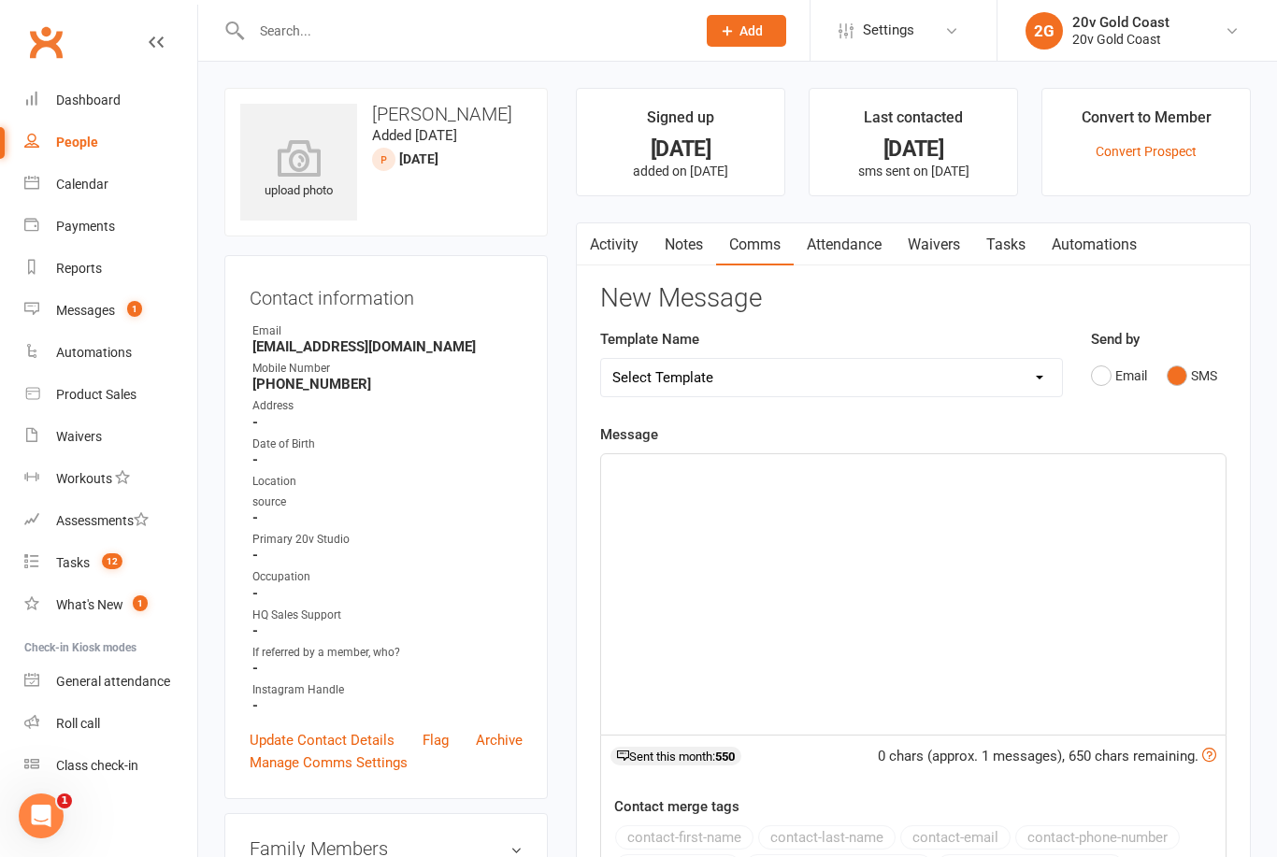
click at [1013, 597] on div "﻿" at bounding box center [913, 594] width 624 height 280
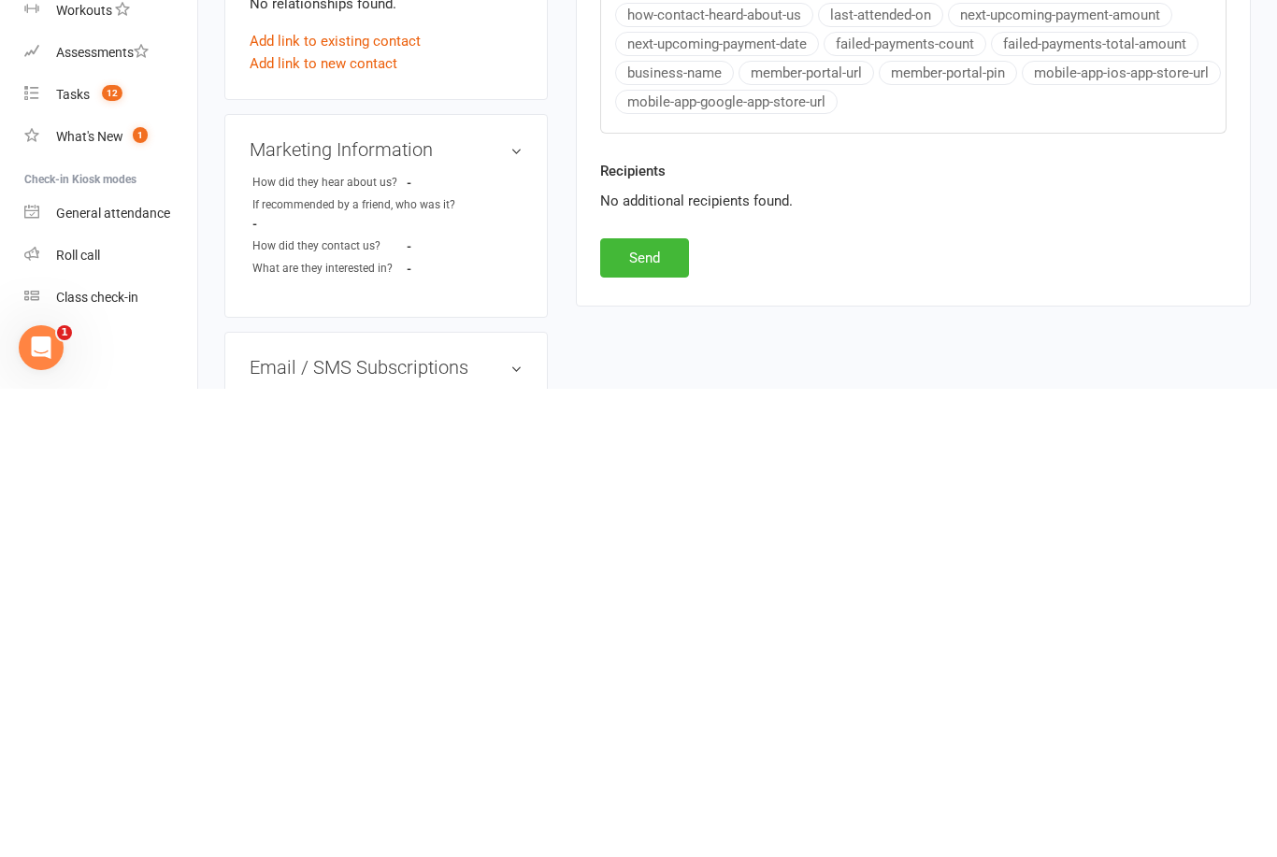
click at [670, 707] on button "Send" at bounding box center [644, 726] width 89 height 39
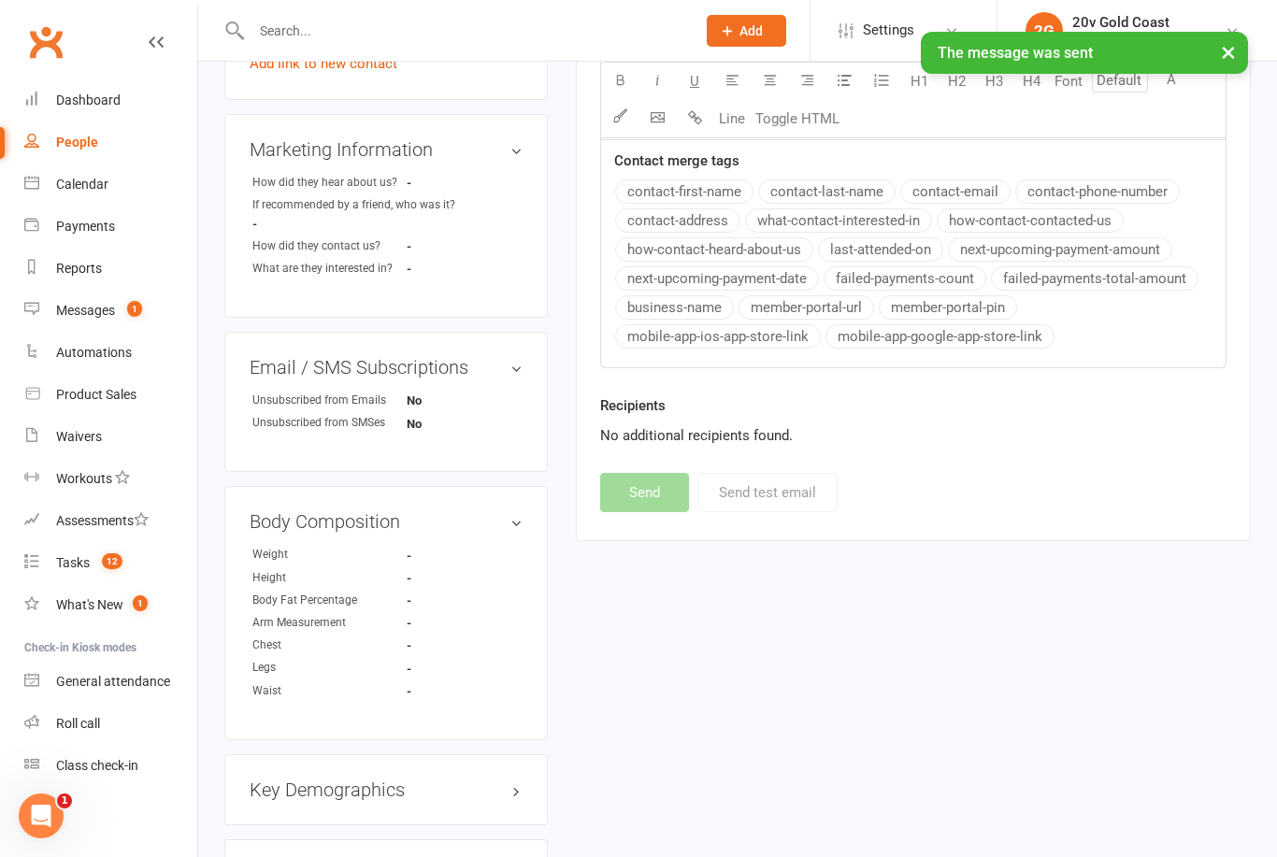
click at [131, 565] on link "Tasks 12" at bounding box center [110, 563] width 173 height 42
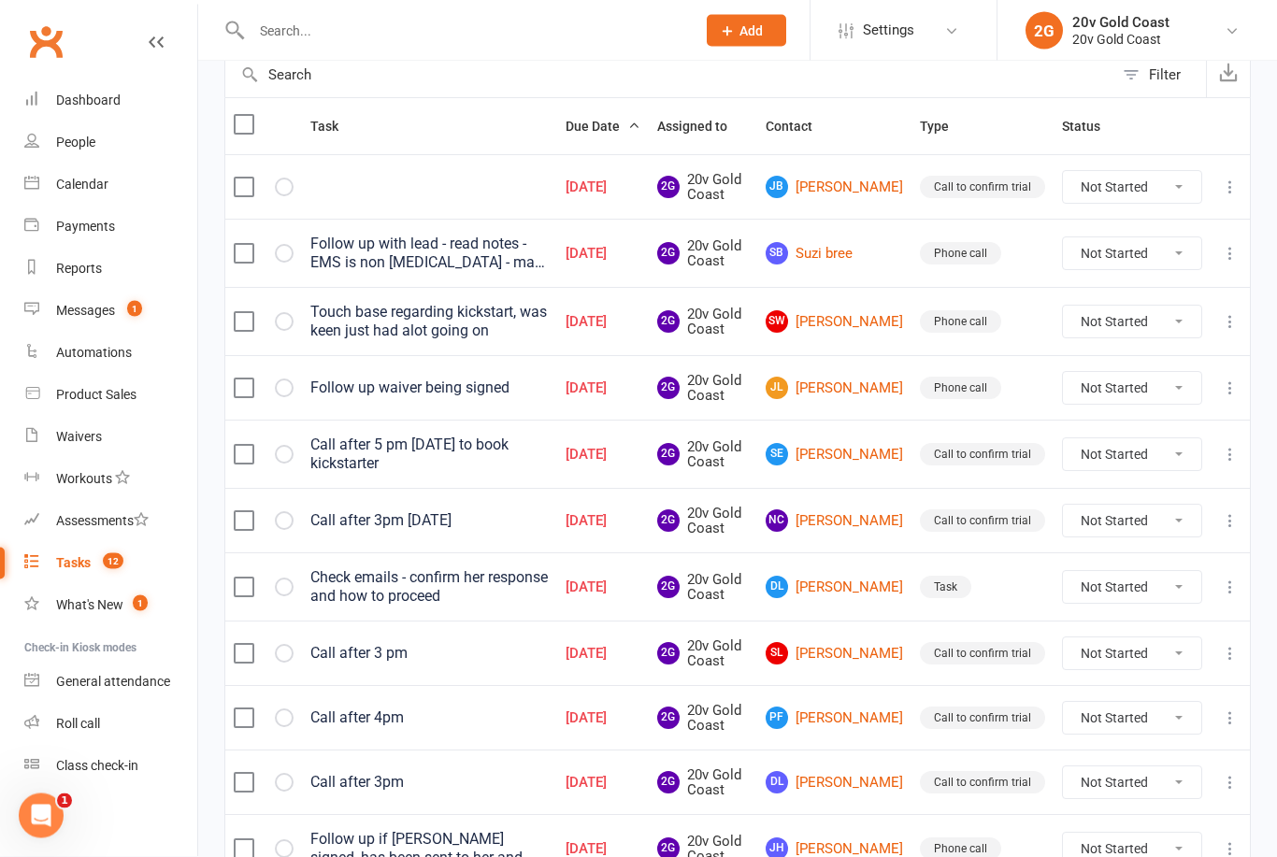
scroll to position [196, 0]
click at [856, 849] on link "[PERSON_NAME]" at bounding box center [834, 850] width 137 height 22
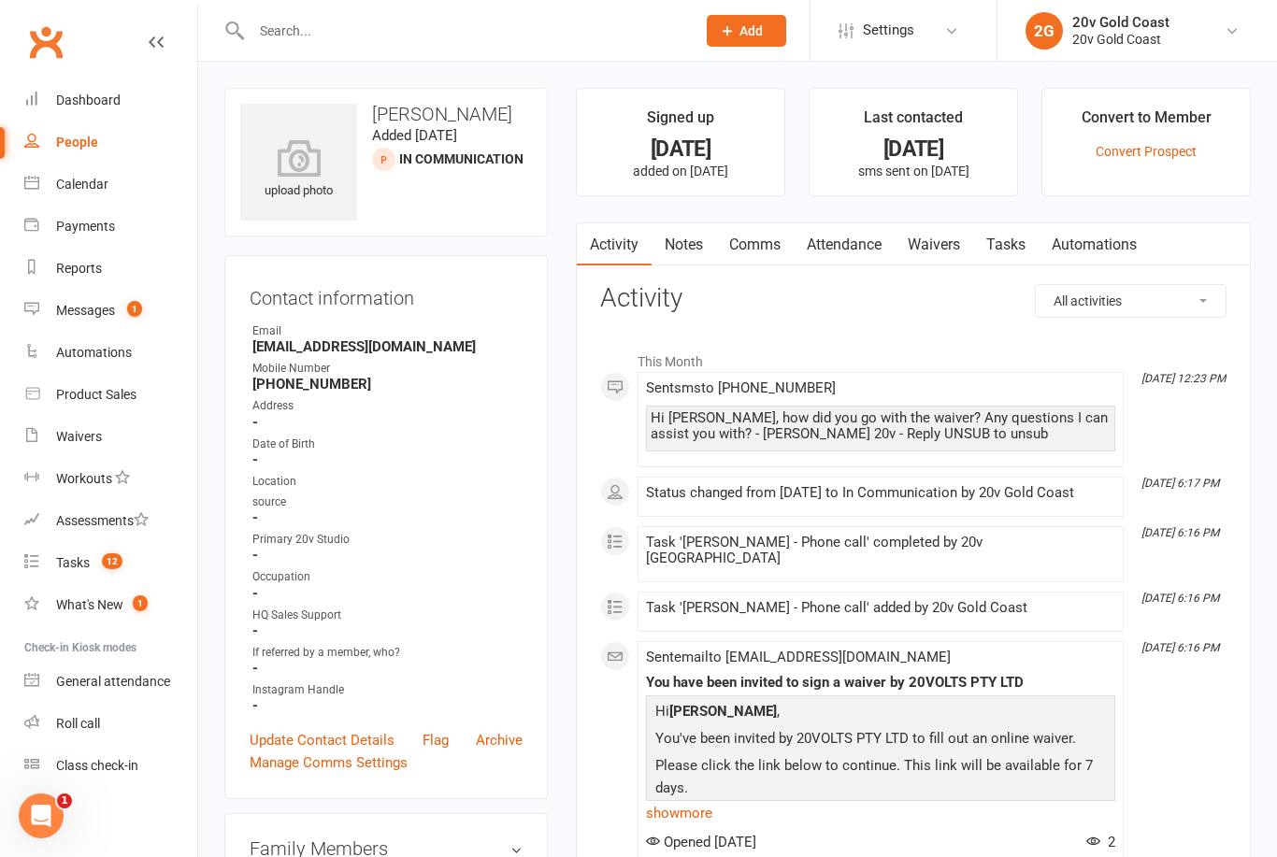
click at [692, 236] on link "Notes" at bounding box center [684, 244] width 65 height 43
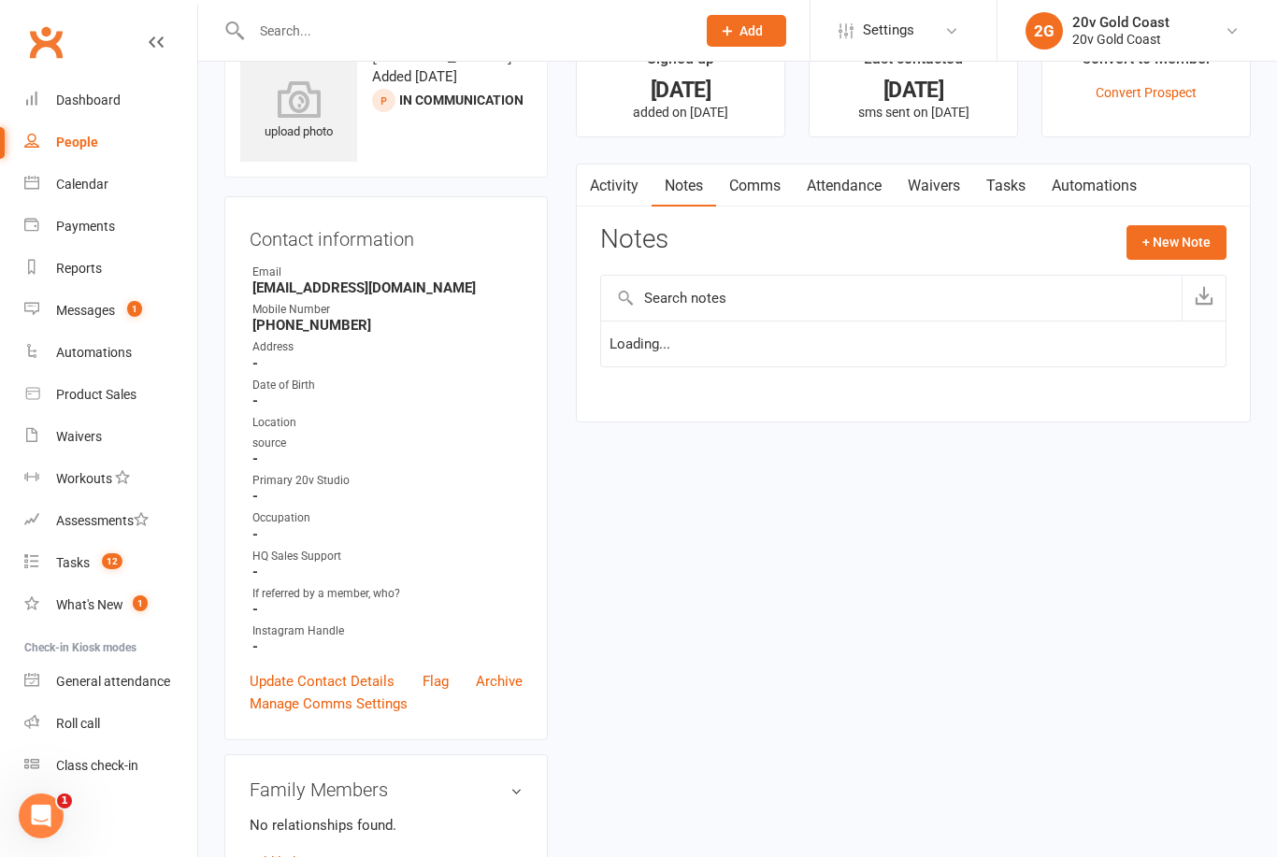
scroll to position [60, 0]
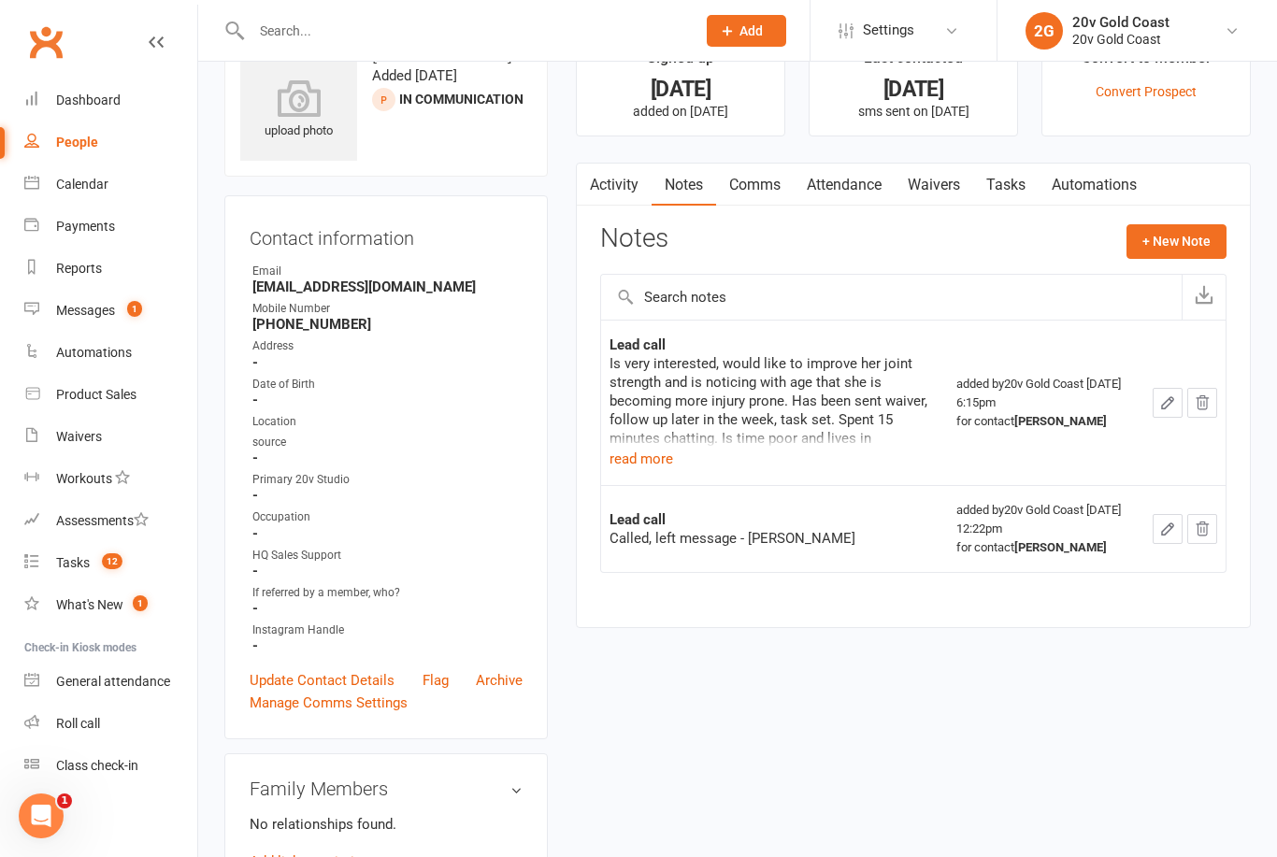
click at [655, 435] on div "Is very interested, would like to improve her joint strength and is noticing wi…" at bounding box center [775, 400] width 330 height 93
click at [652, 464] on button "read more" at bounding box center [642, 459] width 64 height 22
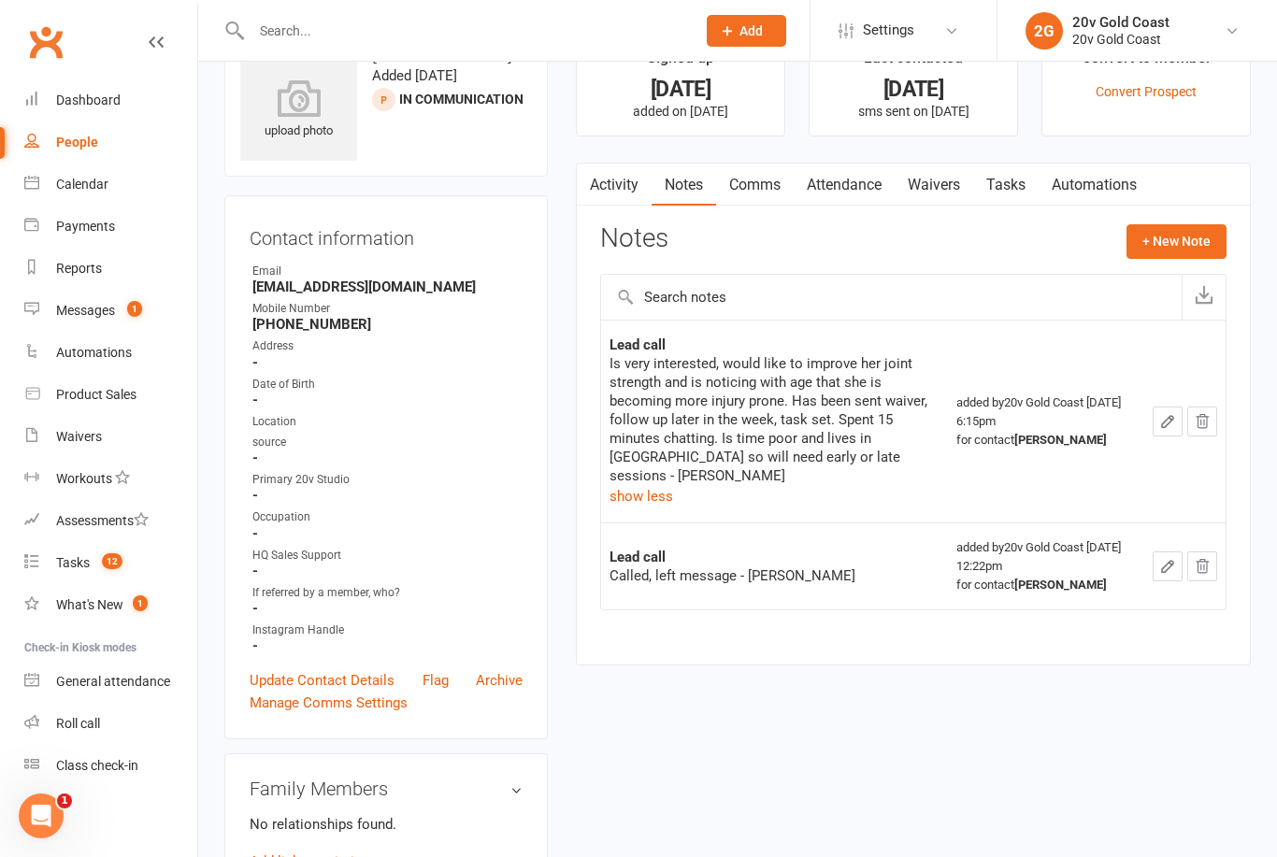
click at [1207, 275] on button "button" at bounding box center [1204, 297] width 44 height 45
click at [1156, 249] on button "+ New Note" at bounding box center [1177, 241] width 100 height 34
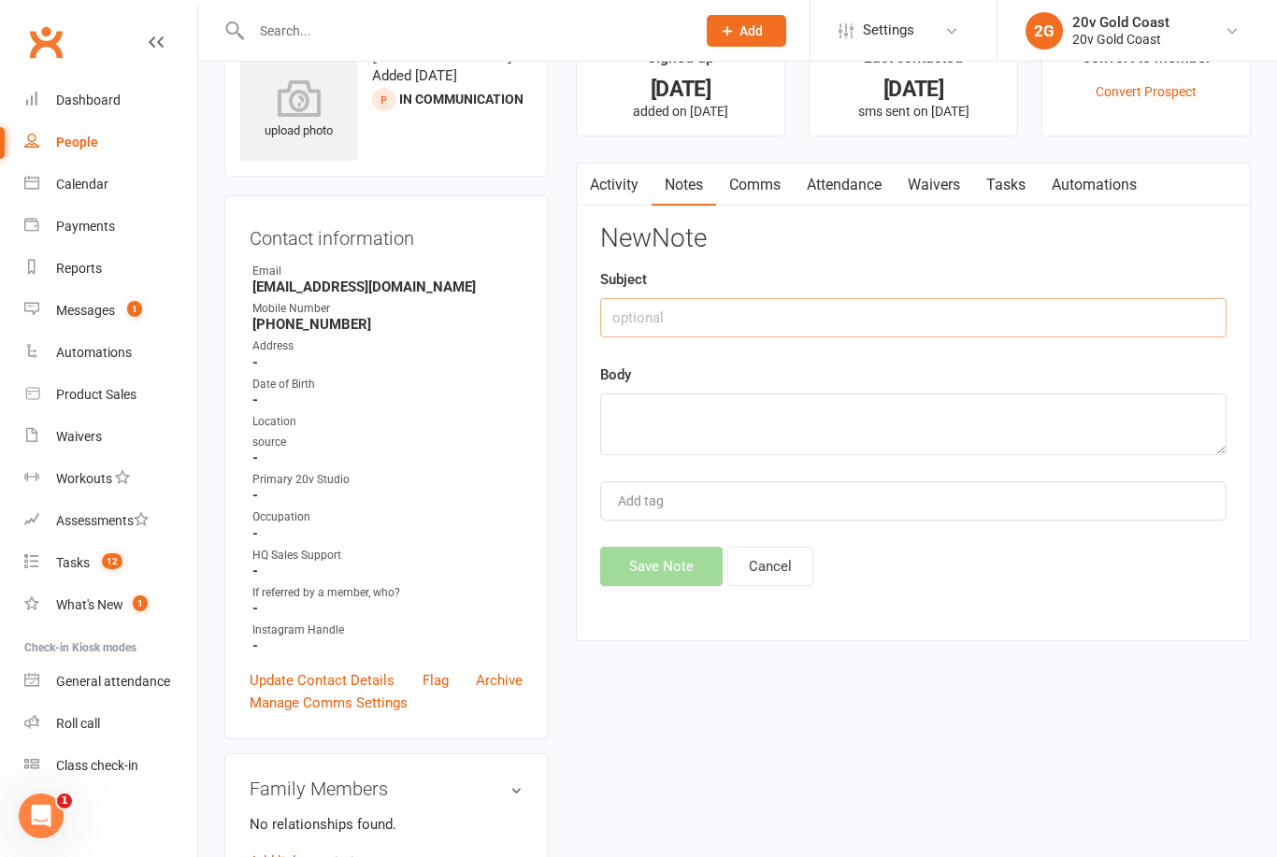
click at [924, 319] on input "text" at bounding box center [913, 317] width 626 height 39
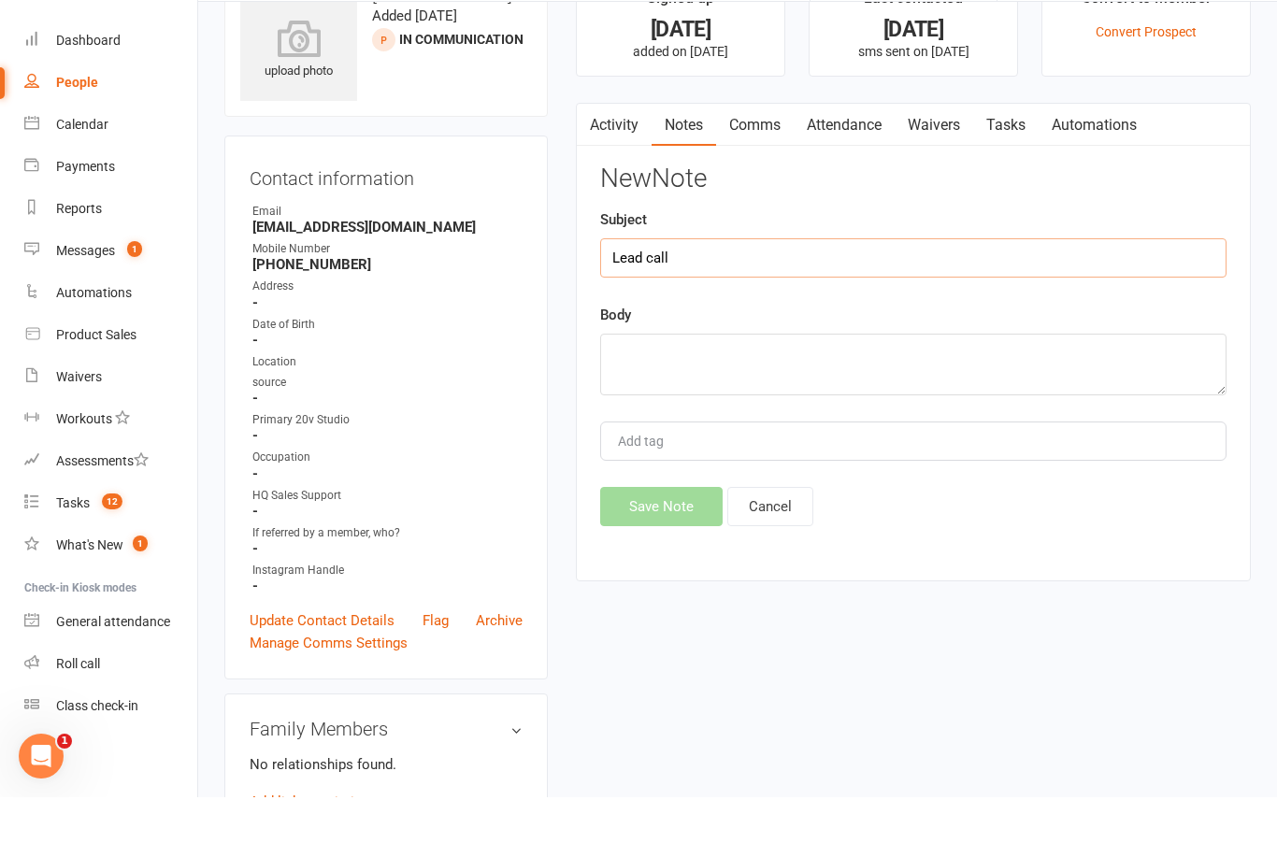
type input "Lead call"
click at [888, 403] on div "New Note Subject Lead call Body Add tag Save Note Cancel" at bounding box center [913, 405] width 626 height 362
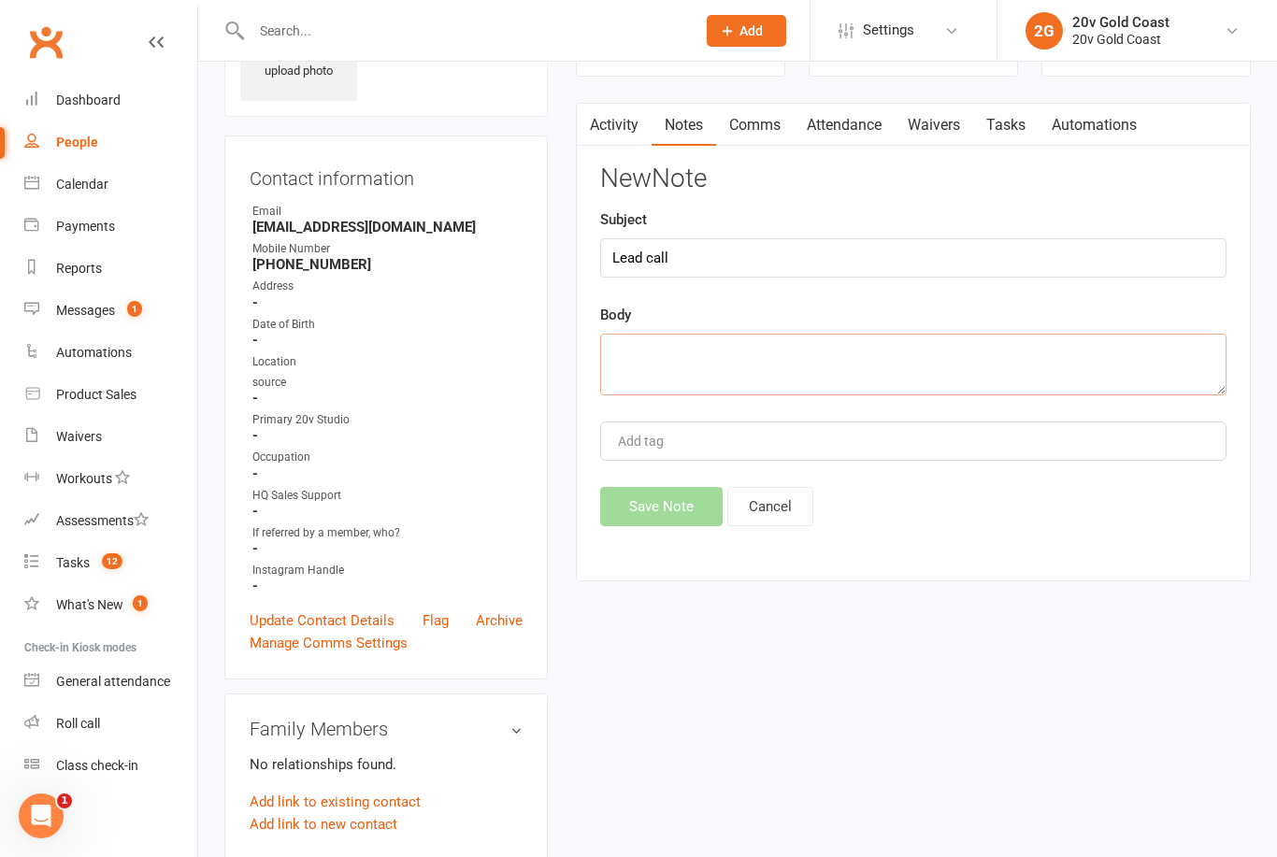
click at [940, 388] on textarea at bounding box center [913, 365] width 626 height 62
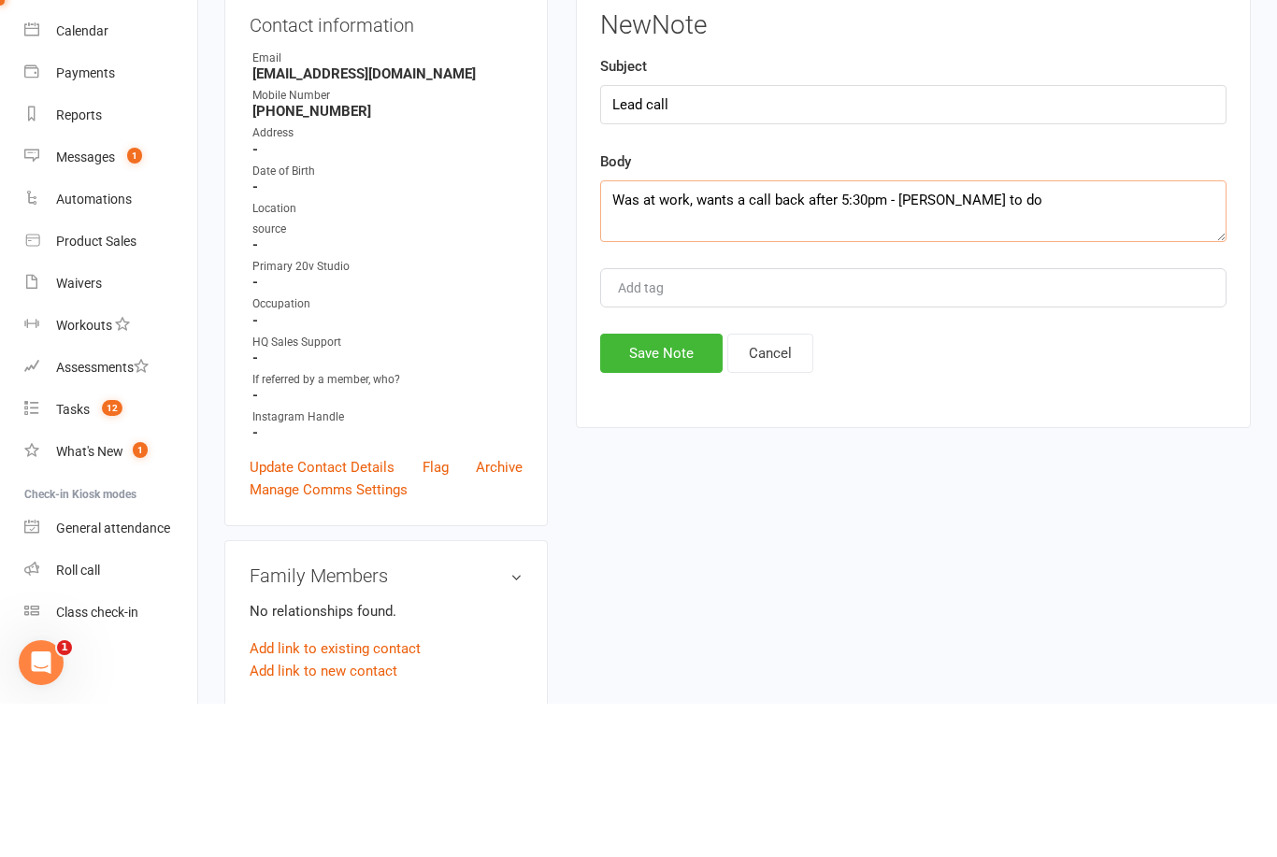
type textarea "Was at work, wants a call back after 5:30pm - [PERSON_NAME] to do"
click at [666, 487] on button "Save Note" at bounding box center [661, 506] width 122 height 39
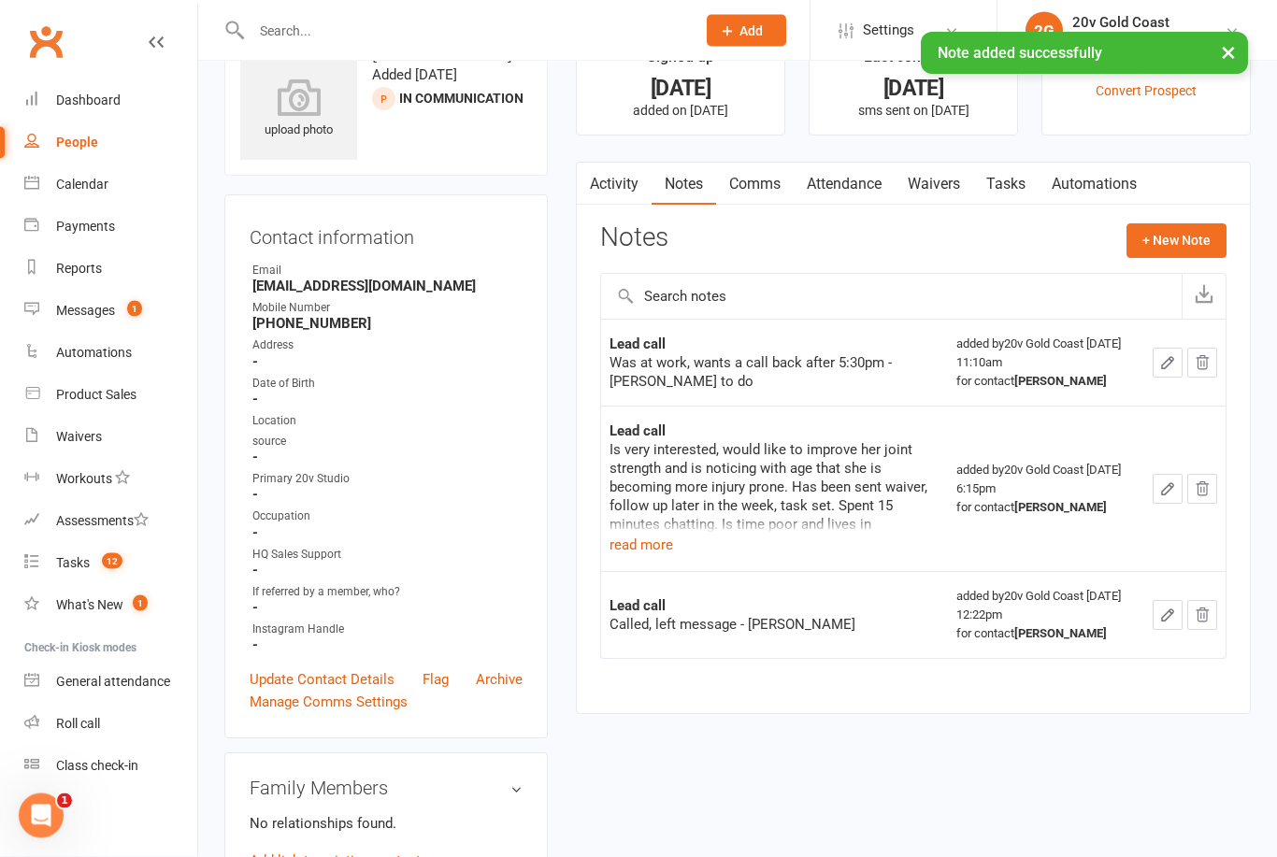
scroll to position [61, 57]
click at [973, 190] on link "Tasks" at bounding box center [1005, 184] width 65 height 43
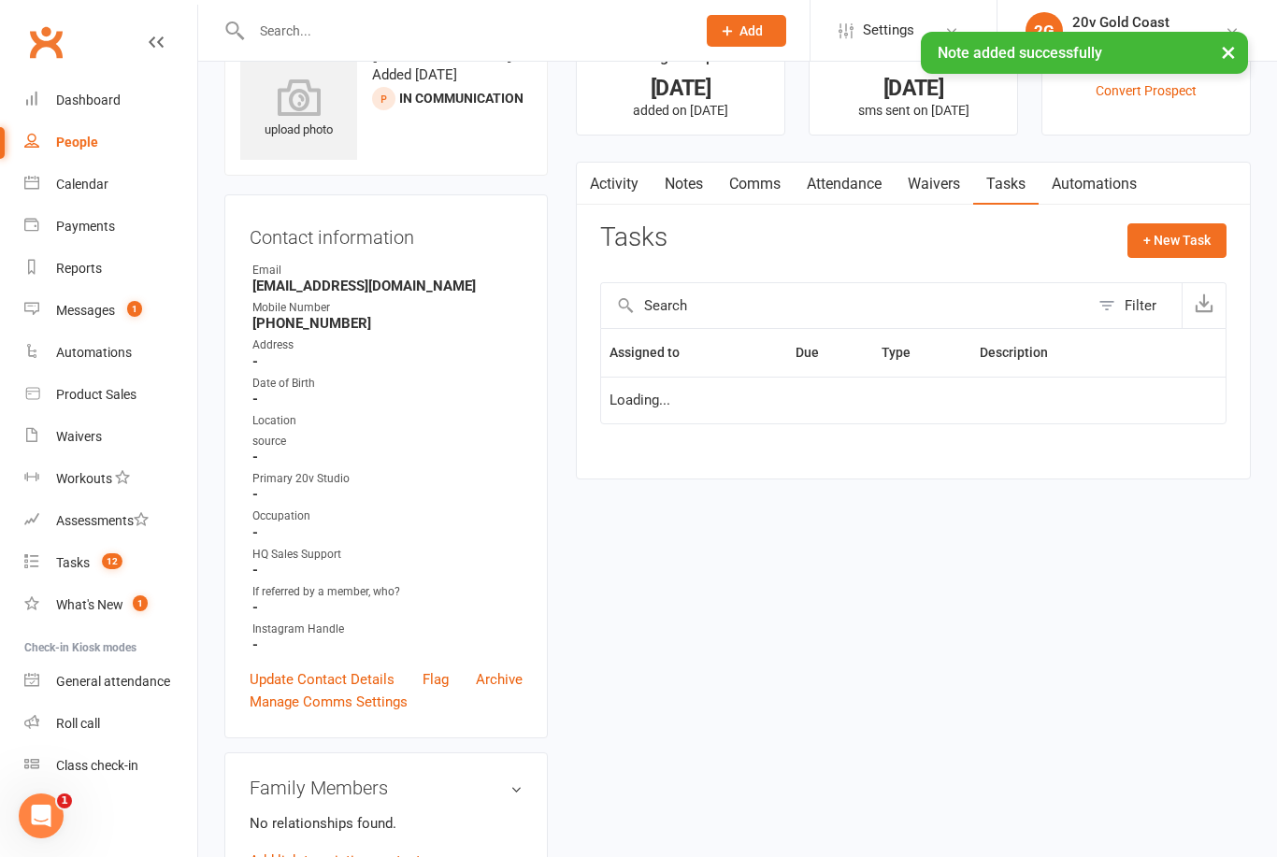
scroll to position [98, 0]
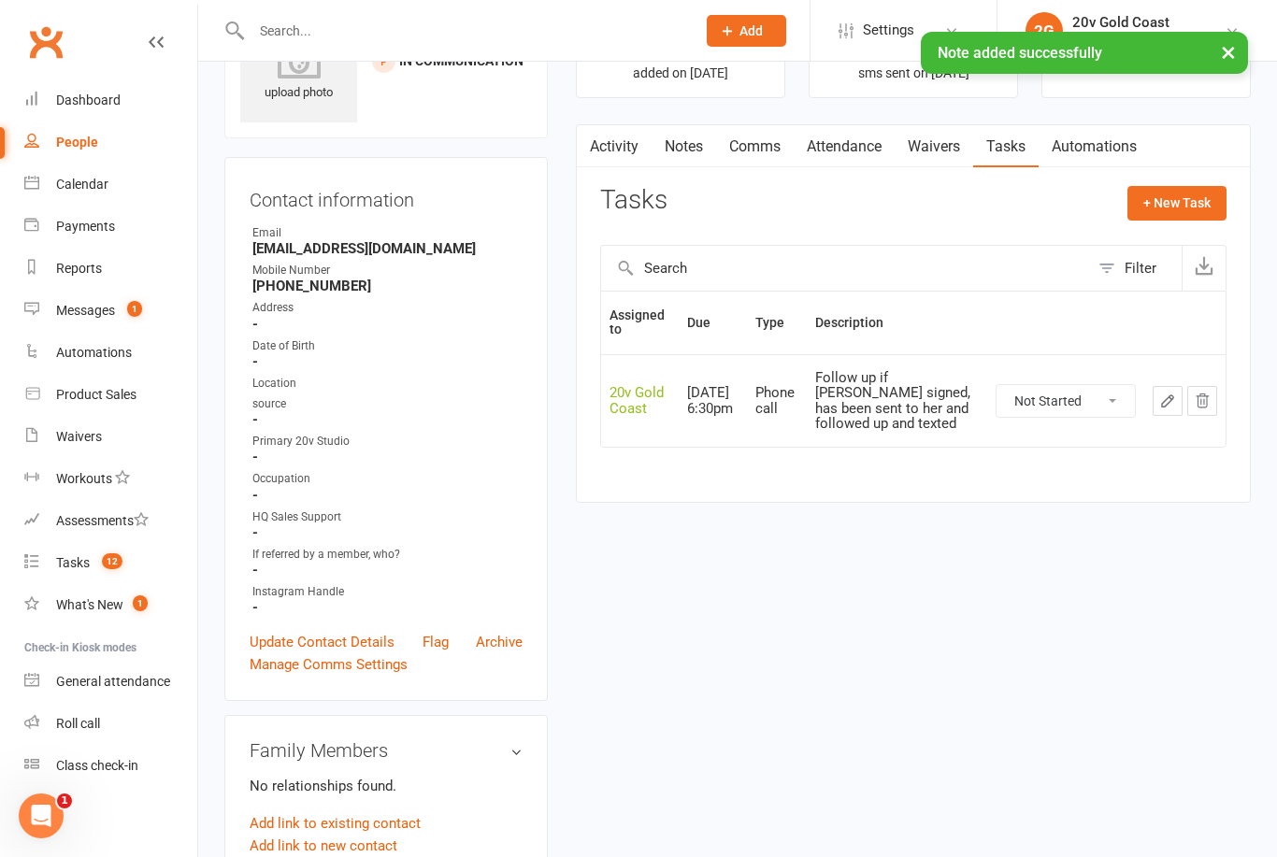
click at [1161, 393] on icon "button" at bounding box center [1167, 401] width 17 height 17
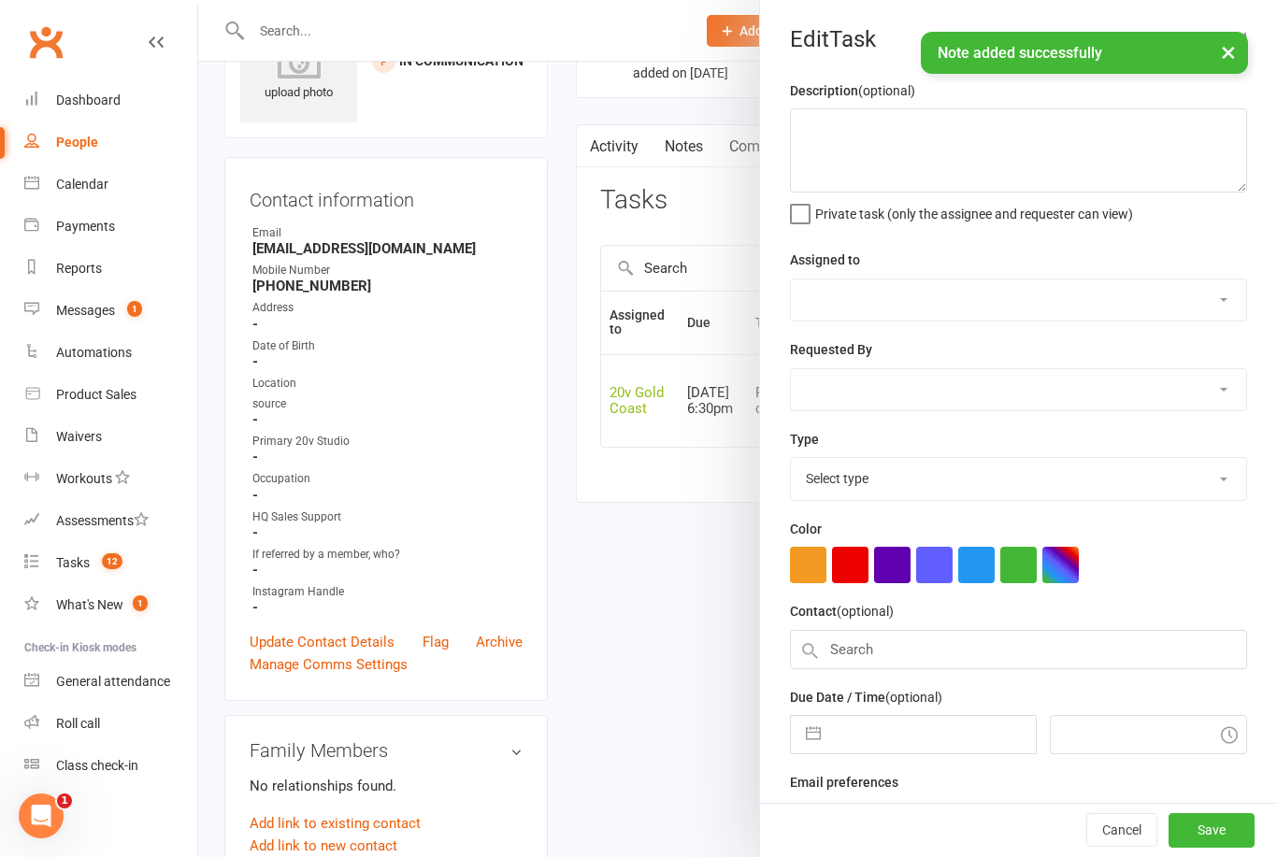
type textarea "Follow up if [PERSON_NAME] signed, has been sent to her and followed up and tex…"
select select "45734"
type input "[DATE]"
type input "6:30pm"
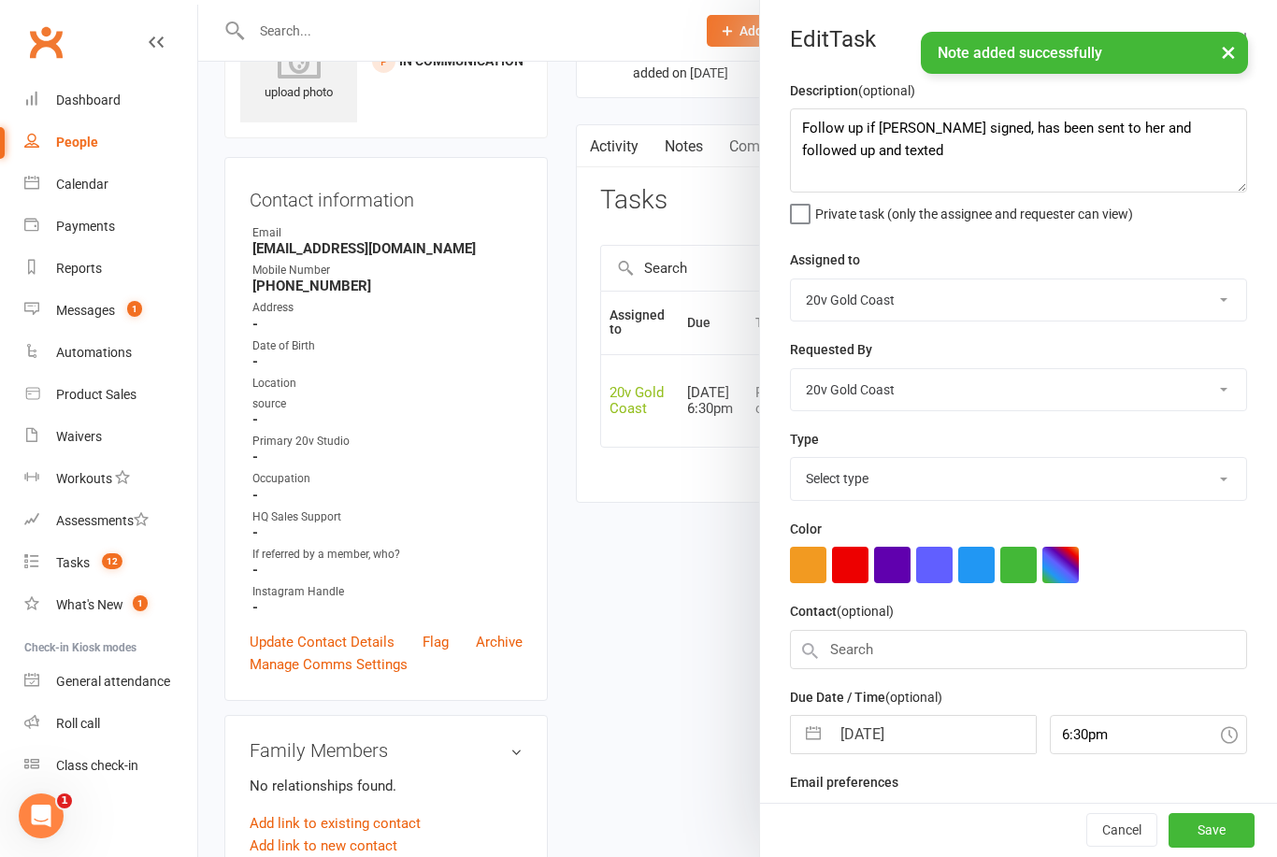
select select "22375"
click at [1082, 173] on textarea "Follow up if [PERSON_NAME] signed, has been sent to her and followed up and tex…" at bounding box center [1018, 150] width 457 height 84
click at [1074, 184] on textarea "Follow up if [PERSON_NAME] signed, has been sent to her and followed up and tex…" at bounding box center [1018, 150] width 457 height 84
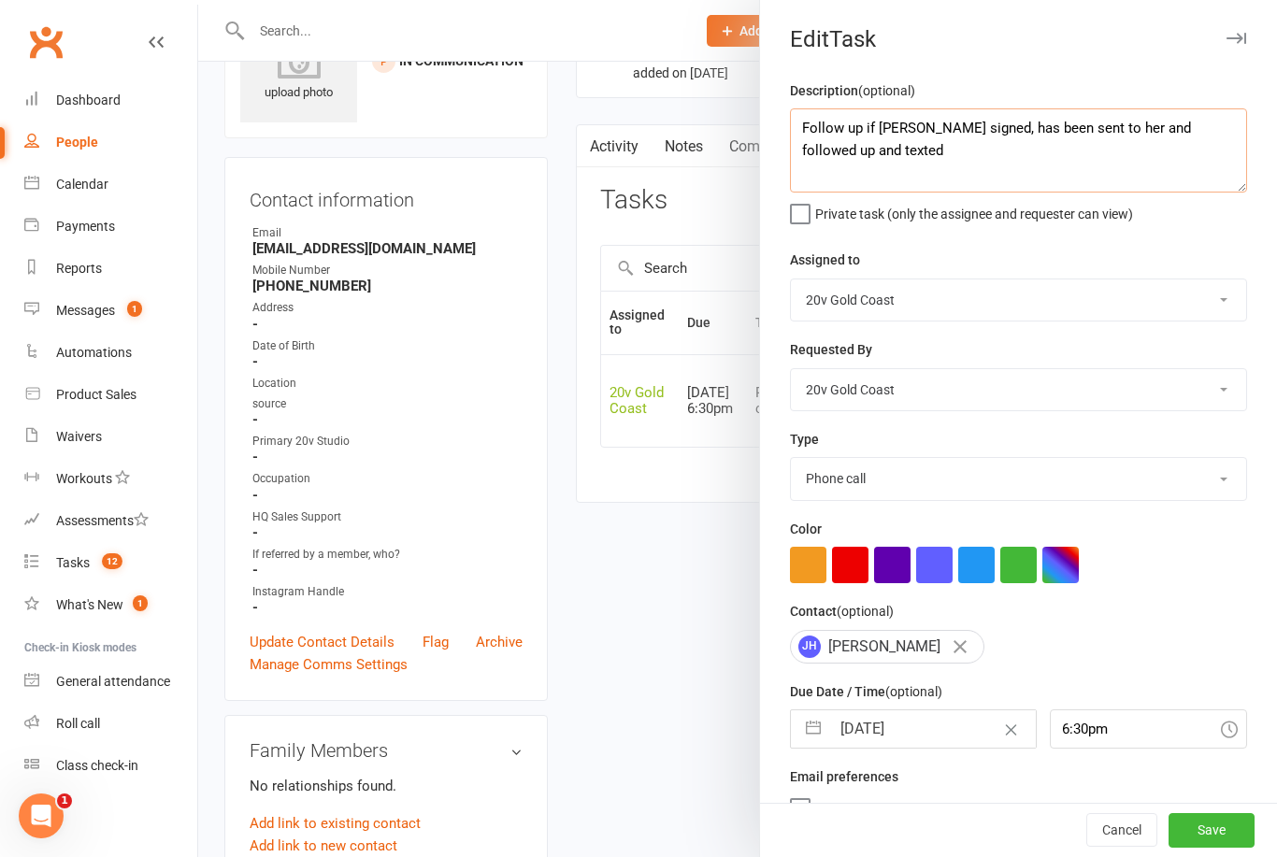
click at [819, 165] on textarea "Follow up if [PERSON_NAME] signed, has been sent to her and followed up and tex…" at bounding box center [1018, 150] width 457 height 84
click at [801, 125] on textarea "Follow up if [PERSON_NAME] signed, has been sent to her and followed up and tex…" at bounding box center [1018, 150] width 457 height 84
click at [795, 125] on textarea "Follow up if [PERSON_NAME] signed, has been sent to her and followed up and tex…" at bounding box center [1018, 150] width 457 height 84
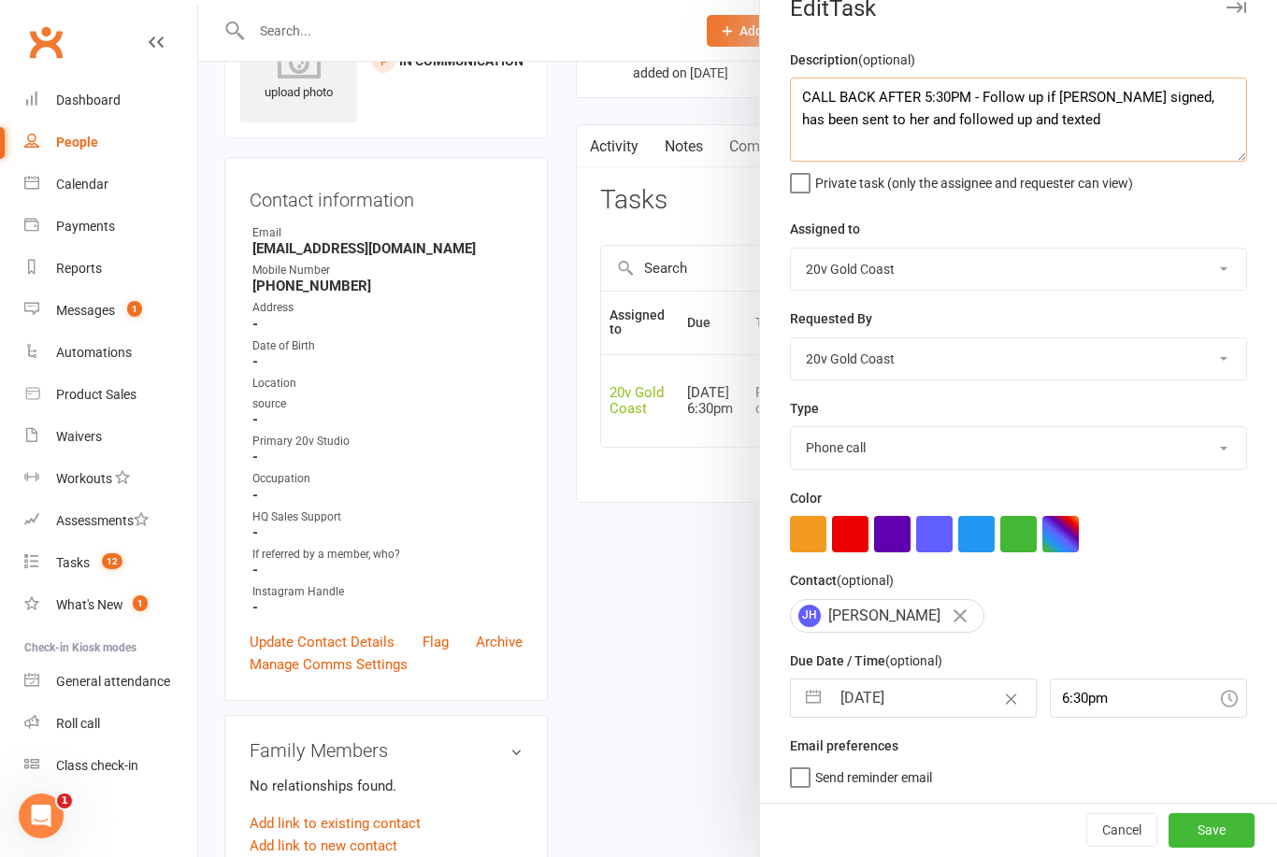
scroll to position [35, 0]
type textarea "CALL BACK AFTER 5:30PM - Follow up if [PERSON_NAME] signed, has been sent to he…"
click at [1229, 225] on div "Assigned to [PERSON_NAME] [PERSON_NAME] 20v Gold Coast 20v HQ [PERSON_NAME] [PE…" at bounding box center [1018, 254] width 457 height 73
click at [1203, 840] on button "Save" at bounding box center [1212, 830] width 86 height 34
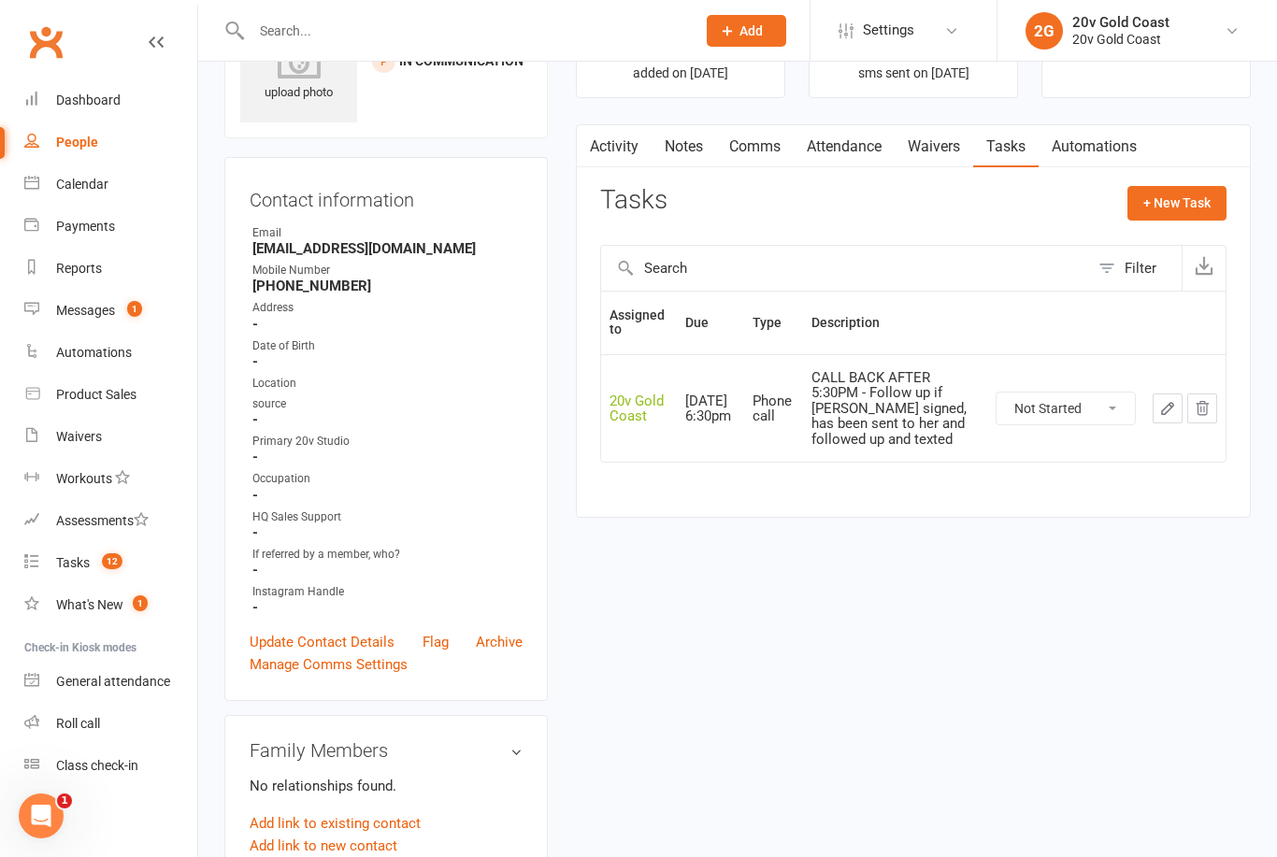
click at [91, 194] on link "Calendar" at bounding box center [110, 185] width 173 height 42
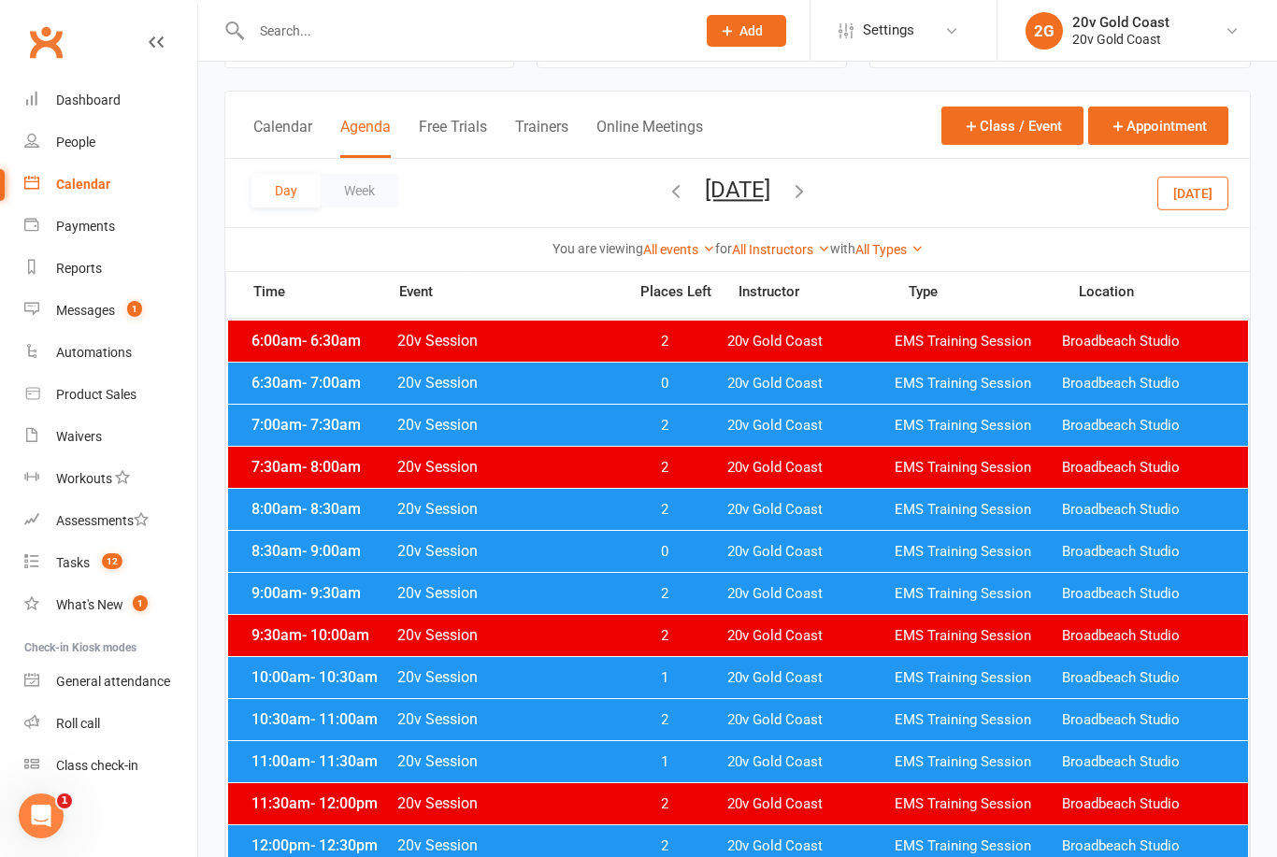
scroll to position [83, 0]
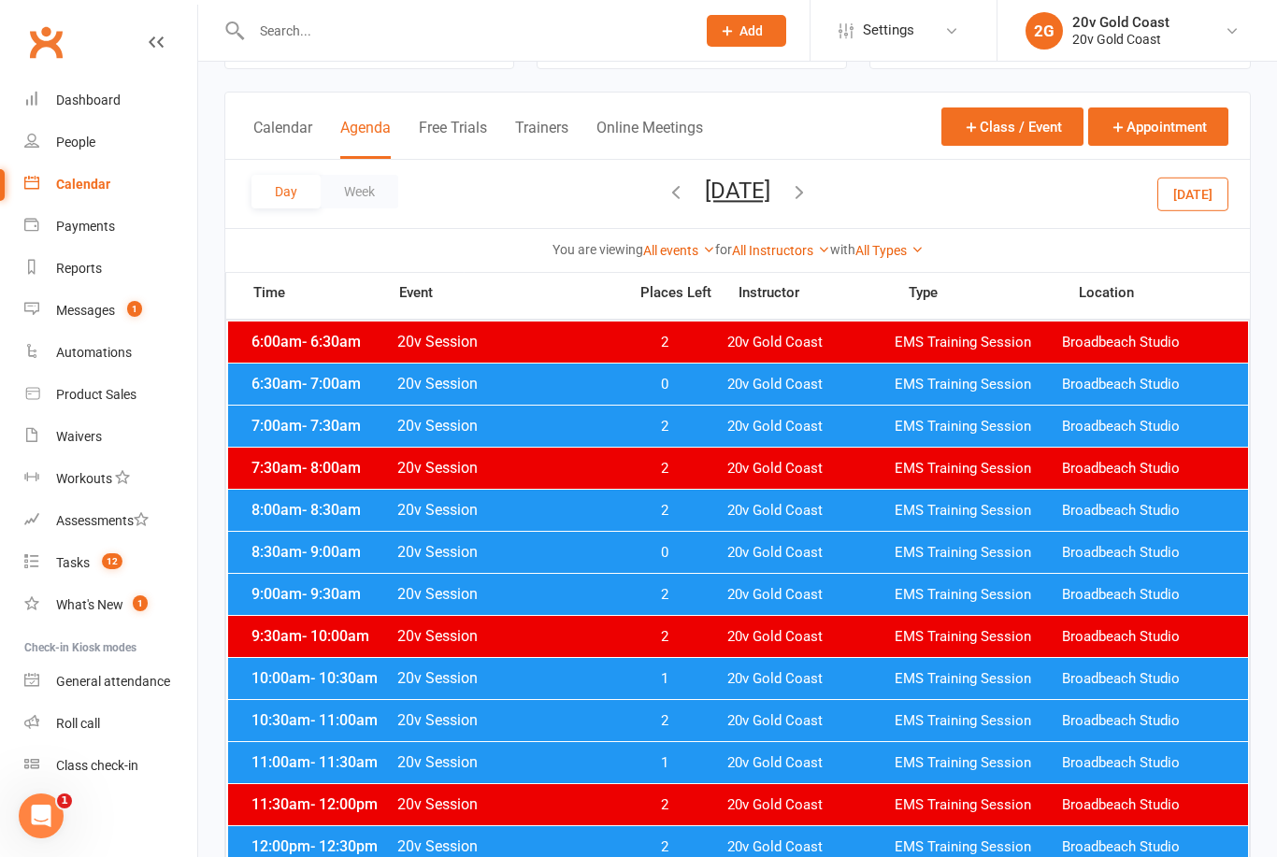
click at [1207, 206] on button "[DATE]" at bounding box center [1192, 194] width 71 height 34
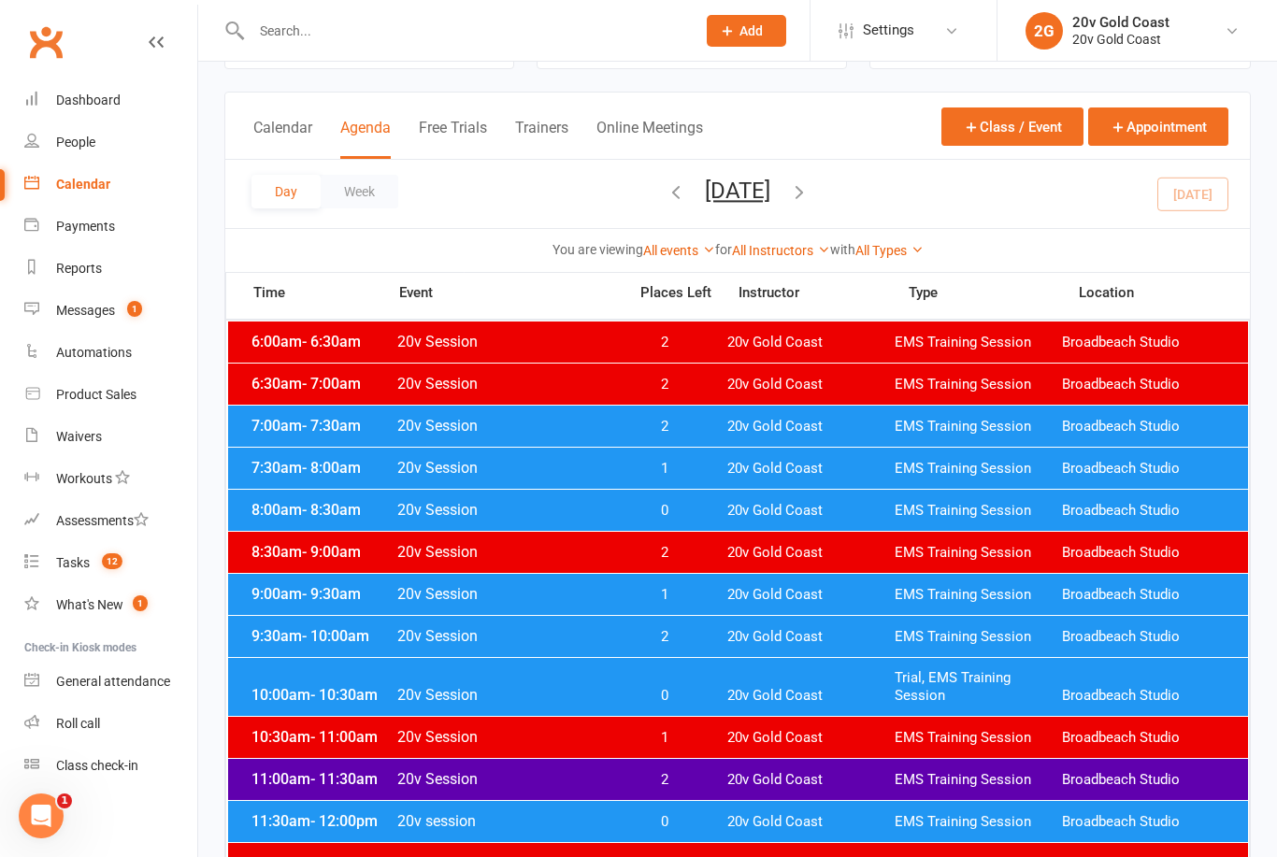
click at [907, 816] on span "EMS Training Session" at bounding box center [978, 822] width 167 height 18
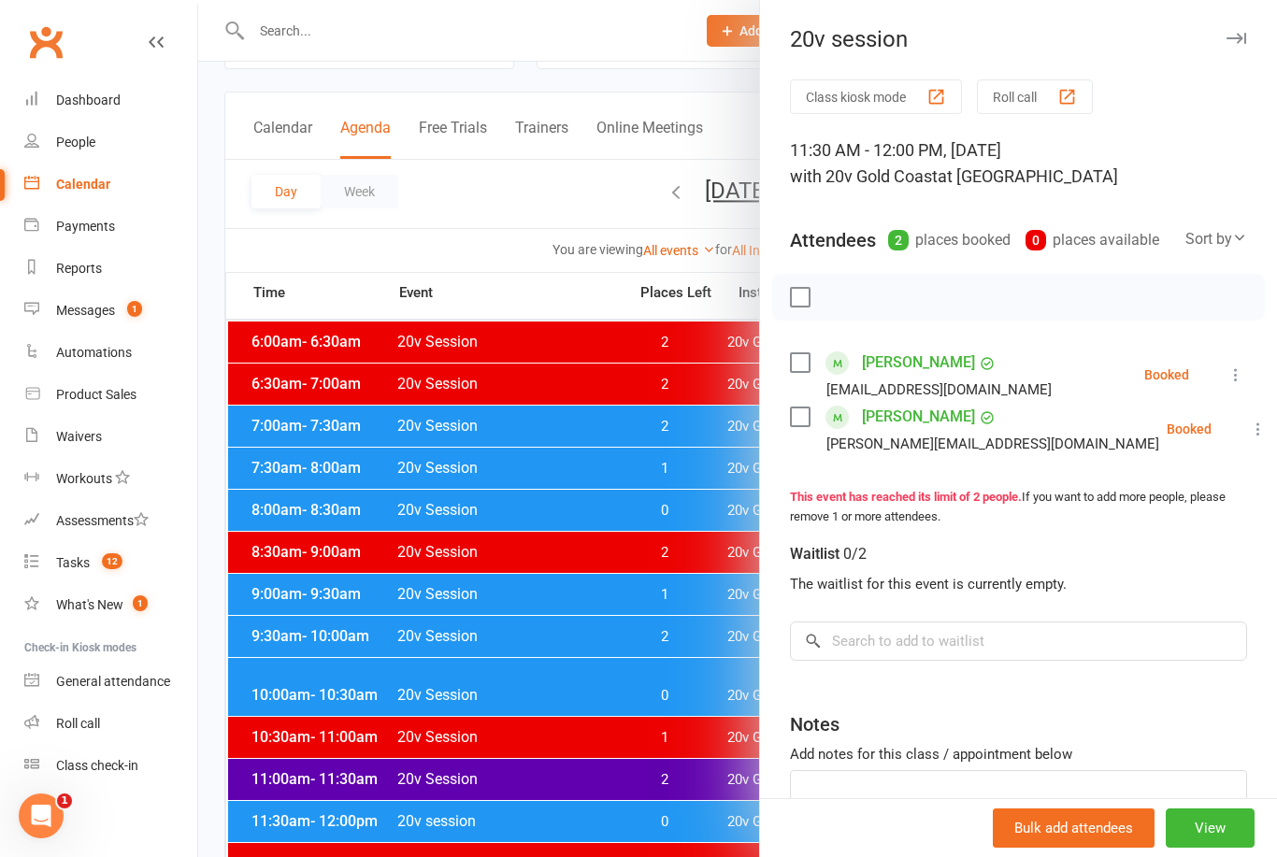
click at [674, 823] on div at bounding box center [737, 428] width 1079 height 857
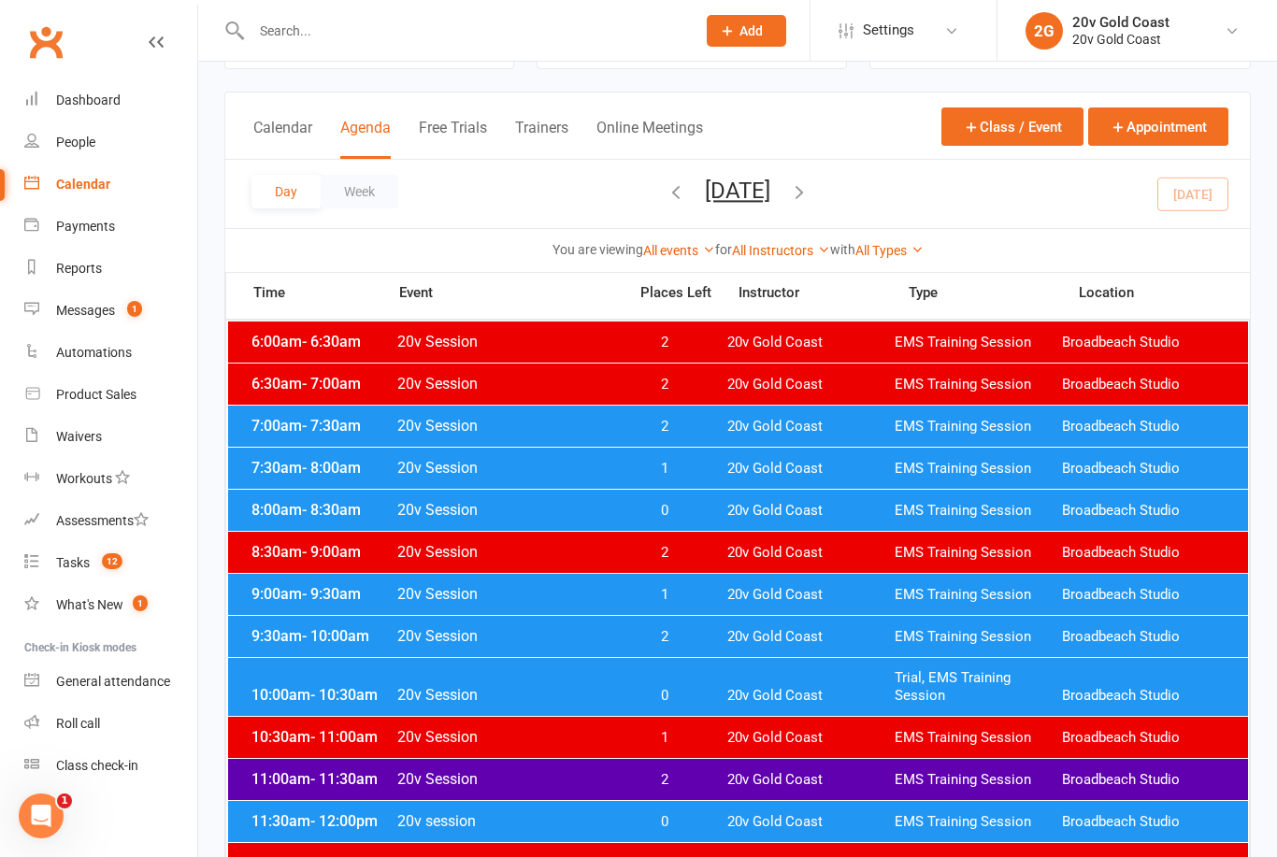
click at [814, 696] on span "20v Gold Coast" at bounding box center [810, 696] width 167 height 18
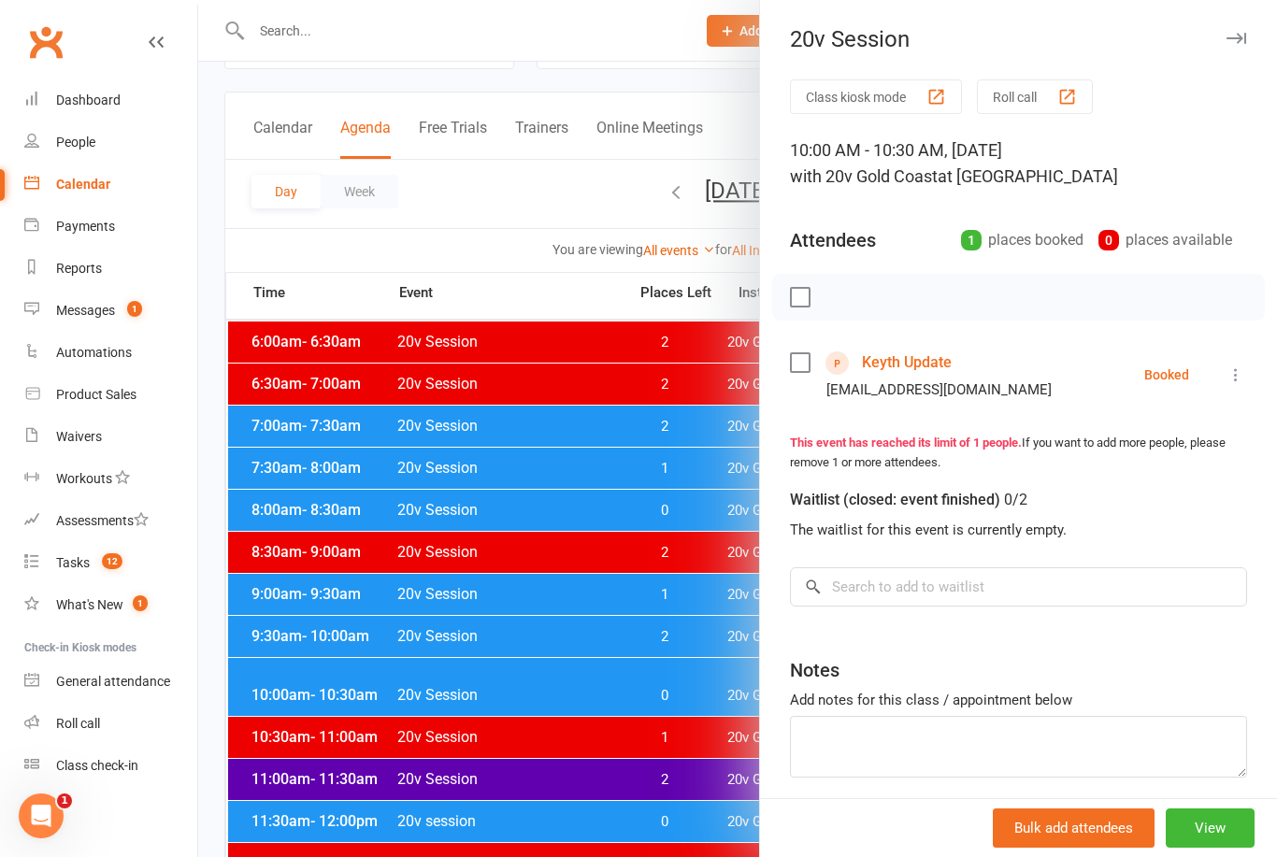
click at [668, 814] on div at bounding box center [737, 428] width 1079 height 857
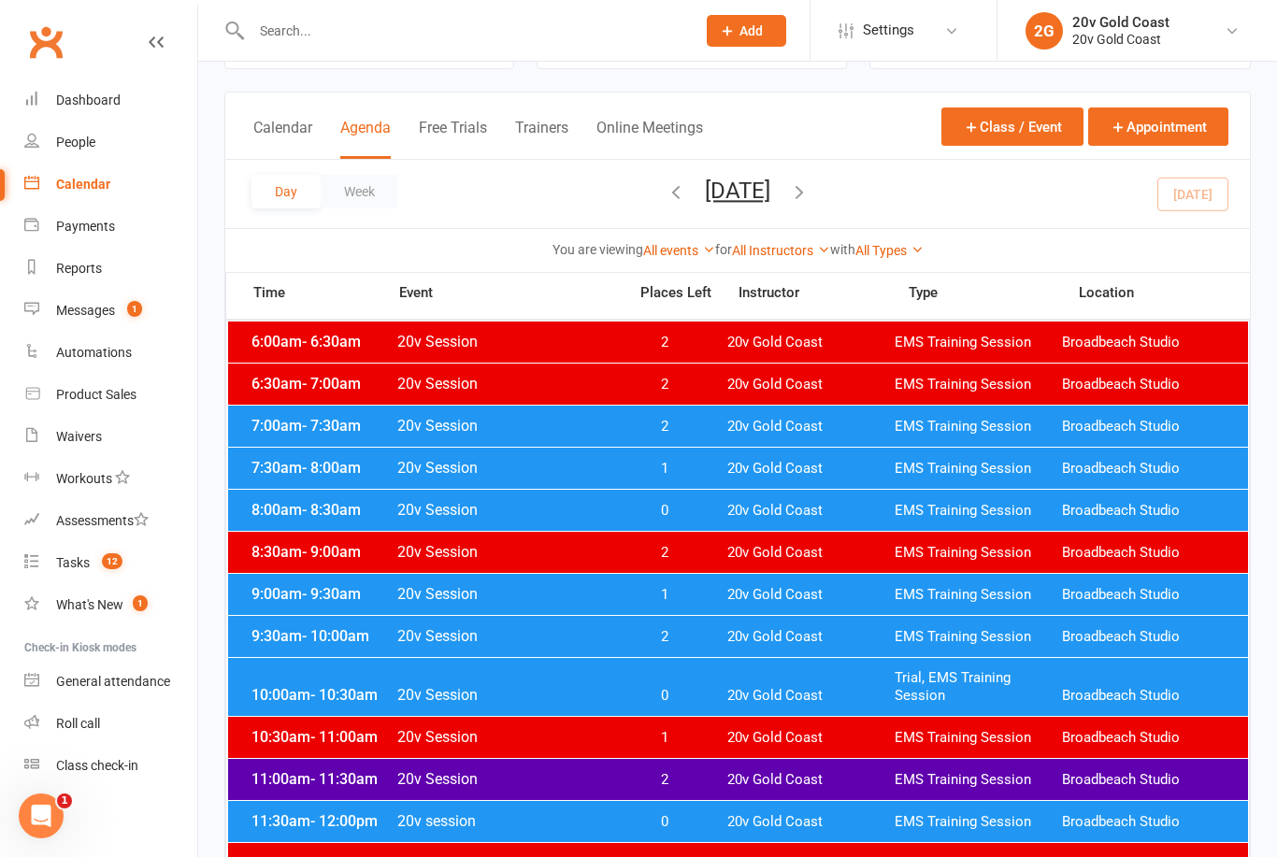
click at [756, 642] on span "20v Gold Coast" at bounding box center [810, 637] width 167 height 18
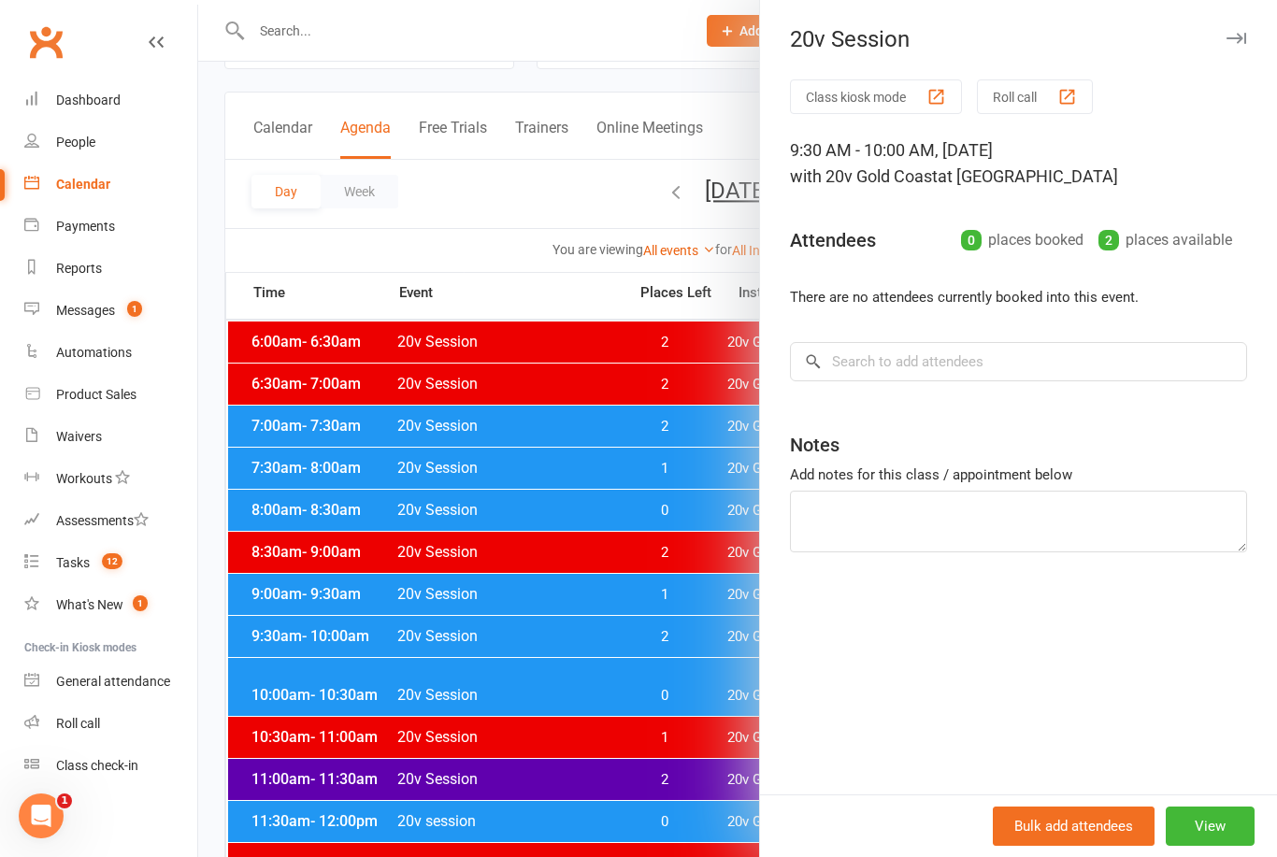
click at [712, 692] on div at bounding box center [737, 428] width 1079 height 857
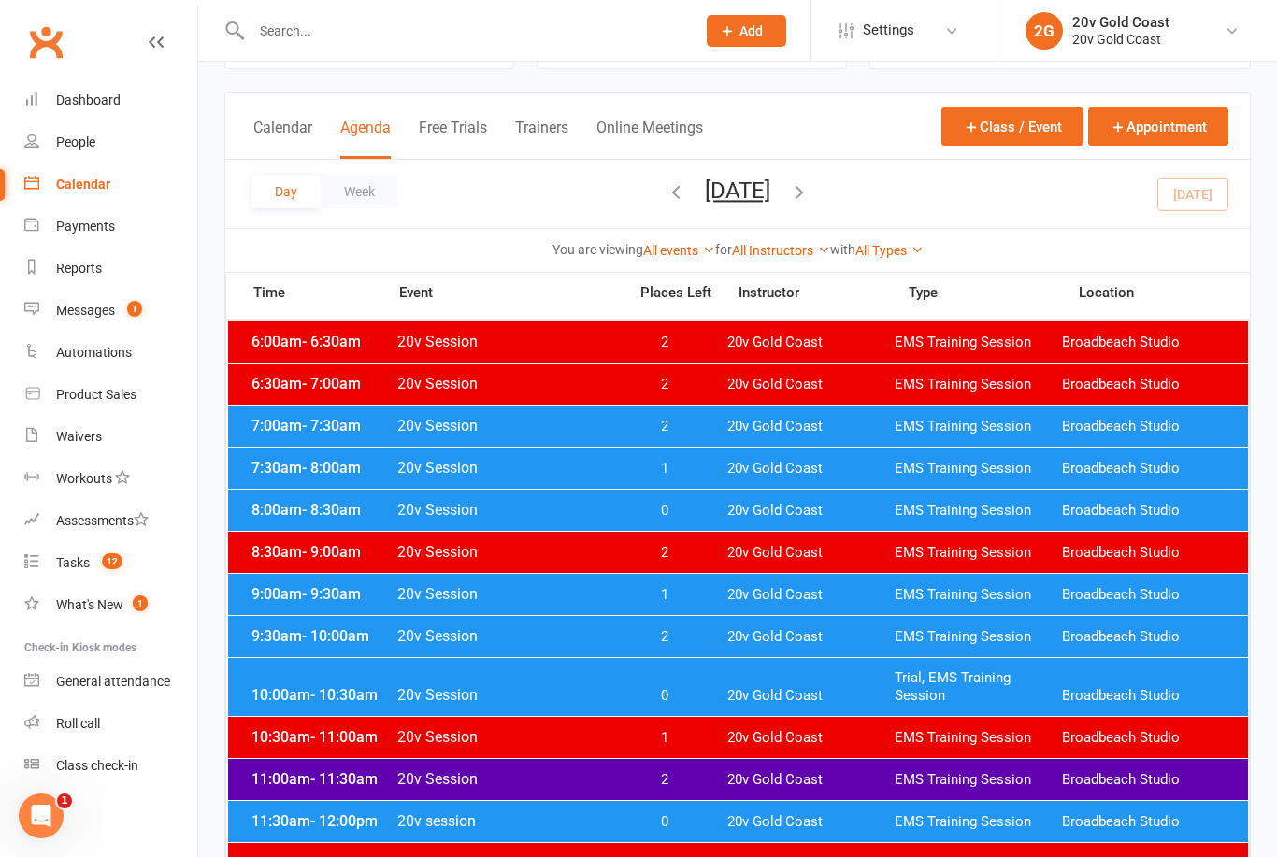
click at [787, 585] on div "9:00am - 9:30am 20v Session 1 20v Gold Coast EMS Training Session Broadbeach St…" at bounding box center [738, 594] width 1020 height 41
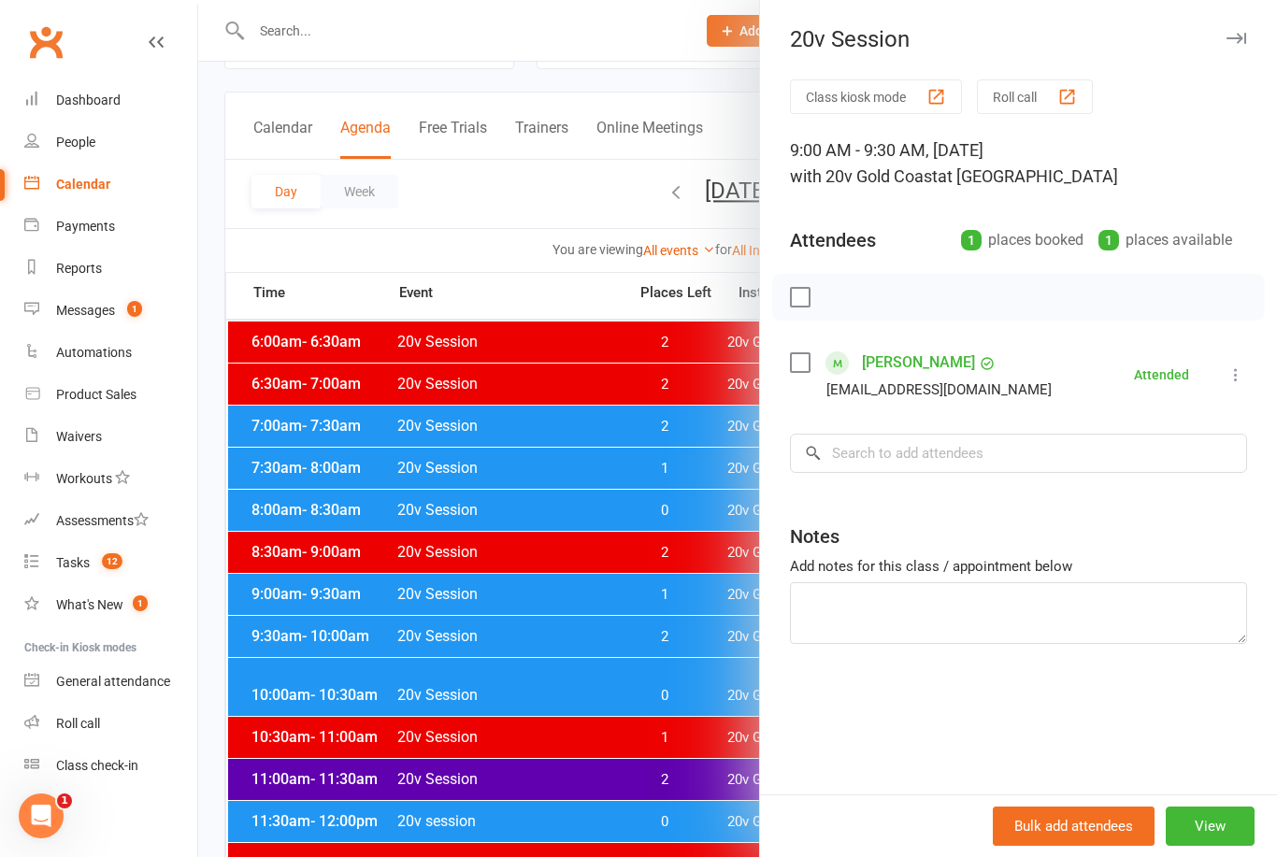
click at [680, 724] on div at bounding box center [737, 428] width 1079 height 857
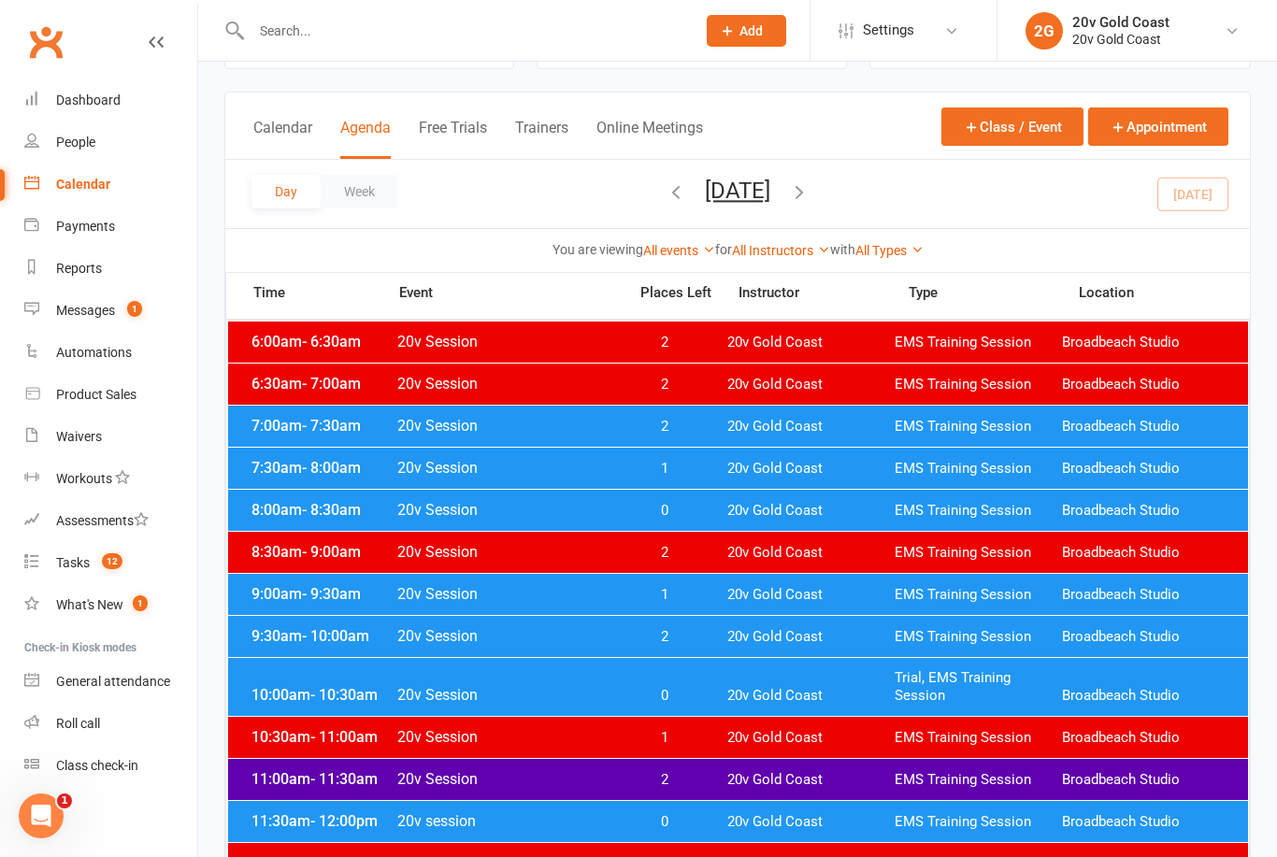
click at [808, 492] on div "8:00am - 8:30am 20v Session 0 20v Gold Coast EMS Training Session Broadbeach St…" at bounding box center [738, 510] width 1020 height 41
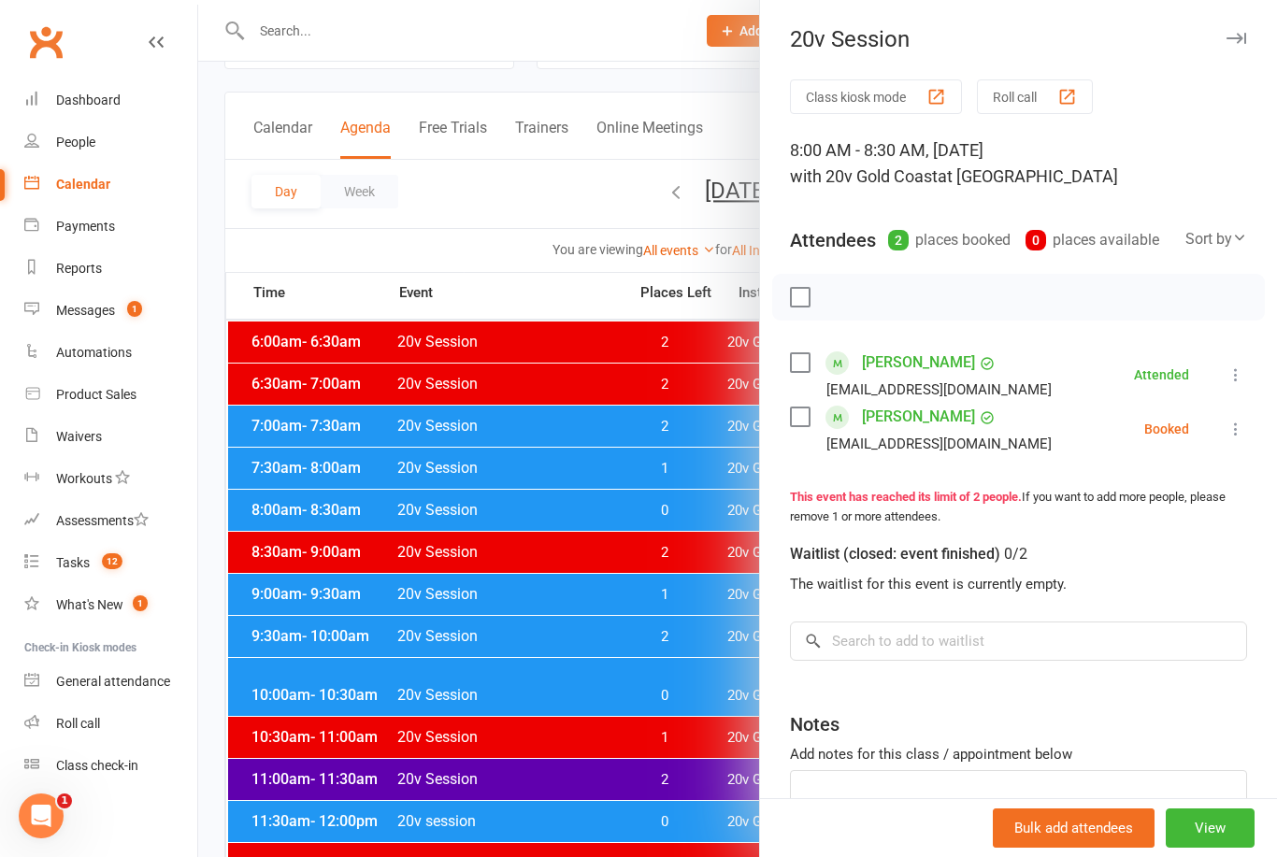
click at [122, 316] on count-badge "1" at bounding box center [130, 310] width 24 height 15
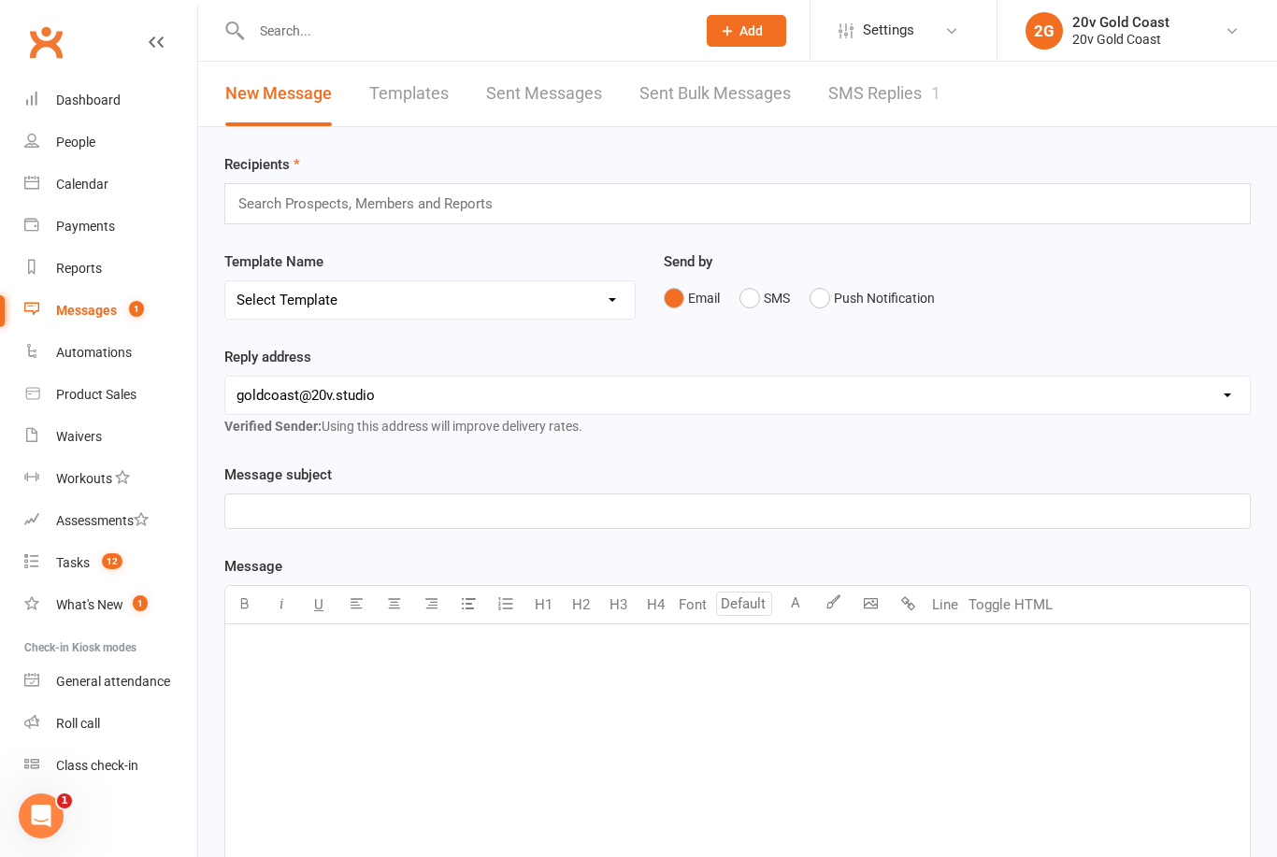
click at [888, 98] on link "SMS Replies 1" at bounding box center [884, 94] width 112 height 65
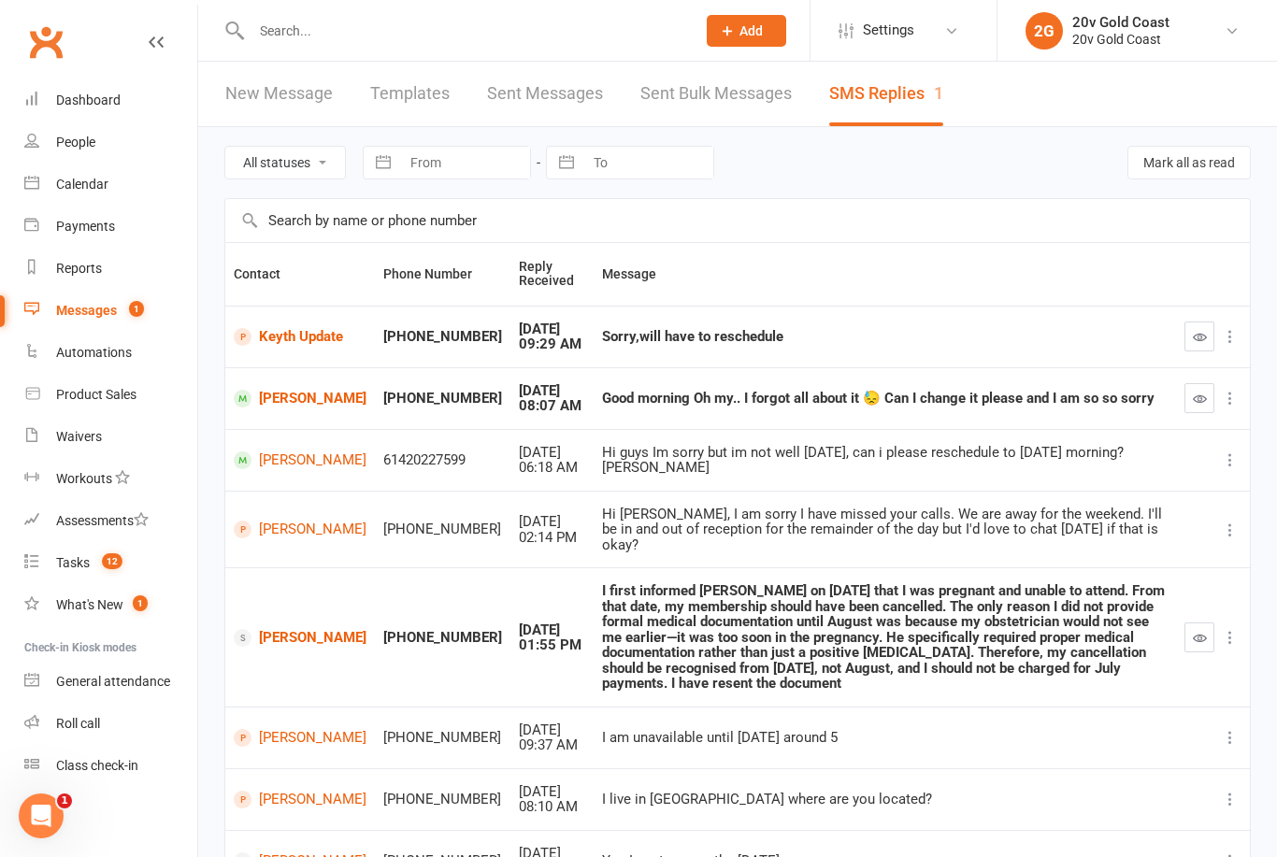
click at [1202, 399] on icon "button" at bounding box center [1200, 399] width 14 height 14
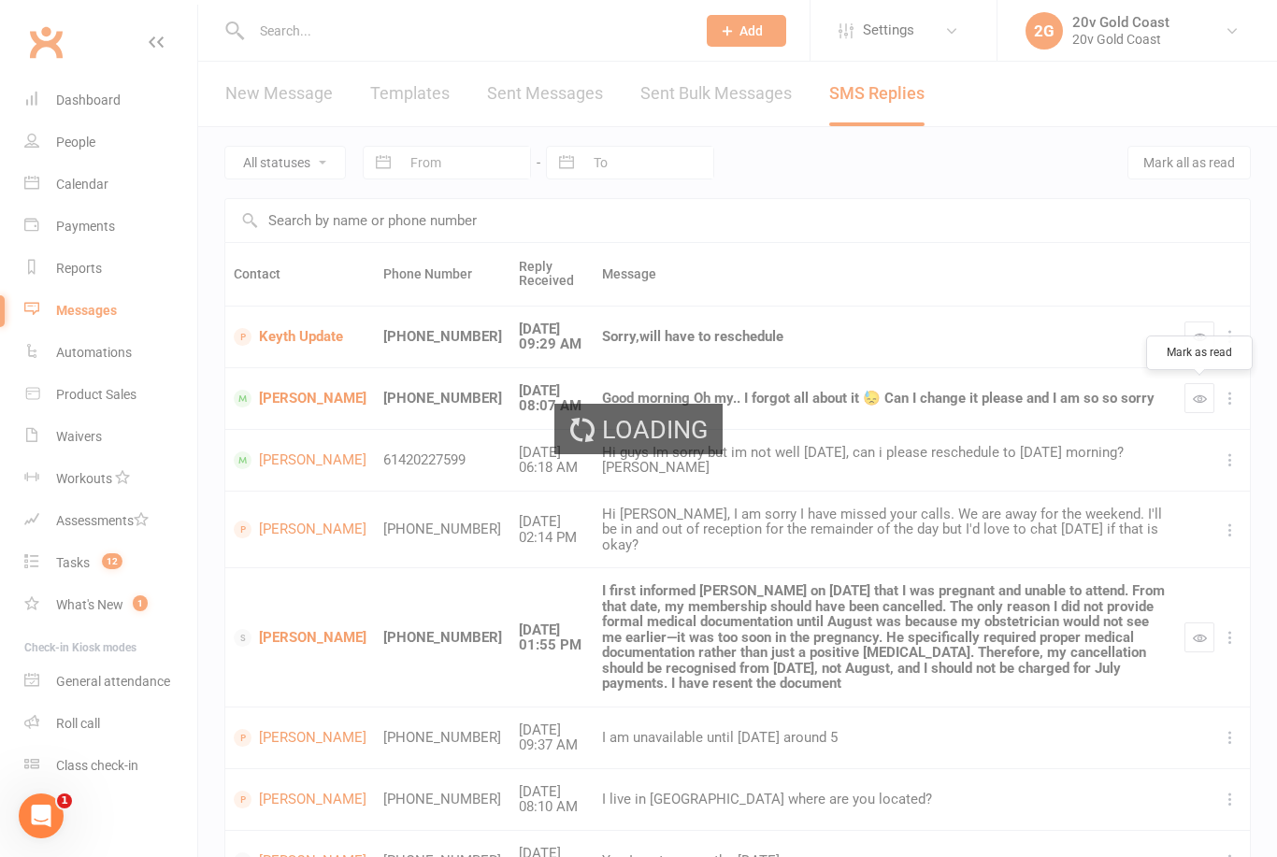
click at [285, 396] on link "[PERSON_NAME]" at bounding box center [300, 399] width 133 height 18
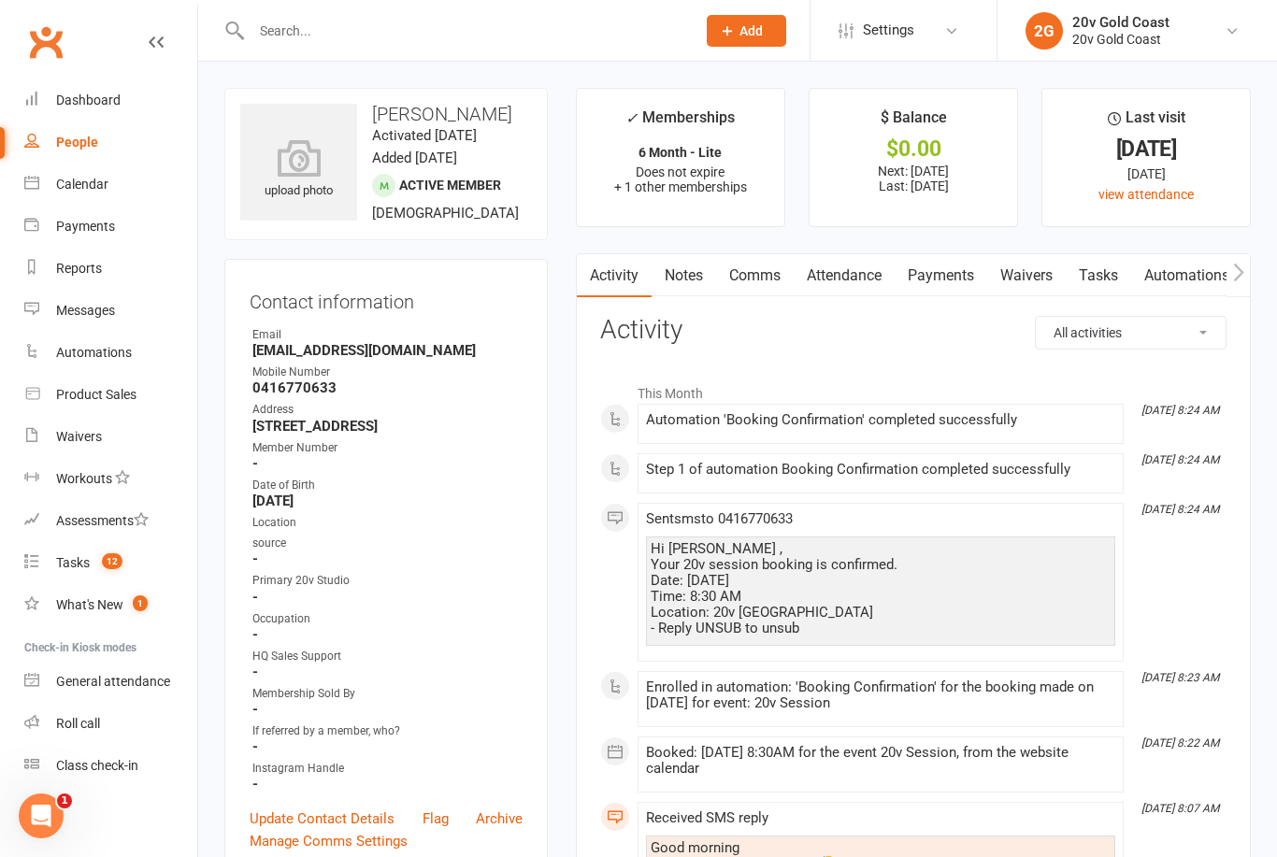
click at [736, 289] on link "Comms" at bounding box center [755, 275] width 78 height 43
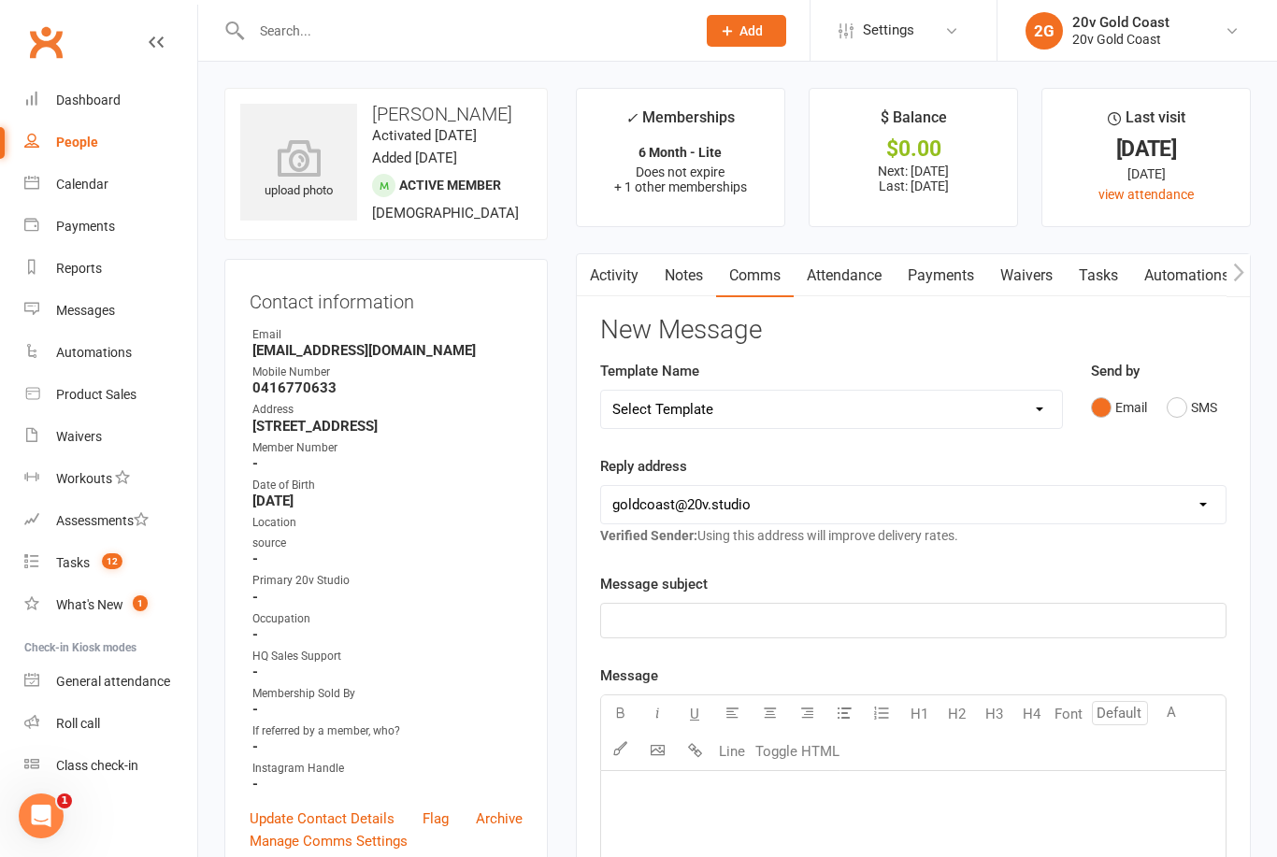
click at [1204, 418] on button "SMS" at bounding box center [1192, 408] width 50 height 36
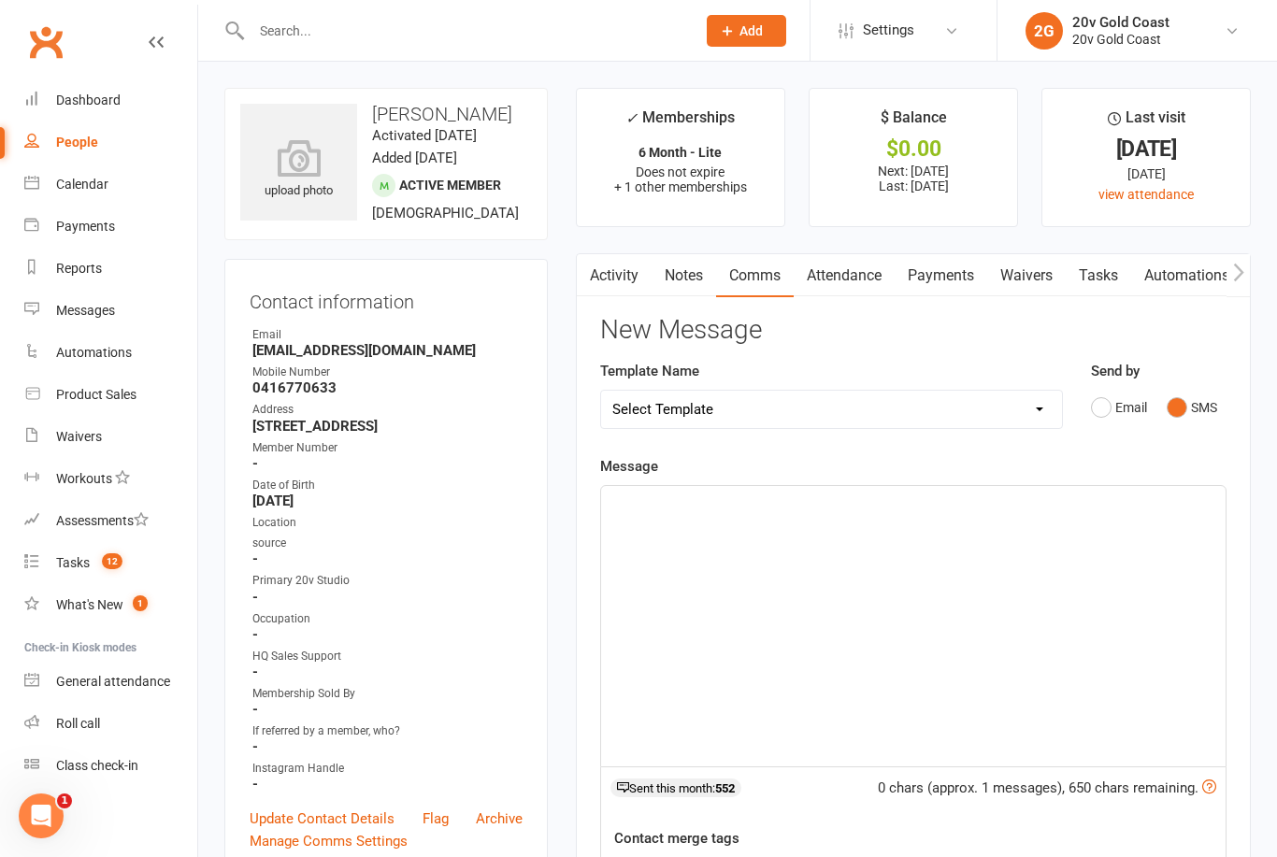
click at [991, 620] on div "﻿" at bounding box center [913, 626] width 624 height 280
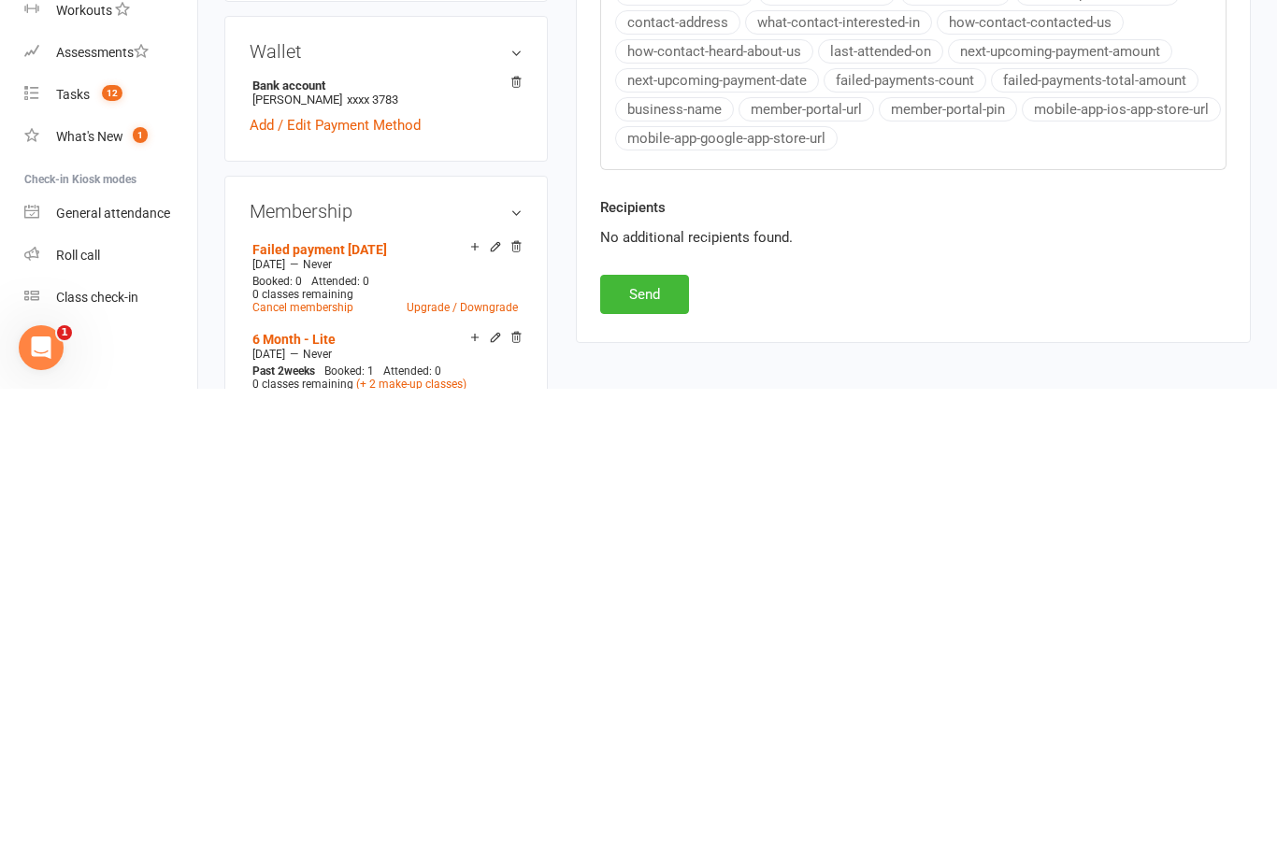
click at [670, 743] on button "Send" at bounding box center [644, 762] width 89 height 39
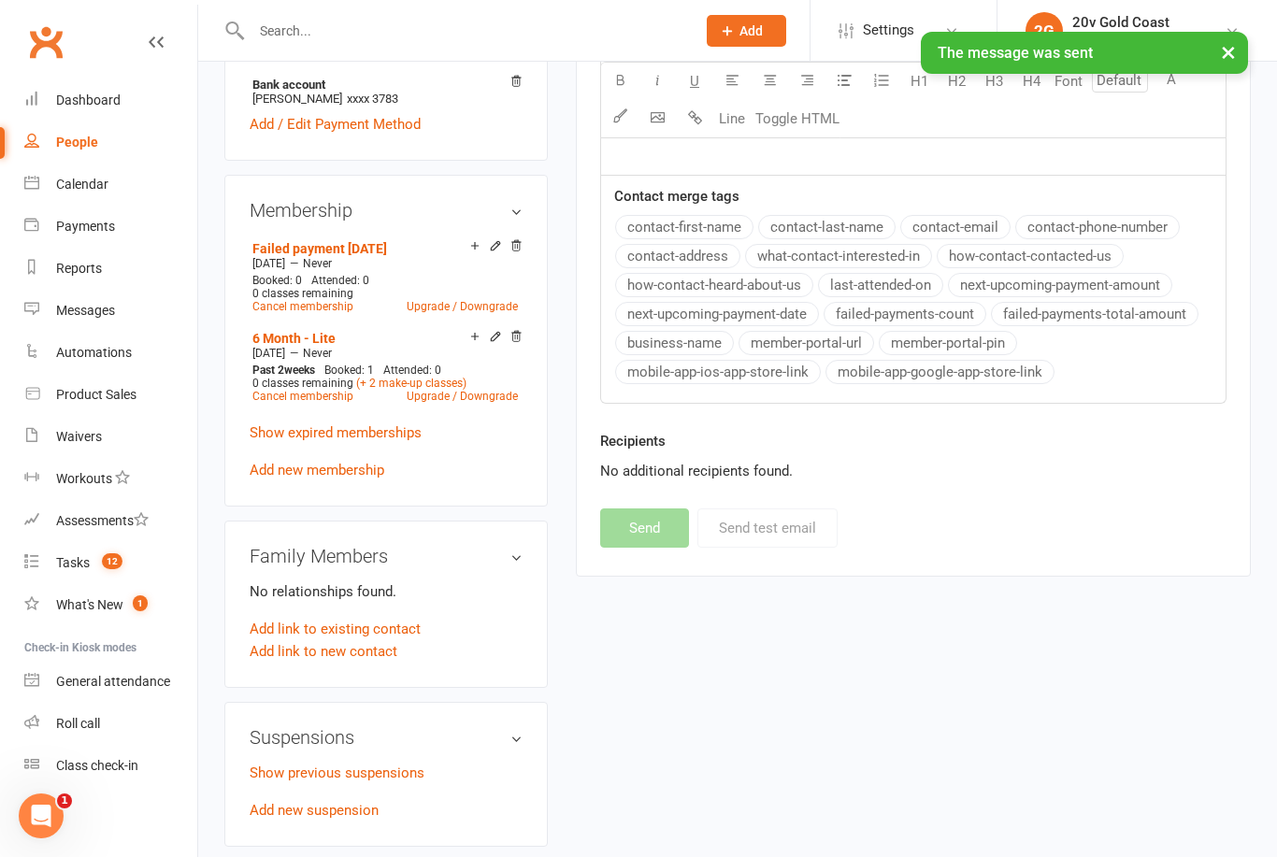
click at [79, 182] on div "Calendar" at bounding box center [82, 184] width 52 height 15
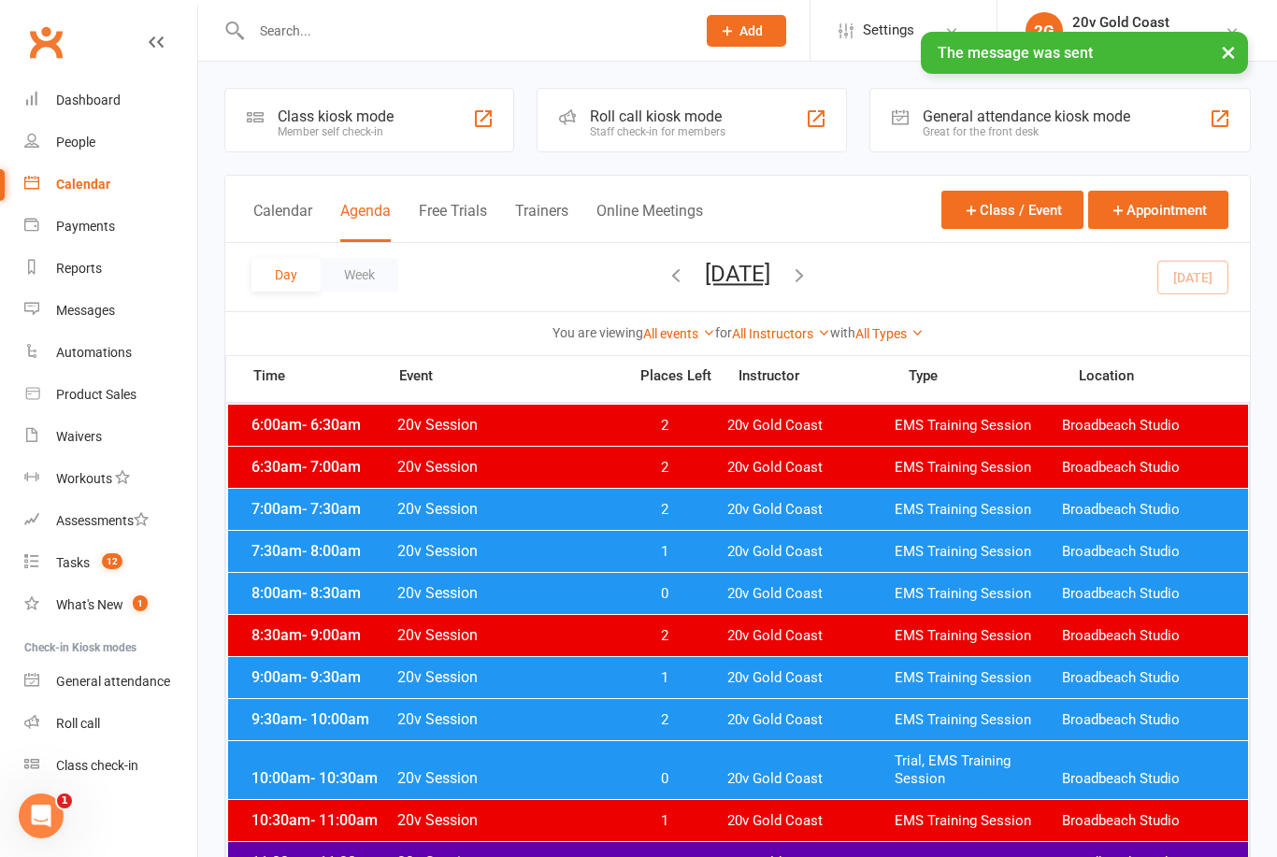
click at [825, 610] on div "8:00am - 8:30am 20v Session 0 20v Gold Coast EMS Training Session Broadbeach St…" at bounding box center [738, 593] width 1020 height 41
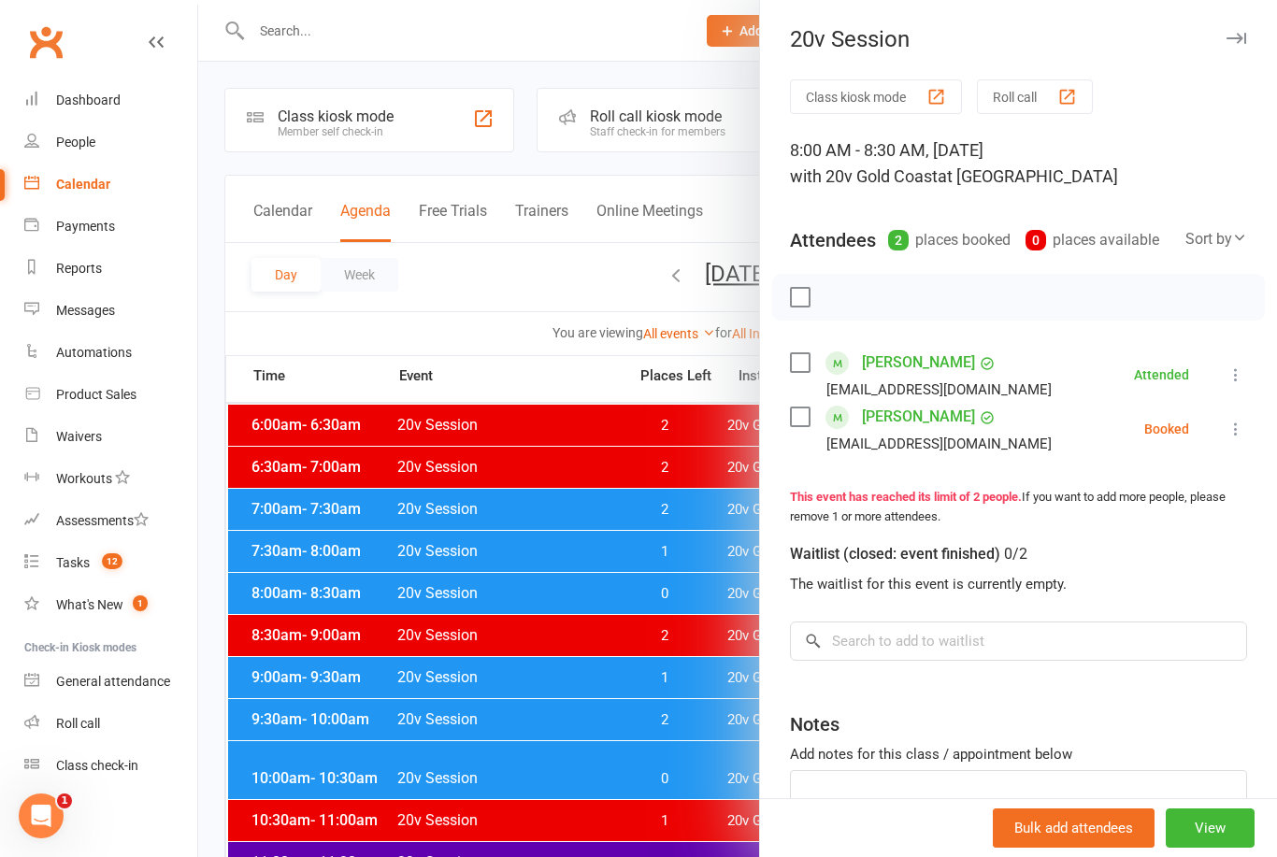
click at [1243, 433] on icon at bounding box center [1236, 429] width 19 height 19
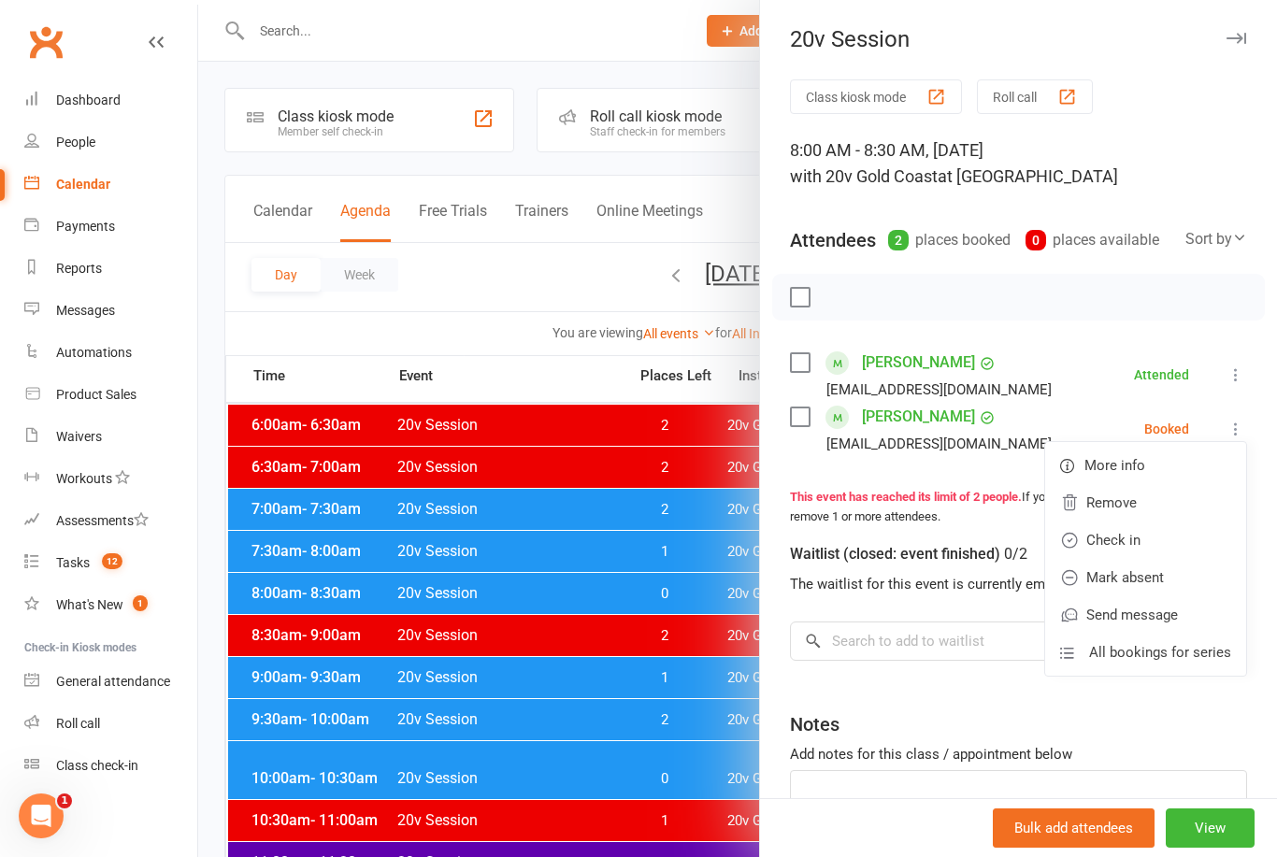
click at [1160, 499] on link "Remove" at bounding box center [1145, 502] width 201 height 37
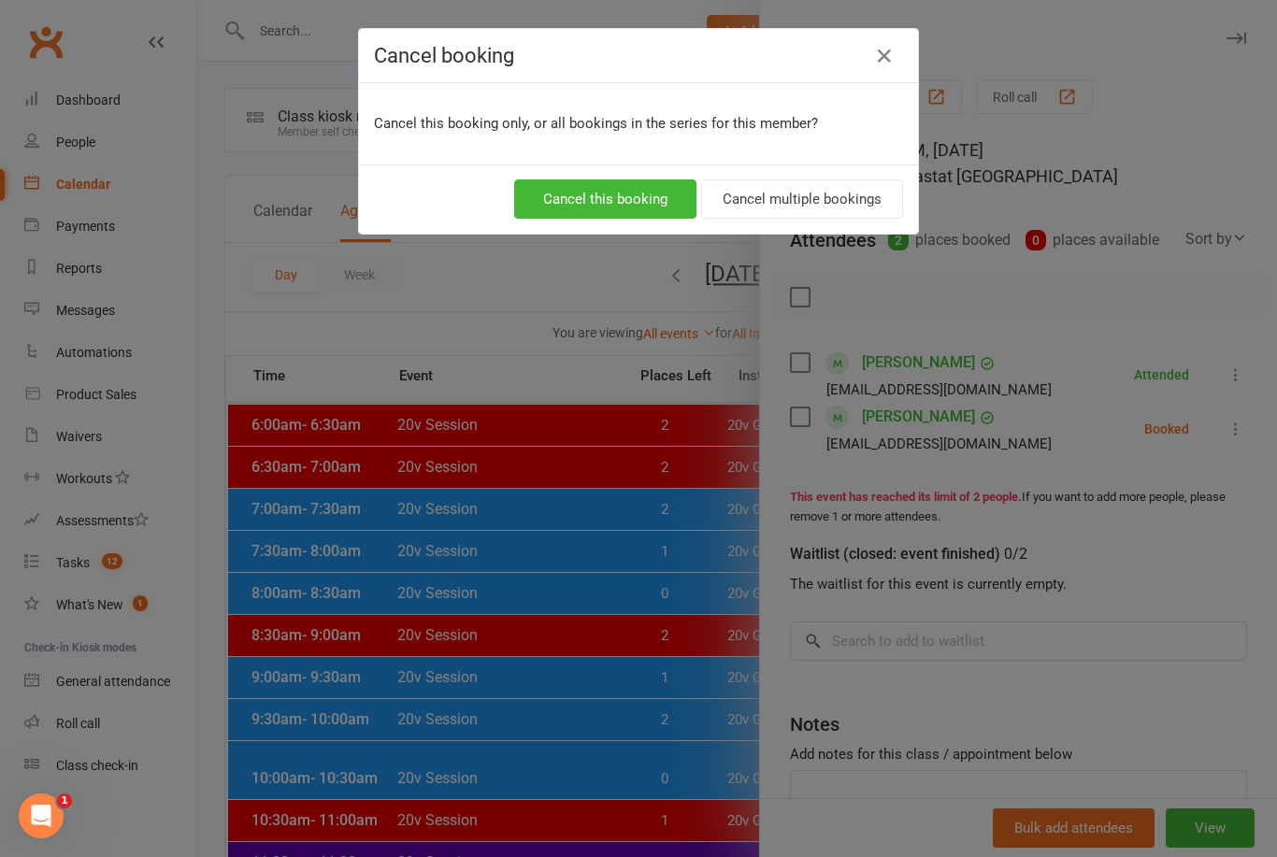
click at [649, 206] on button "Cancel this booking" at bounding box center [605, 198] width 182 height 39
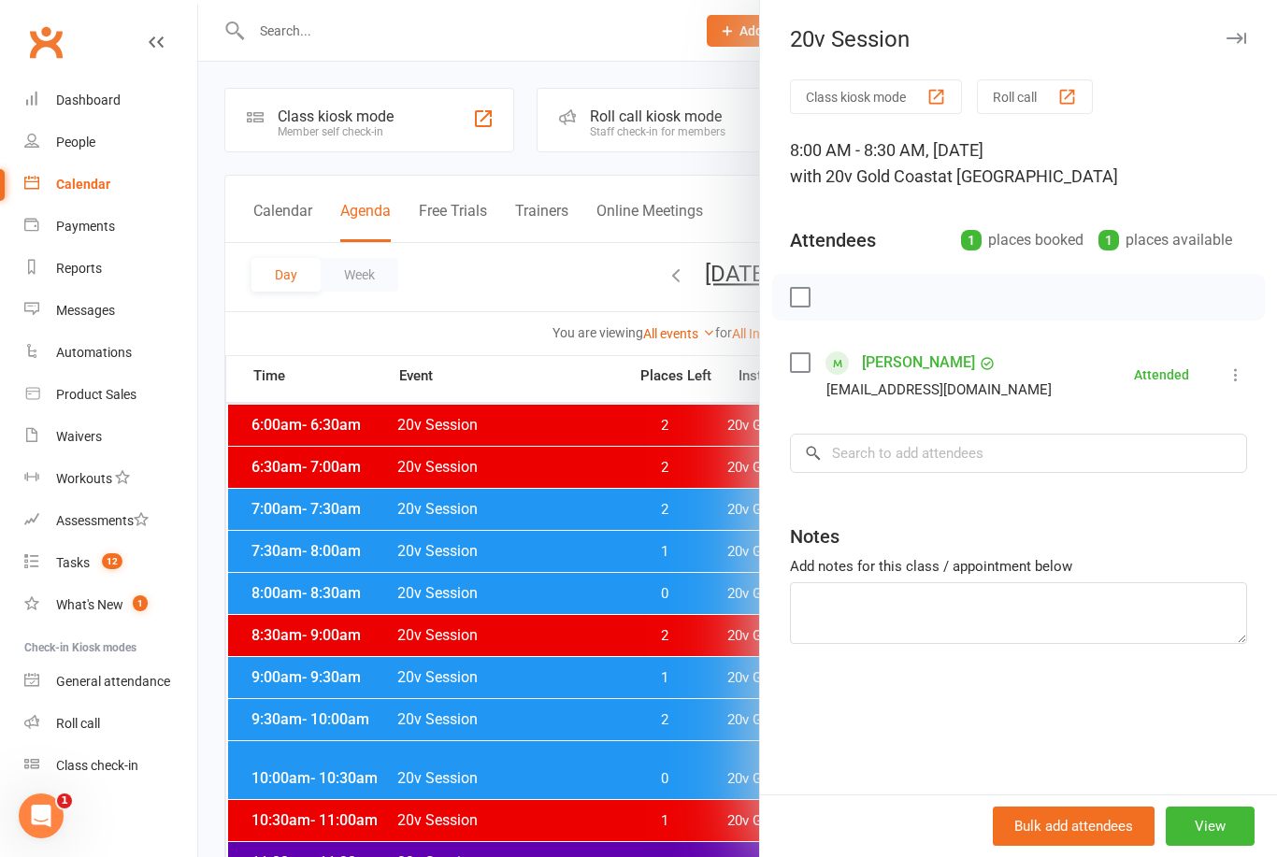
click at [677, 610] on div at bounding box center [737, 428] width 1079 height 857
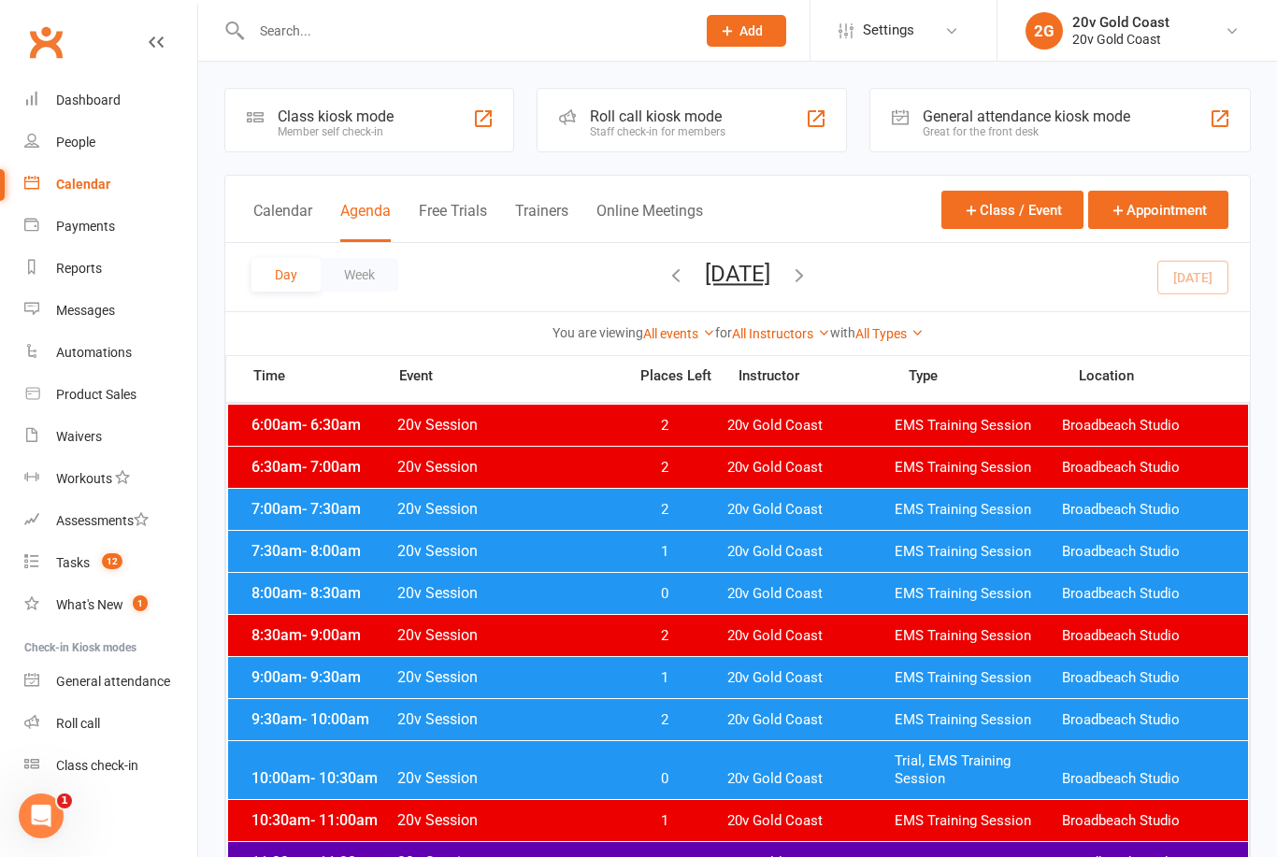
click at [106, 568] on span "12" at bounding box center [112, 561] width 21 height 16
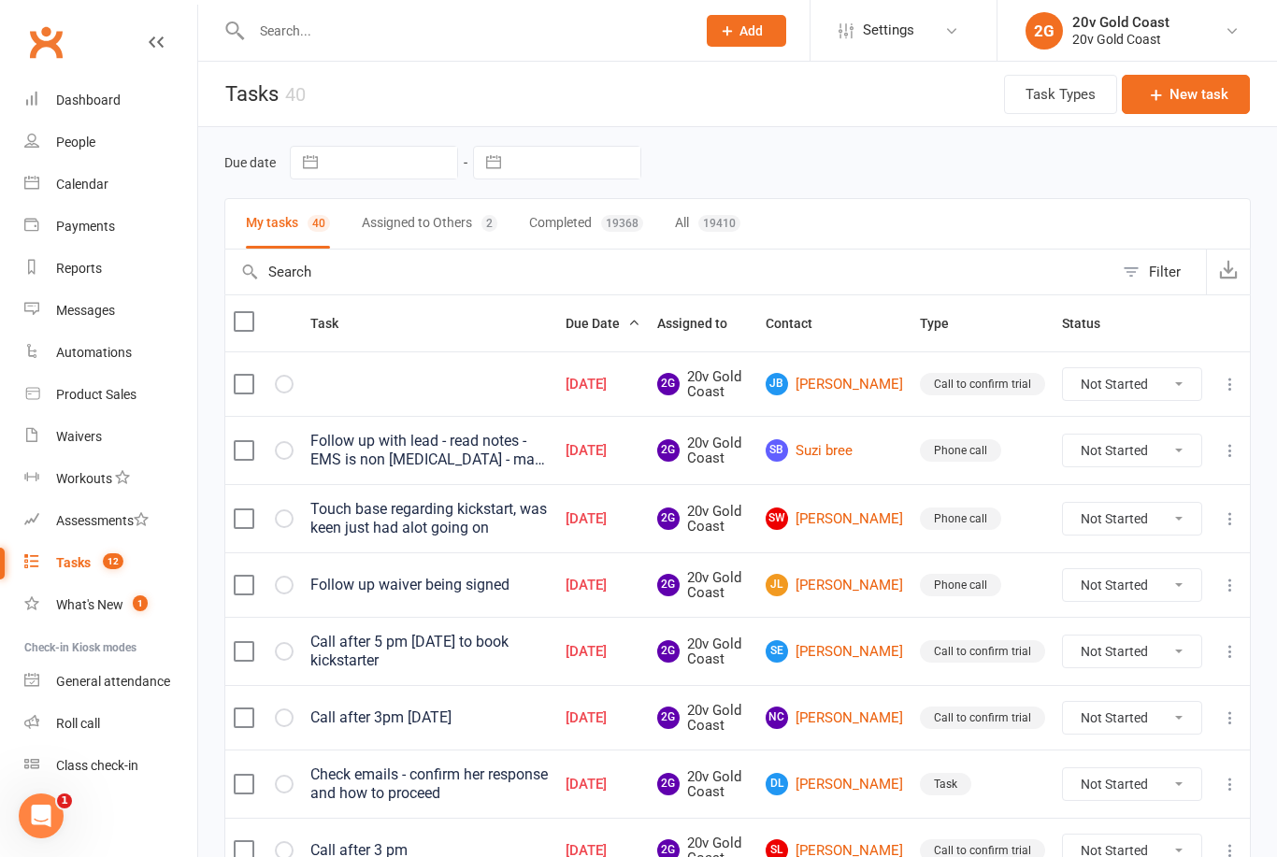
click at [95, 306] on div "Messages" at bounding box center [85, 310] width 59 height 15
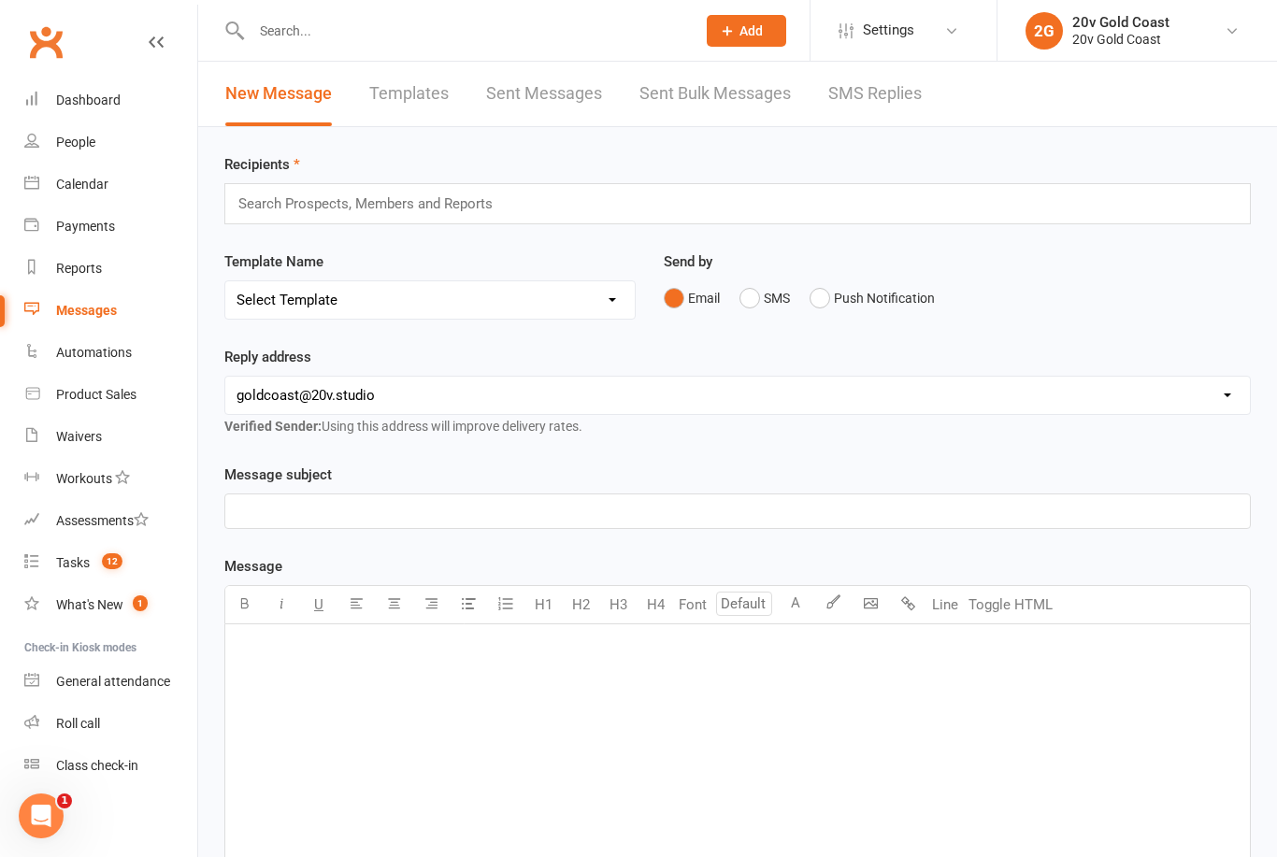
click at [882, 97] on link "SMS Replies" at bounding box center [874, 94] width 93 height 65
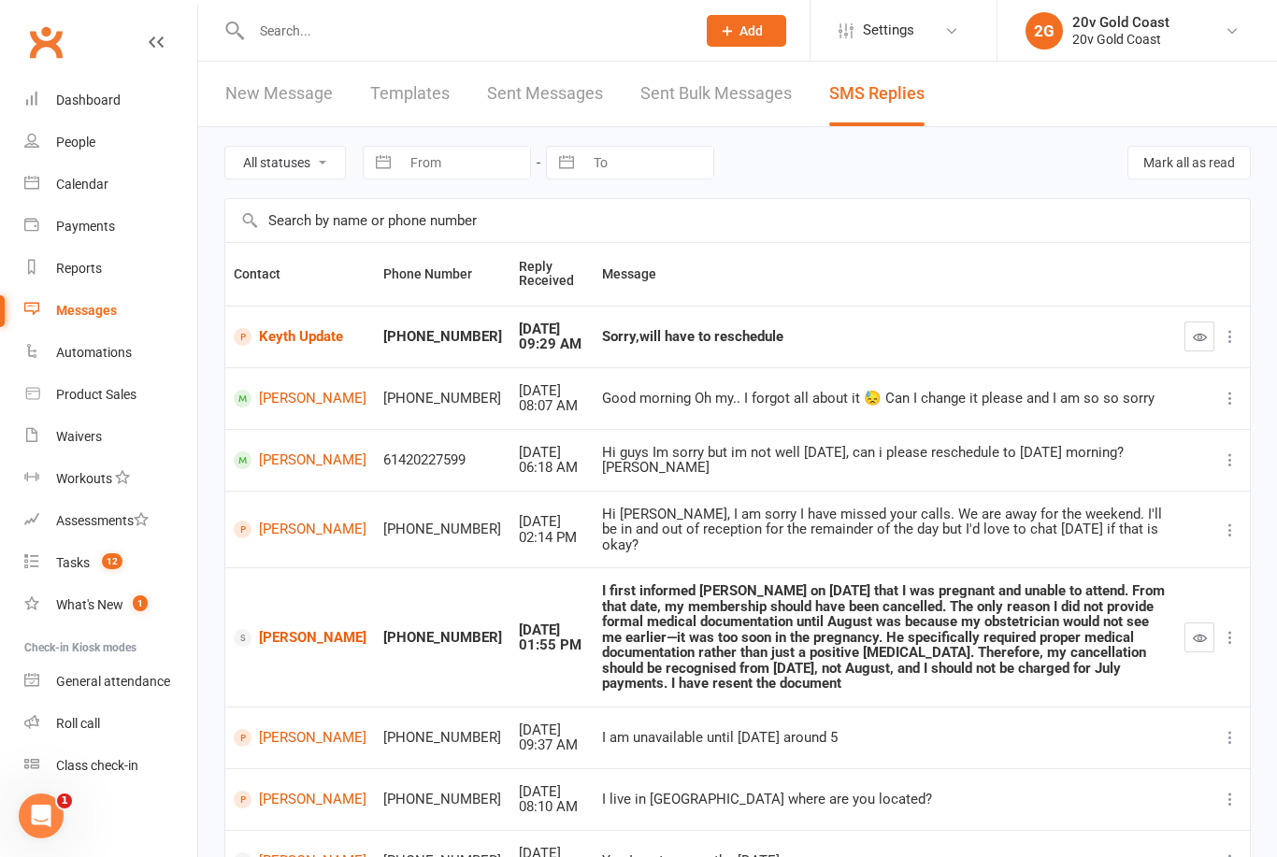
click at [255, 346] on link "Keyth Update" at bounding box center [300, 337] width 133 height 18
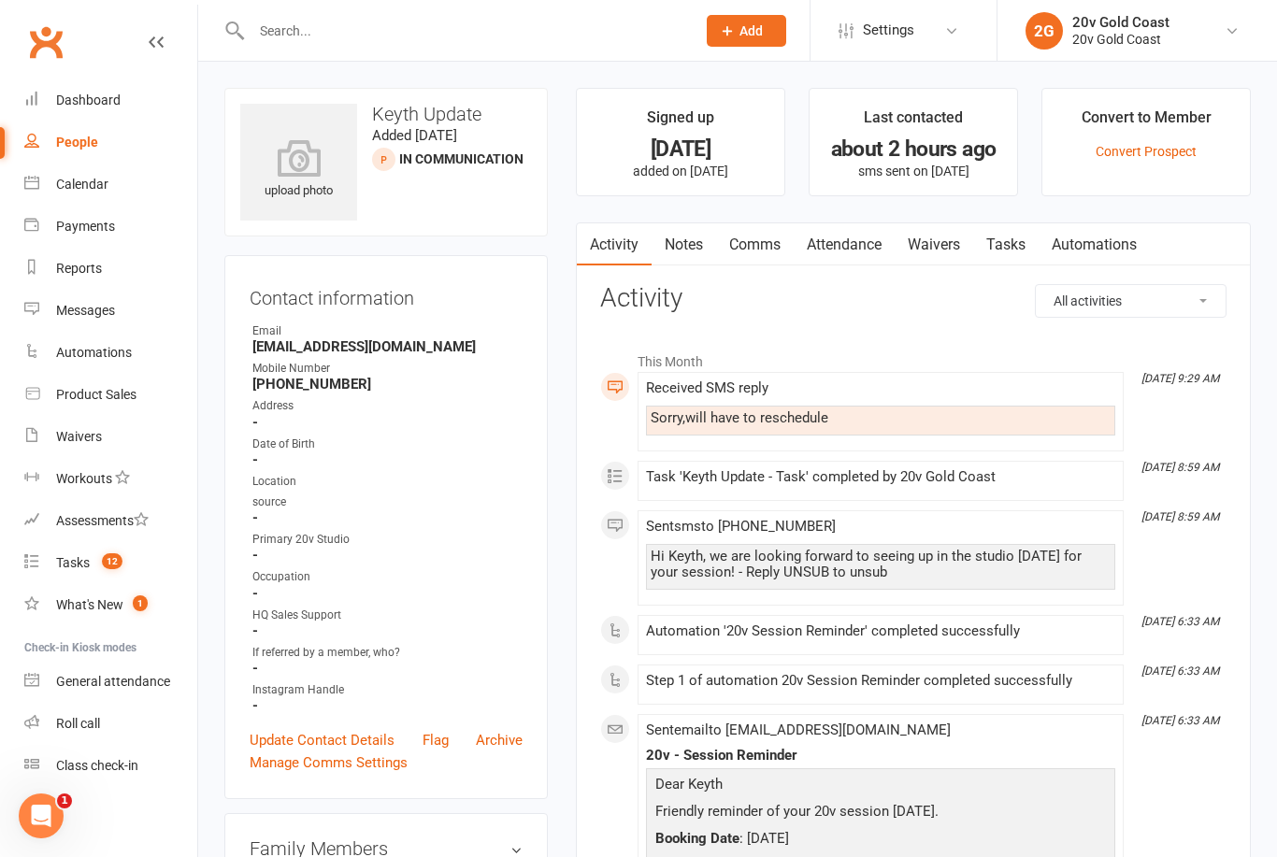
click at [751, 237] on link "Comms" at bounding box center [755, 244] width 78 height 43
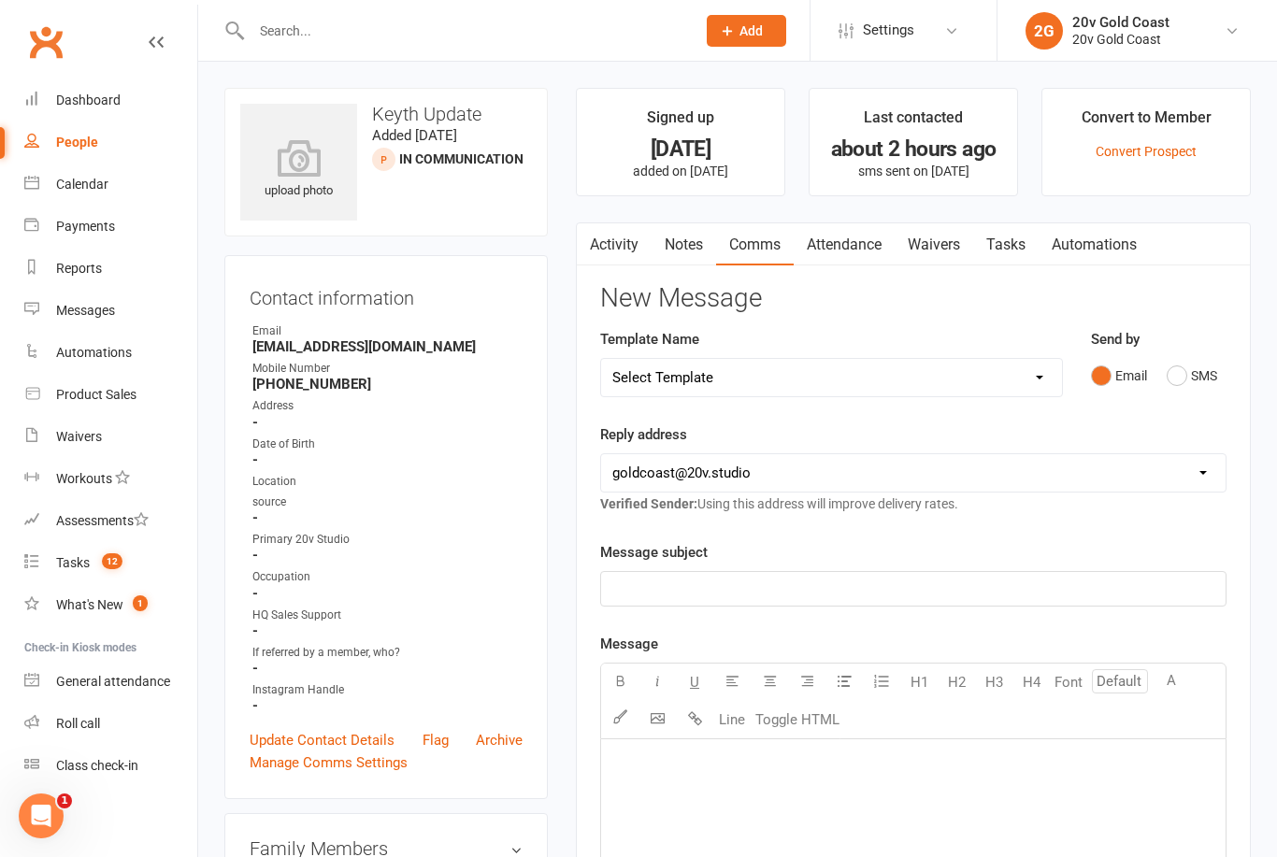
click at [1199, 380] on button "SMS" at bounding box center [1192, 376] width 50 height 36
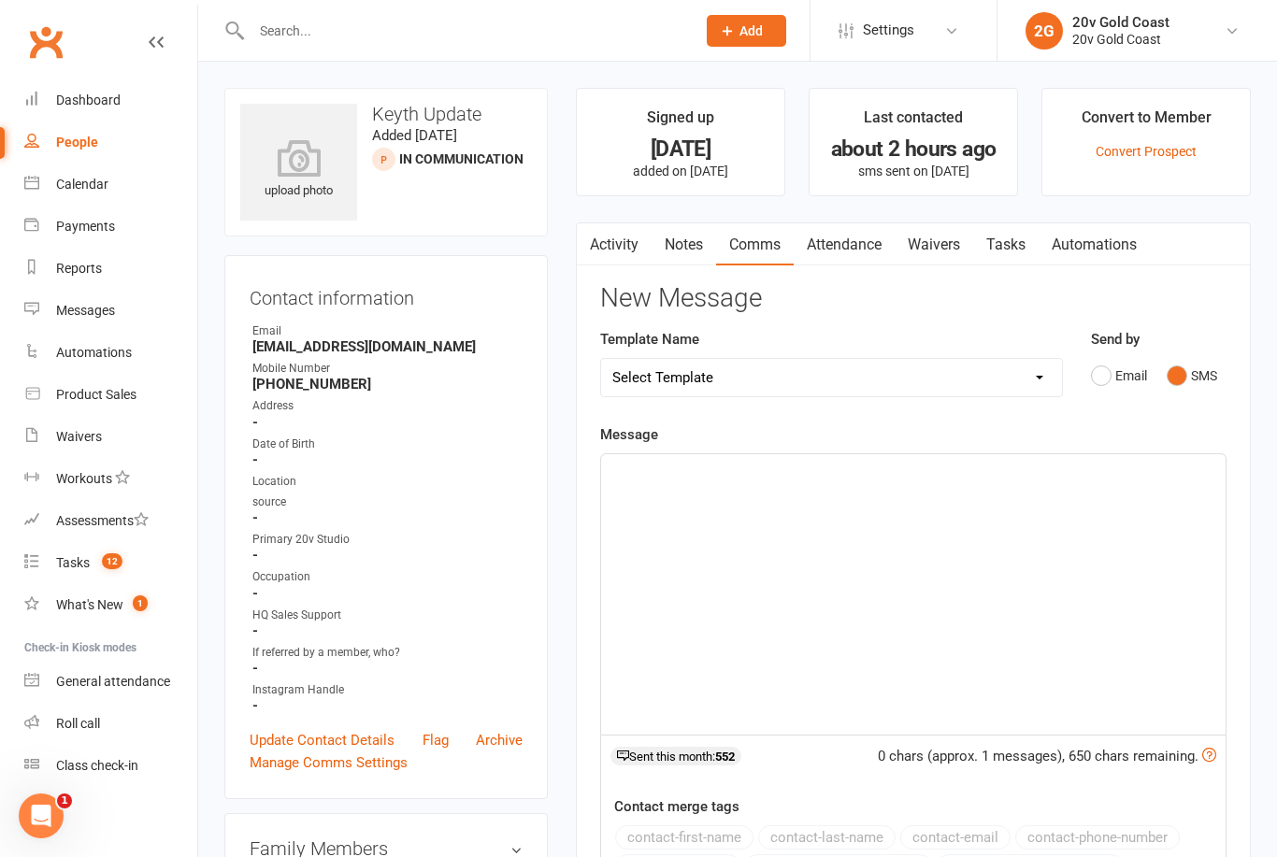
click at [998, 570] on div "﻿" at bounding box center [913, 594] width 624 height 280
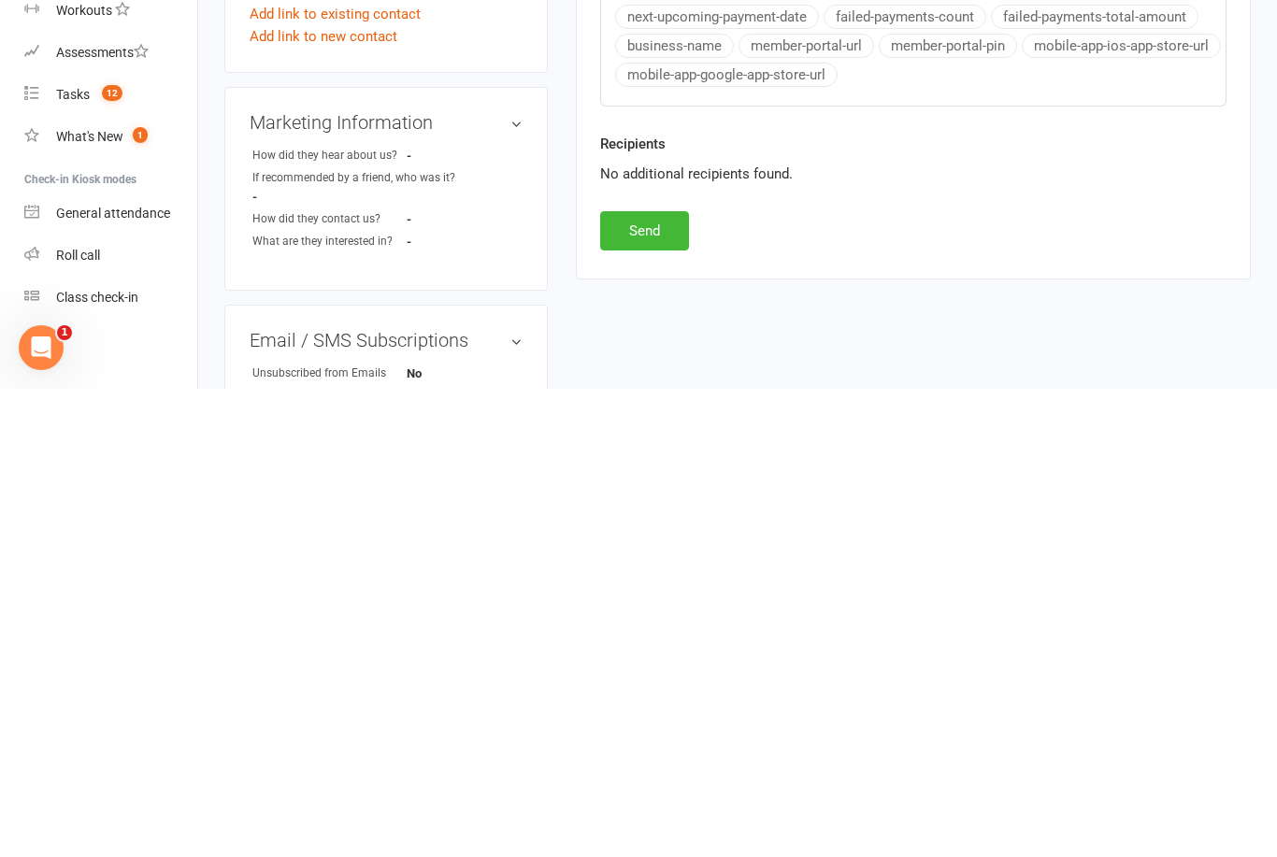
click at [663, 680] on button "Send" at bounding box center [644, 699] width 89 height 39
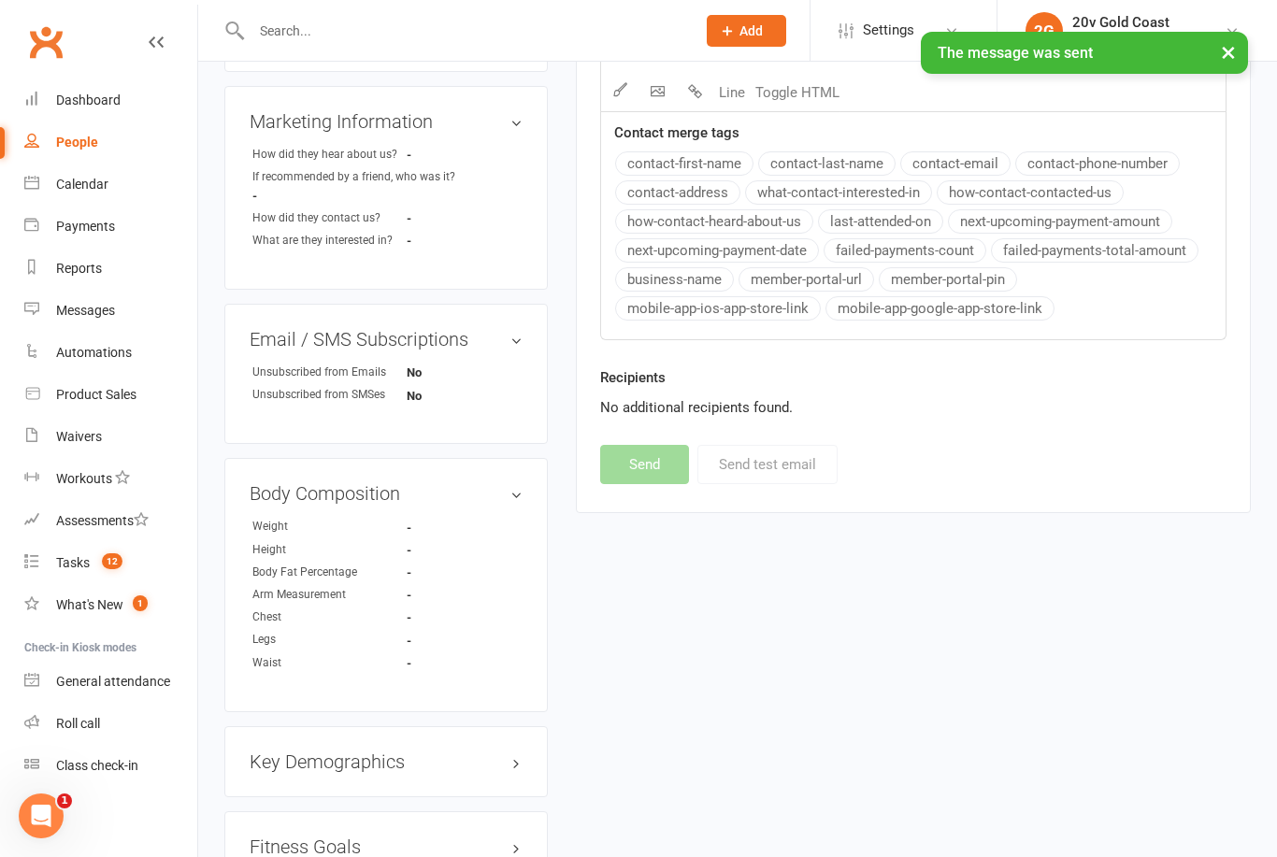
click at [108, 176] on link "Calendar" at bounding box center [110, 185] width 173 height 42
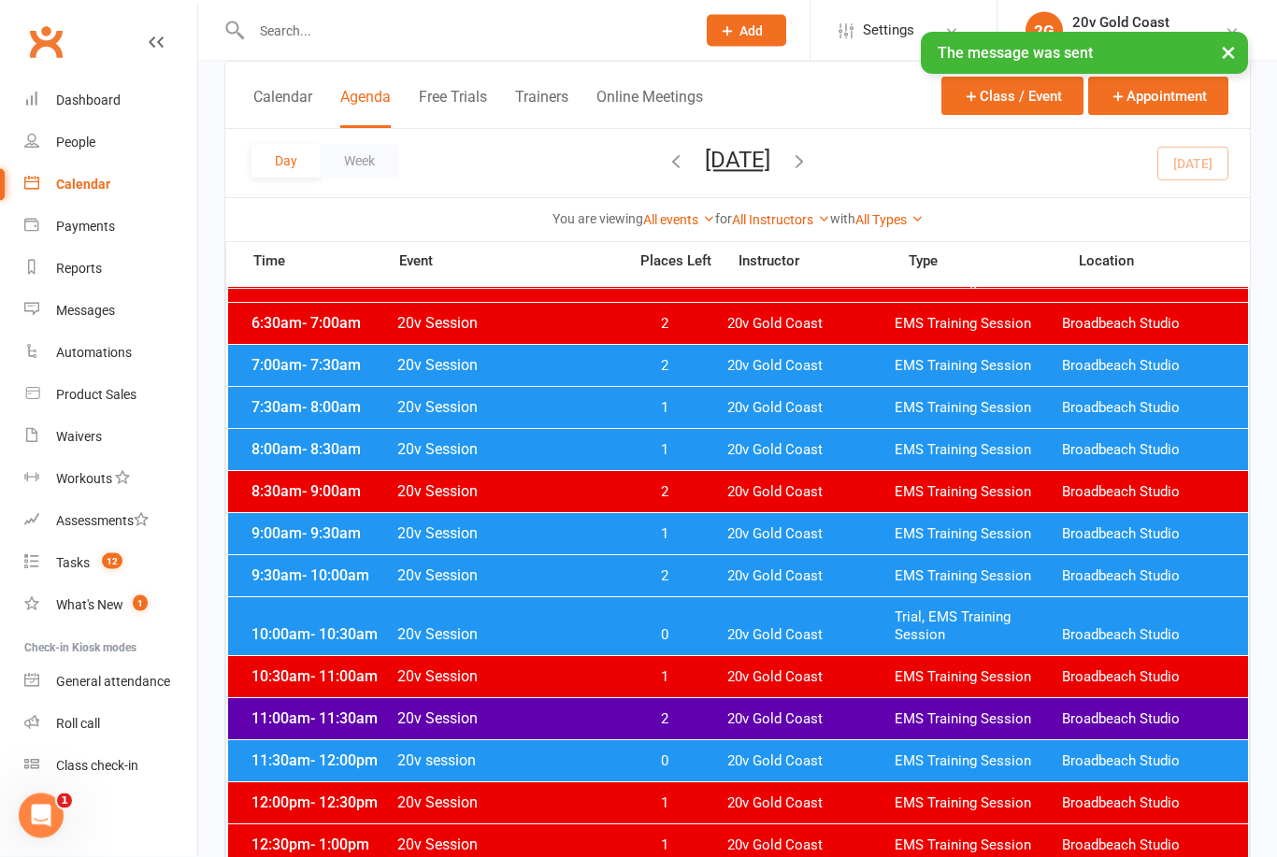
click at [825, 638] on span "20v Gold Coast" at bounding box center [810, 636] width 167 height 18
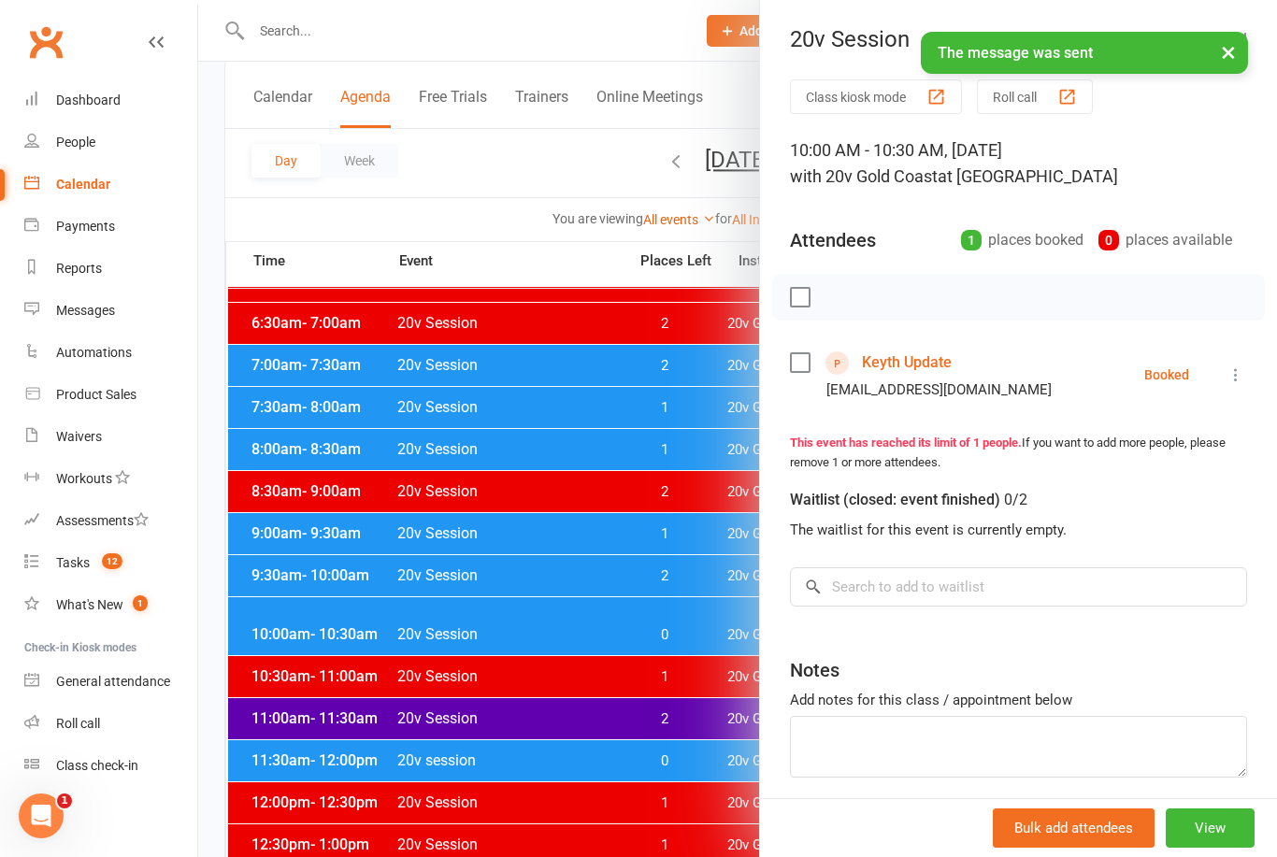
click at [1243, 374] on icon at bounding box center [1236, 375] width 19 height 19
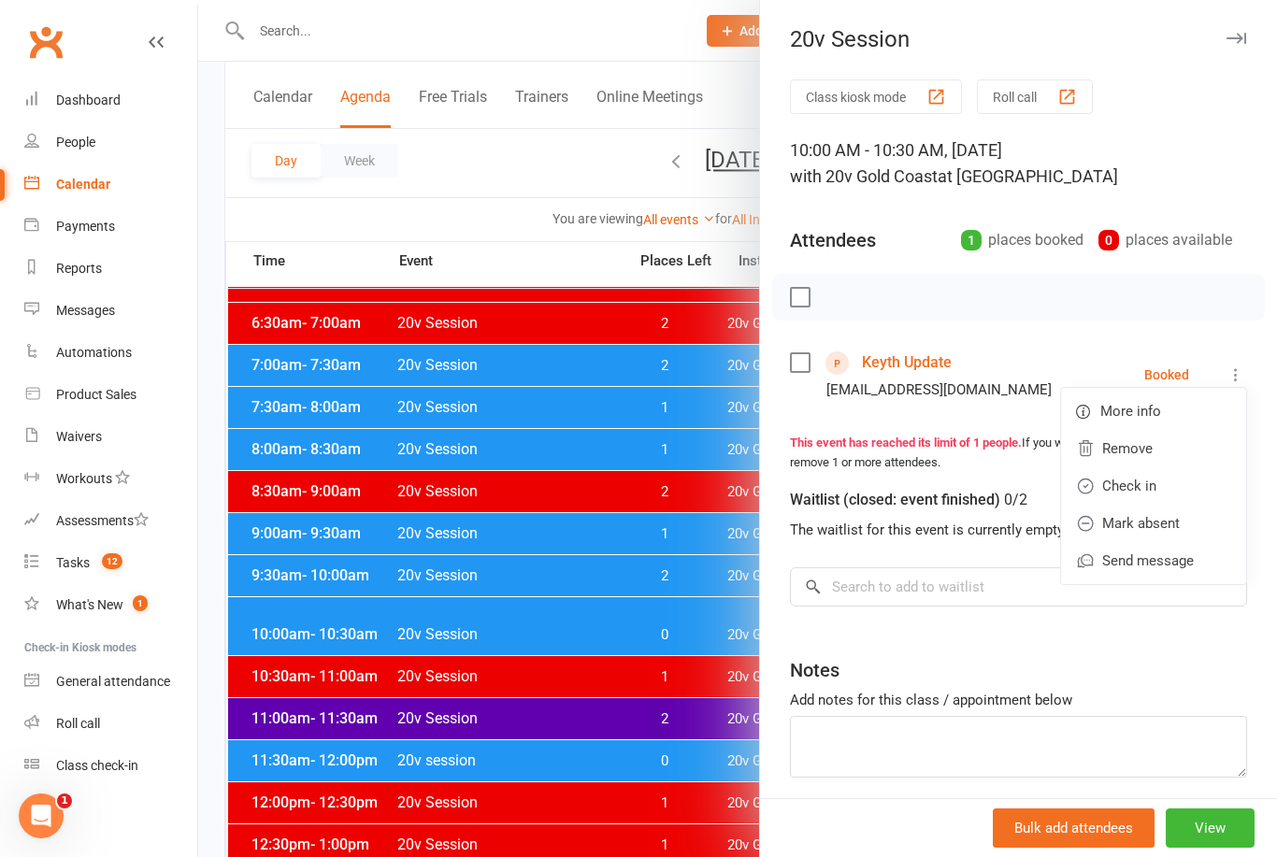
click at [1171, 530] on link "Mark absent" at bounding box center [1153, 523] width 185 height 37
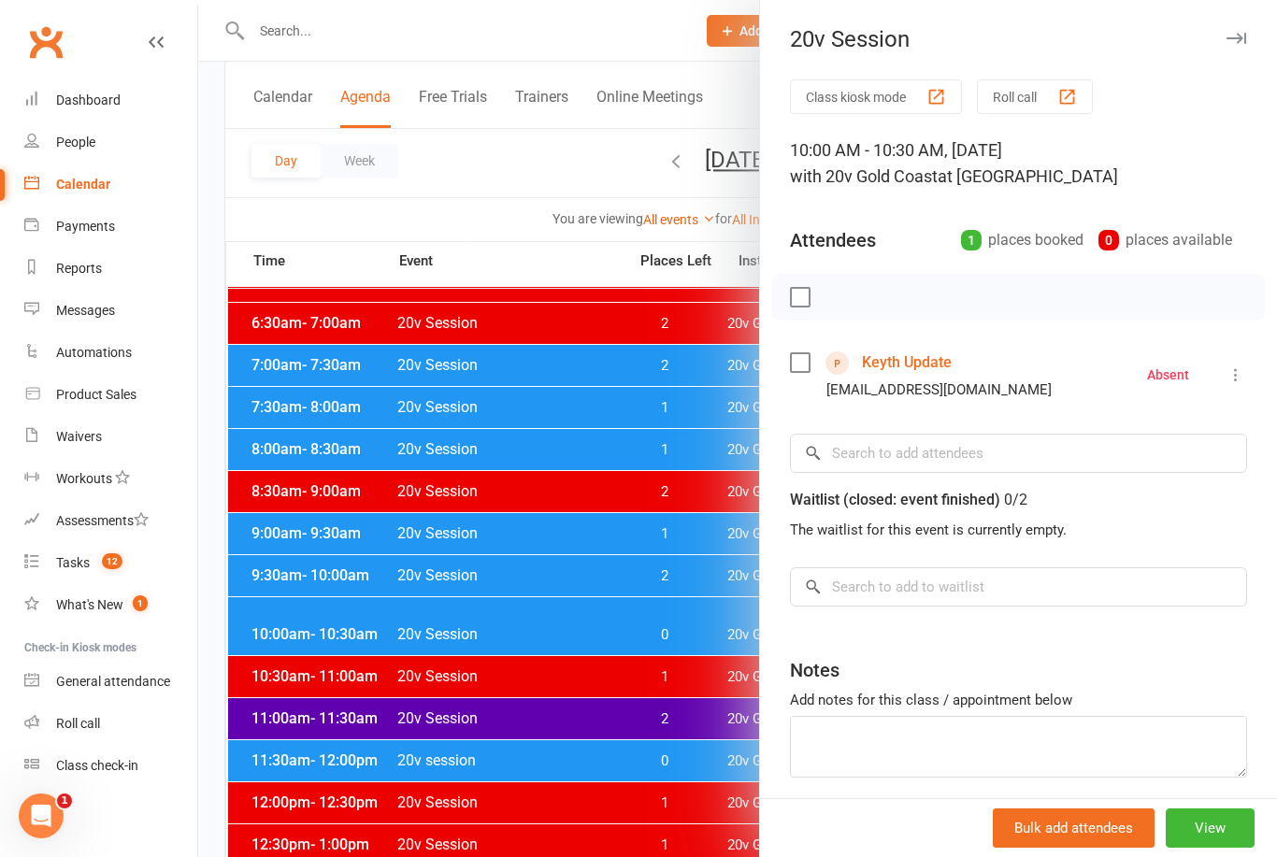
click at [363, 536] on div at bounding box center [737, 428] width 1079 height 857
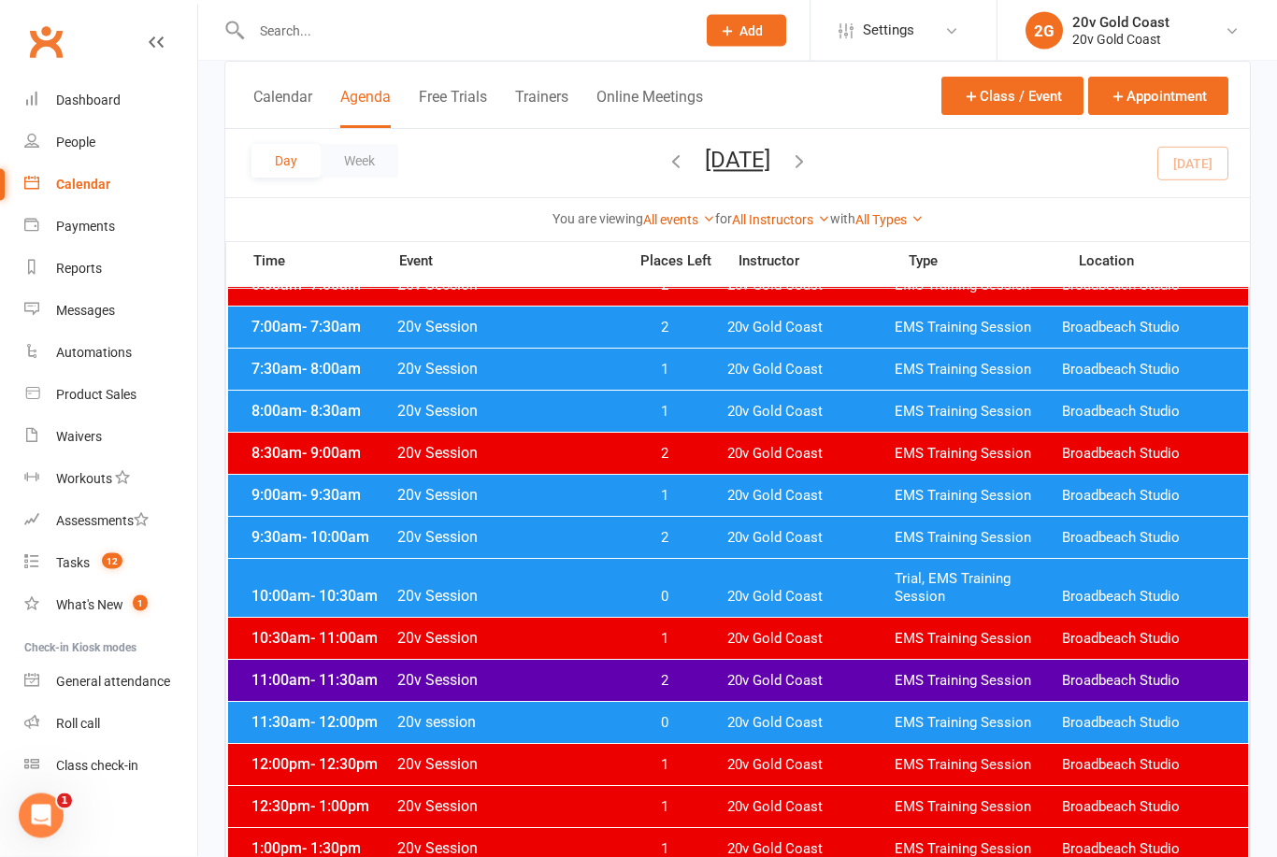
click at [903, 649] on div "10:30am - 11:00am 20v Session 1 20v Gold Coast EMS Training Session Broadbeach …" at bounding box center [738, 639] width 1020 height 41
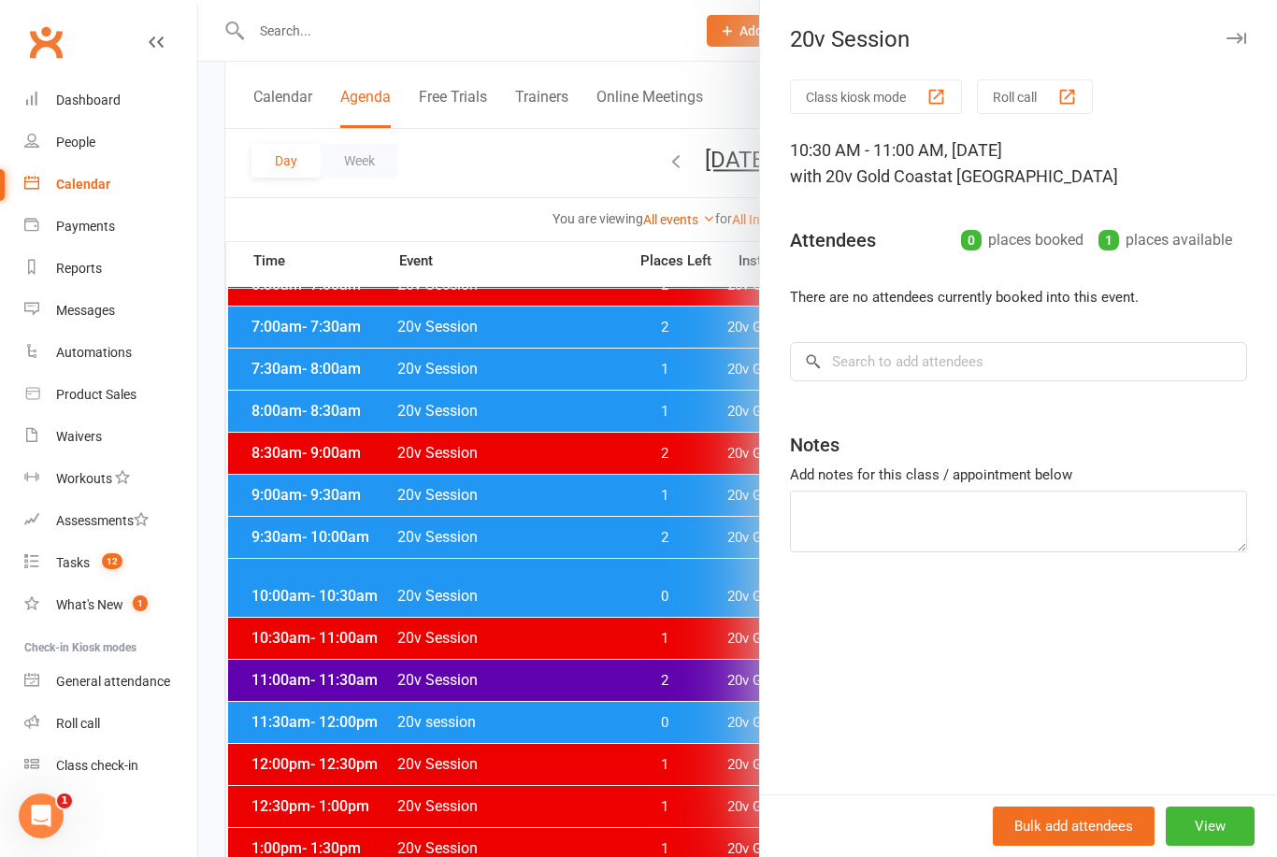
click at [1213, 846] on button "View" at bounding box center [1210, 826] width 89 height 39
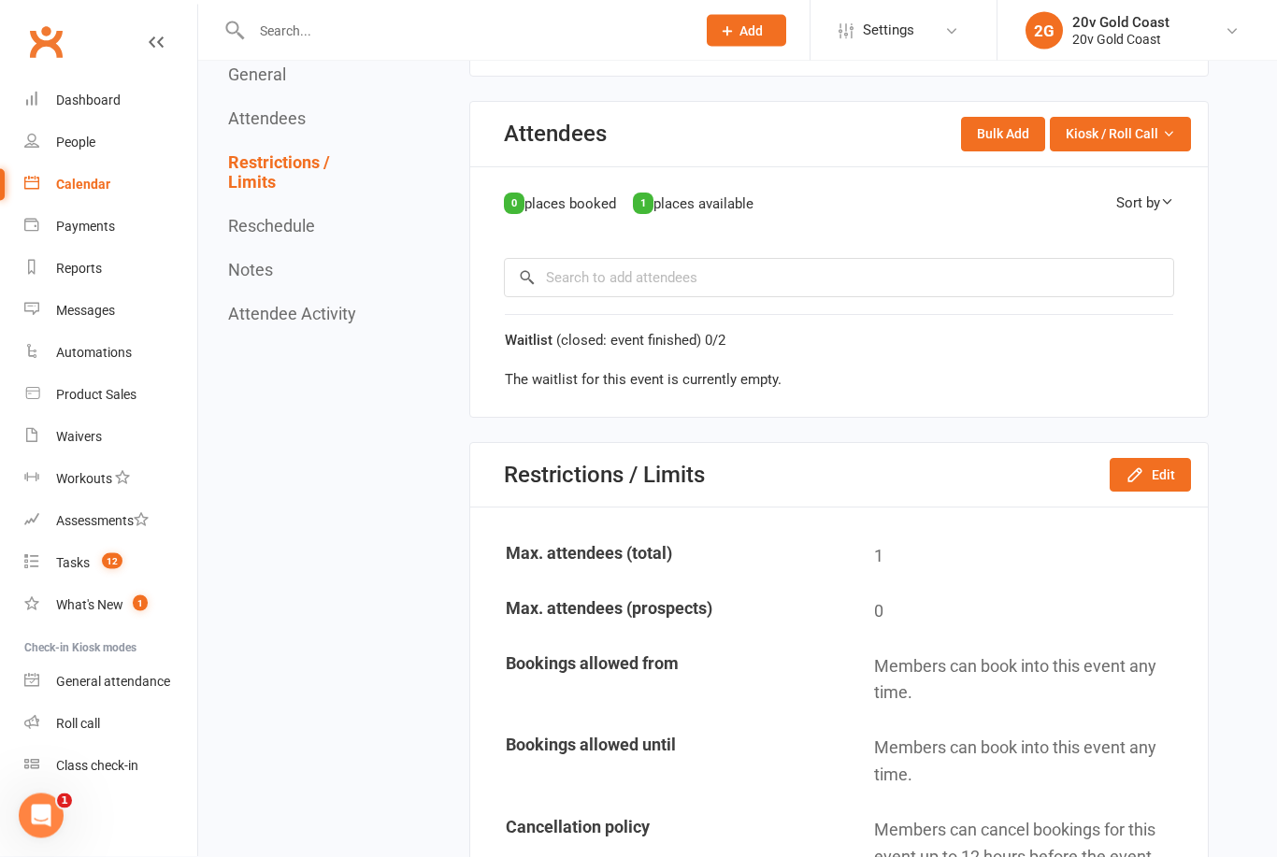
click at [1161, 482] on button "Edit" at bounding box center [1150, 476] width 81 height 34
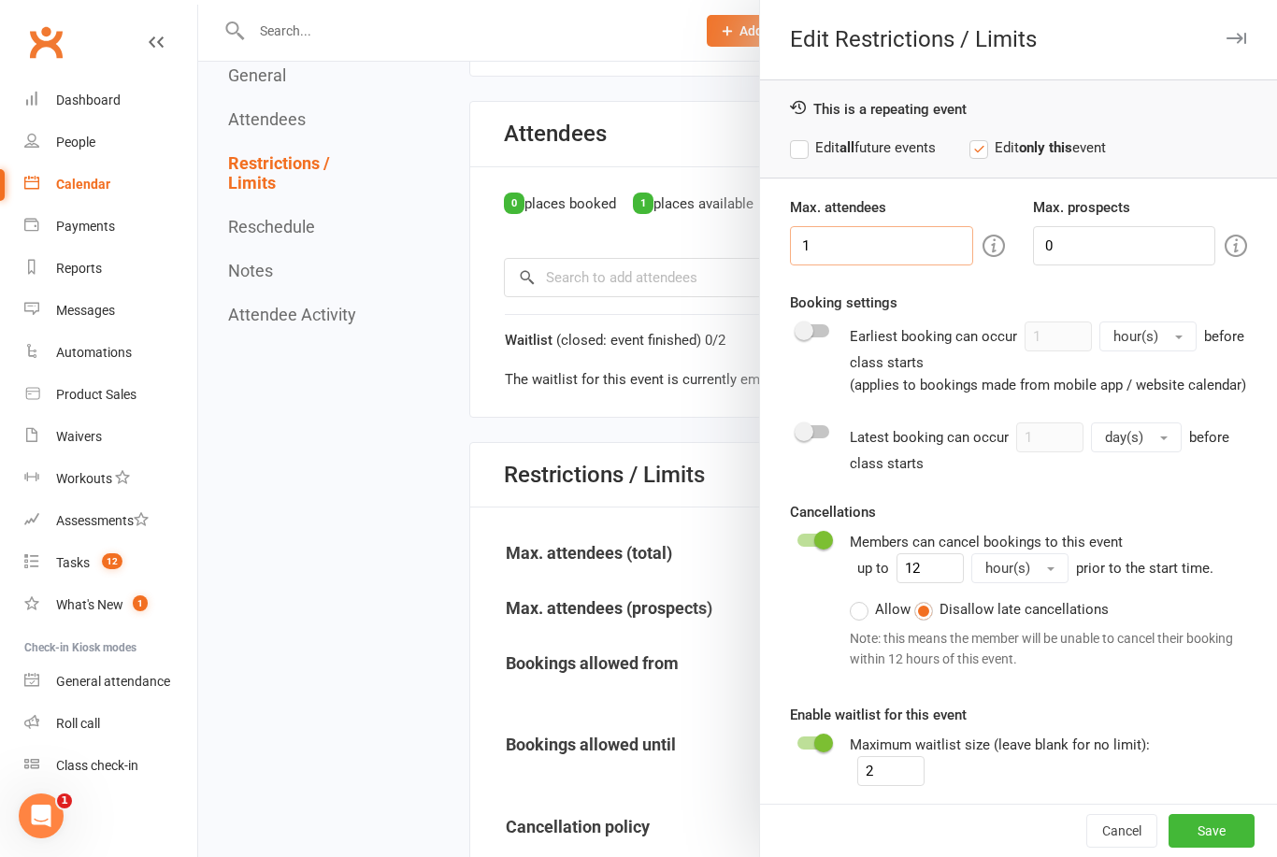
click at [873, 254] on input "1" at bounding box center [881, 245] width 182 height 39
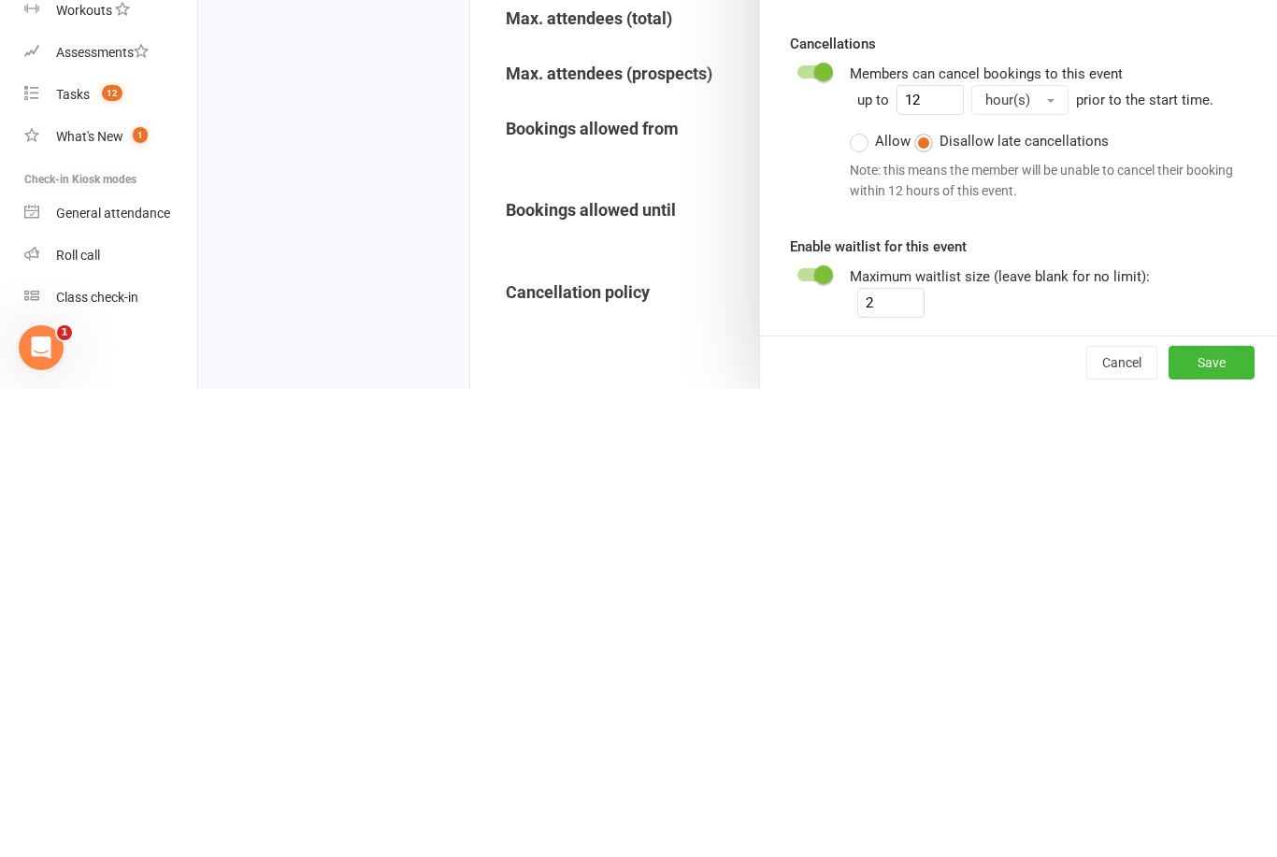
type input "2"
click at [1225, 814] on button "Save" at bounding box center [1212, 831] width 86 height 34
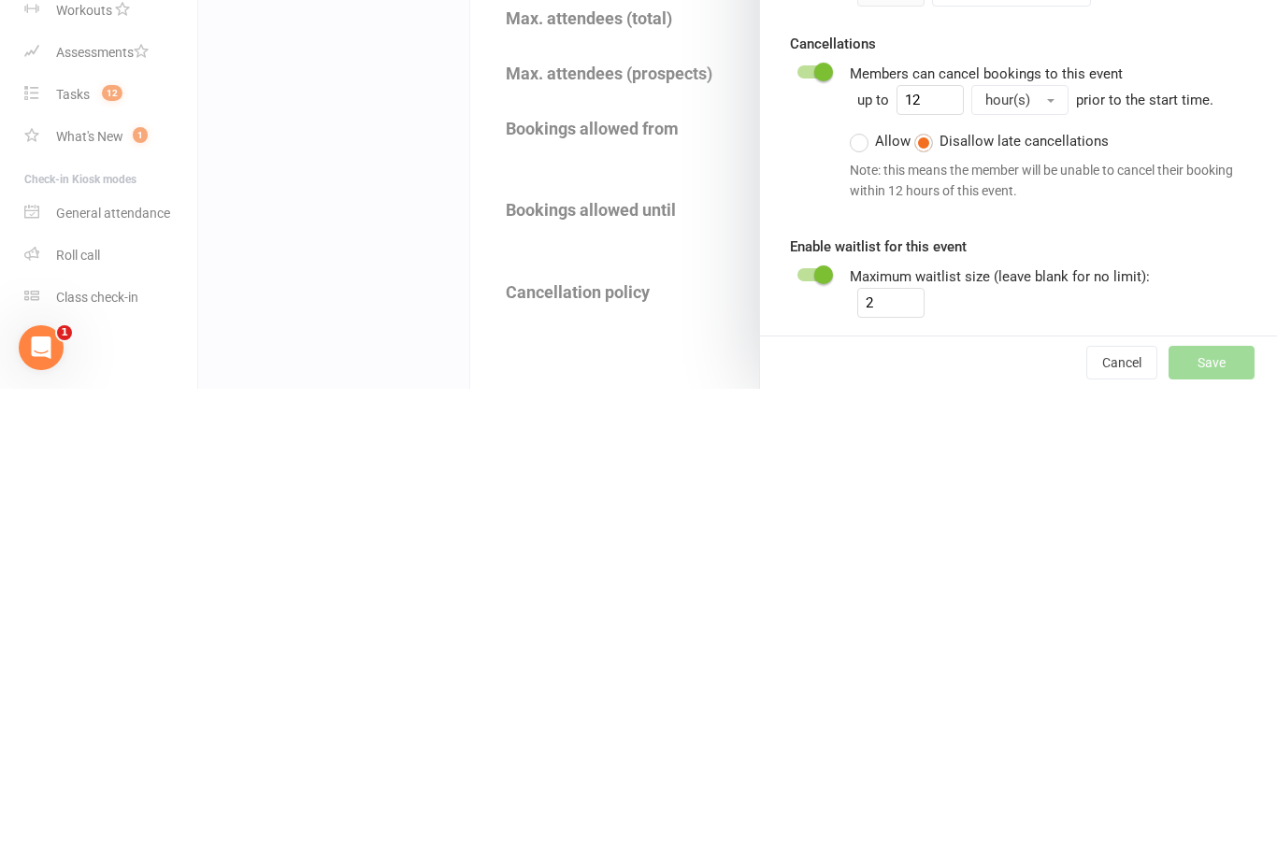
scroll to position [1198, 0]
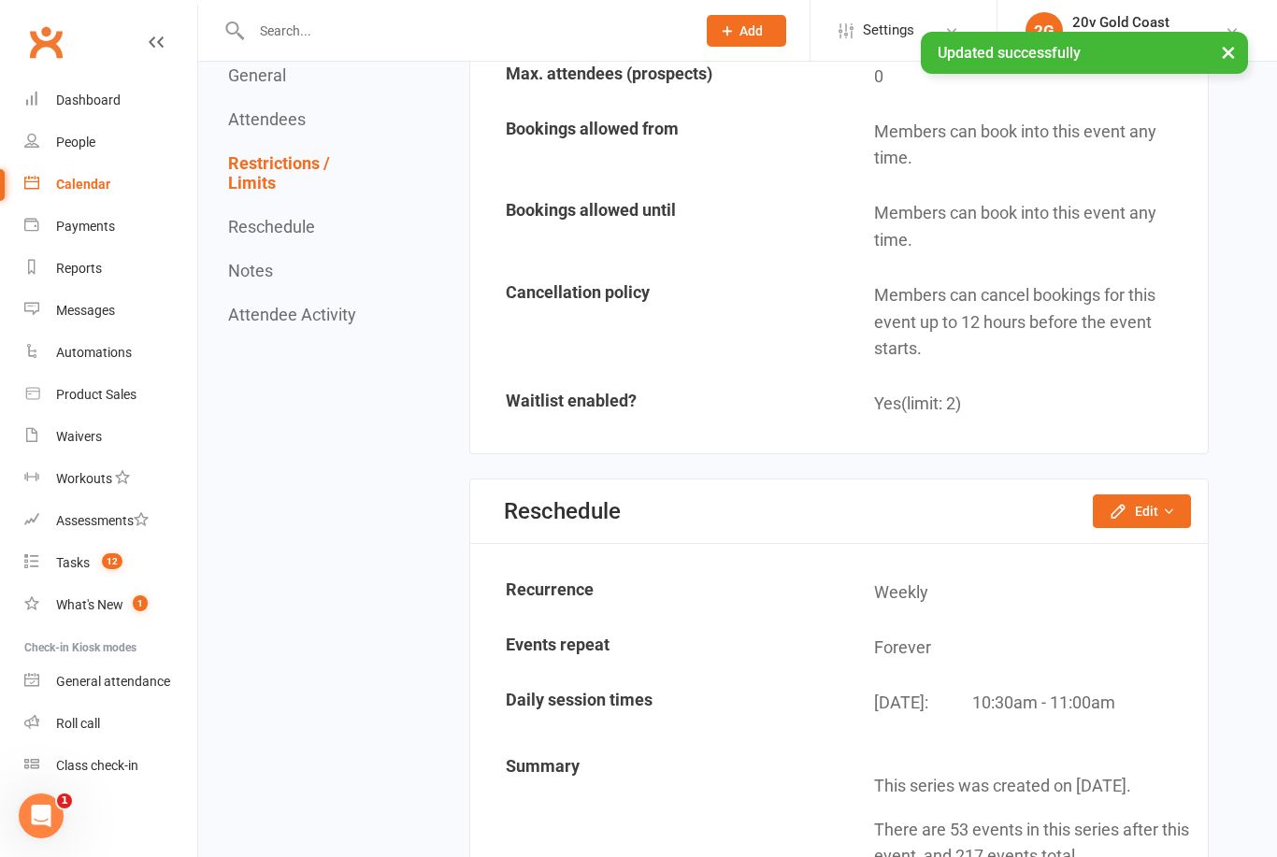
click at [81, 174] on link "Calendar" at bounding box center [110, 185] width 173 height 42
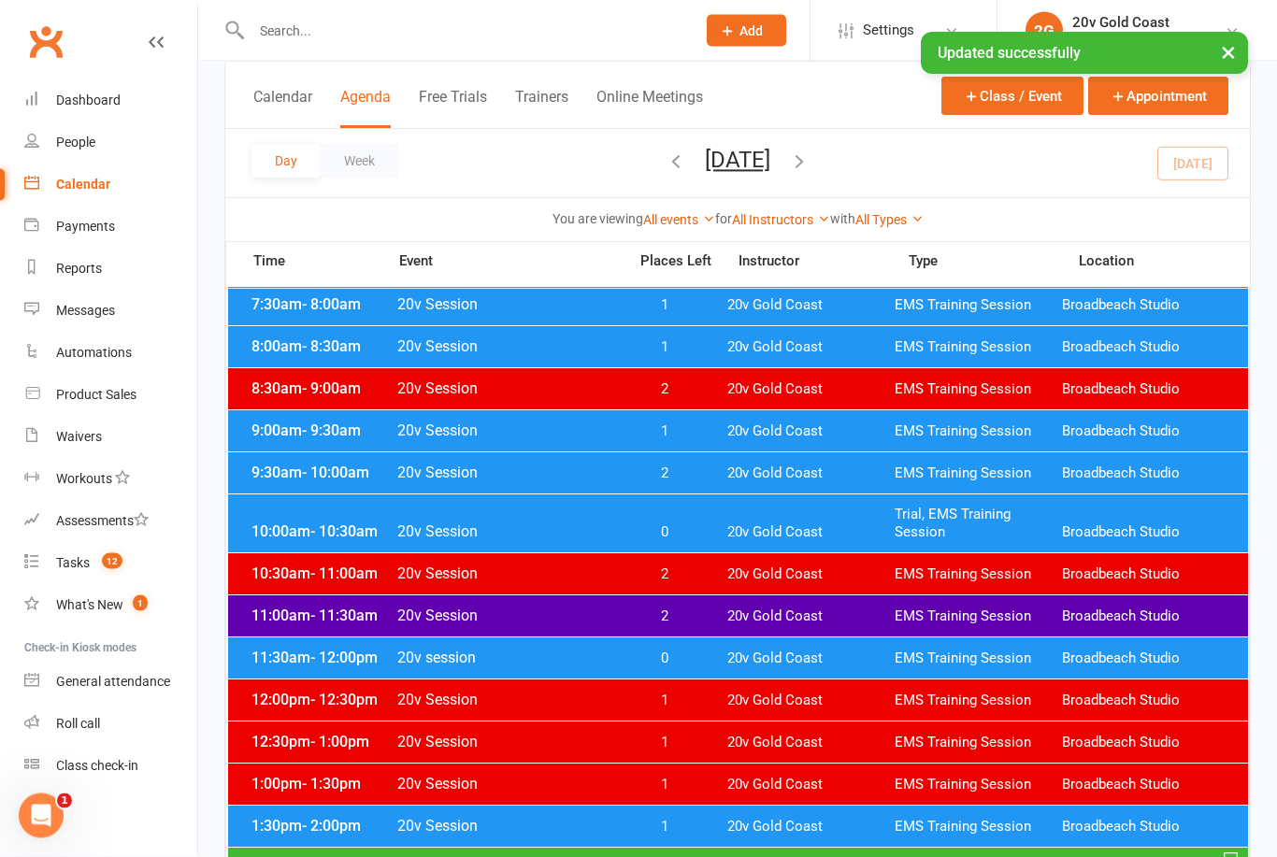
scroll to position [249, 0]
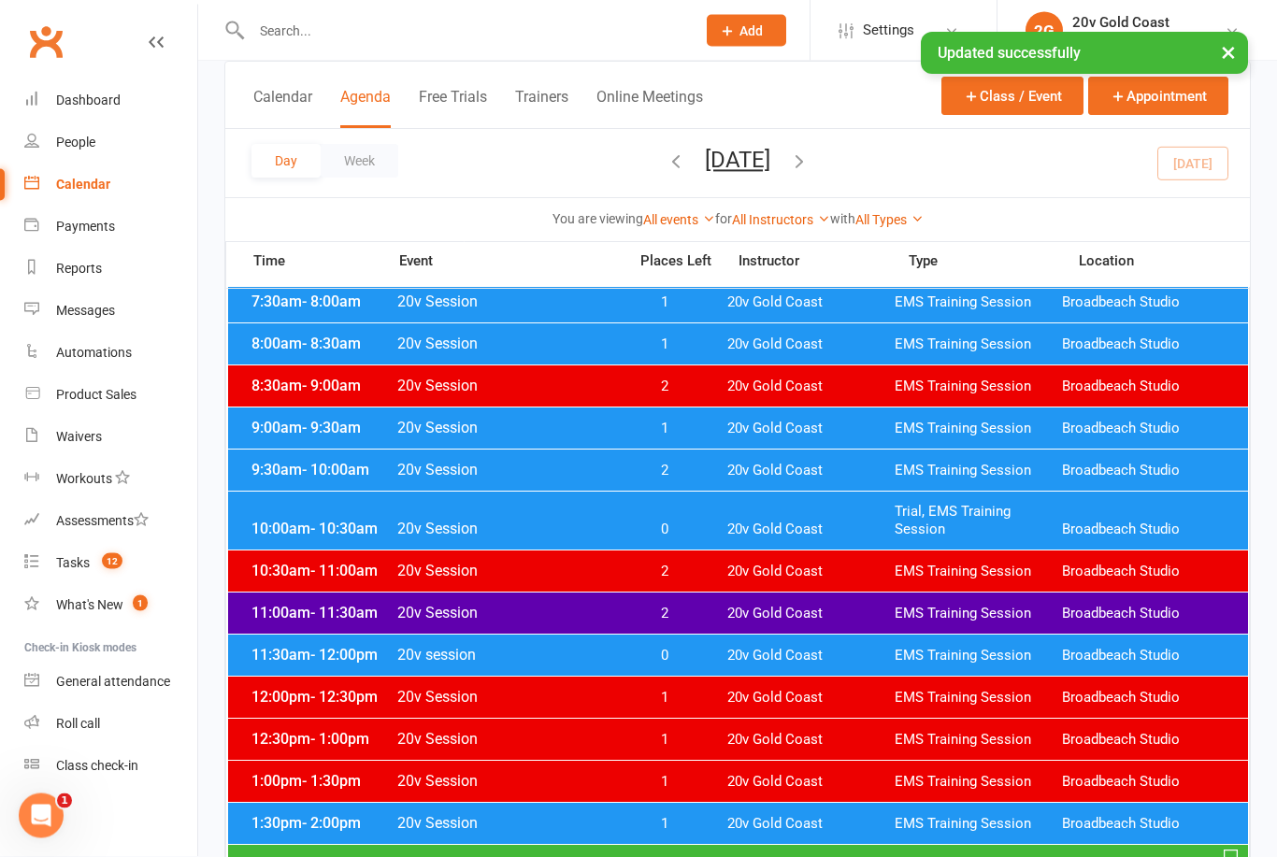
click at [859, 622] on span "20v Gold Coast" at bounding box center [810, 615] width 167 height 18
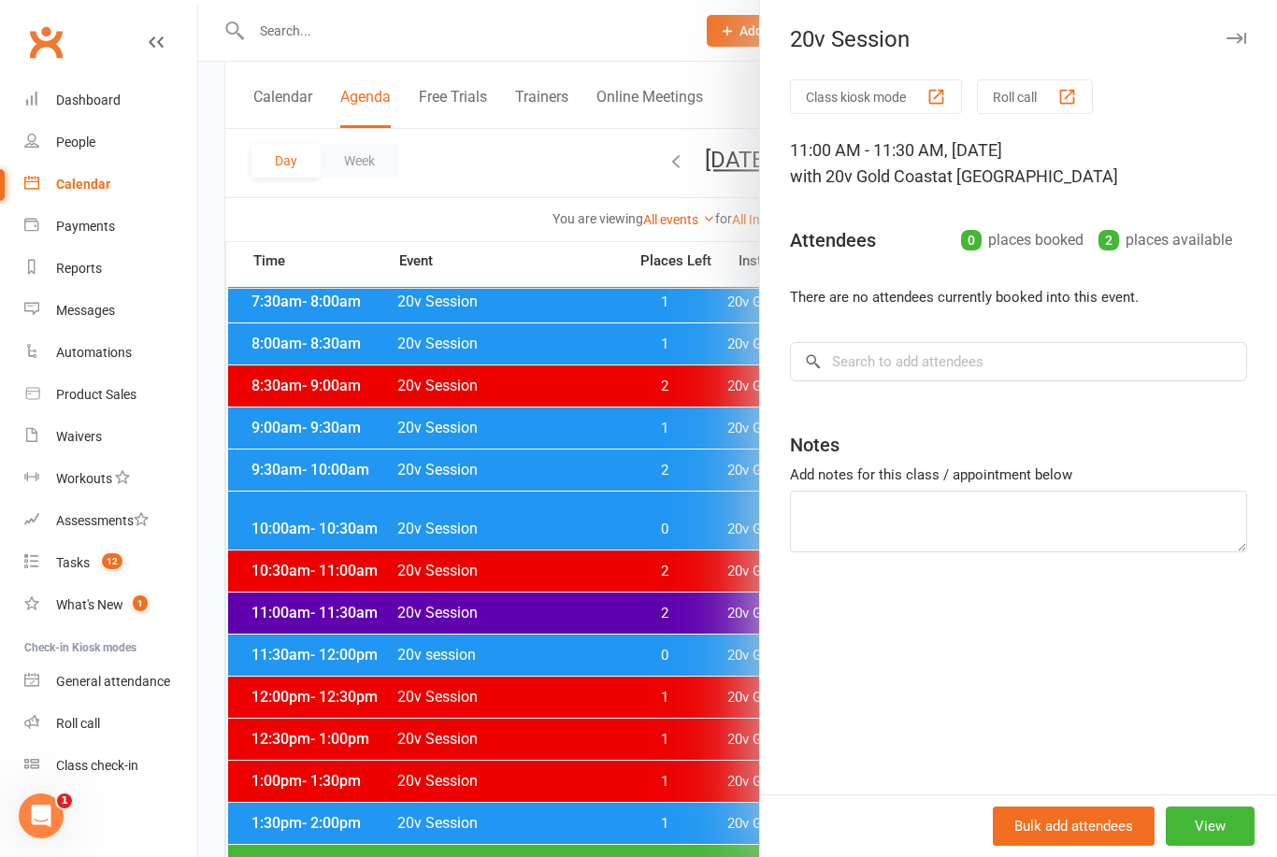
click at [1223, 846] on button "View" at bounding box center [1210, 826] width 89 height 39
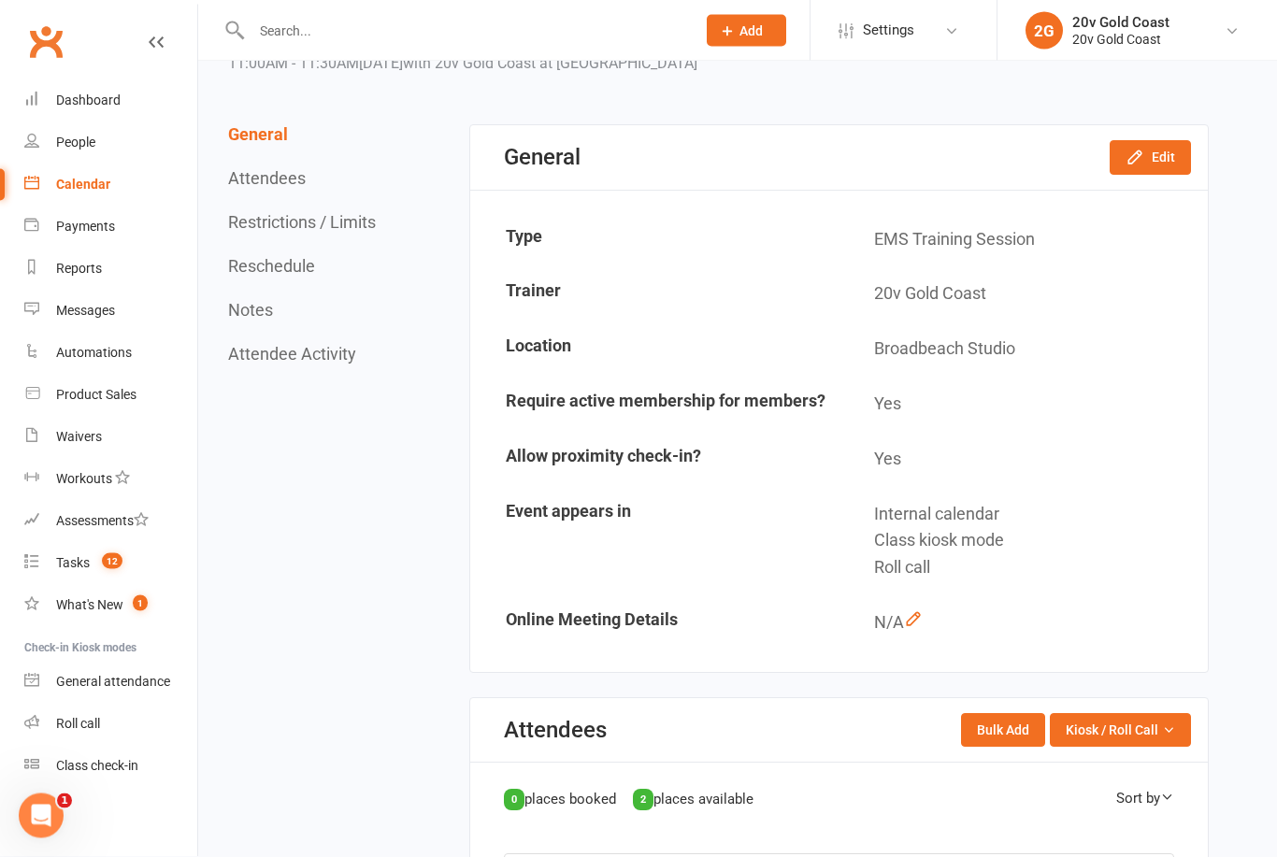
click at [1169, 151] on button "Edit" at bounding box center [1150, 158] width 81 height 34
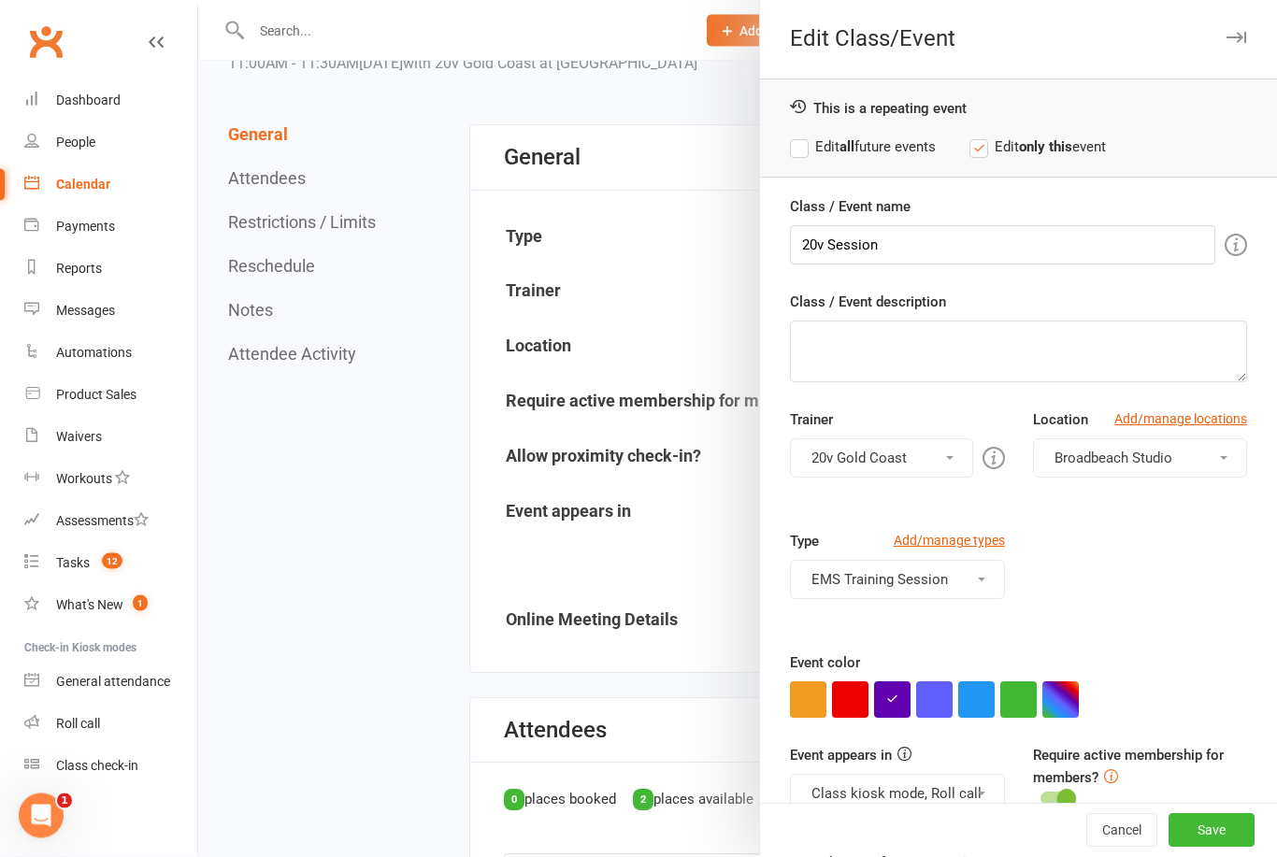
scroll to position [121, 0]
click at [983, 702] on button "button" at bounding box center [976, 700] width 36 height 36
click at [1221, 848] on button "Save" at bounding box center [1212, 831] width 86 height 34
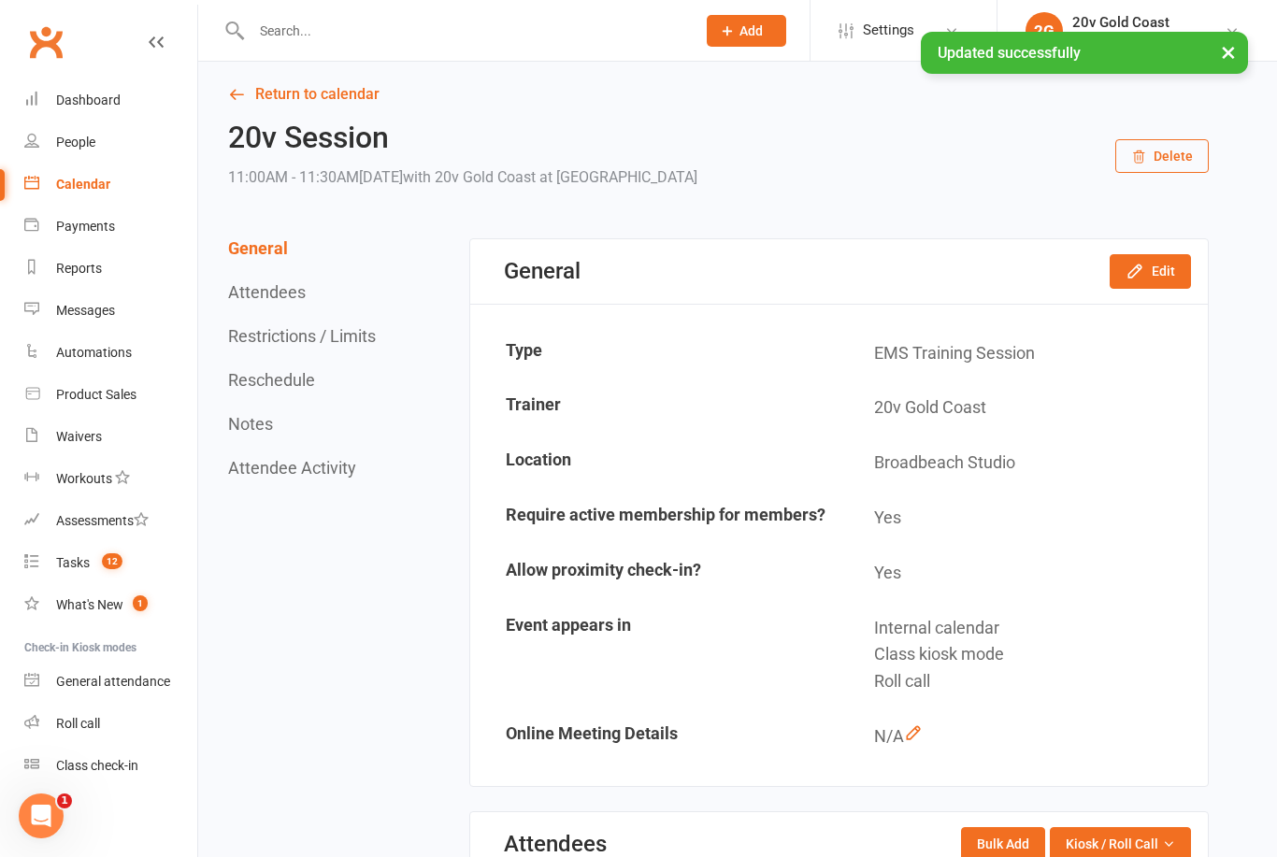
scroll to position [0, 0]
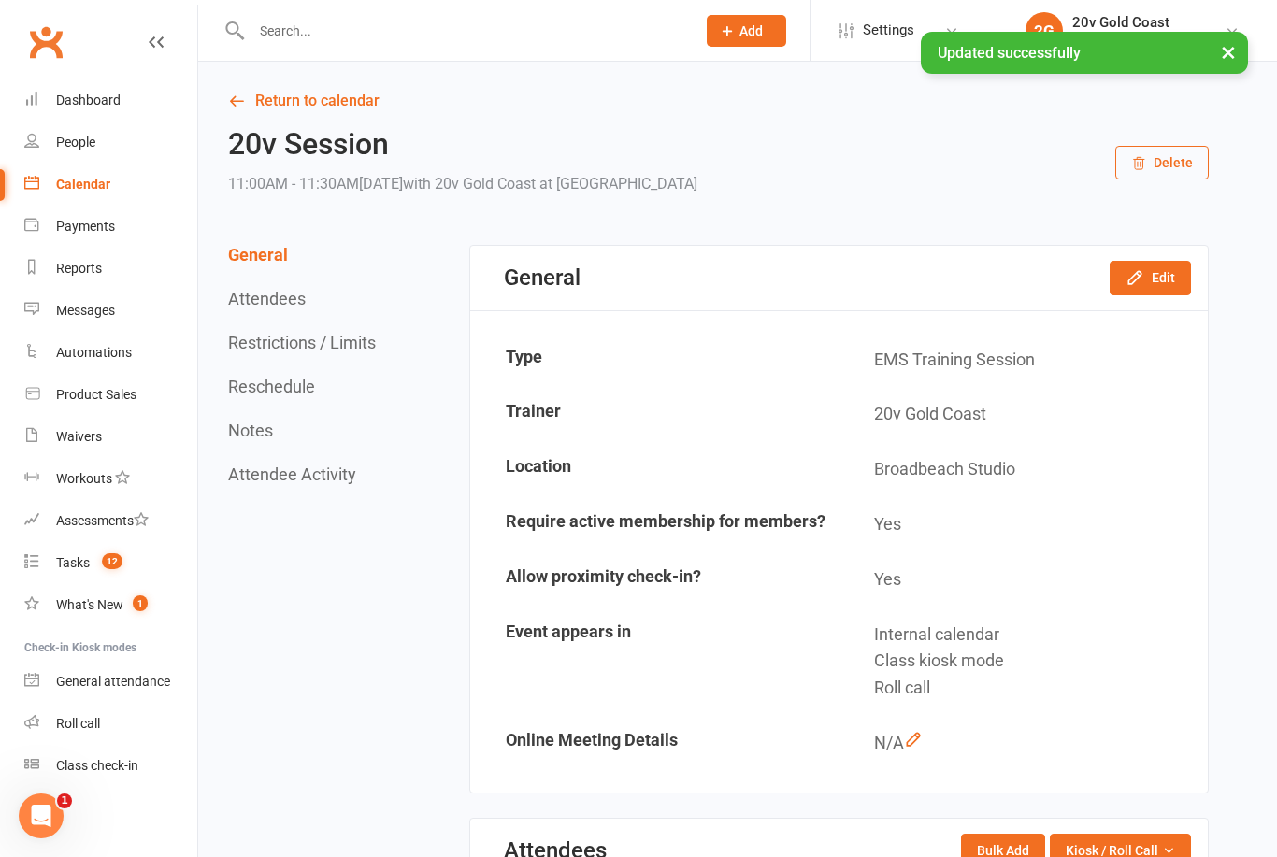
click at [107, 193] on link "Calendar" at bounding box center [110, 185] width 173 height 42
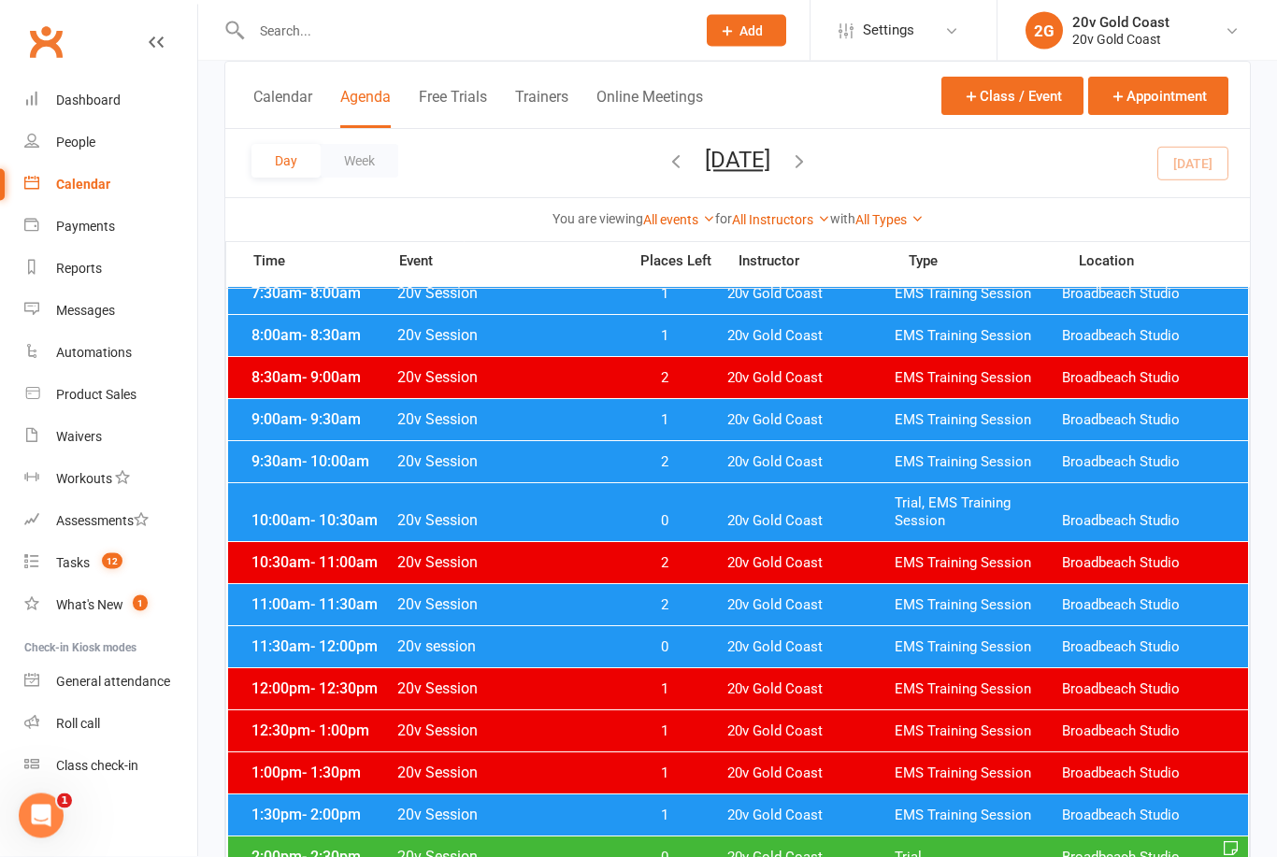
scroll to position [258, 0]
click at [887, 651] on span "20v Gold Coast" at bounding box center [810, 648] width 167 height 18
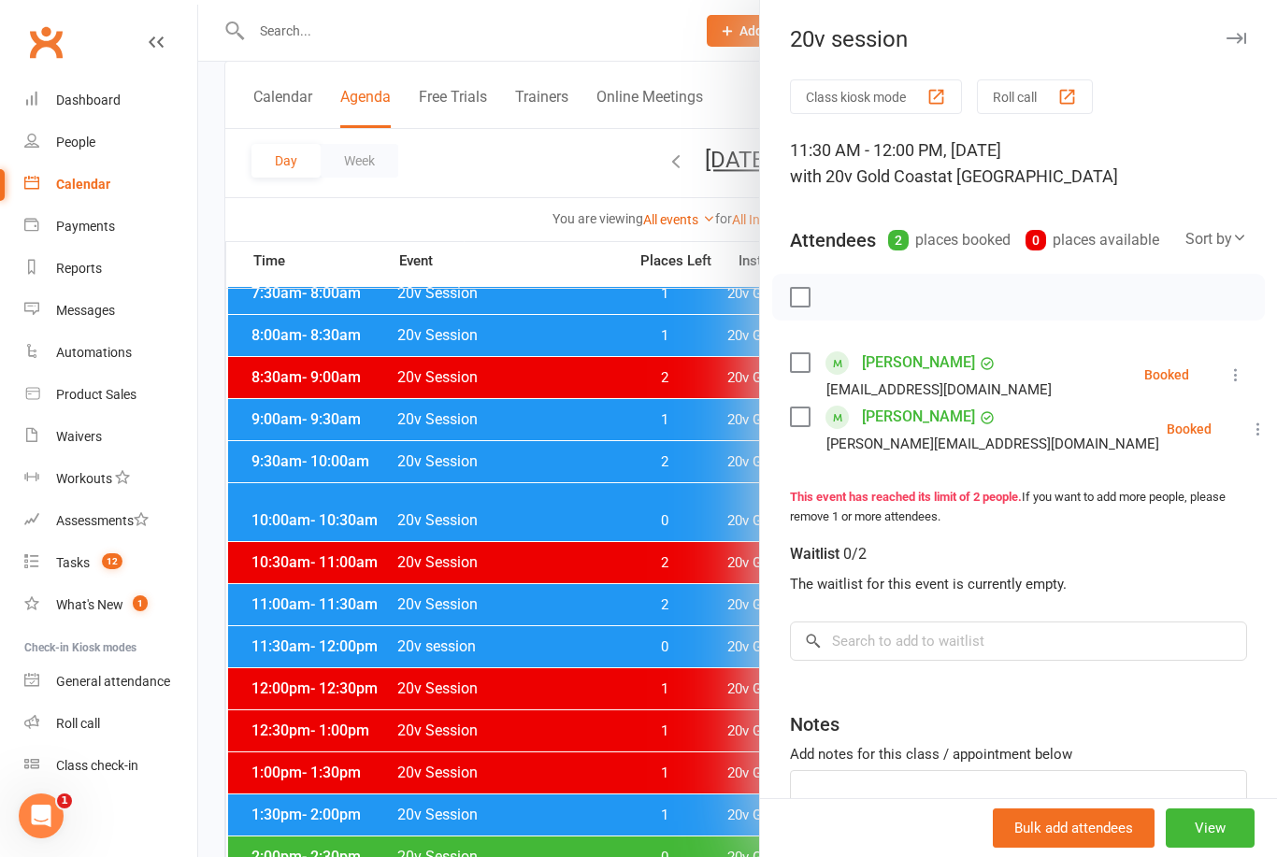
click at [656, 661] on div at bounding box center [737, 428] width 1079 height 857
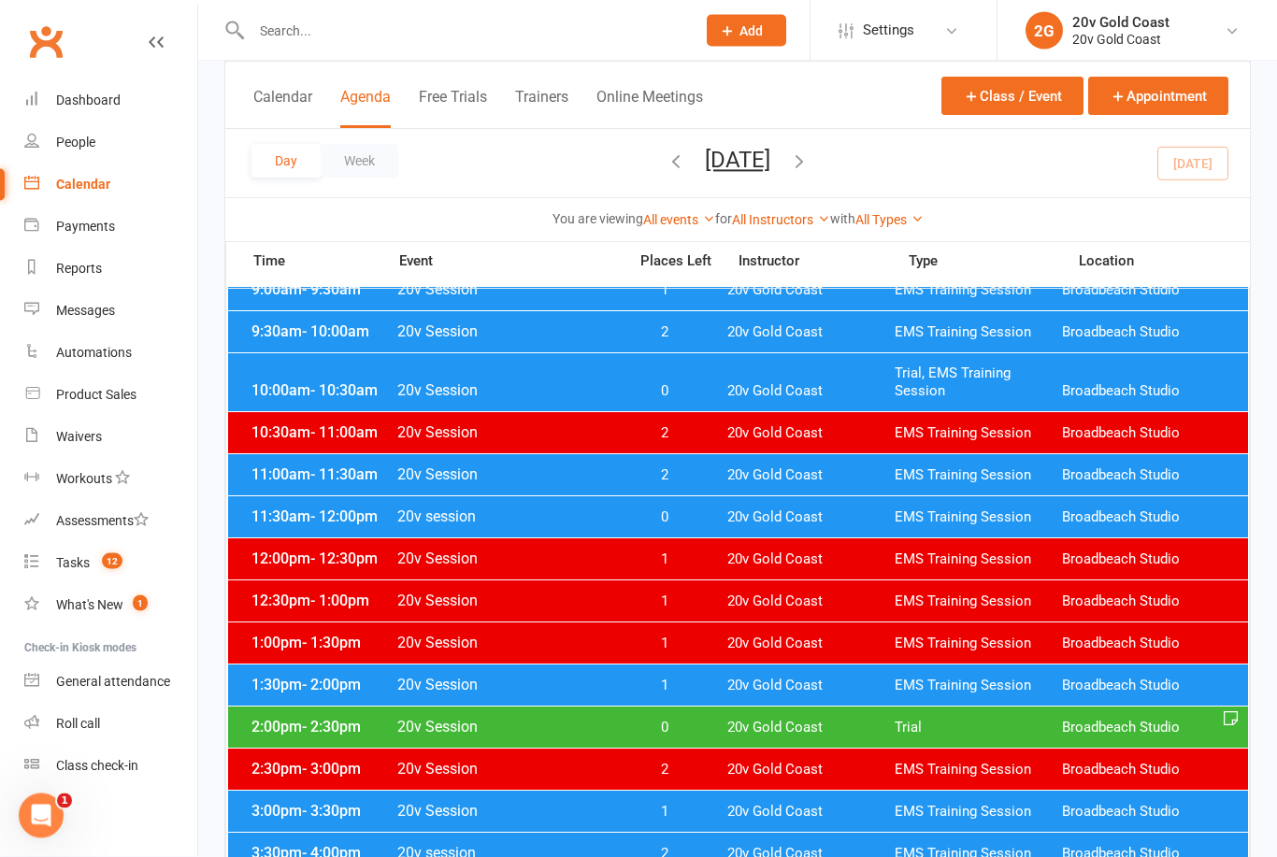
scroll to position [388, 0]
click at [836, 686] on span "20v Gold Coast" at bounding box center [810, 686] width 167 height 18
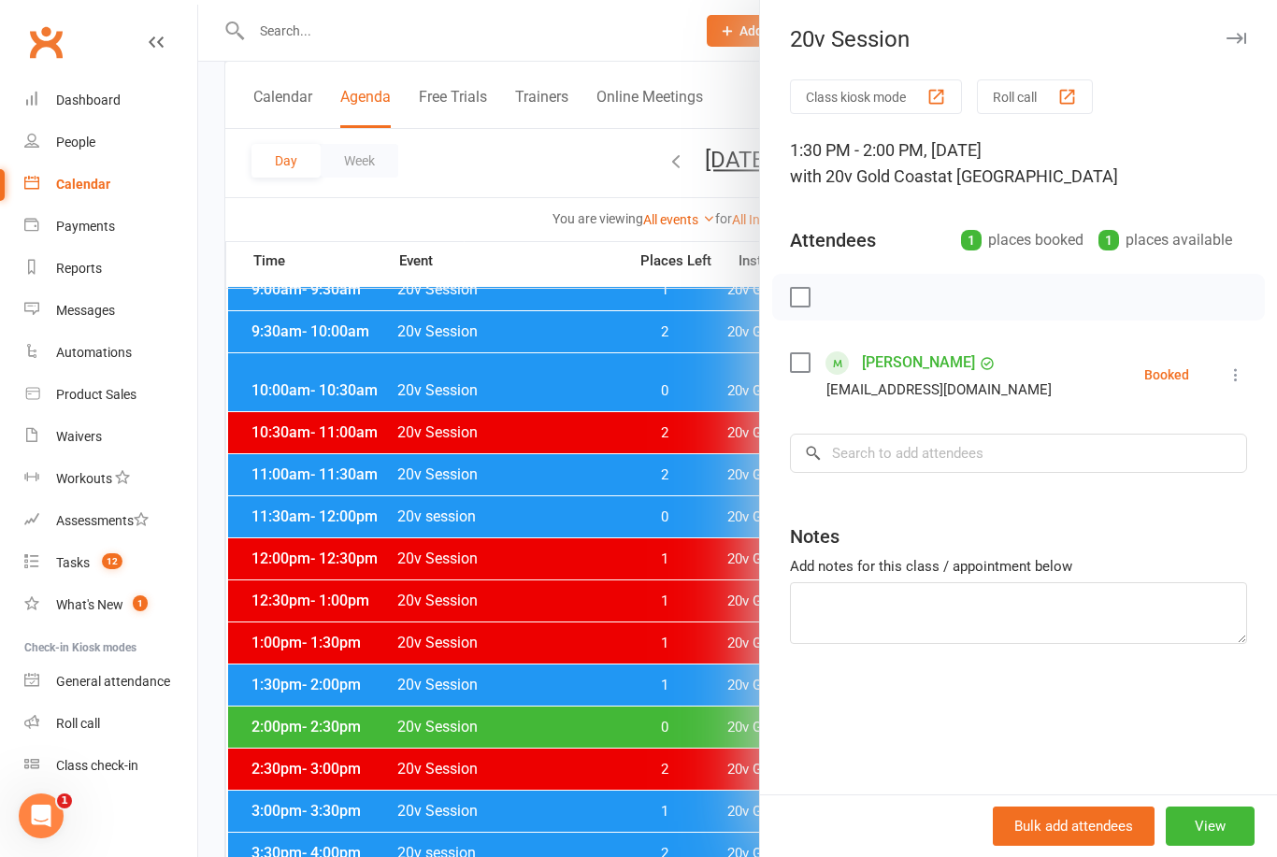
click at [699, 644] on div at bounding box center [737, 428] width 1079 height 857
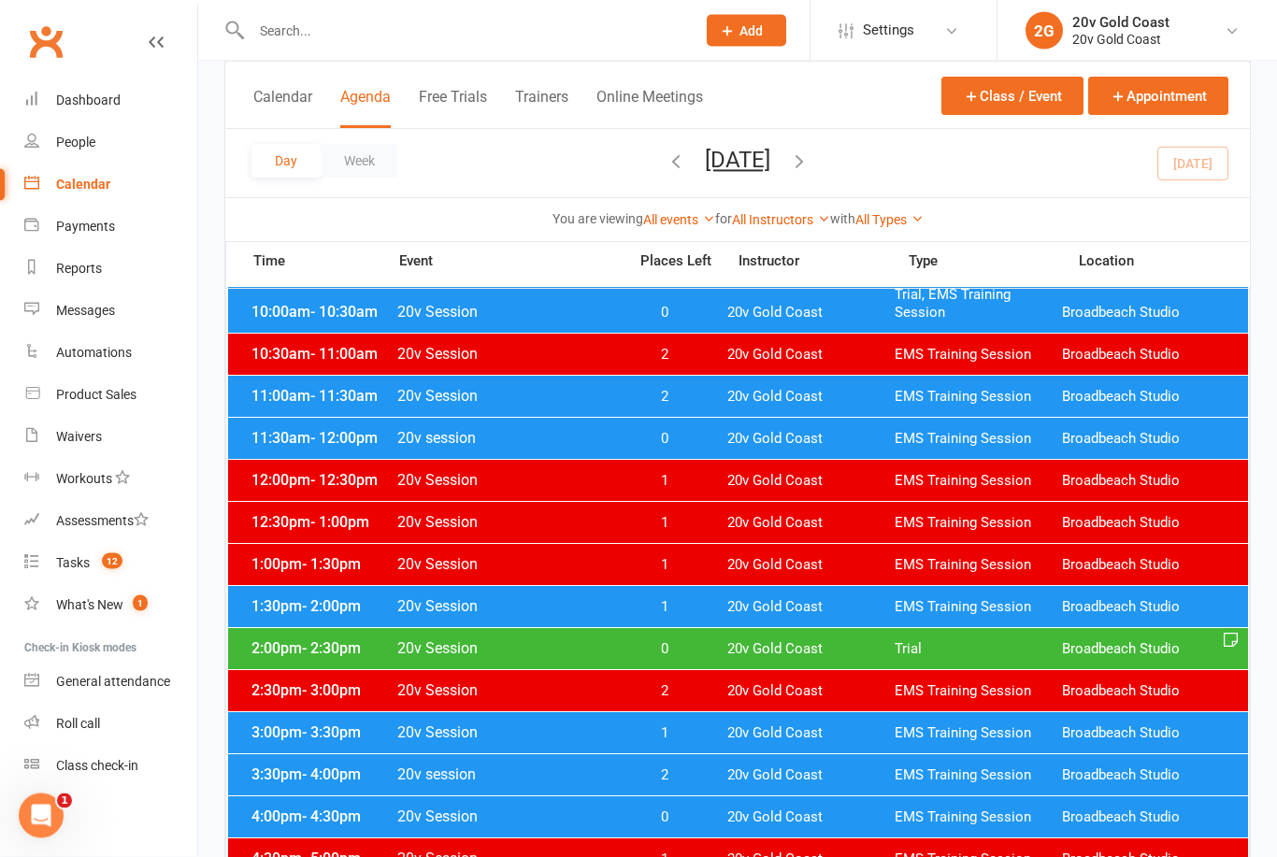
scroll to position [470, 0]
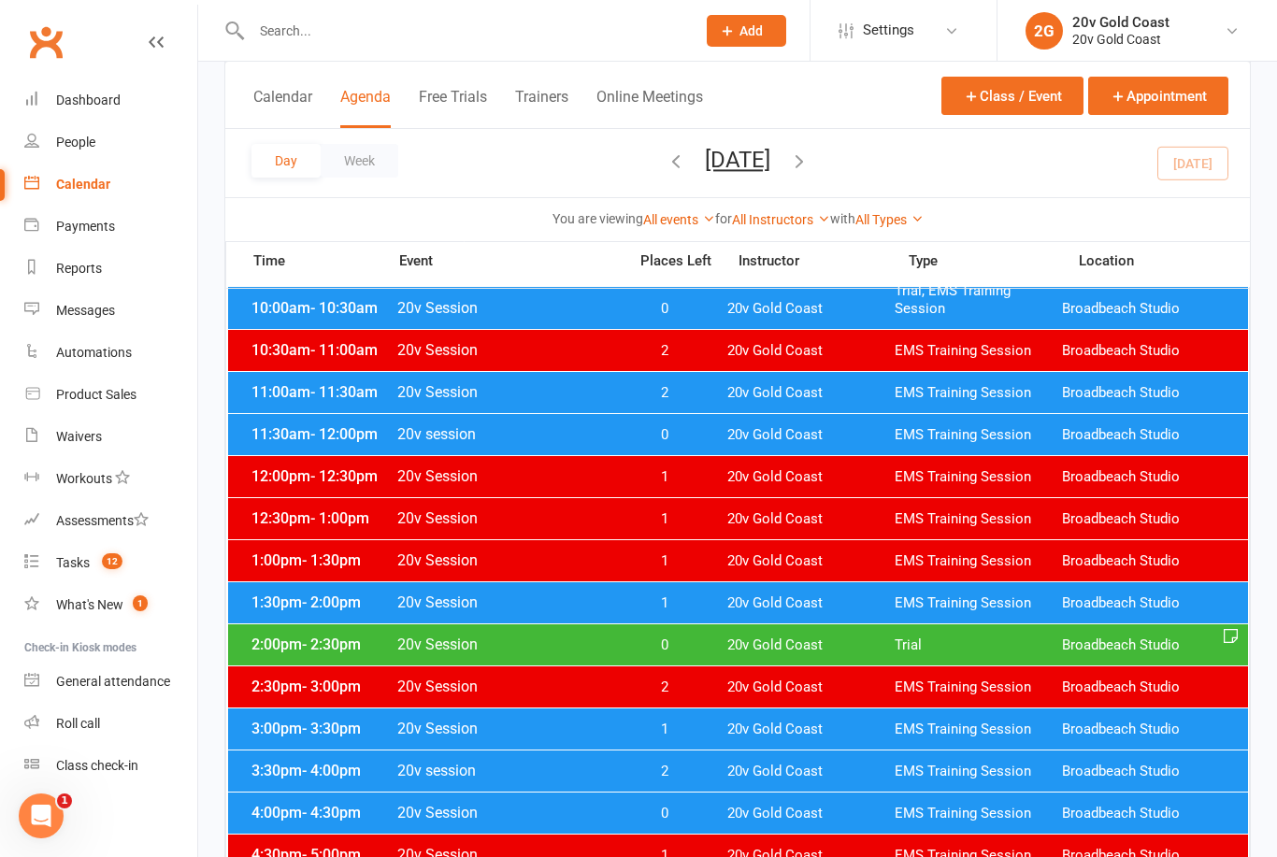
click at [826, 652] on span "20v Gold Coast" at bounding box center [810, 646] width 167 height 18
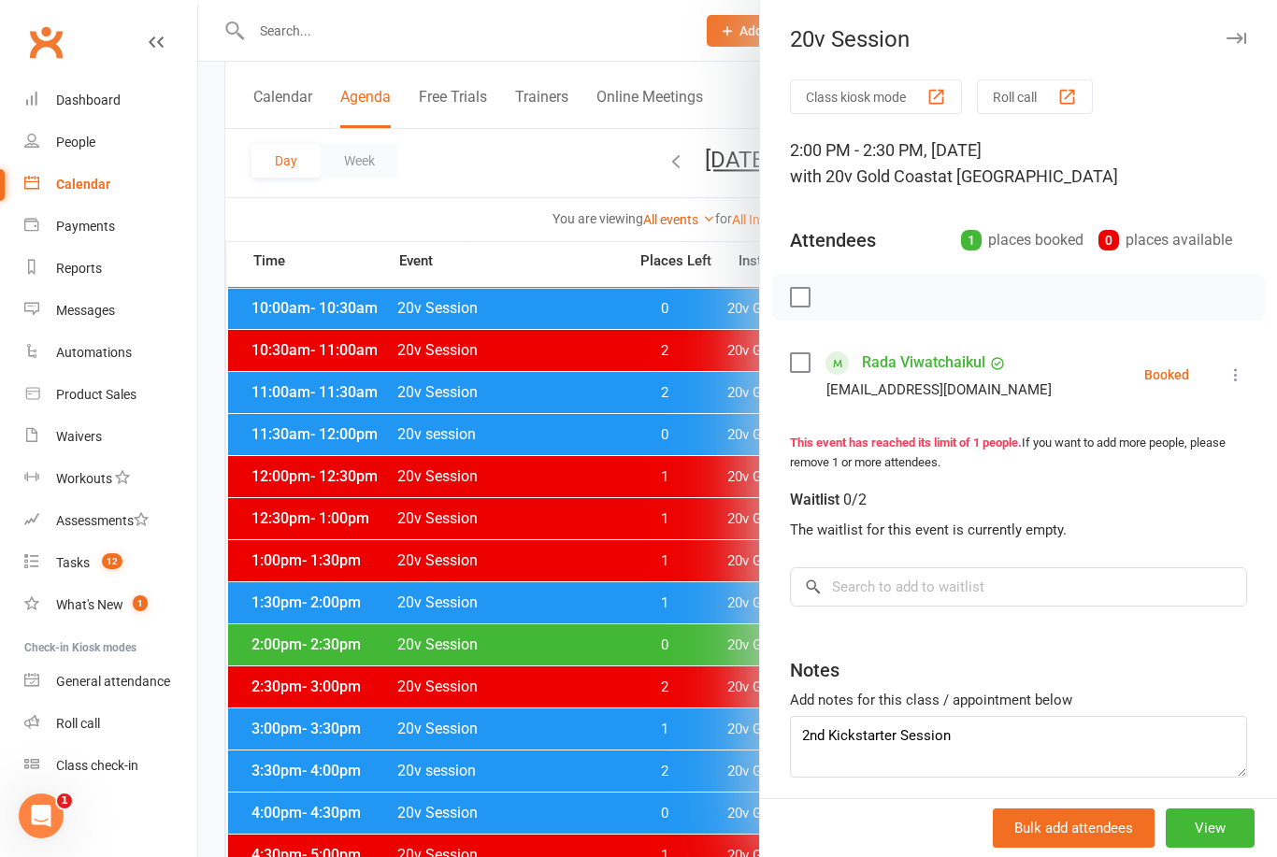
click at [695, 708] on div at bounding box center [737, 428] width 1079 height 857
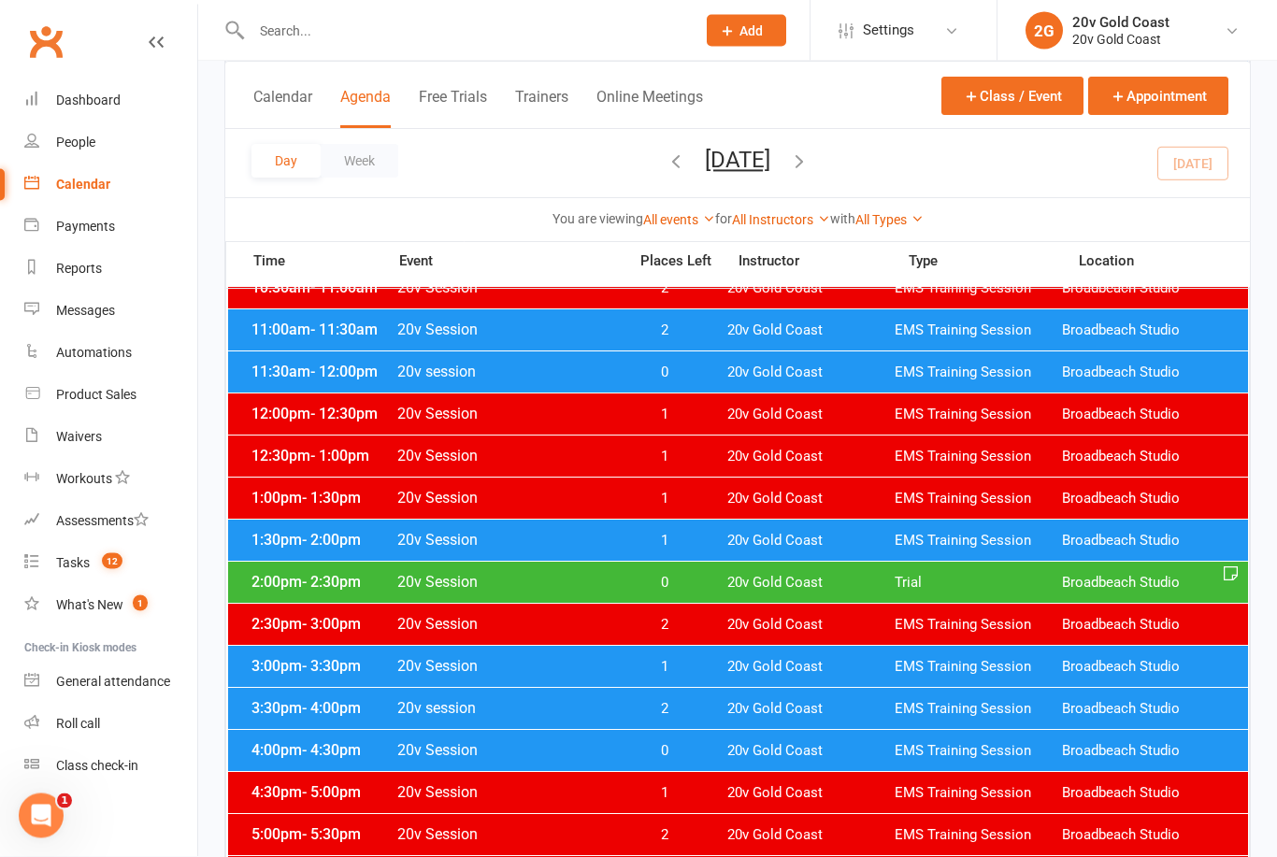
click at [767, 676] on div "3:00pm - 3:30pm 20v Session 1 20v Gold Coast EMS Training Session [GEOGRAPHIC_D…" at bounding box center [738, 667] width 1020 height 41
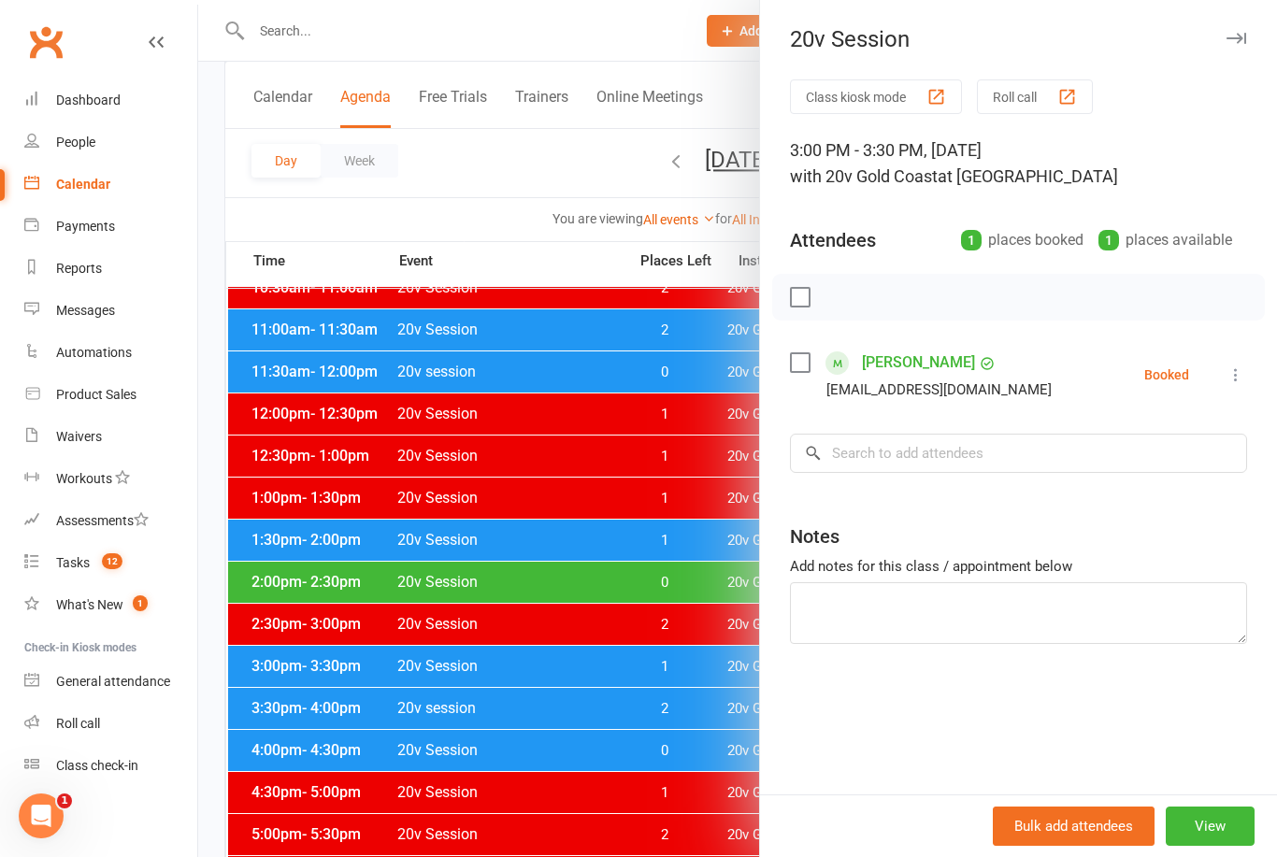
click at [692, 572] on div at bounding box center [737, 428] width 1079 height 857
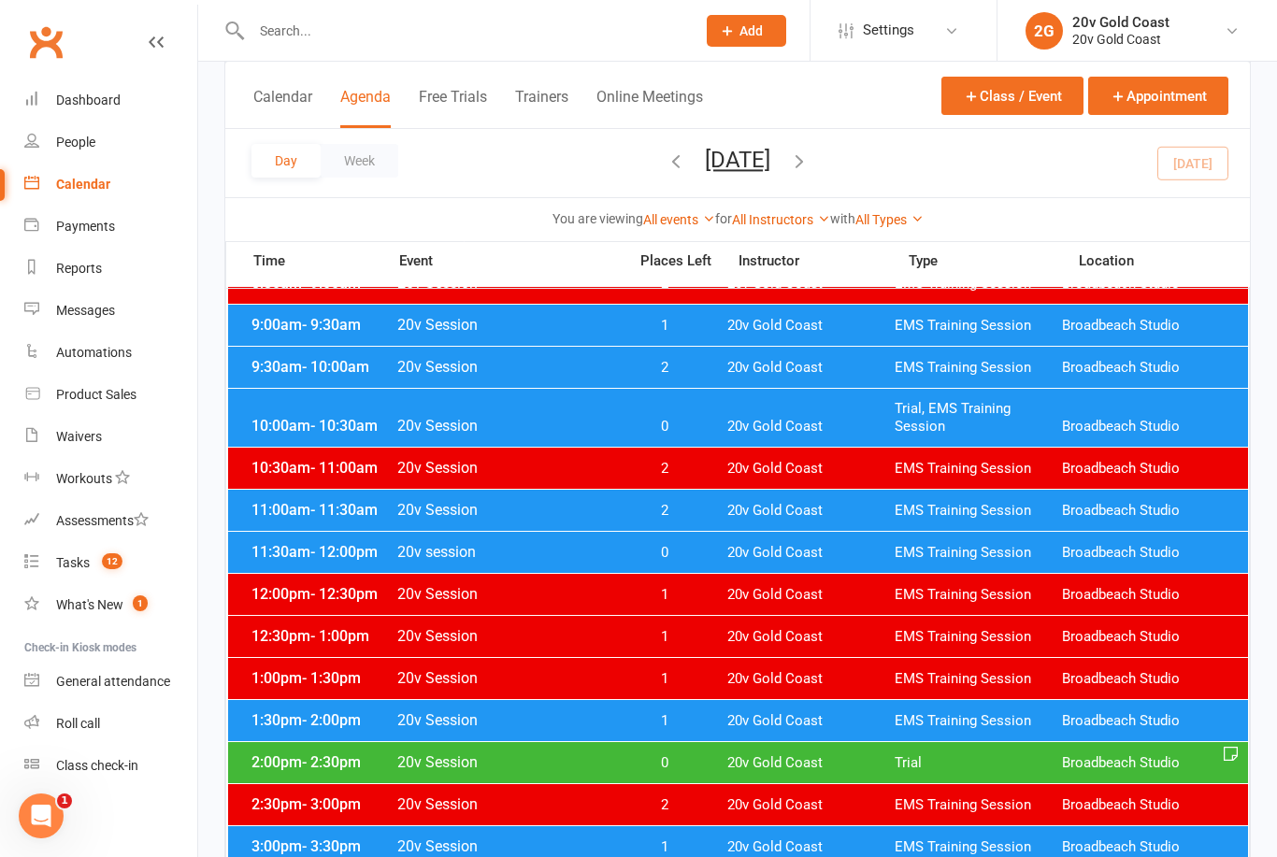
scroll to position [345, 0]
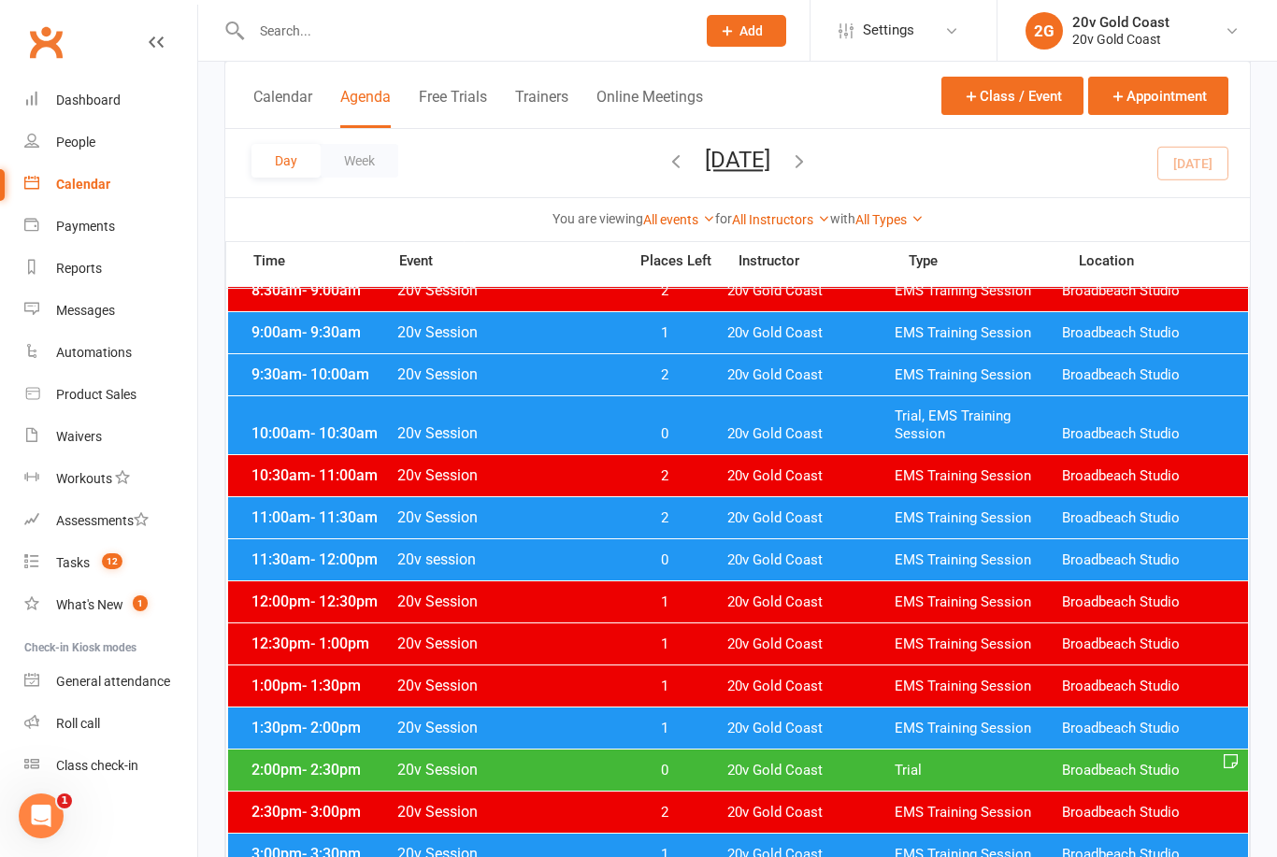
click at [108, 572] on link "Tasks 12" at bounding box center [110, 563] width 173 height 42
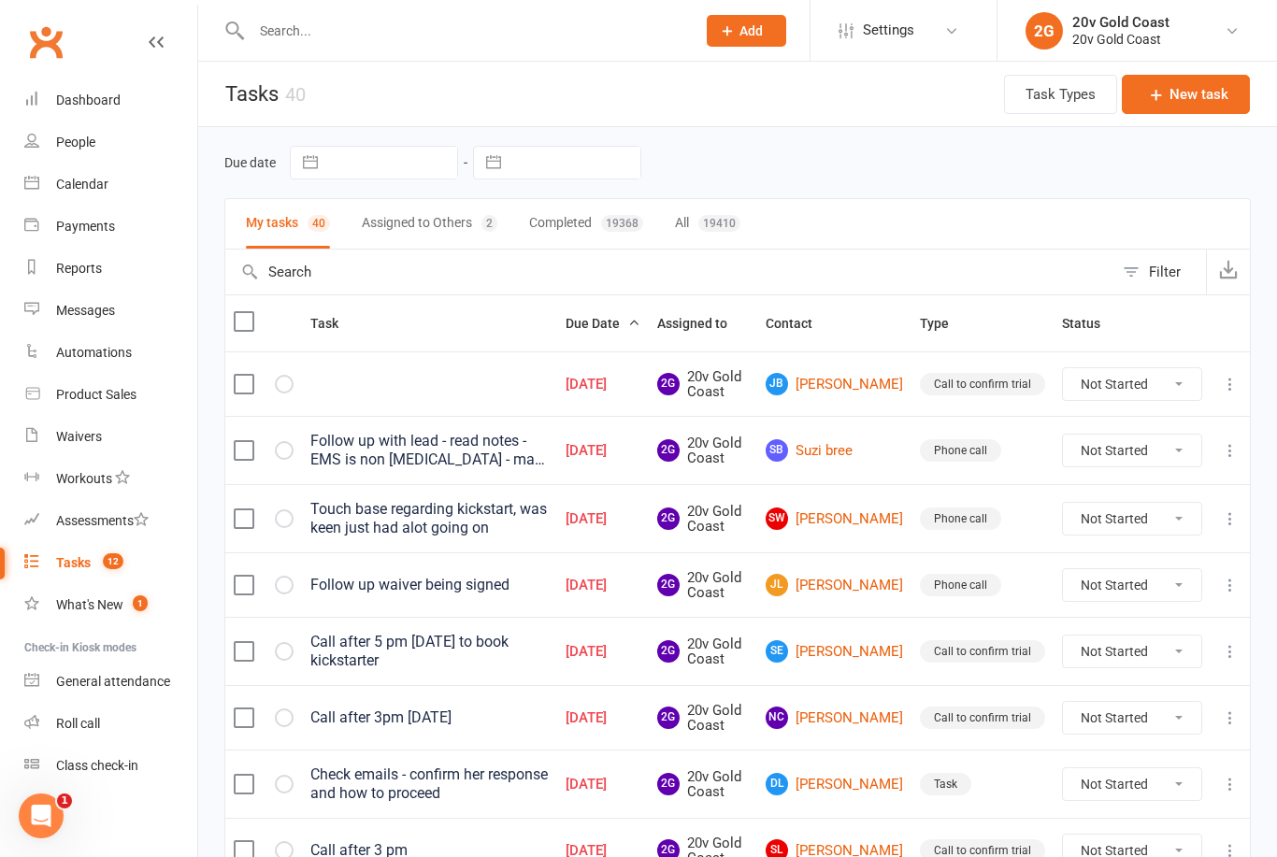
click at [118, 321] on link "Messages" at bounding box center [110, 311] width 173 height 42
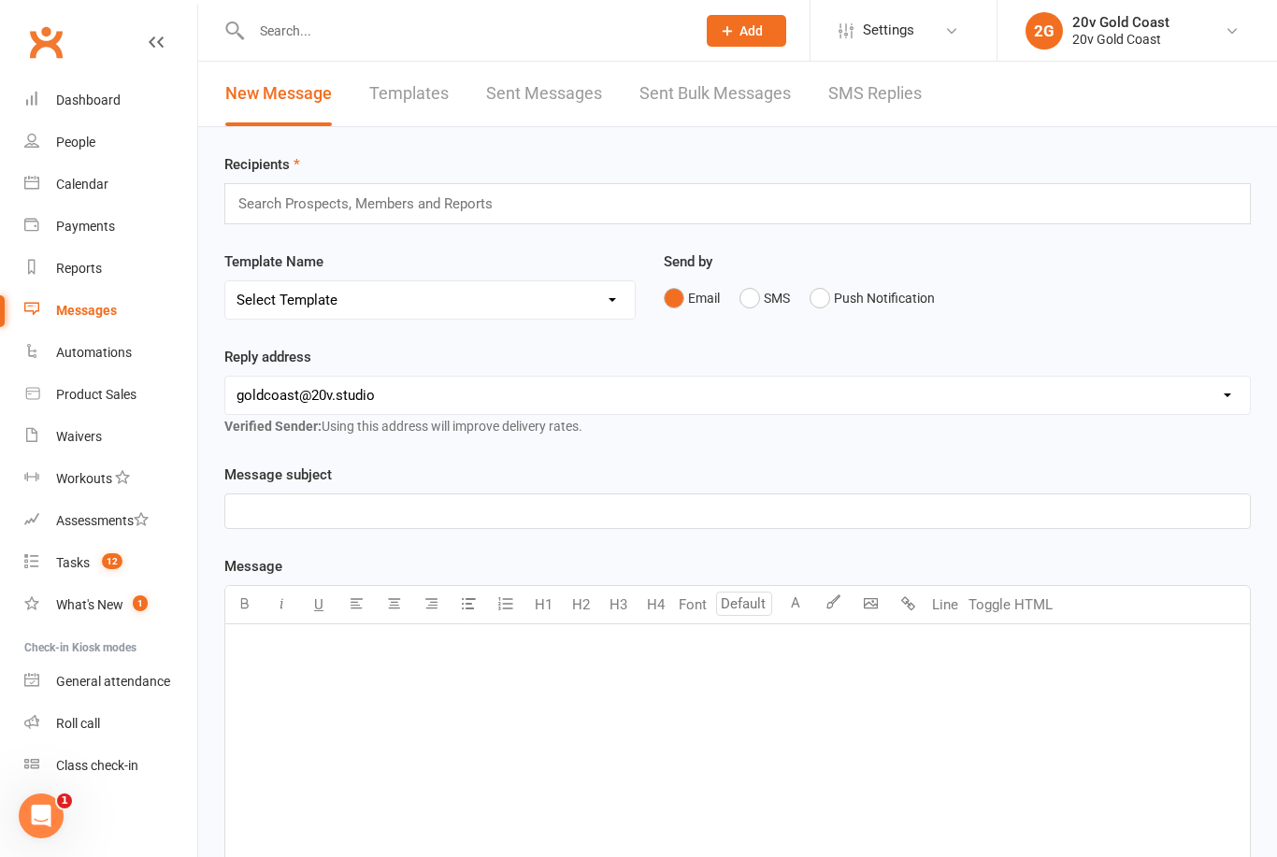
click at [886, 110] on link "SMS Replies" at bounding box center [874, 94] width 93 height 65
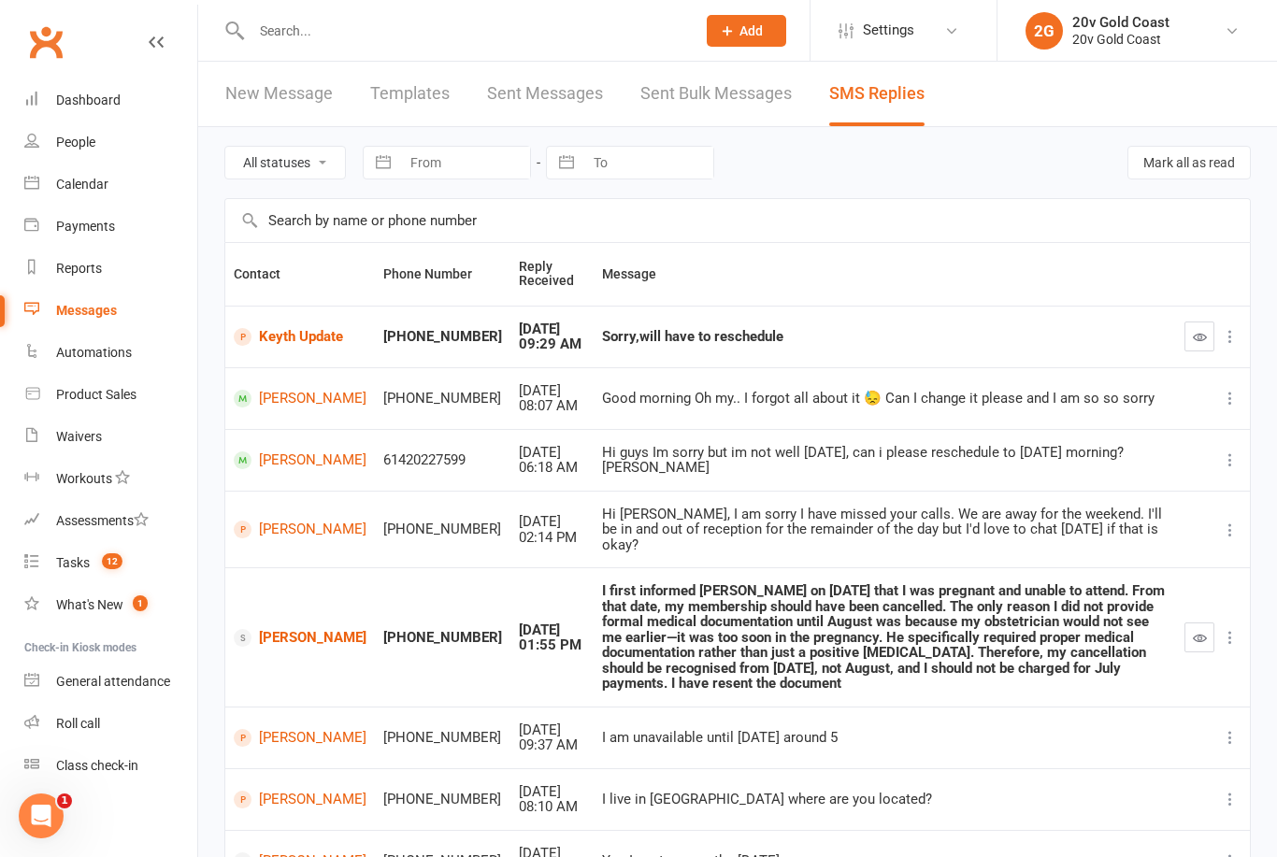
click at [1203, 337] on icon "button" at bounding box center [1200, 337] width 14 height 14
click at [103, 563] on span "12" at bounding box center [112, 561] width 21 height 16
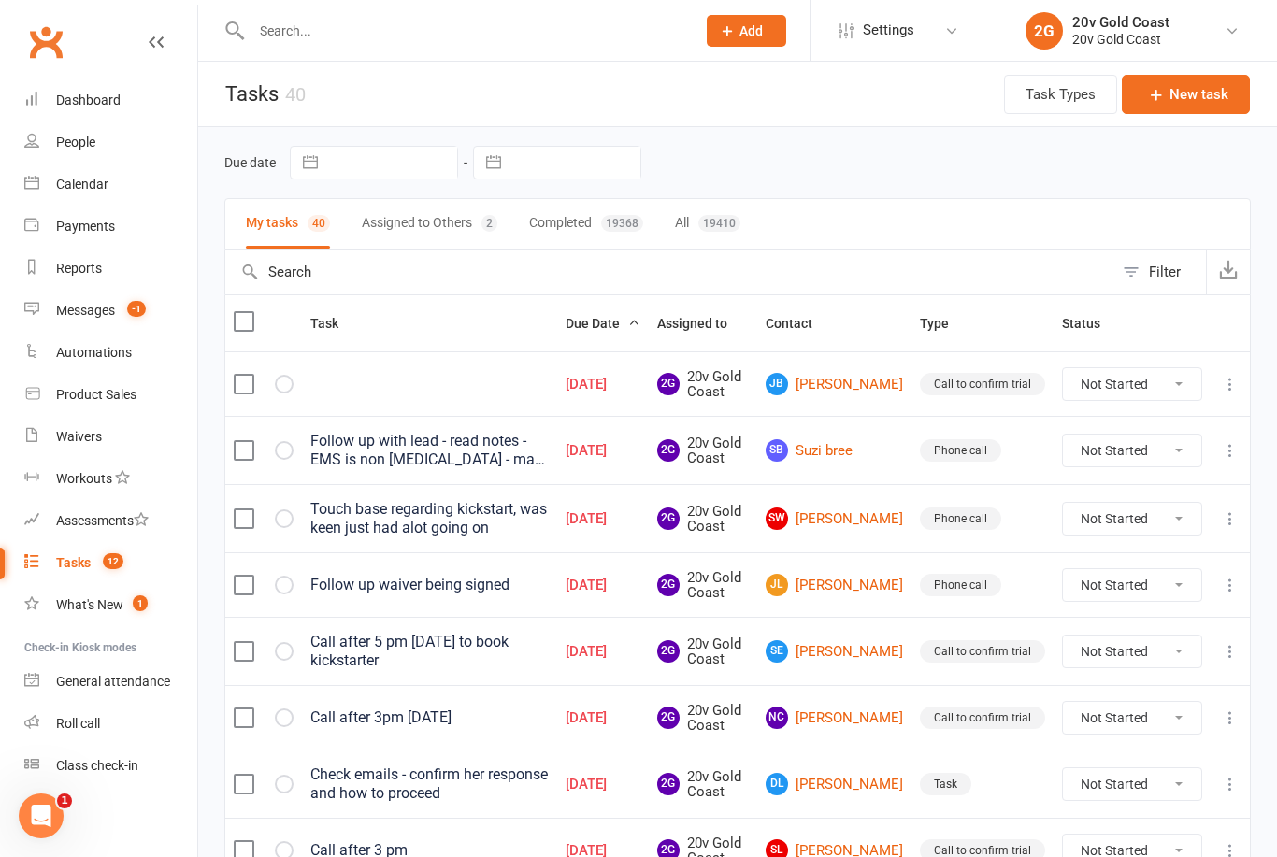
click at [870, 395] on link "[PERSON_NAME]" at bounding box center [834, 384] width 137 height 22
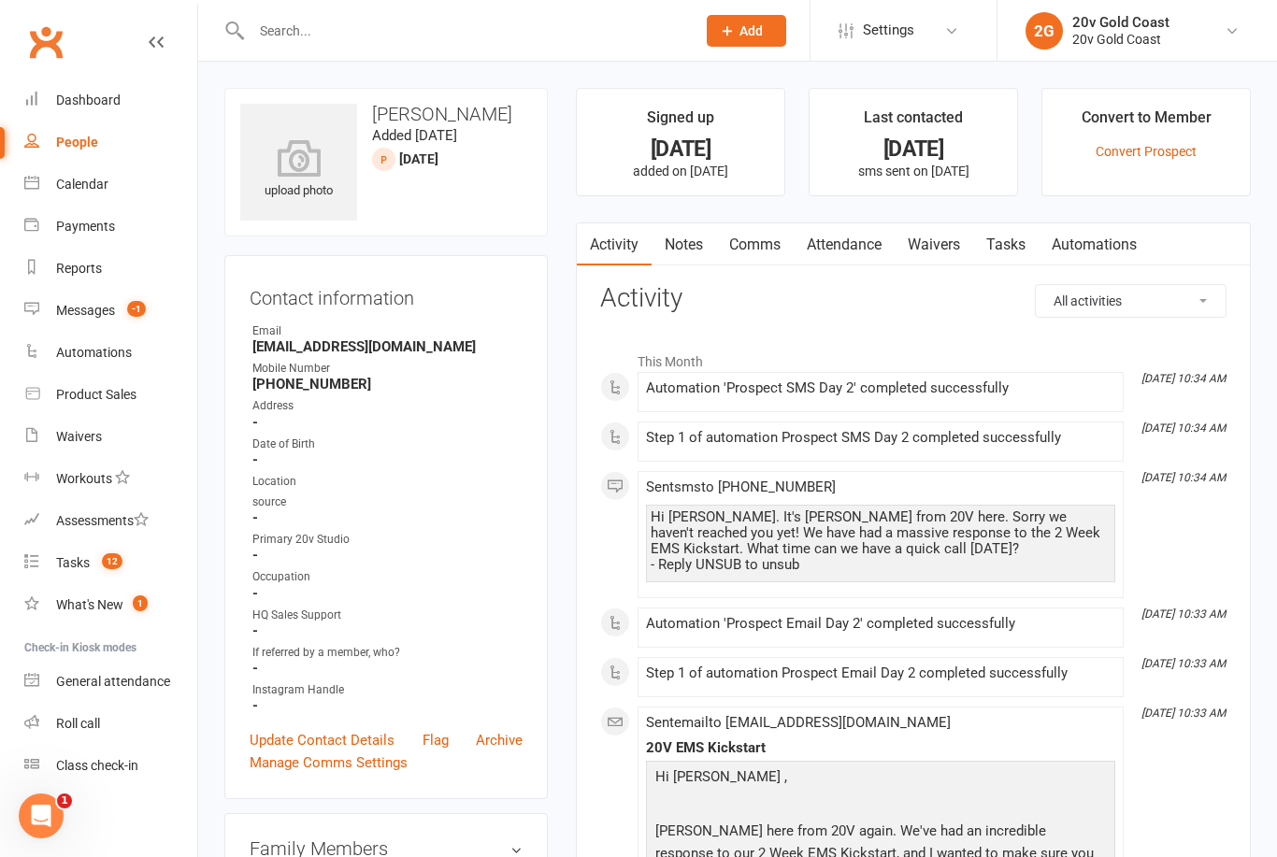
click at [676, 262] on link "Notes" at bounding box center [684, 244] width 65 height 43
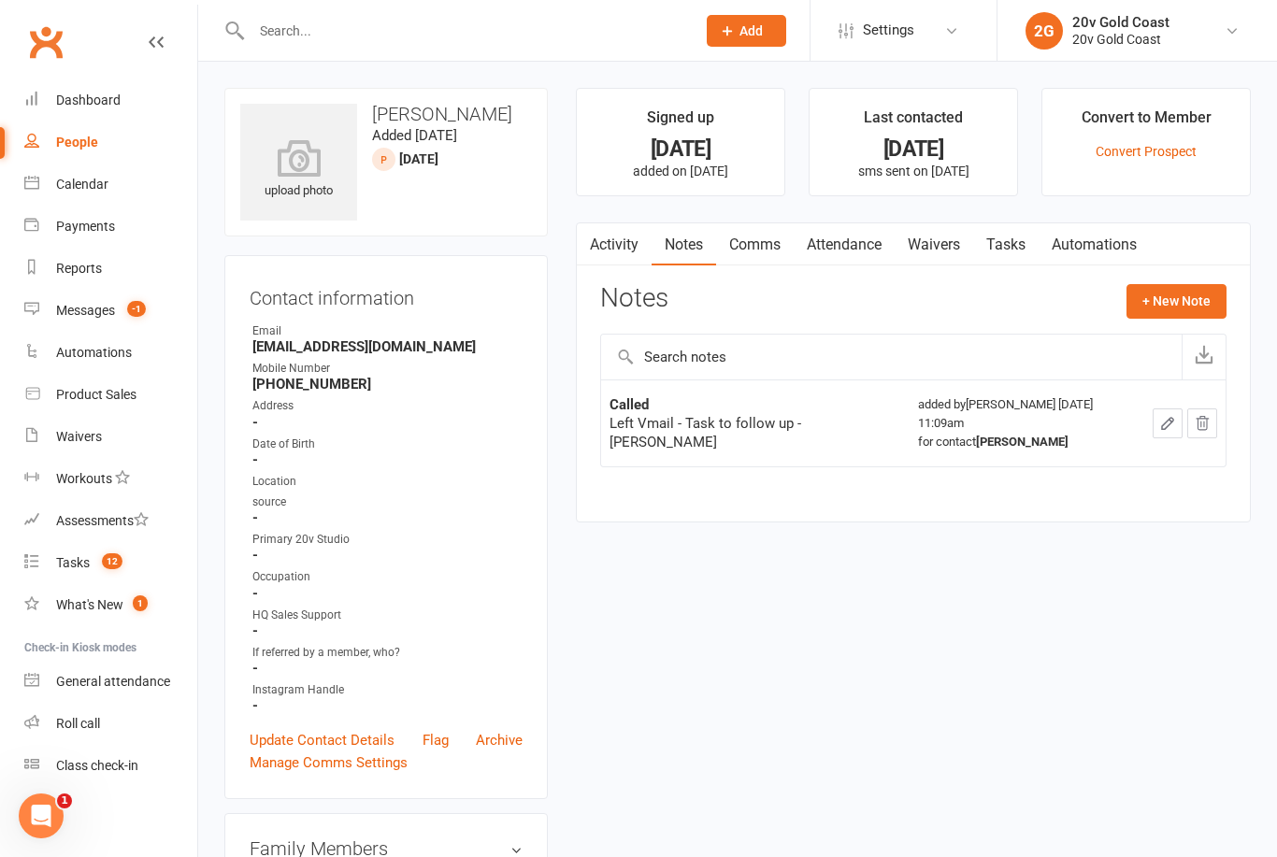
click at [1183, 312] on button "+ New Note" at bounding box center [1177, 301] width 100 height 34
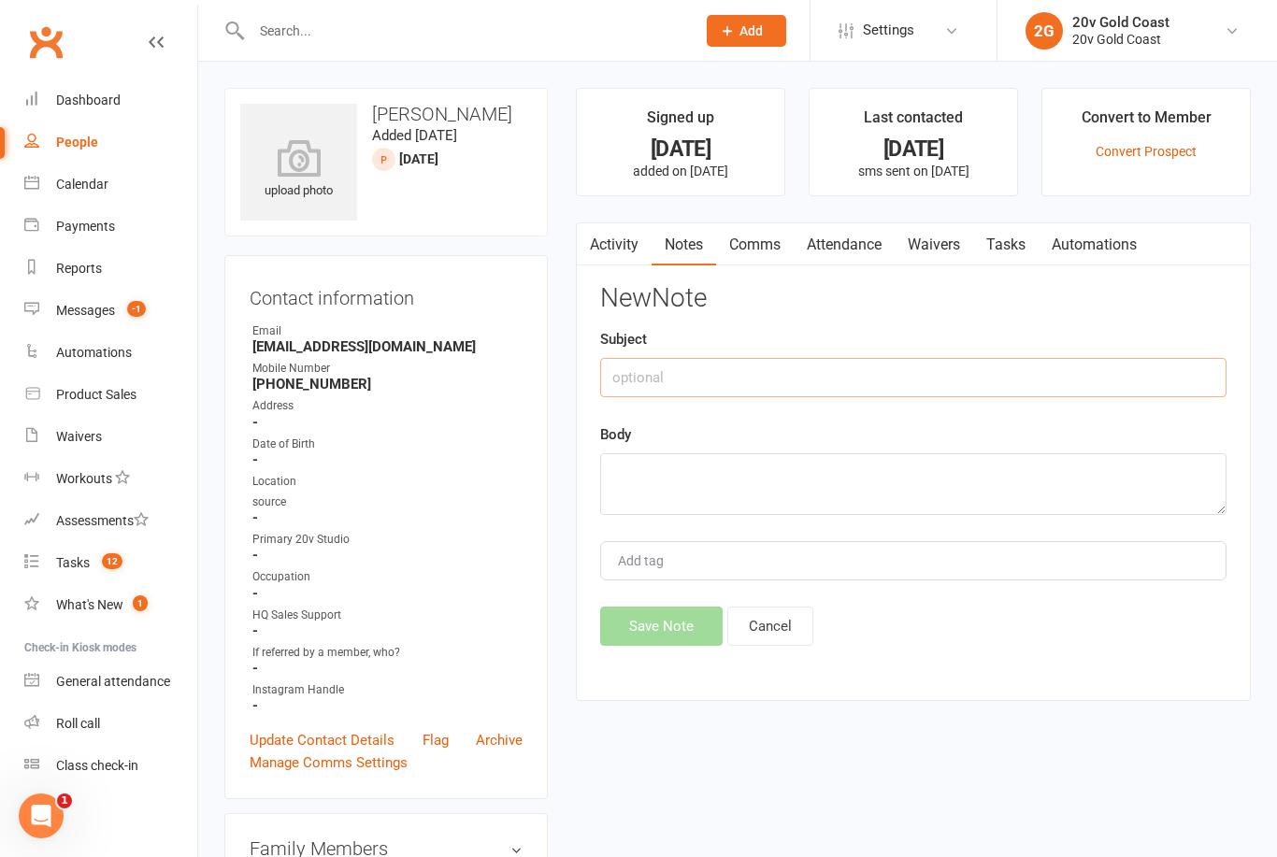
click at [1012, 360] on input "text" at bounding box center [913, 377] width 626 height 39
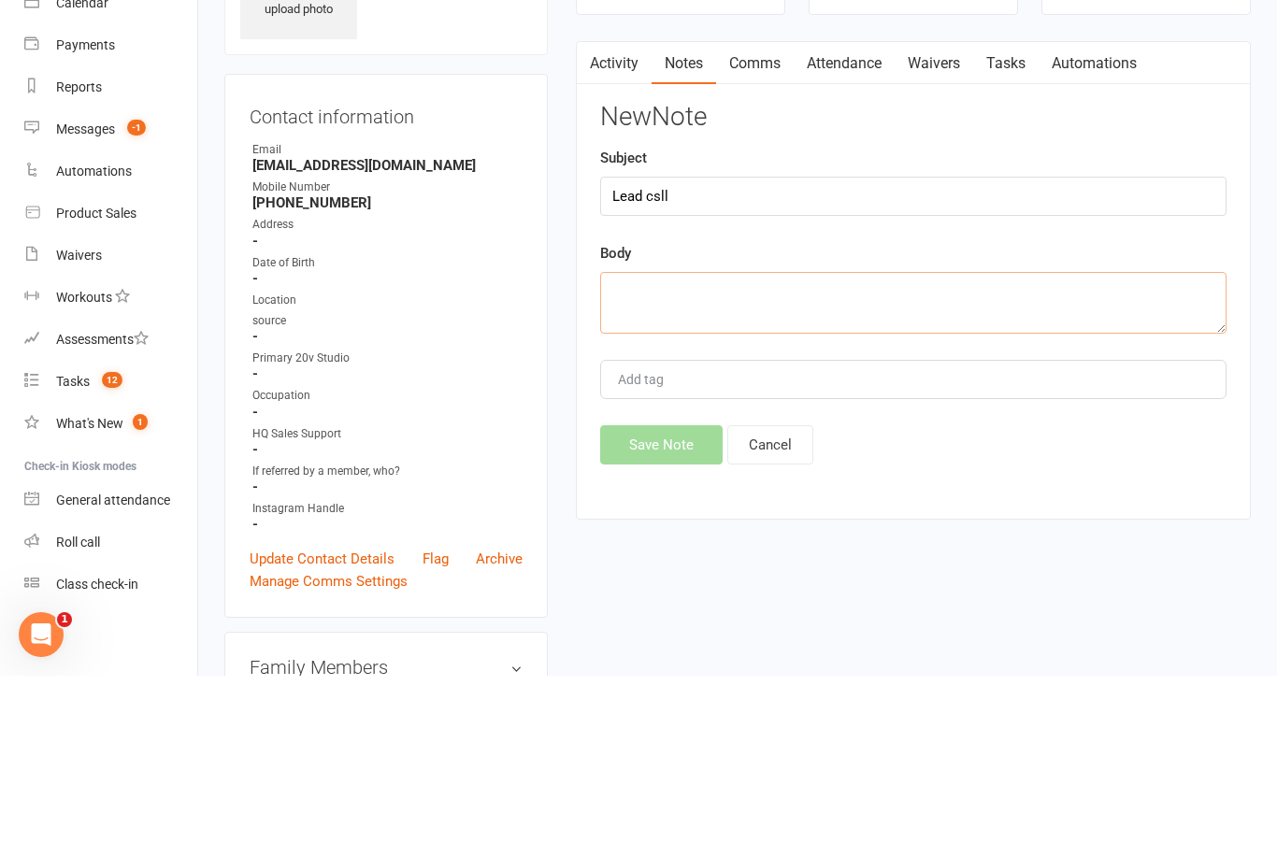
click at [935, 453] on textarea at bounding box center [913, 484] width 626 height 62
click at [1009, 284] on div "New Note Subject Lead csll Body Add tag Save Note Cancel" at bounding box center [913, 465] width 626 height 362
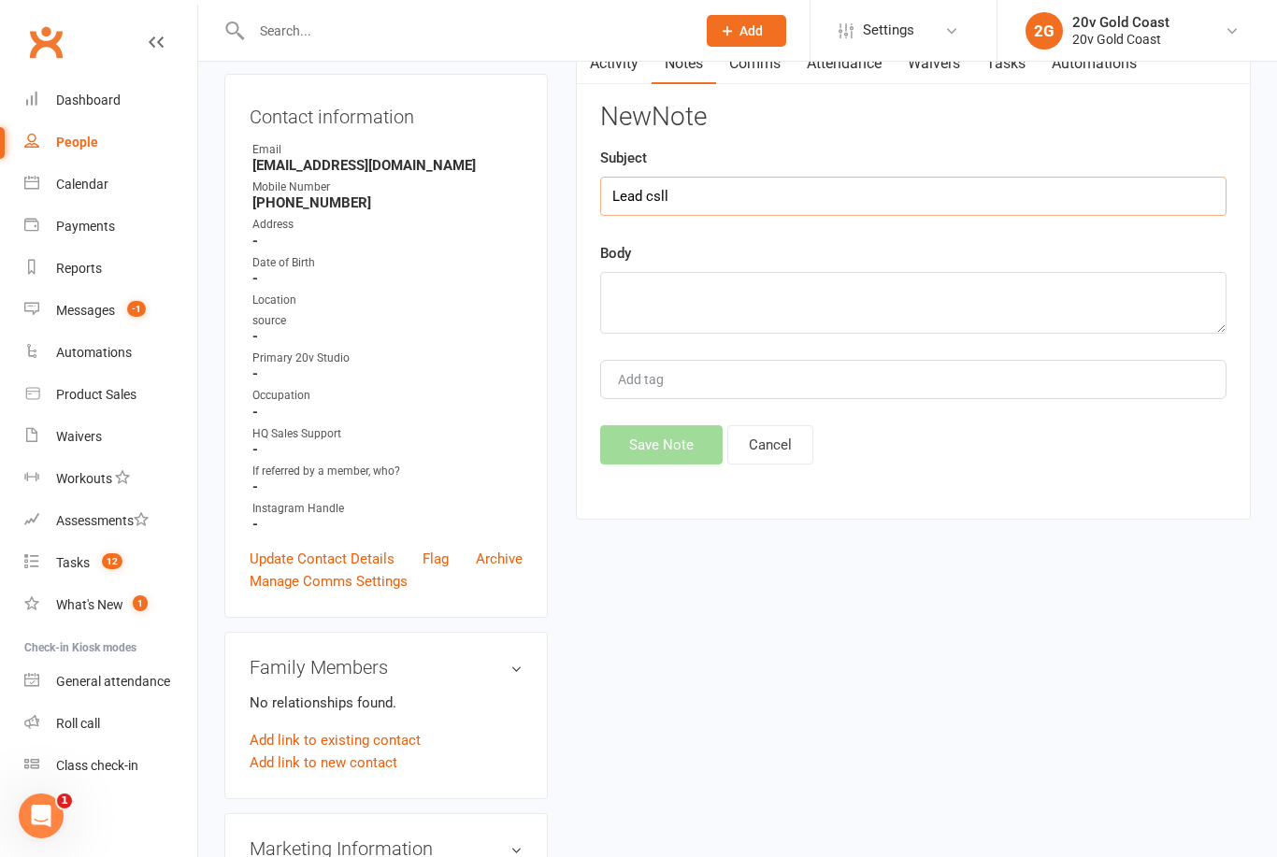
click at [1113, 194] on input "Lead csll" at bounding box center [913, 196] width 626 height 39
type input "Lead call"
click at [975, 328] on textarea at bounding box center [913, 303] width 626 height 62
type textarea "L"
type textarea "No answer, left message - [PERSON_NAME]"
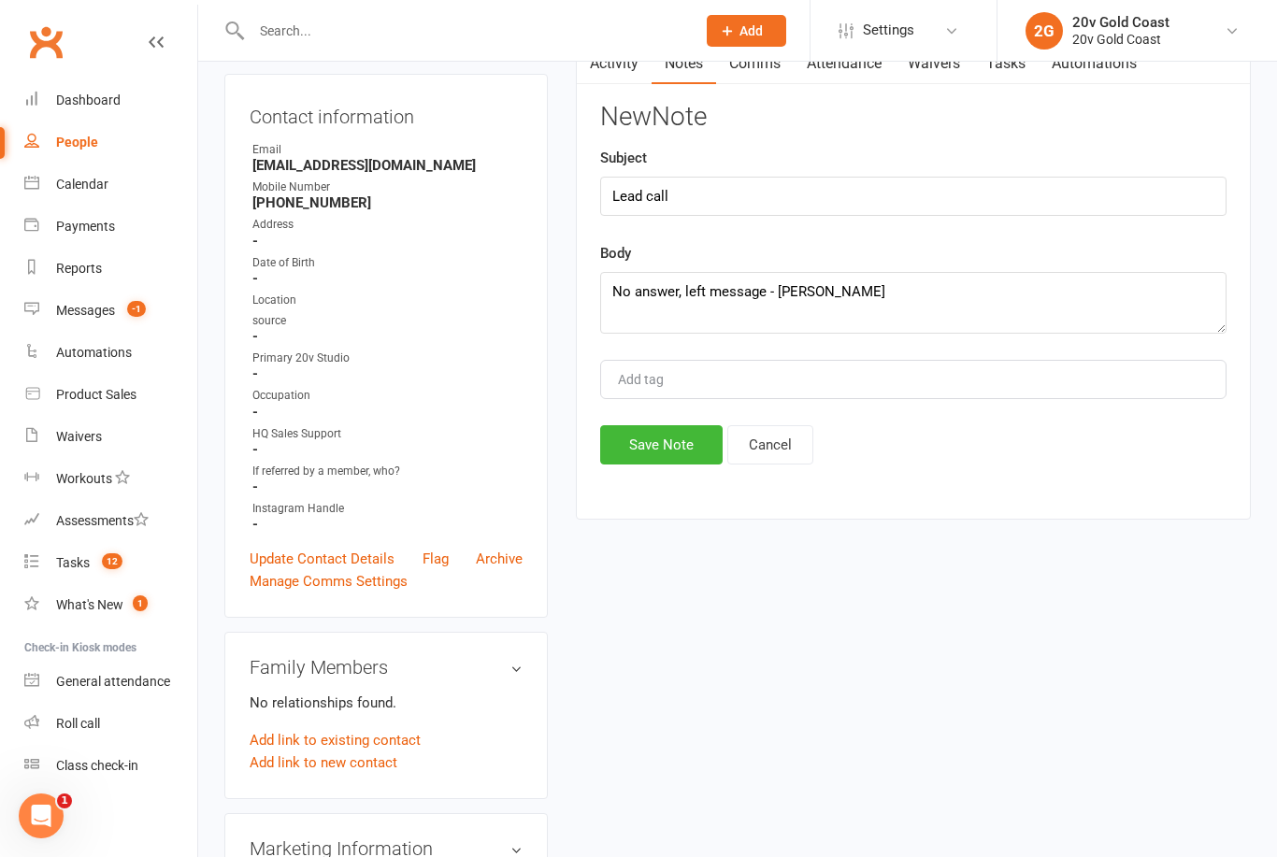
click at [1090, 252] on div "Body No answer, left message - [PERSON_NAME]" at bounding box center [913, 288] width 626 height 92
click at [700, 435] on button "Save Note" at bounding box center [661, 444] width 122 height 39
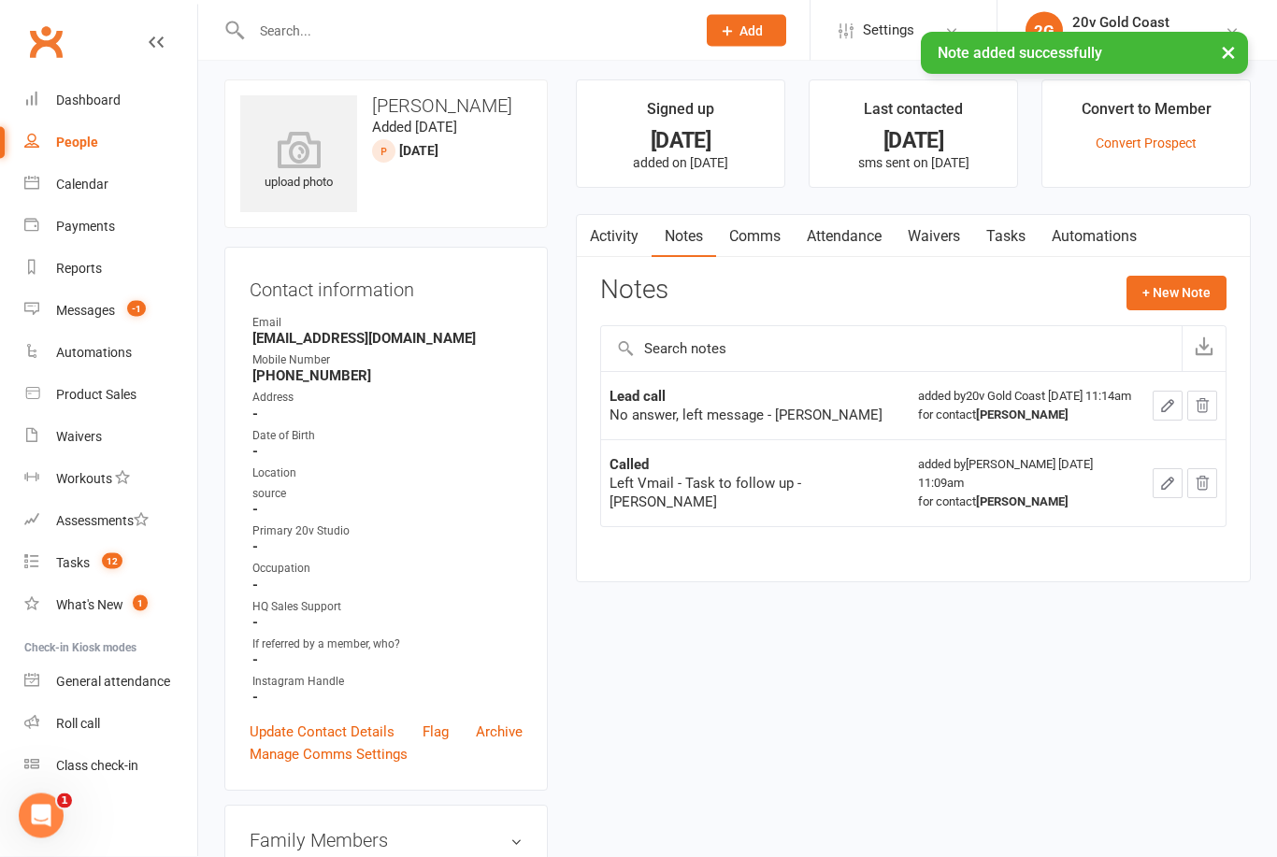
scroll to position [0, 0]
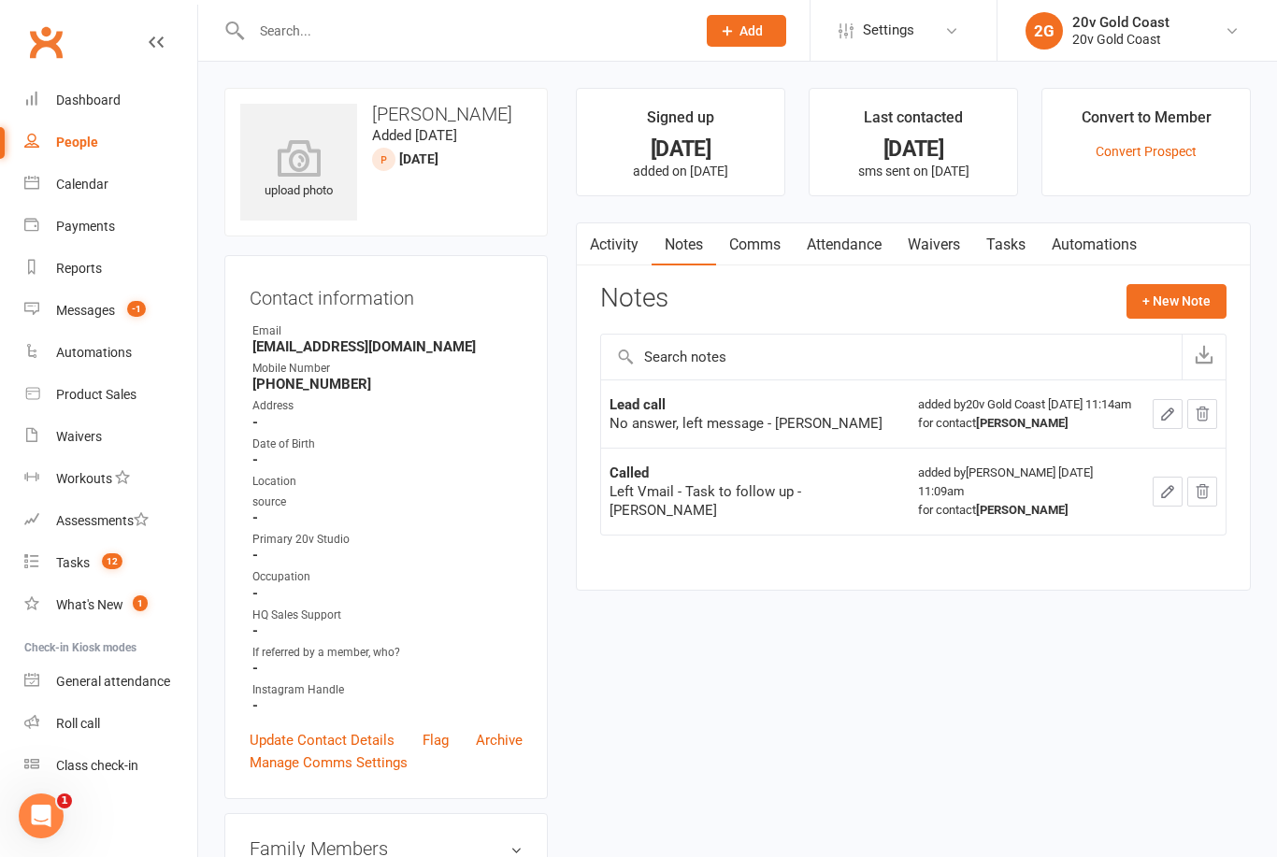
click at [987, 240] on link "Tasks" at bounding box center [1005, 244] width 65 height 43
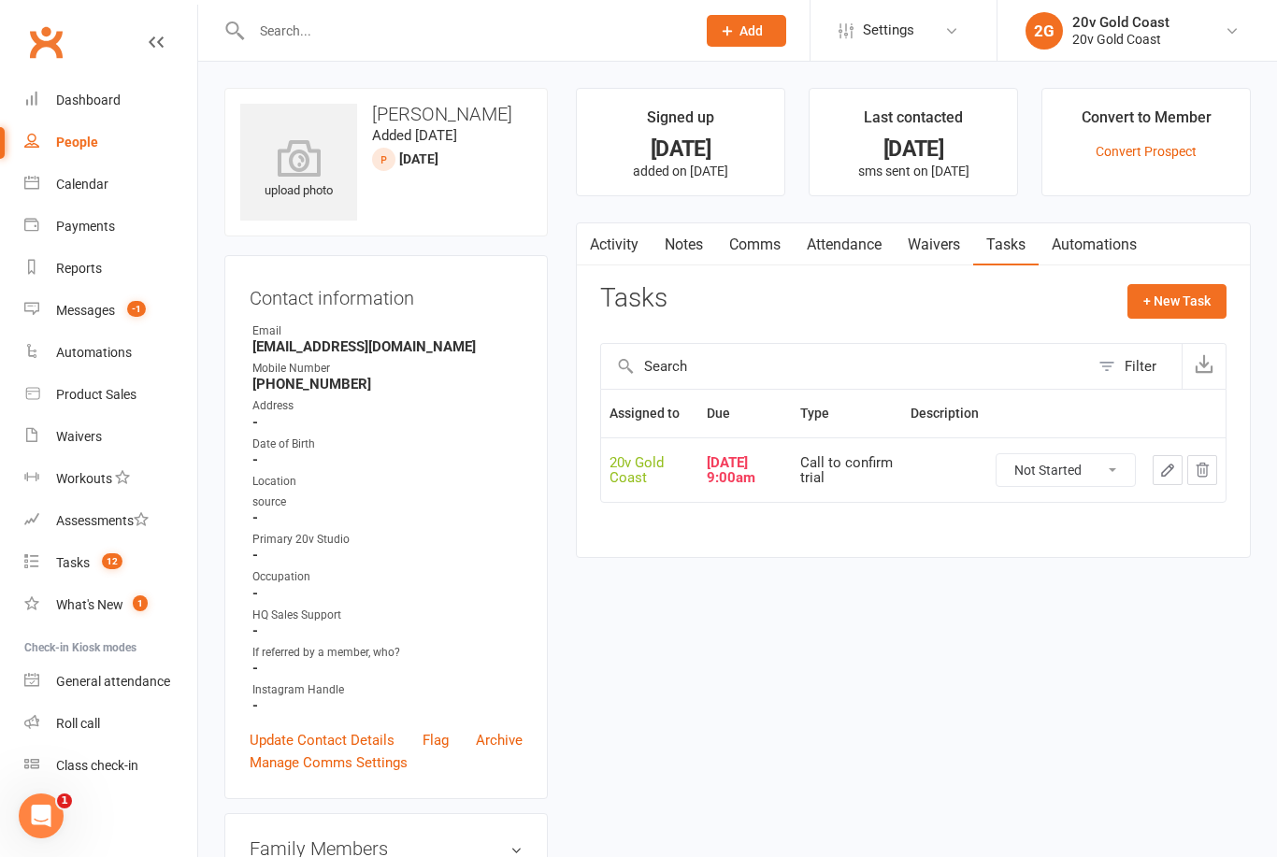
click at [1084, 481] on select "Not Started In Progress Waiting Complete" at bounding box center [1066, 470] width 138 height 32
select select "unstarted"
click at [1191, 298] on button "+ New Task" at bounding box center [1176, 301] width 99 height 34
select select "45734"
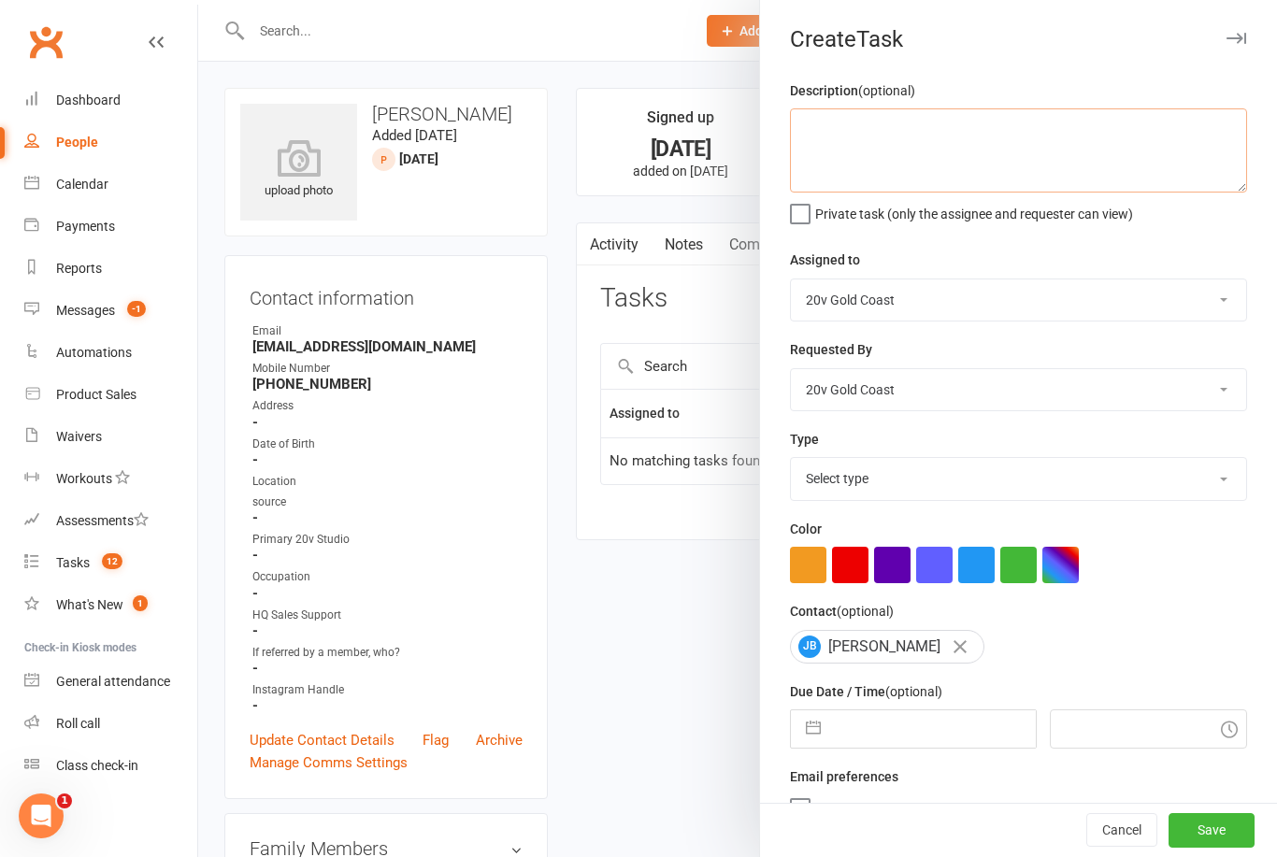
click at [1010, 157] on textarea at bounding box center [1018, 150] width 457 height 84
type textarea "Follow up lead"
click at [1157, 239] on div "Description (optional) Follow up lead Private task (only the assignee and reque…" at bounding box center [1018, 456] width 517 height 754
click at [944, 475] on select "Select type Call to confirm trial Cancel down Cancel down [PERSON_NAME] and [PE…" at bounding box center [1018, 478] width 455 height 41
select select "22375"
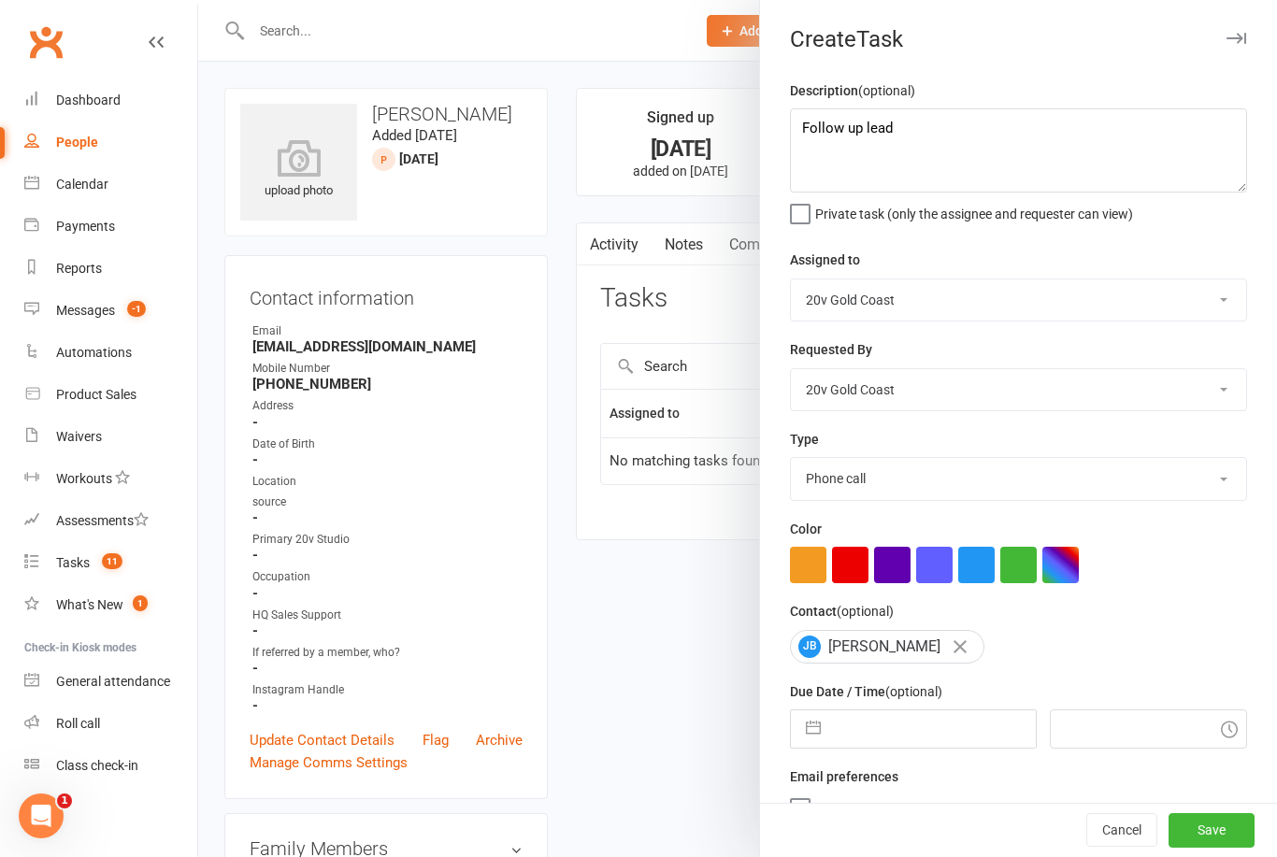
click at [884, 728] on input "text" at bounding box center [932, 729] width 205 height 37
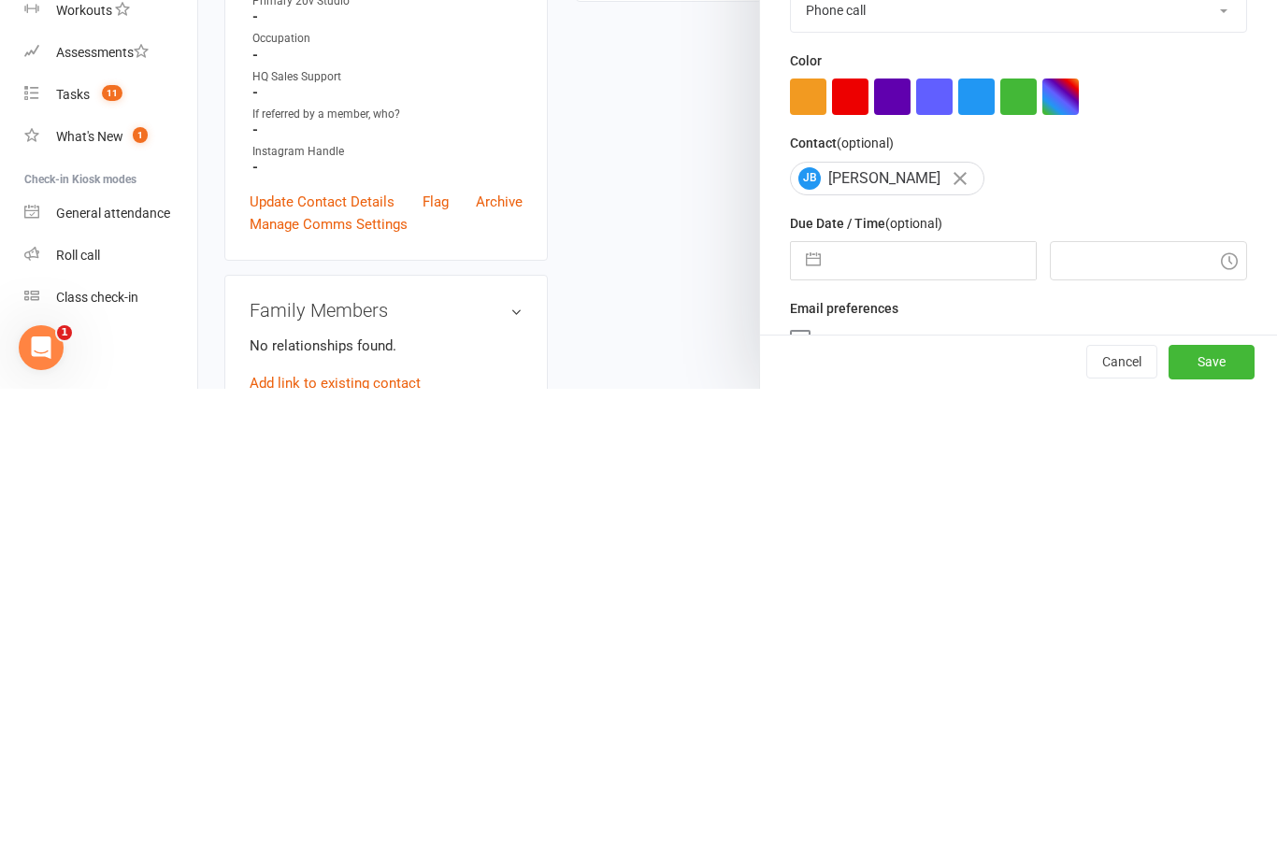
select select "7"
select select "2025"
select select "8"
select select "2025"
select select "9"
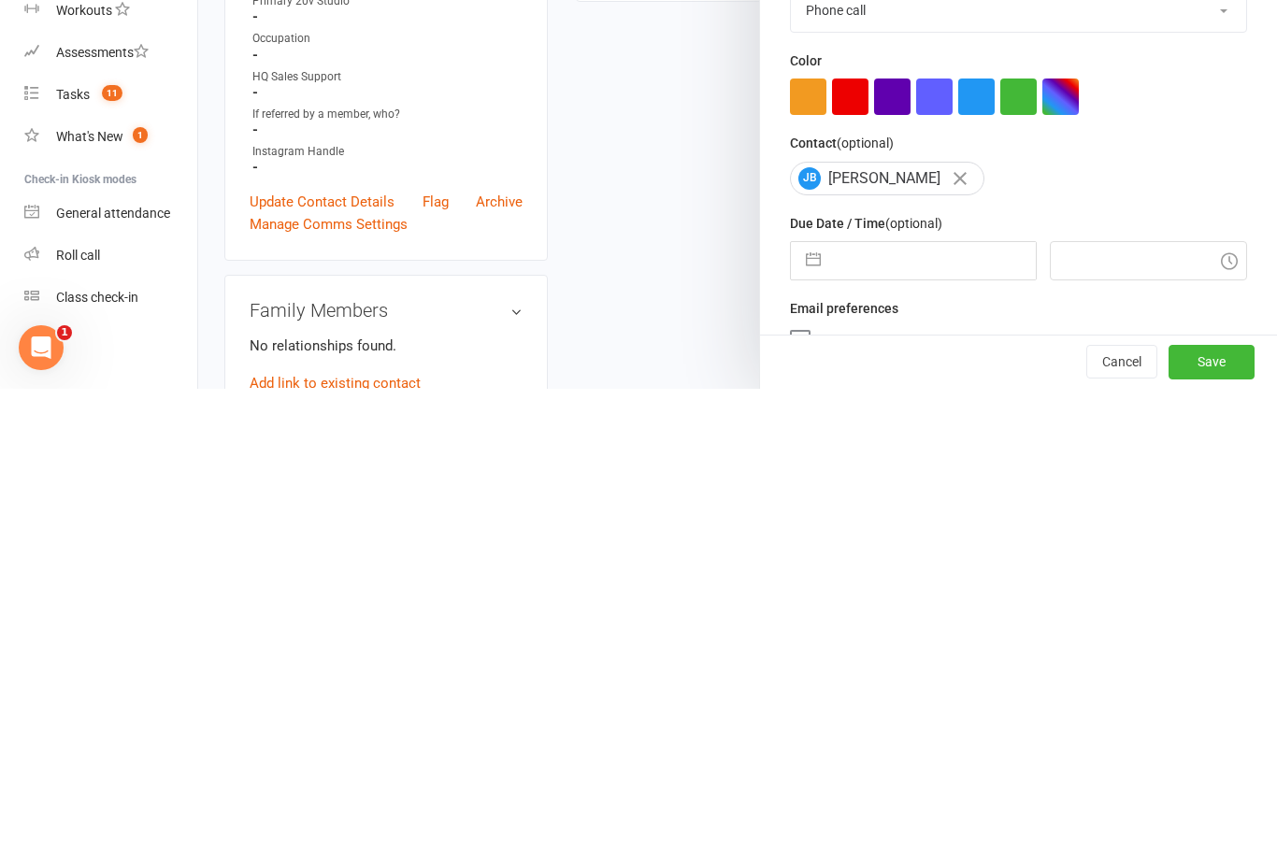
select select "2025"
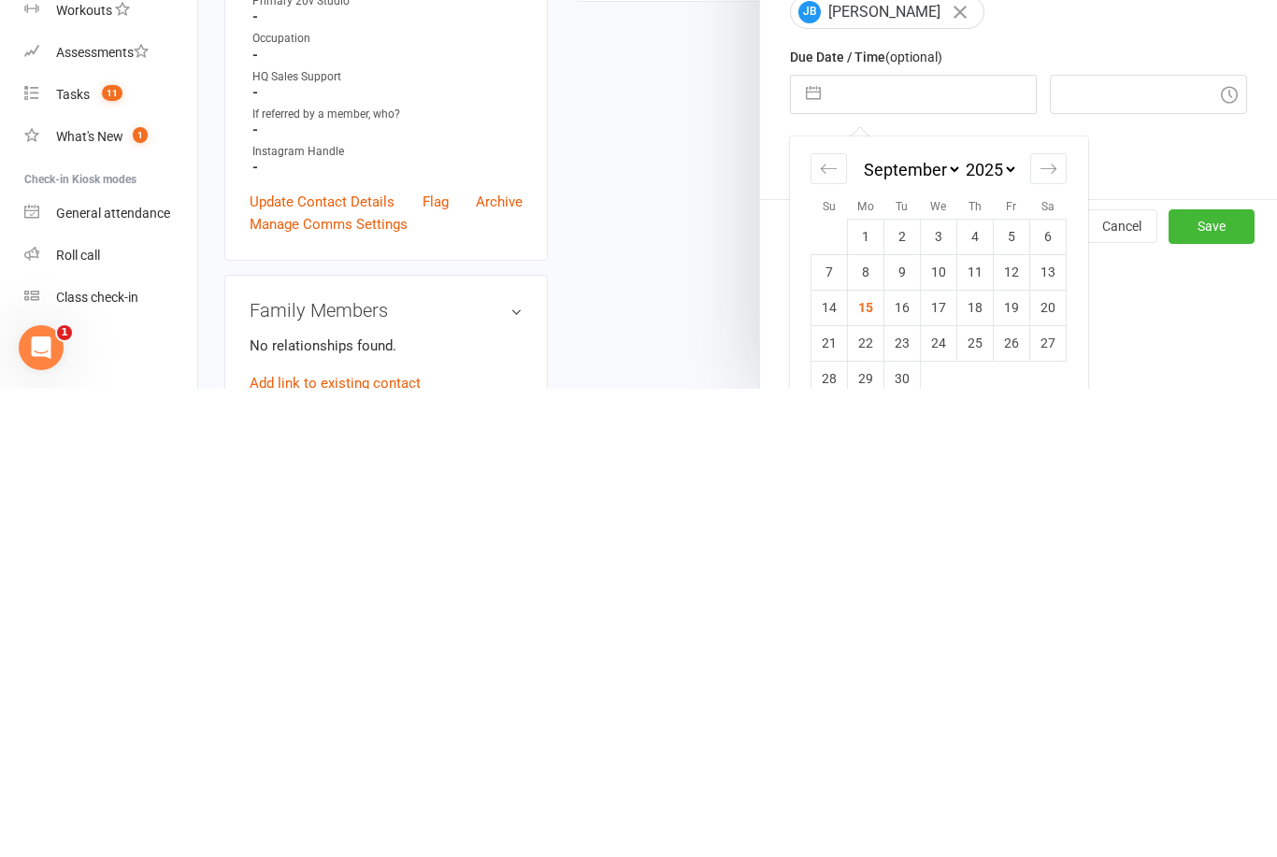
scroll to position [167, 0]
click at [910, 757] on td "16" at bounding box center [902, 775] width 36 height 36
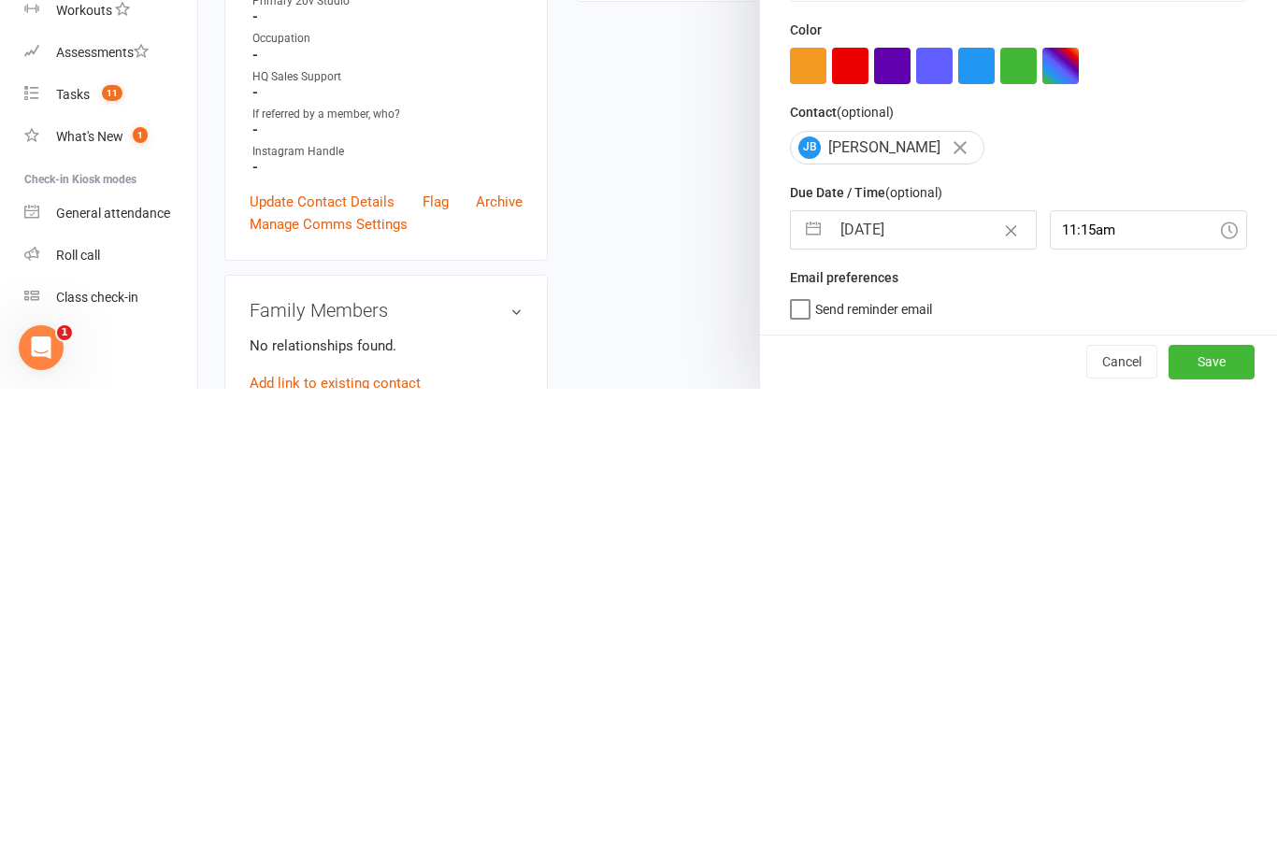
type input "[DATE]"
type input "11:15am"
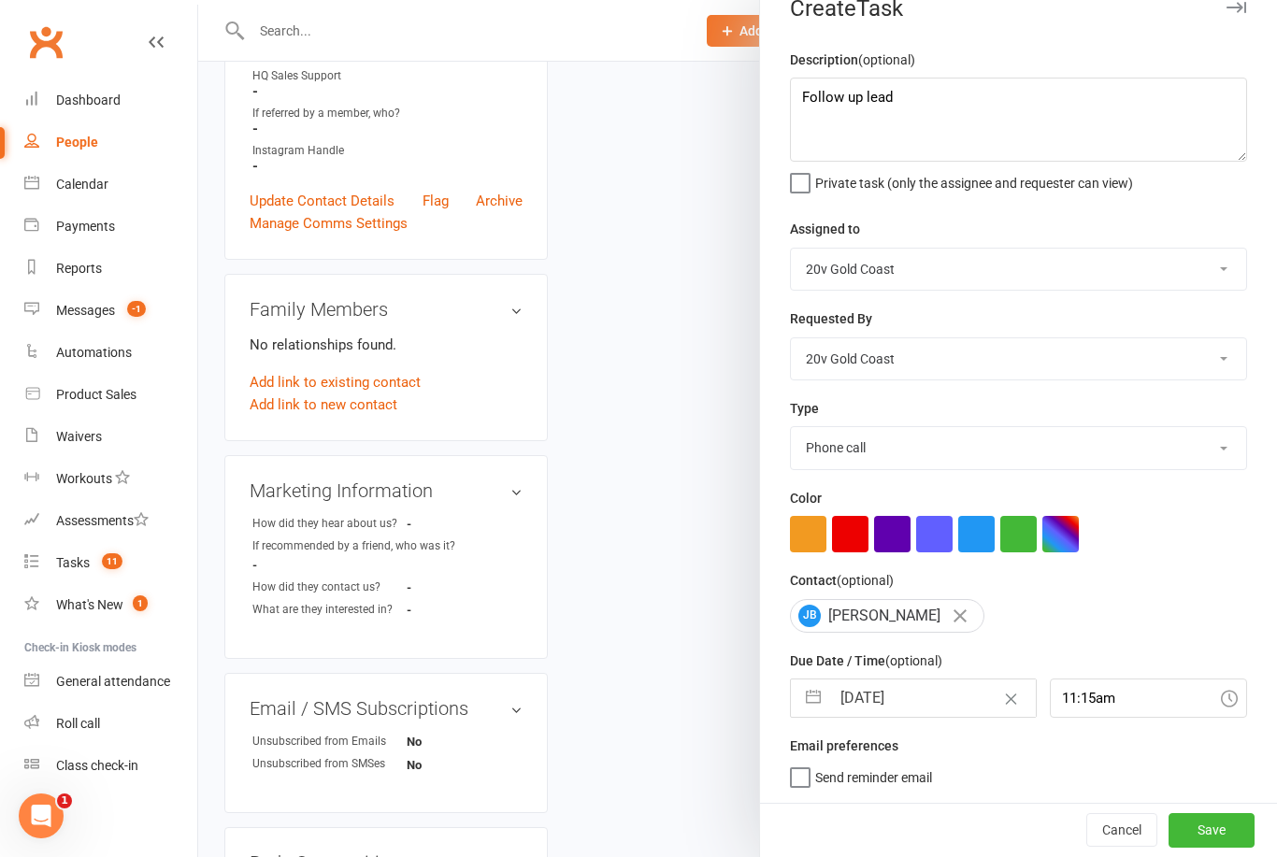
scroll to position [35, 0]
click at [1231, 841] on button "Save" at bounding box center [1212, 830] width 86 height 34
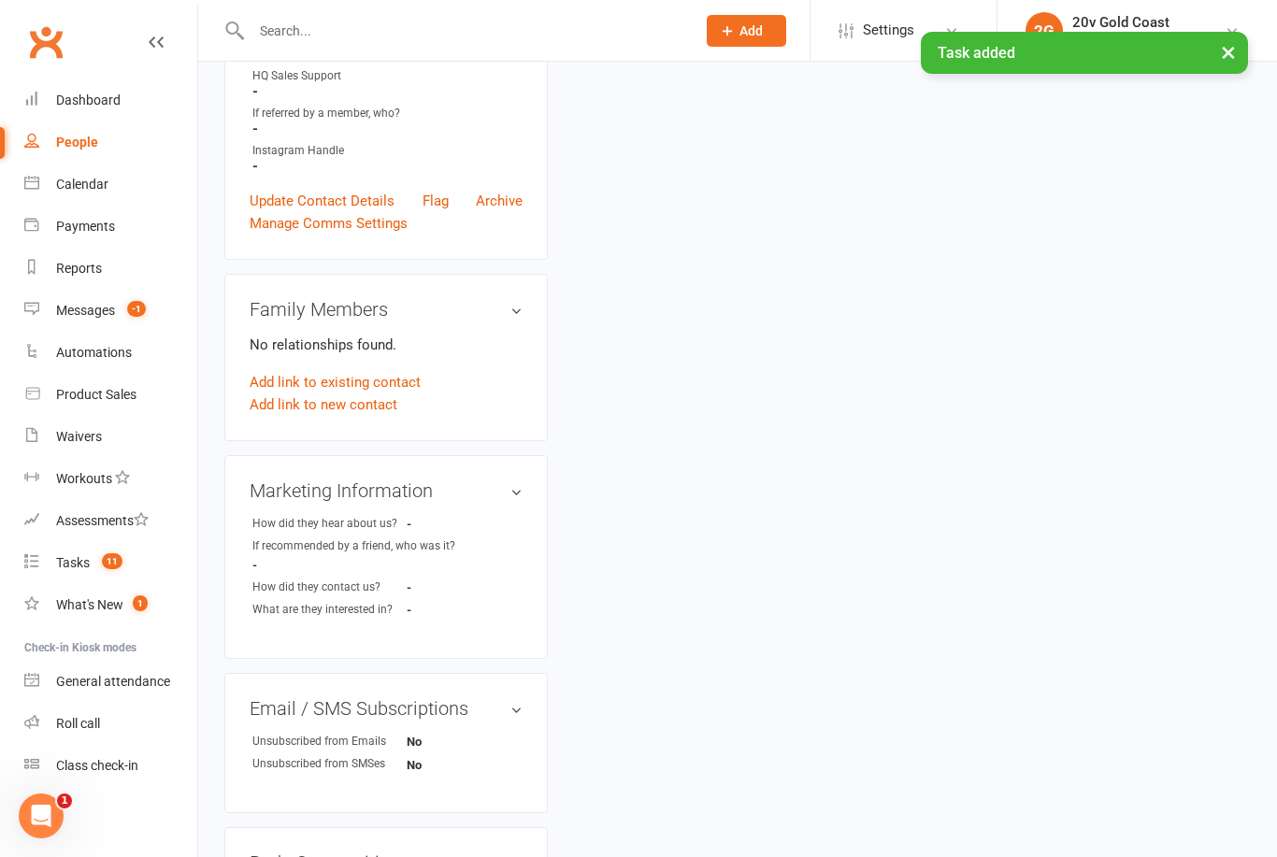
click at [139, 563] on link "Tasks 11" at bounding box center [110, 563] width 173 height 42
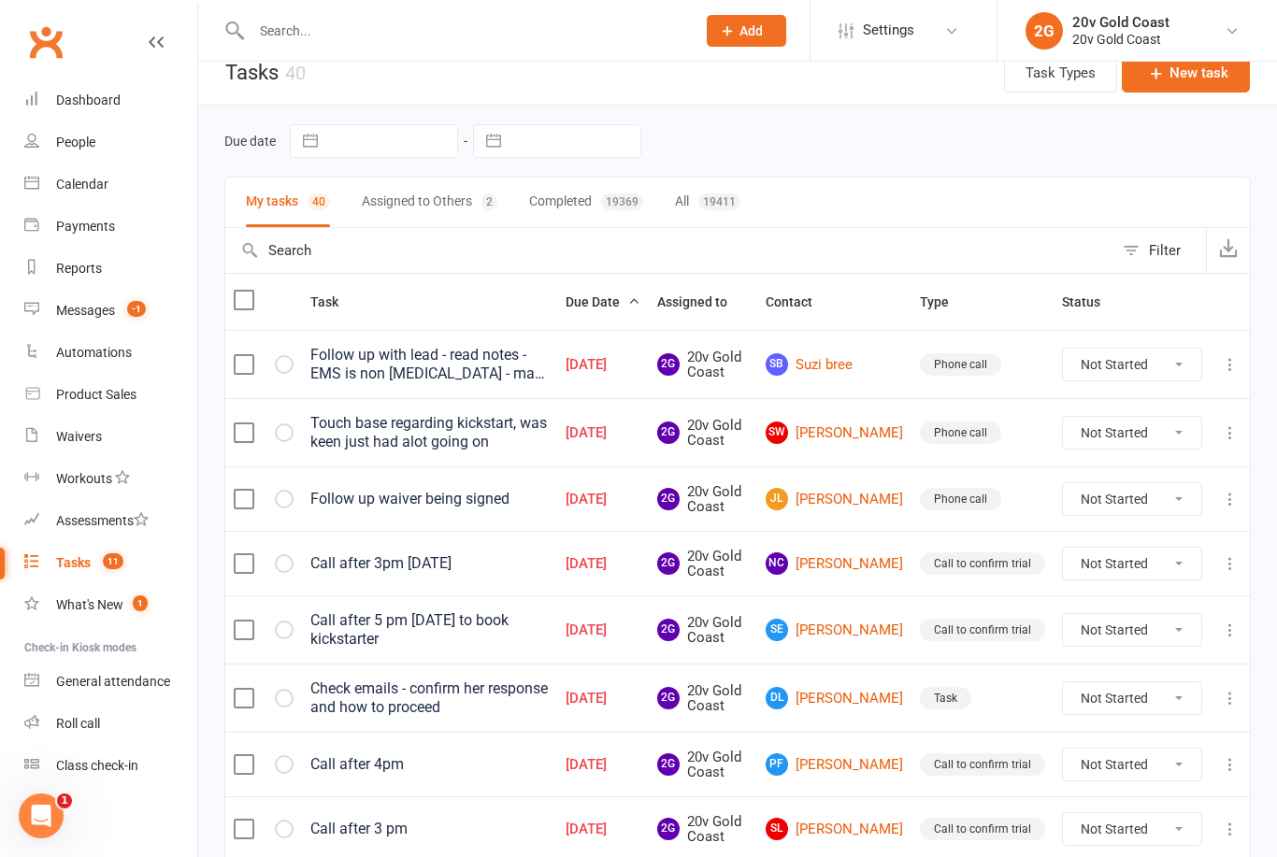
scroll to position [46, 0]
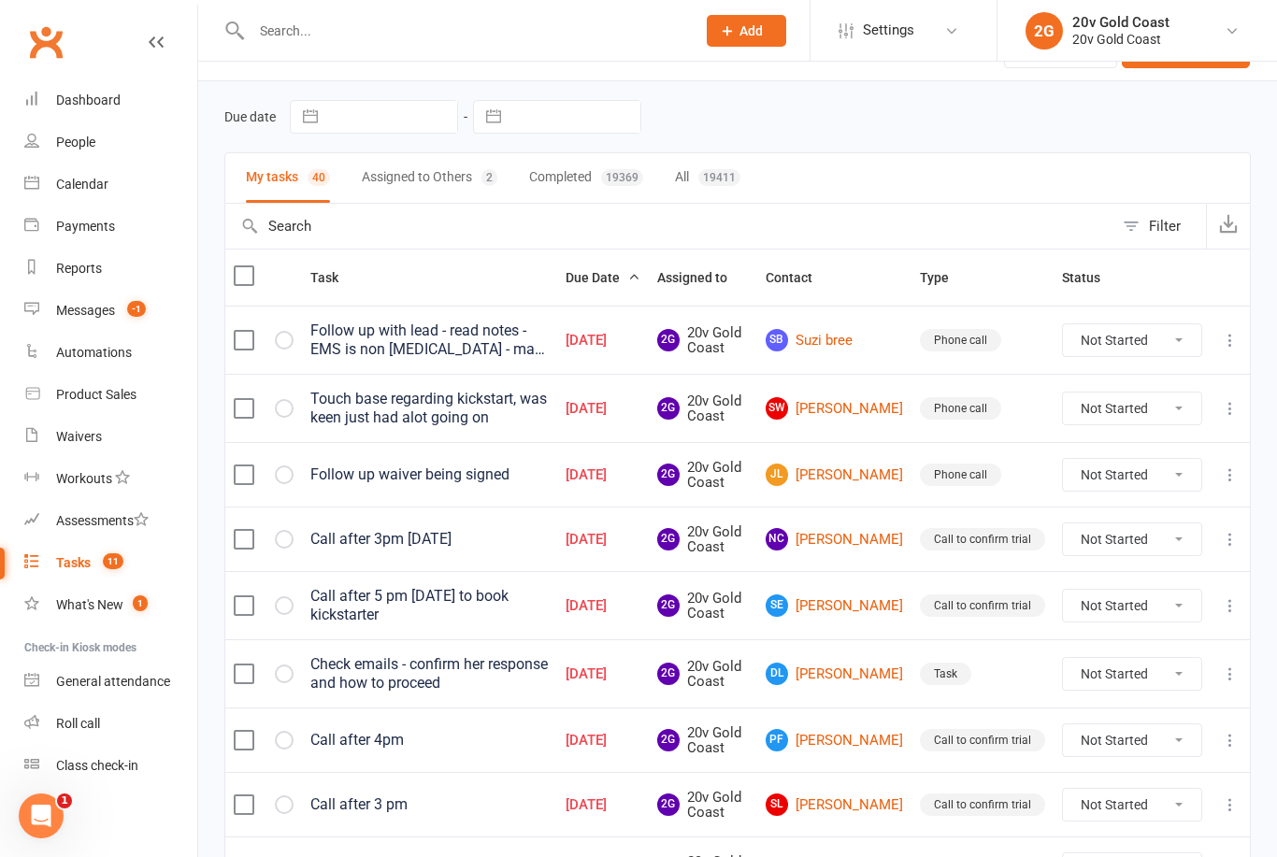
click at [859, 477] on link "JL [PERSON_NAME]" at bounding box center [834, 475] width 137 height 22
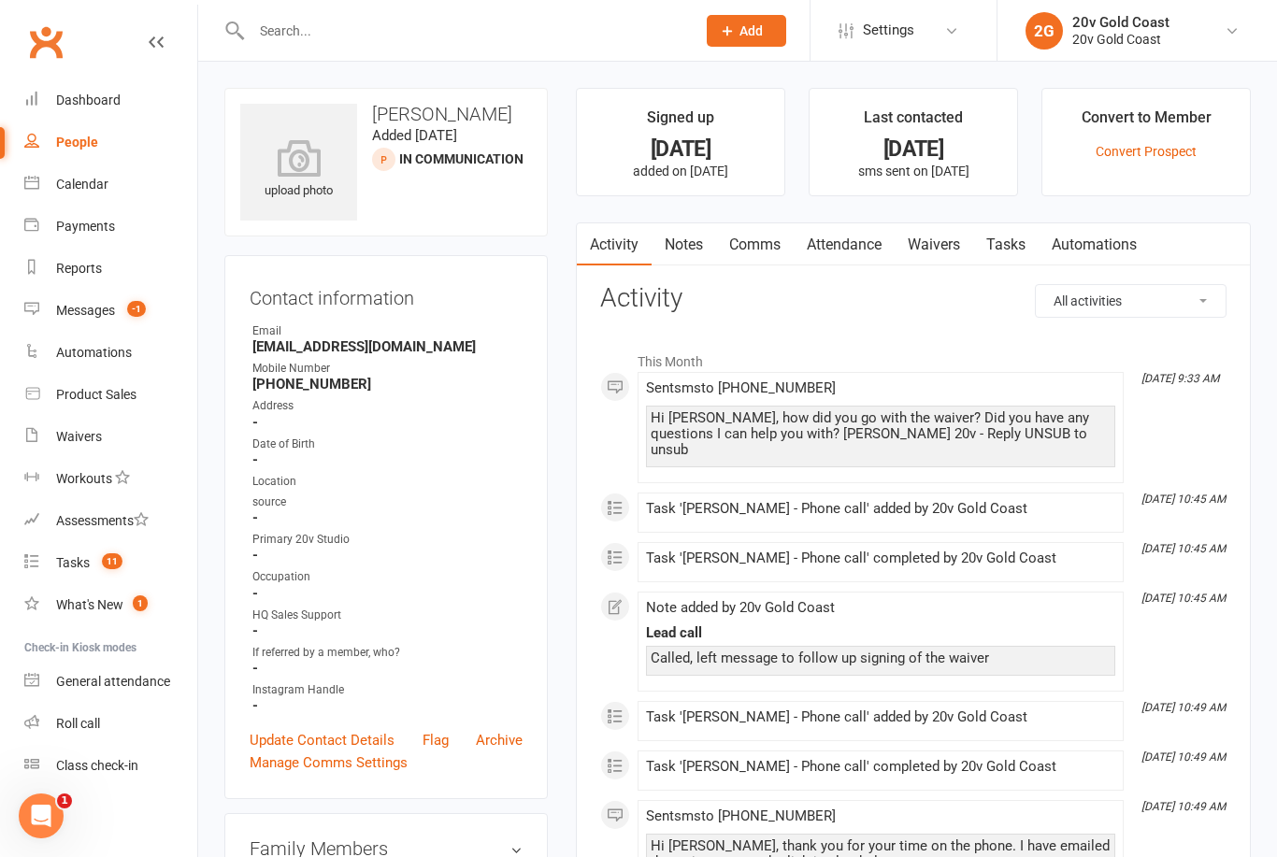
click at [692, 247] on link "Notes" at bounding box center [684, 244] width 65 height 43
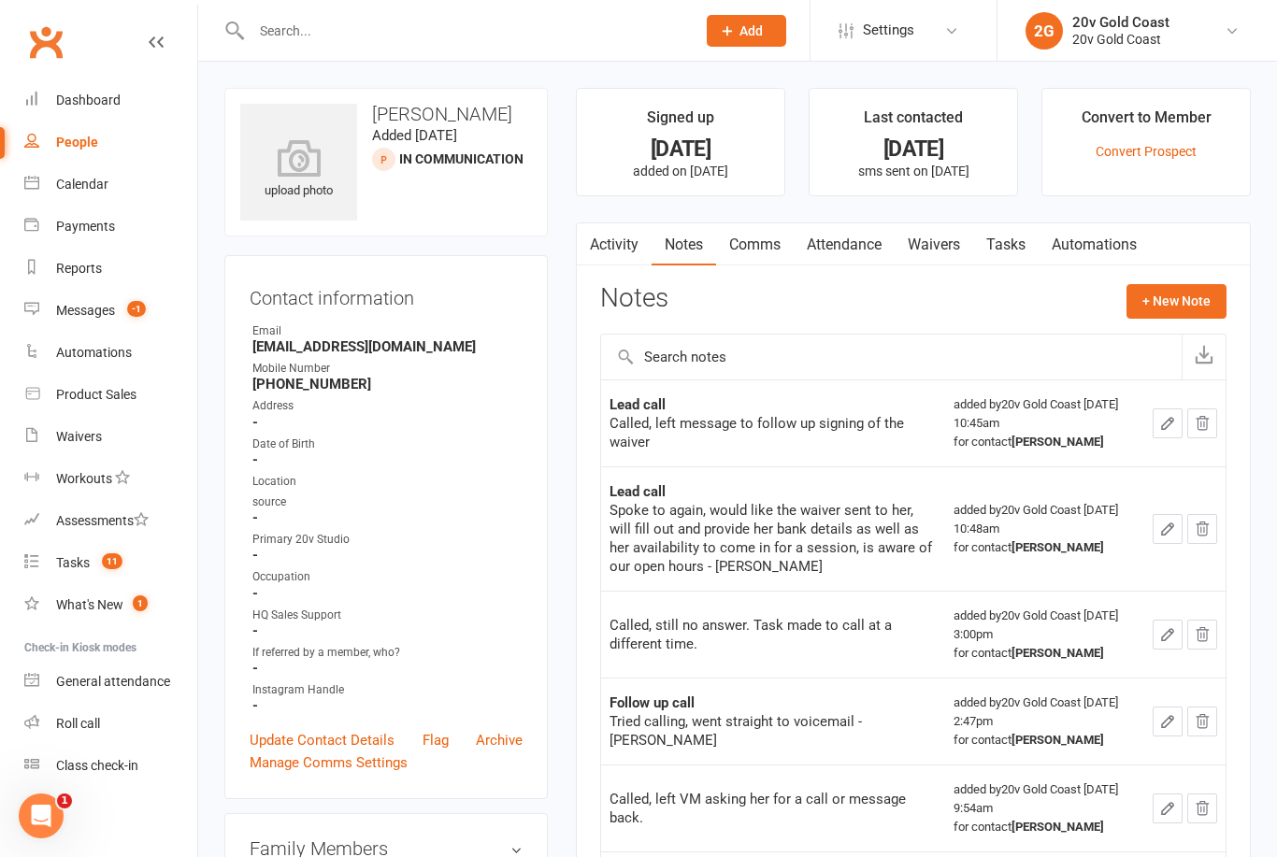
click at [1170, 314] on button "+ New Note" at bounding box center [1177, 301] width 100 height 34
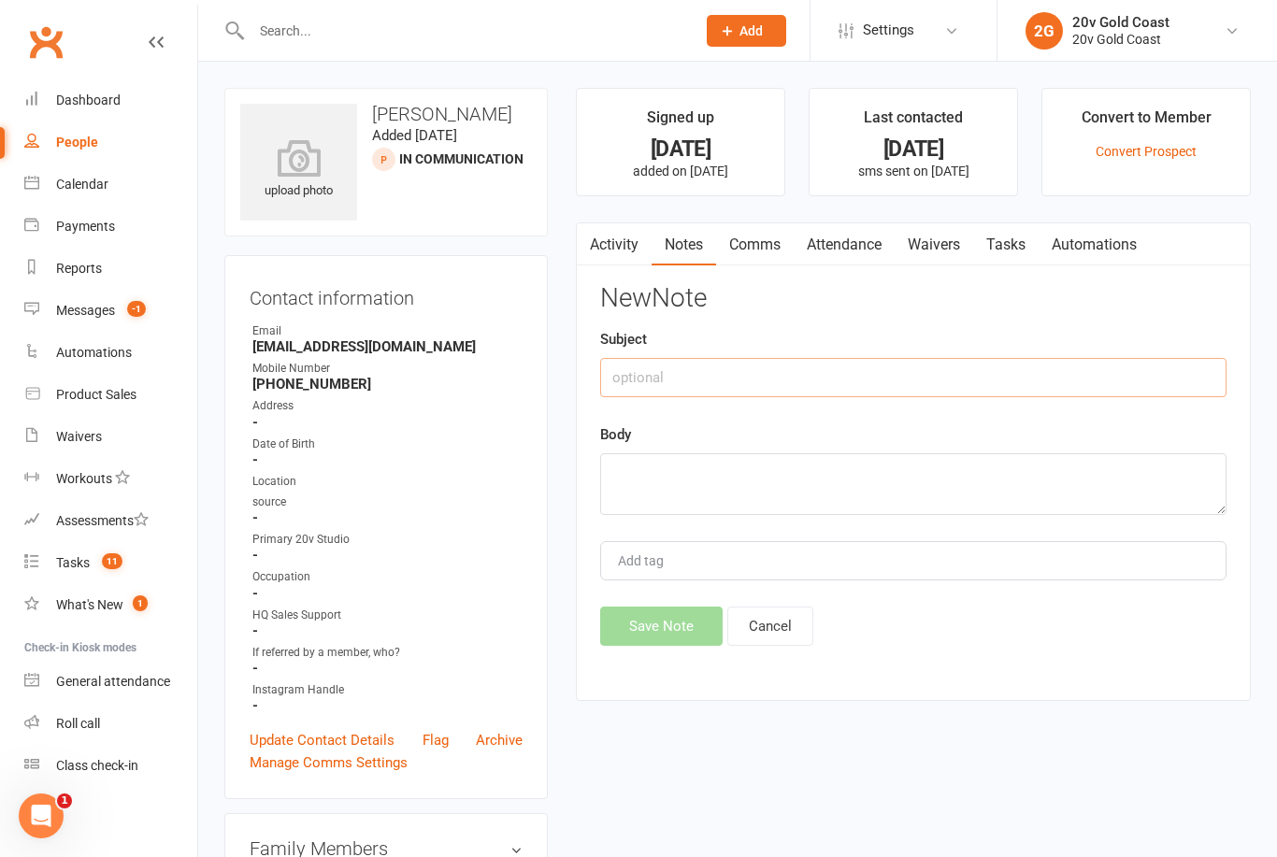
click at [963, 361] on input "text" at bounding box center [913, 377] width 626 height 39
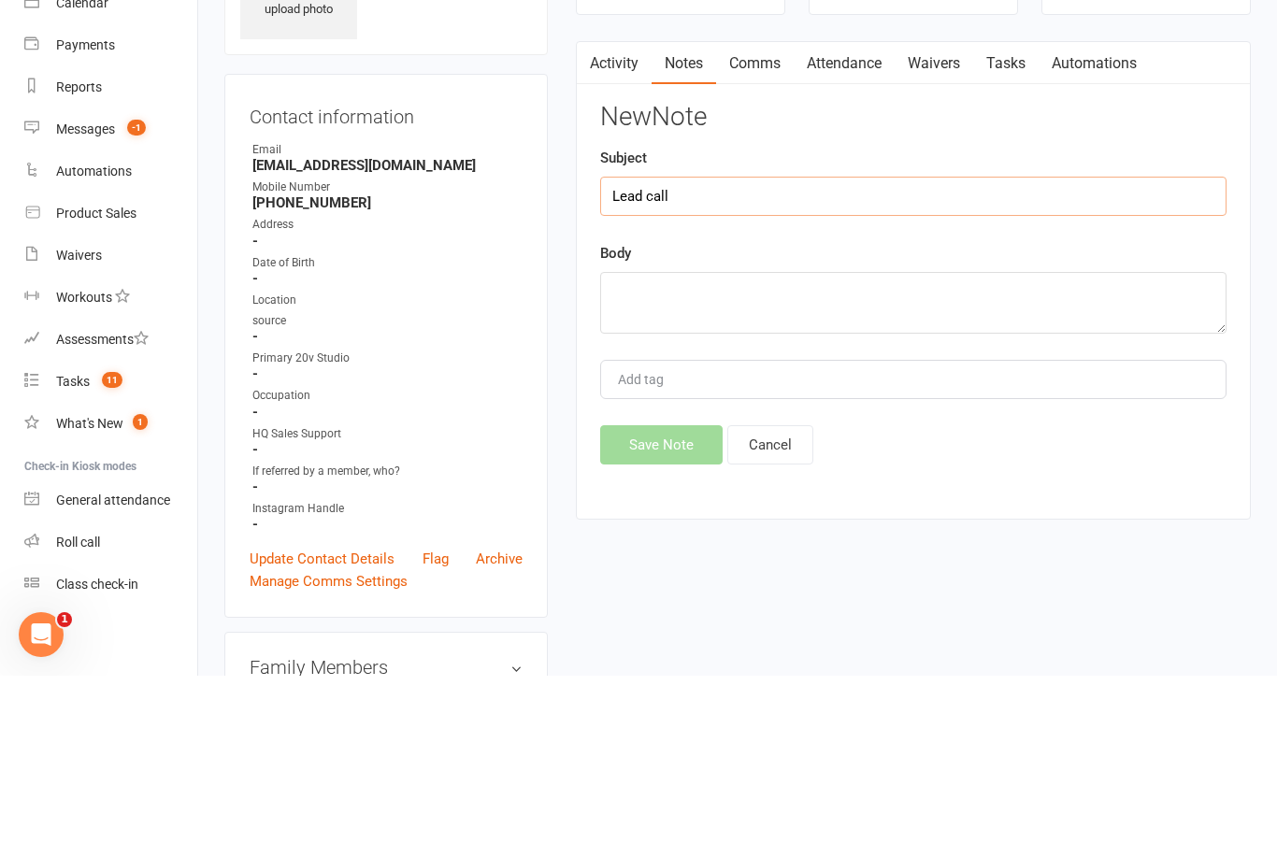
type input "Lead call"
click at [967, 453] on textarea at bounding box center [913, 484] width 626 height 62
type textarea "No"
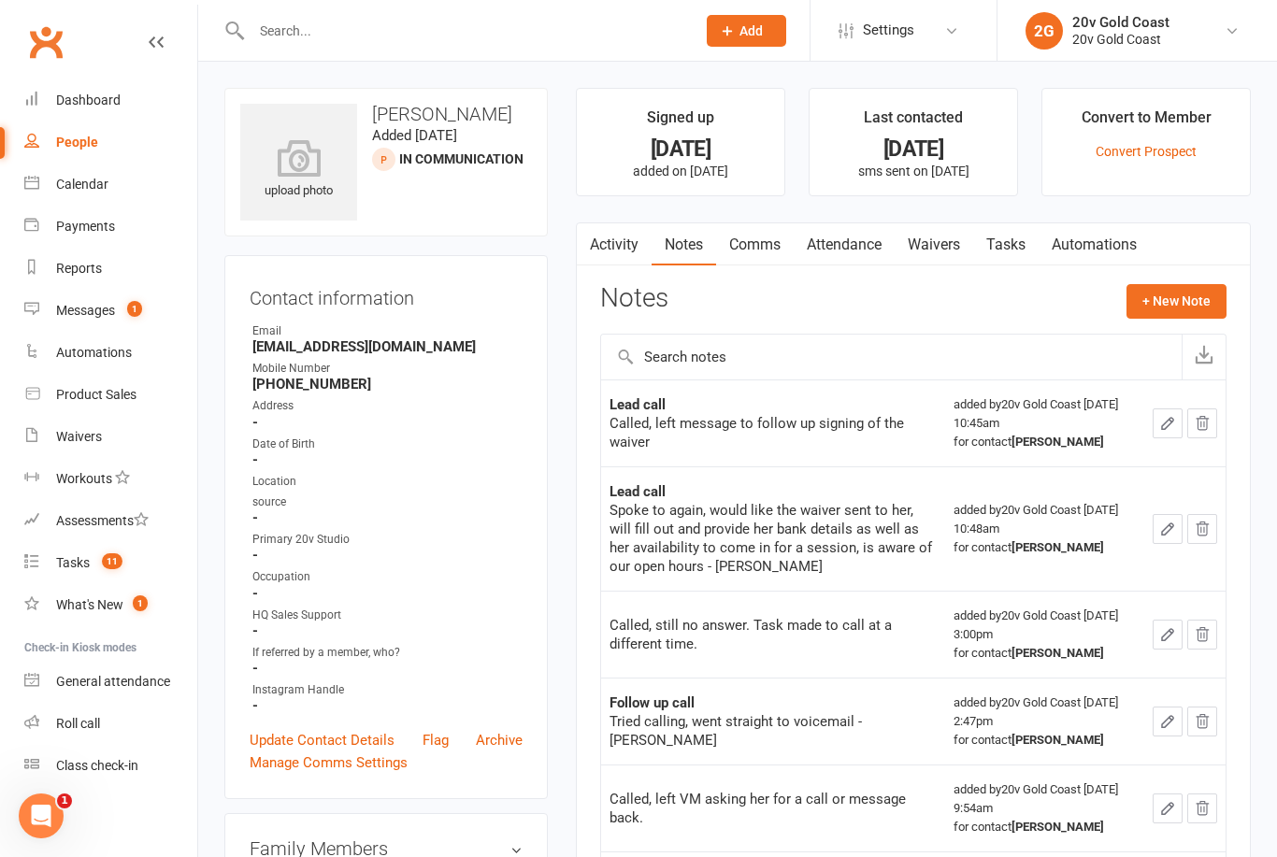
click at [1179, 312] on button "+ New Note" at bounding box center [1177, 301] width 100 height 34
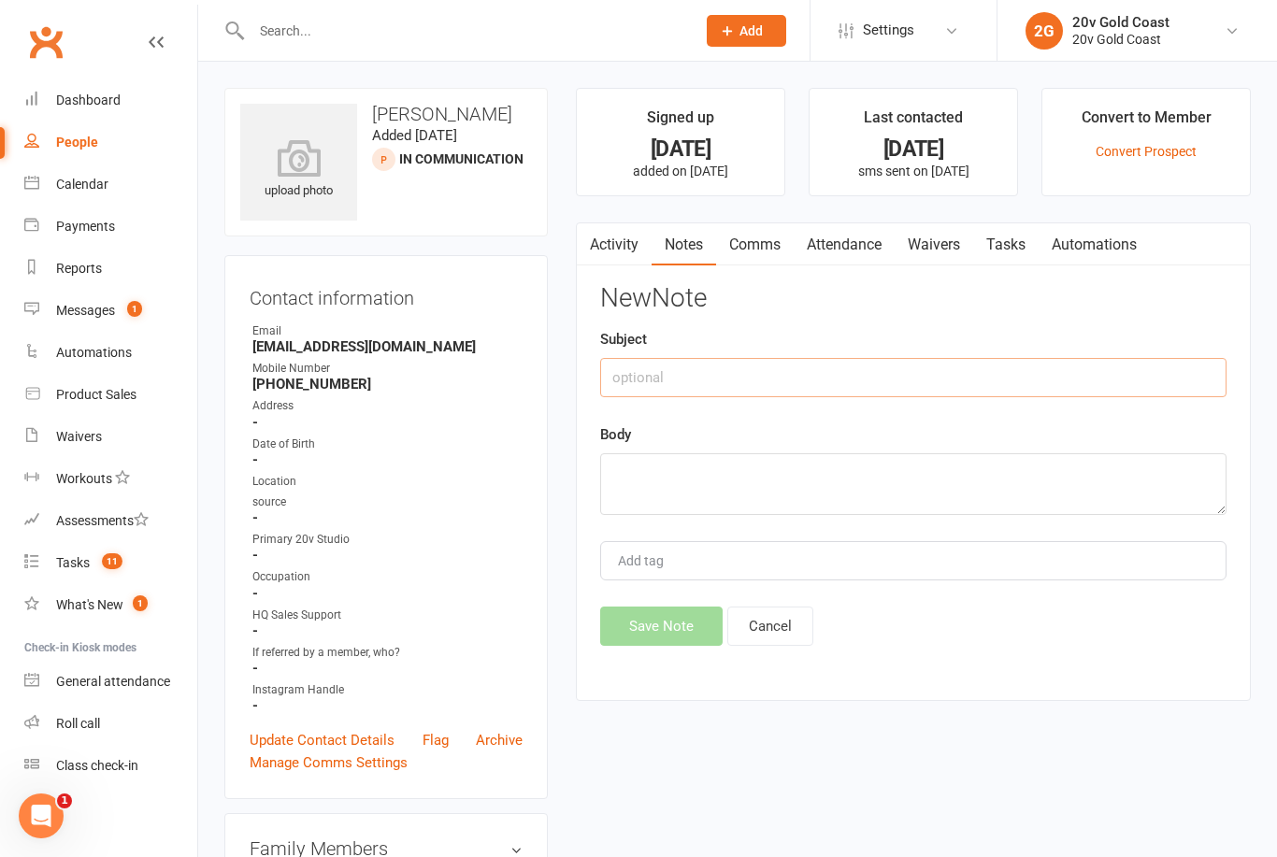
click at [1021, 394] on input "text" at bounding box center [913, 377] width 626 height 39
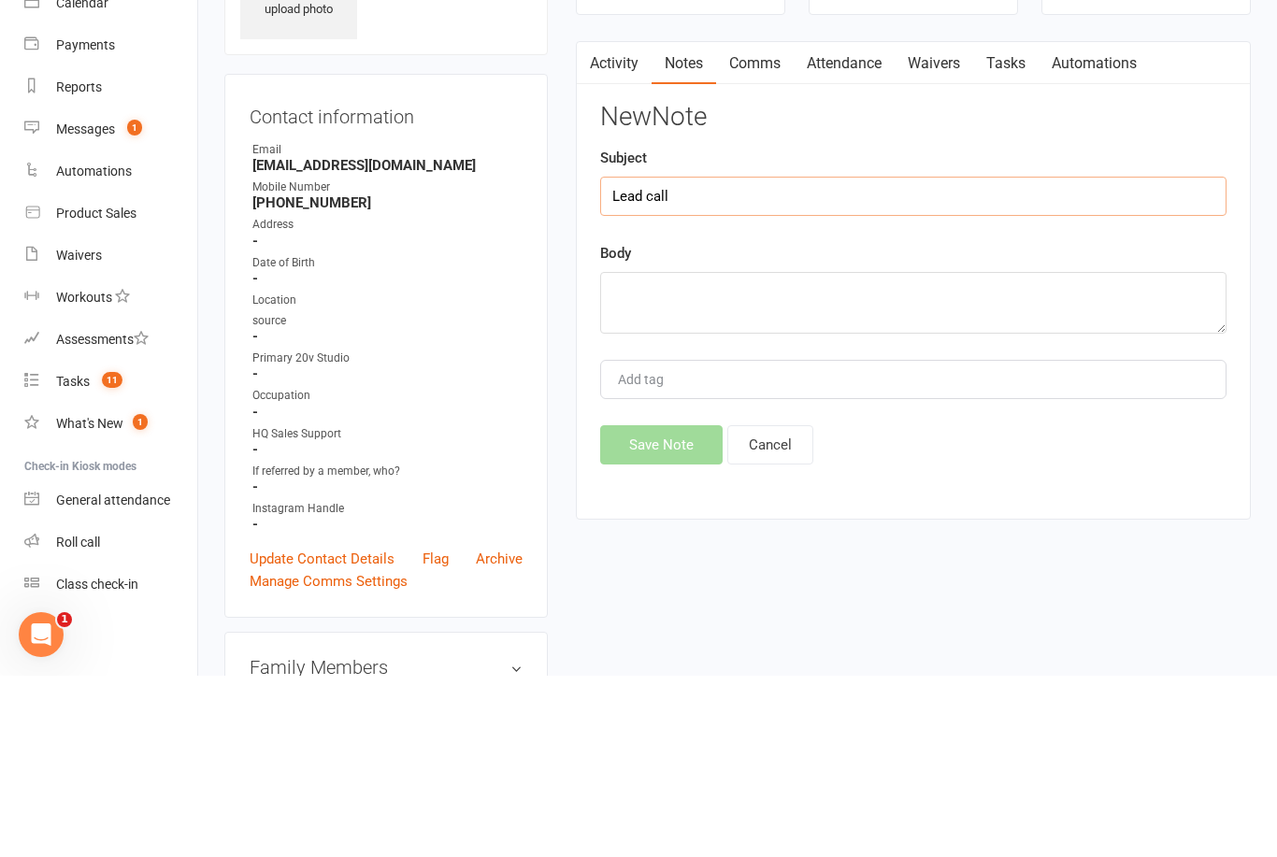
type input "Lead call"
click at [975, 453] on textarea at bounding box center [913, 484] width 626 height 62
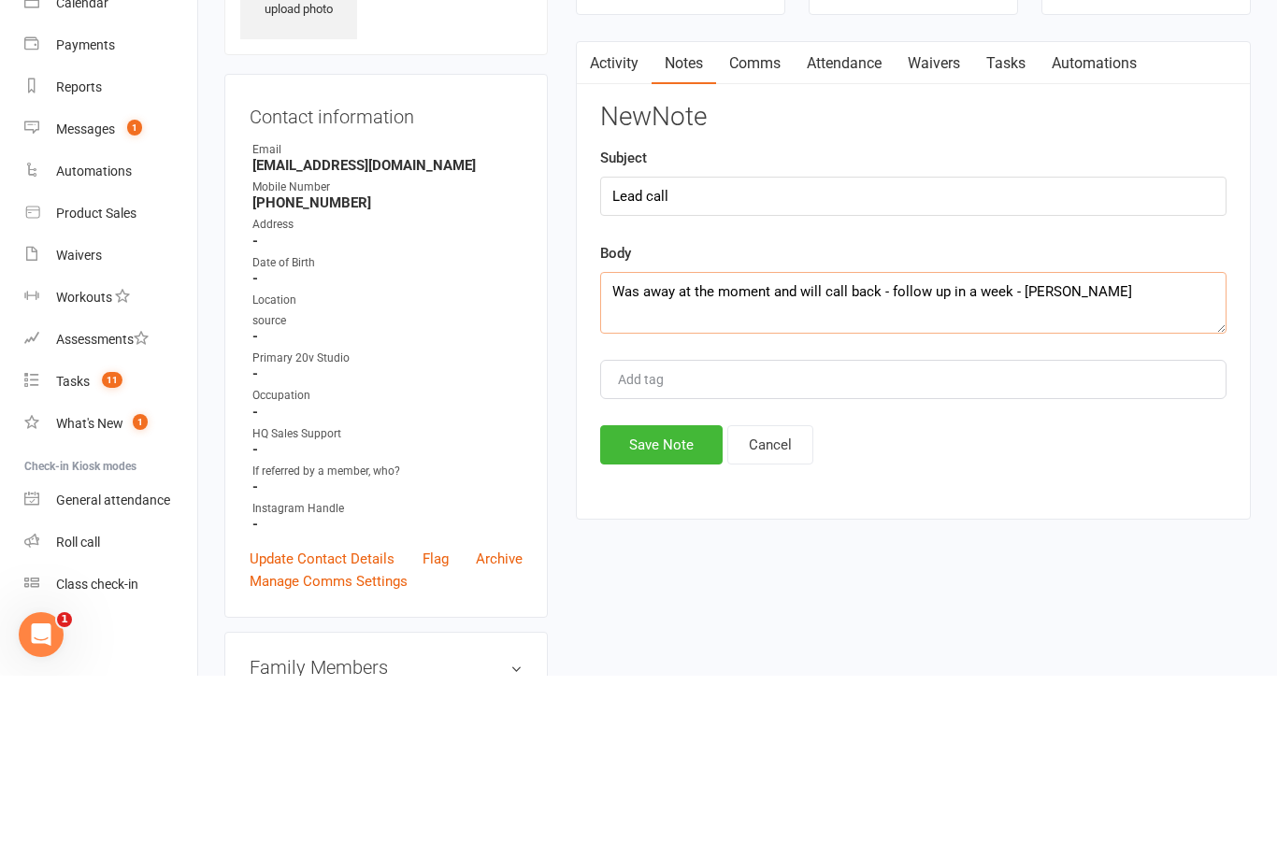
type textarea "Was away at the moment and will call back - follow up in a week - Nadine"
click at [1188, 284] on div "New Note Subject Lead call Body Was away at the moment and will call back - fol…" at bounding box center [913, 465] width 626 height 362
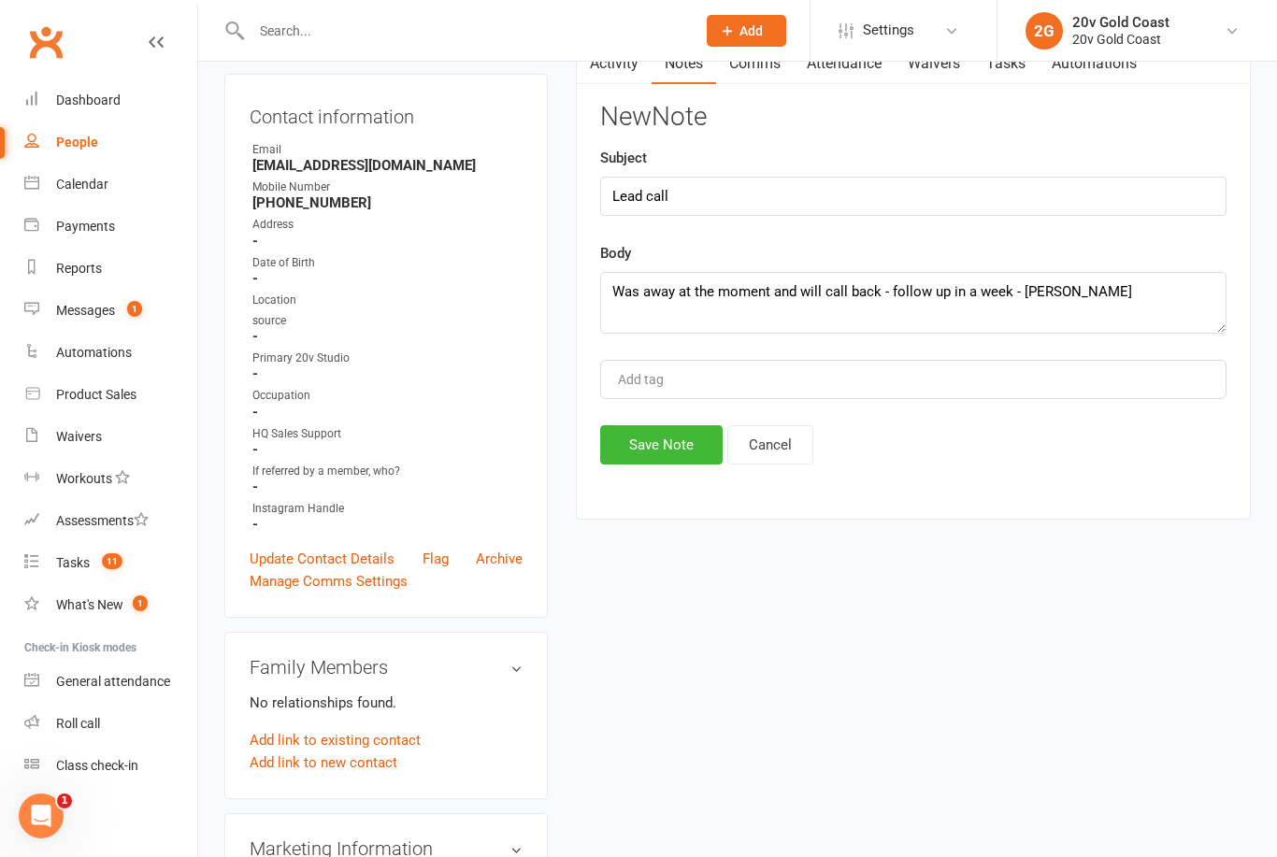
click at [684, 453] on button "Save Note" at bounding box center [661, 444] width 122 height 39
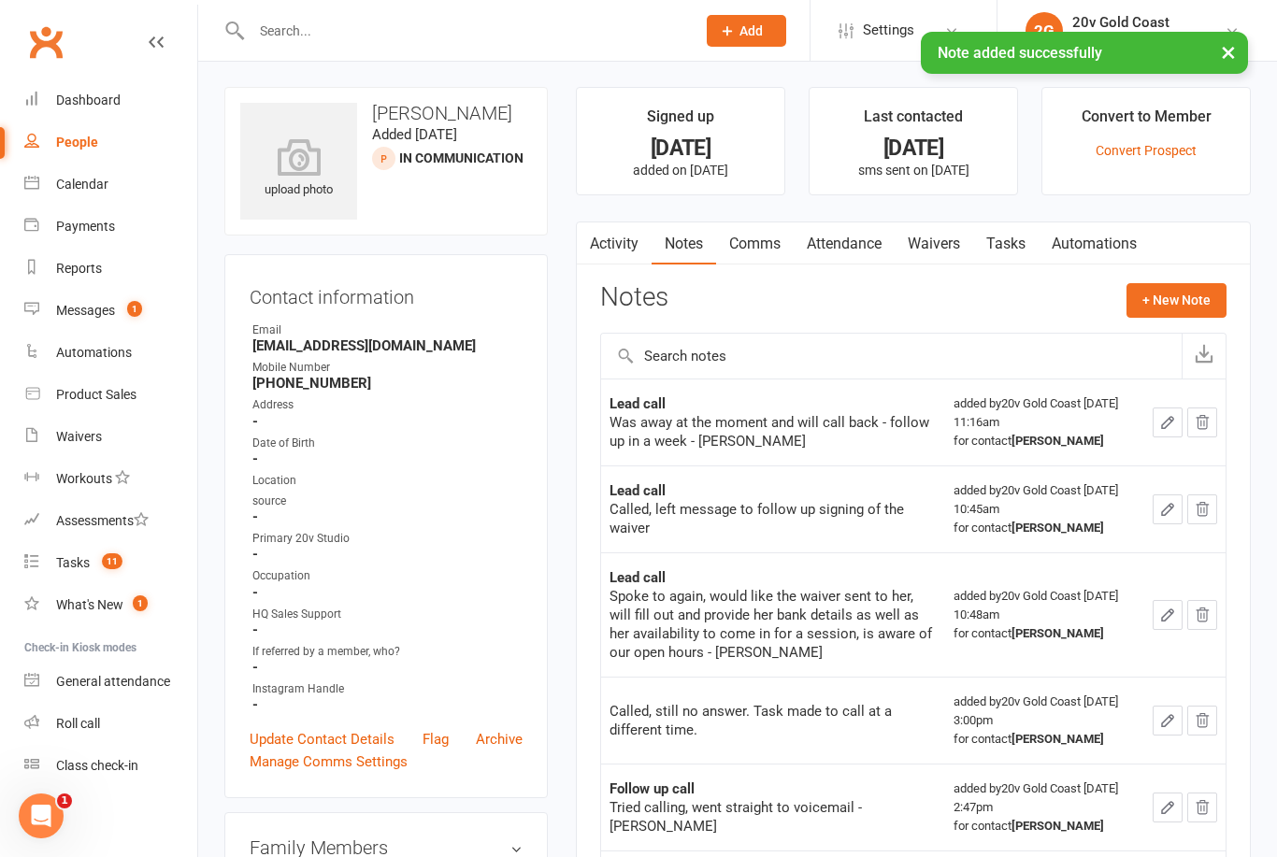
scroll to position [5, 0]
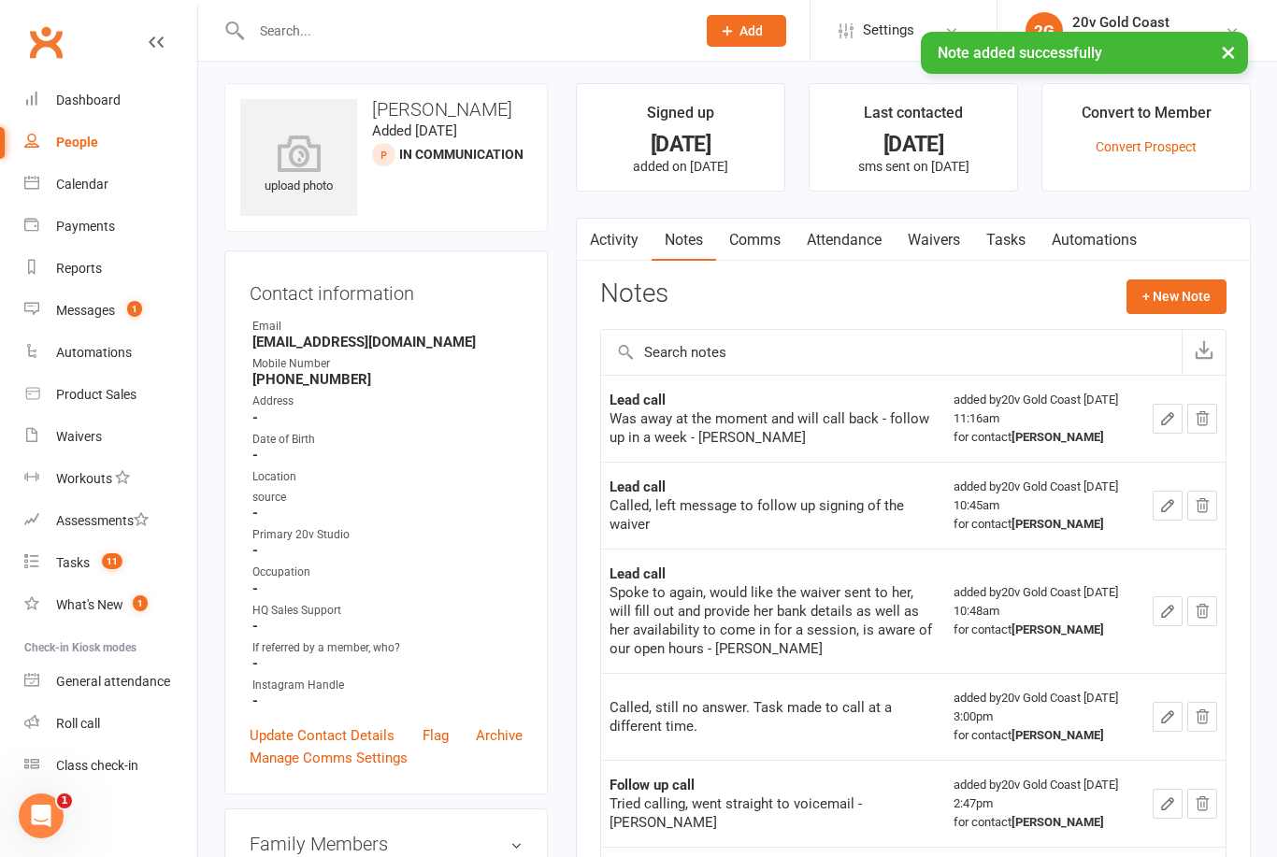
click at [1020, 220] on link "Tasks" at bounding box center [1005, 240] width 65 height 43
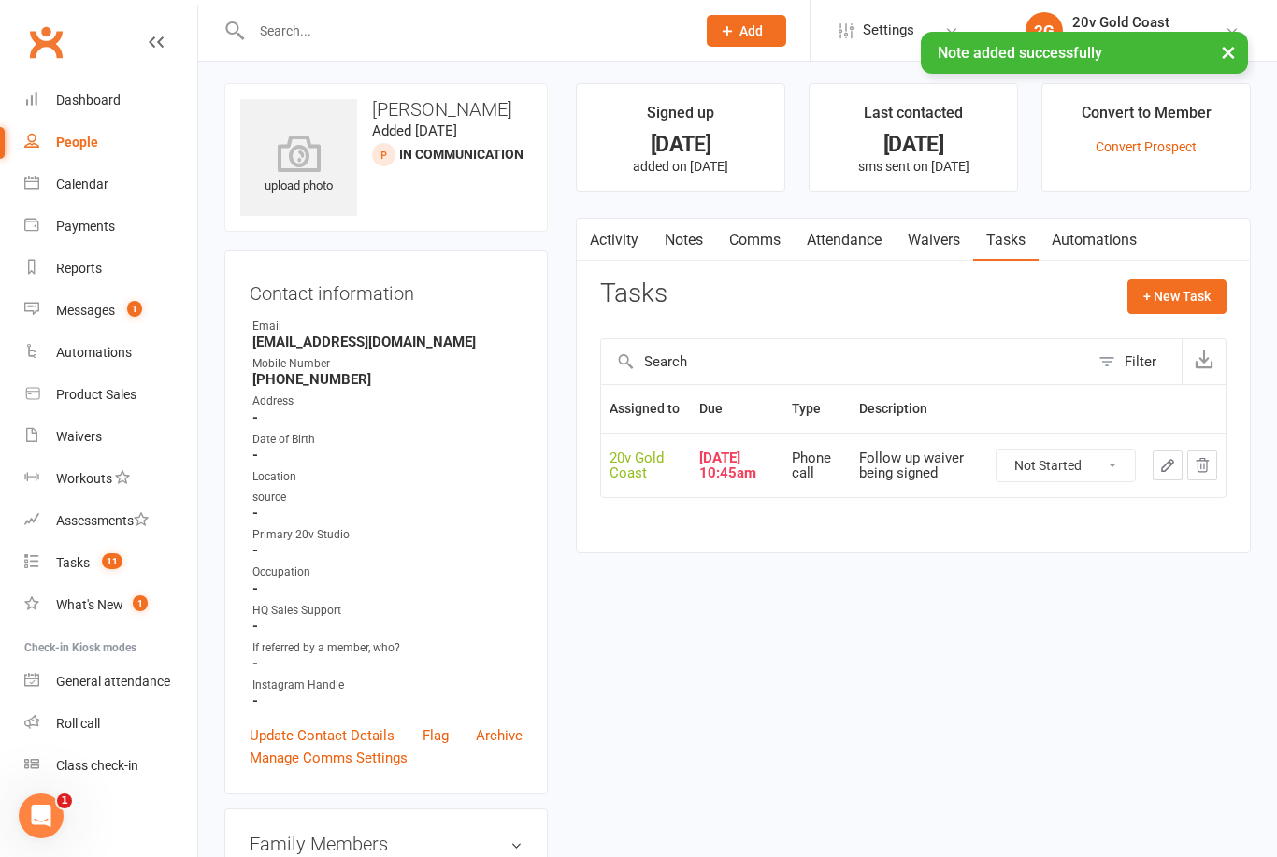
click at [1160, 474] on icon "button" at bounding box center [1167, 465] width 17 height 17
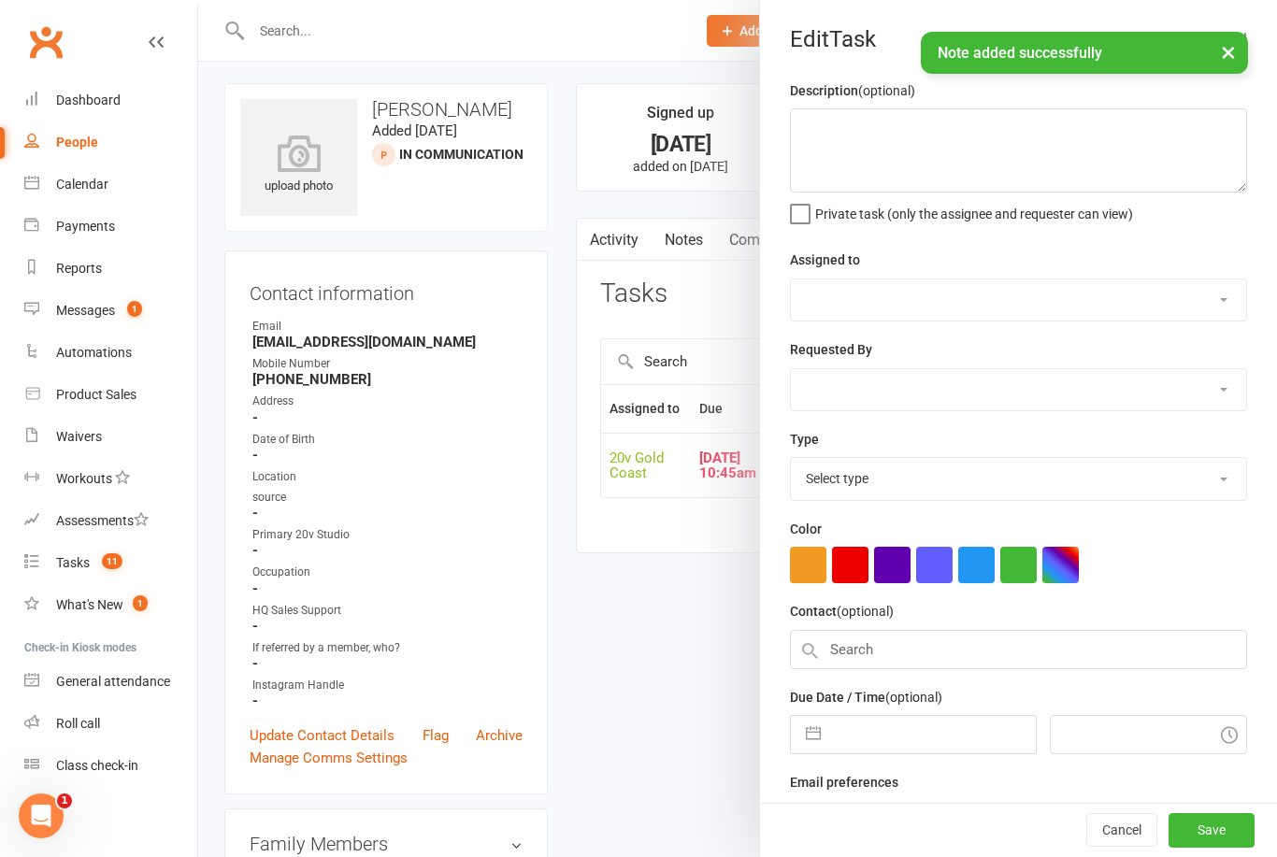
type textarea "Follow up waiver being signed"
select select "45734"
type input "[DATE]"
type input "10:45am"
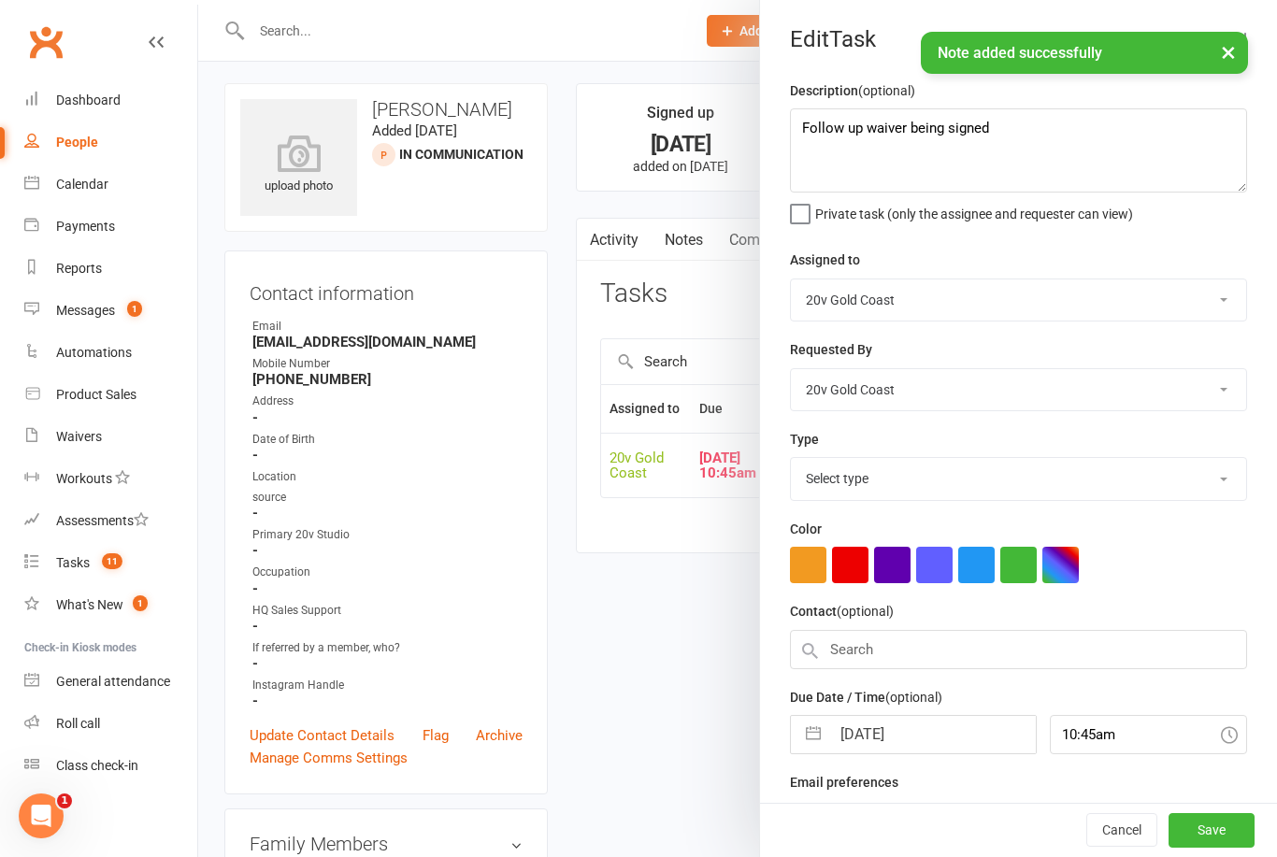
select select "22375"
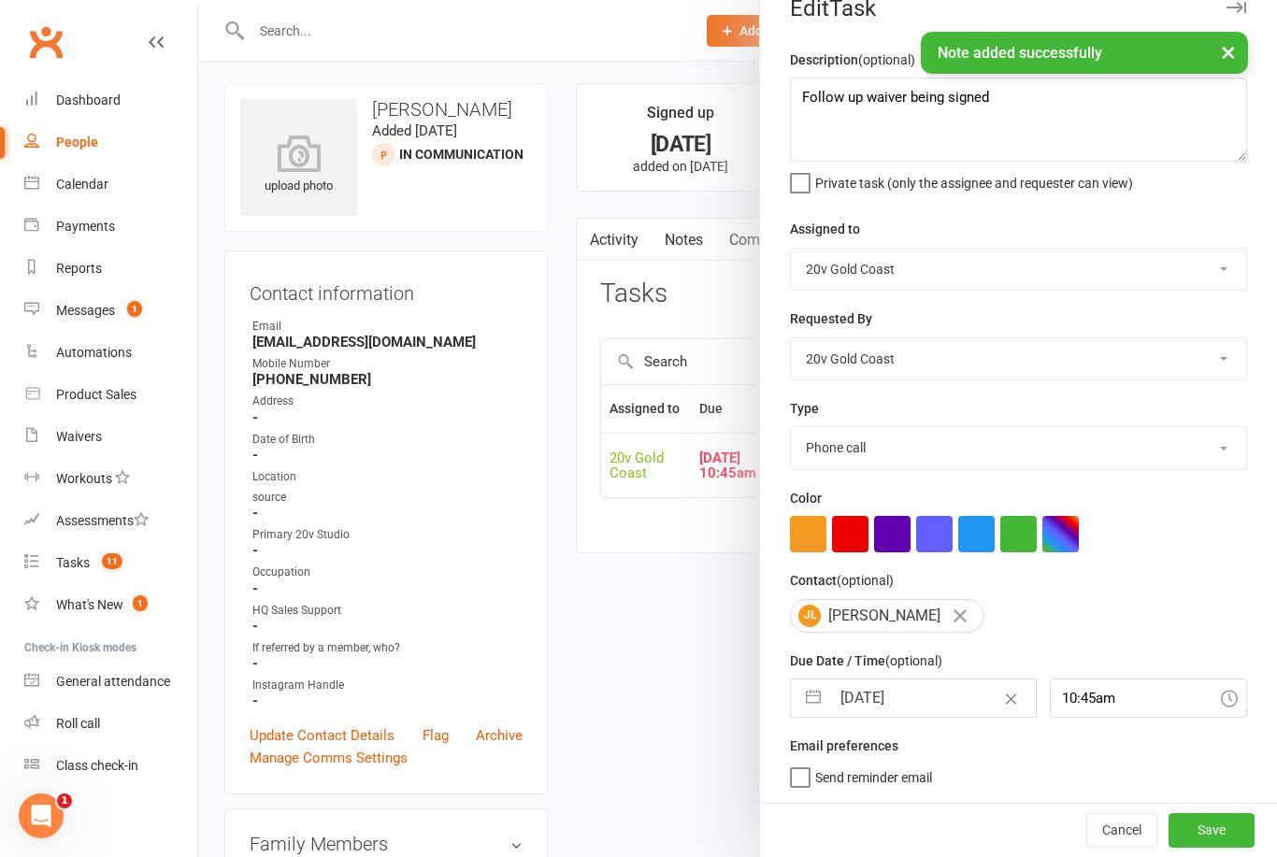
scroll to position [35, 0]
click at [887, 699] on input "[DATE]" at bounding box center [932, 698] width 205 height 37
select select "7"
select select "2025"
select select "8"
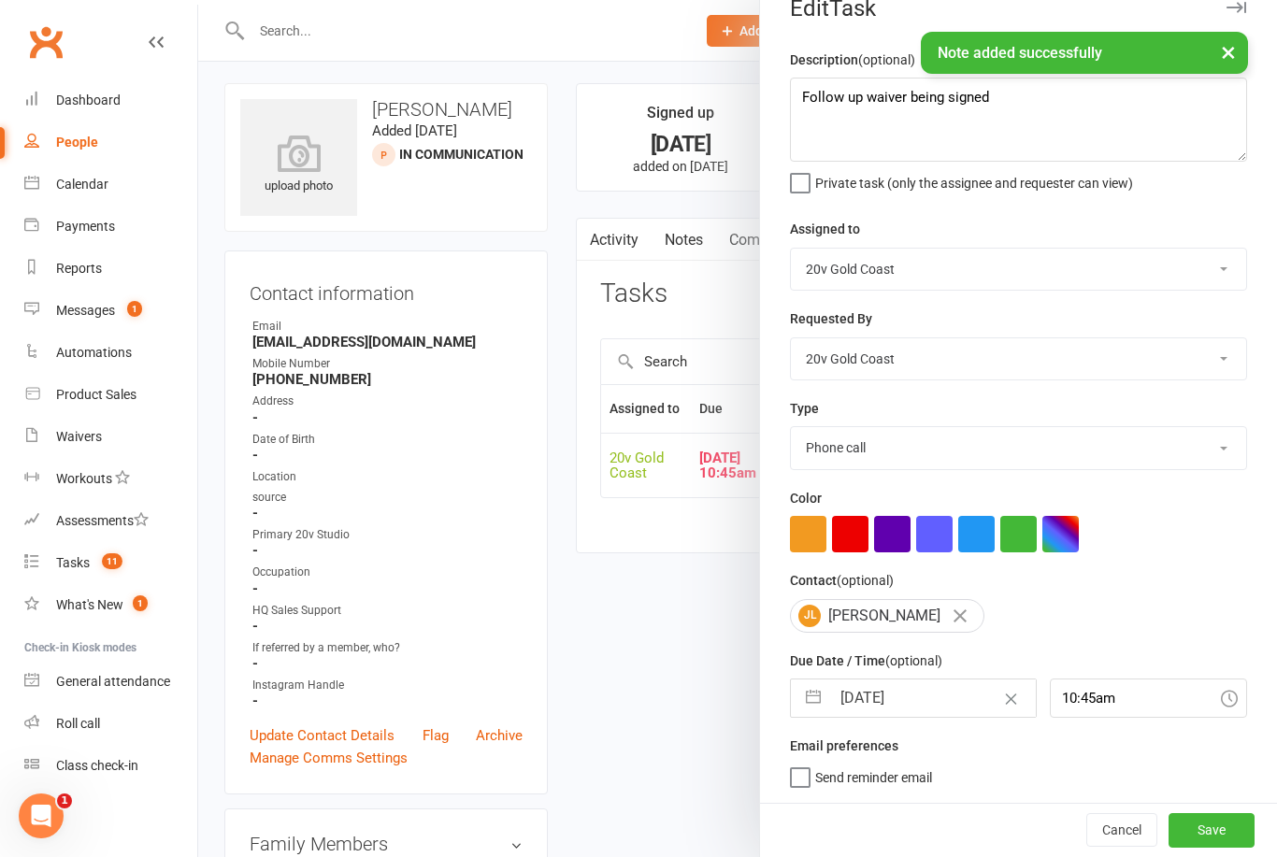
select select "2025"
select select "9"
select select "2025"
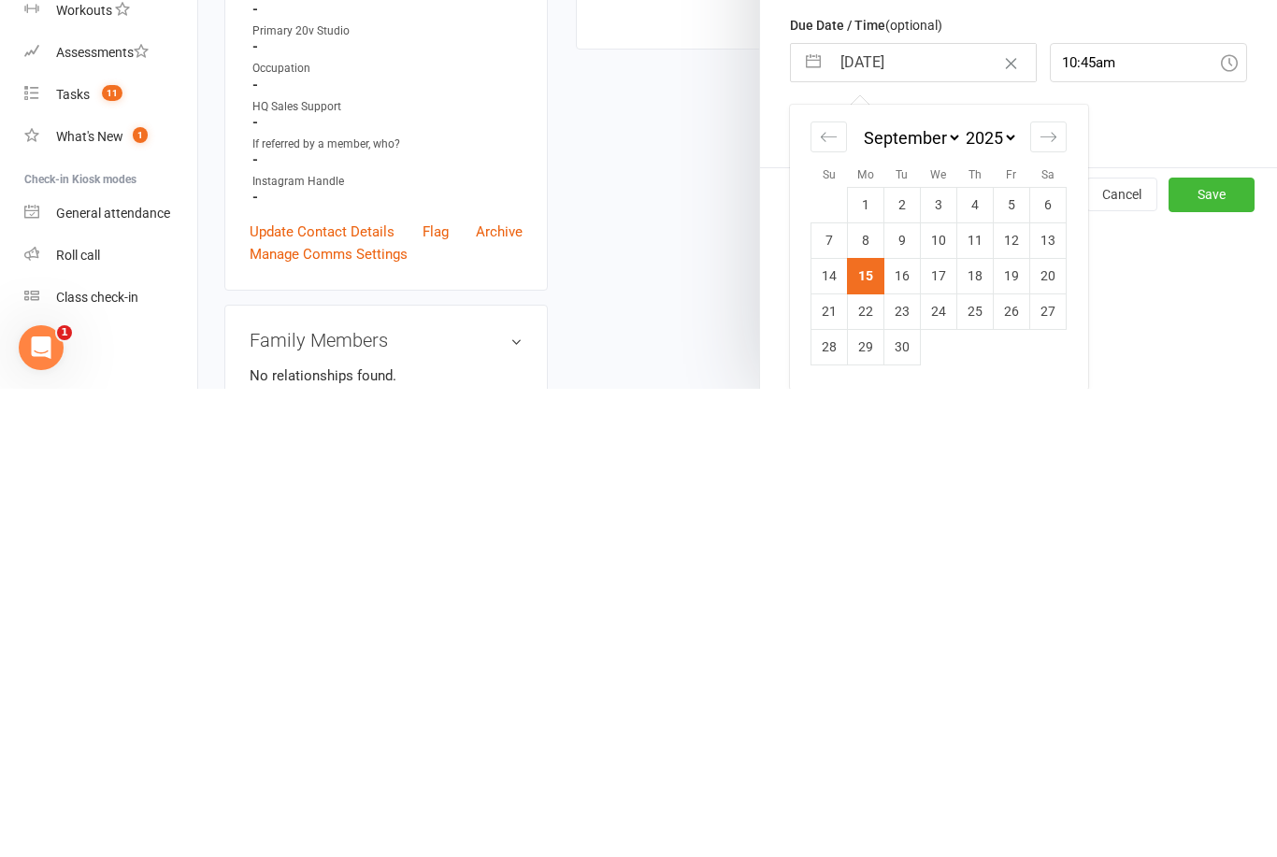
scroll to position [199, 0]
click at [865, 761] on td "22" at bounding box center [866, 779] width 36 height 36
type input "22 Sep 2025"
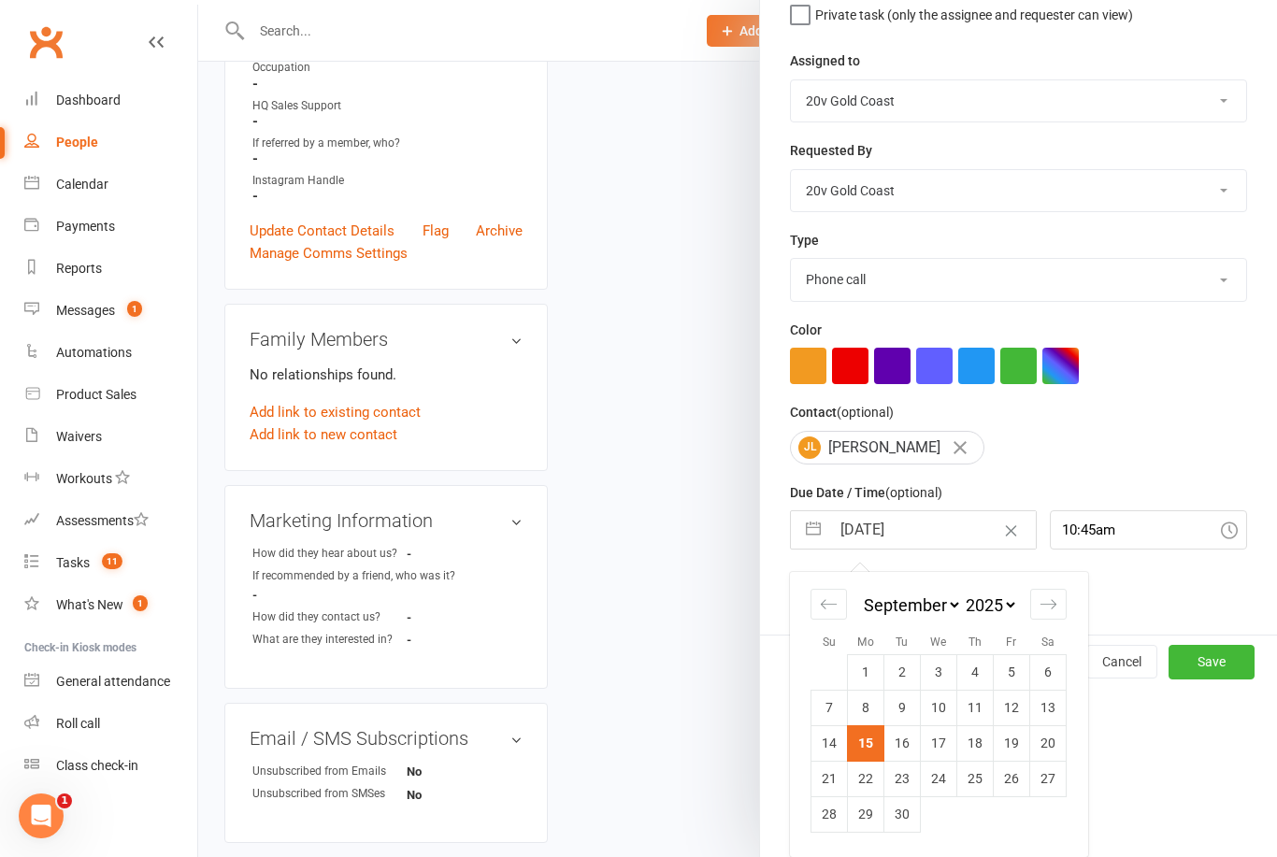
scroll to position [35, 0]
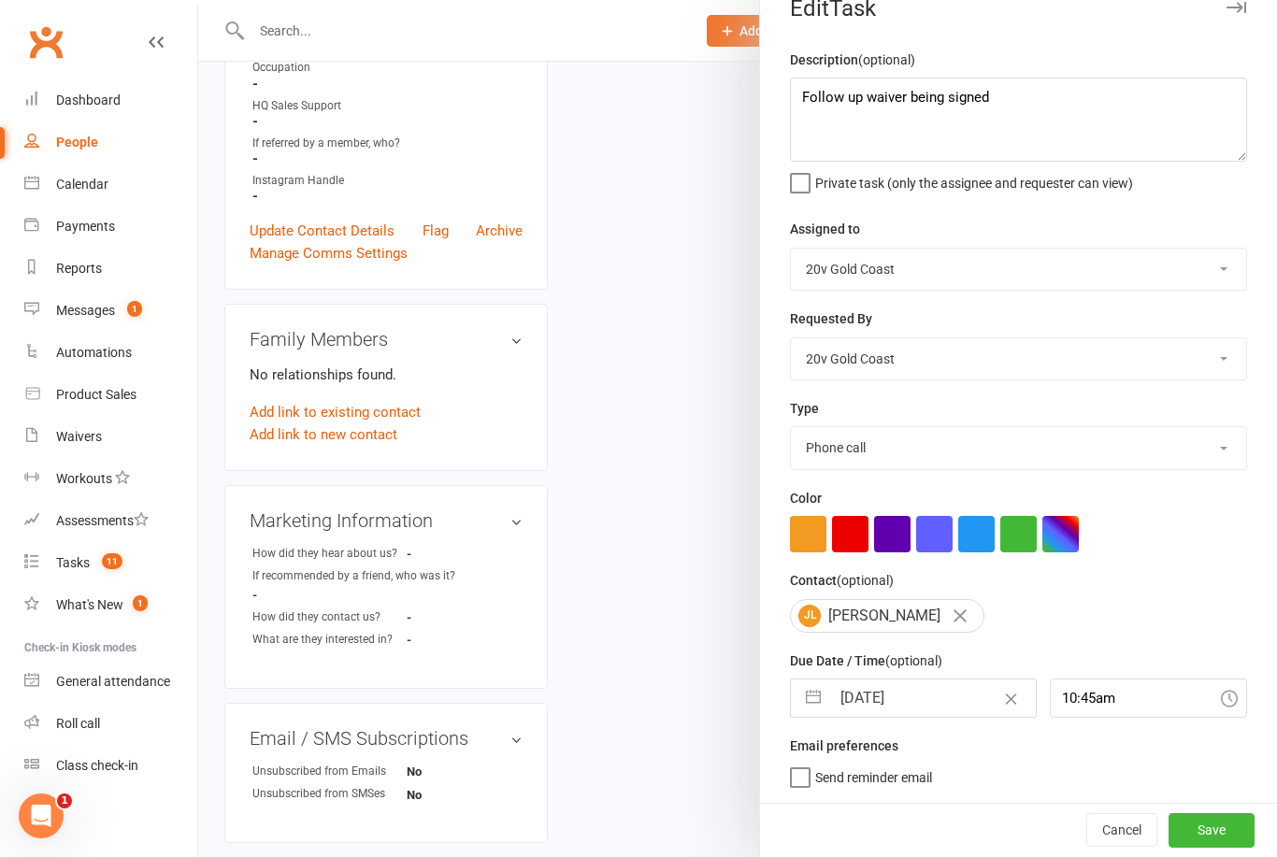
click at [1217, 844] on button "Save" at bounding box center [1212, 830] width 86 height 34
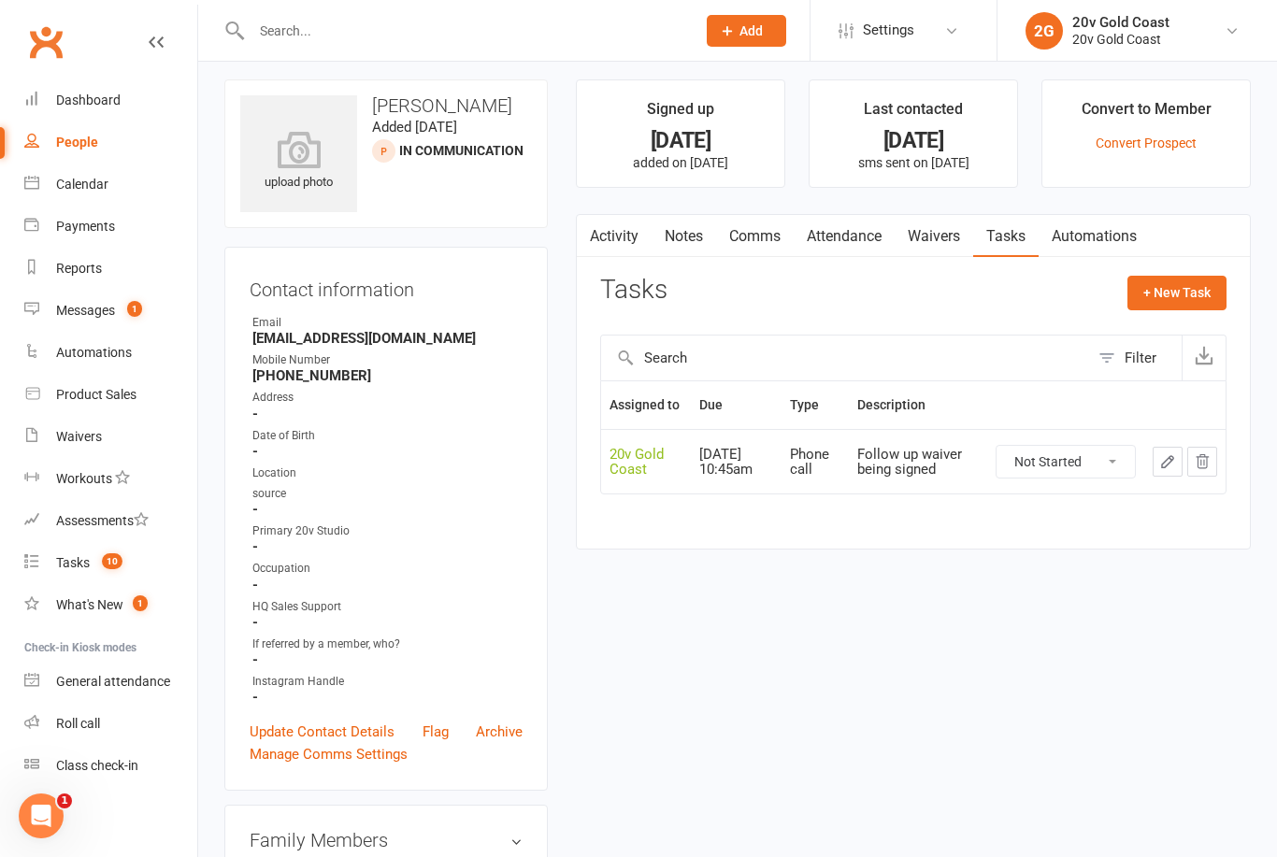
scroll to position [9, 0]
click at [107, 546] on link "Tasks 10" at bounding box center [110, 563] width 173 height 42
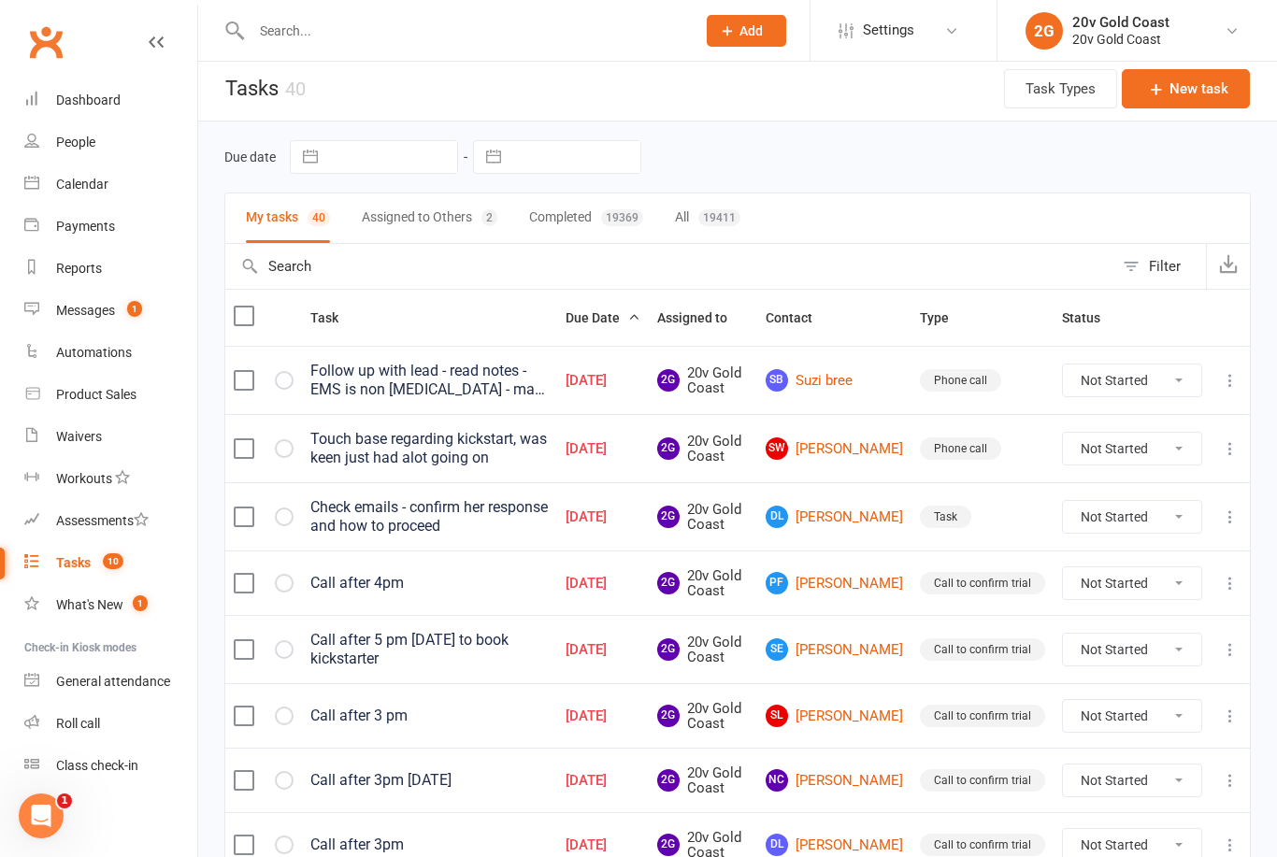
scroll to position [7, 0]
click at [852, 388] on link "Sb Suzi bree" at bounding box center [834, 379] width 137 height 22
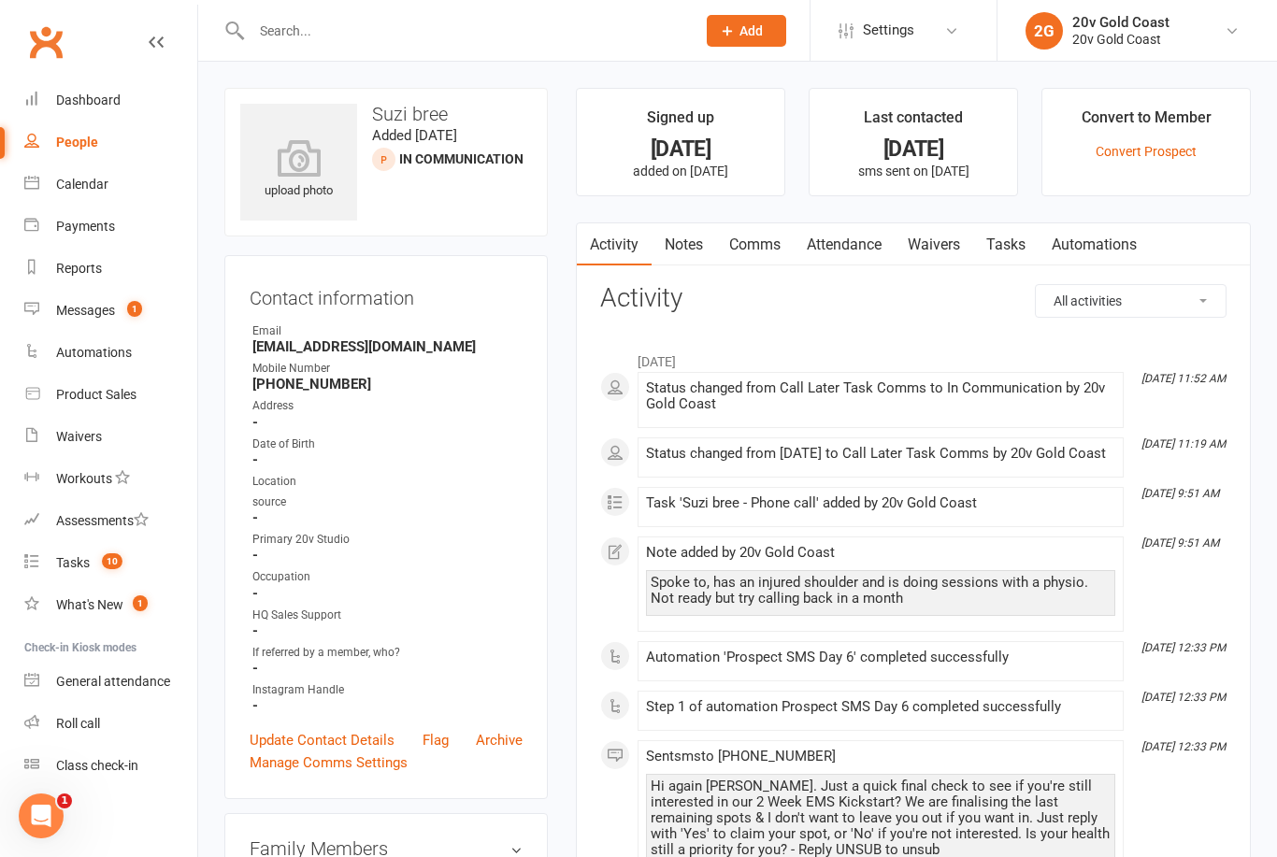
click at [673, 262] on link "Notes" at bounding box center [684, 244] width 65 height 43
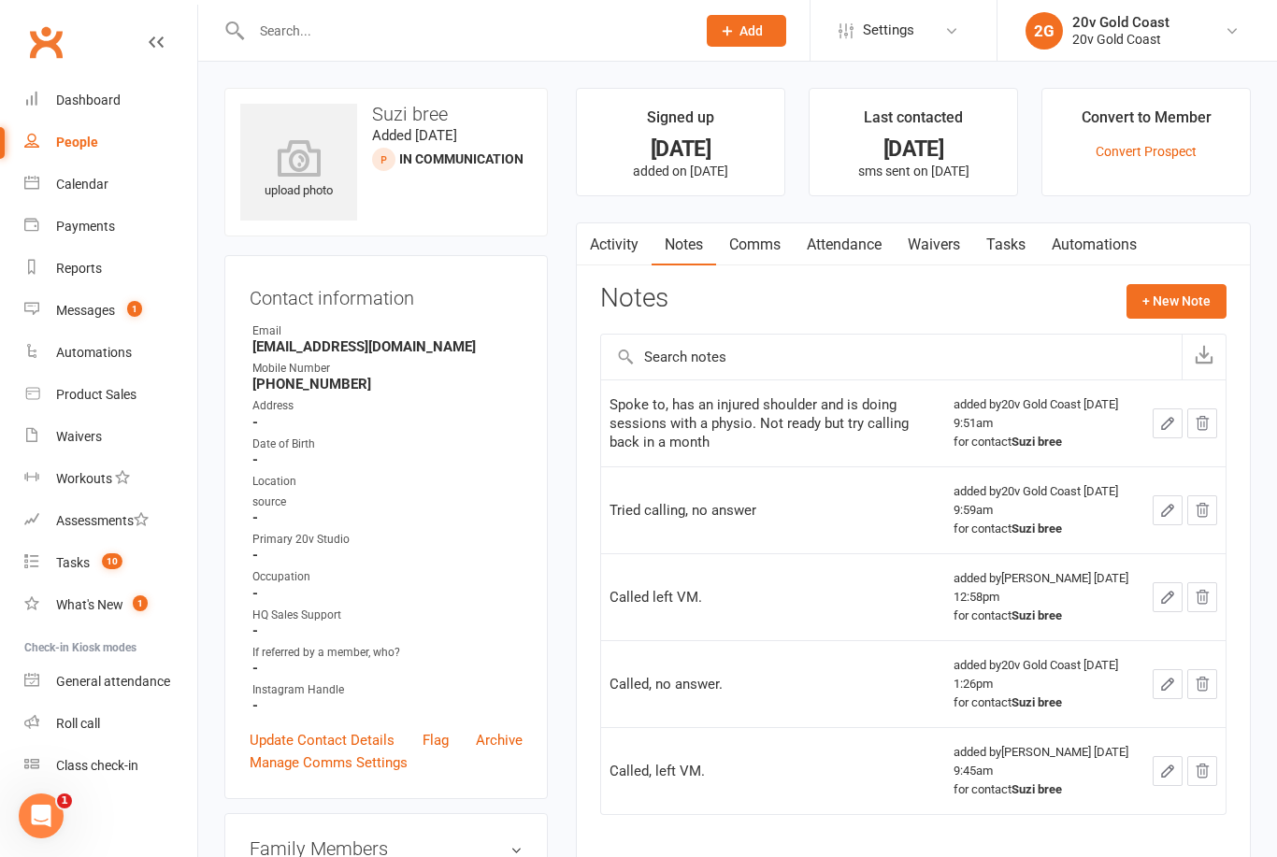
click at [1180, 309] on button "+ New Note" at bounding box center [1177, 301] width 100 height 34
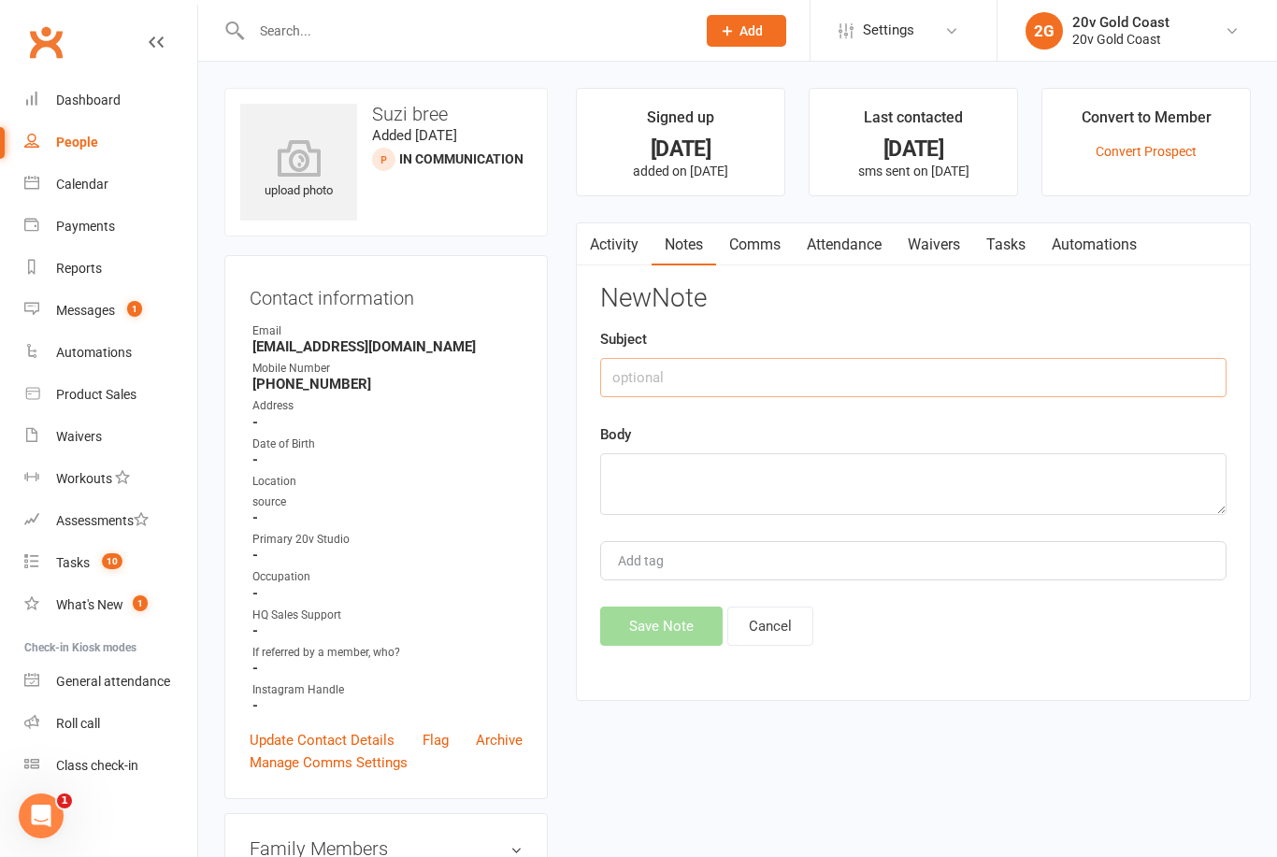
click at [1008, 394] on input "text" at bounding box center [913, 377] width 626 height 39
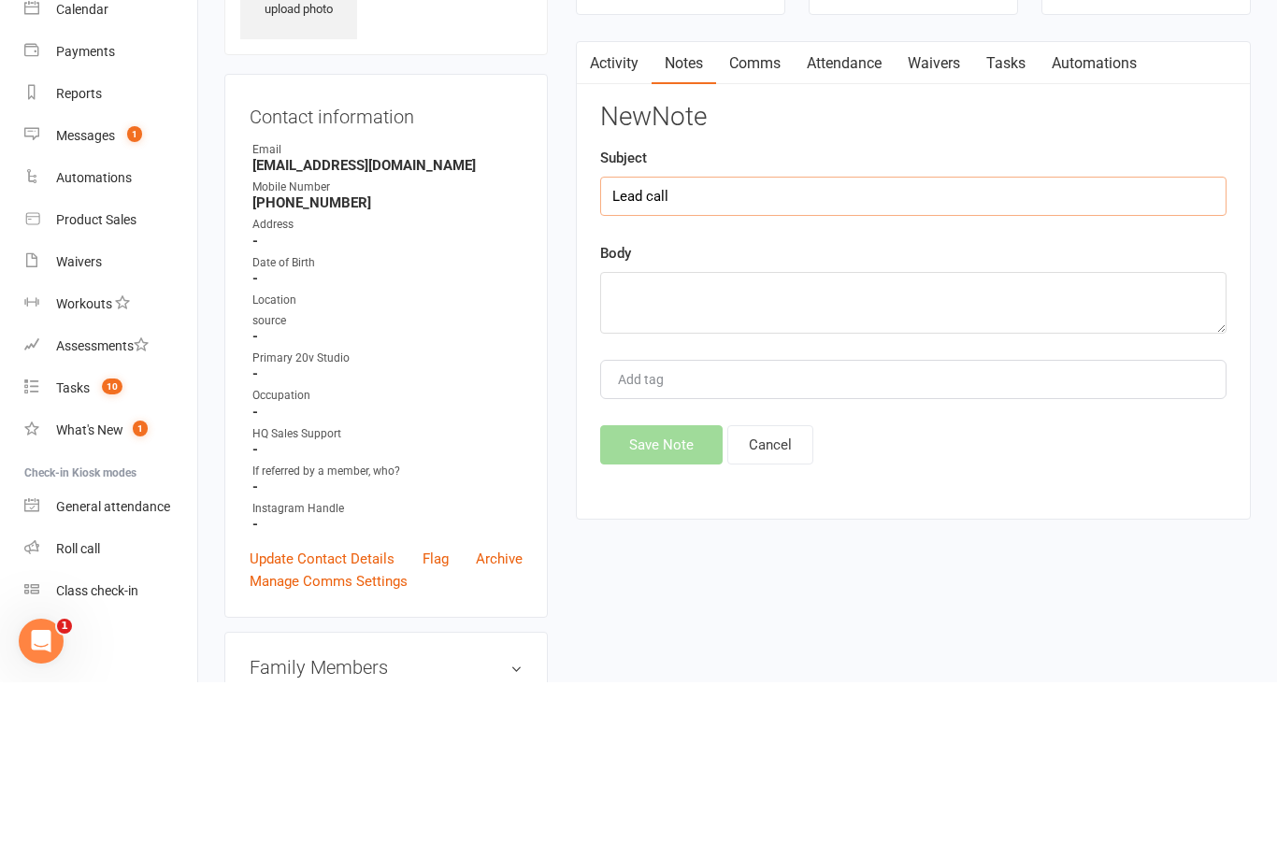
type input "Lead call"
click at [1079, 447] on textarea at bounding box center [913, 478] width 626 height 62
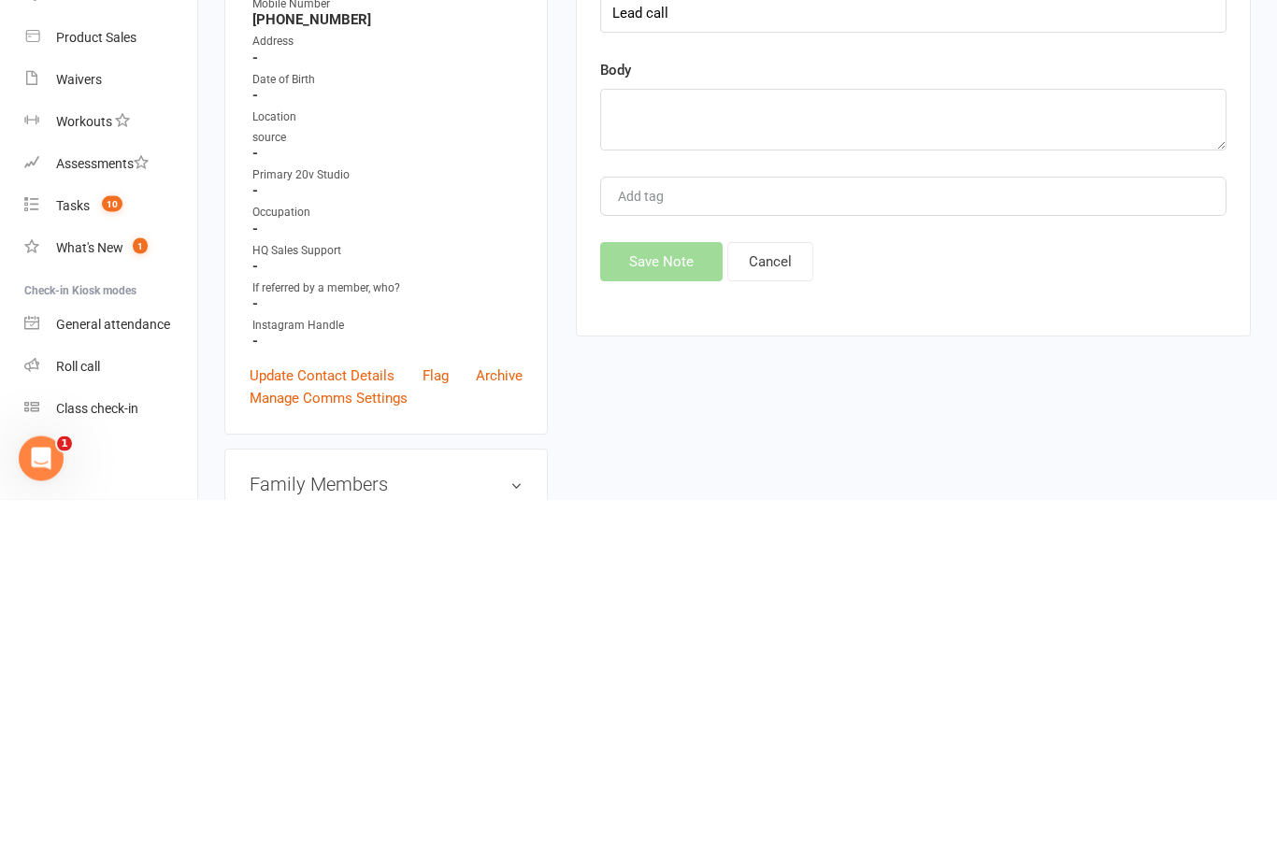
click at [792, 600] on button "Cancel" at bounding box center [770, 619] width 86 height 39
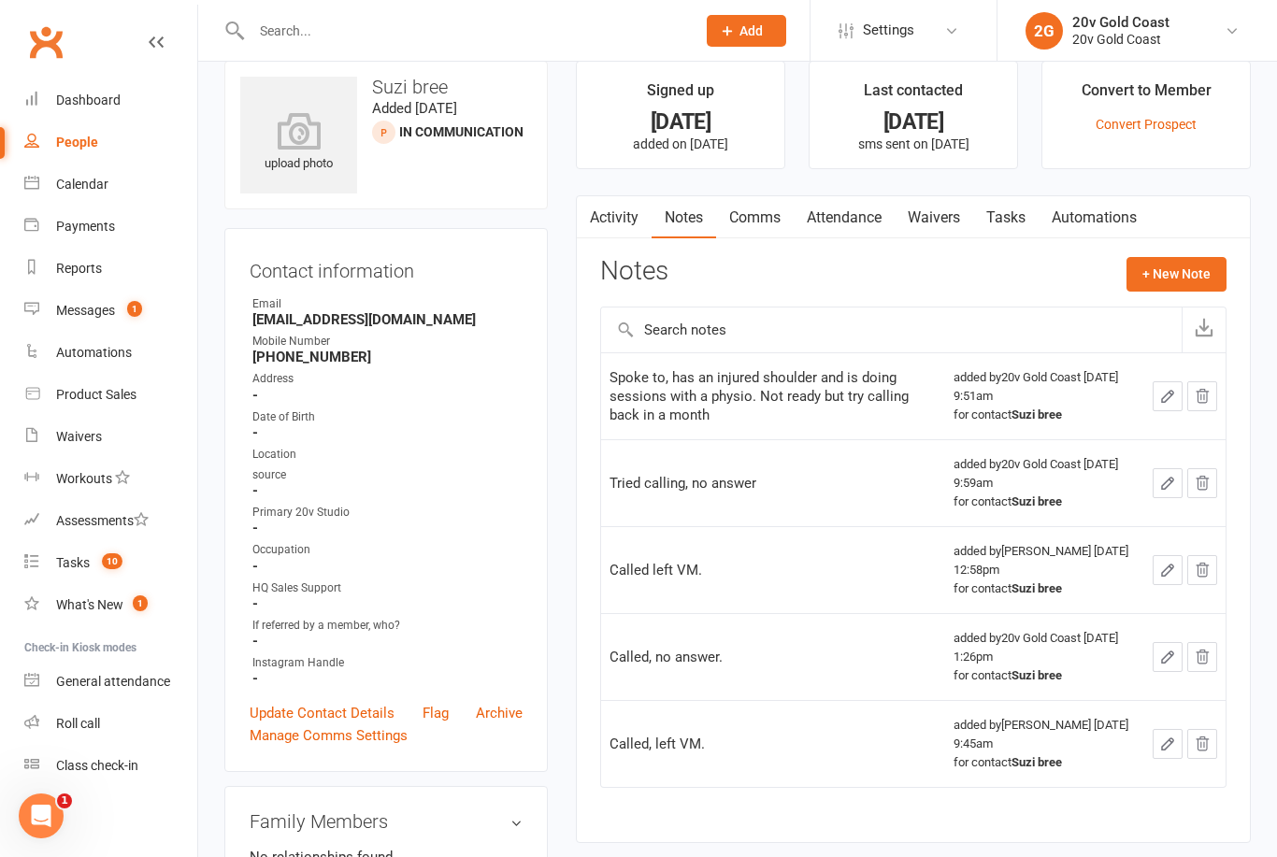
click at [1018, 221] on link "Tasks" at bounding box center [1005, 217] width 65 height 43
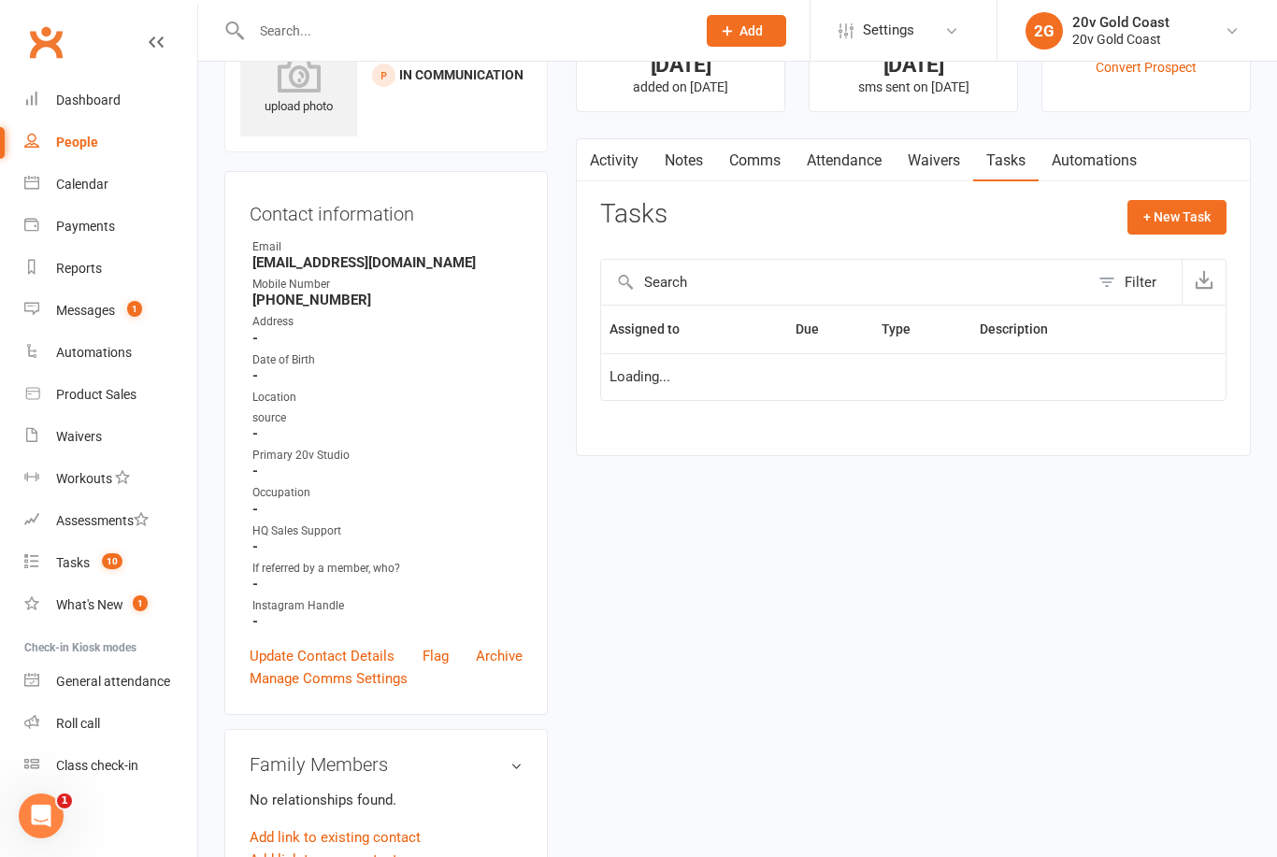
scroll to position [87, 0]
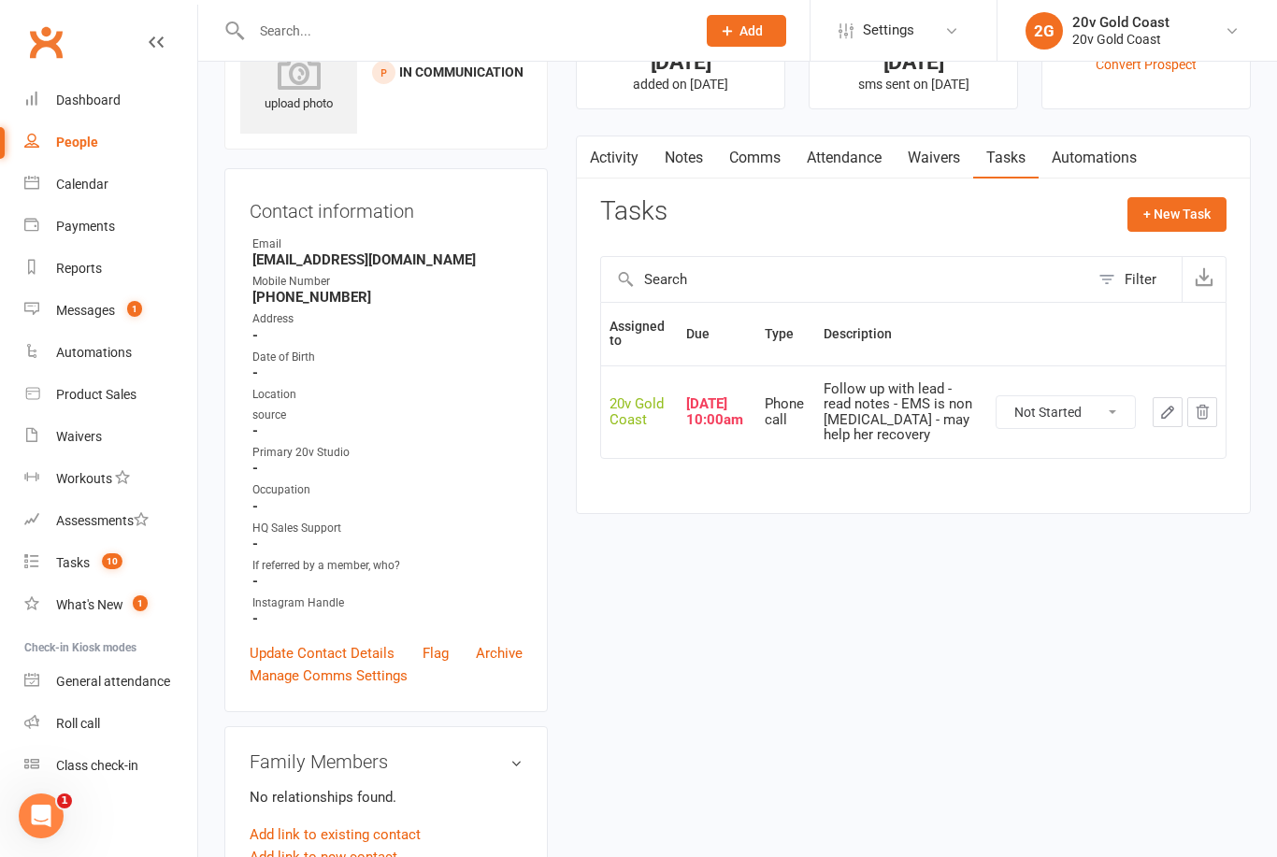
click at [1096, 409] on select "Not Started In Progress Waiting Complete" at bounding box center [1066, 412] width 138 height 32
select select "unstarted"
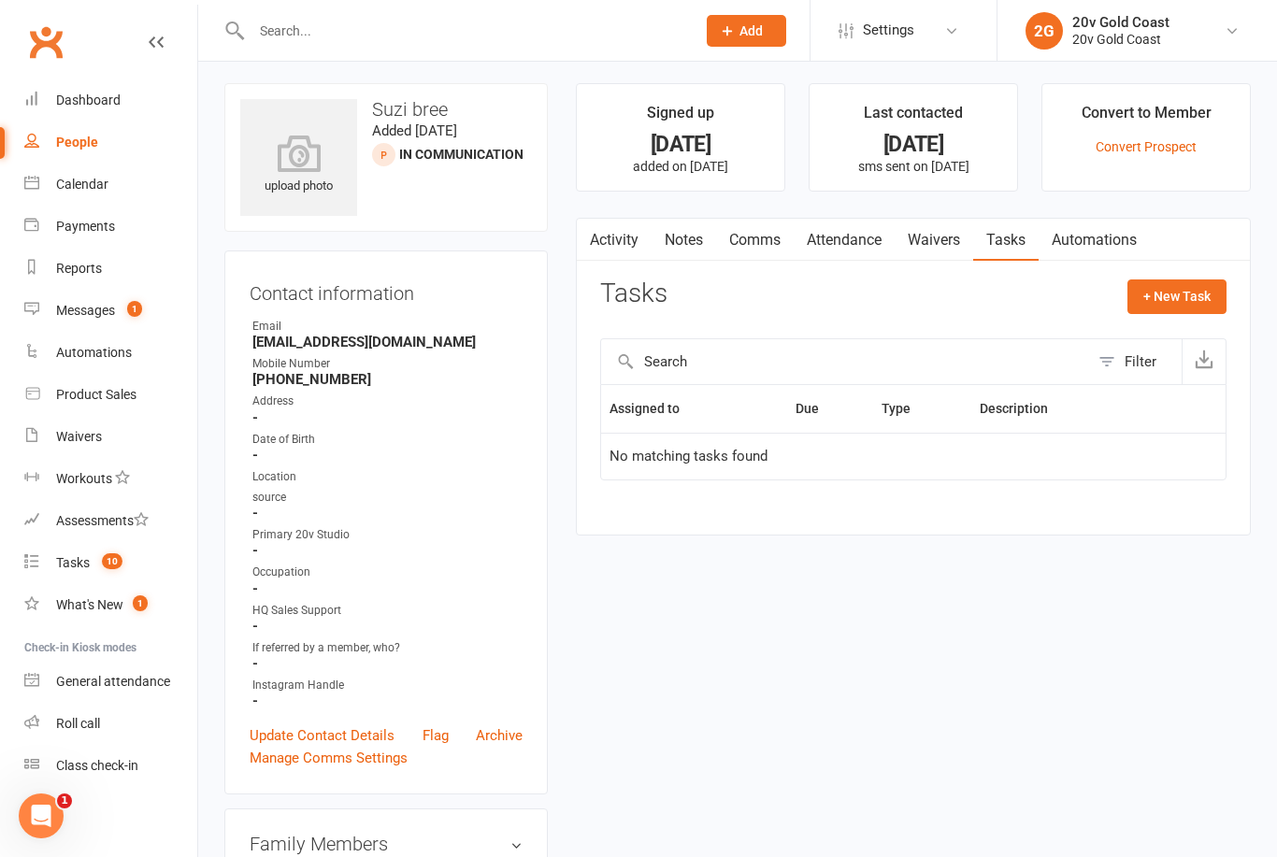
scroll to position [0, 0]
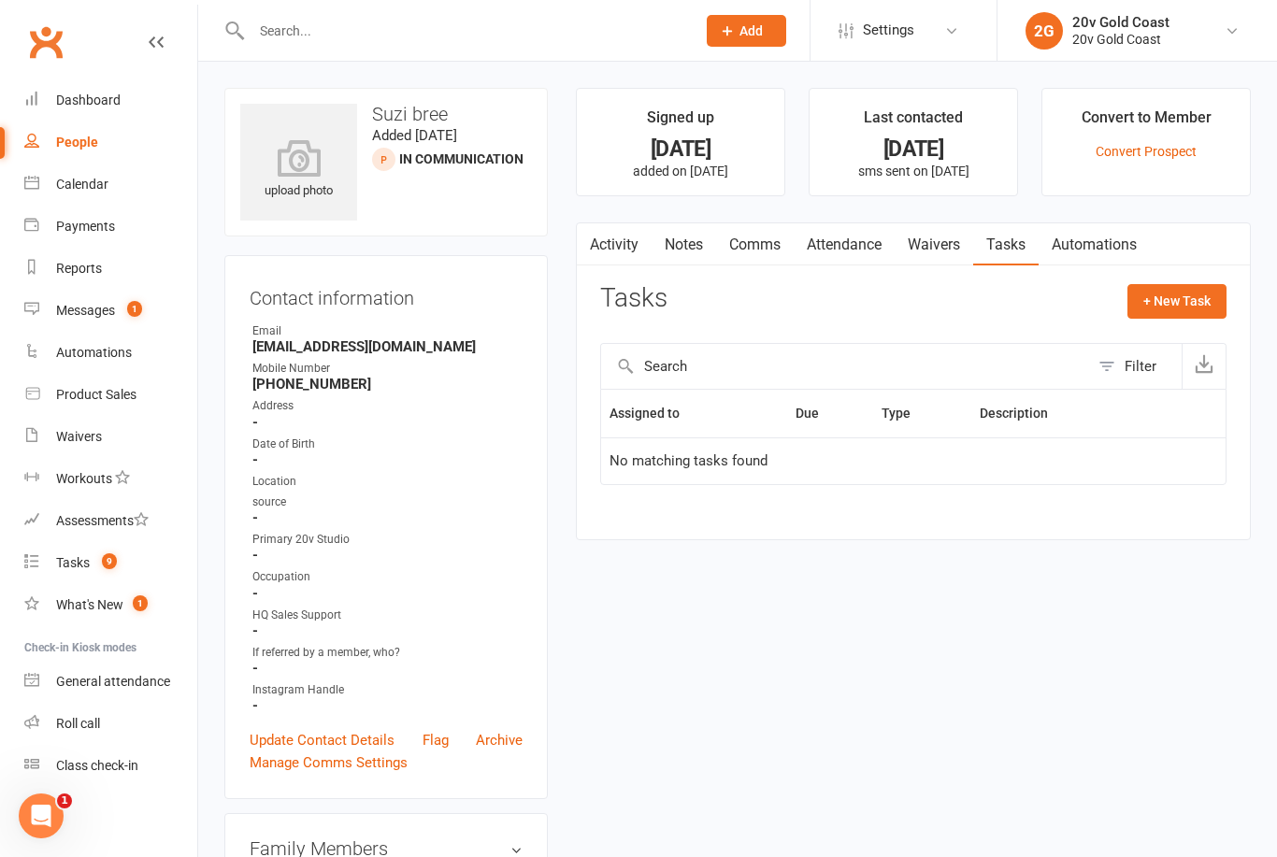
click at [86, 151] on link "People" at bounding box center [110, 143] width 173 height 42
select select "100"
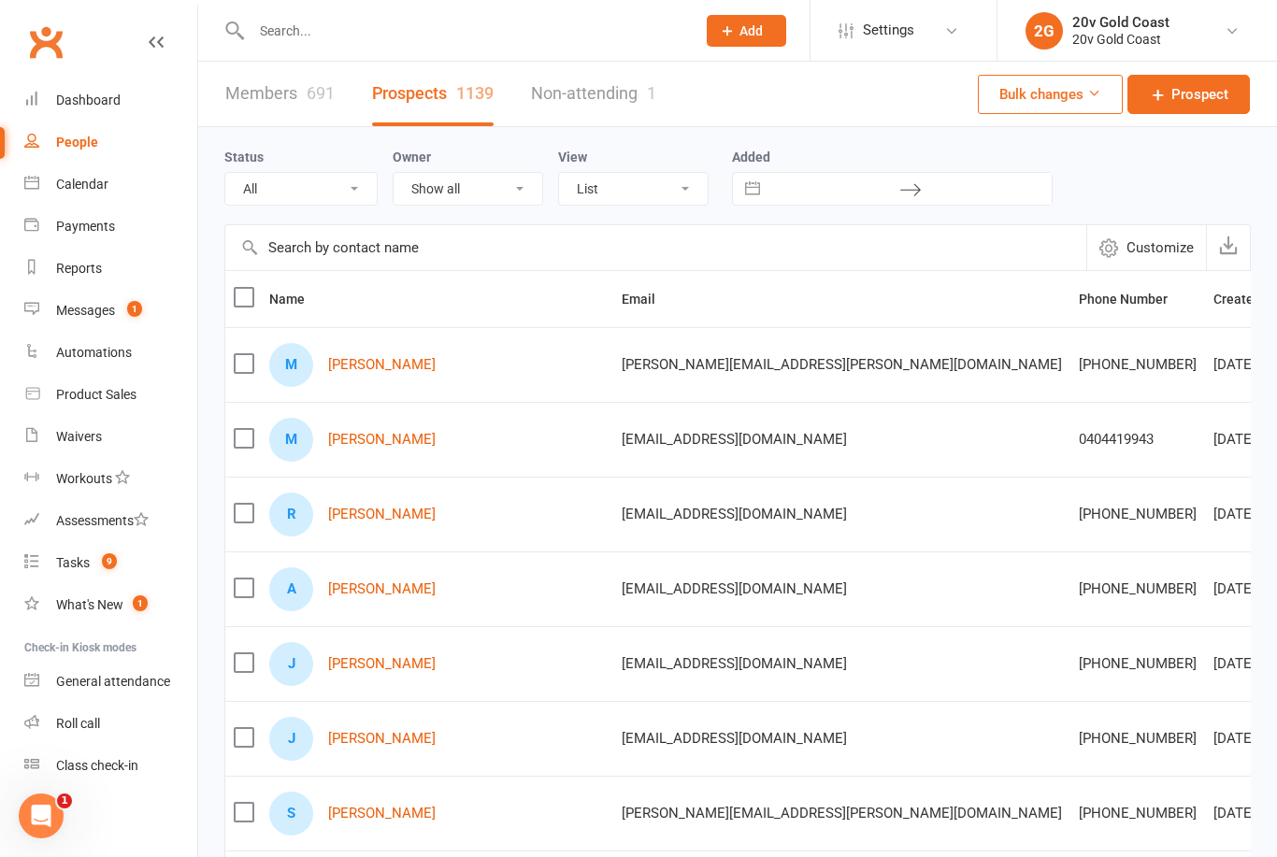
click at [298, 187] on select "All (No status set) (Invalid status) Parachute Referrals In Communication Call …" at bounding box center [300, 189] width 151 height 32
select select "In Communication"
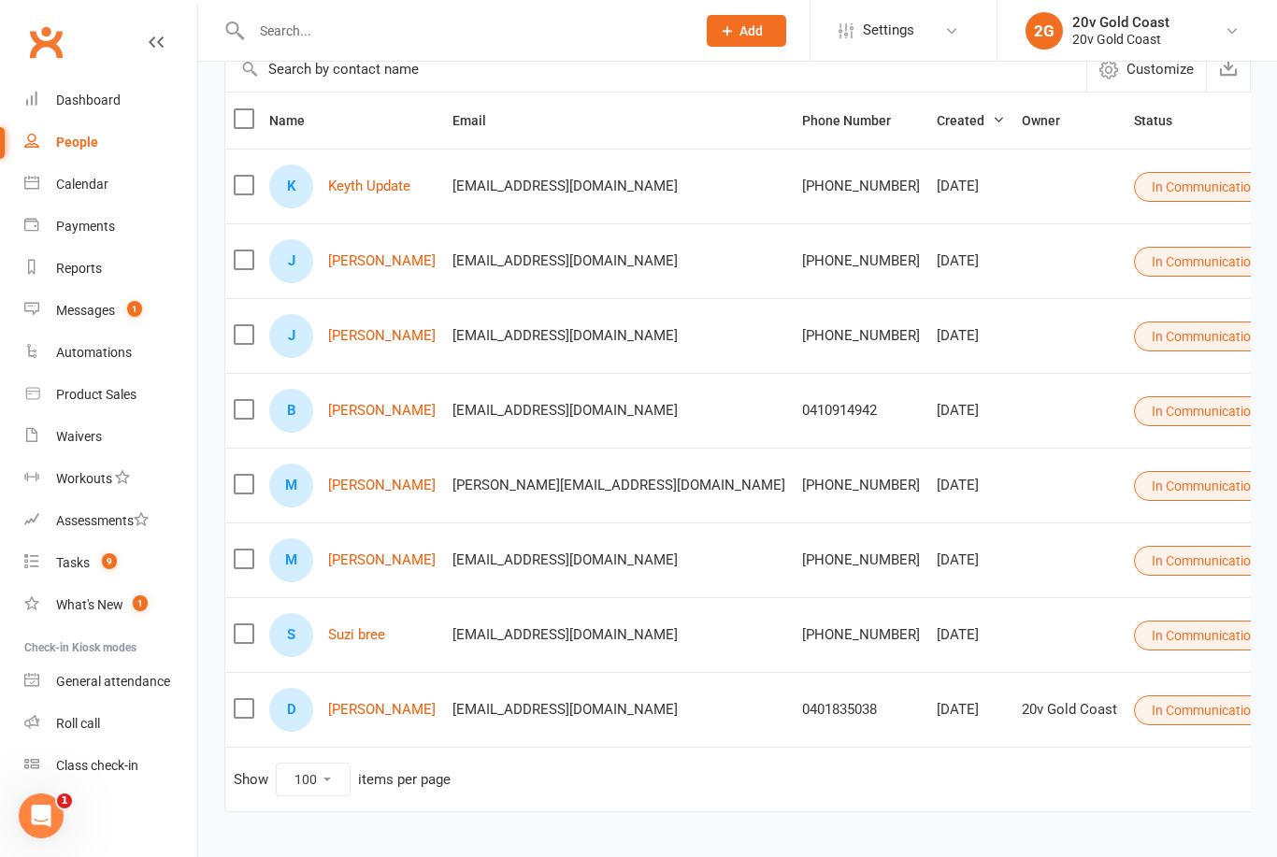
scroll to position [190, 0]
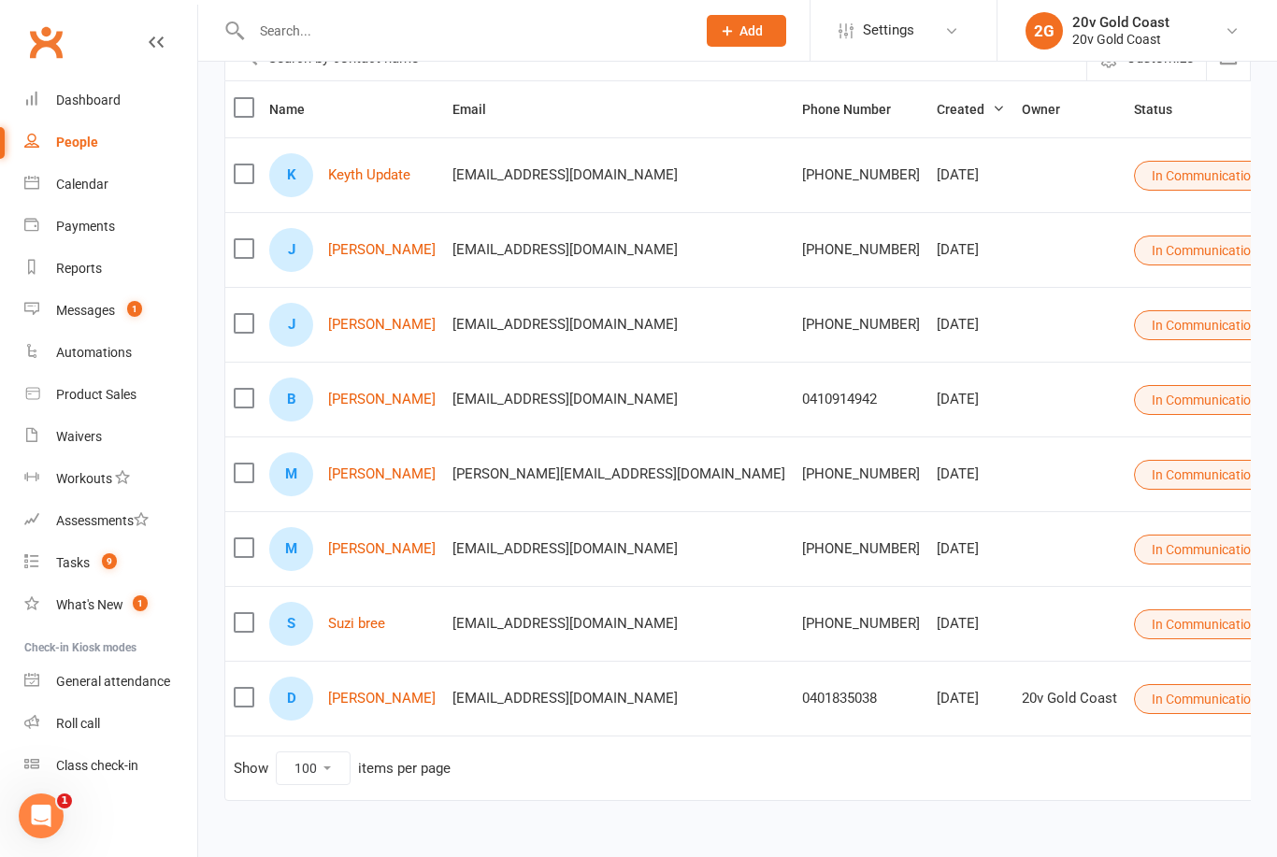
click at [1134, 627] on button "In Communication" at bounding box center [1213, 625] width 158 height 30
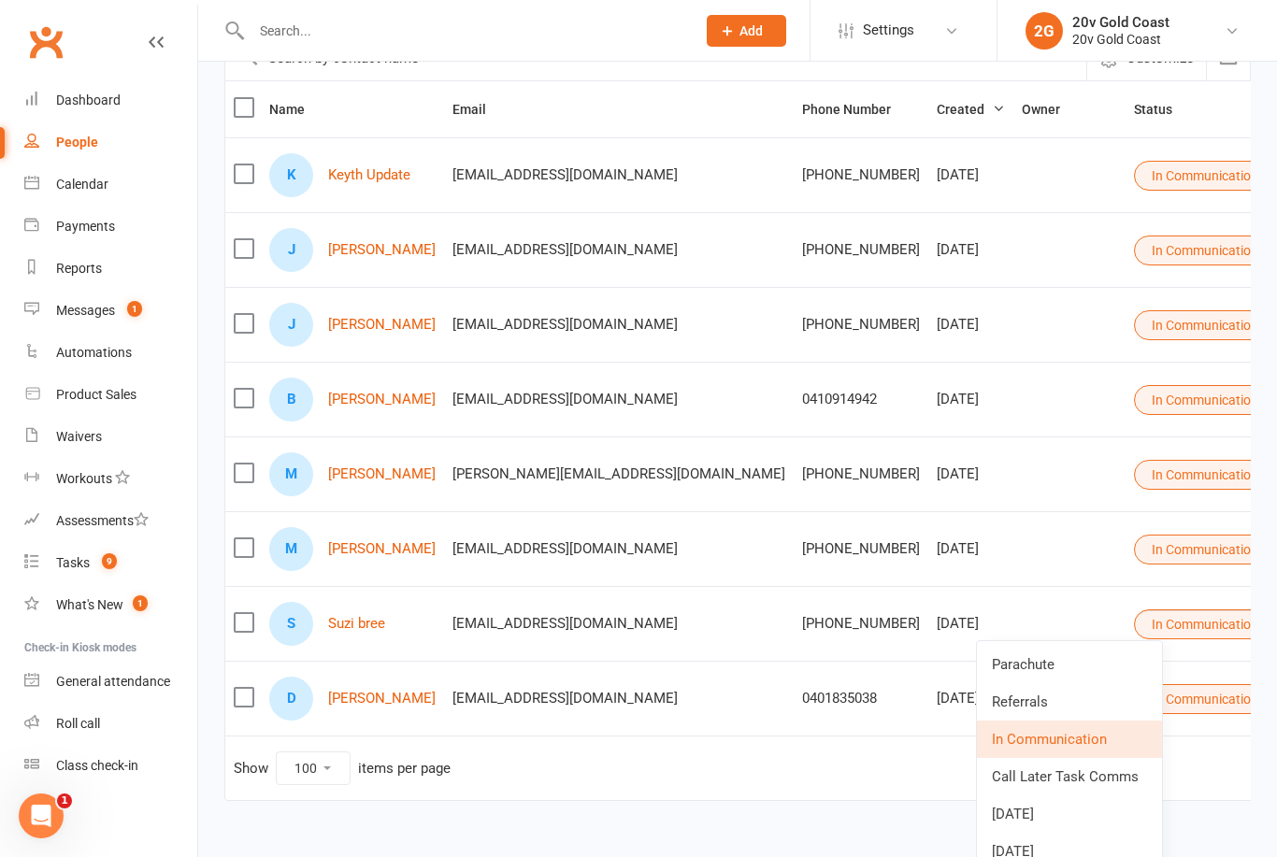
click at [1073, 661] on link "Parachute" at bounding box center [1069, 664] width 185 height 37
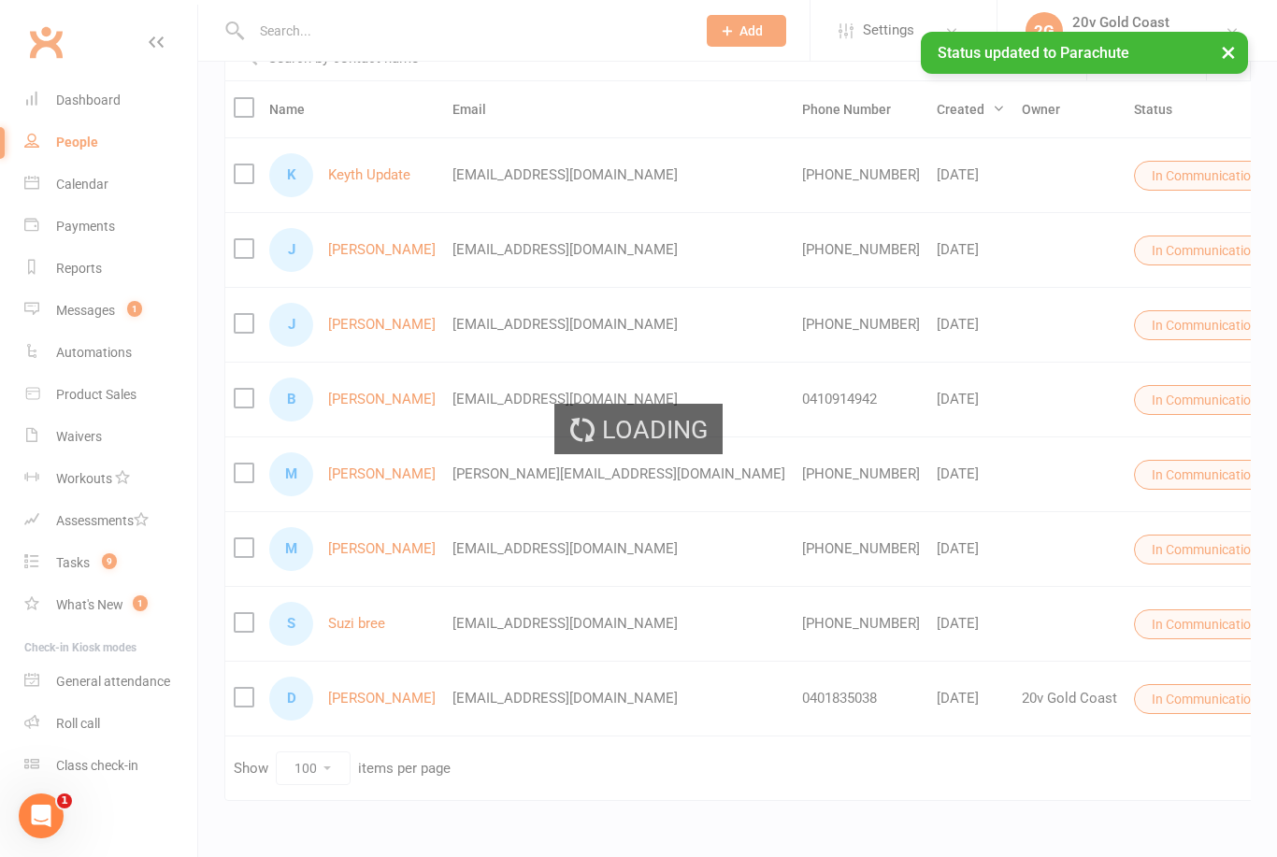
scroll to position [115, 0]
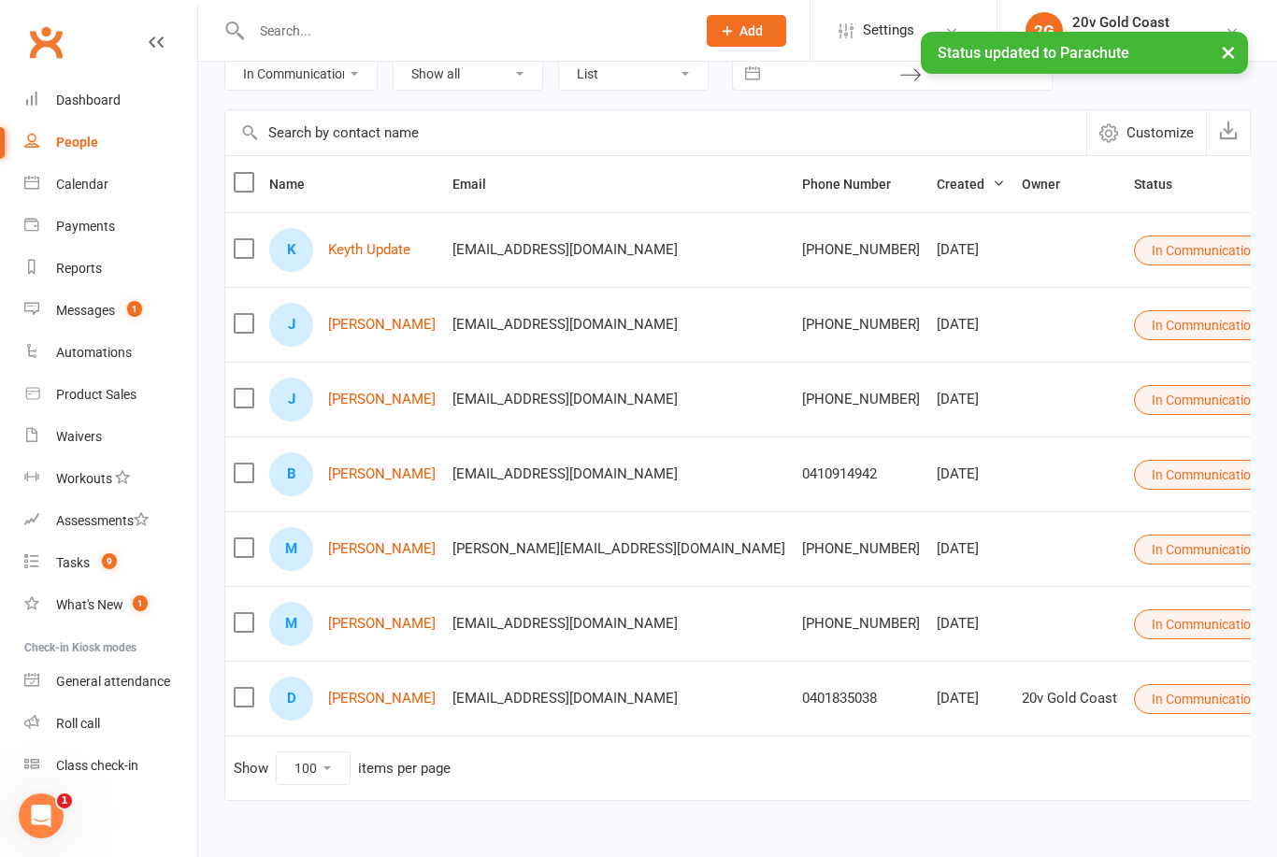
click at [116, 564] on span "9" at bounding box center [109, 561] width 15 height 16
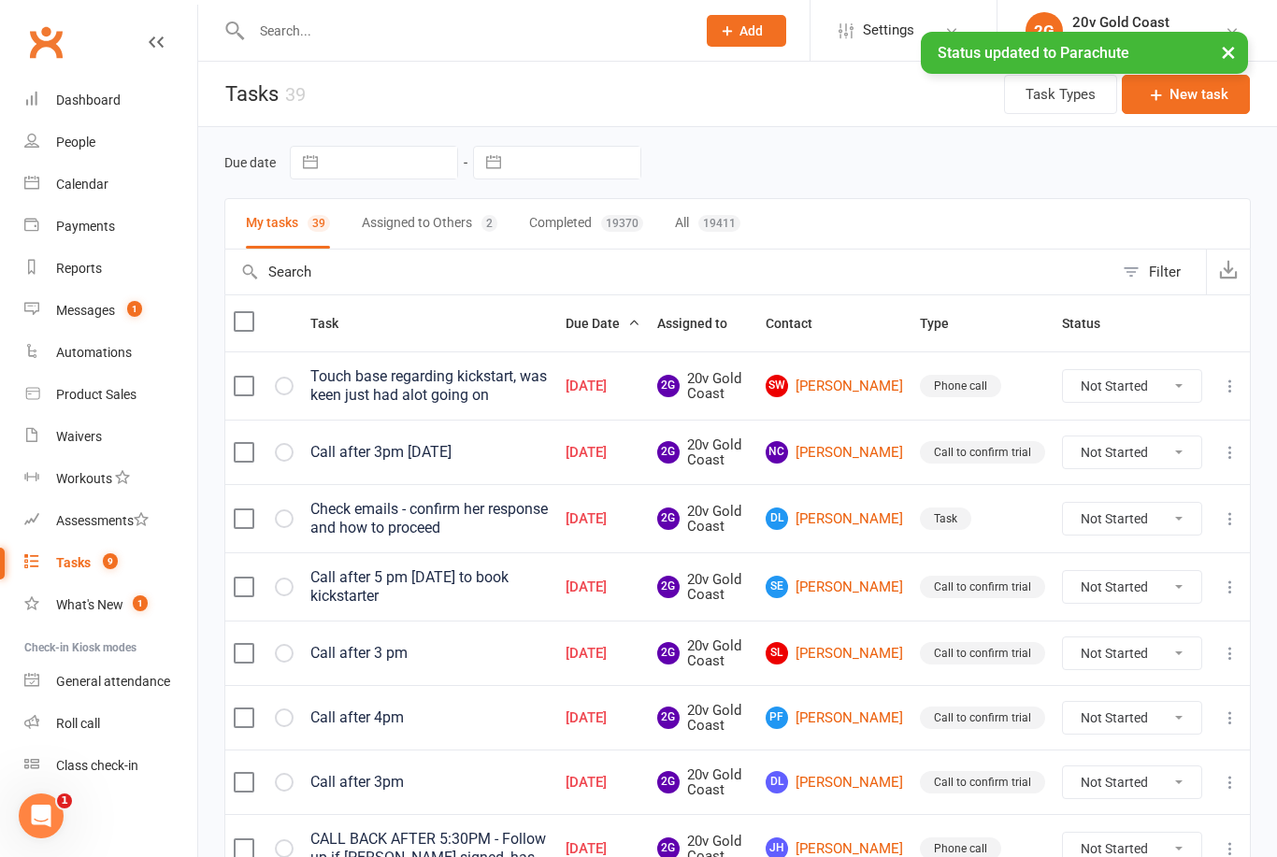
click at [788, 393] on span "SW" at bounding box center [777, 386] width 22 height 22
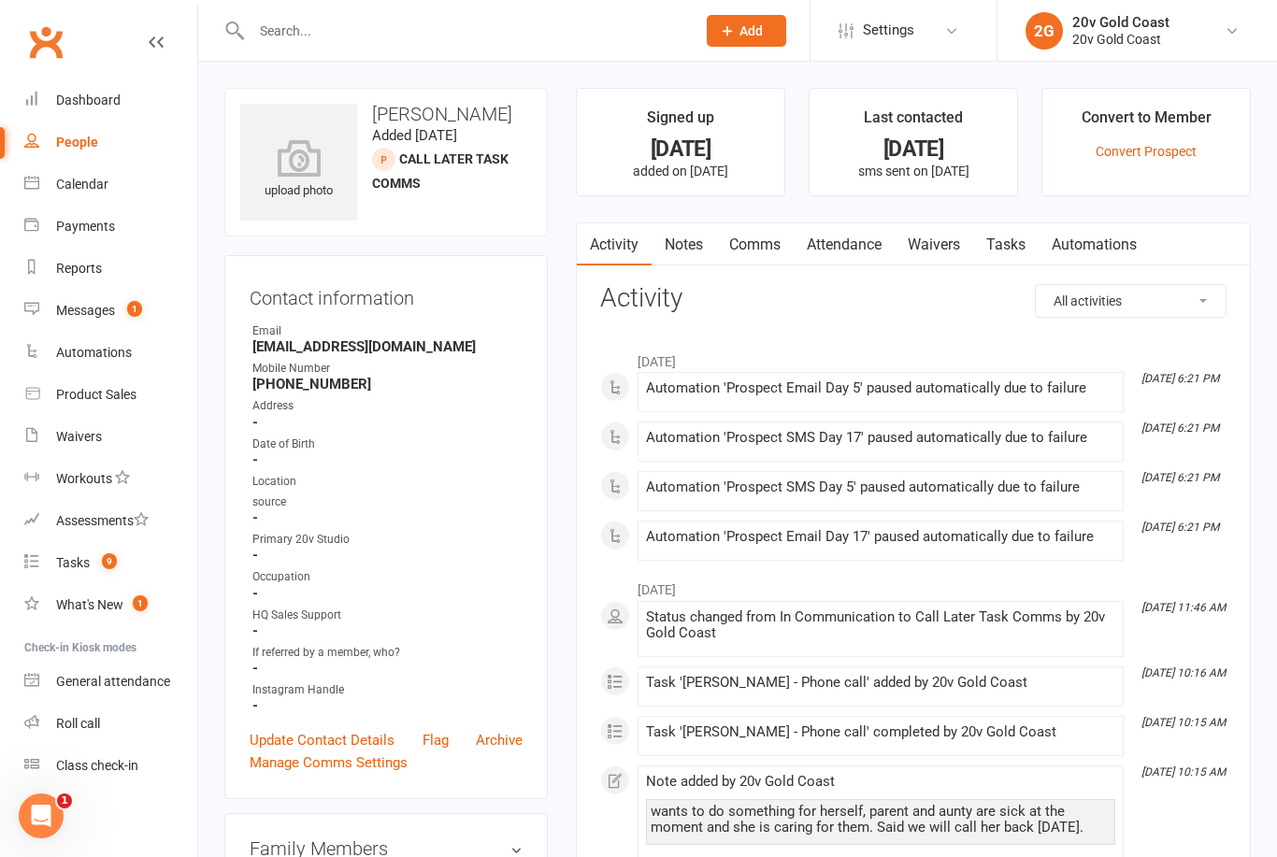
click at [715, 233] on link "Notes" at bounding box center [684, 244] width 65 height 43
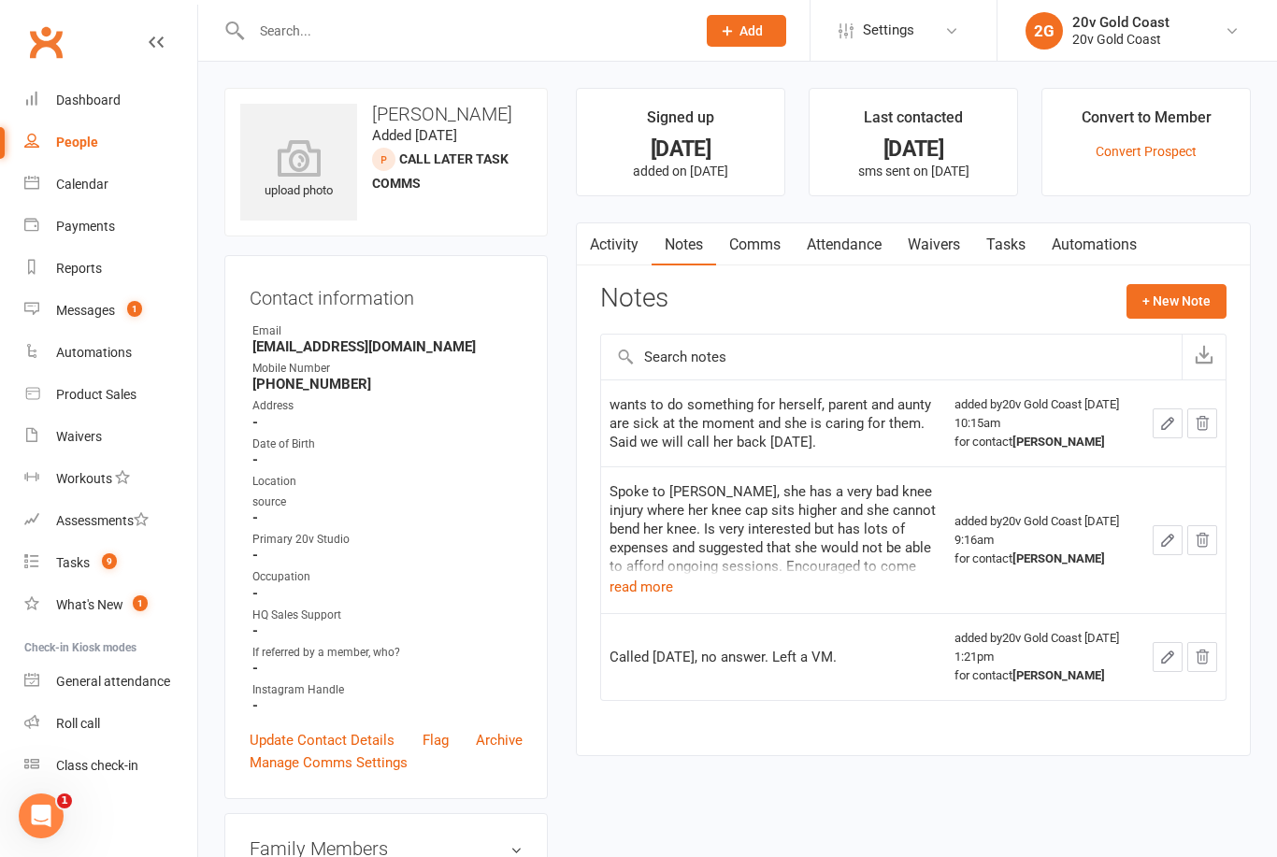
click at [1157, 309] on button "+ New Note" at bounding box center [1177, 301] width 100 height 34
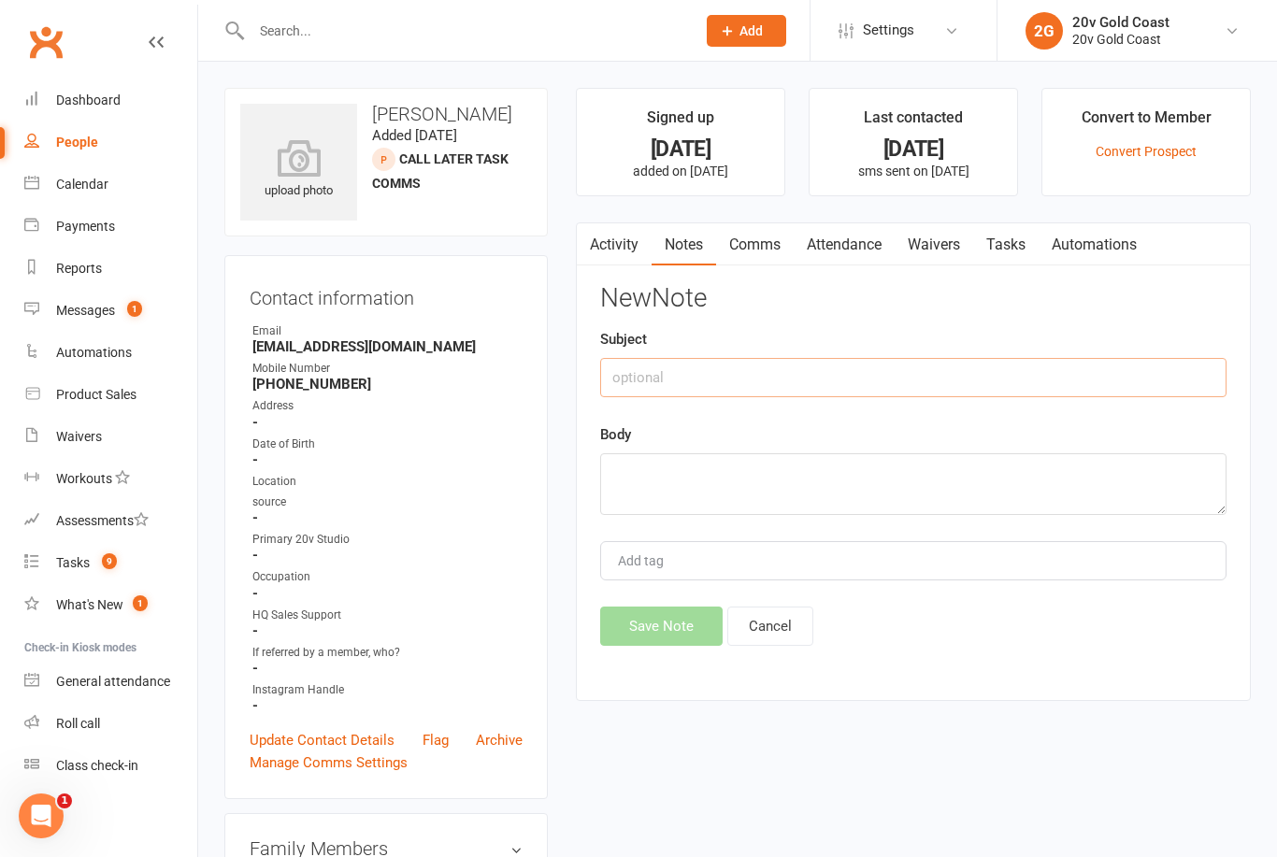
click at [951, 369] on input "text" at bounding box center [913, 377] width 626 height 39
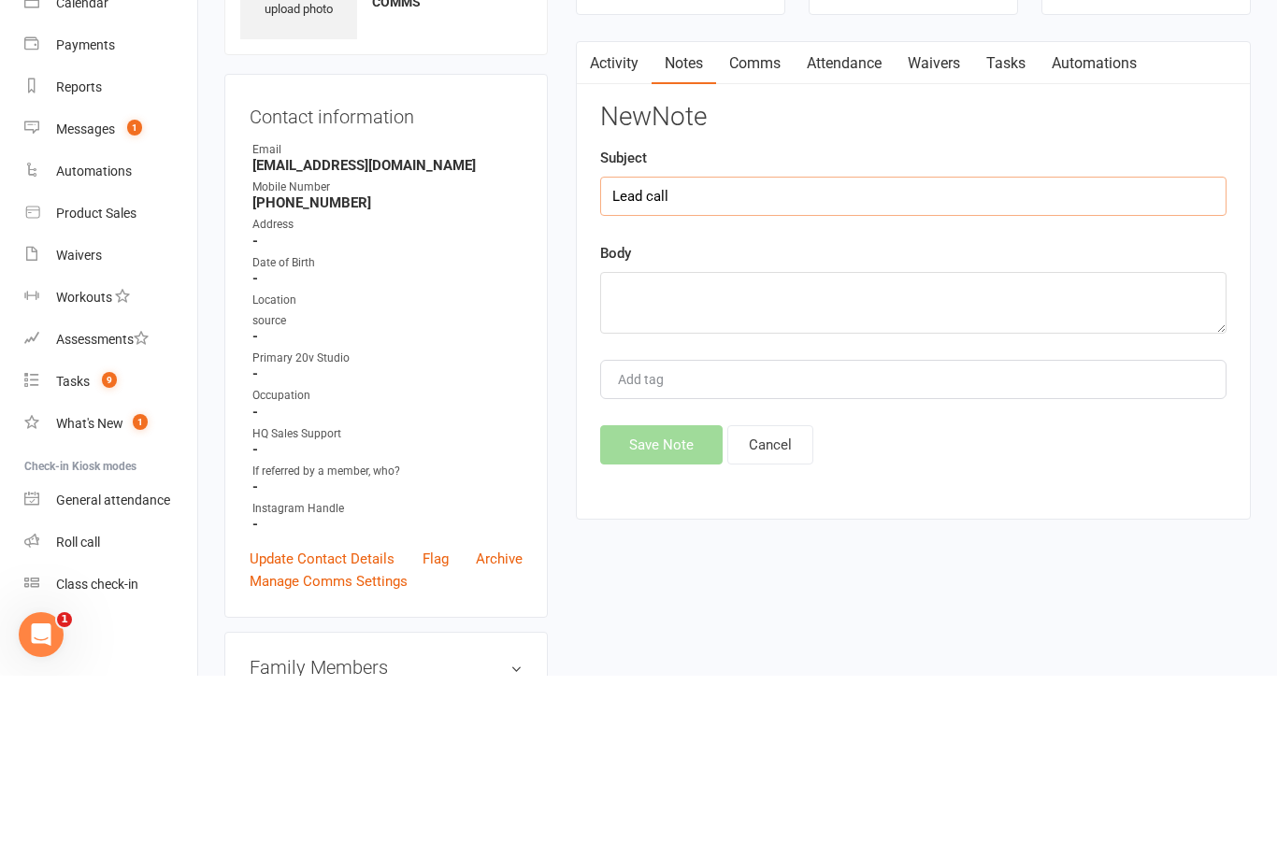
type input "Lead call"
click at [946, 453] on textarea at bounding box center [913, 484] width 626 height 62
type textarea "No answer, left message - [PERSON_NAME]"
click at [1087, 284] on div "New Note Subject Lead call Body No answer, left message - Nadine Add tag Save N…" at bounding box center [913, 465] width 626 height 362
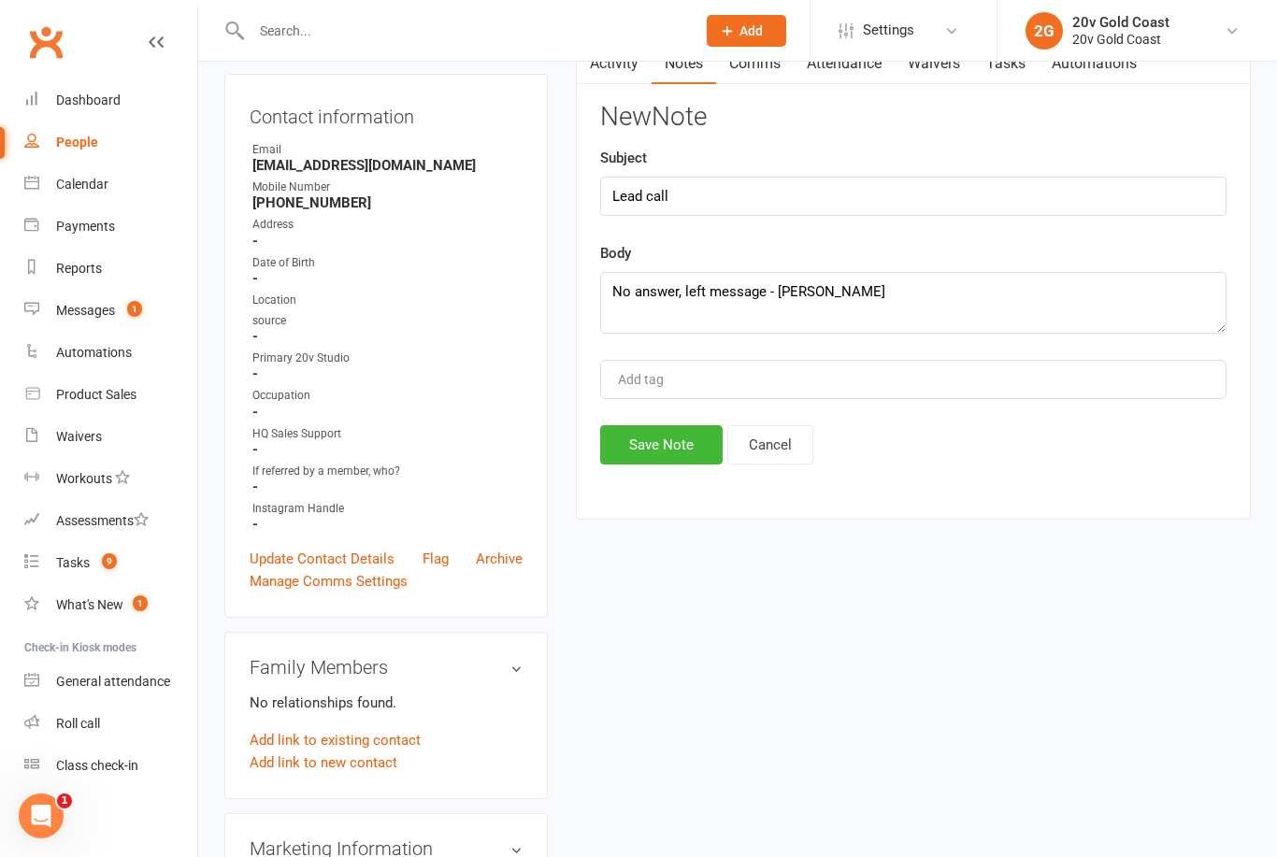
click at [690, 445] on button "Save Note" at bounding box center [661, 444] width 122 height 39
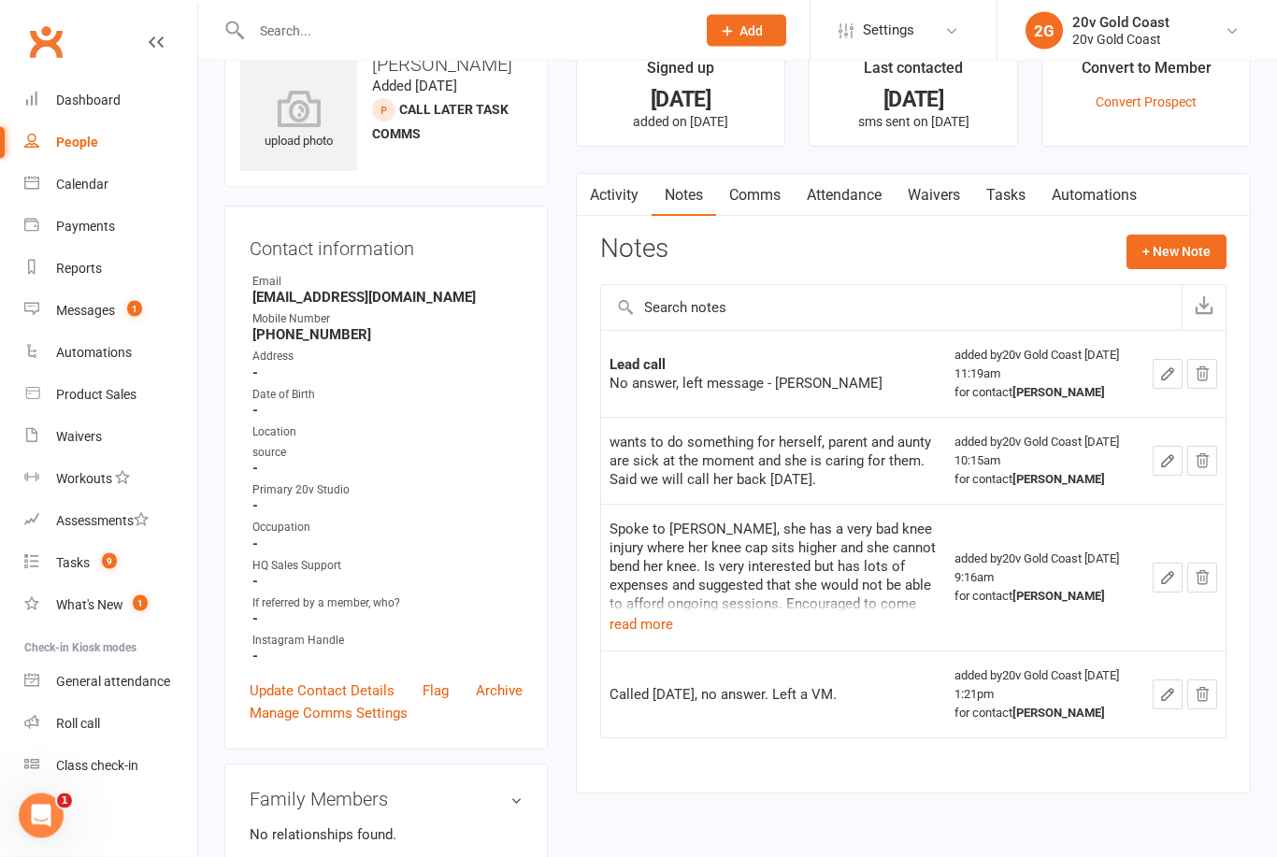
scroll to position [12, 0]
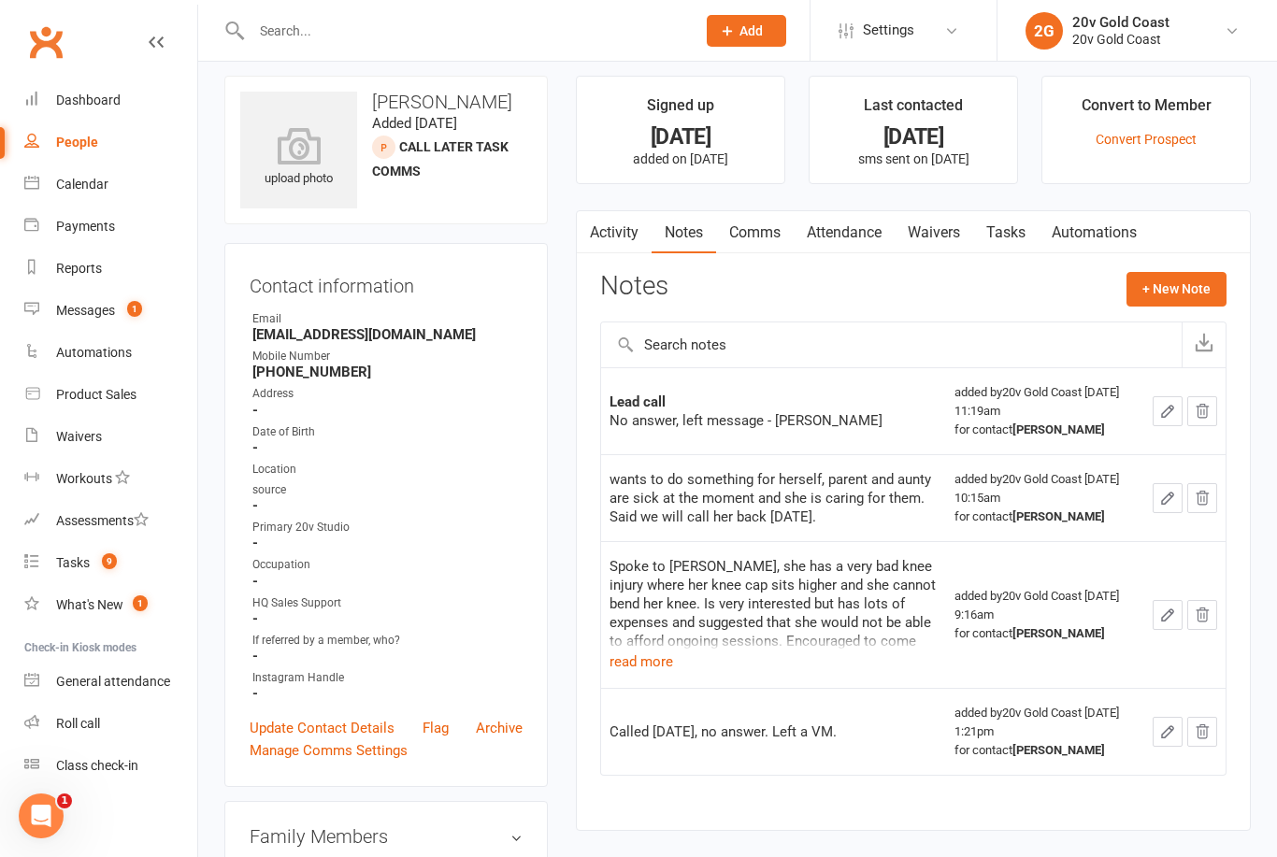
click at [1016, 211] on link "Tasks" at bounding box center [1005, 232] width 65 height 43
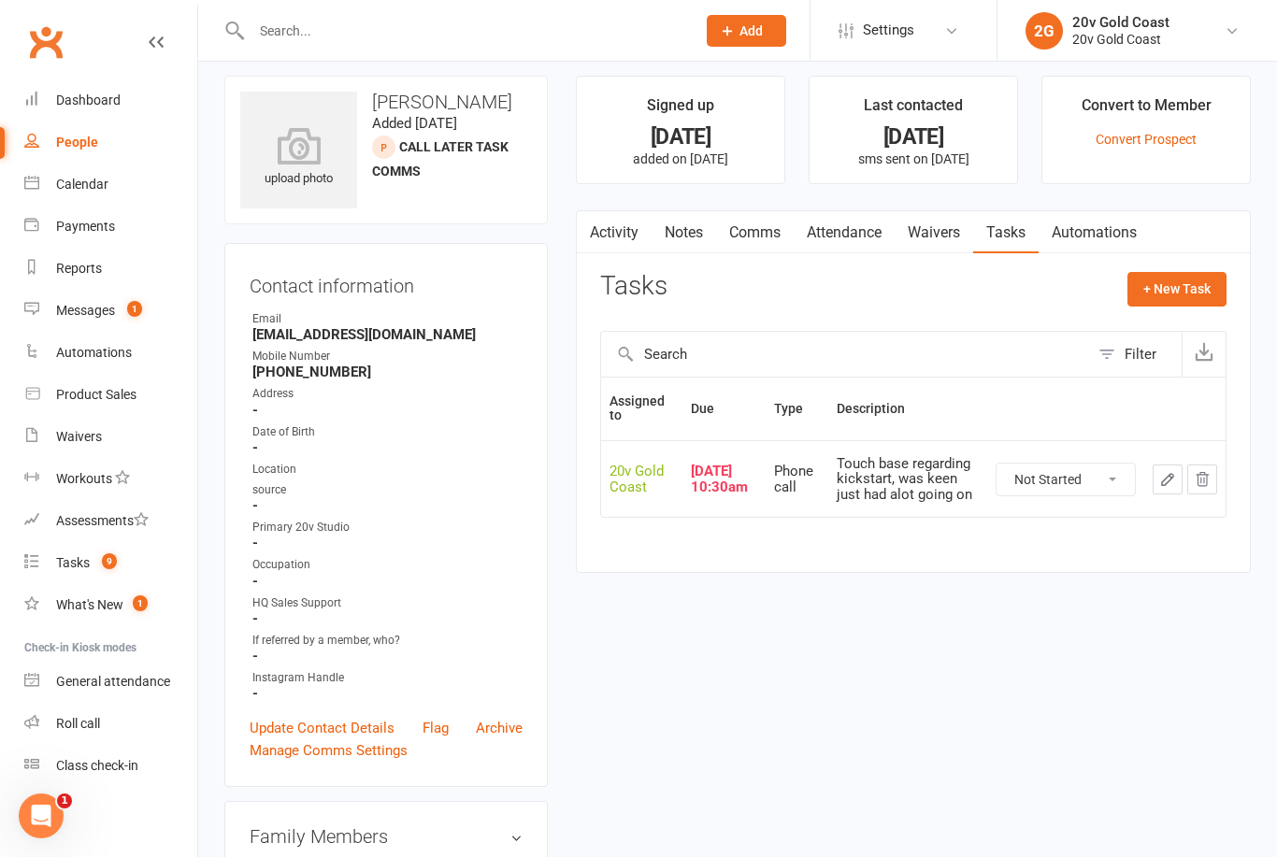
click at [1168, 475] on icon "button" at bounding box center [1167, 479] width 17 height 17
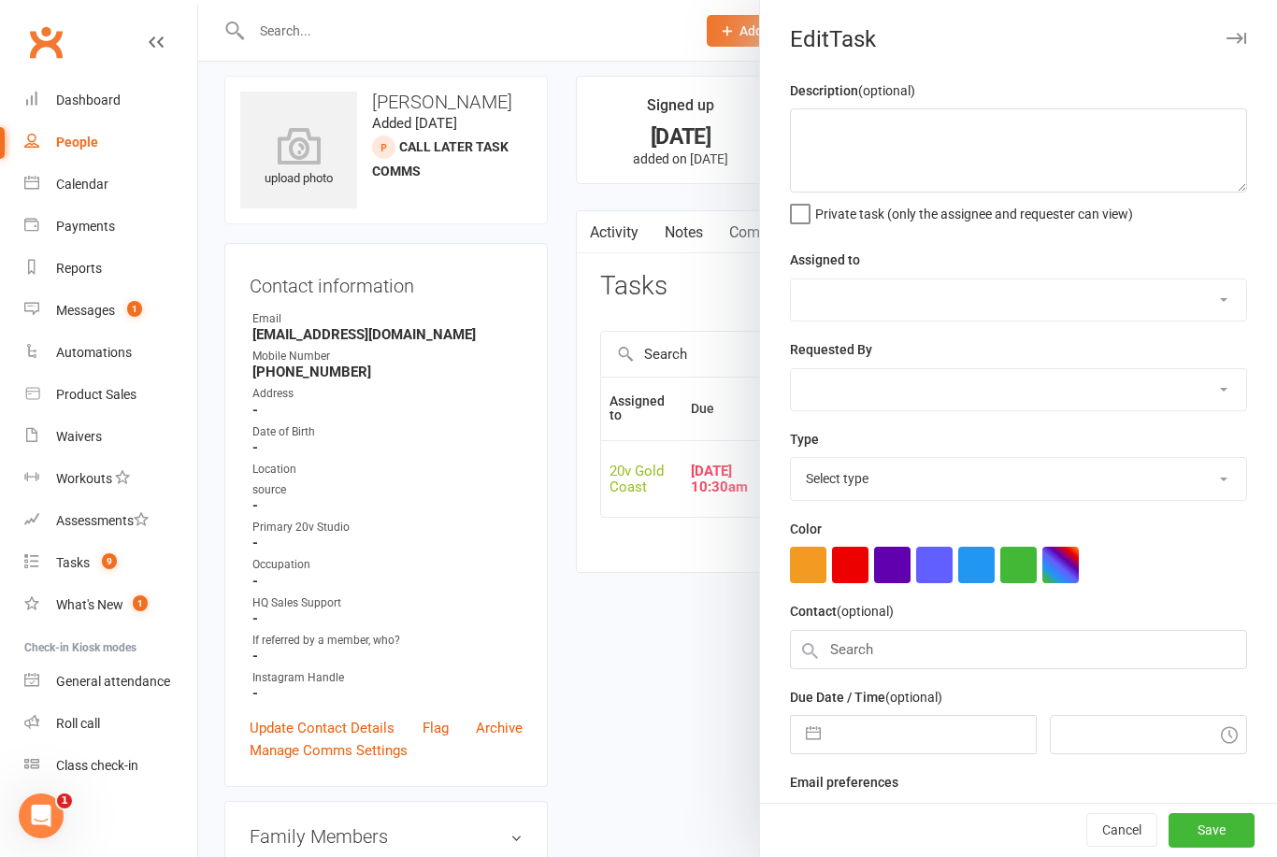
type textarea "Touch base regarding kickstart, was keen just had alot going on"
select select "45734"
type input "[DATE]"
type input "10:30am"
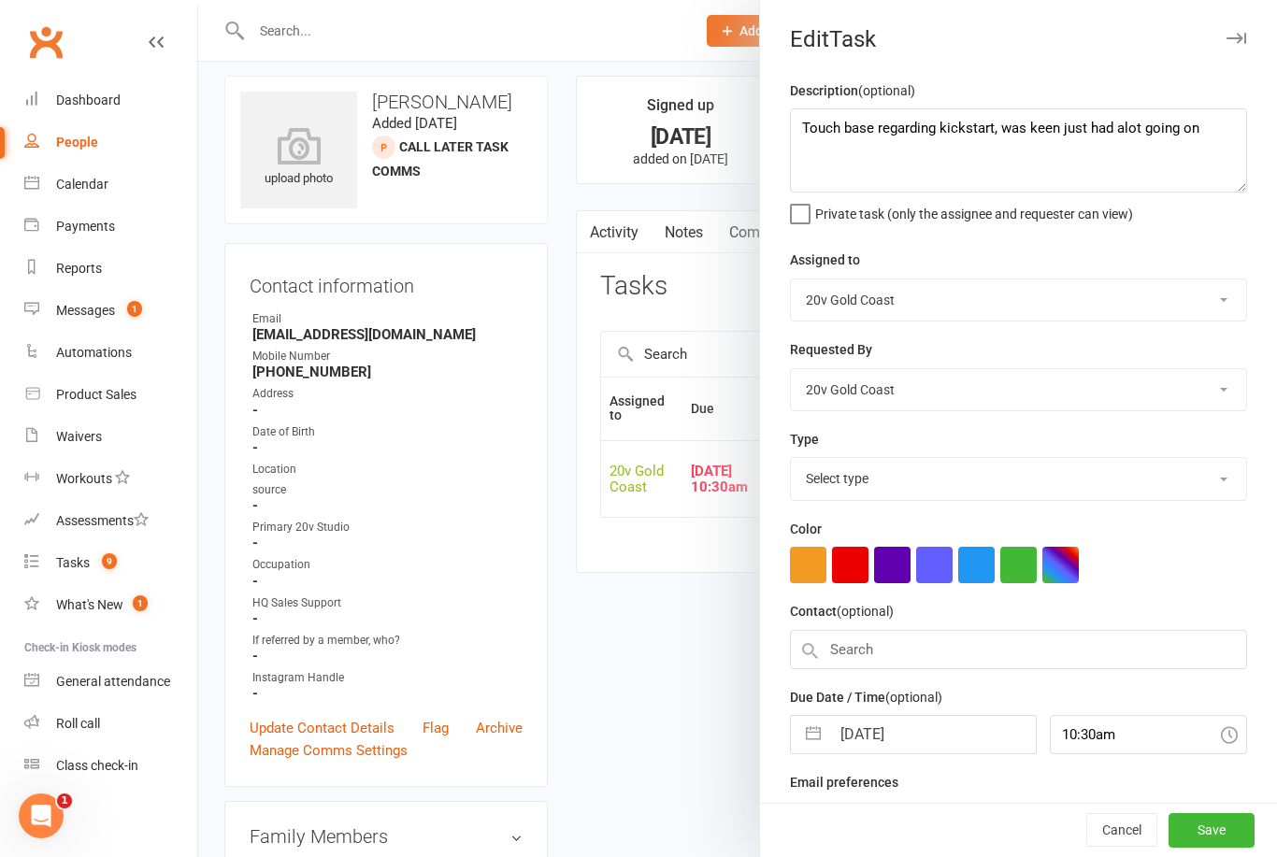
select select "22375"
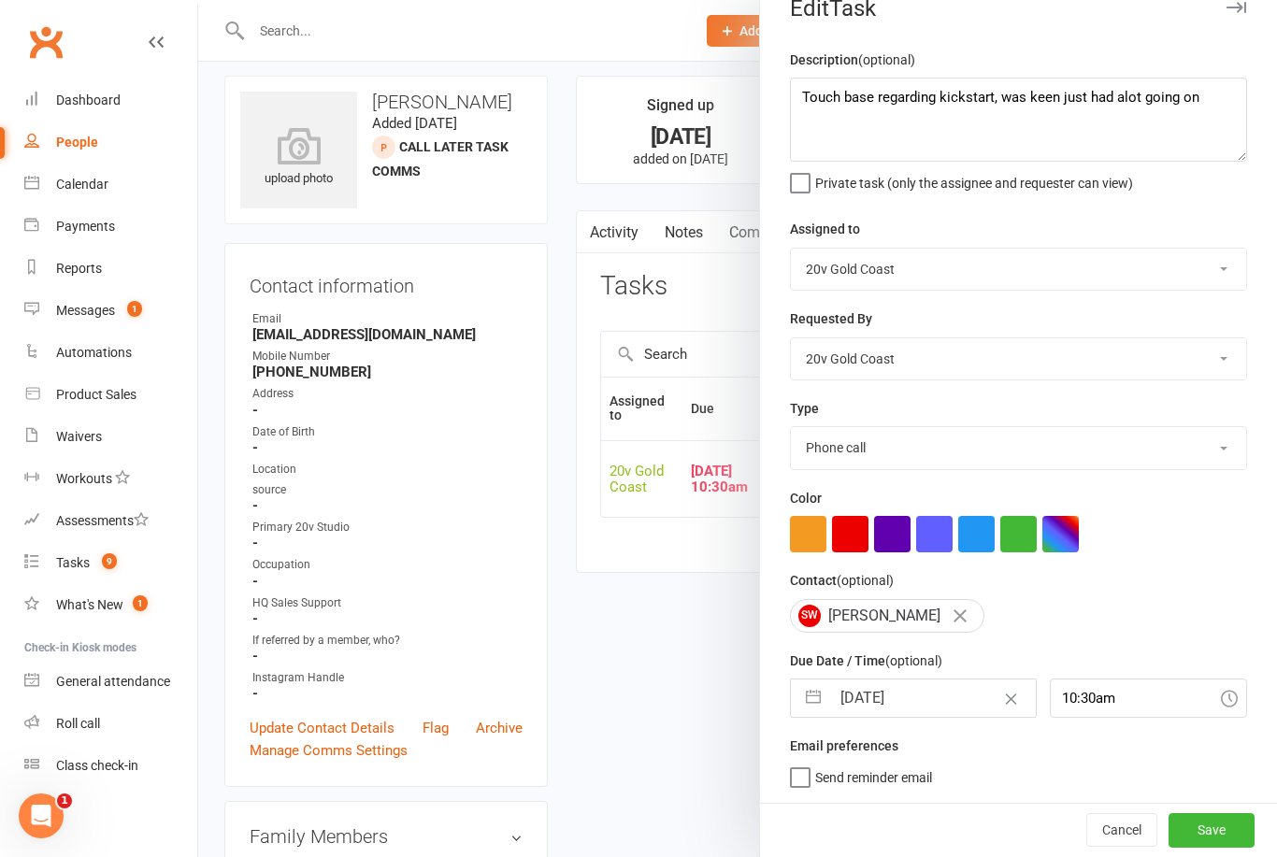
scroll to position [35, 0]
click at [890, 698] on input "[DATE]" at bounding box center [932, 698] width 205 height 37
select select "7"
select select "2025"
select select "8"
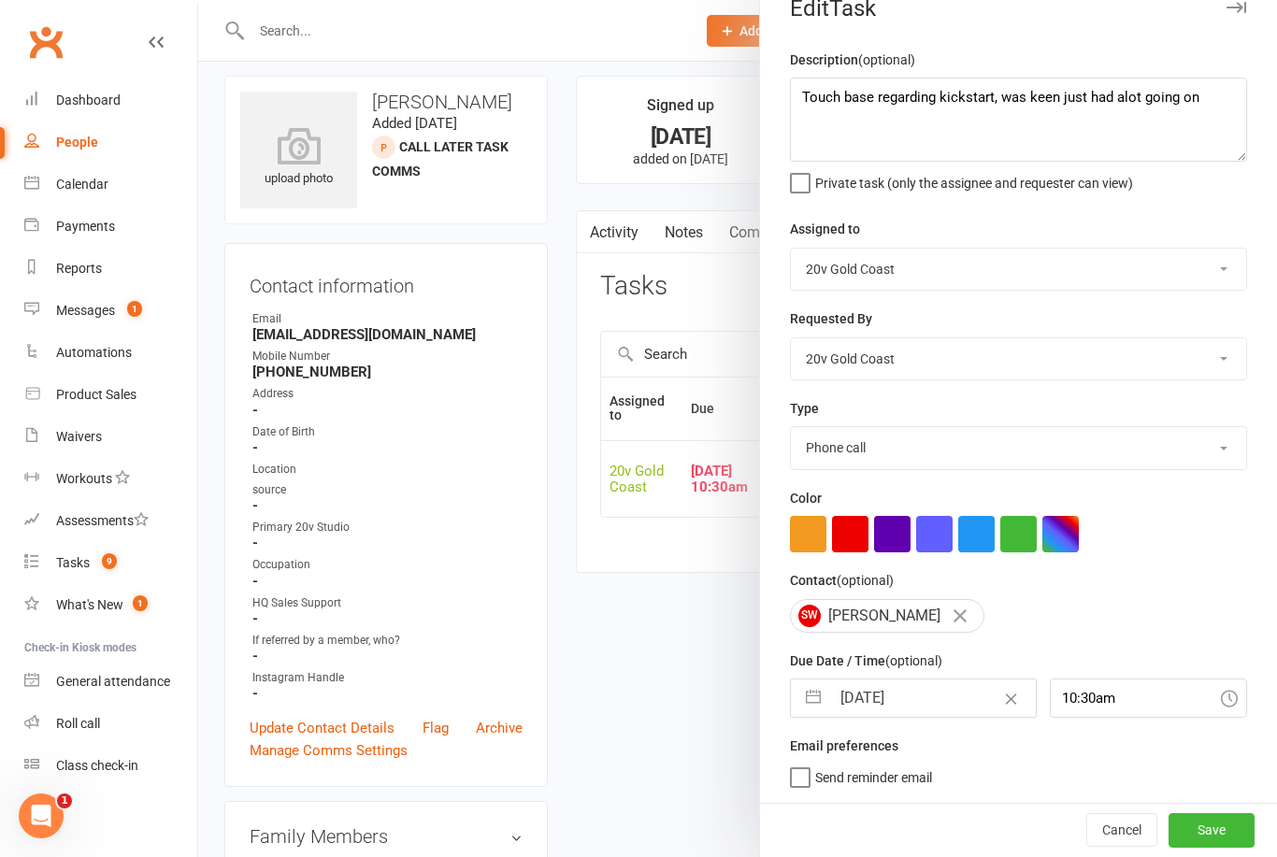
select select "2025"
select select "9"
select select "2025"
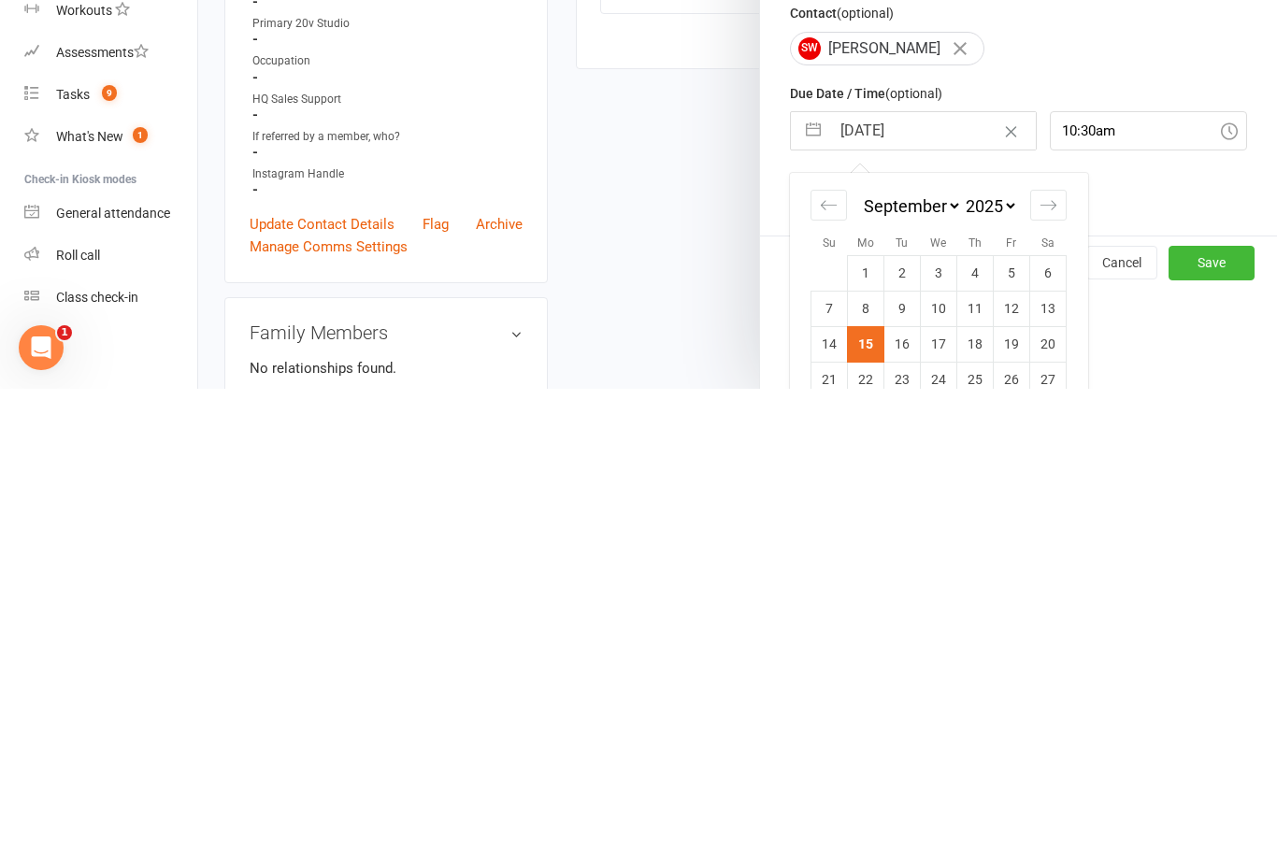
scroll to position [132, 0]
click at [978, 793] on td "18" at bounding box center [975, 811] width 36 height 36
type input "[DATE]"
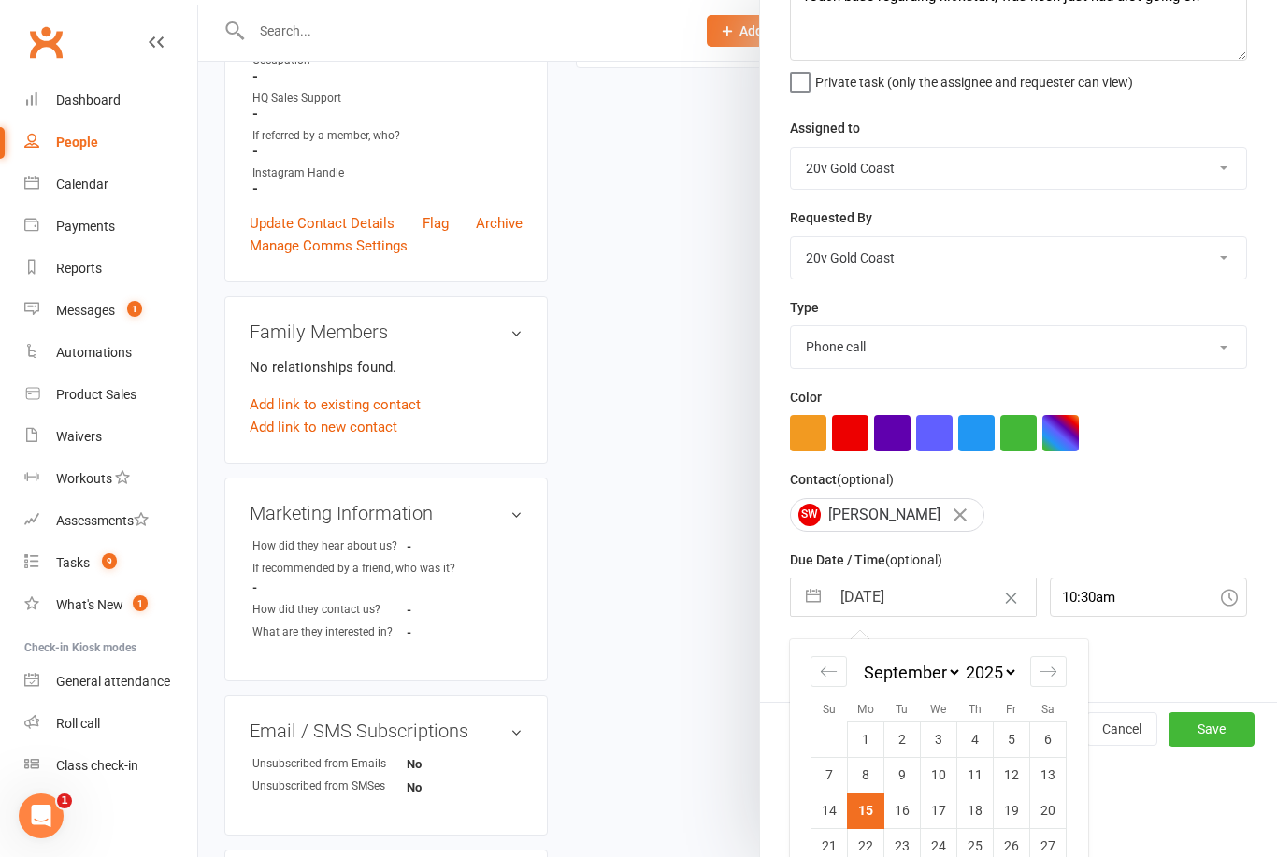
scroll to position [35, 0]
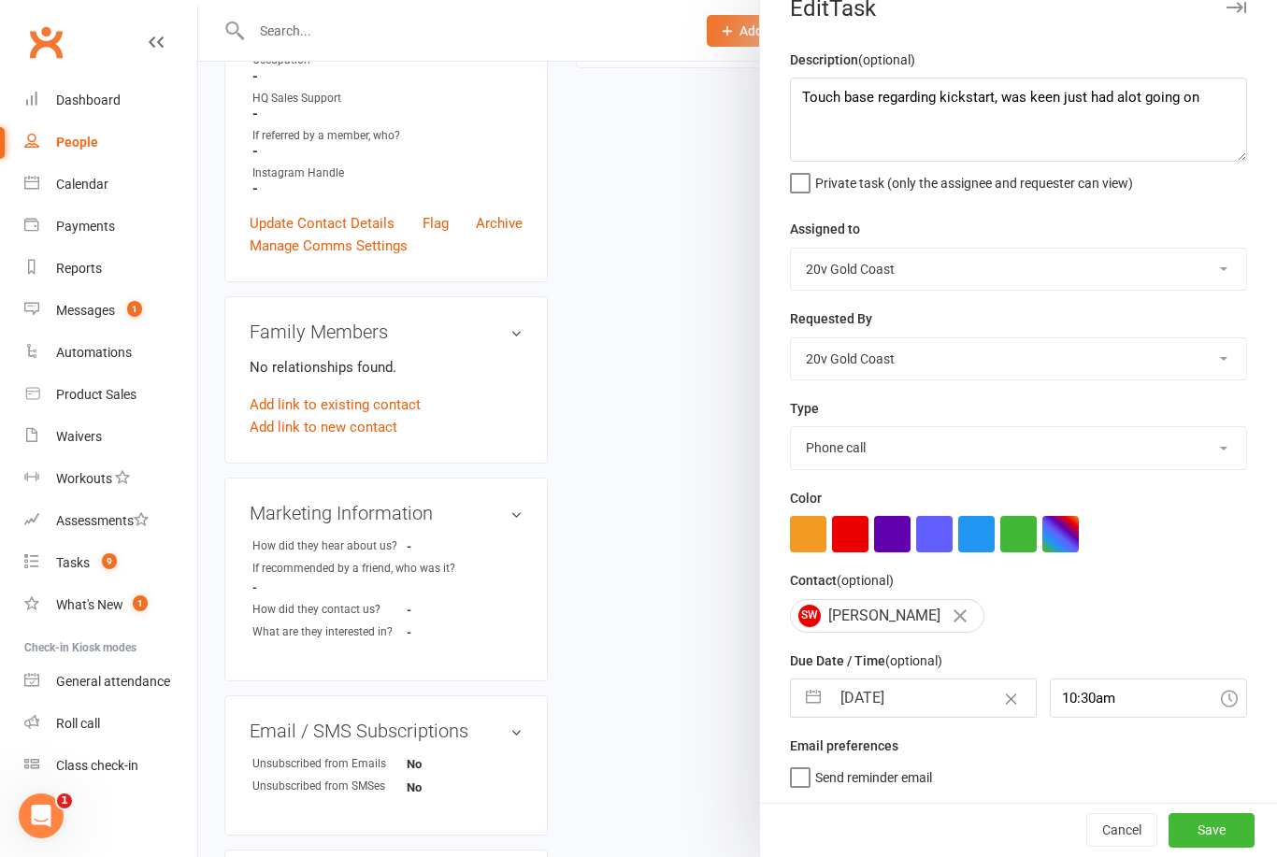
click at [917, 687] on input "[DATE]" at bounding box center [932, 698] width 205 height 37
select select "7"
select select "2025"
select select "8"
select select "2025"
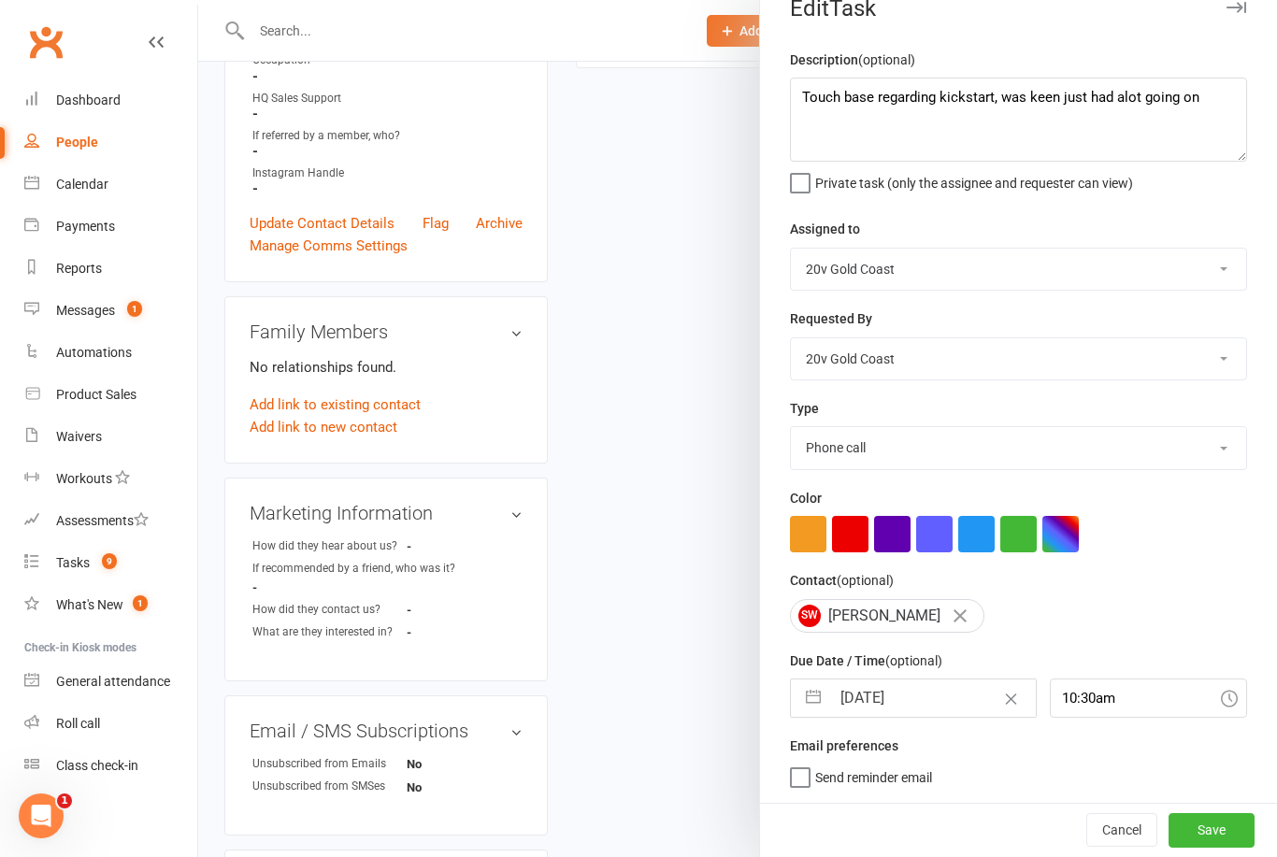
select select "9"
select select "2025"
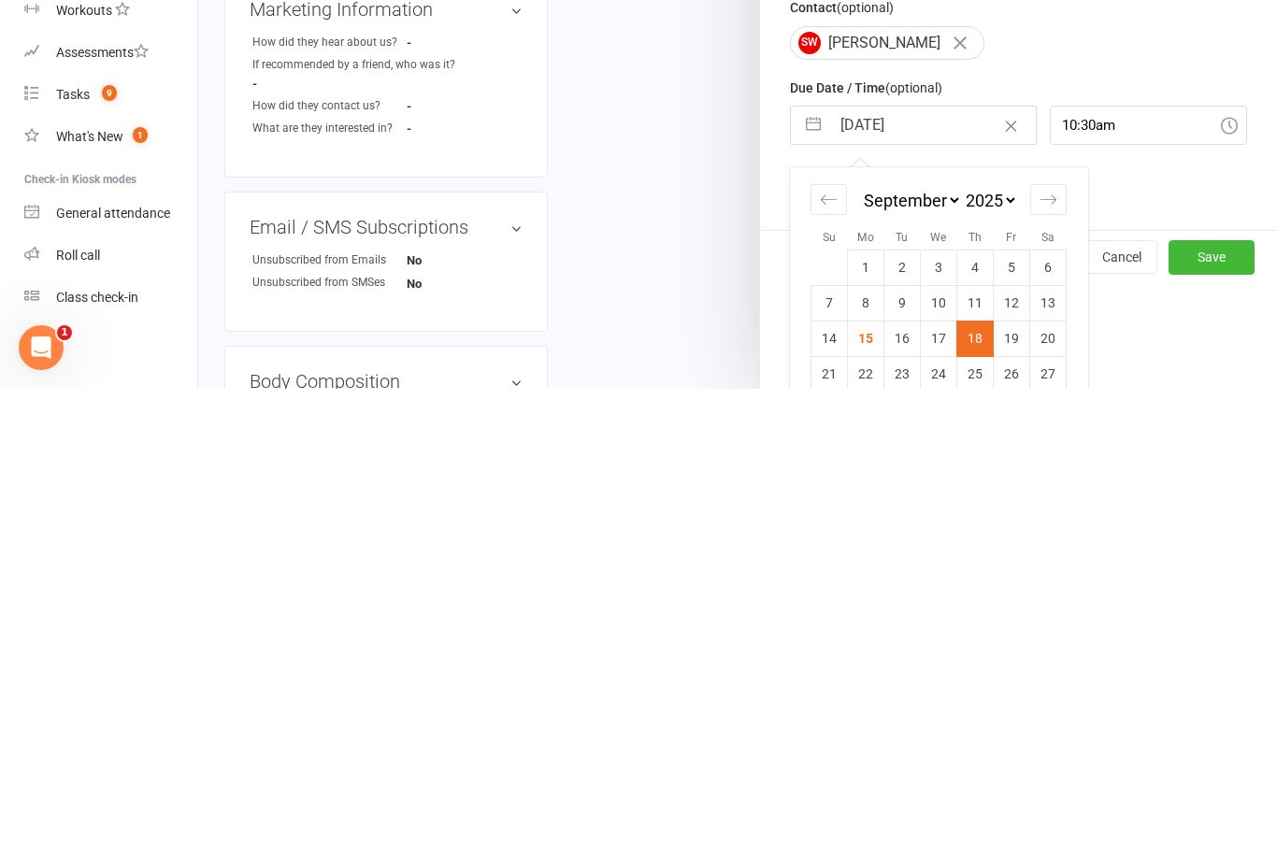
scroll to position [139, 0]
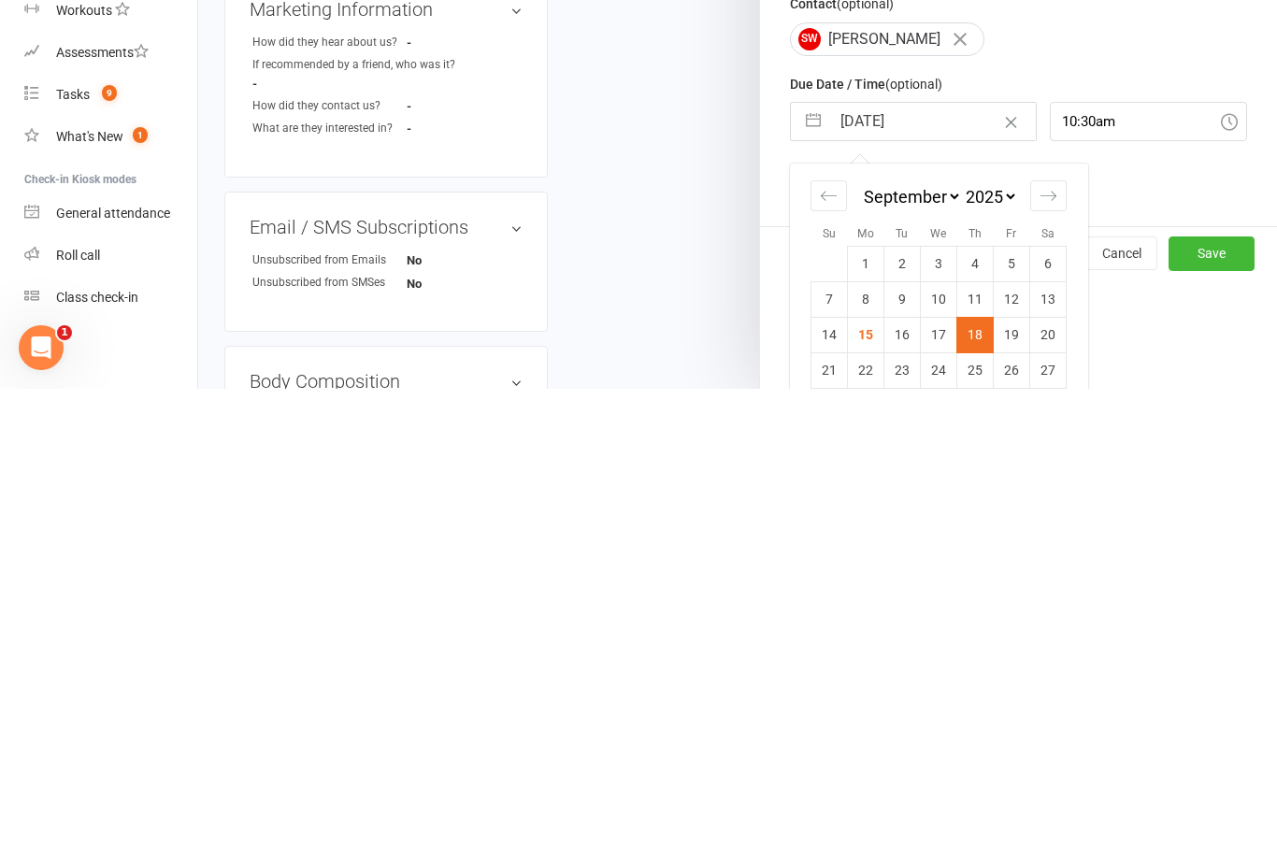
click at [1246, 626] on div "Email preferences Send reminder email" at bounding box center [1018, 651] width 457 height 51
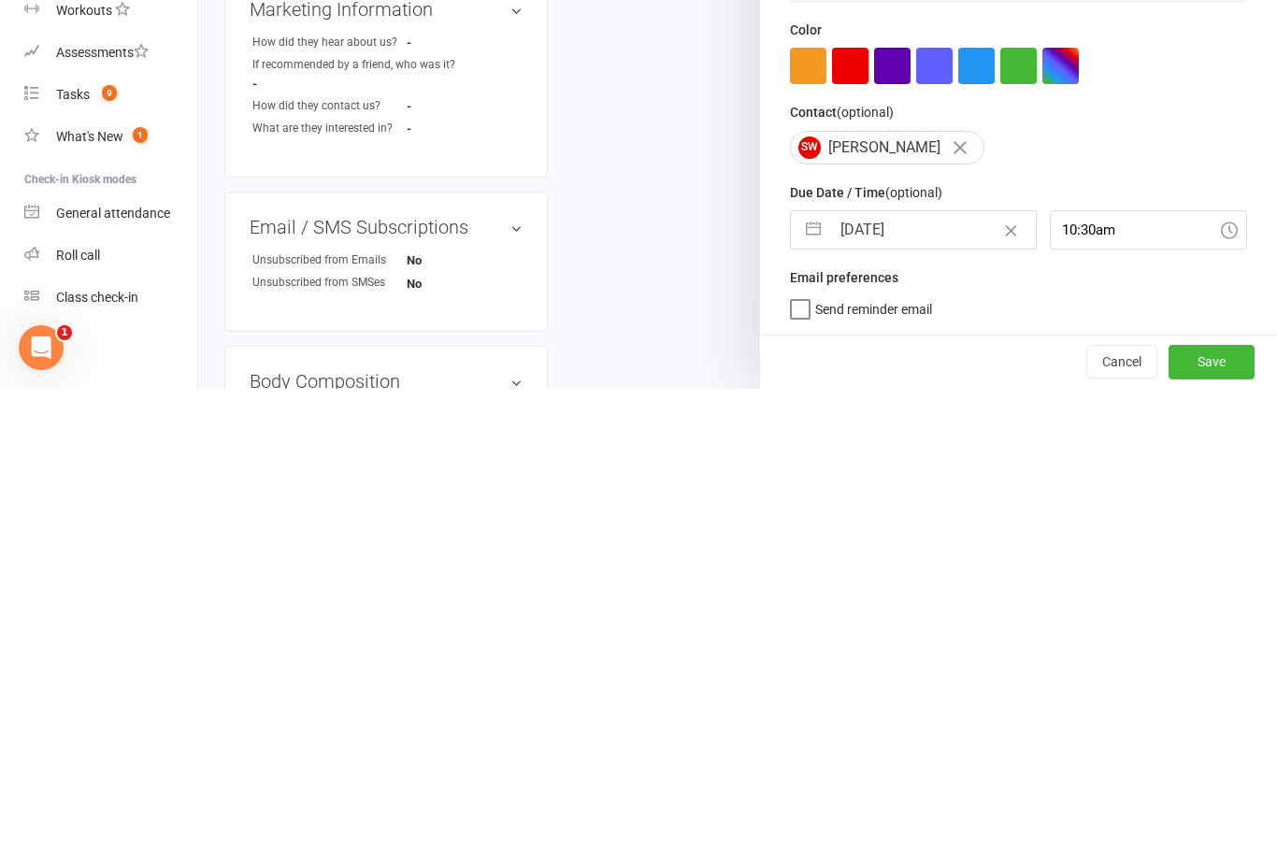
scroll to position [35, 0]
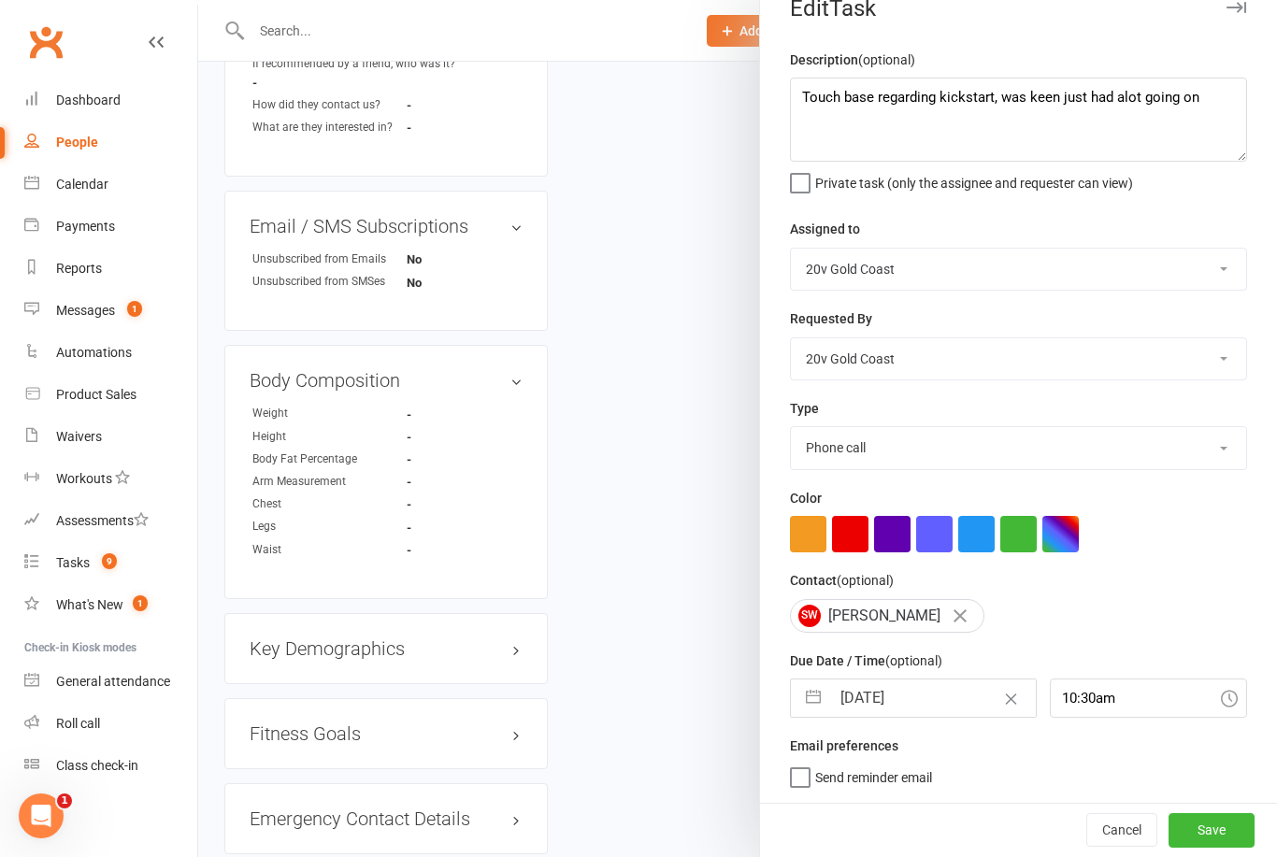
click at [1213, 827] on button "Save" at bounding box center [1212, 830] width 86 height 34
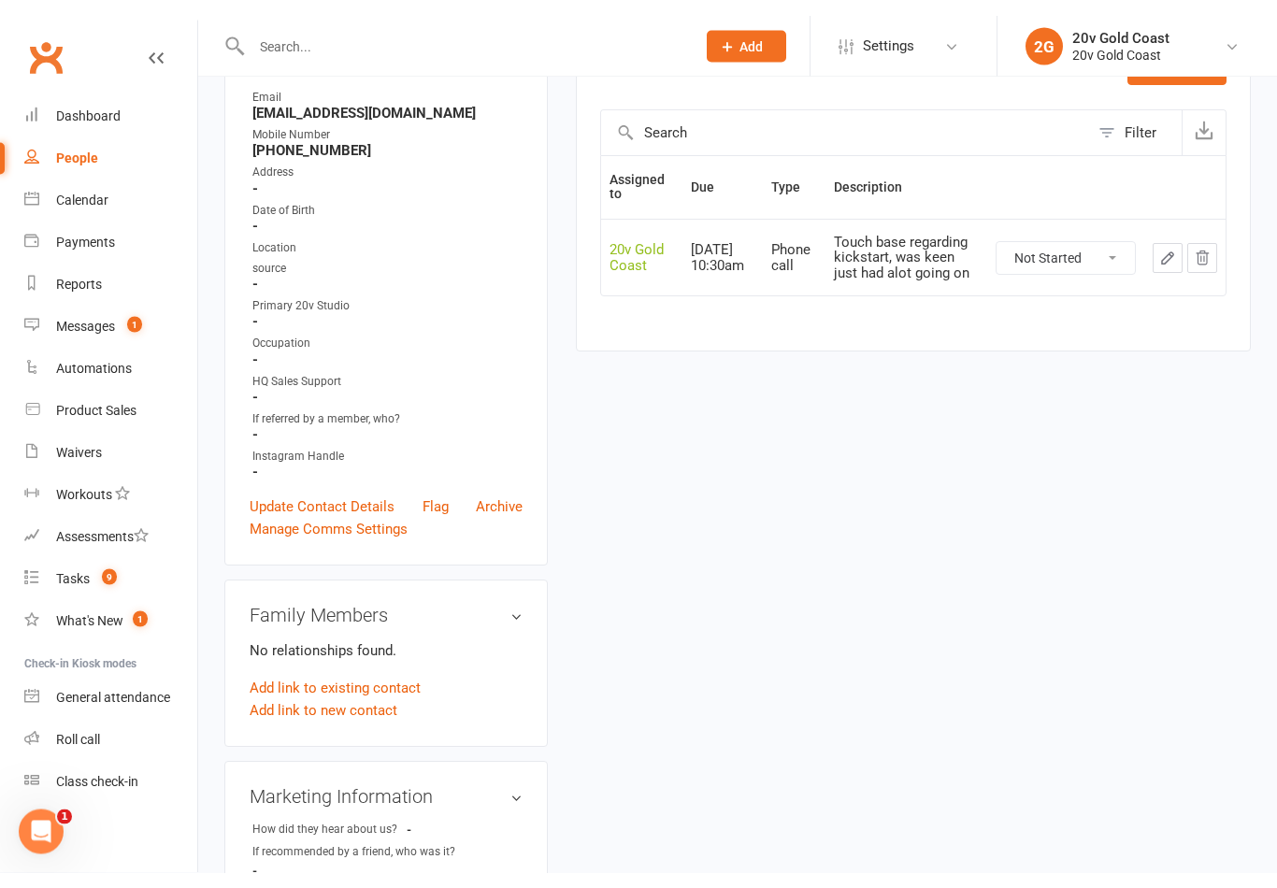
scroll to position [0, 0]
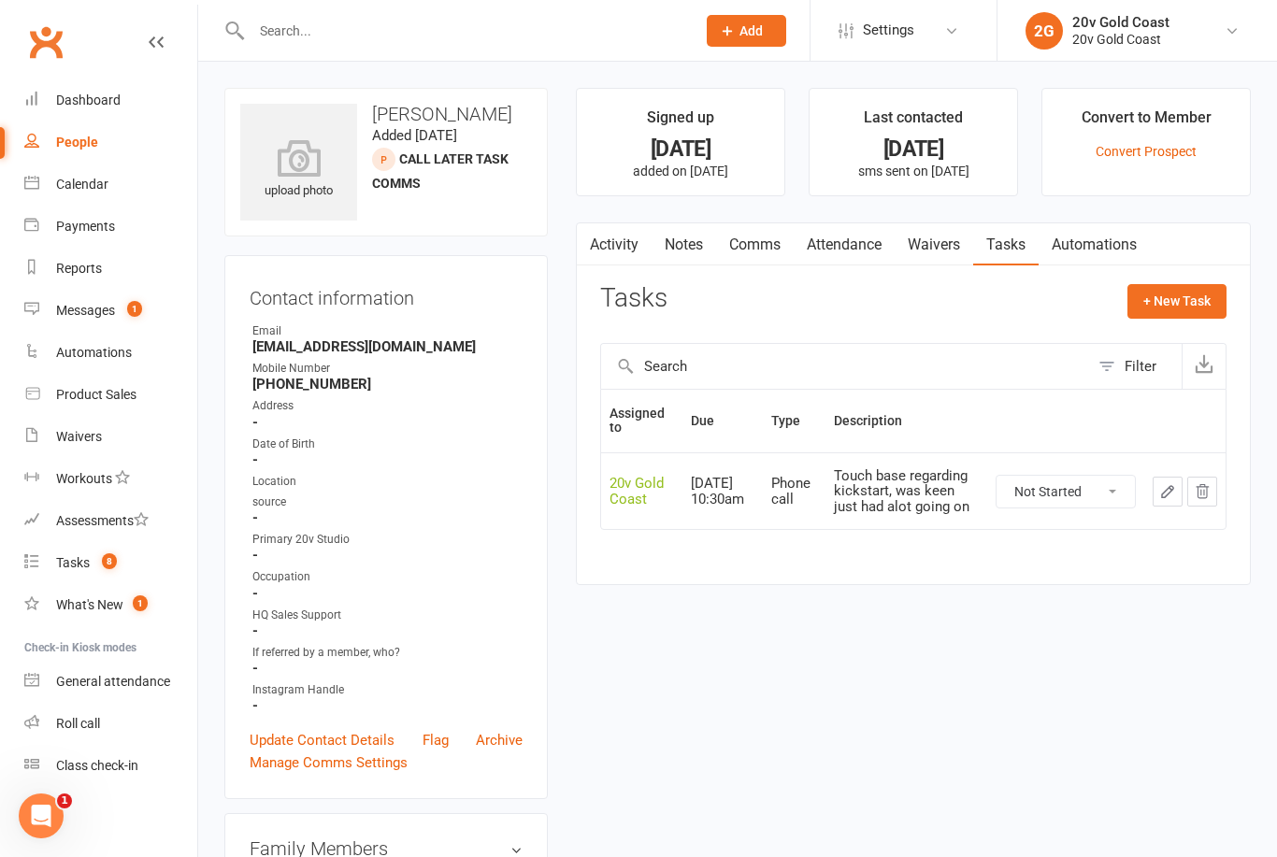
click at [727, 3] on div "Prospect Member Non-attending contact Class / event Appointment Task Membership…" at bounding box center [745, 30] width 127 height 61
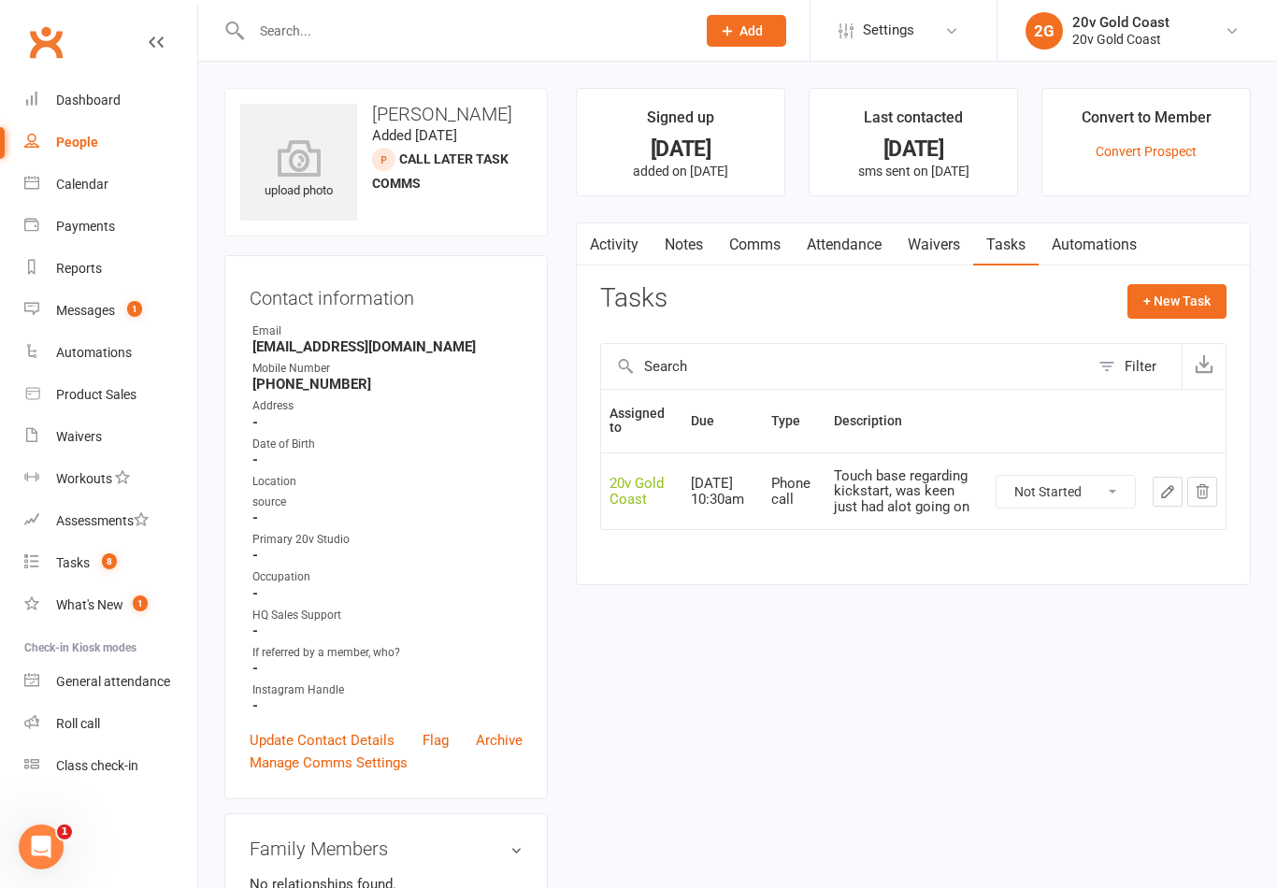
click at [91, 571] on link "Tasks 8" at bounding box center [110, 563] width 173 height 42
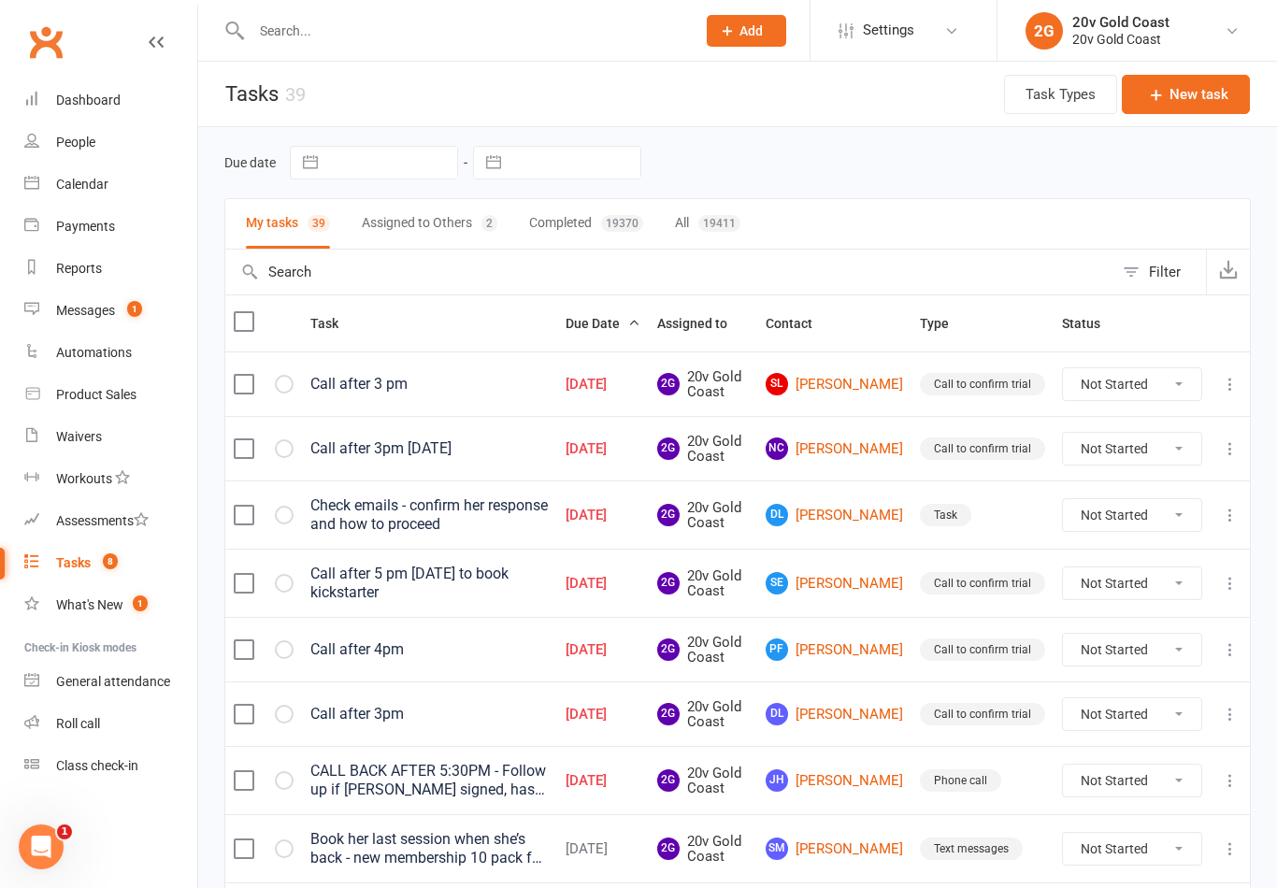
click at [851, 509] on link "DL Deb Lamont" at bounding box center [834, 515] width 137 height 22
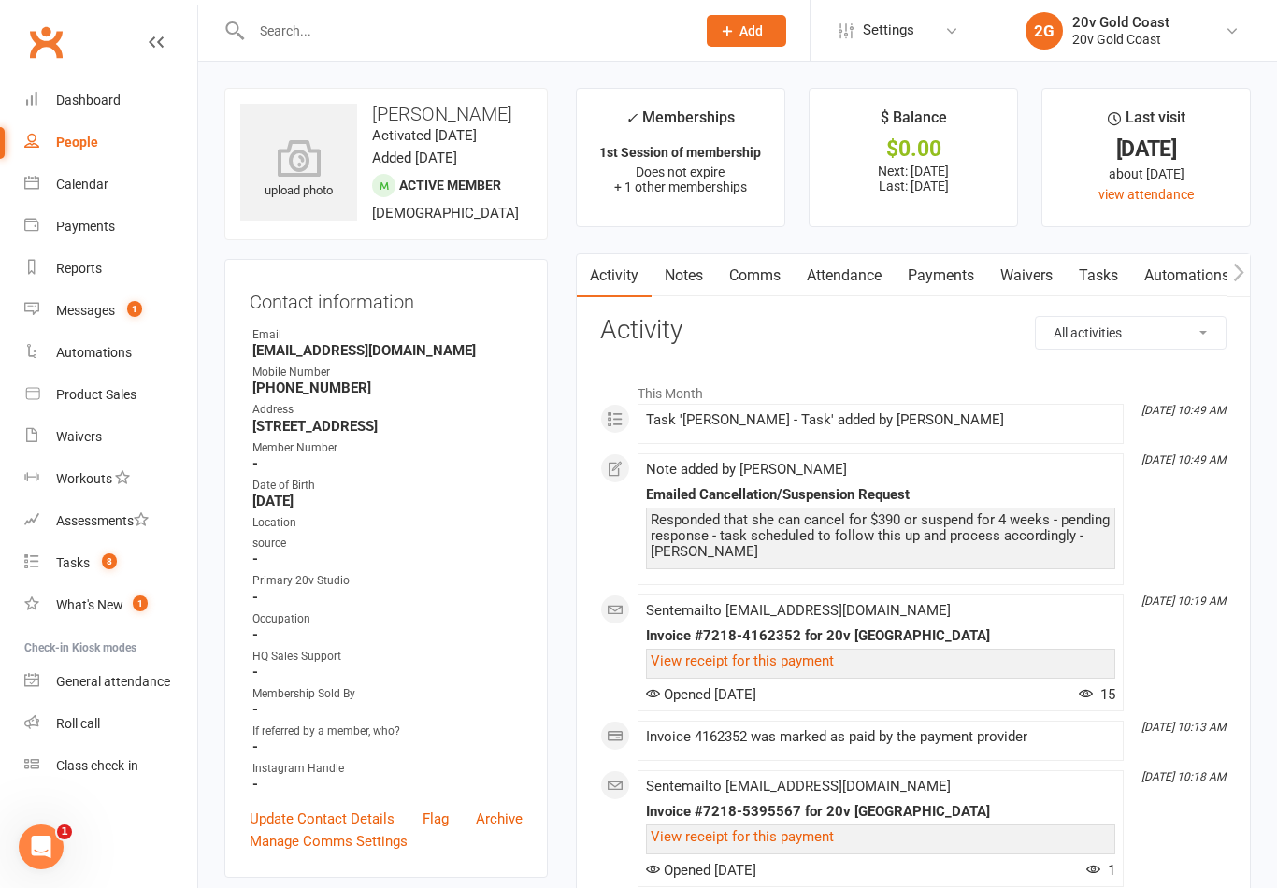
click at [151, 300] on link "Messages 1" at bounding box center [110, 311] width 173 height 42
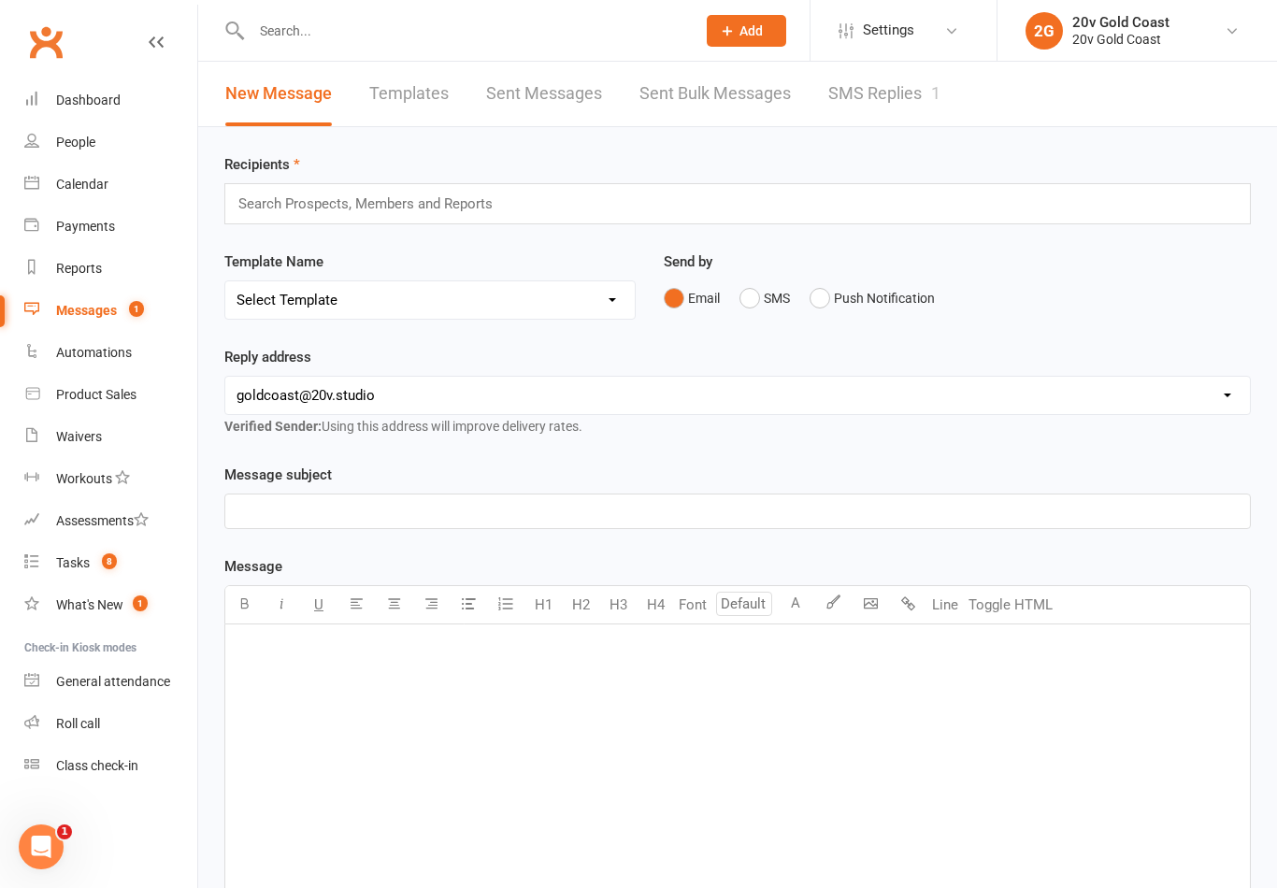
click at [744, 95] on link "Sent Bulk Messages" at bounding box center [714, 94] width 151 height 65
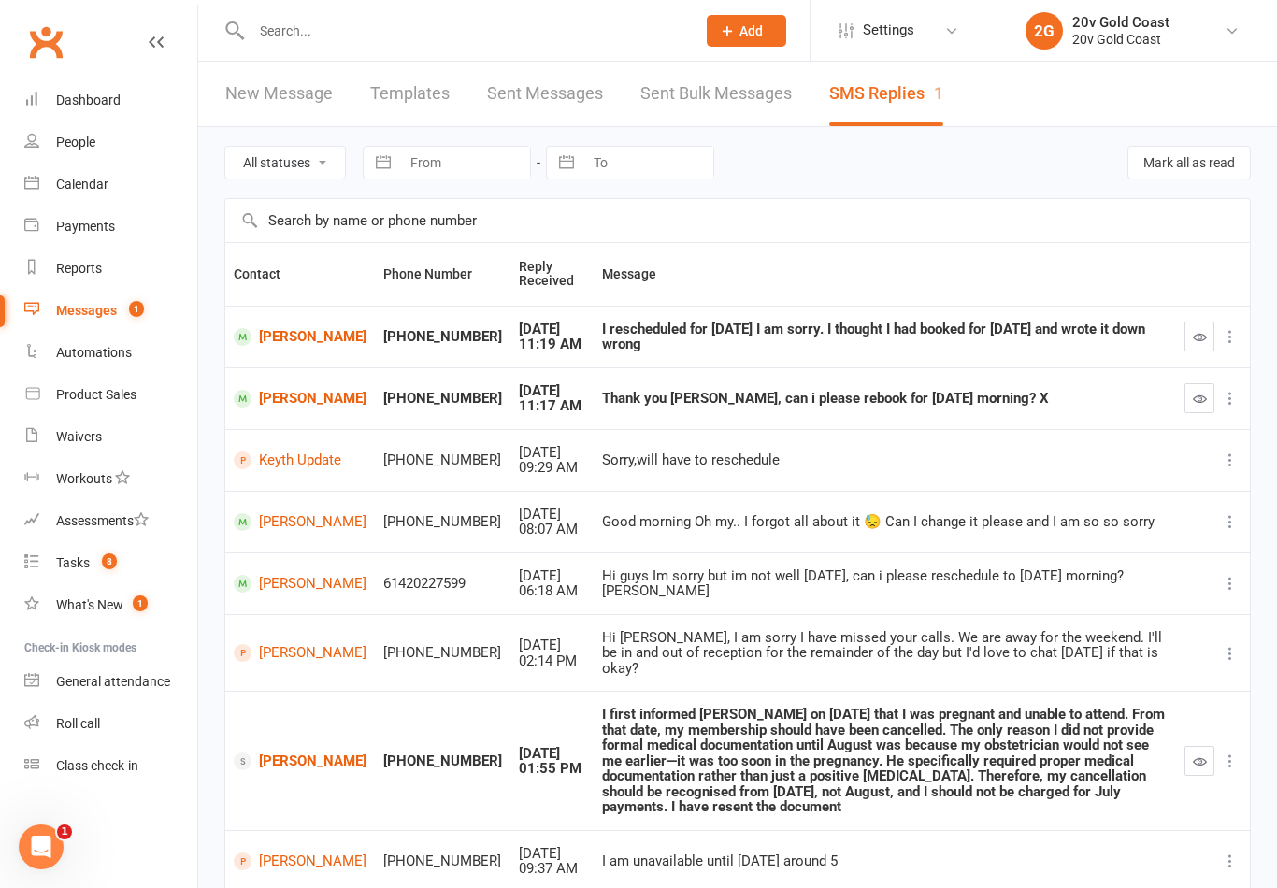
click at [1205, 342] on icon "button" at bounding box center [1200, 337] width 14 height 14
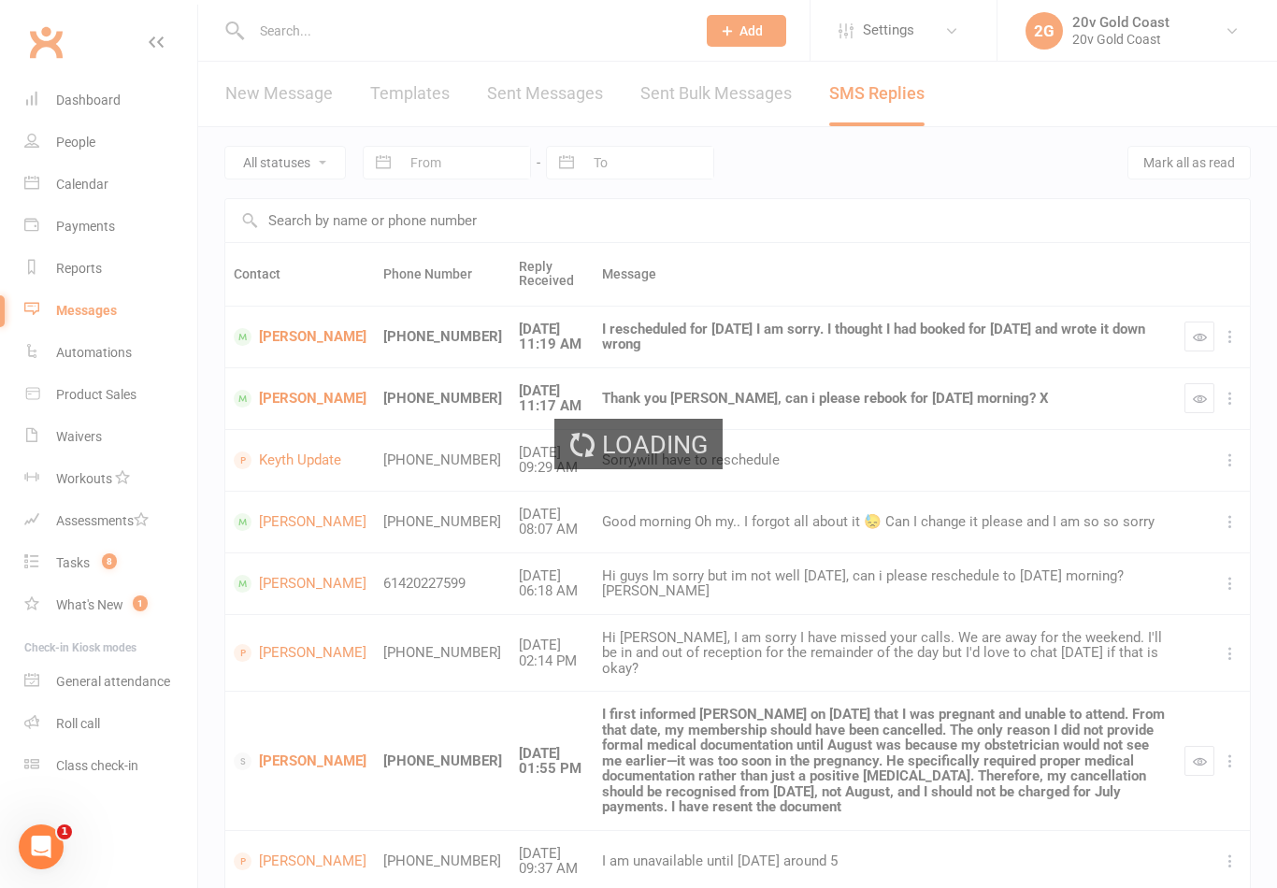
click at [295, 335] on div "Loading" at bounding box center [638, 444] width 1277 height 888
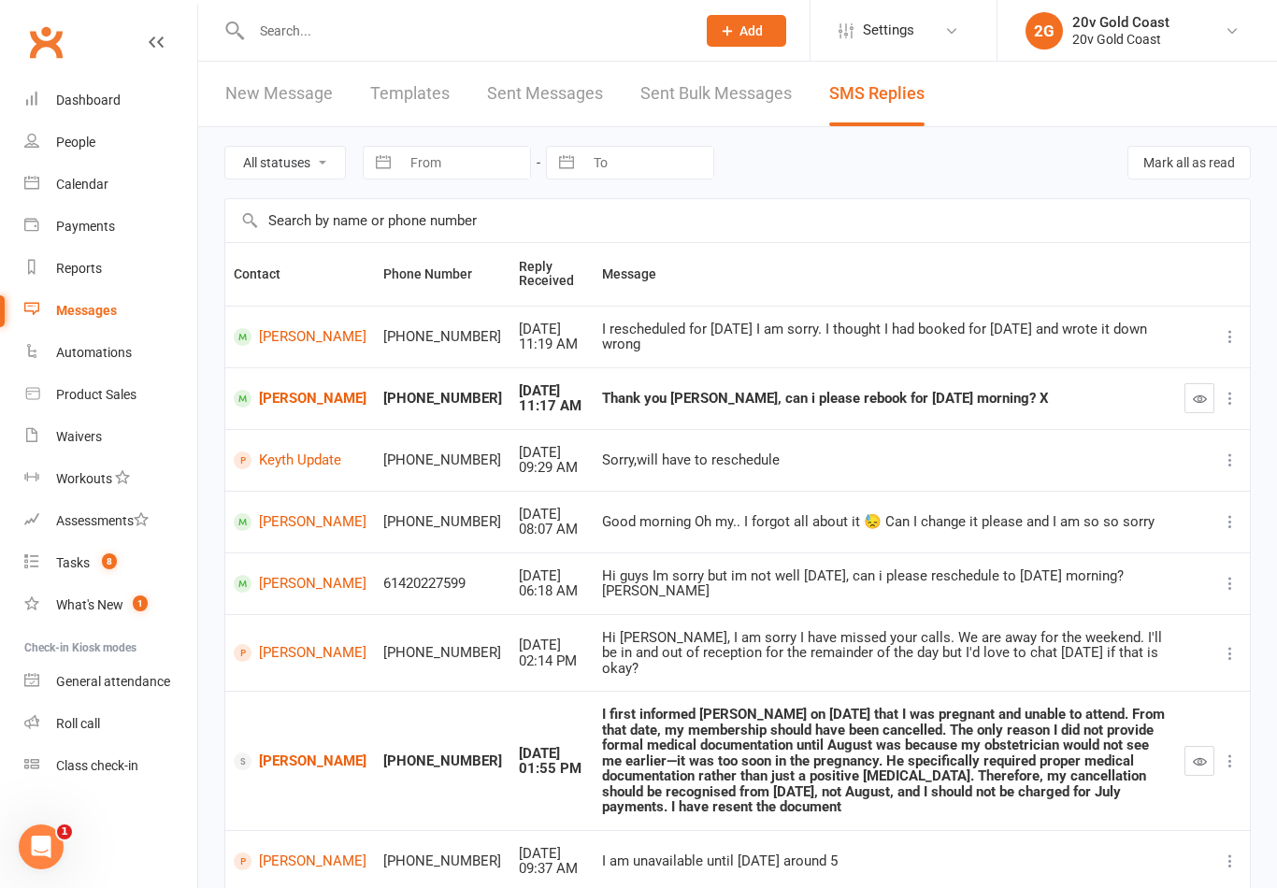
click at [294, 332] on link "[PERSON_NAME]" at bounding box center [300, 337] width 133 height 18
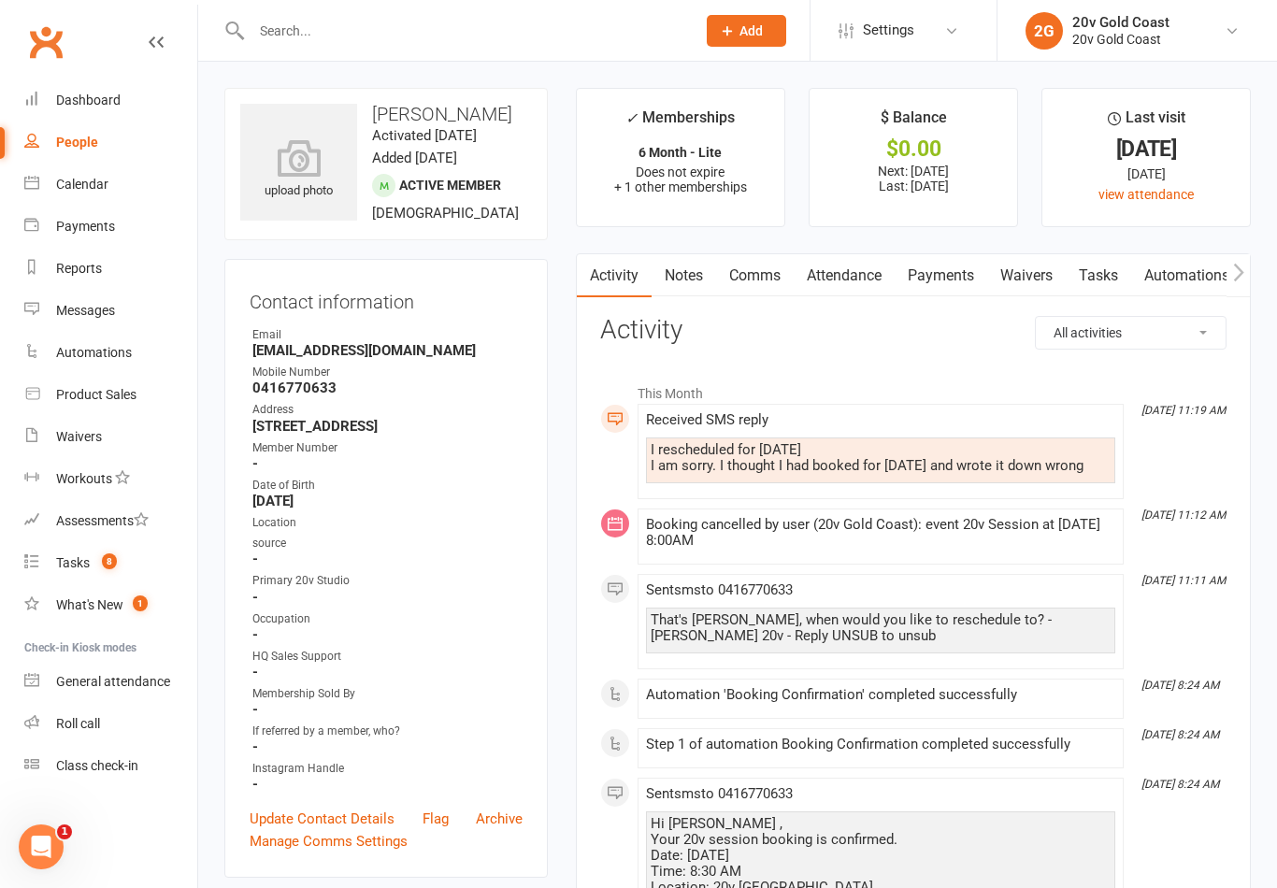
click at [767, 282] on link "Comms" at bounding box center [755, 275] width 78 height 43
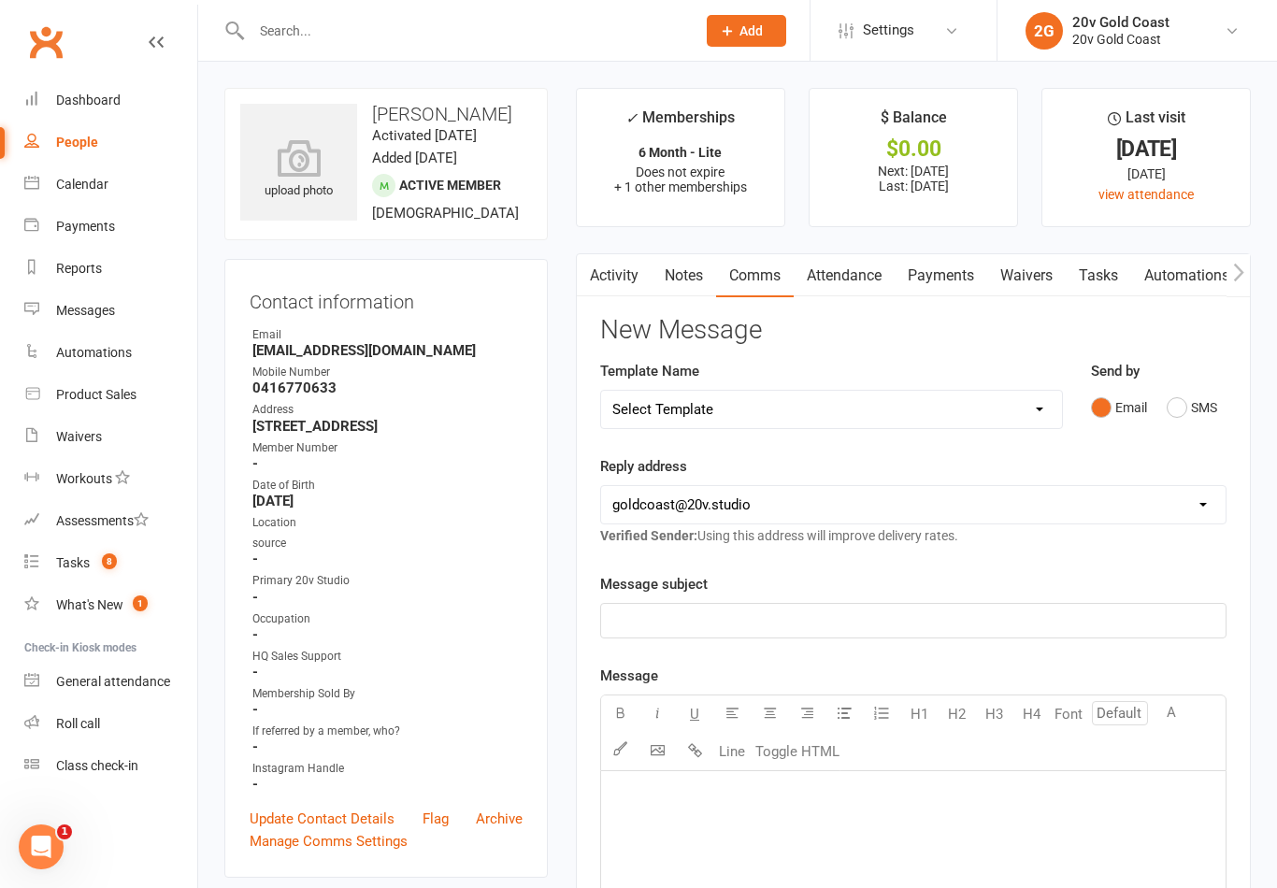
click at [1198, 415] on button "SMS" at bounding box center [1192, 408] width 50 height 36
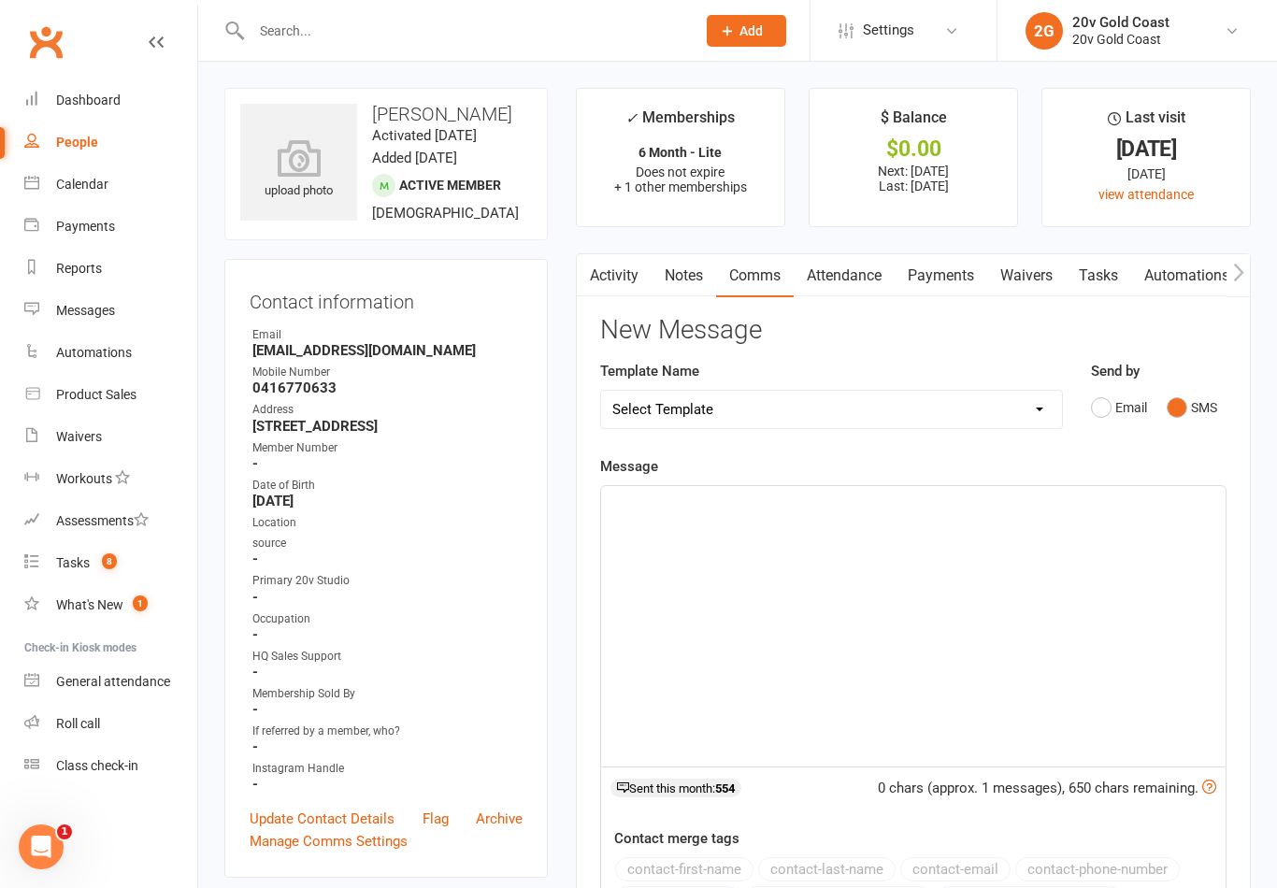
click at [1018, 560] on div "﻿" at bounding box center [913, 626] width 624 height 280
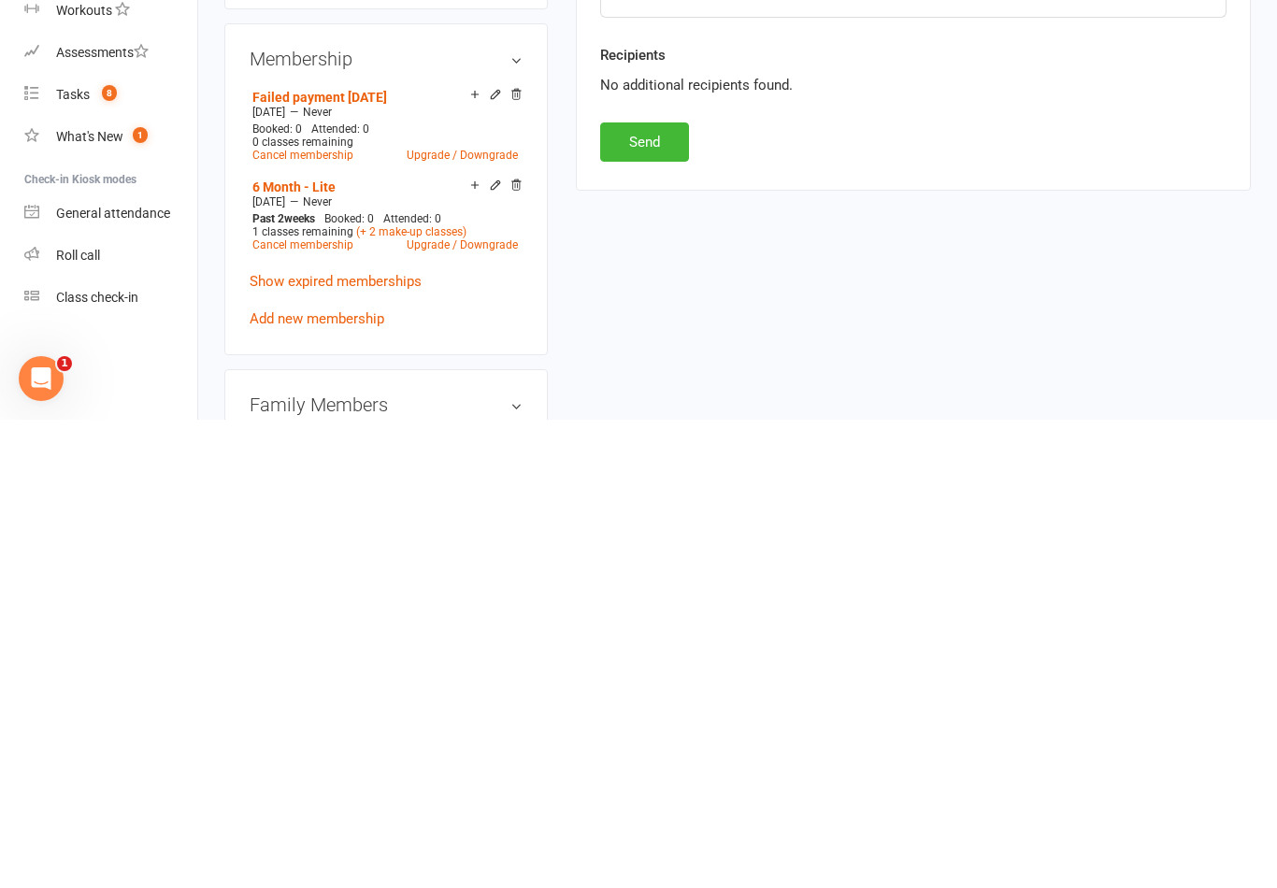
click at [650, 591] on button "Send" at bounding box center [644, 610] width 89 height 39
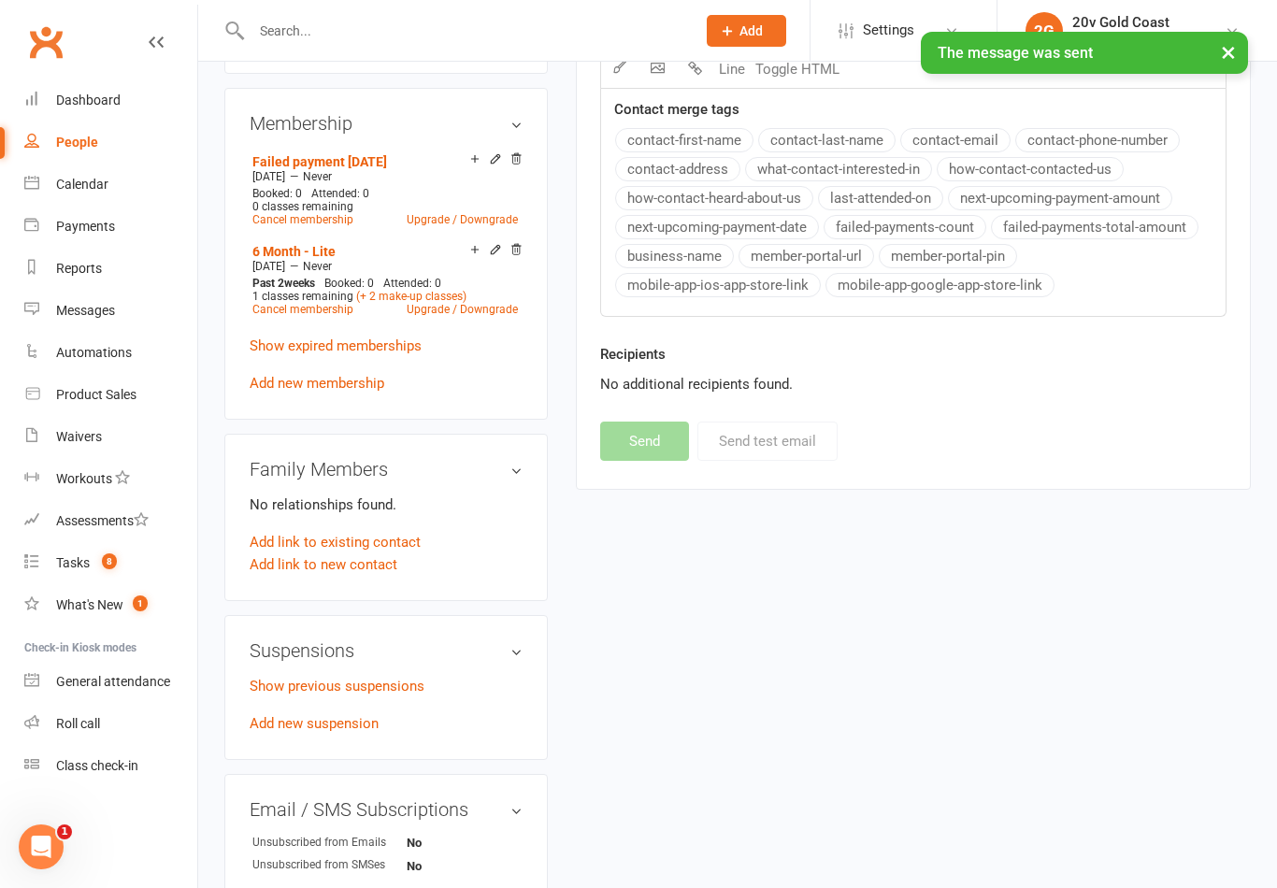
scroll to position [937, 0]
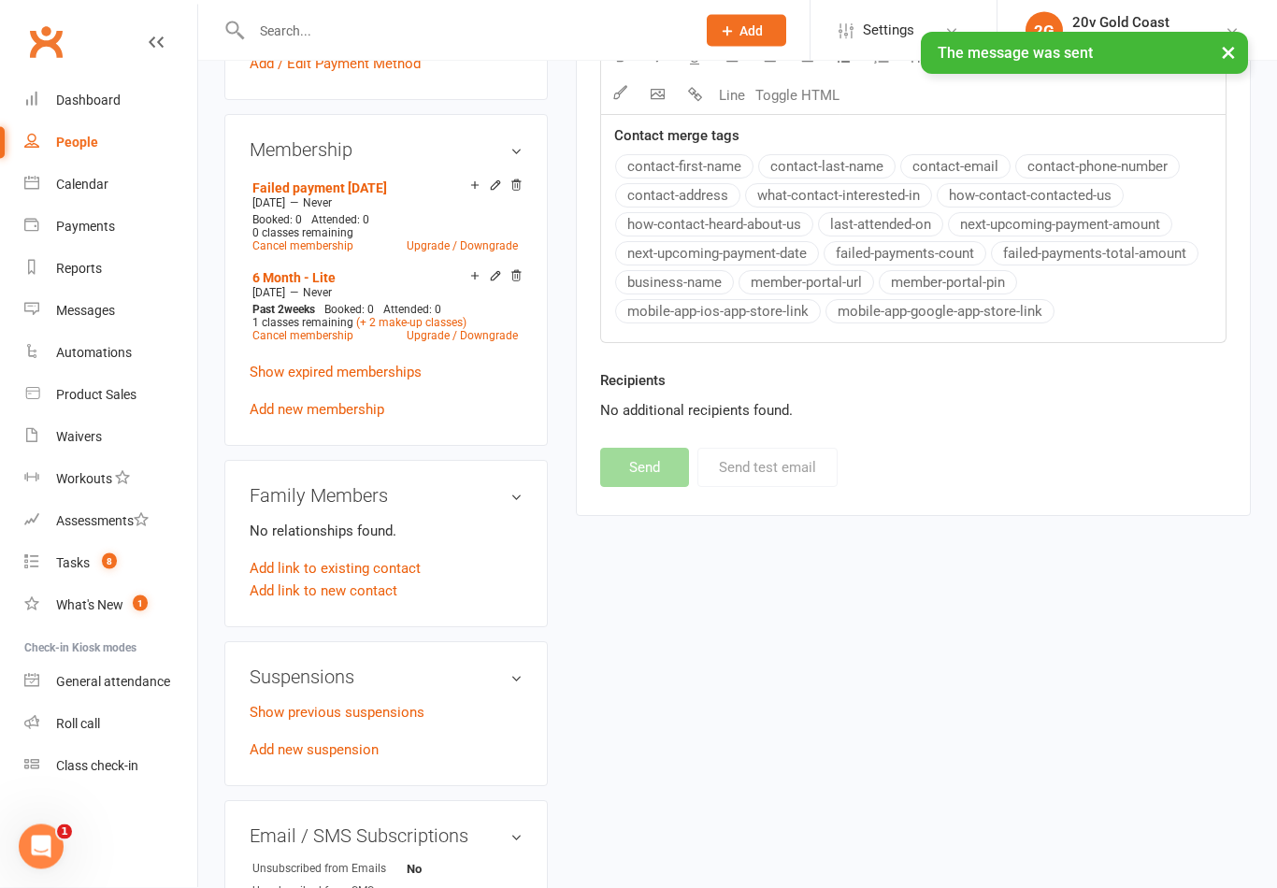
click at [111, 321] on link "Messages" at bounding box center [110, 311] width 173 height 42
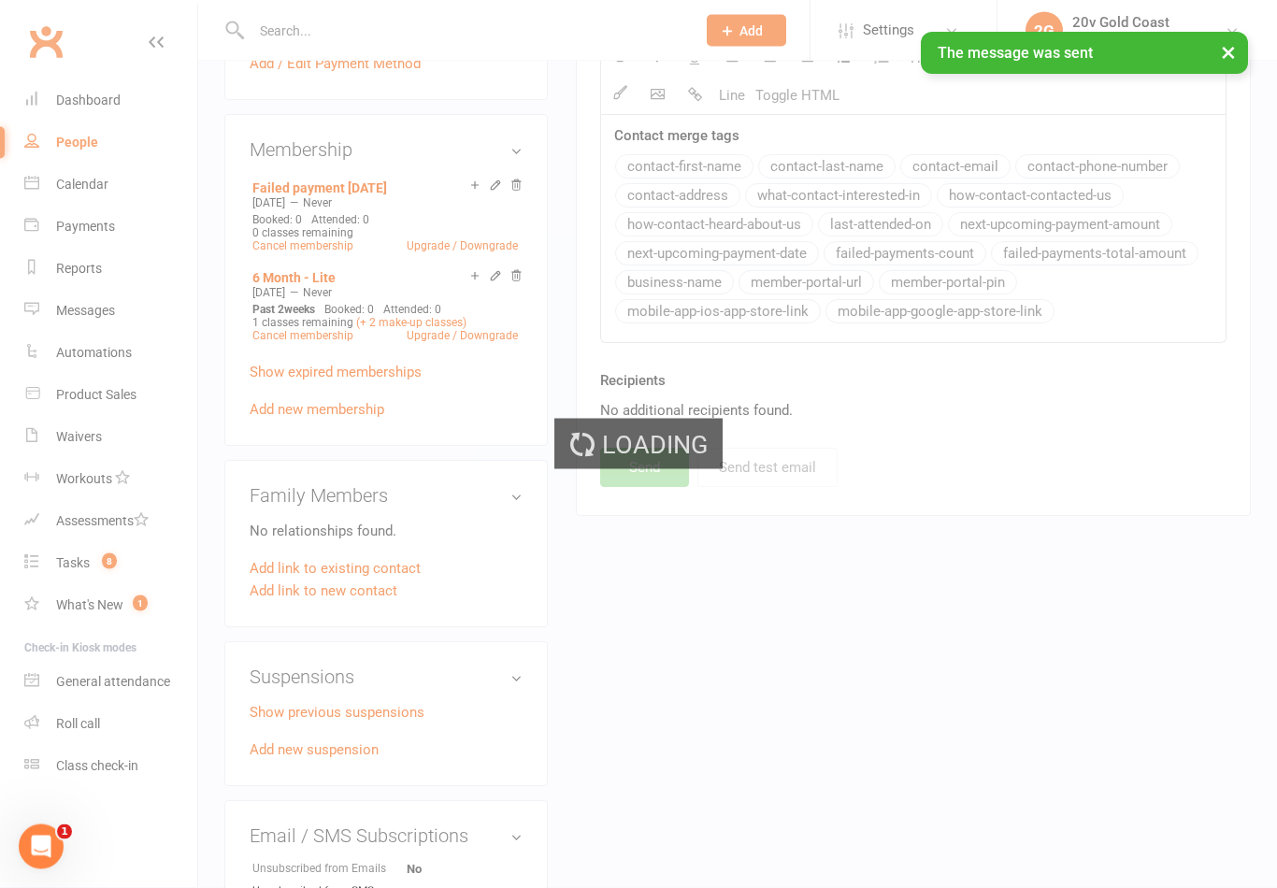
scroll to position [938, 0]
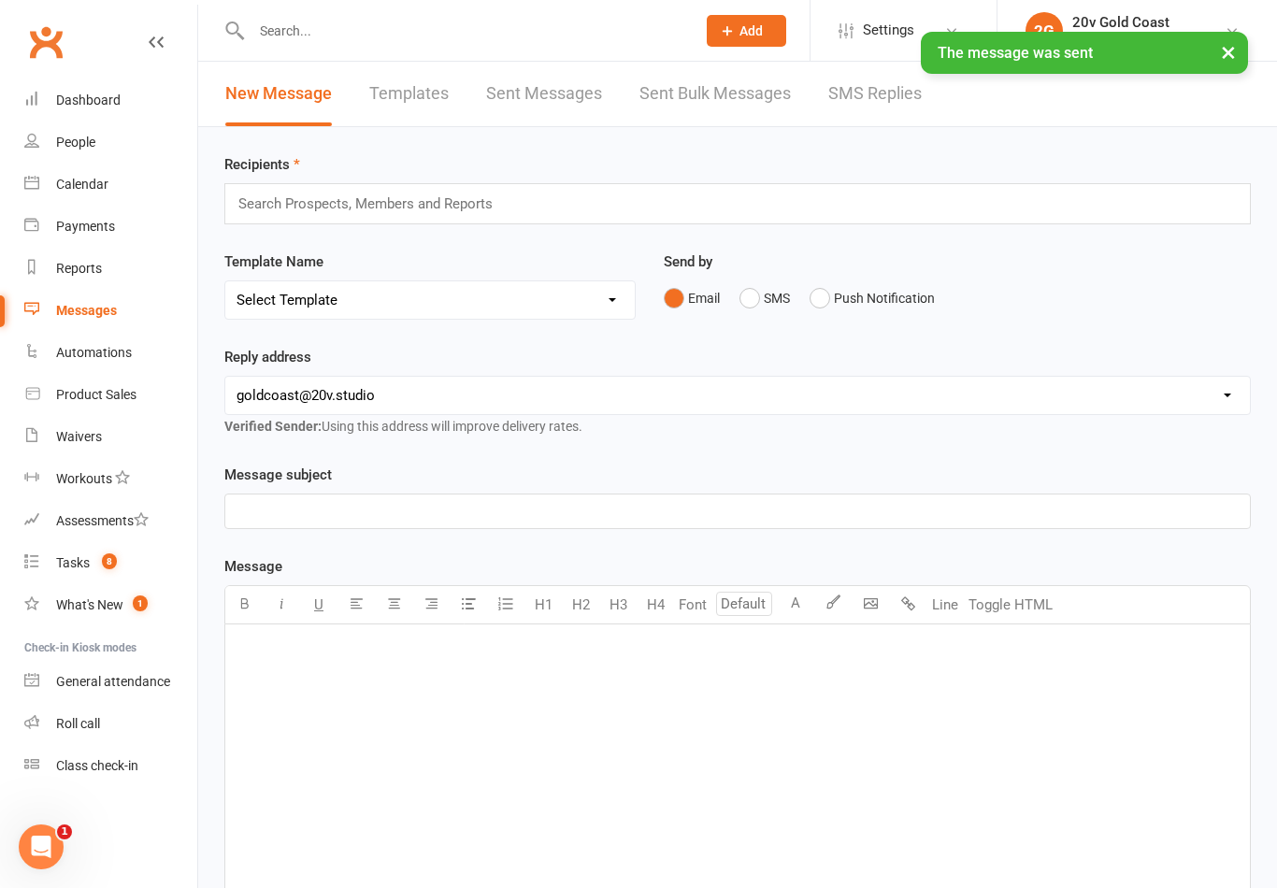
click at [878, 100] on link "SMS Replies" at bounding box center [874, 94] width 93 height 65
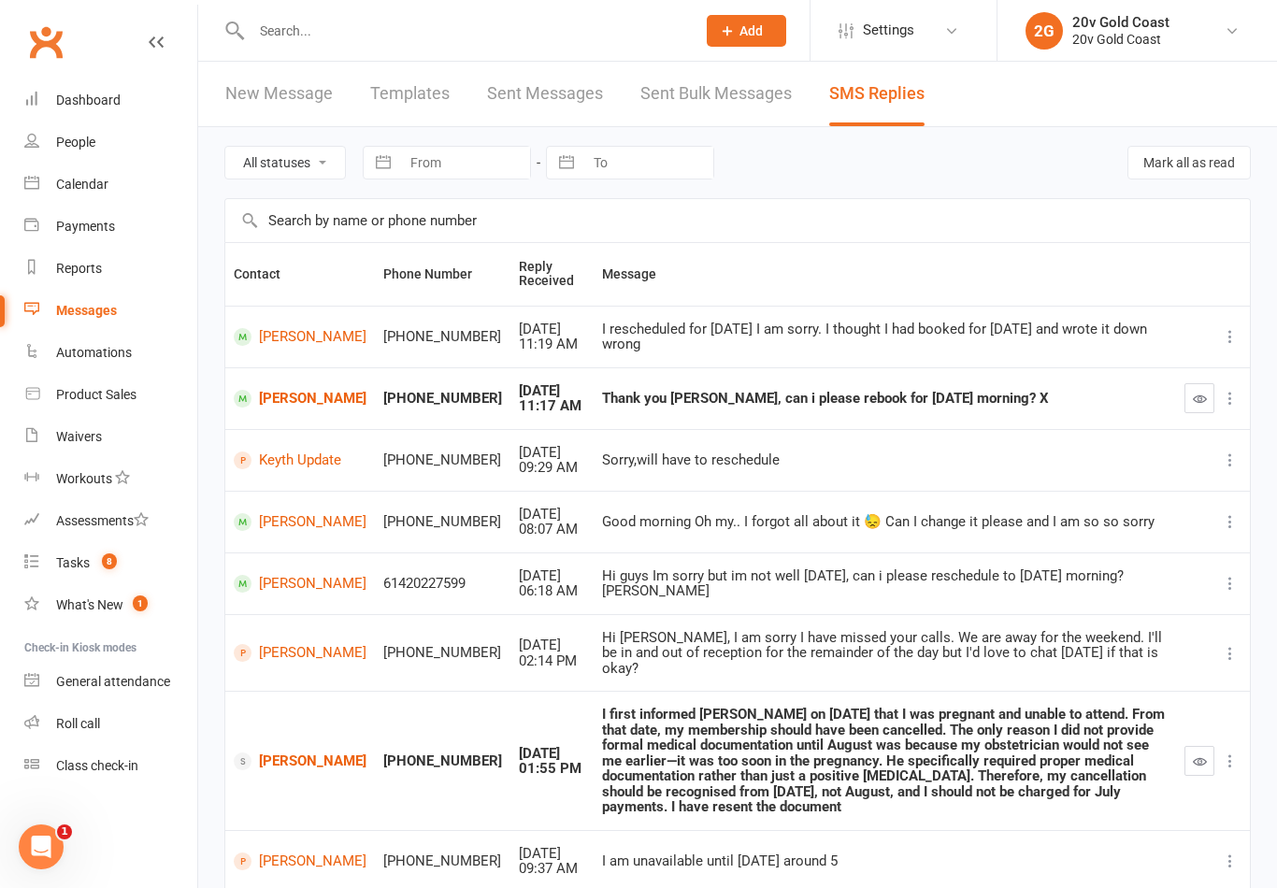
click at [77, 185] on div "Calendar" at bounding box center [82, 184] width 52 height 15
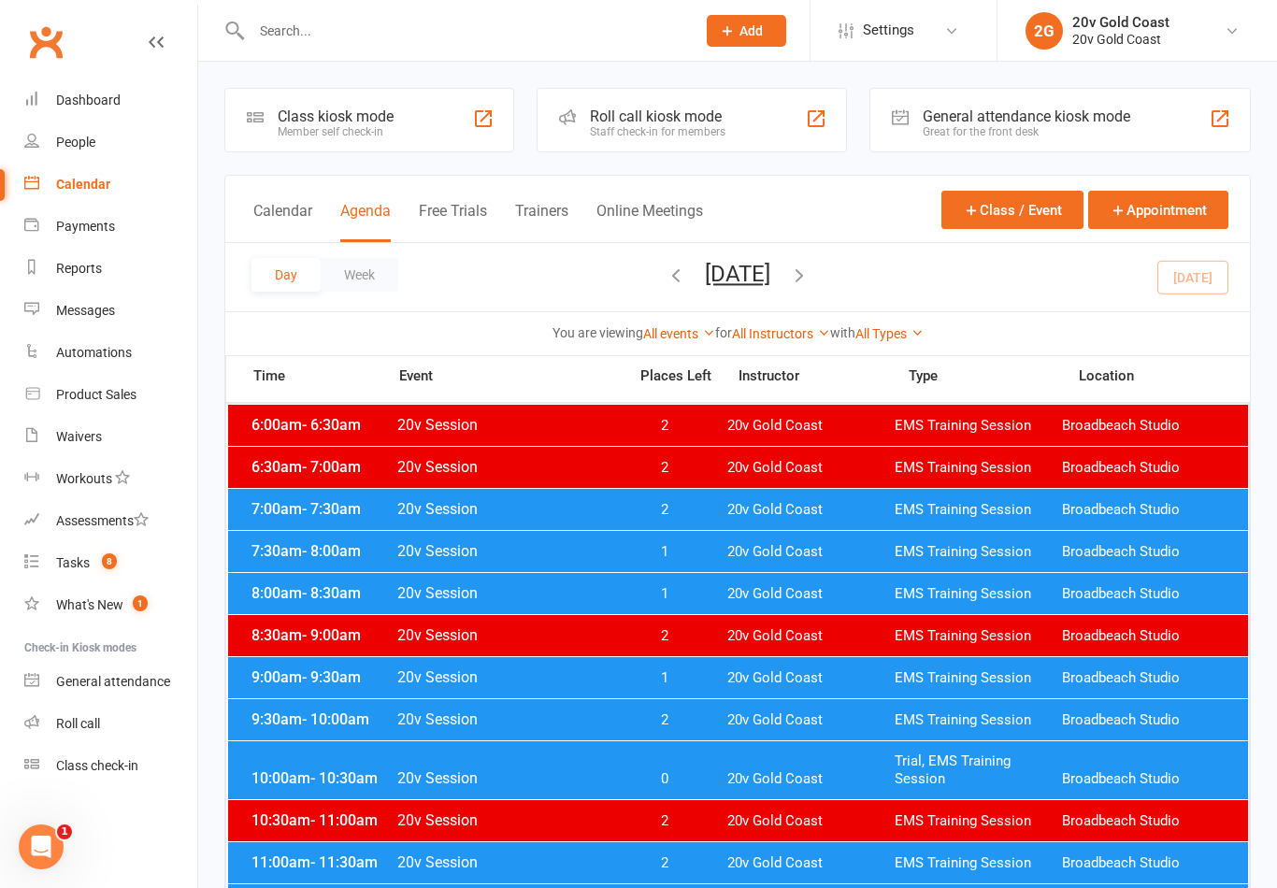
click at [770, 286] on button "[DATE]" at bounding box center [737, 274] width 65 height 26
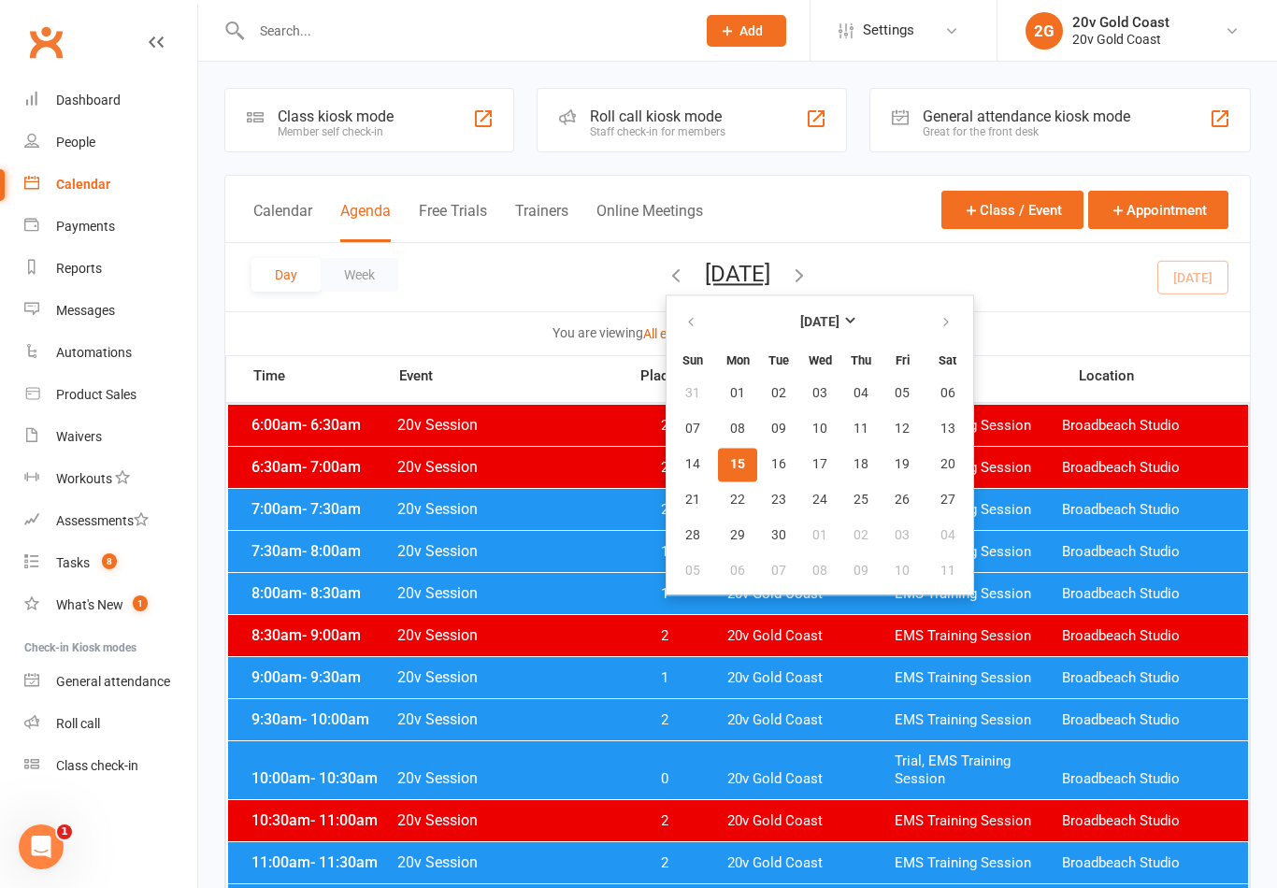
click at [800, 479] on button "17" at bounding box center [819, 465] width 39 height 34
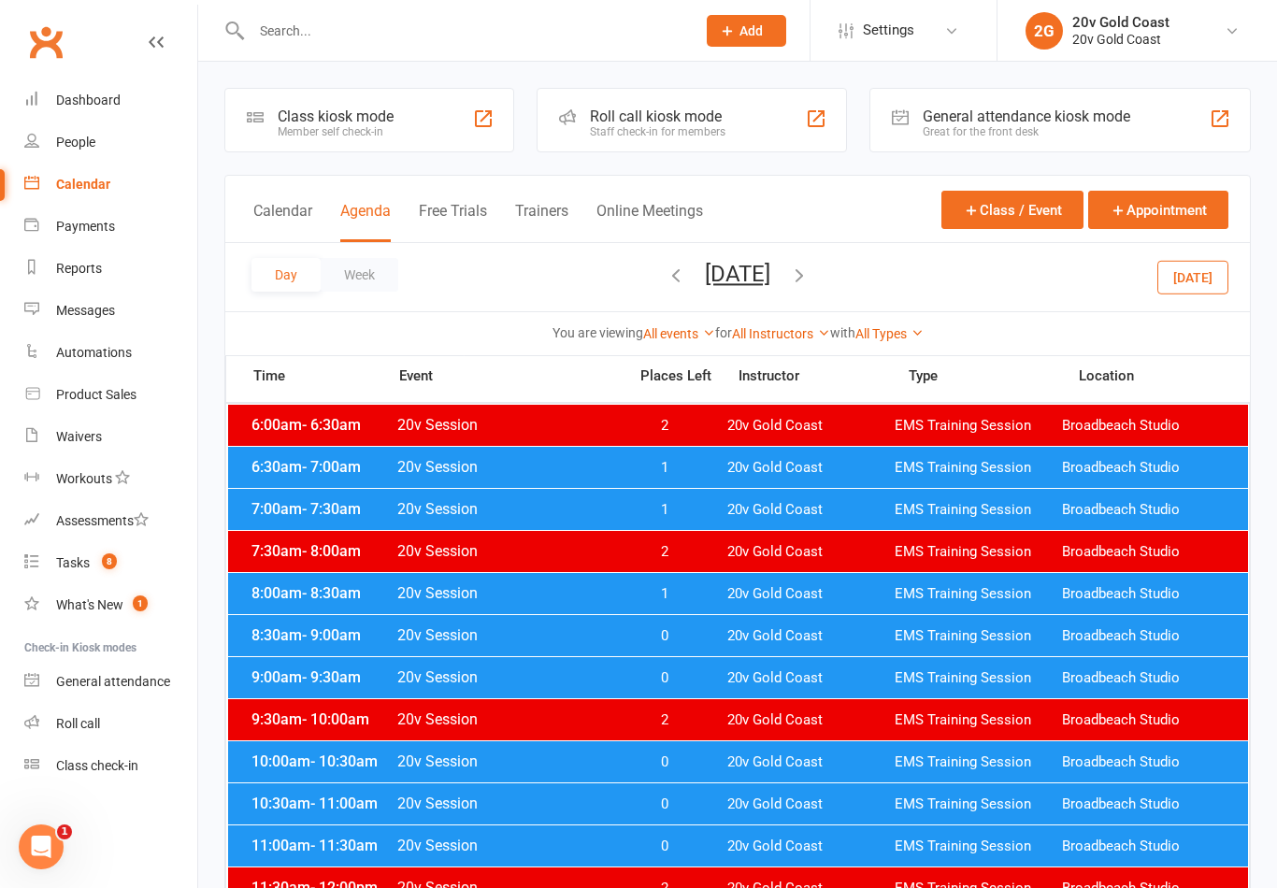
click at [1196, 266] on button "[DATE]" at bounding box center [1192, 277] width 71 height 34
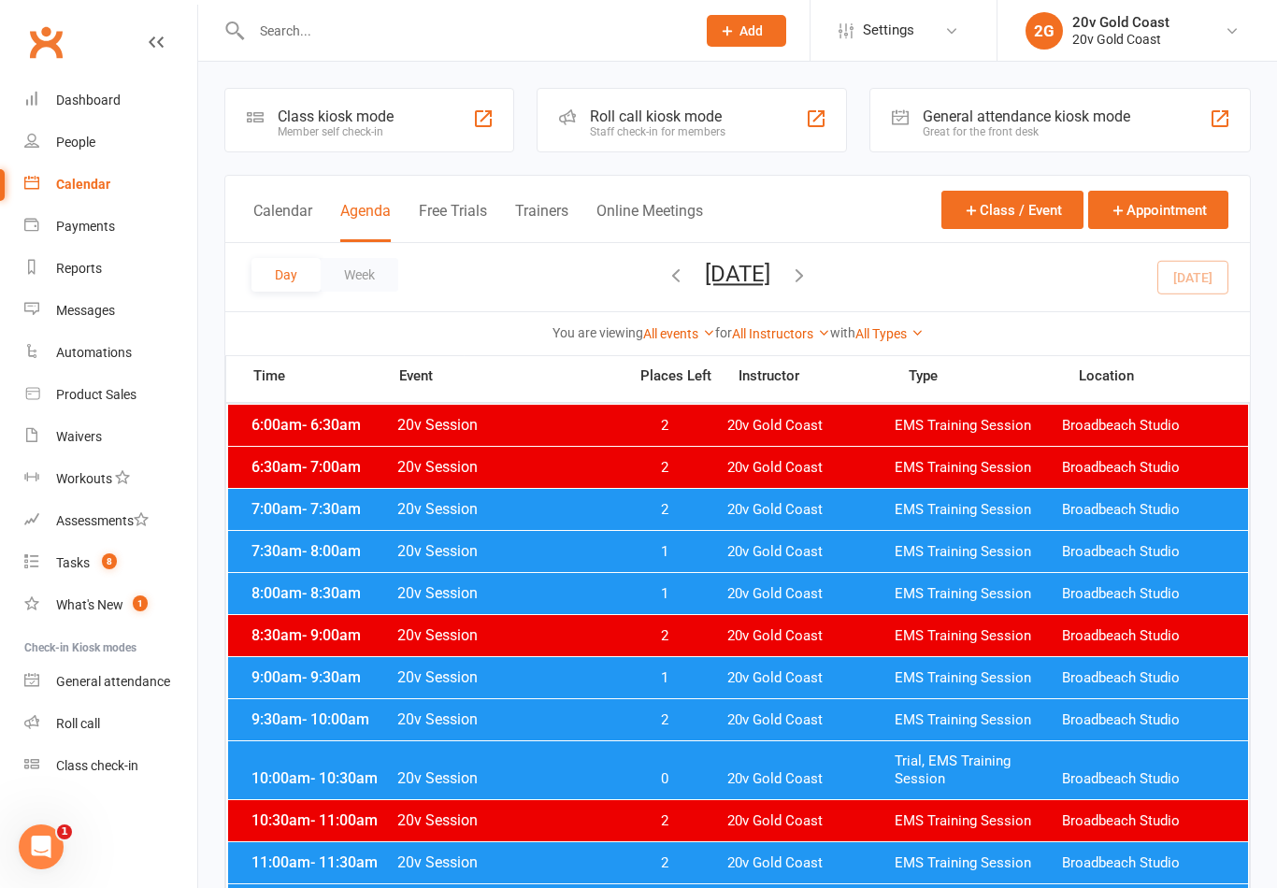
click at [770, 269] on button "[DATE]" at bounding box center [737, 274] width 65 height 26
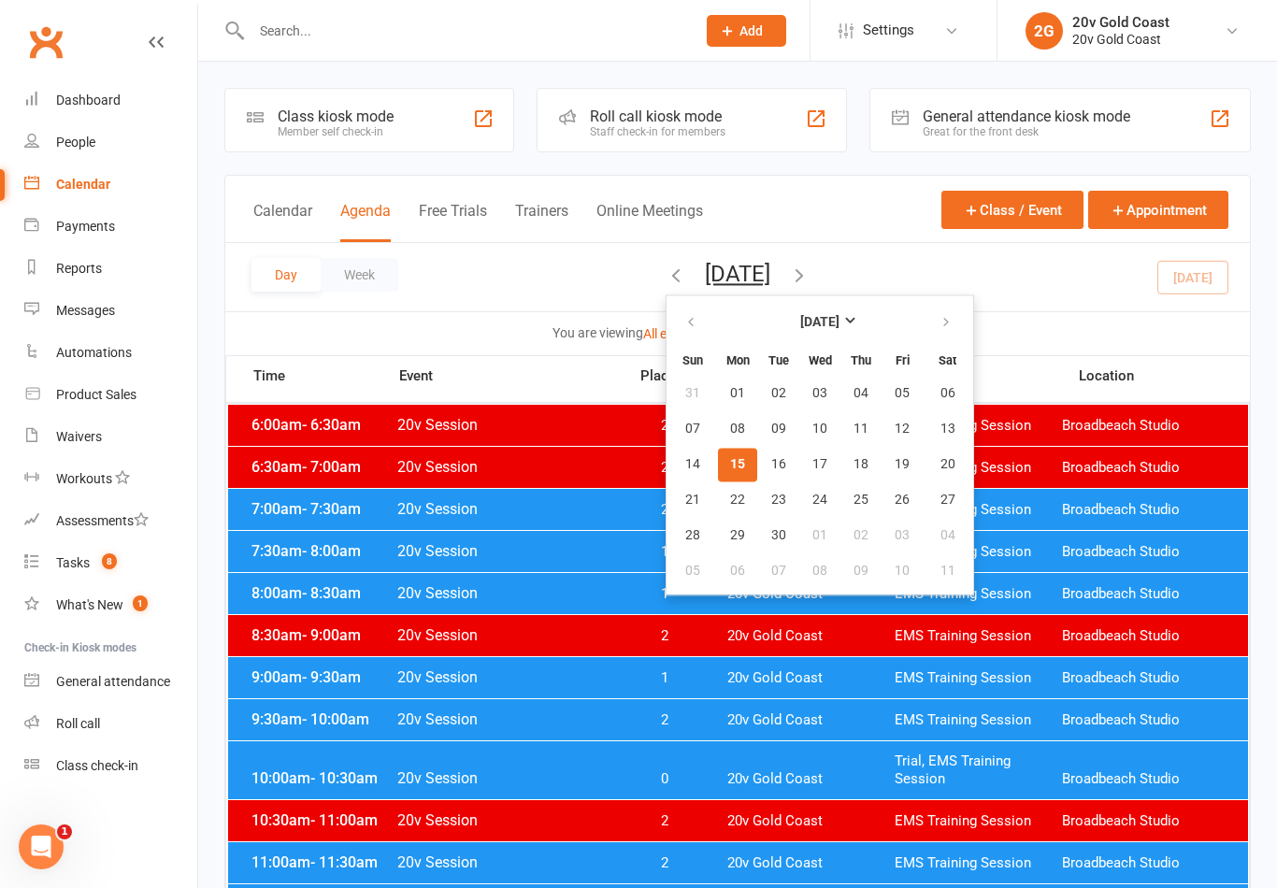
click at [800, 477] on button "17" at bounding box center [819, 465] width 39 height 34
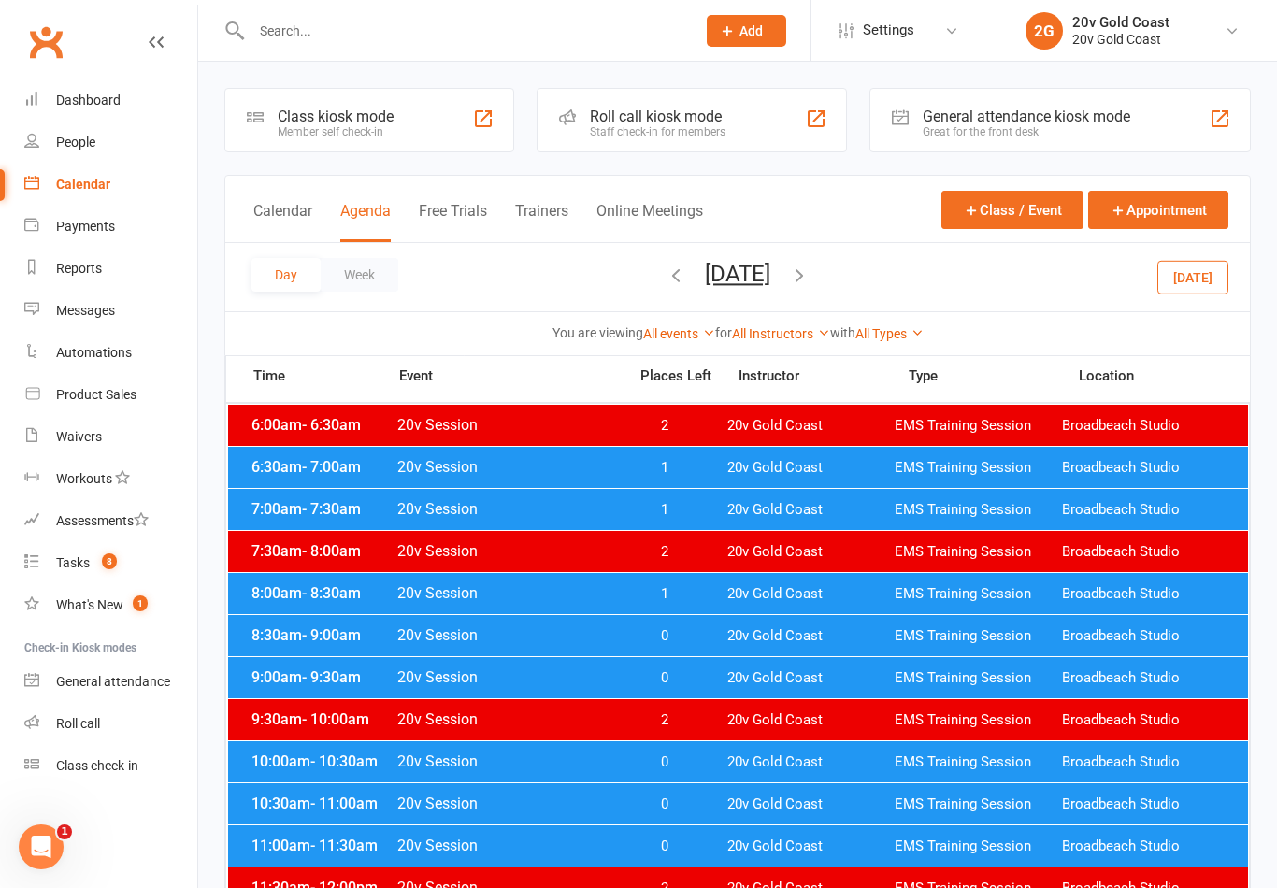
click at [826, 482] on div "6:30am - 7:00am 20v Session 1 20v Gold Coast EMS Training Session Broadbeach St…" at bounding box center [738, 467] width 1020 height 41
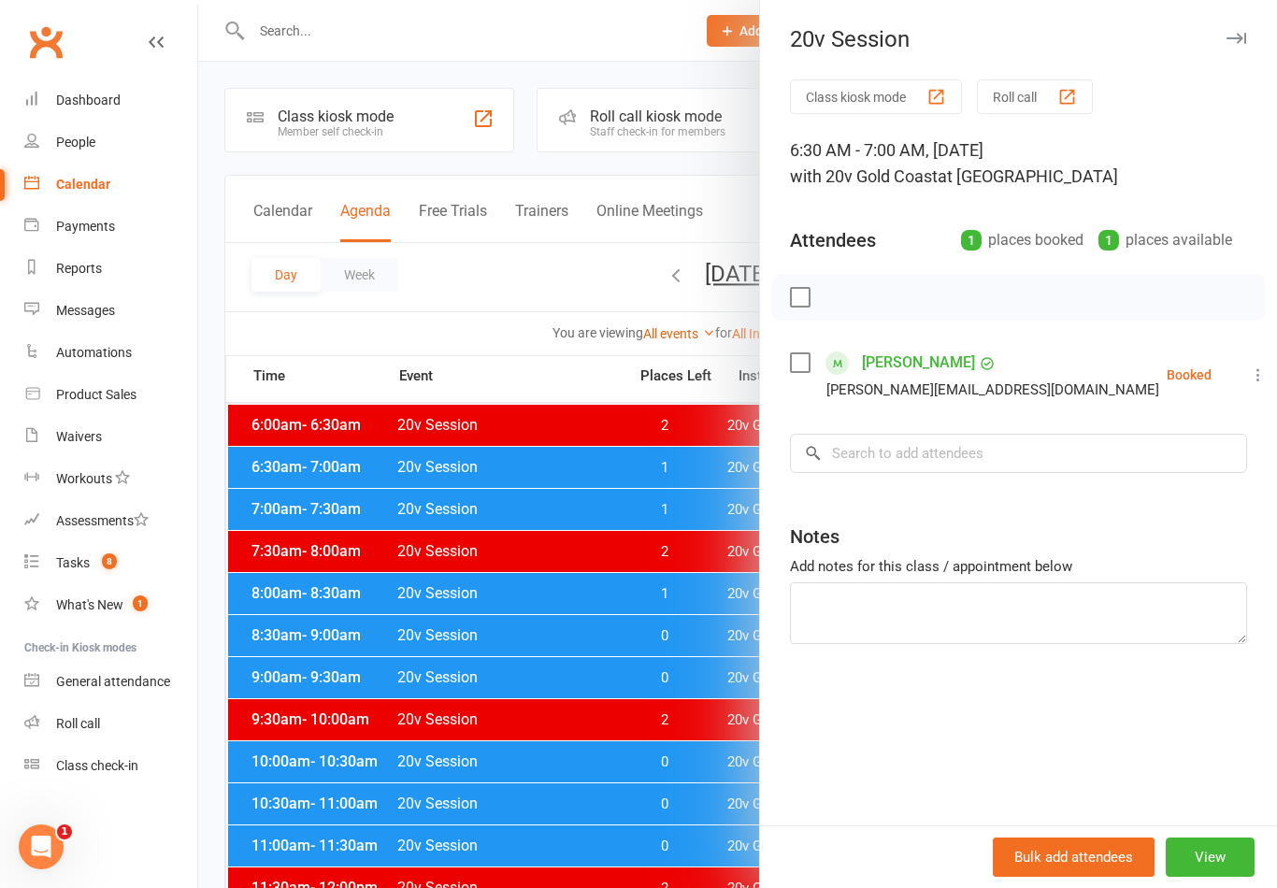
click at [636, 725] on div at bounding box center [737, 444] width 1079 height 888
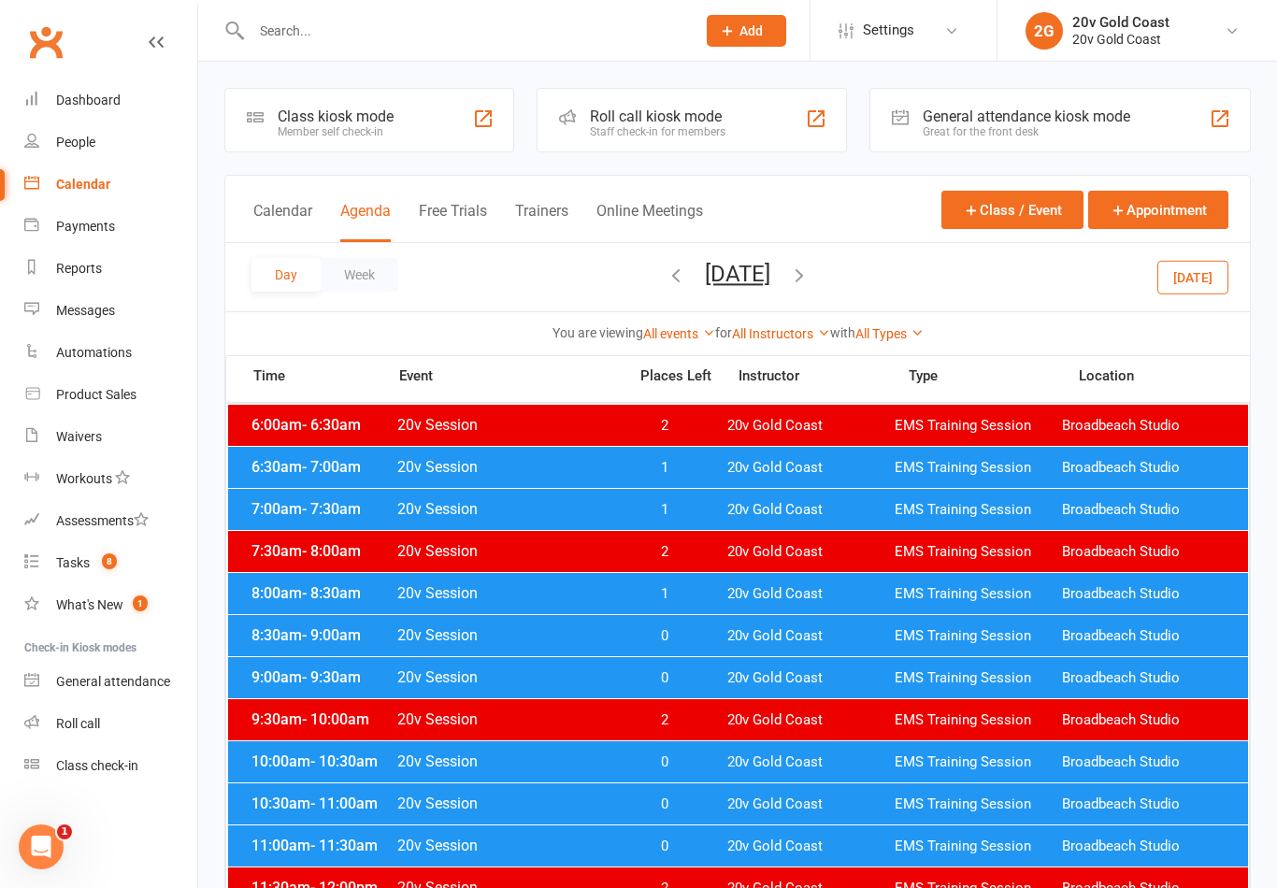
click at [774, 512] on span "20v Gold Coast" at bounding box center [810, 510] width 167 height 18
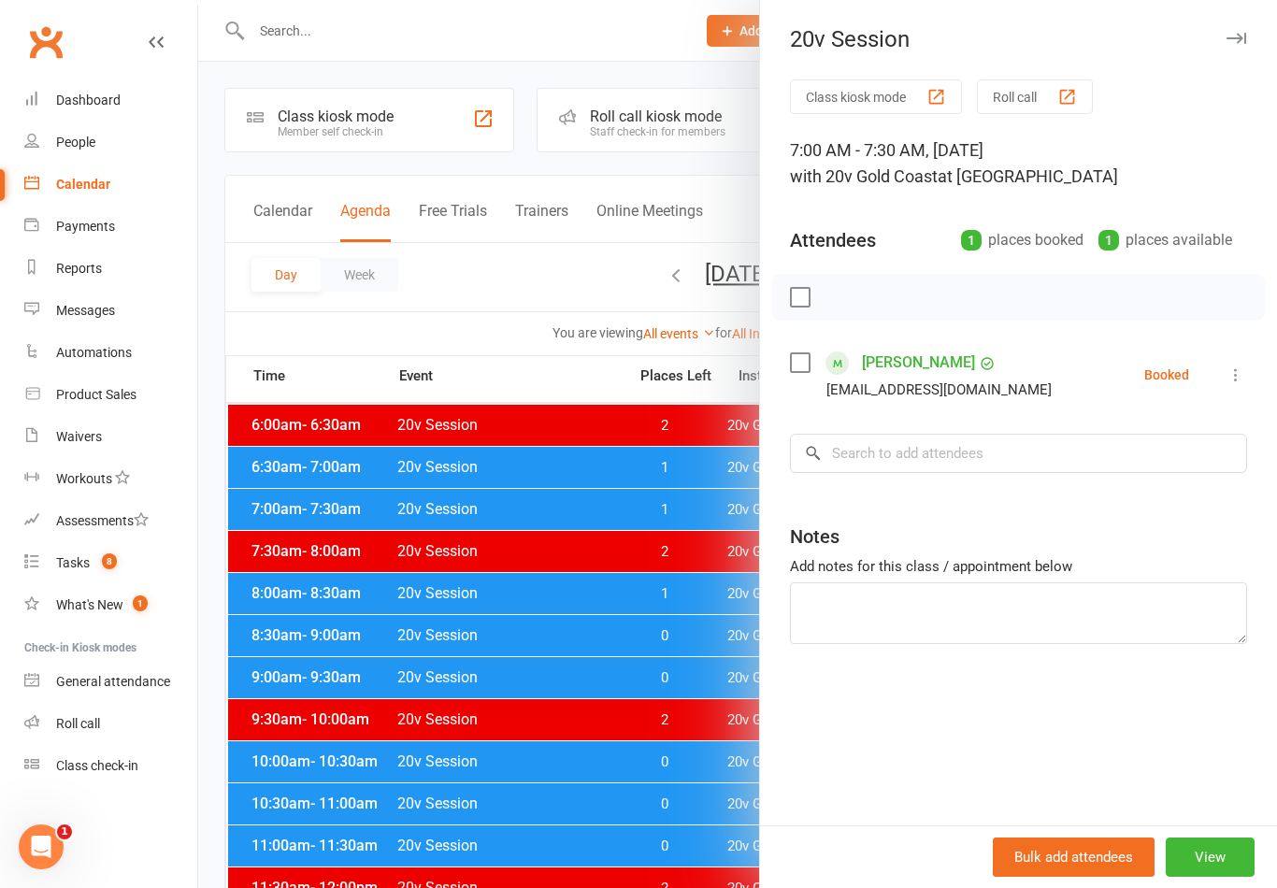
click at [625, 720] on div at bounding box center [737, 444] width 1079 height 888
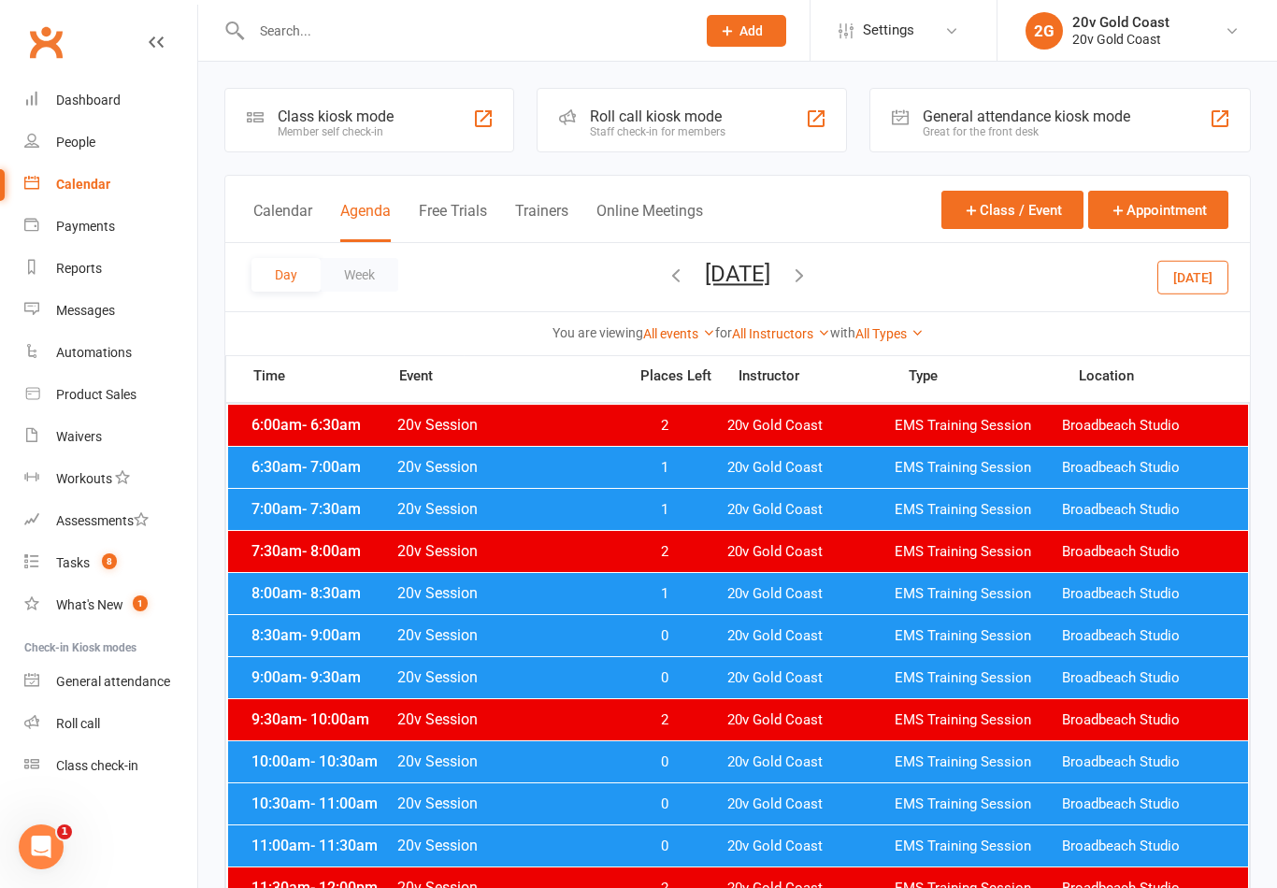
click at [770, 261] on button "Wednesday, Sep 17, 2025" at bounding box center [737, 274] width 65 height 26
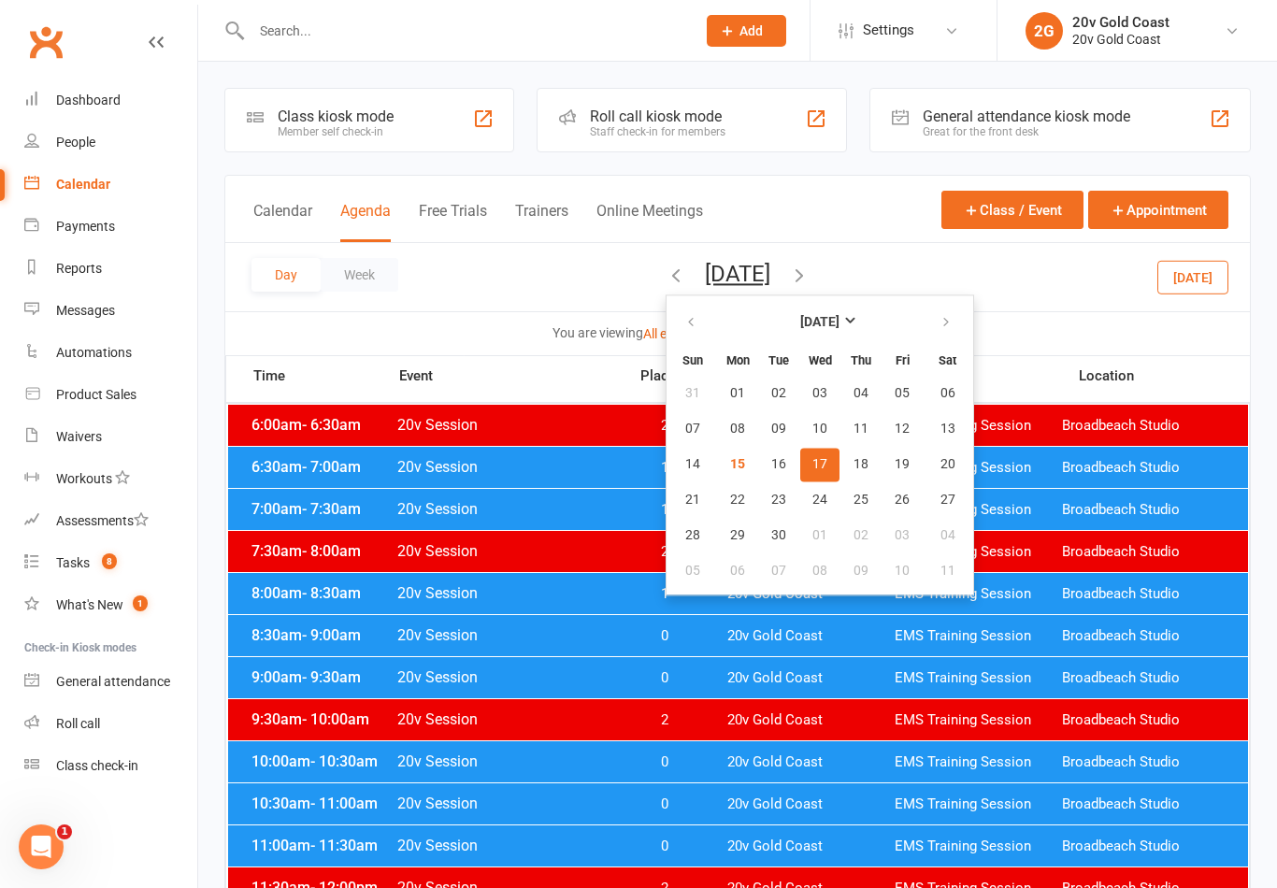
click at [883, 472] on button "19" at bounding box center [902, 465] width 39 height 34
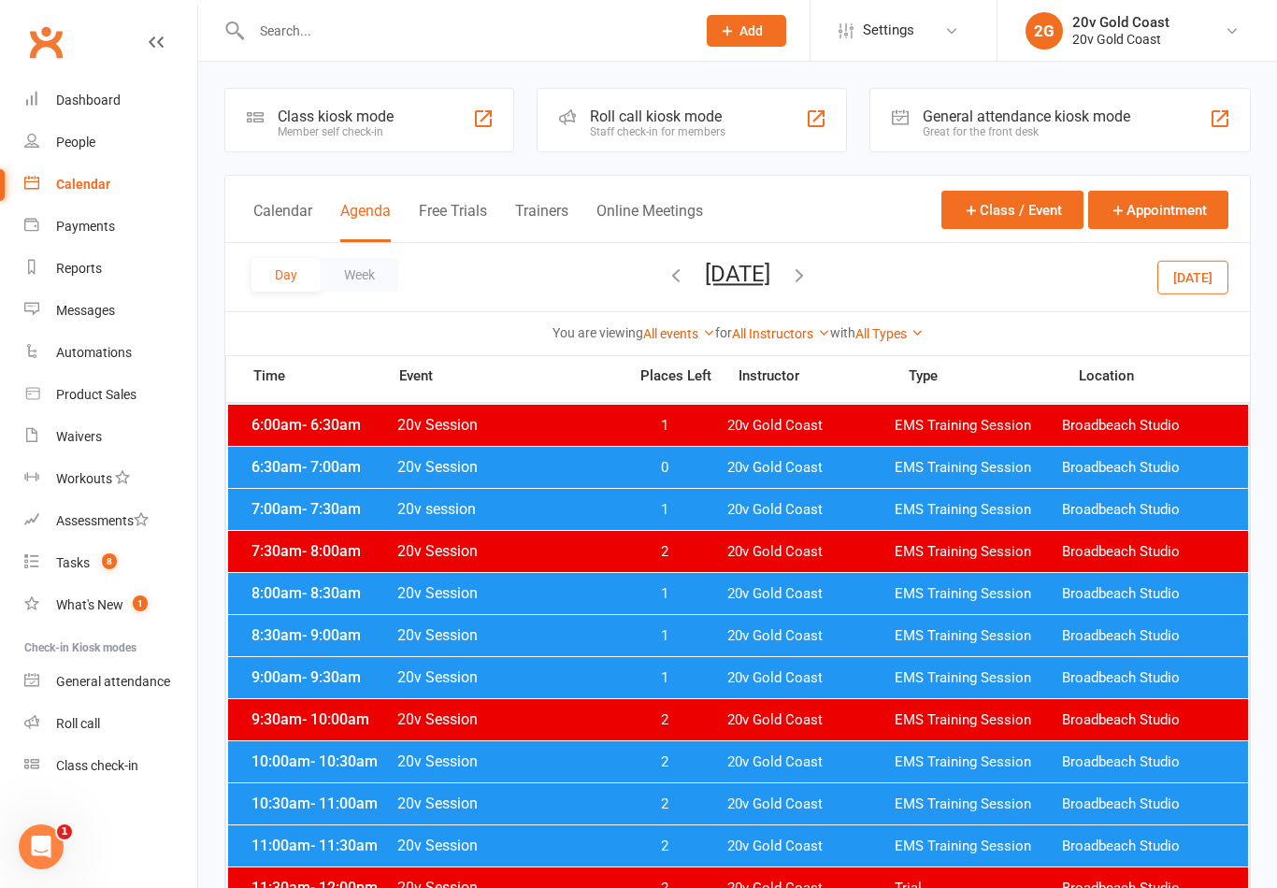
click at [770, 286] on button "Friday, Sep 19, 2025" at bounding box center [737, 274] width 65 height 26
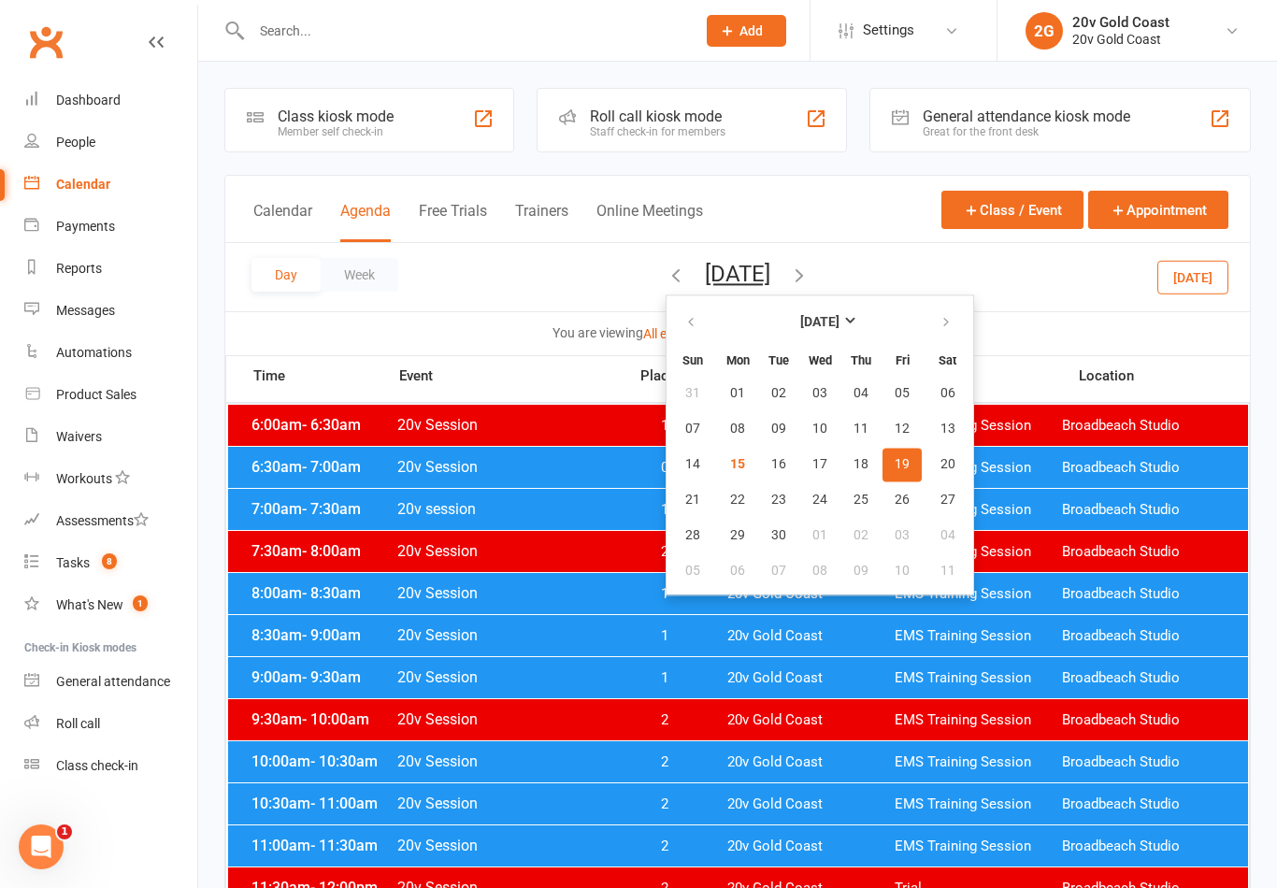
click at [747, 737] on div "9:30am - 10:00am 20v Session 2 20v Gold Coast EMS Training Session Broadbeach S…" at bounding box center [738, 719] width 1020 height 41
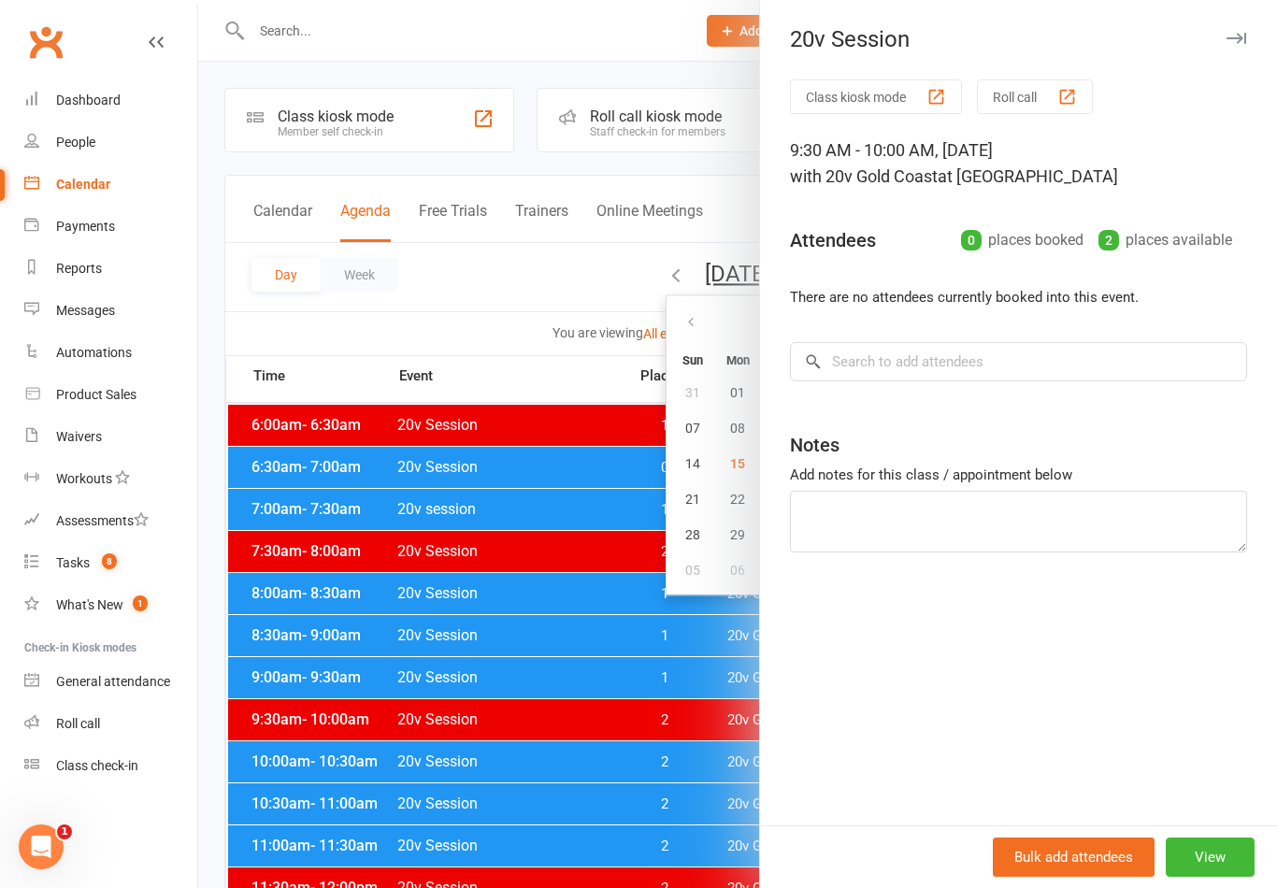
click at [633, 743] on div at bounding box center [737, 444] width 1079 height 888
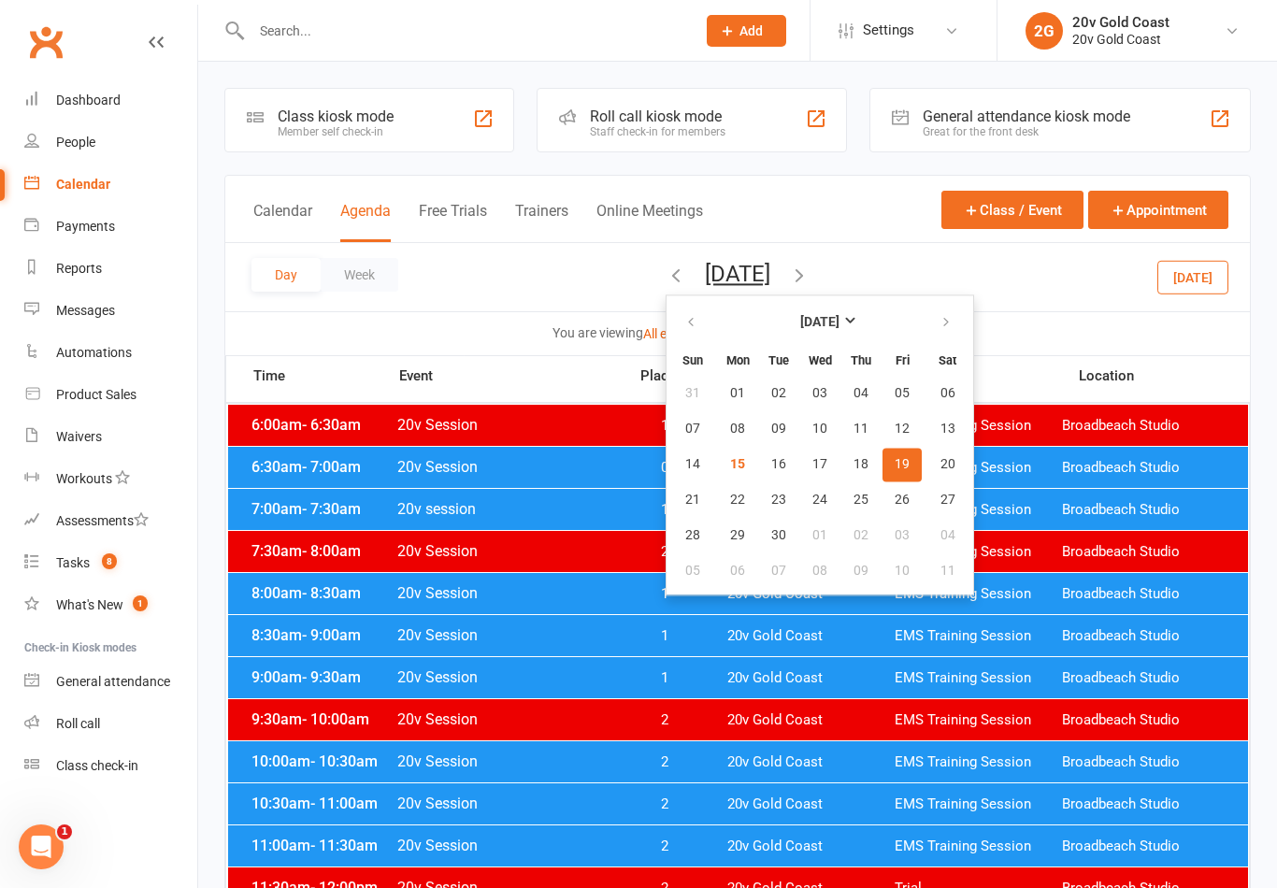
click at [83, 313] on div "Messages" at bounding box center [85, 310] width 59 height 15
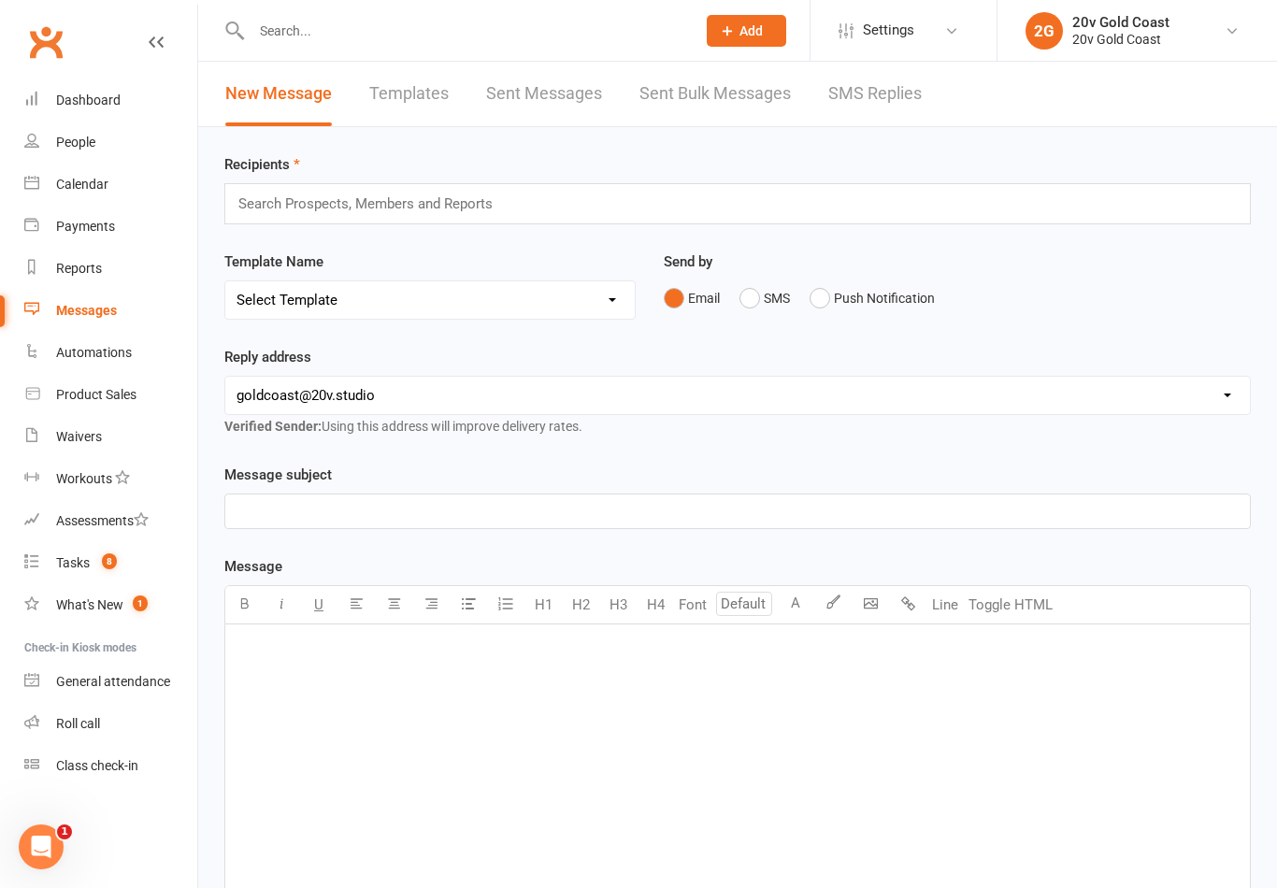
click at [916, 106] on link "SMS Replies" at bounding box center [874, 94] width 93 height 65
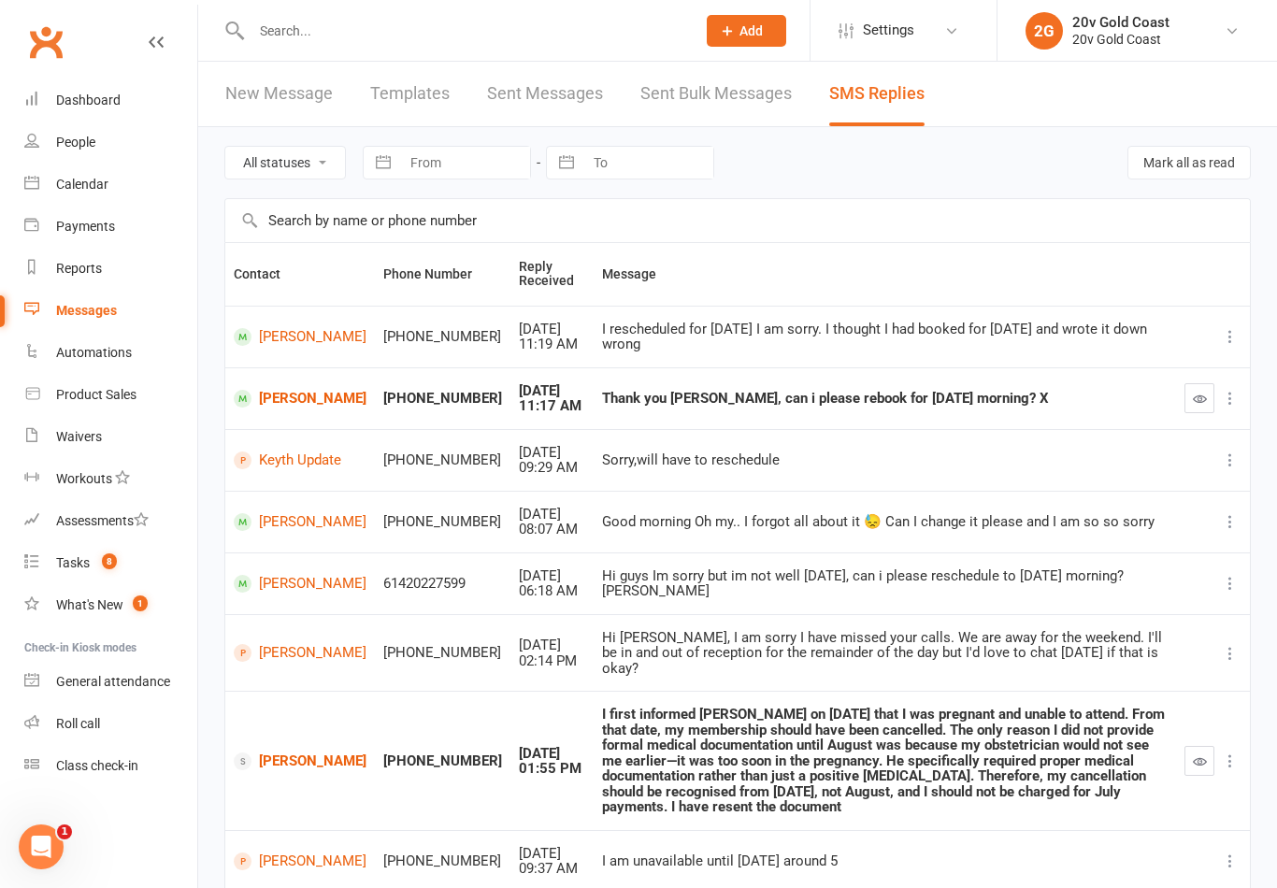
click at [1199, 401] on icon "button" at bounding box center [1200, 399] width 14 height 14
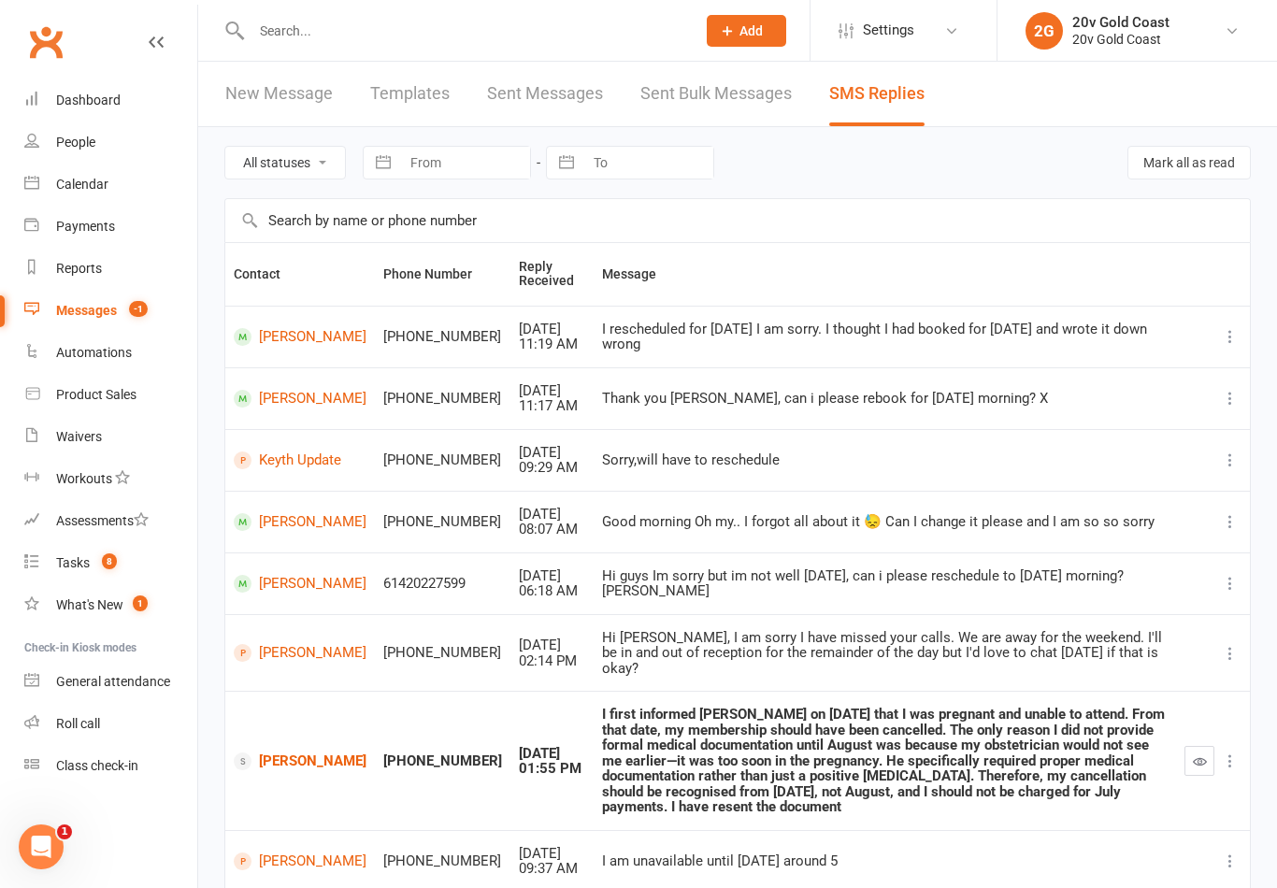
click at [273, 403] on link "[PERSON_NAME]" at bounding box center [300, 399] width 133 height 18
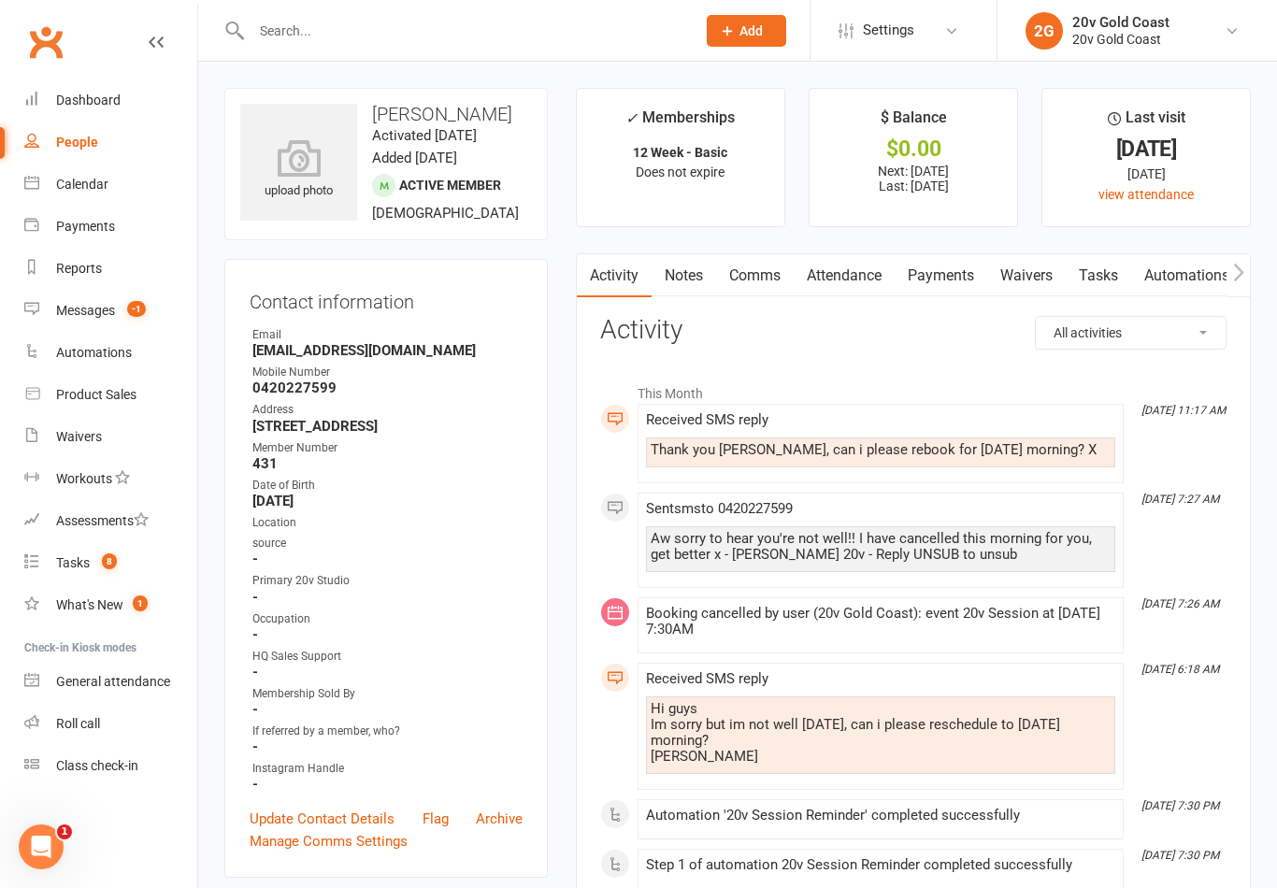
click at [770, 284] on link "Comms" at bounding box center [755, 275] width 78 height 43
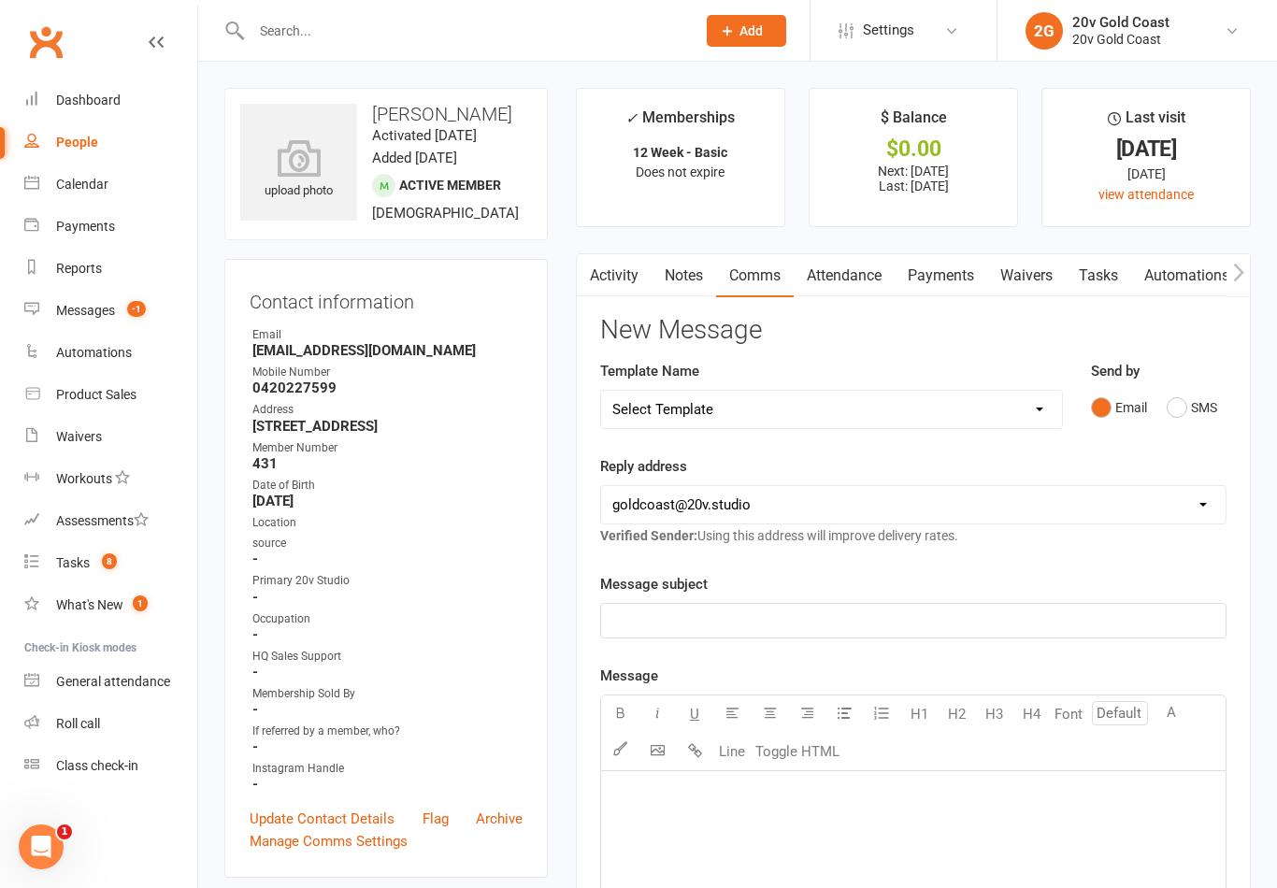
click at [1207, 413] on button "SMS" at bounding box center [1192, 408] width 50 height 36
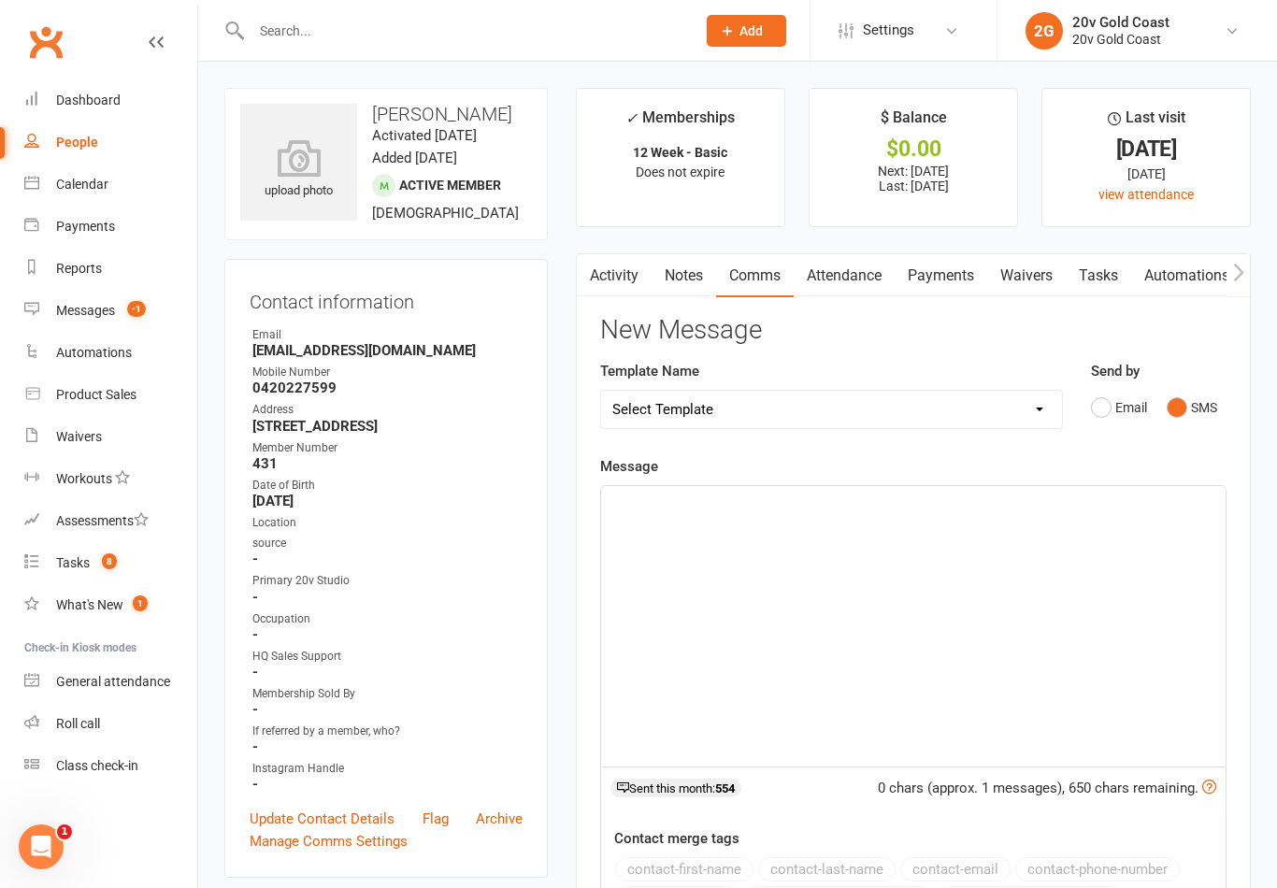
click at [968, 648] on div "﻿" at bounding box center [913, 626] width 624 height 280
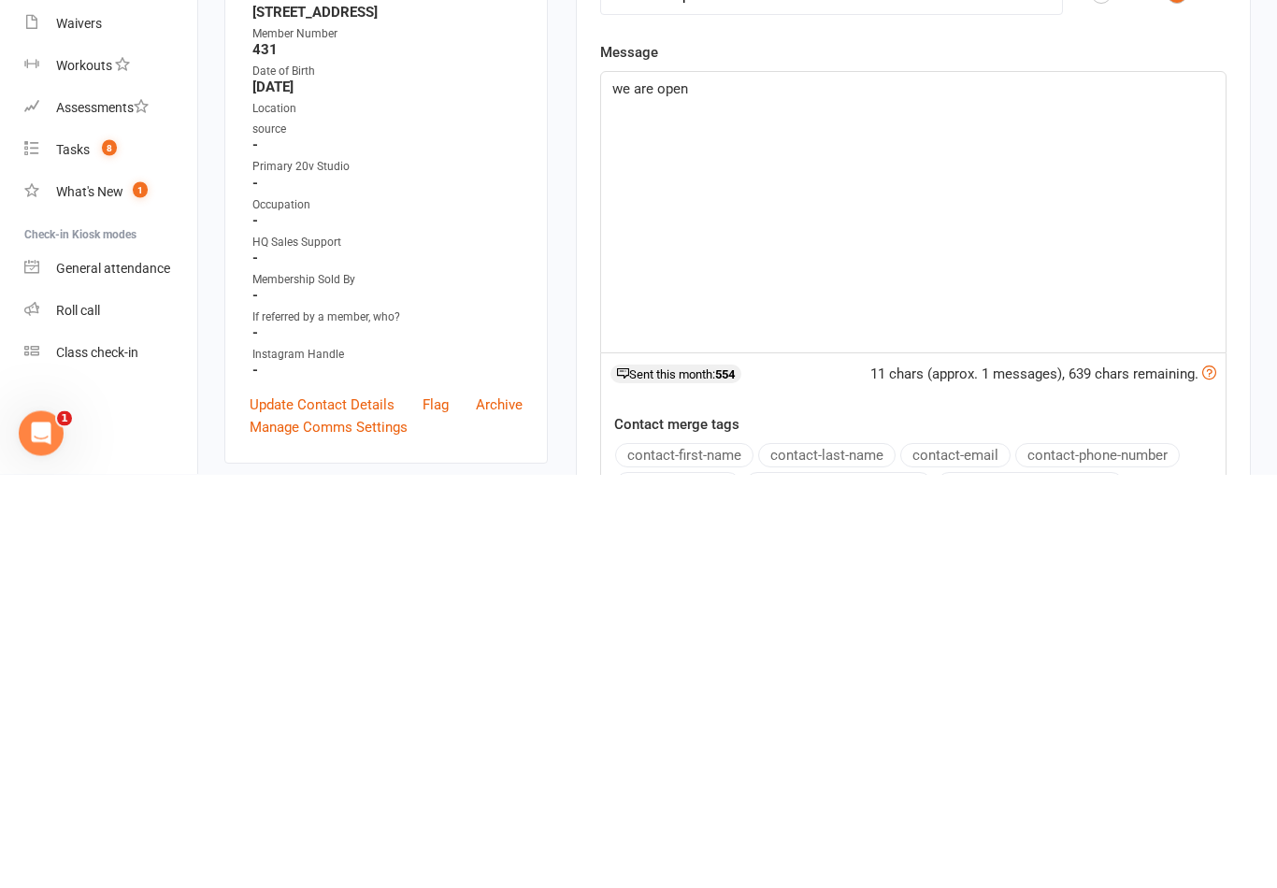
click at [614, 495] on span "we are open" at bounding box center [650, 503] width 76 height 17
click at [623, 495] on span "we are open" at bounding box center [650, 503] width 76 height 17
click at [808, 486] on div "We are open" at bounding box center [913, 626] width 624 height 280
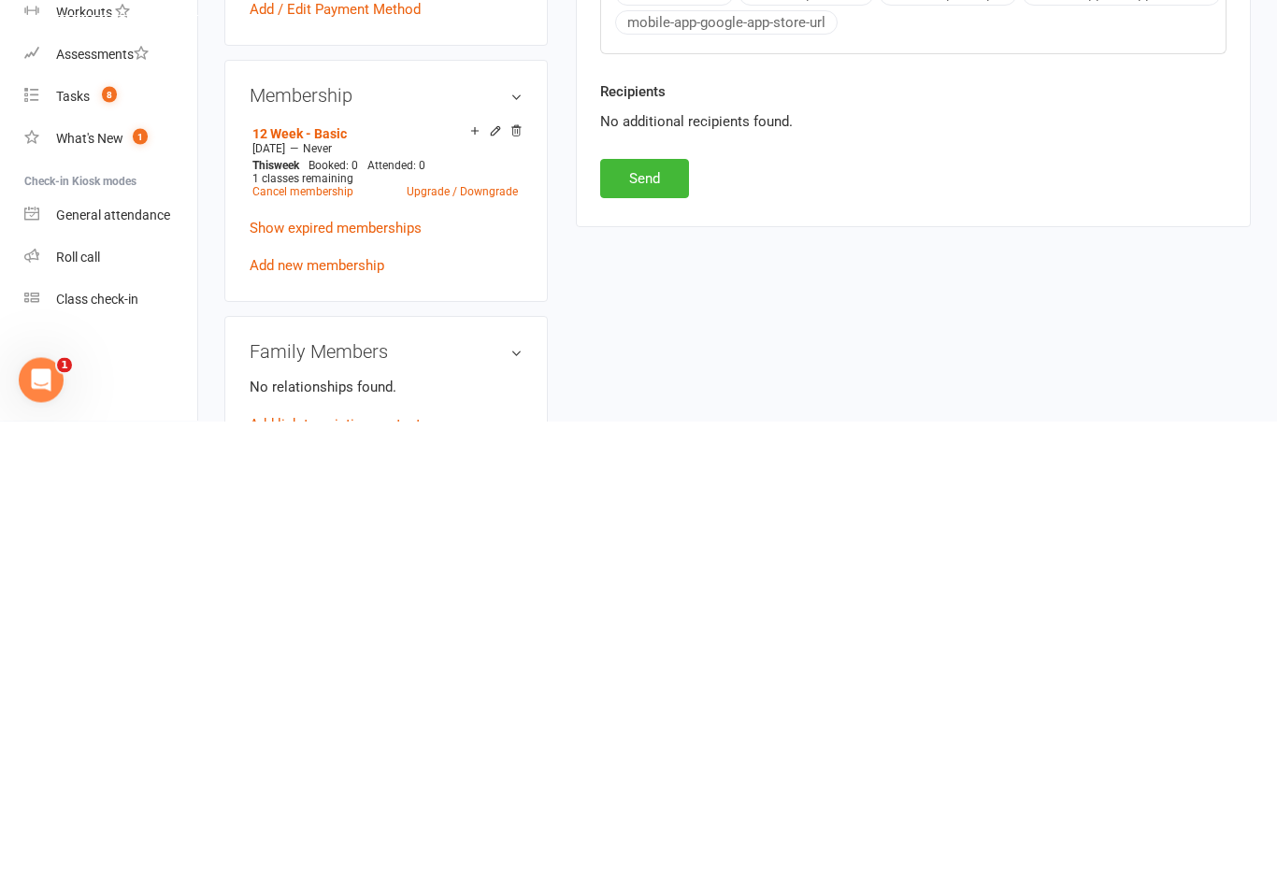
click at [668, 626] on button "Send" at bounding box center [644, 645] width 89 height 39
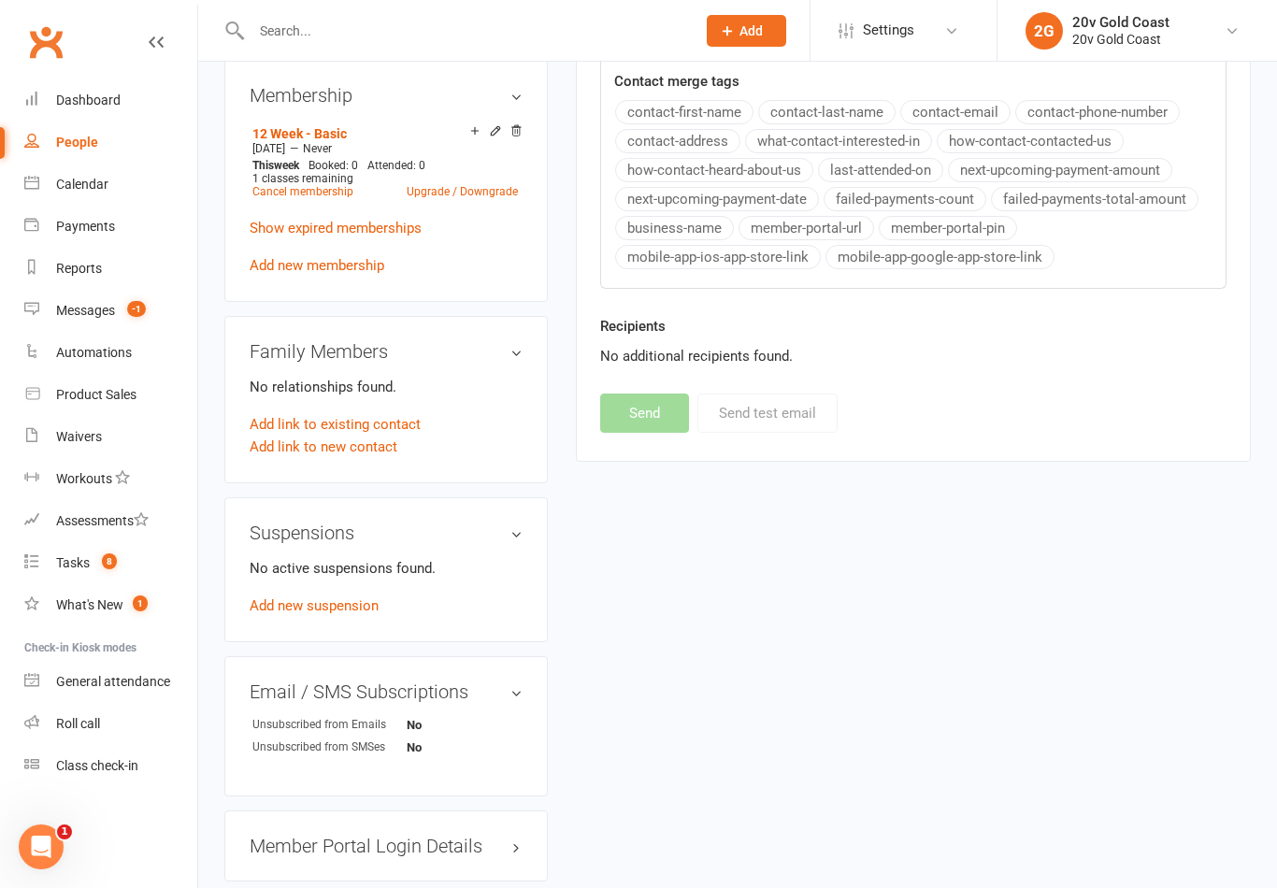
click at [105, 309] on div "Messages" at bounding box center [85, 310] width 59 height 15
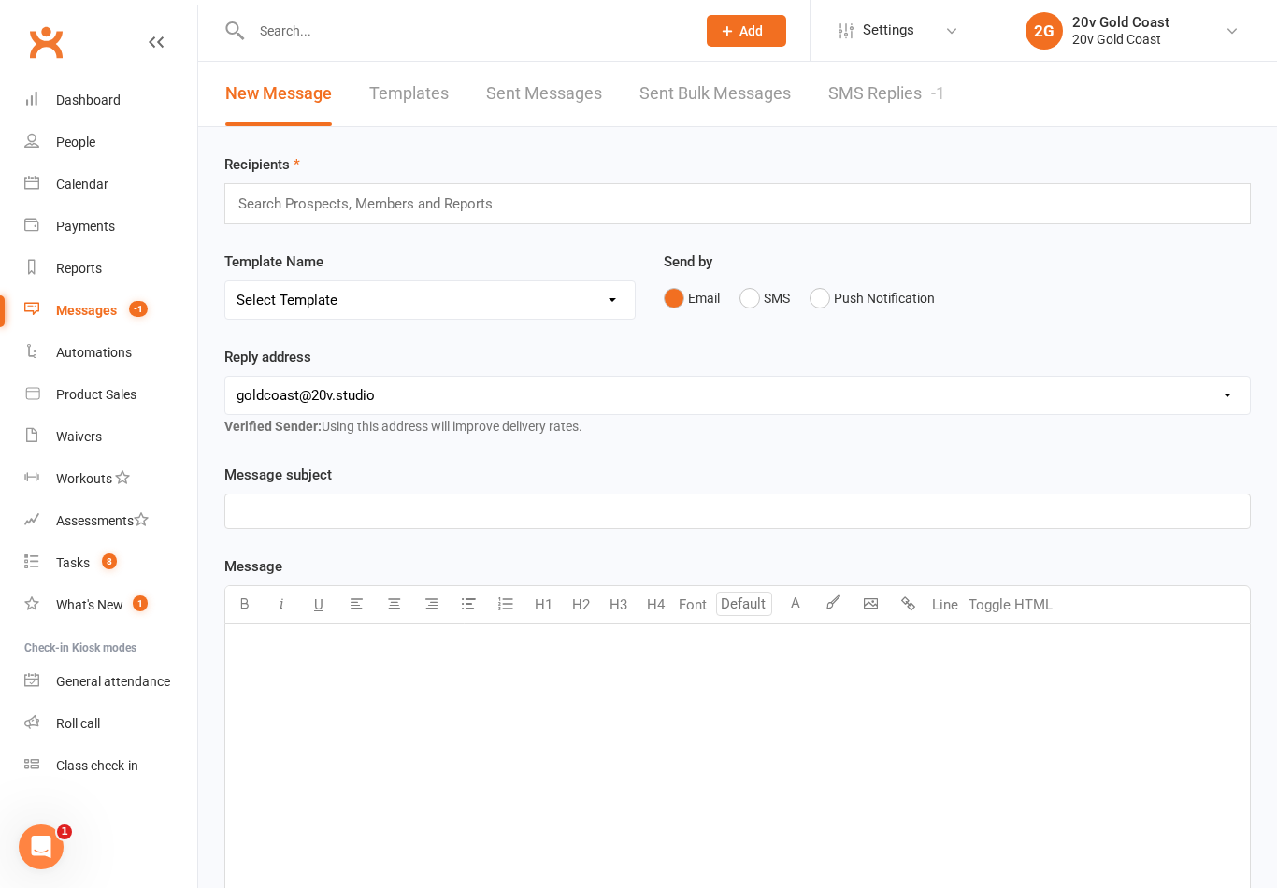
click at [914, 111] on link "SMS Replies -1" at bounding box center [886, 94] width 117 height 65
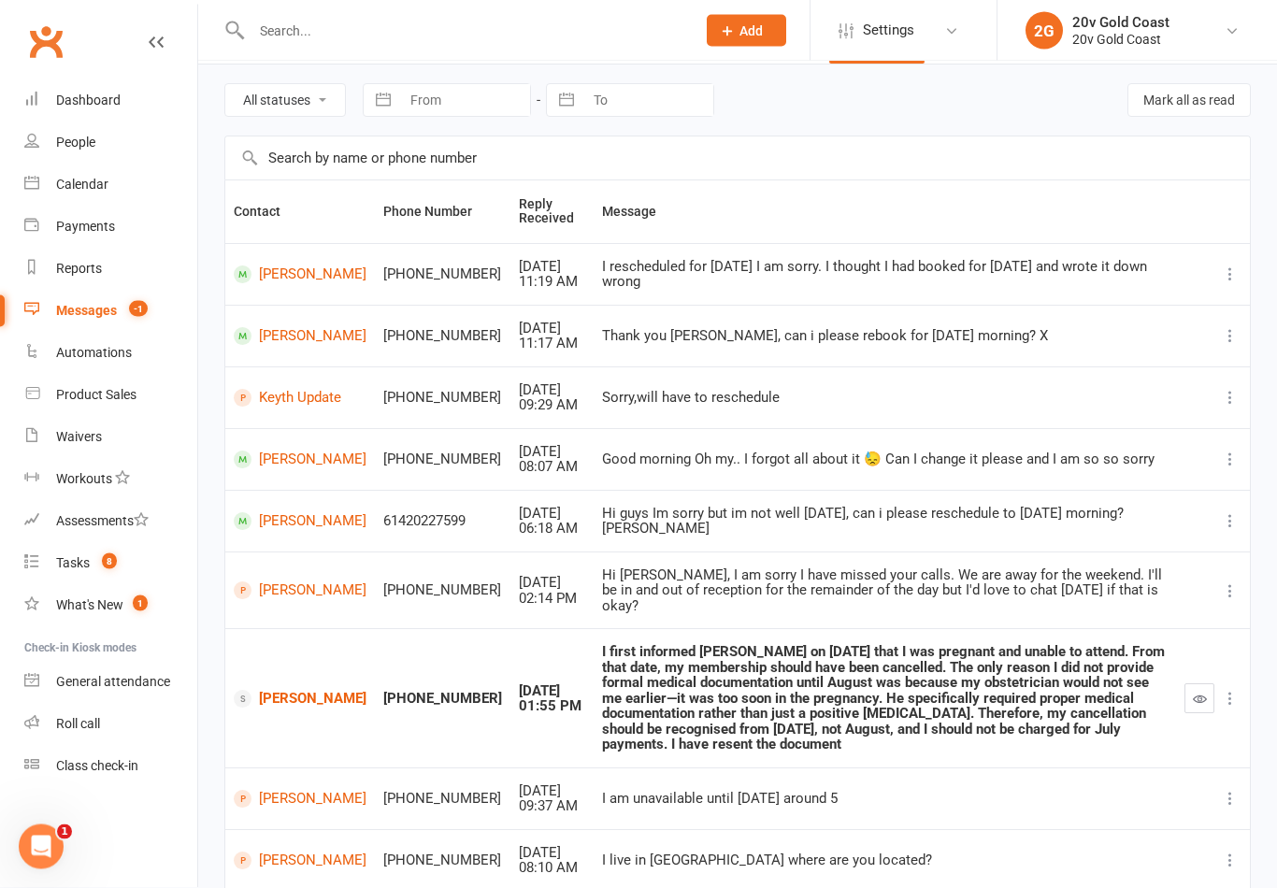
scroll to position [63, 0]
click at [91, 550] on link "Tasks 8" at bounding box center [110, 563] width 173 height 42
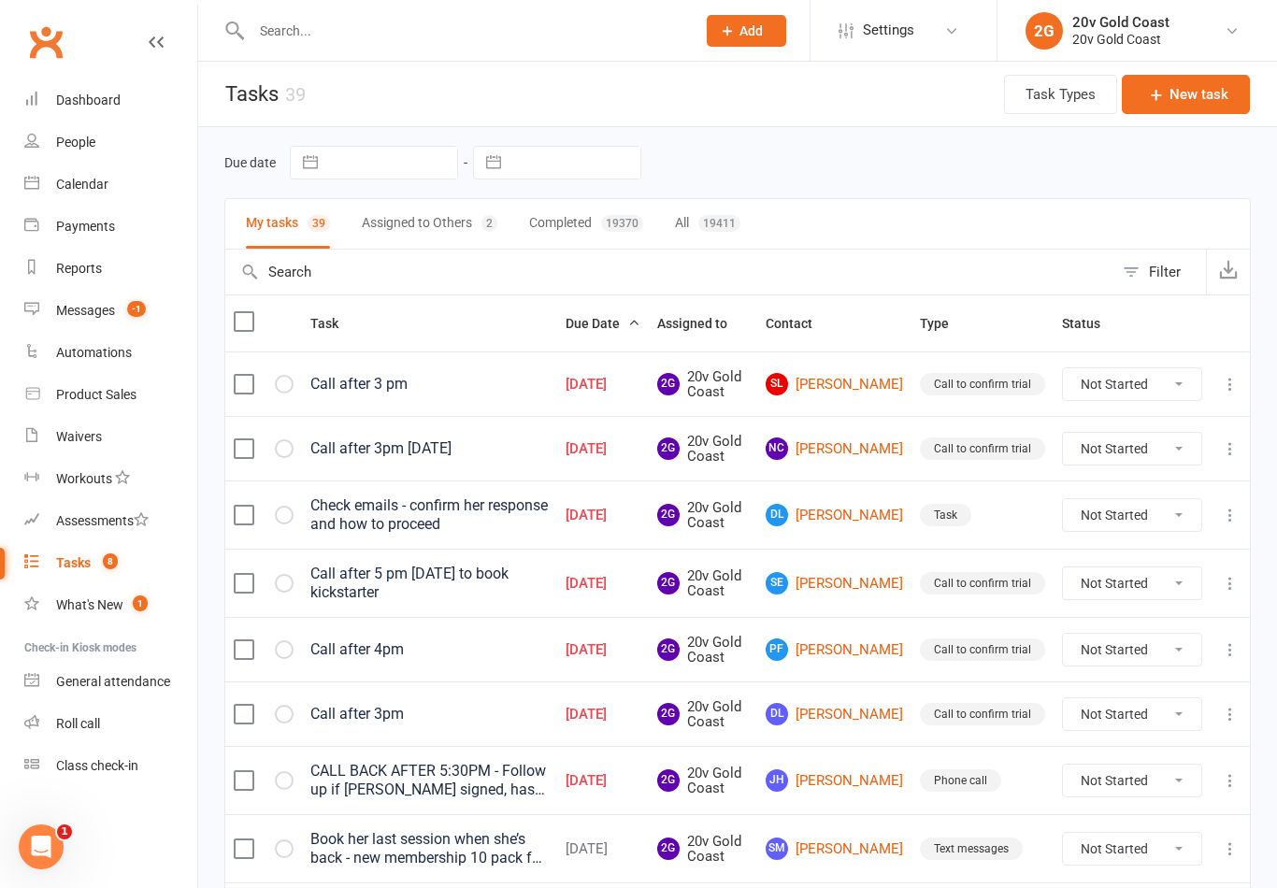
click at [857, 523] on link "DL Deb Lamont" at bounding box center [834, 515] width 137 height 22
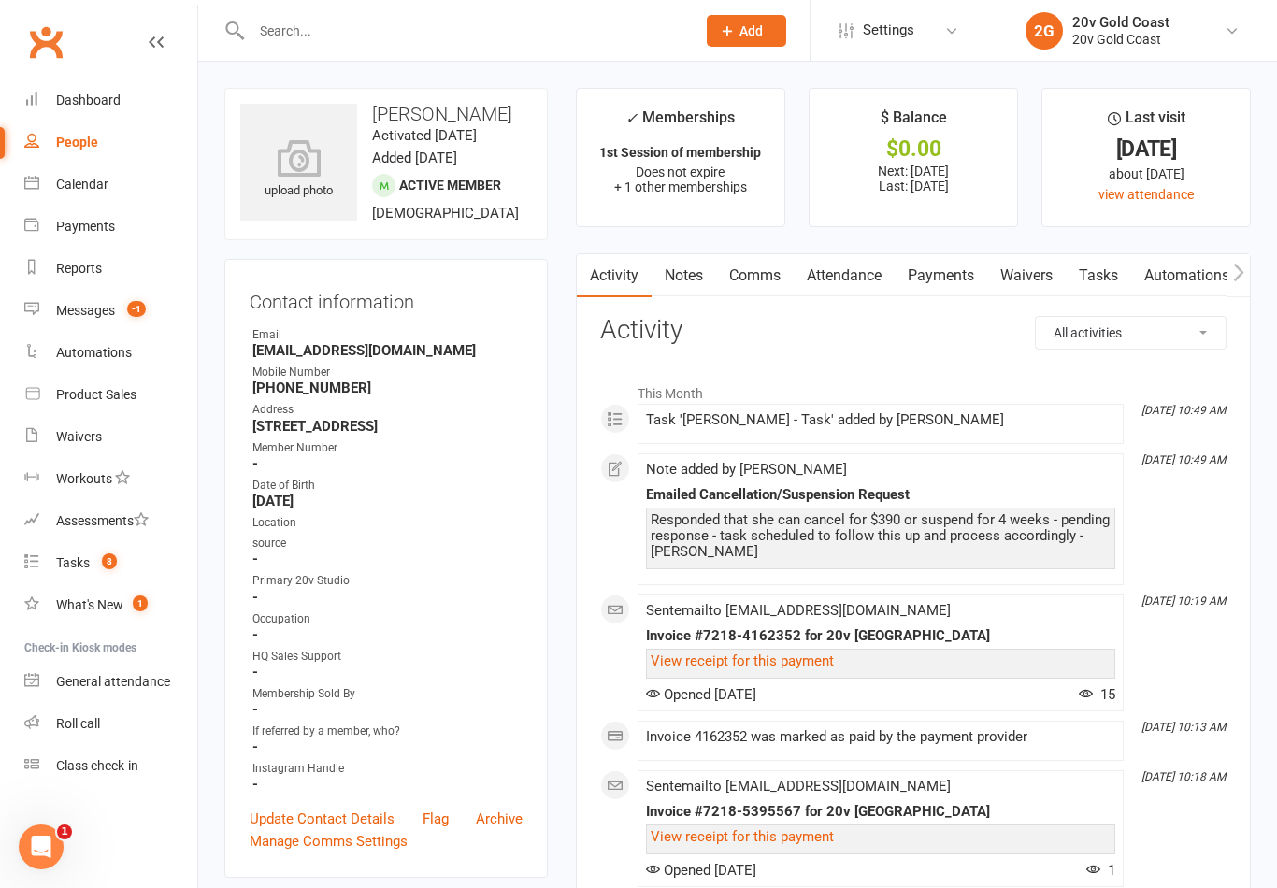
click at [1095, 292] on link "Tasks" at bounding box center [1098, 275] width 65 height 43
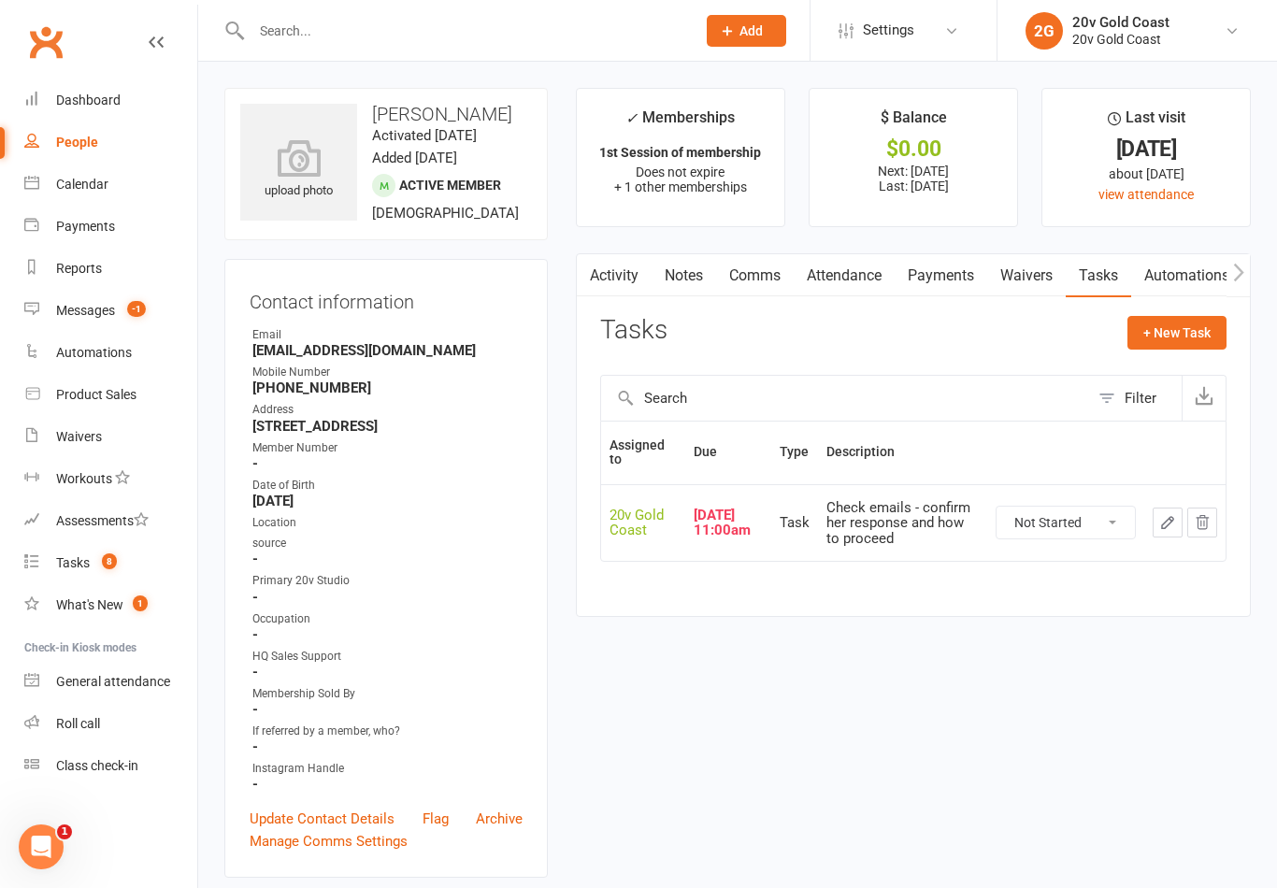
click at [1166, 529] on button "button" at bounding box center [1168, 523] width 30 height 30
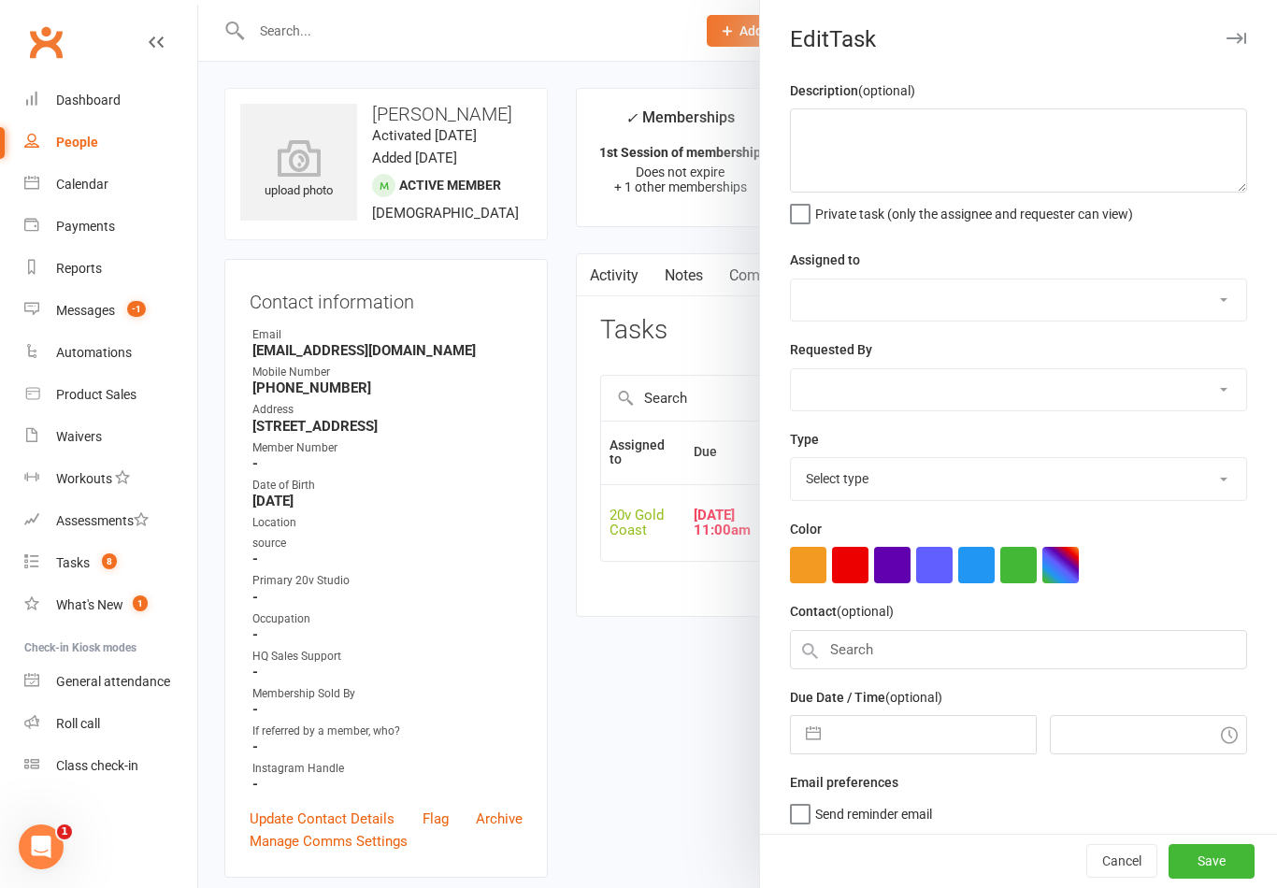
type textarea "Check emails - confirm her response and how to proceed"
select select "45734"
select select "46005"
type input "[DATE]"
type input "11:00am"
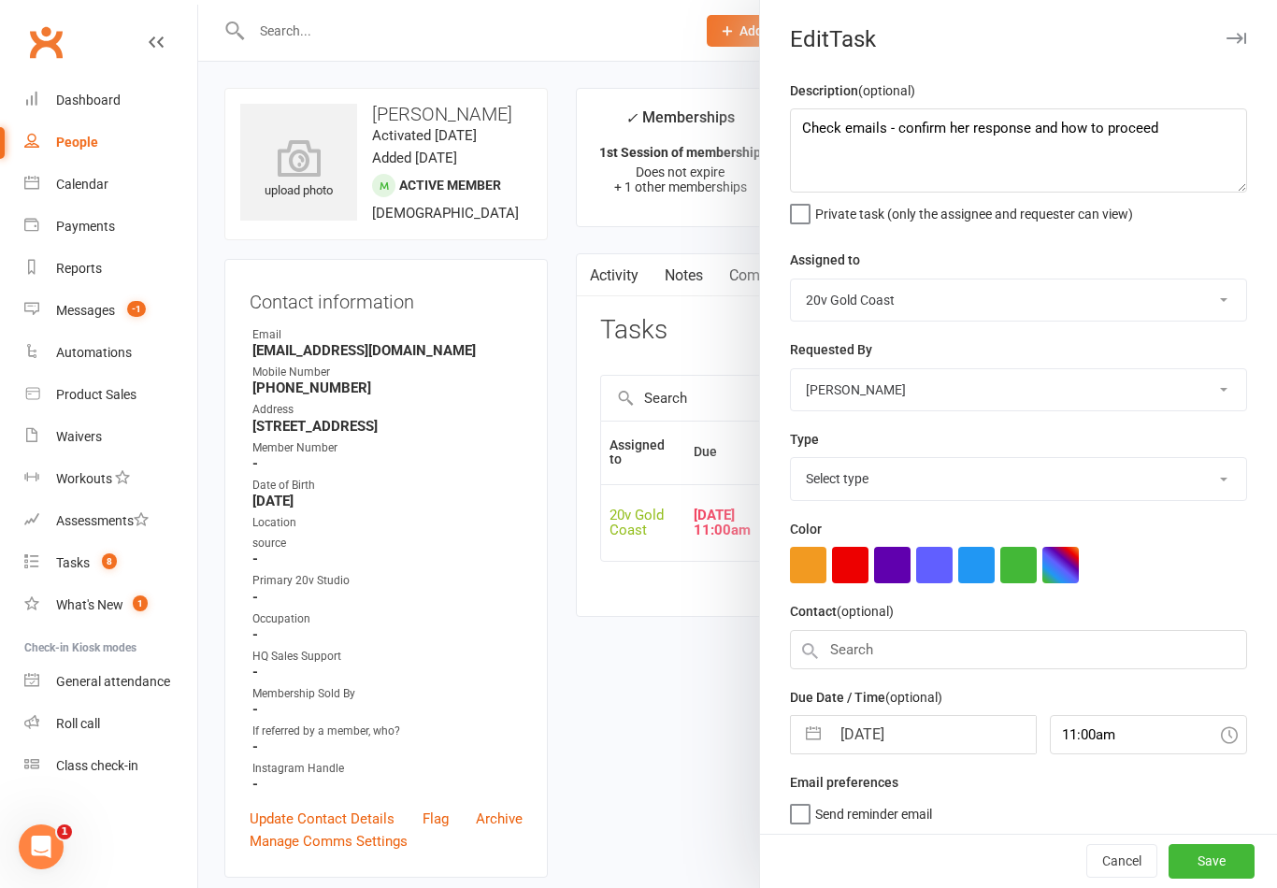
select select "27552"
click at [811, 134] on textarea "Check emails - confirm her response and how to proceed" at bounding box center [1018, 150] width 457 height 84
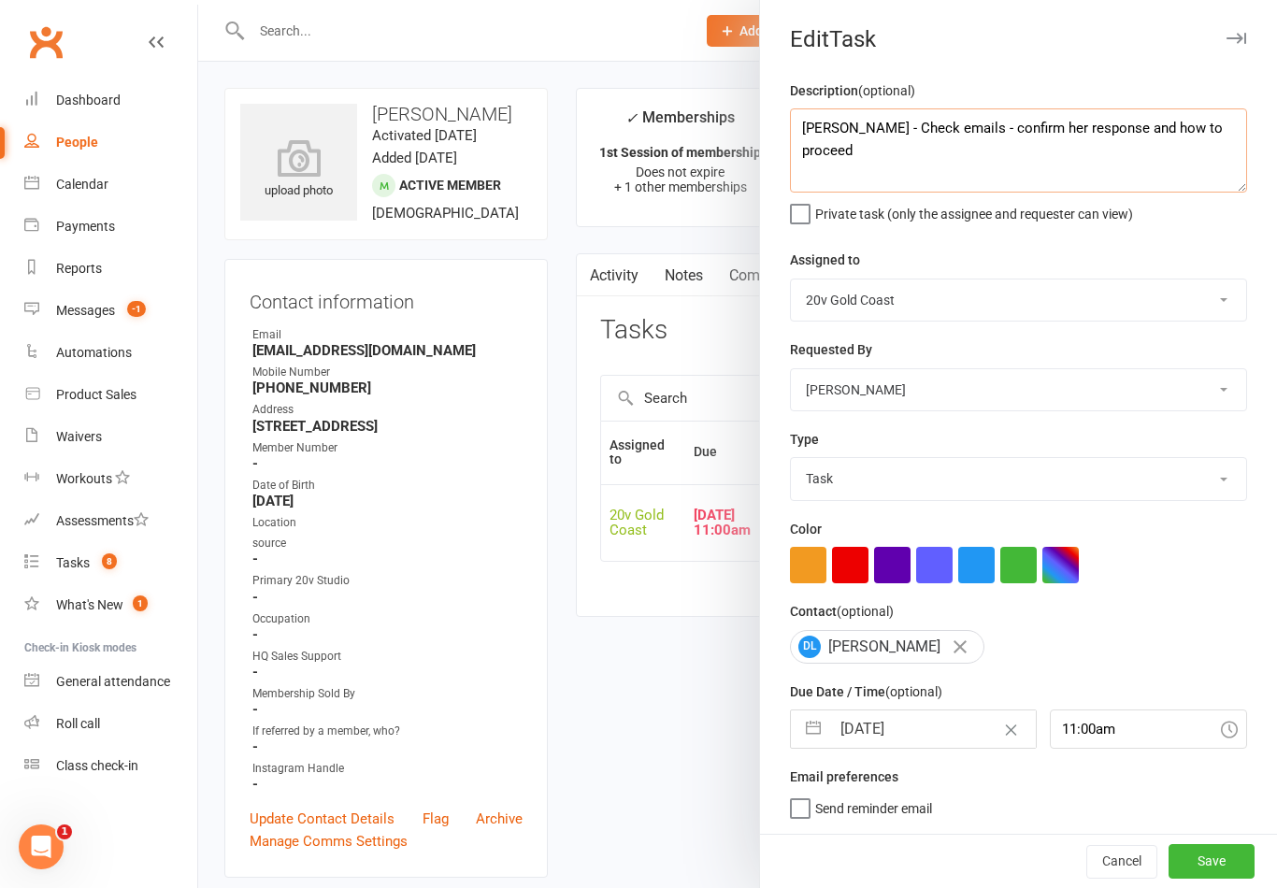
scroll to position [4, 0]
type textarea "BYRON - Check emails - confirm her response and how to proceed"
click at [1205, 226] on div "Description (optional) BYRON - Check emails - confirm her response and how to p…" at bounding box center [1018, 456] width 517 height 754
click at [1057, 301] on select "Daniel Pearson Eds Rabelleza 20v Gold Coast 20v HQ Yu Wang Byron Kruger Graham …" at bounding box center [1018, 300] width 455 height 41
select select "46005"
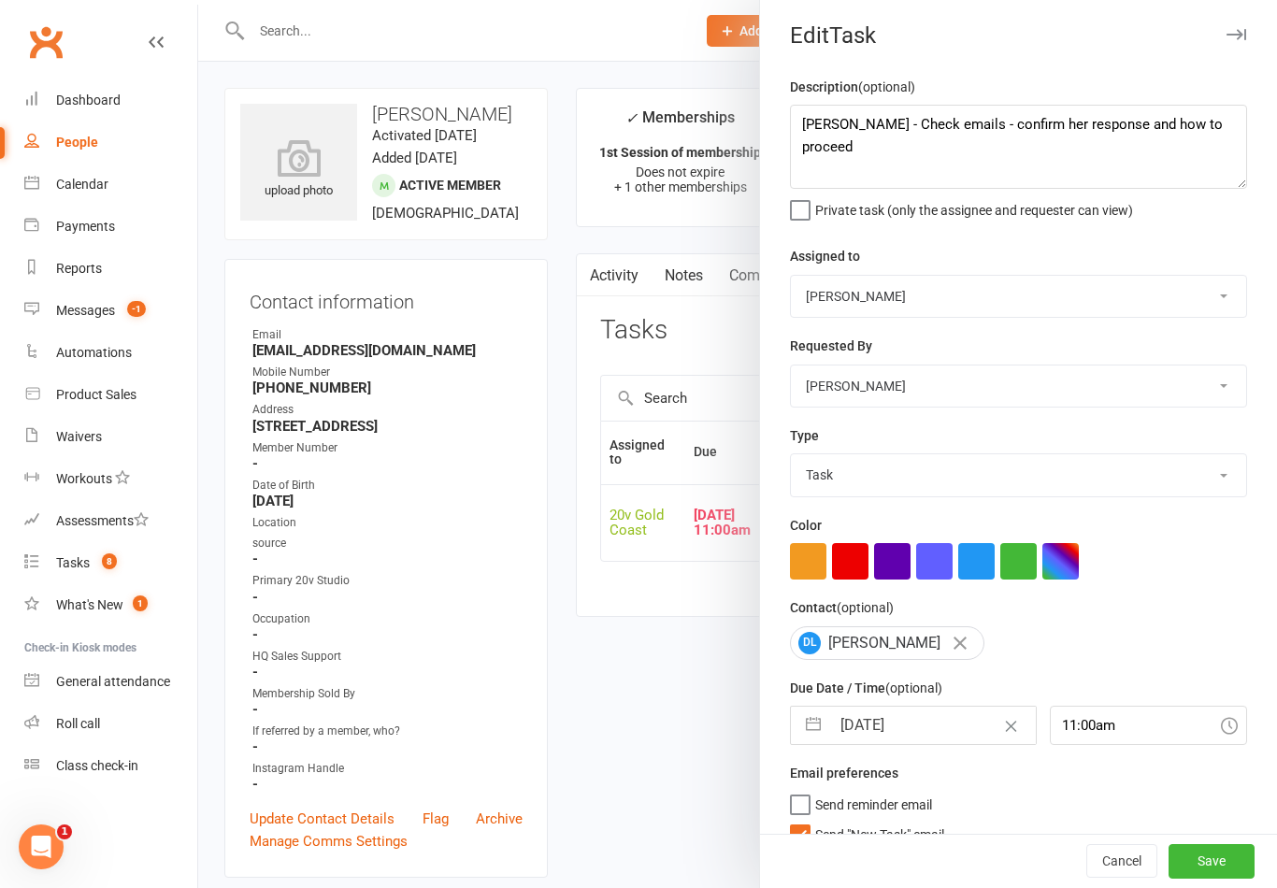
click at [1225, 856] on button "Save" at bounding box center [1212, 862] width 86 height 34
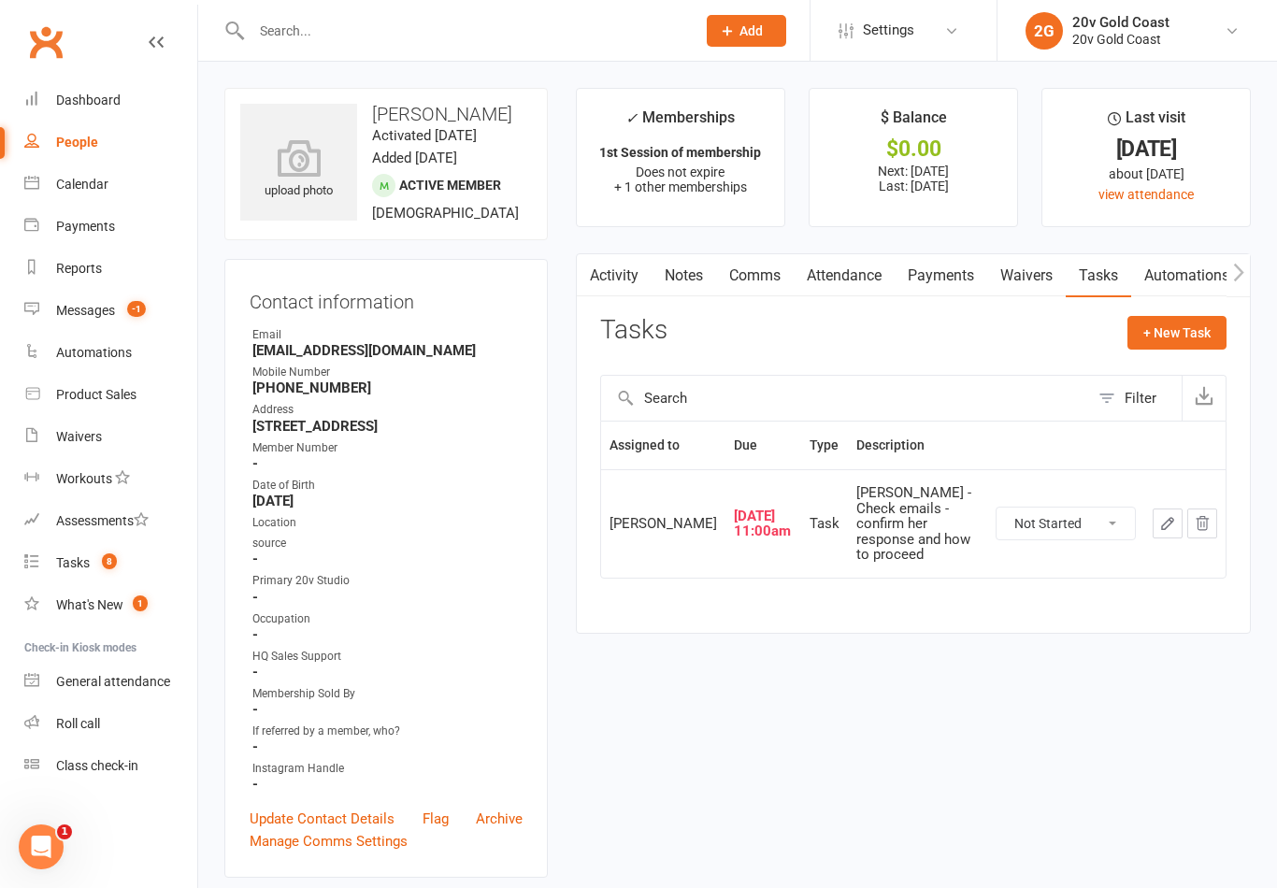
click at [104, 560] on span "8" at bounding box center [109, 561] width 15 height 16
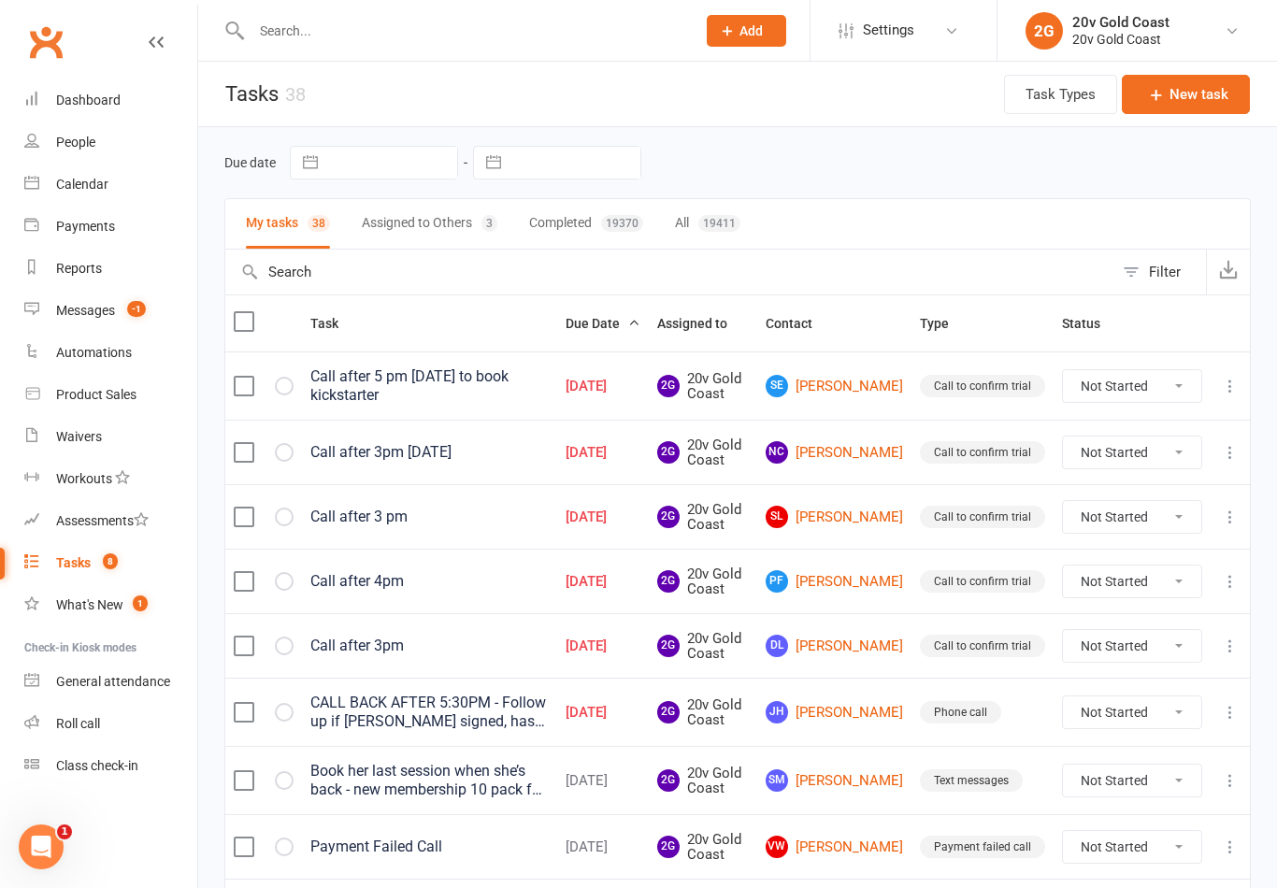
click at [1233, 709] on icon at bounding box center [1230, 712] width 19 height 19
click at [1107, 784] on link "Edit" at bounding box center [1147, 784] width 185 height 37
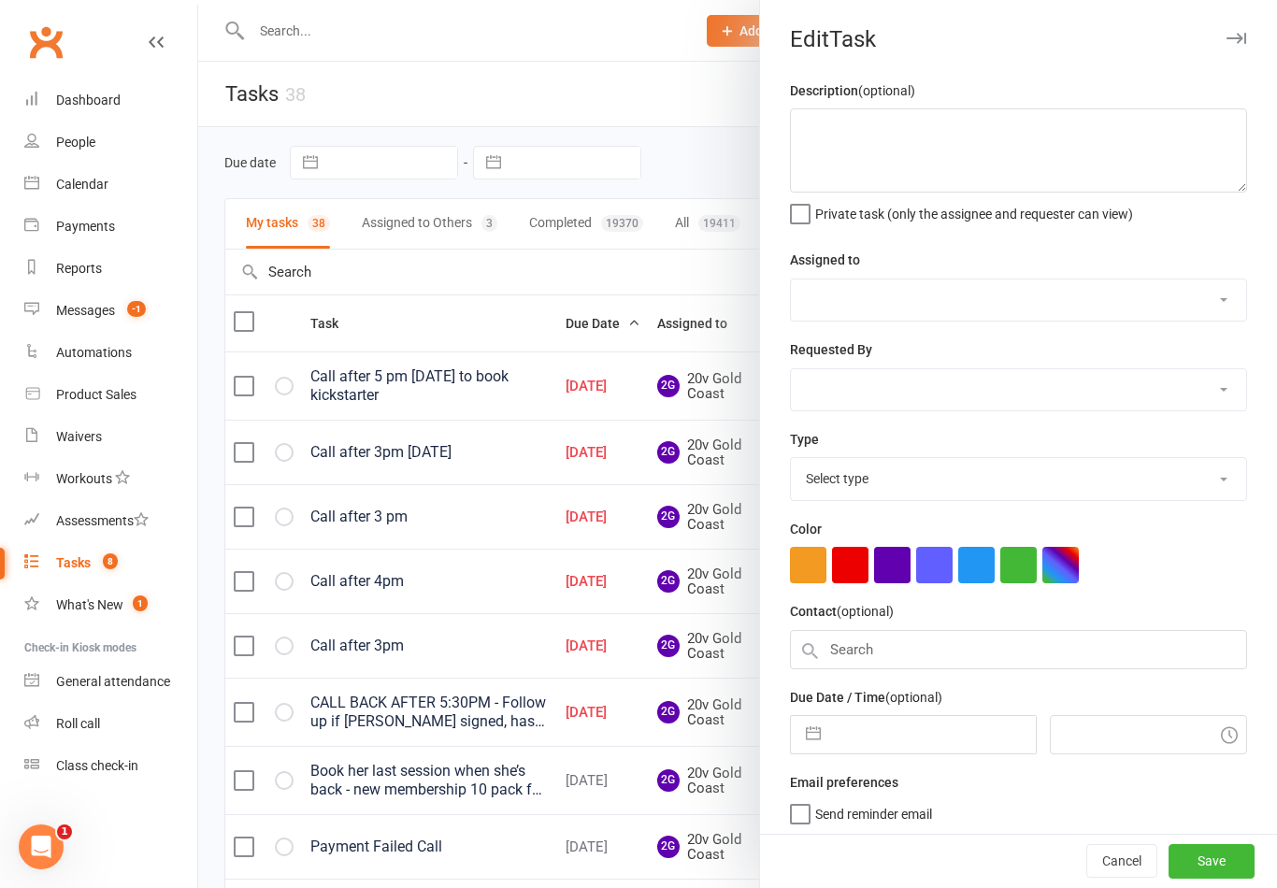
type textarea "CALL BACK AFTER 5:30PM - Follow up if [PERSON_NAME] signed, has been sent to he…"
select select "45734"
type input "[DATE]"
type input "6:30pm"
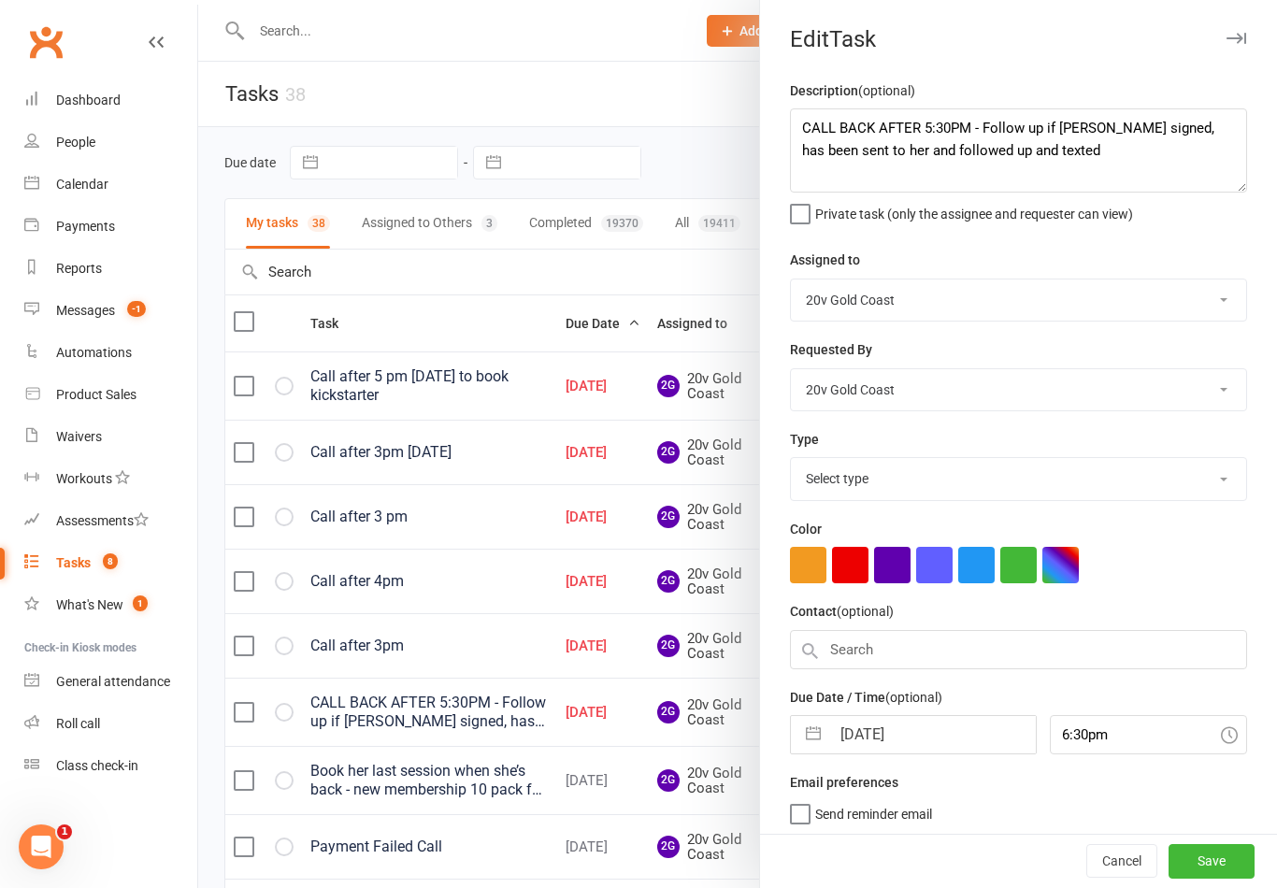
select select "22375"
click at [811, 123] on textarea "CALL BACK AFTER 5:30PM - Follow up if [PERSON_NAME] signed, has been sent to he…" at bounding box center [1018, 150] width 457 height 84
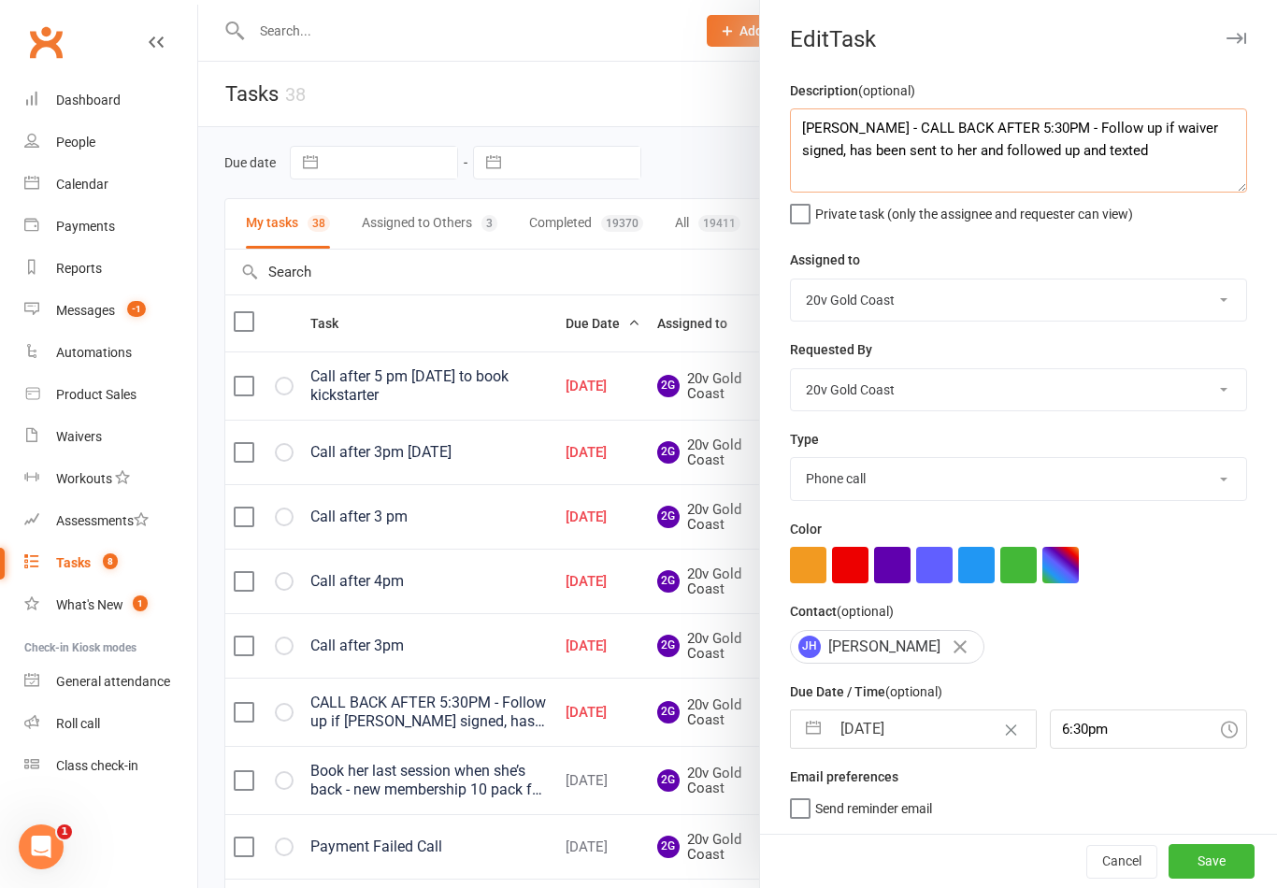
type textarea "BYRON - CALL BACK AFTER 5:30PM - Follow up if waiver signed, has been sent to h…"
click at [1182, 221] on div "Private task (only the assignee and requester can view)" at bounding box center [1018, 211] width 457 height 22
click at [1061, 401] on select "Daniel Pearson Eds Rabelleza 20v Gold Coast 20v HQ Yu Wang Byron Kruger Graham …" at bounding box center [1018, 389] width 455 height 41
click at [1127, 307] on select "Daniel Pearson Eds Rabelleza 20v Gold Coast 20v HQ Yu Wang Byron Kruger Graham …" at bounding box center [1018, 300] width 455 height 41
click at [1122, 288] on select "Daniel Pearson Eds Rabelleza 20v Gold Coast 20v HQ Yu Wang Byron Kruger Graham …" at bounding box center [1018, 300] width 455 height 41
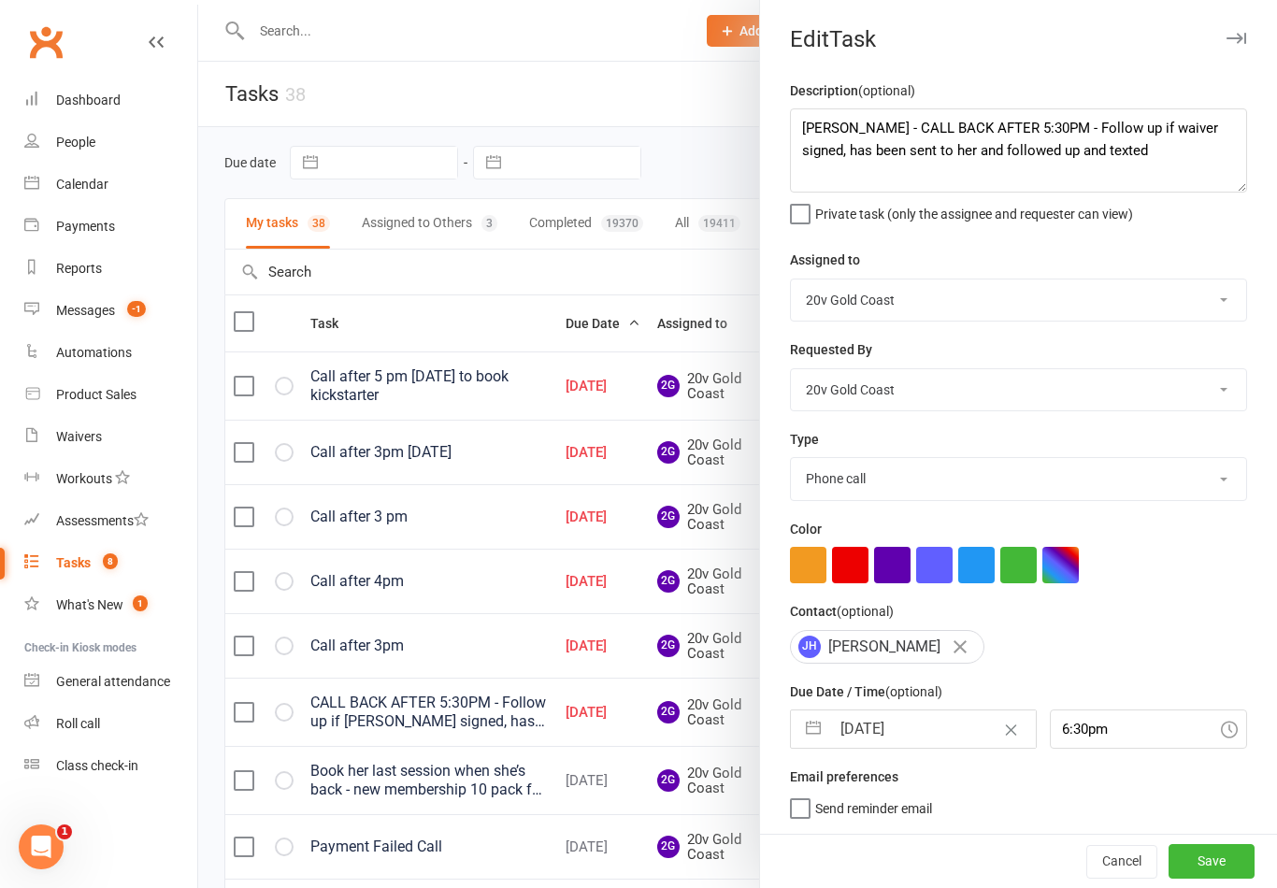
select select "46005"
click at [1217, 856] on button "Save" at bounding box center [1212, 862] width 86 height 34
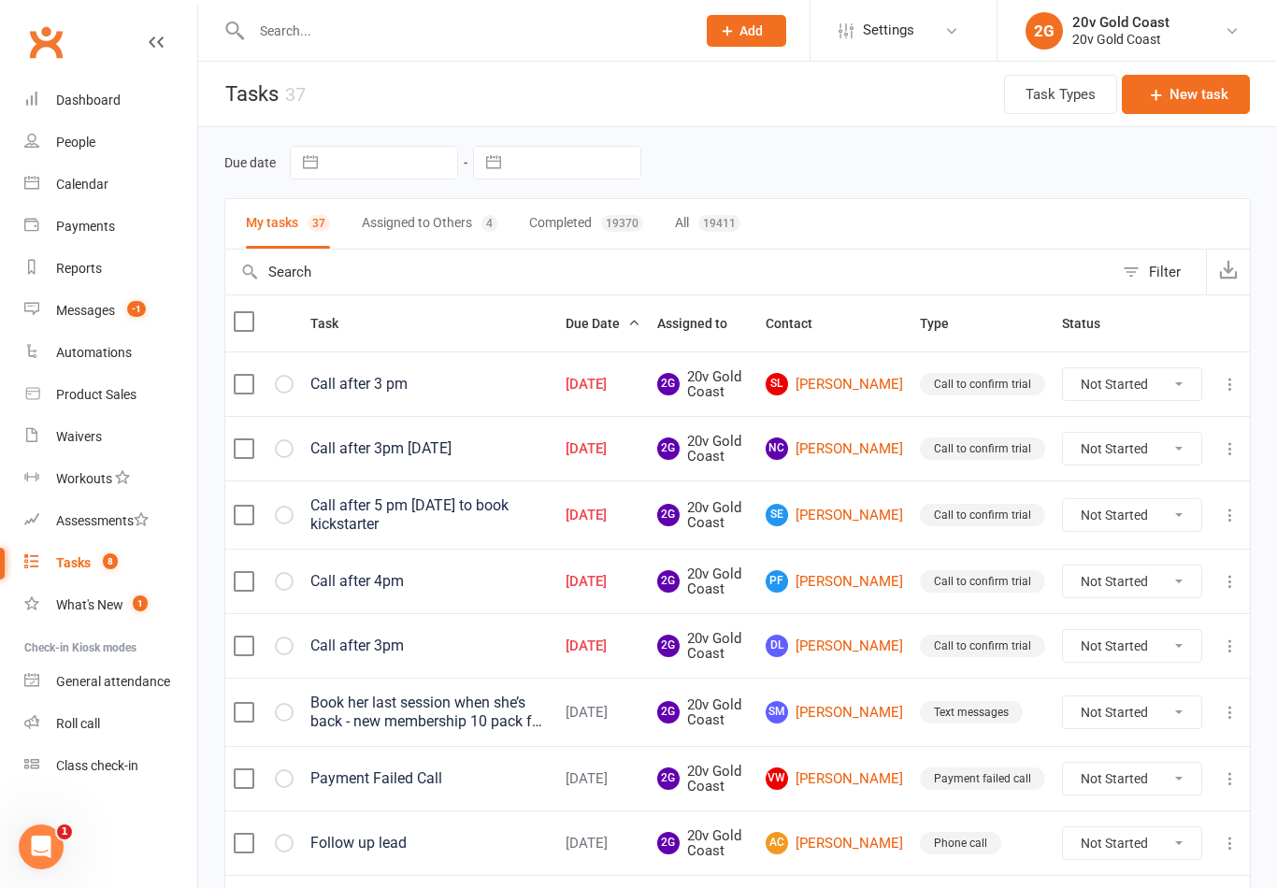
click at [103, 567] on span "8" at bounding box center [110, 561] width 15 height 16
click at [864, 581] on link "PF Pam Foster" at bounding box center [834, 581] width 137 height 22
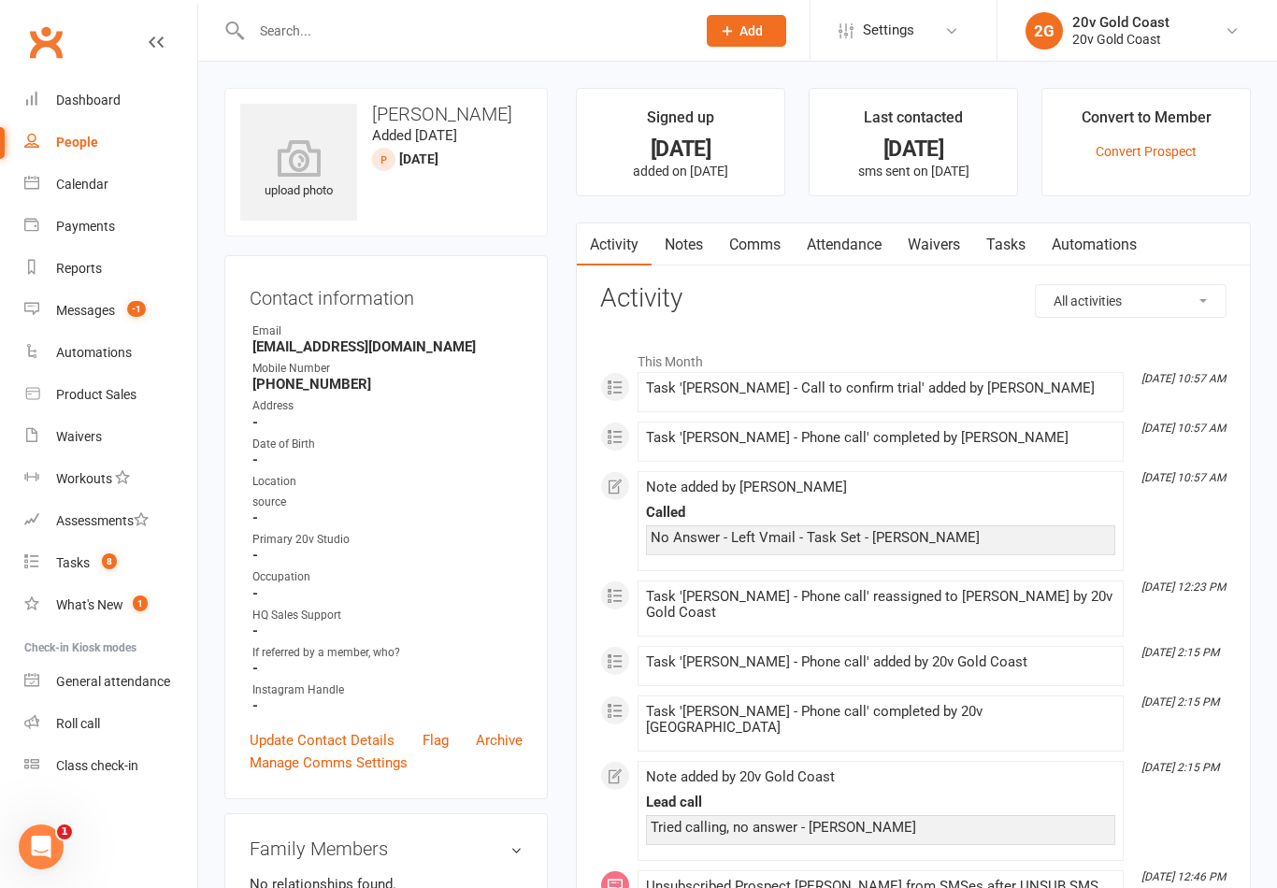
click at [990, 260] on link "Tasks" at bounding box center [1005, 244] width 65 height 43
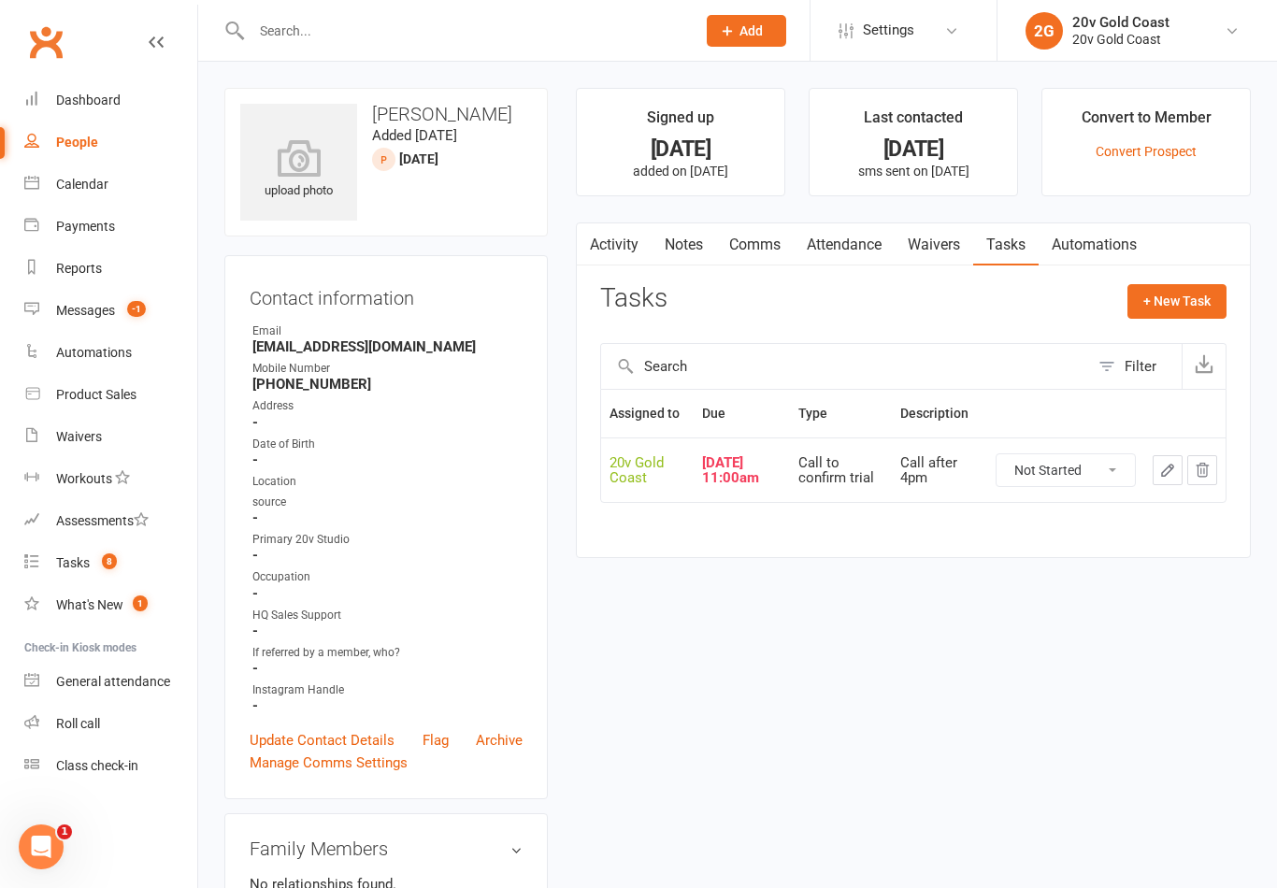
click at [1159, 474] on icon "button" at bounding box center [1167, 470] width 17 height 17
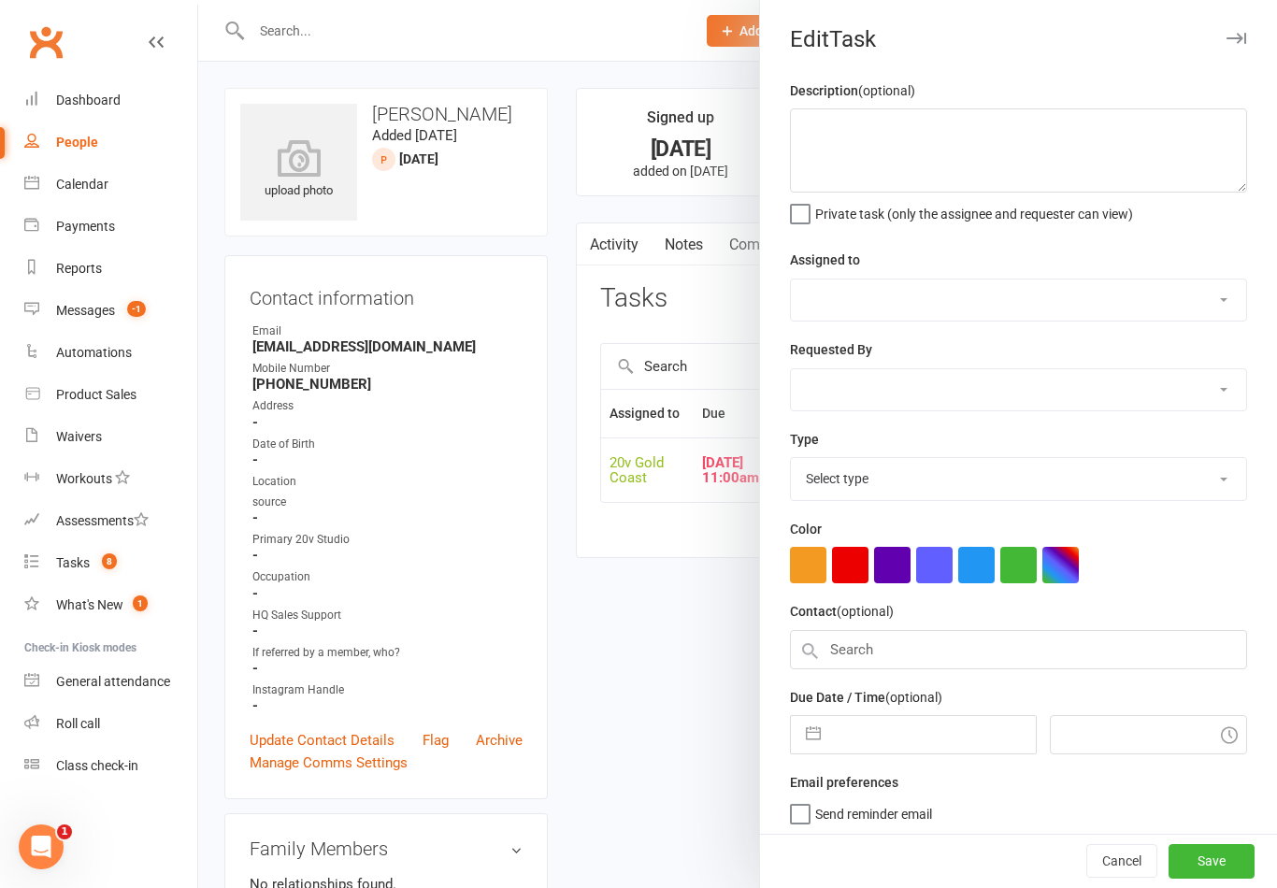
type textarea "Call after 4pm"
select select "45734"
select select "46005"
type input "[DATE]"
type input "11:00am"
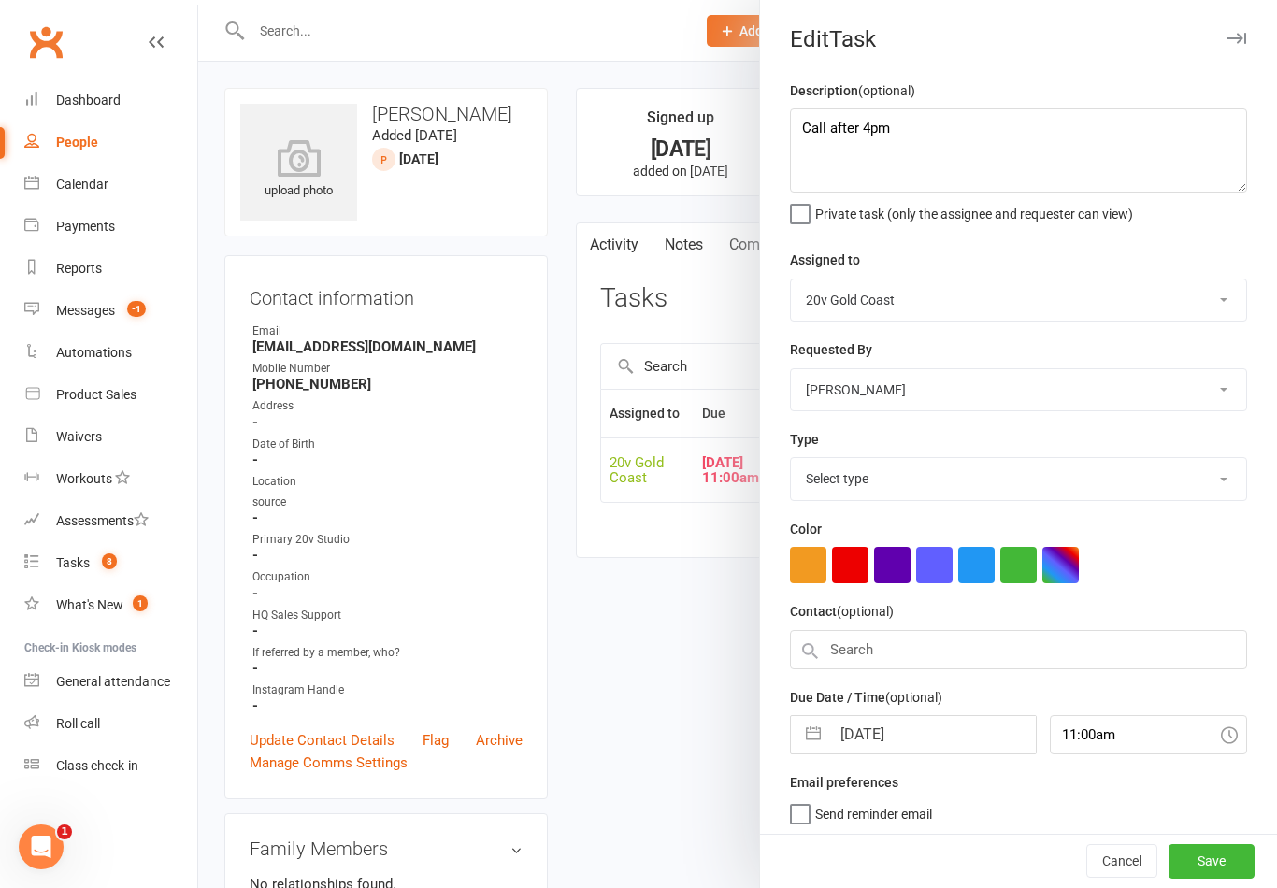
select select "24395"
click at [797, 127] on textarea "Call after 4pm" at bounding box center [1018, 150] width 457 height 84
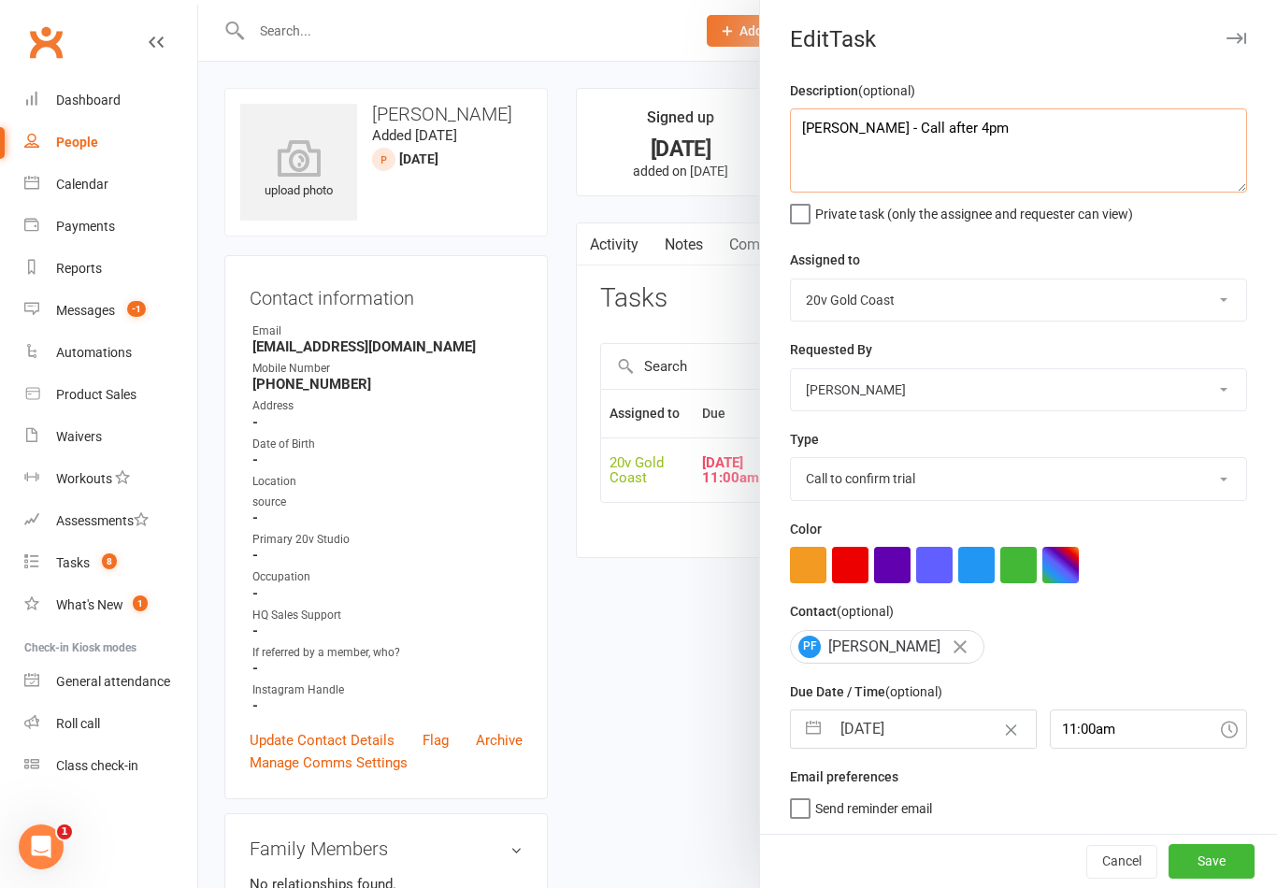
type textarea "BYRON - Call after 4pm"
click at [1183, 259] on div "Assigned to [PERSON_NAME] [PERSON_NAME] 20v Gold Coast 20v HQ [PERSON_NAME] [PE…" at bounding box center [1018, 285] width 457 height 73
click at [1072, 296] on select "Daniel Pearson Eds Rabelleza 20v Gold Coast 20v HQ Yu Wang Byron Kruger Graham …" at bounding box center [1018, 300] width 455 height 41
select select "46005"
click at [1199, 856] on button "Save" at bounding box center [1212, 862] width 86 height 34
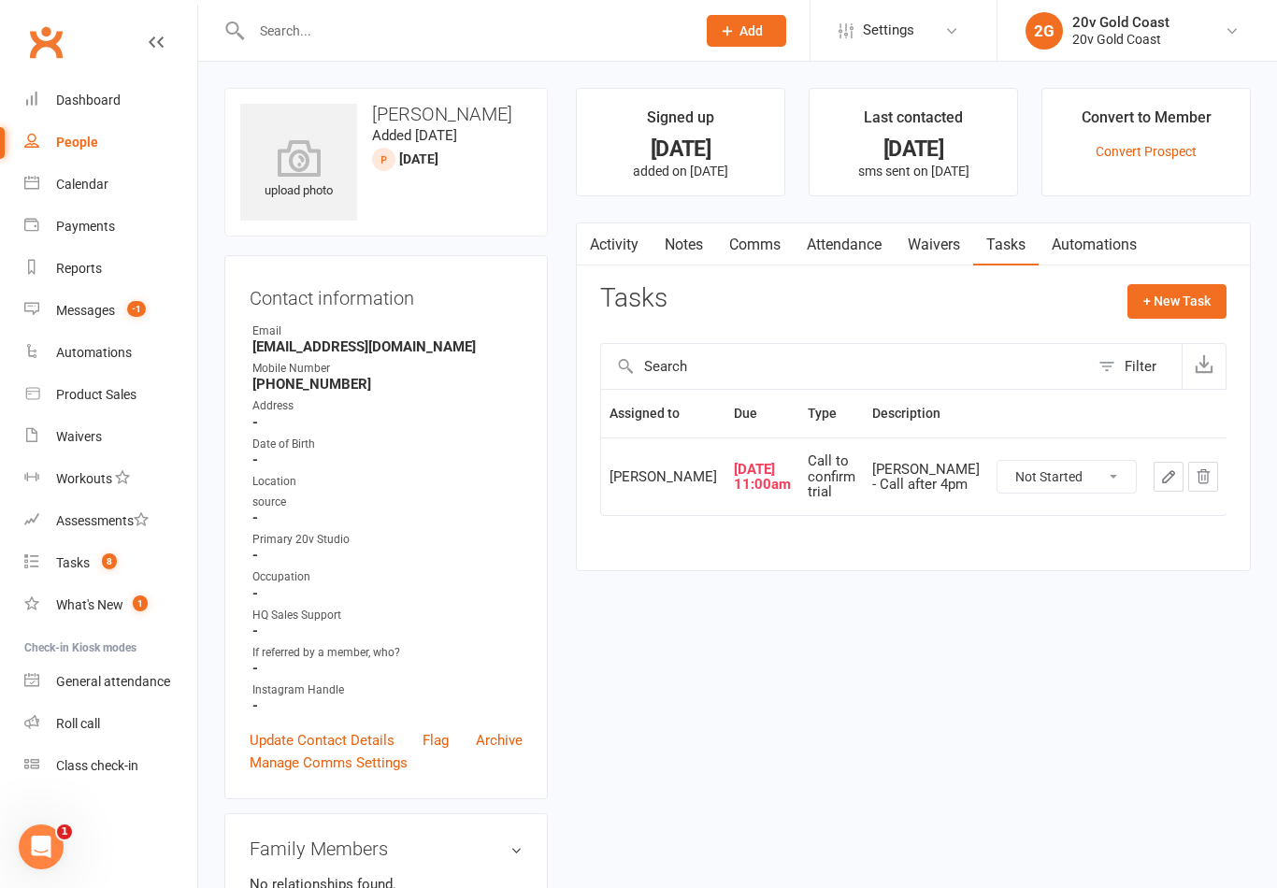
click at [91, 577] on link "Tasks 8" at bounding box center [110, 563] width 173 height 42
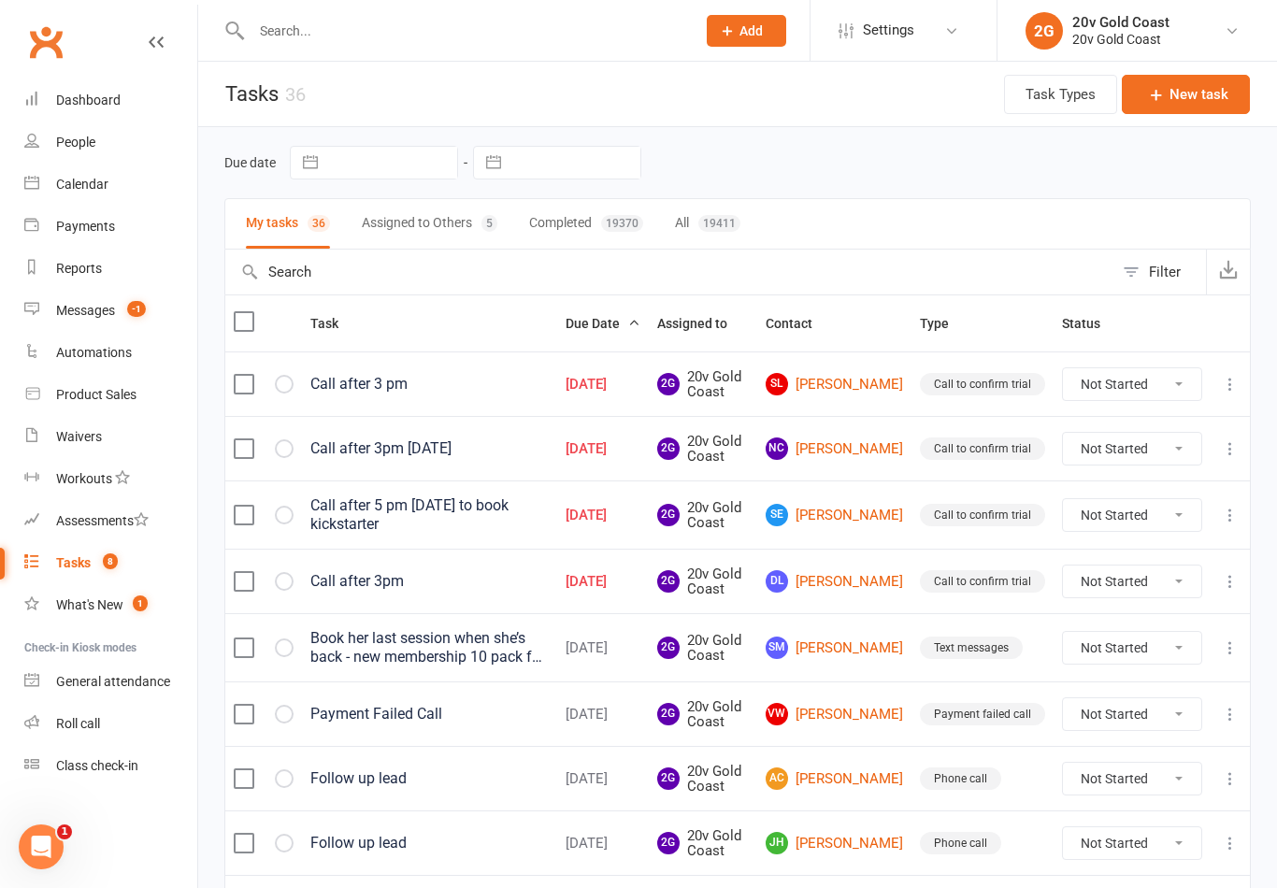
click at [1232, 514] on icon at bounding box center [1230, 515] width 19 height 19
click at [1122, 592] on link "Edit" at bounding box center [1147, 586] width 185 height 37
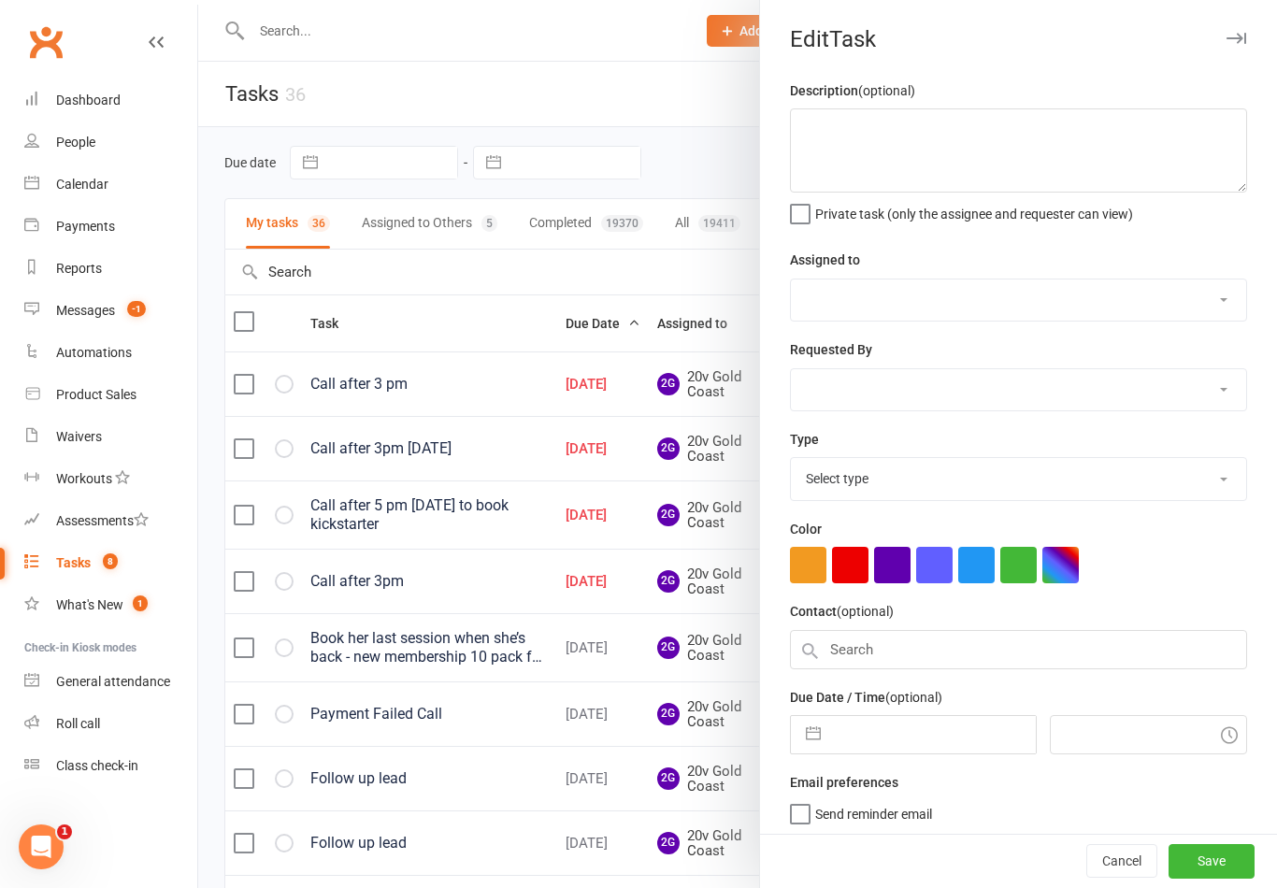
type textarea "Call after 5 pm [DATE] to book kickstarter"
select select "45734"
select select "46005"
type input "[DATE]"
type input "11:00am"
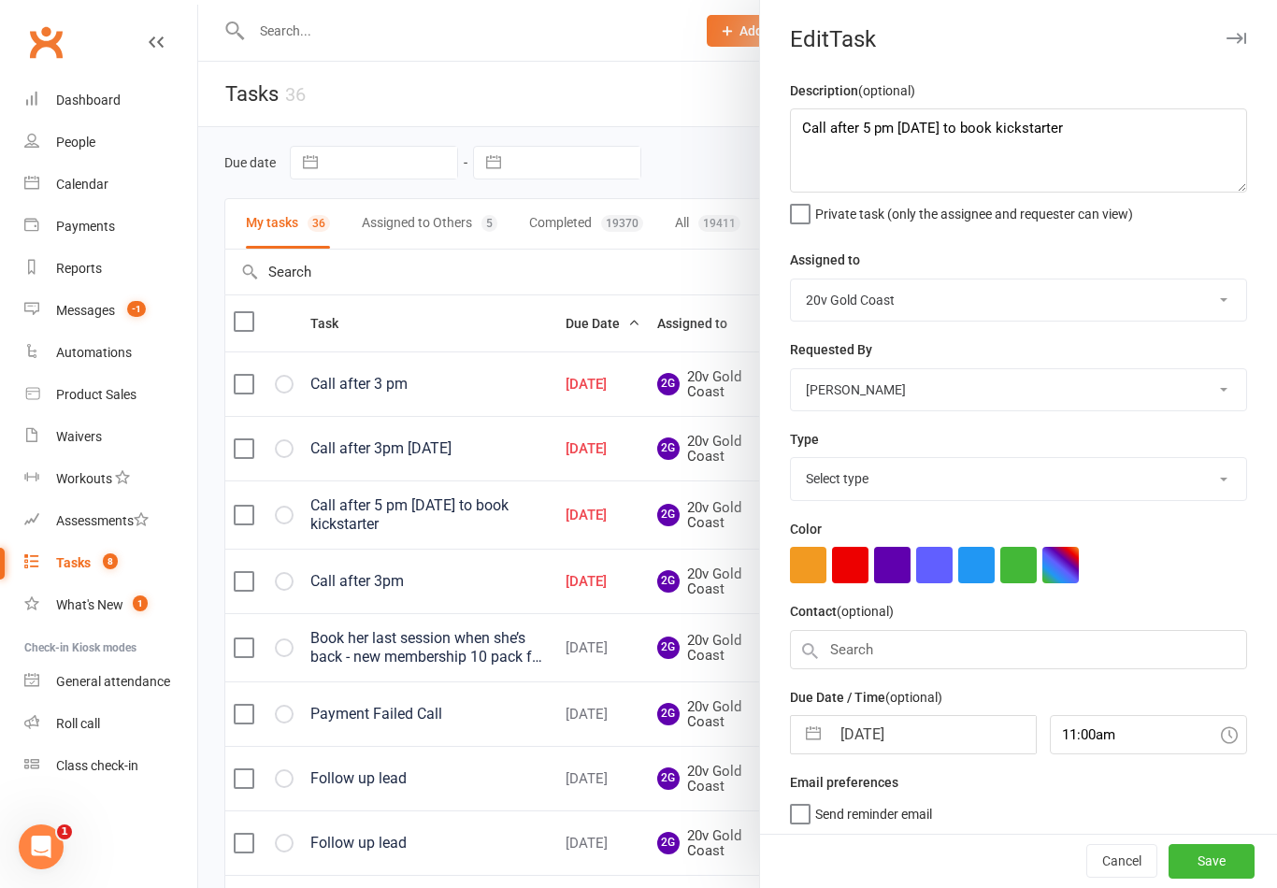
select select "24395"
click at [797, 142] on textarea "Call after 5 pm [DATE] to book kickstarter" at bounding box center [1018, 150] width 457 height 84
click at [814, 125] on textarea "Call after 5 pm [DATE] to book kickstarter" at bounding box center [1018, 150] width 457 height 84
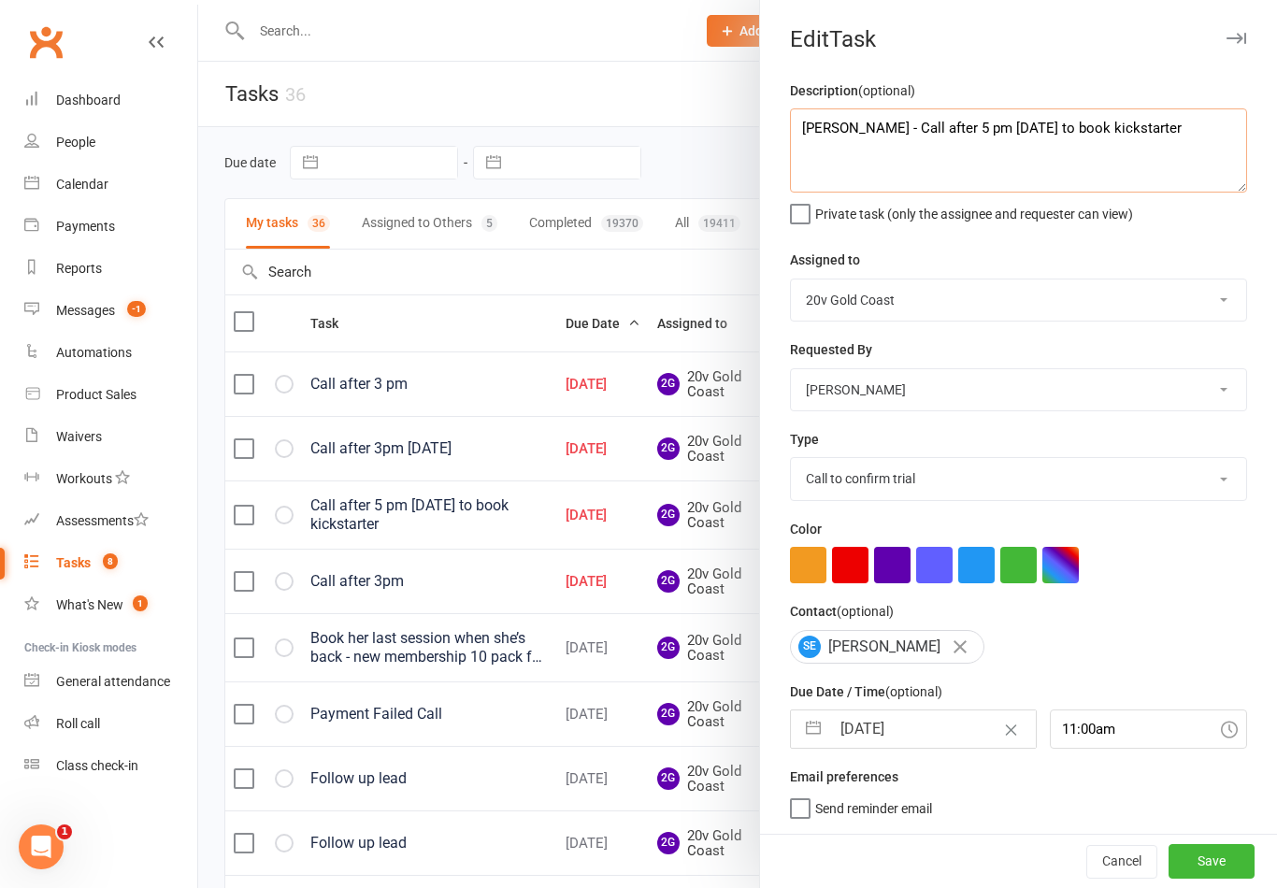
scroll to position [4, 0]
type textarea "BYRON - Call after 5 pm on Monday to book kickstarter"
click at [1113, 210] on span "Private task (only the assignee and requester can view)" at bounding box center [974, 211] width 318 height 22
click at [1113, 200] on input "Private task (only the assignee and requester can view)" at bounding box center [961, 200] width 343 height 0
click at [1117, 211] on span "Private task (only the assignee and requester can view)" at bounding box center [974, 211] width 318 height 22
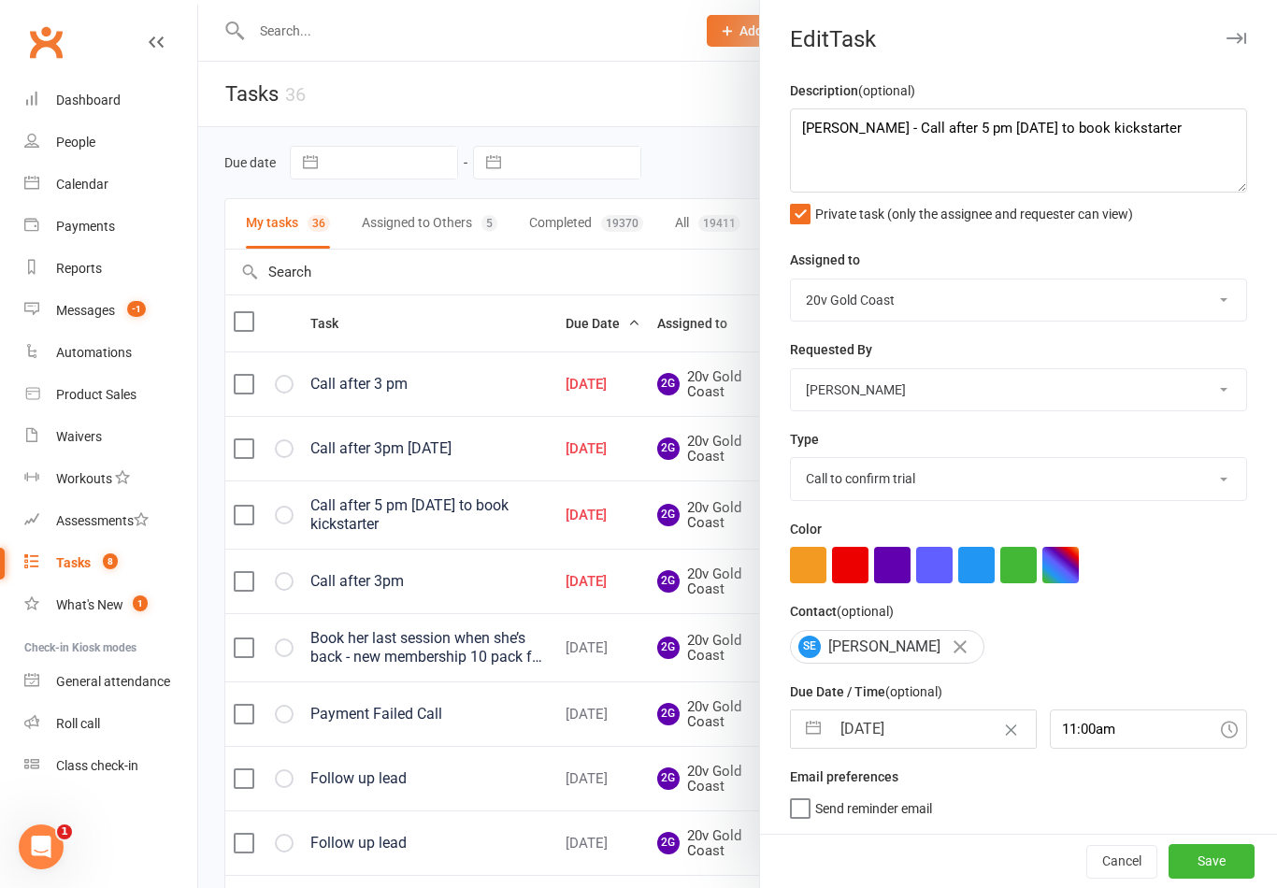
click at [1117, 200] on input "Private task (only the assignee and requester can view)" at bounding box center [961, 200] width 343 height 0
checkbox input "false"
click at [1041, 311] on select "Daniel Pearson Eds Rabelleza 20v Gold Coast 20v HQ Yu Wang Byron Kruger Graham …" at bounding box center [1018, 300] width 455 height 41
select select "46005"
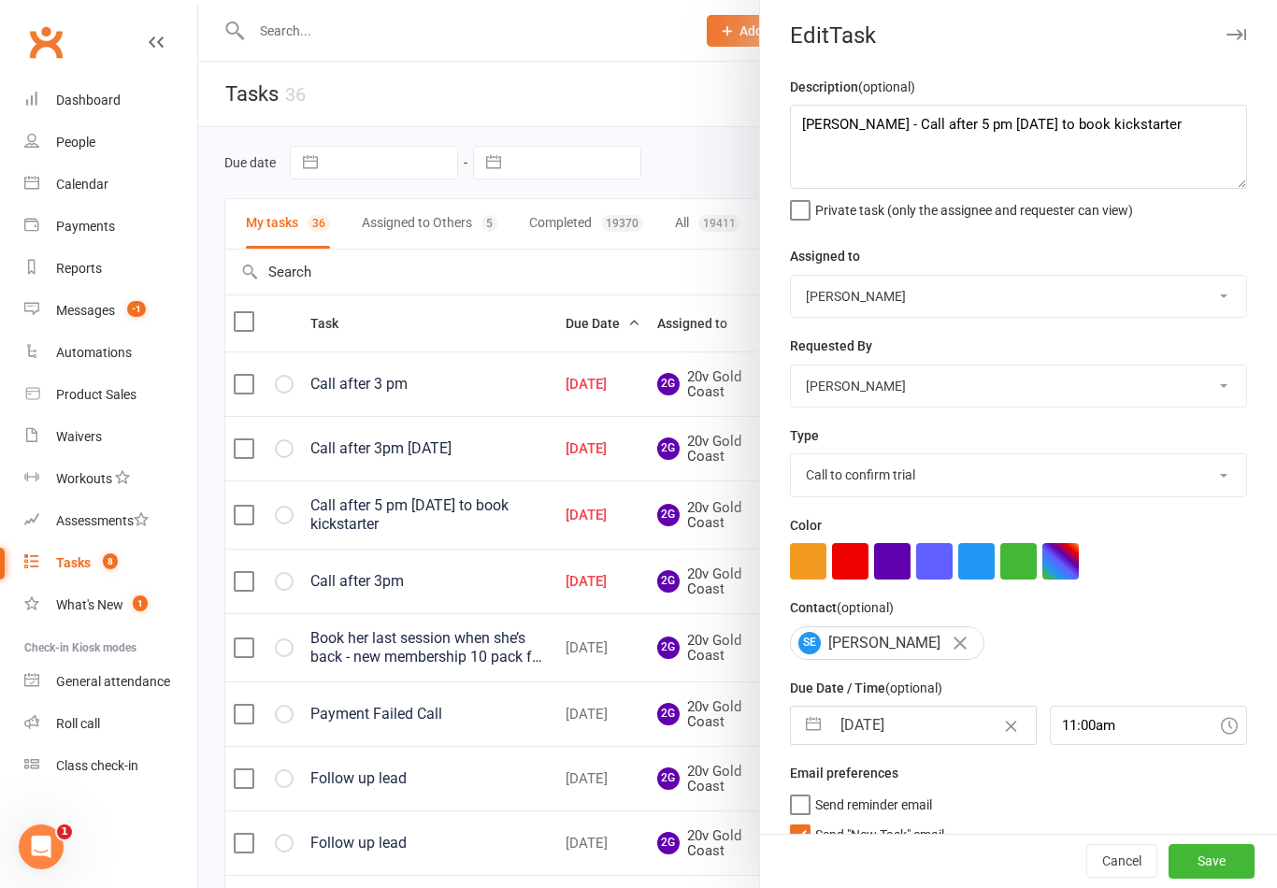
click at [1220, 856] on button "Save" at bounding box center [1212, 862] width 86 height 34
